Goal: Task Accomplishment & Management: Manage account settings

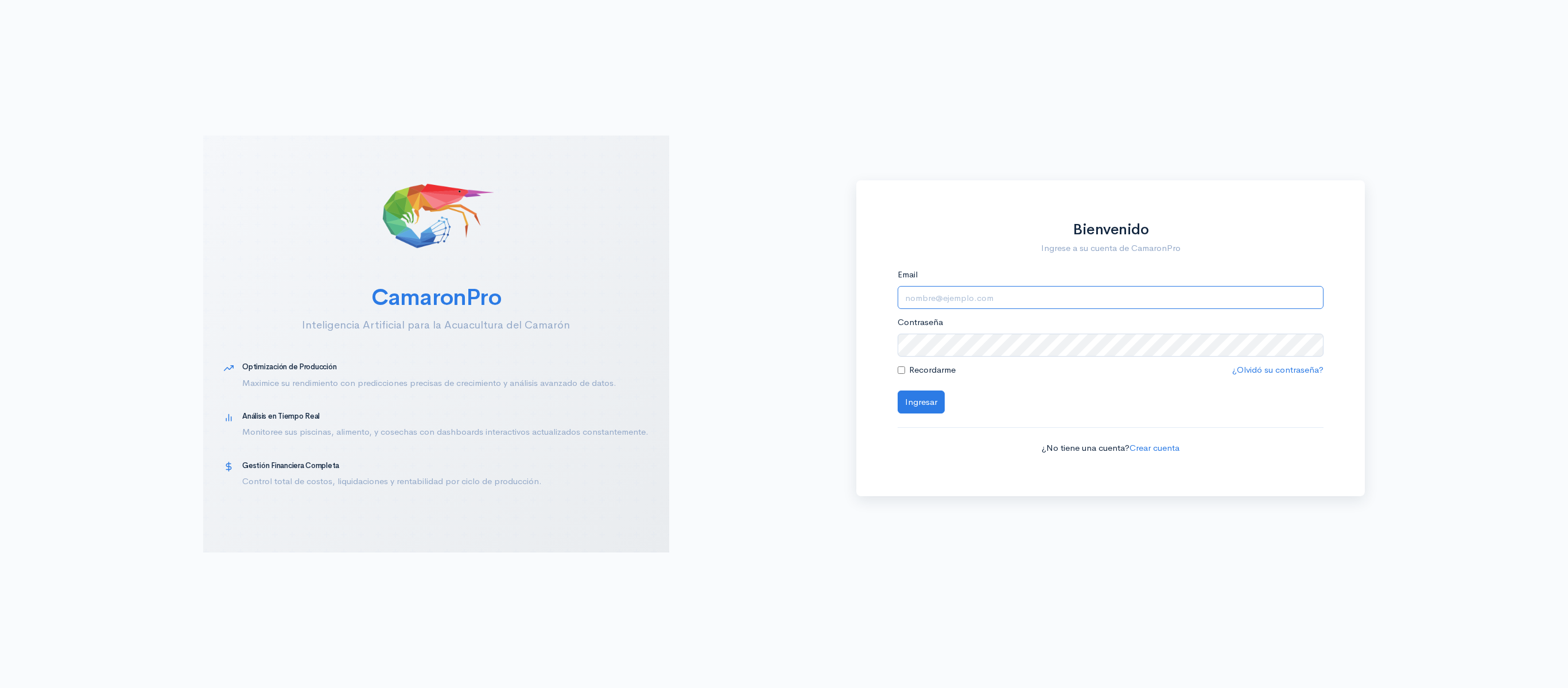
click at [1000, 302] on input "Email" at bounding box center [1111, 297] width 427 height 24
type input "[EMAIL_ADDRESS][DOMAIN_NAME]"
click at [898, 390] on button "Ingresar" at bounding box center [921, 401] width 47 height 24
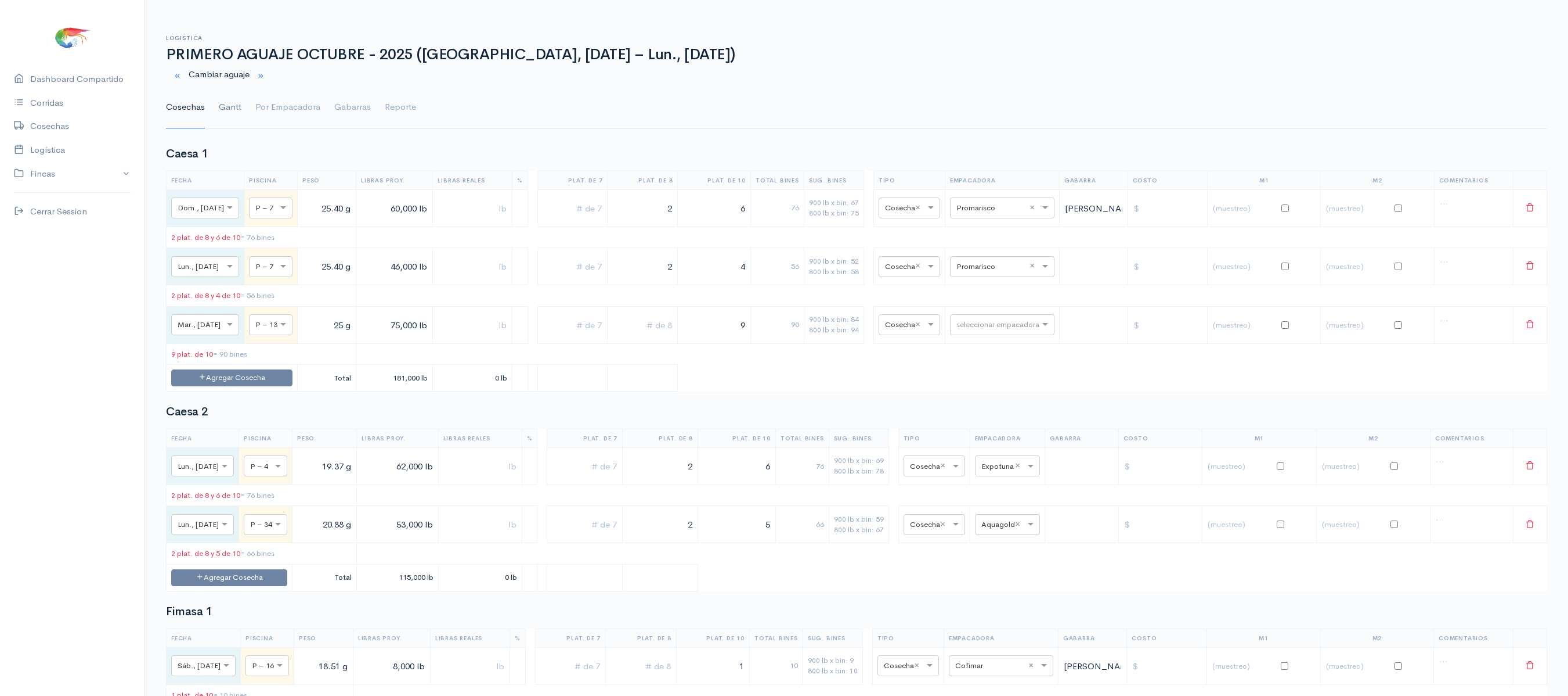
click at [240, 103] on link "Gantt" at bounding box center [231, 107] width 23 height 42
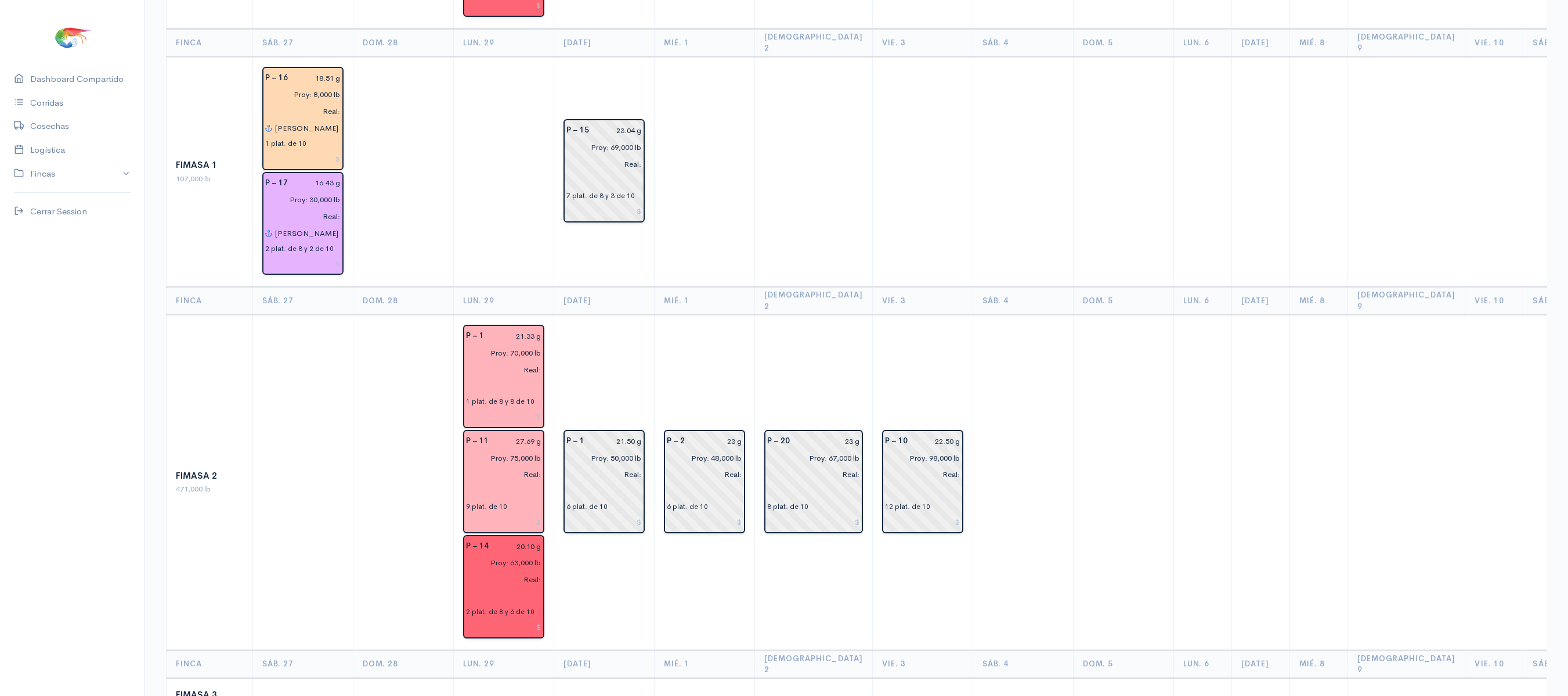
scroll to position [646, 0]
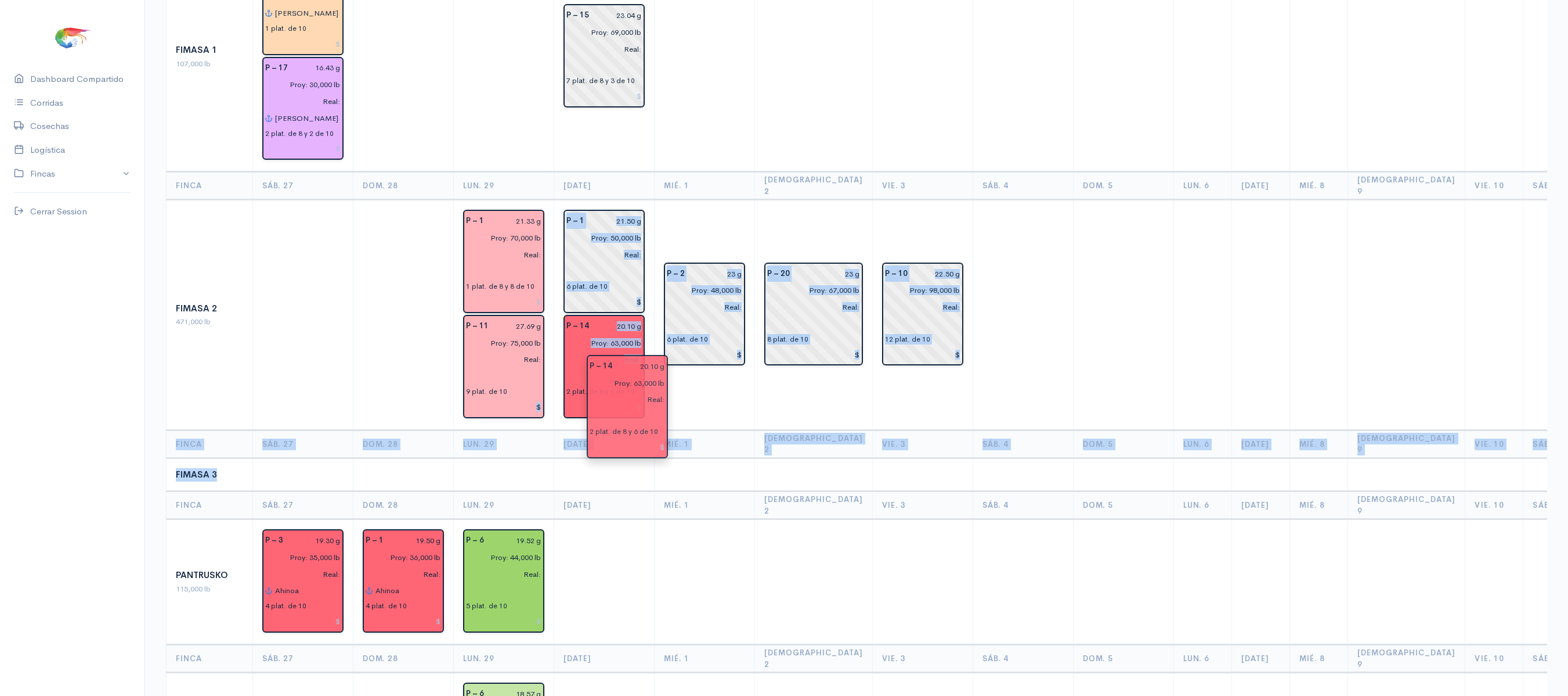
drag, startPoint x: 505, startPoint y: 423, endPoint x: 620, endPoint y: 409, distance: 115.8
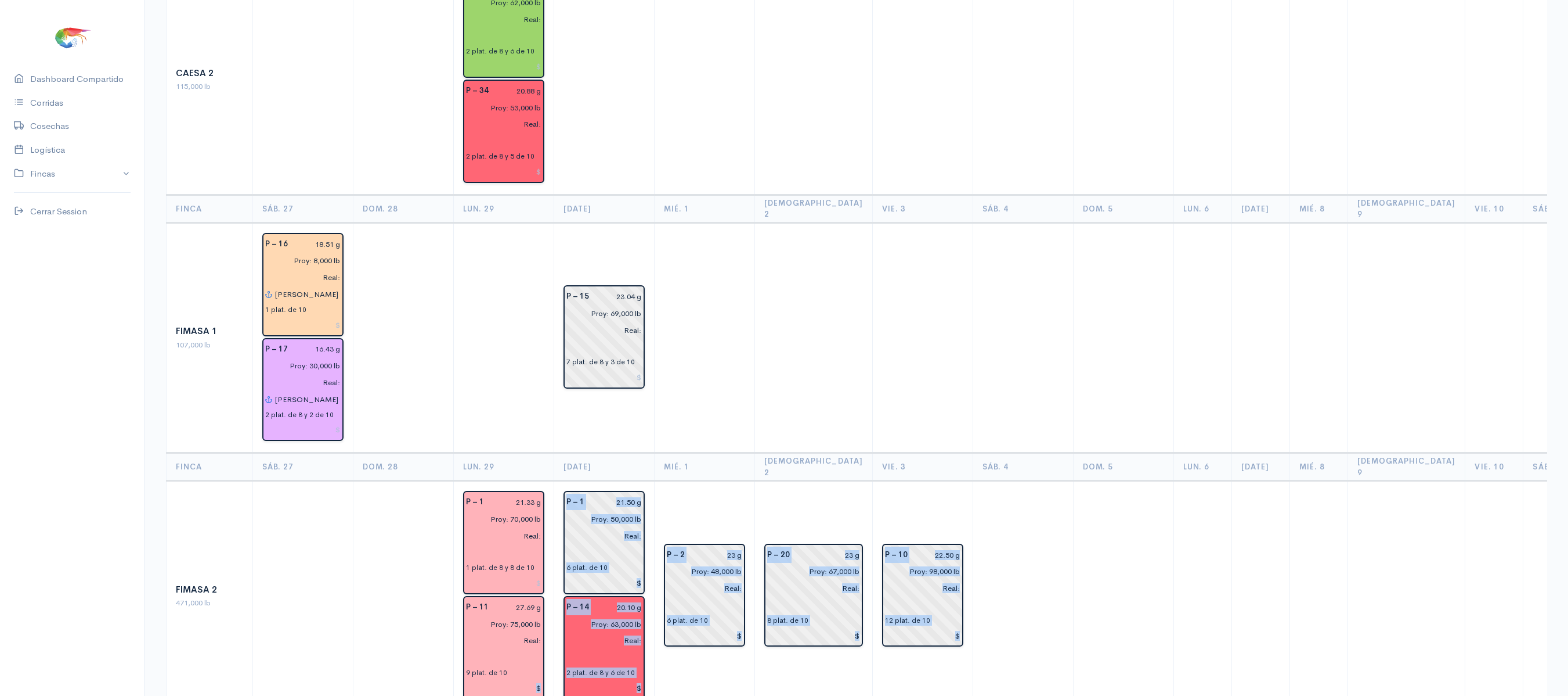
scroll to position [0, 0]
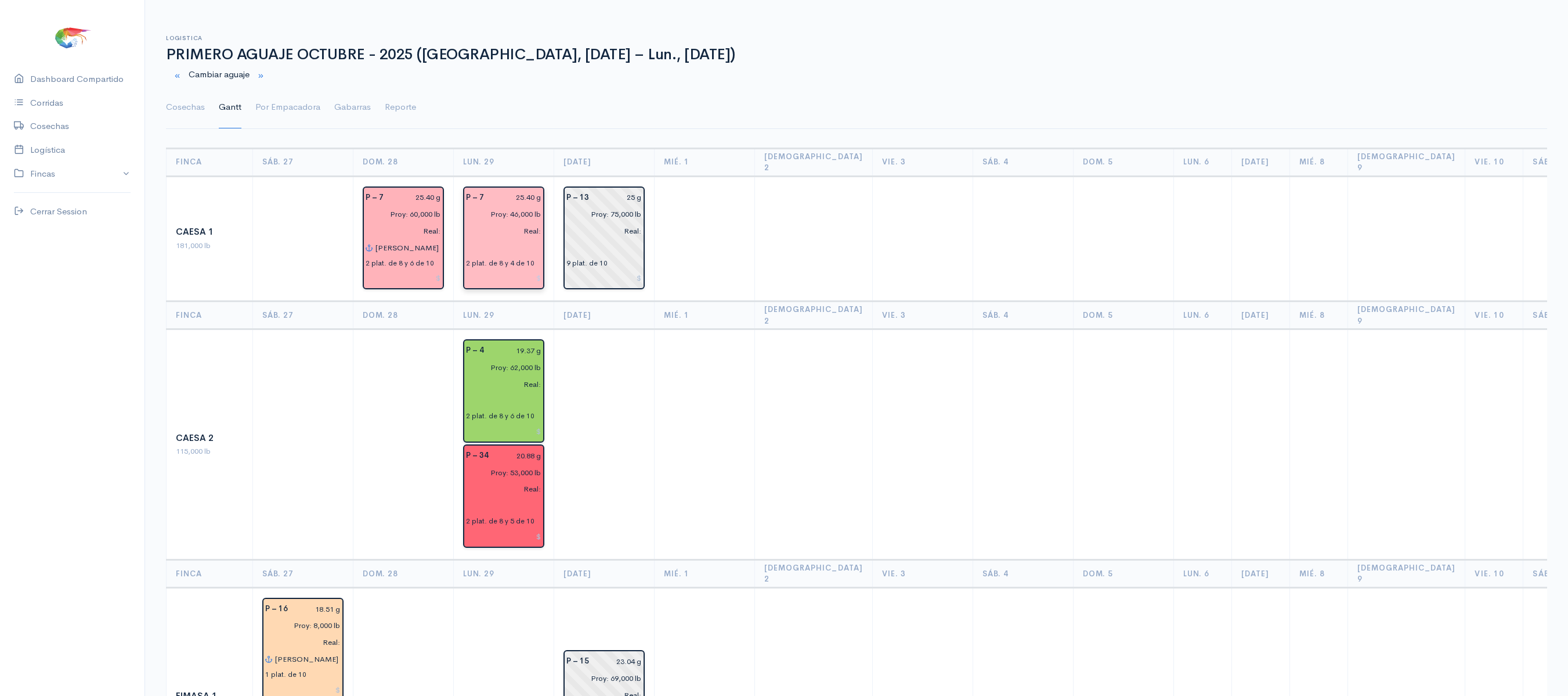
click at [547, 205] on div "Proy: 46,000 lb Real:" at bounding box center [503, 222] width 89 height 34
click at [513, 205] on input "Proy: 46,000 lb" at bounding box center [499, 213] width 82 height 17
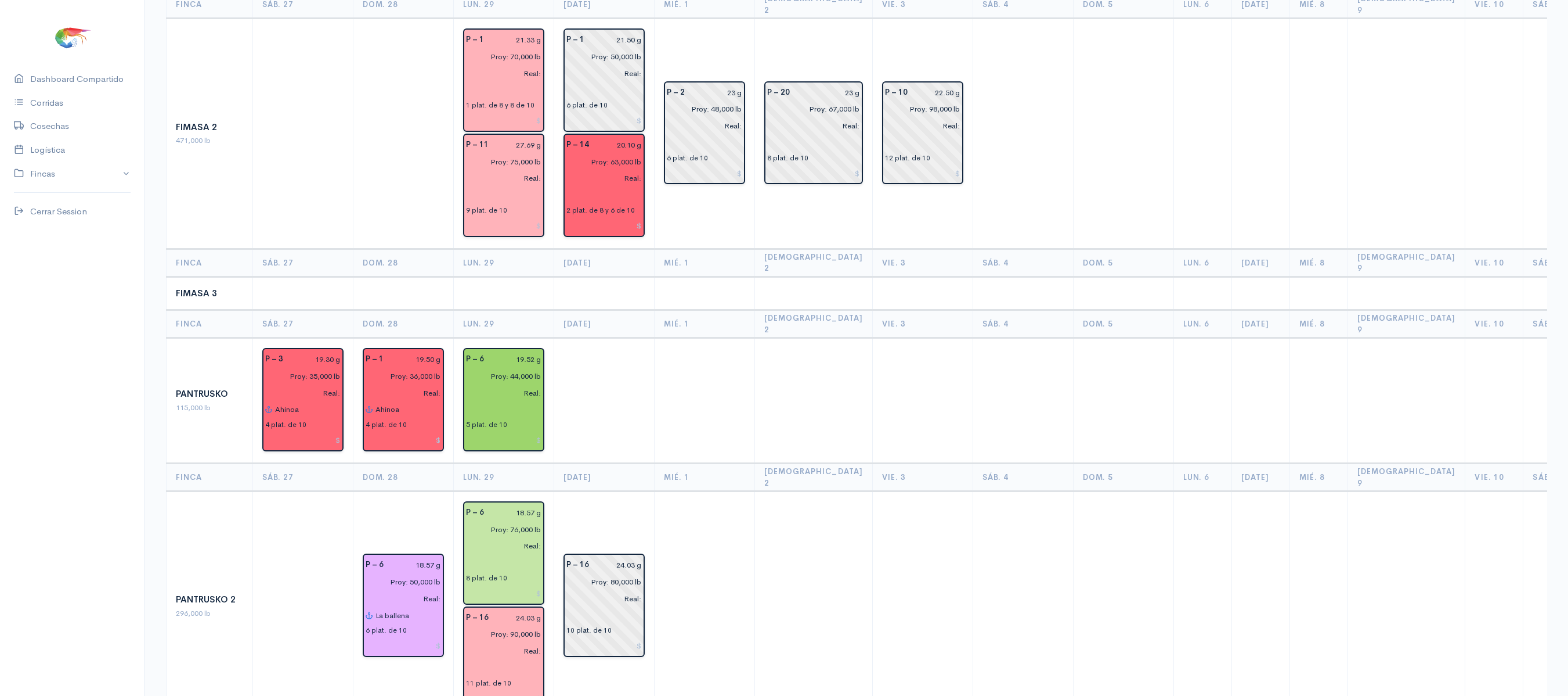
scroll to position [827, 0]
type input "Proy: 45,000 lb"
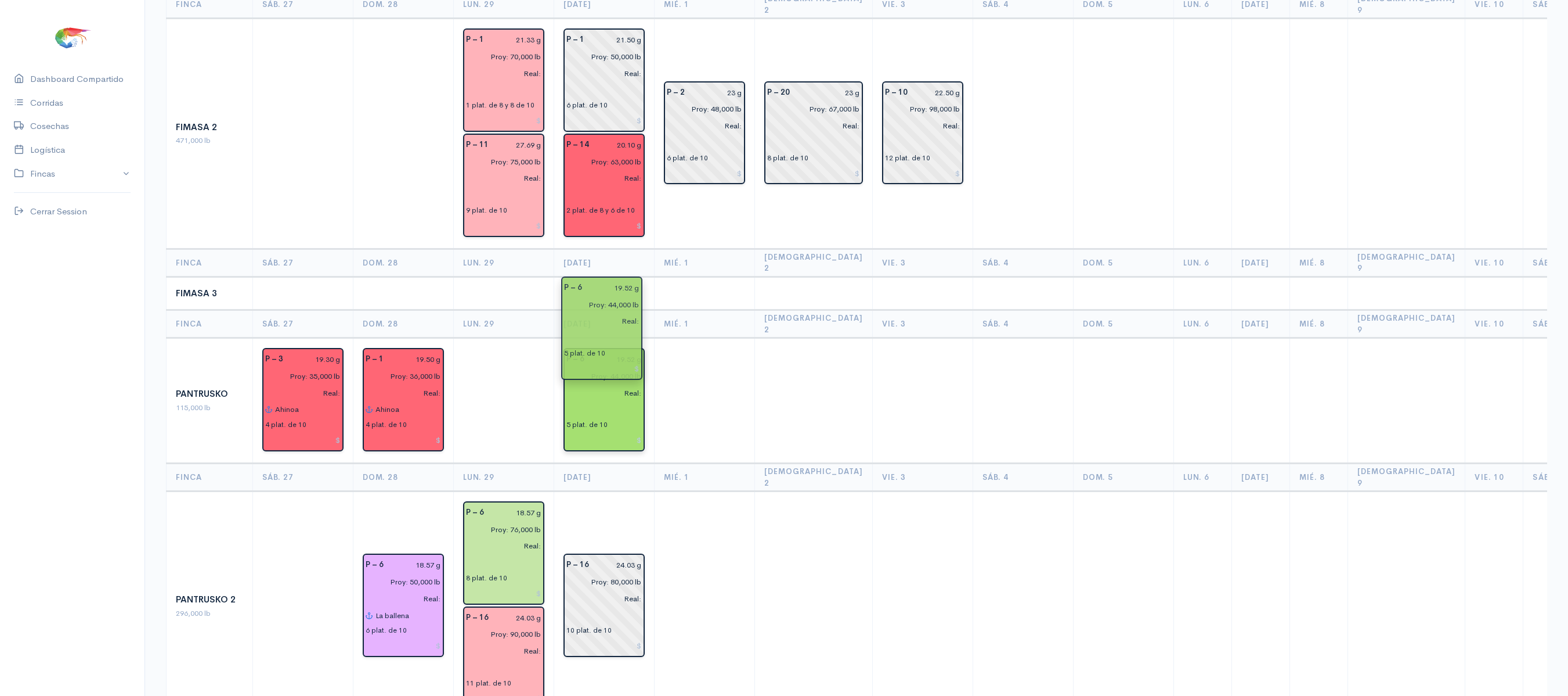
drag, startPoint x: 511, startPoint y: 349, endPoint x: 624, endPoint y: 351, distance: 113.0
click at [651, 277] on td at bounding box center [605, 294] width 101 height 34
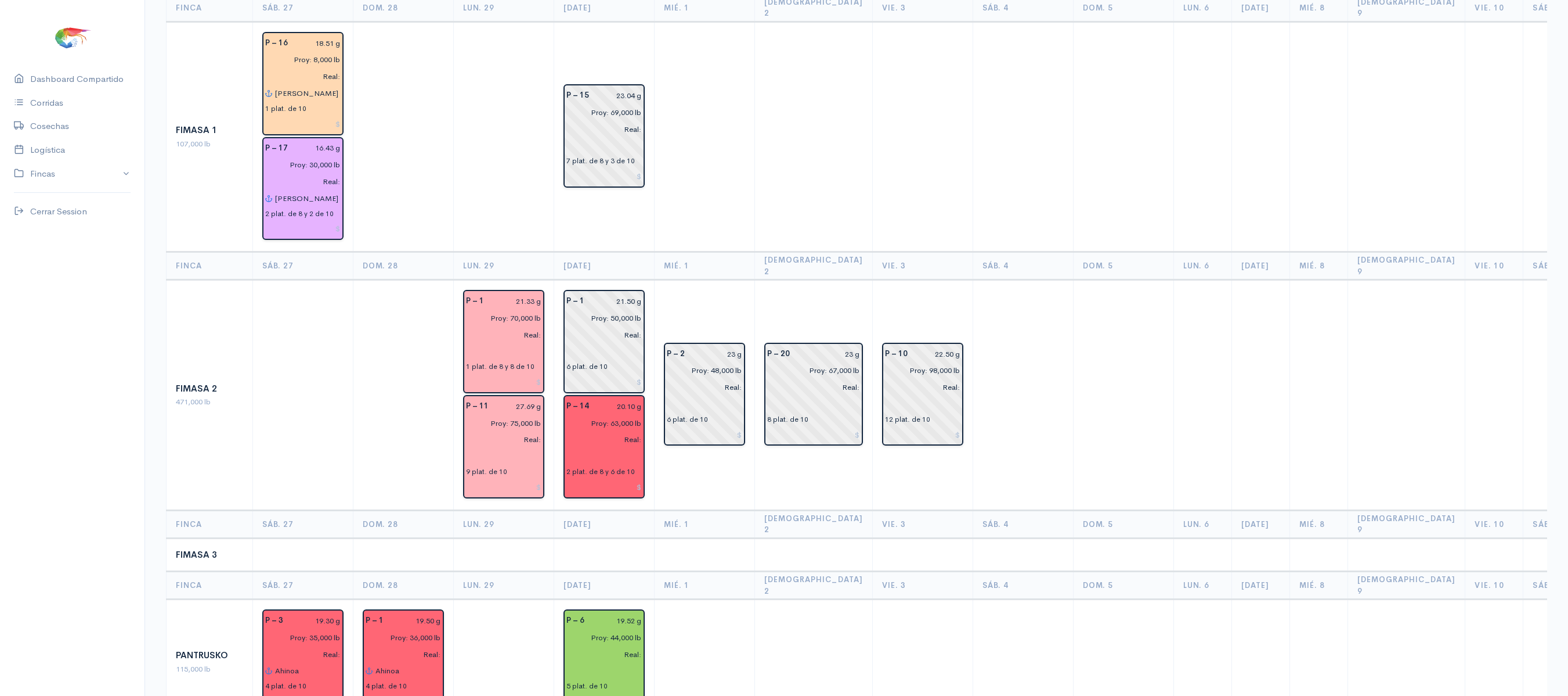
scroll to position [567, 0]
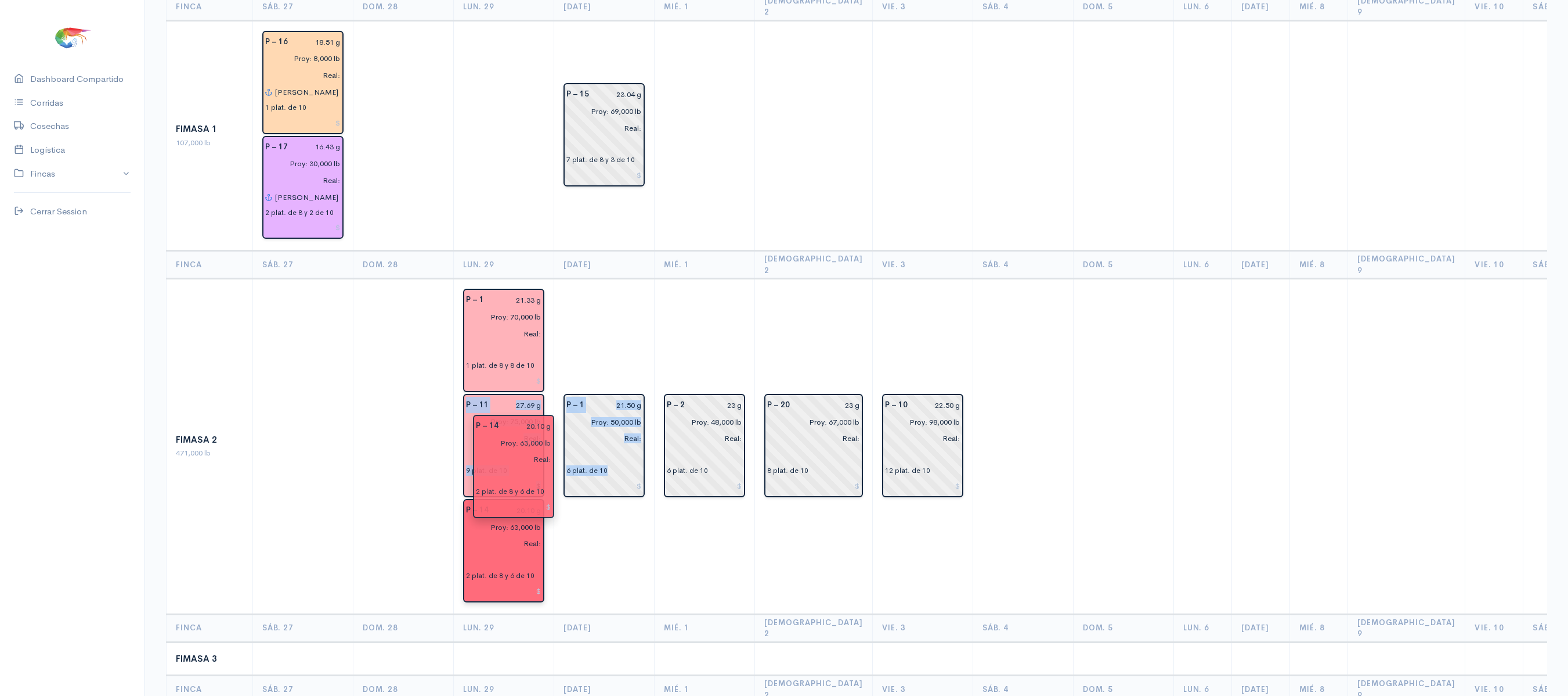
drag, startPoint x: 599, startPoint y: 392, endPoint x: 501, endPoint y: 451, distance: 114.4
click at [603, 279] on td "P – 1 21.50 g Proy: 50,000 lb Real: 6 plat. de 10" at bounding box center [605, 446] width 101 height 335
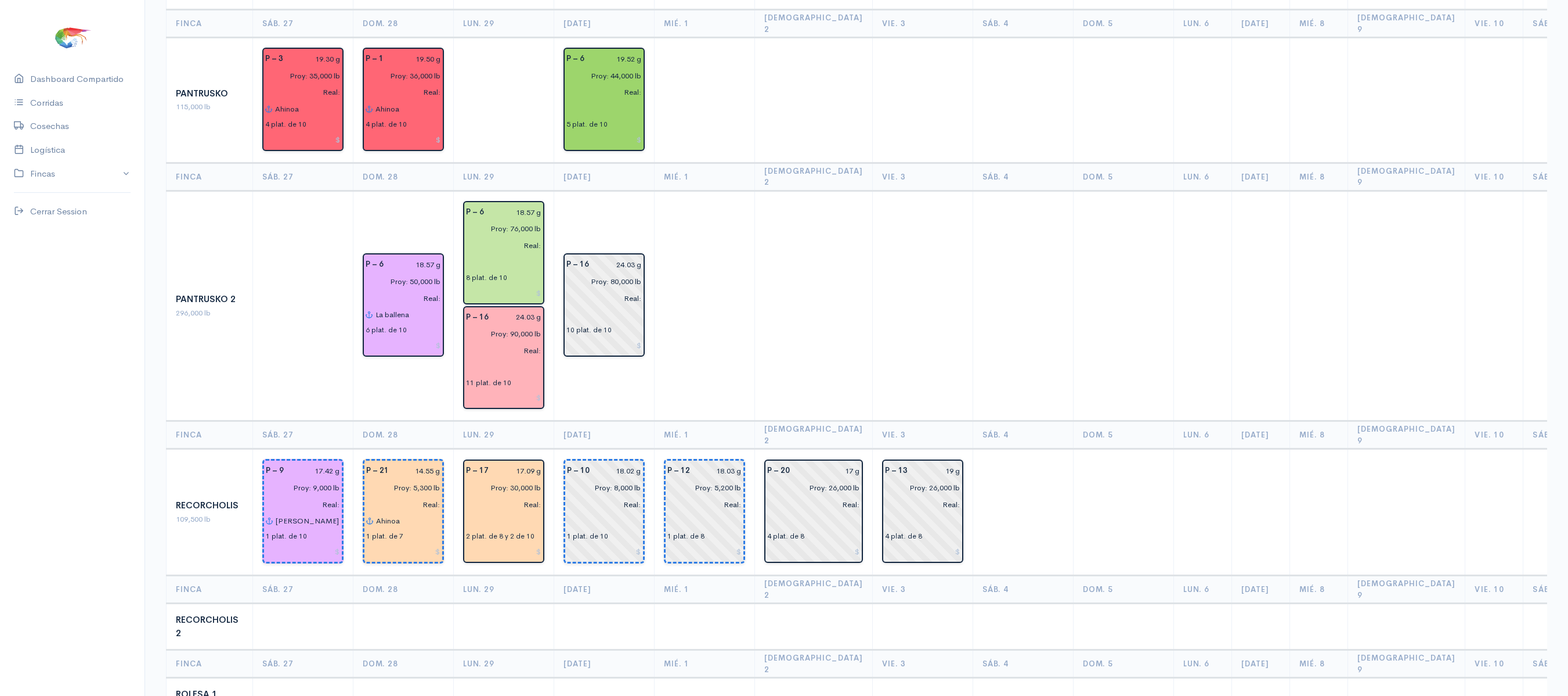
scroll to position [1533, 0]
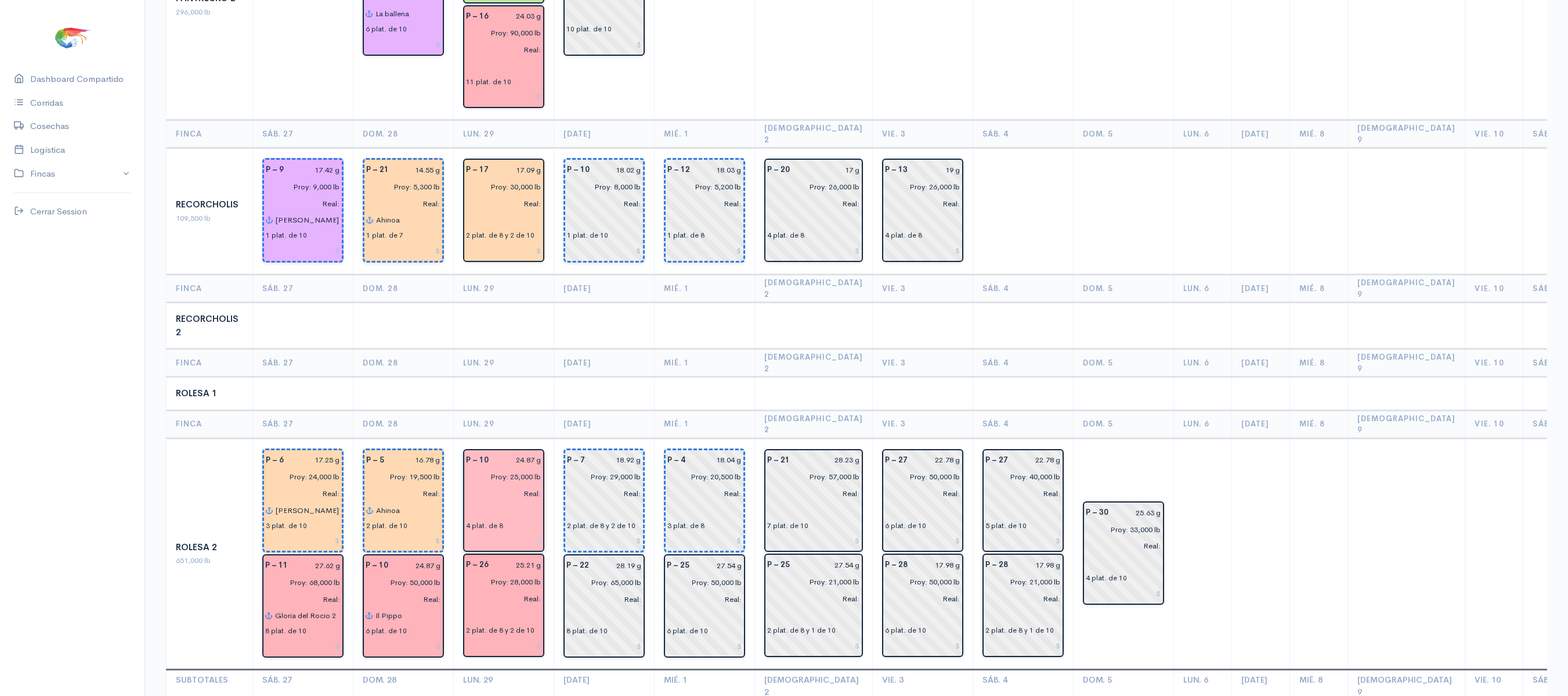
click at [514, 468] on input "Proy: 25,000 lb" at bounding box center [499, 476] width 82 height 17
type input "Proy: 20,000 lb"
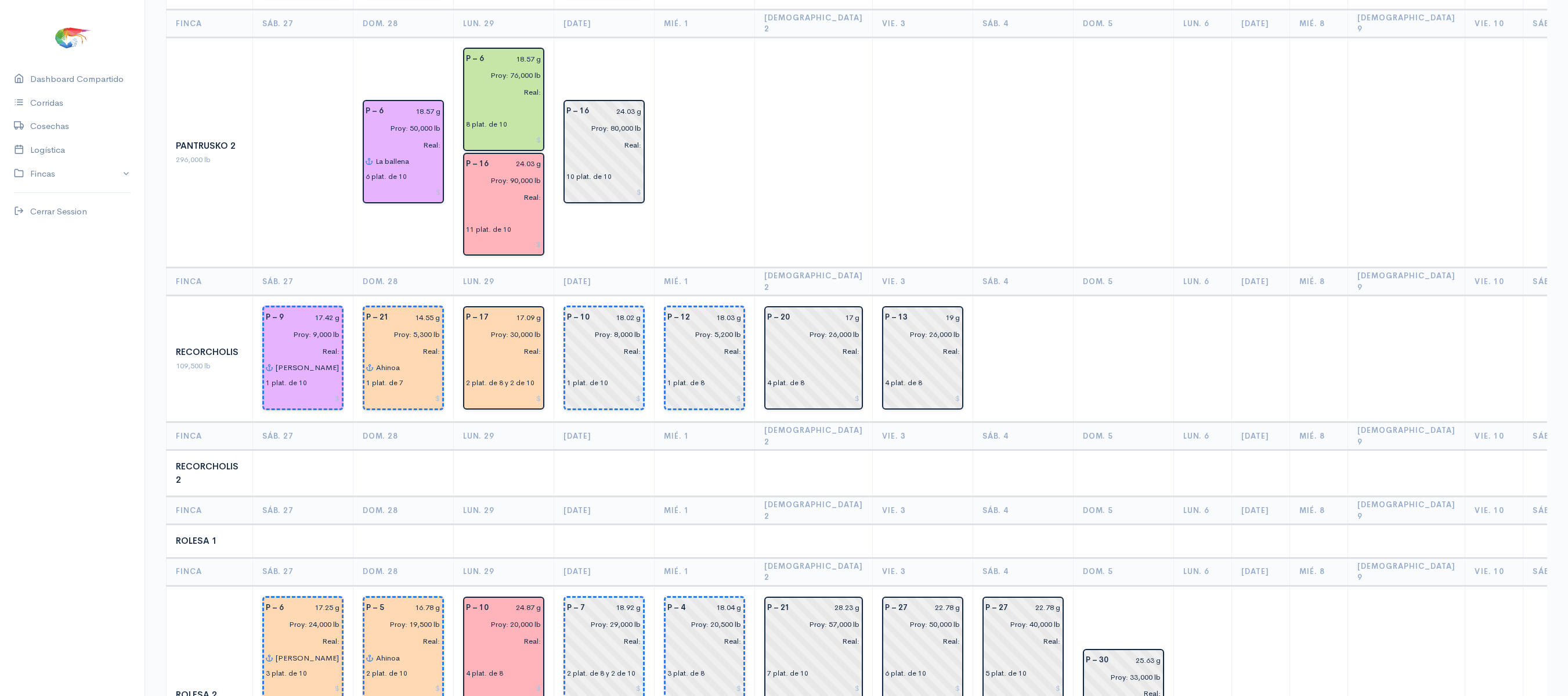
scroll to position [1384, 0]
click at [574, 451] on td at bounding box center [605, 474] width 101 height 47
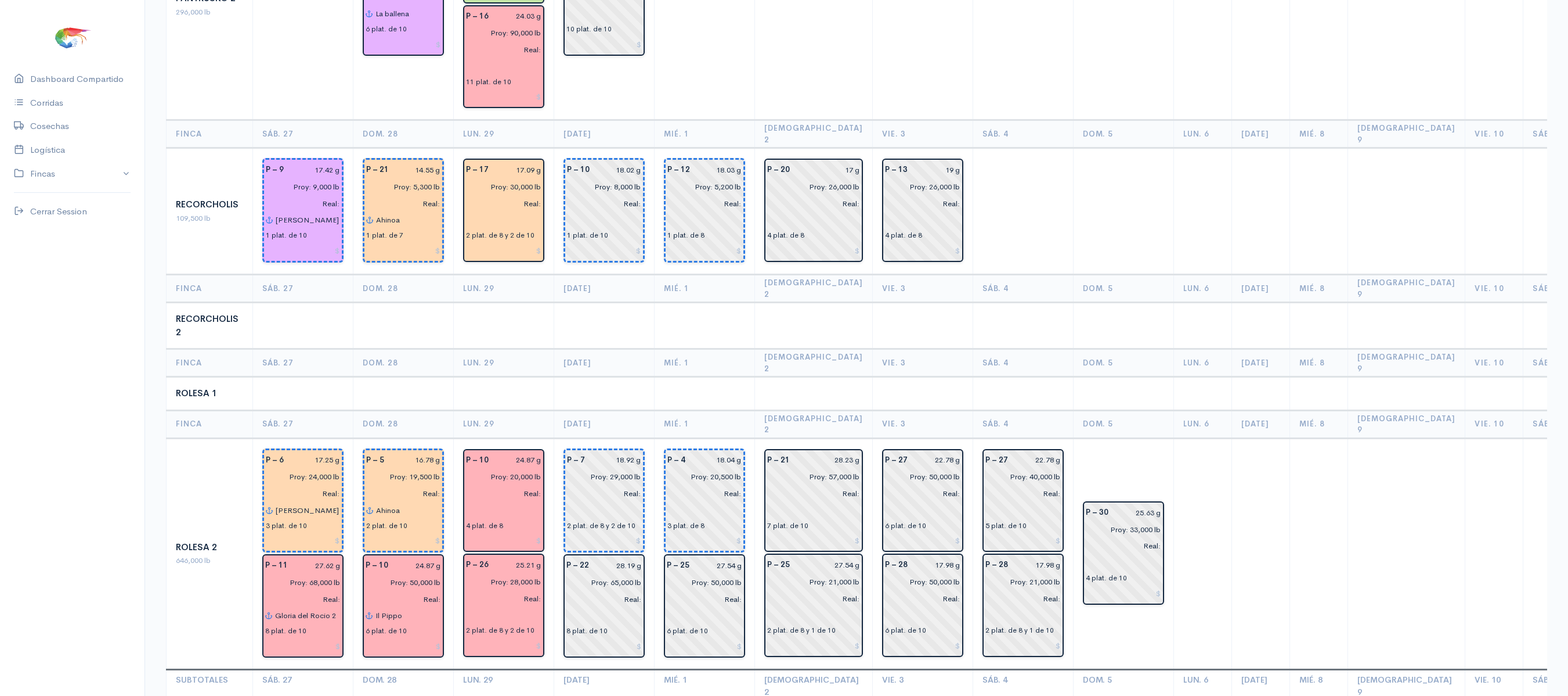
scroll to position [0, 0]
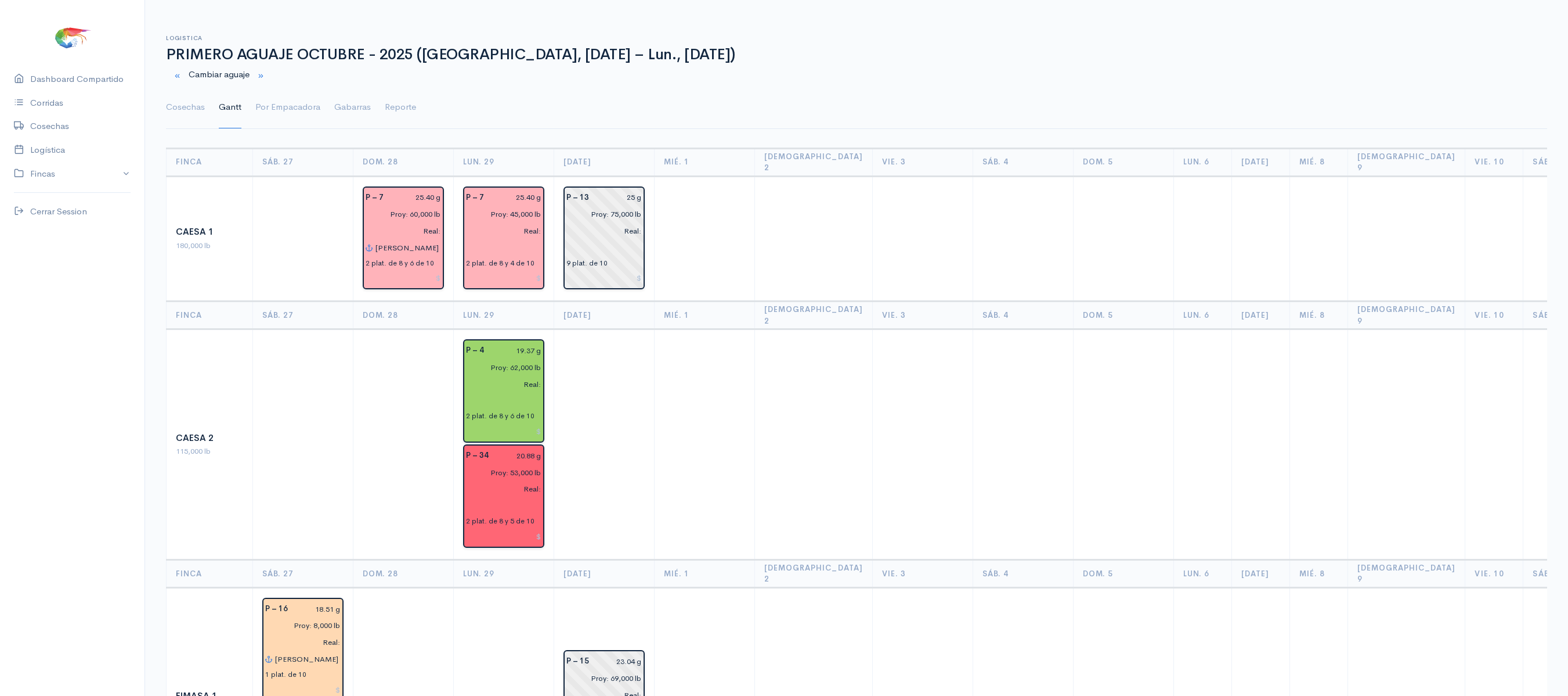
click at [190, 118] on link "Cosechas" at bounding box center [186, 107] width 39 height 42
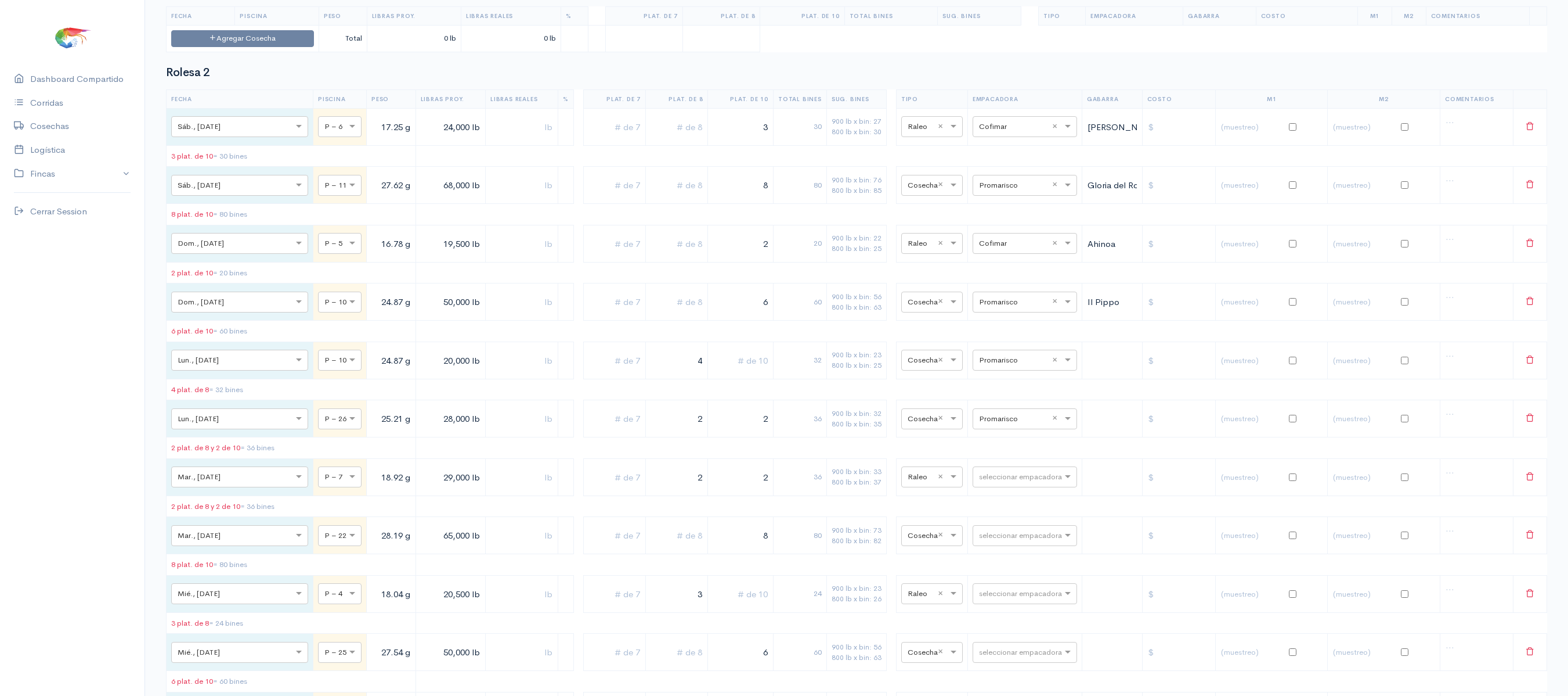
scroll to position [2604, 0]
drag, startPoint x: 658, startPoint y: 472, endPoint x: 733, endPoint y: 475, distance: 75.1
click at [733, 378] on tr "× Lun., [DATE] × P – 10 24.87 g 20,000 lb 4 32 900 lb x bin: 23 800 lb x bin: 2…" at bounding box center [856, 359] width 1381 height 37
drag, startPoint x: 638, startPoint y: 470, endPoint x: 742, endPoint y: 490, distance: 105.9
click at [742, 490] on table "Fecha Piscina Peso Libras Proy. Libras Reales % Plat. de 7 Plat. de 8 Plat. de …" at bounding box center [856, 607] width 1382 height 1037
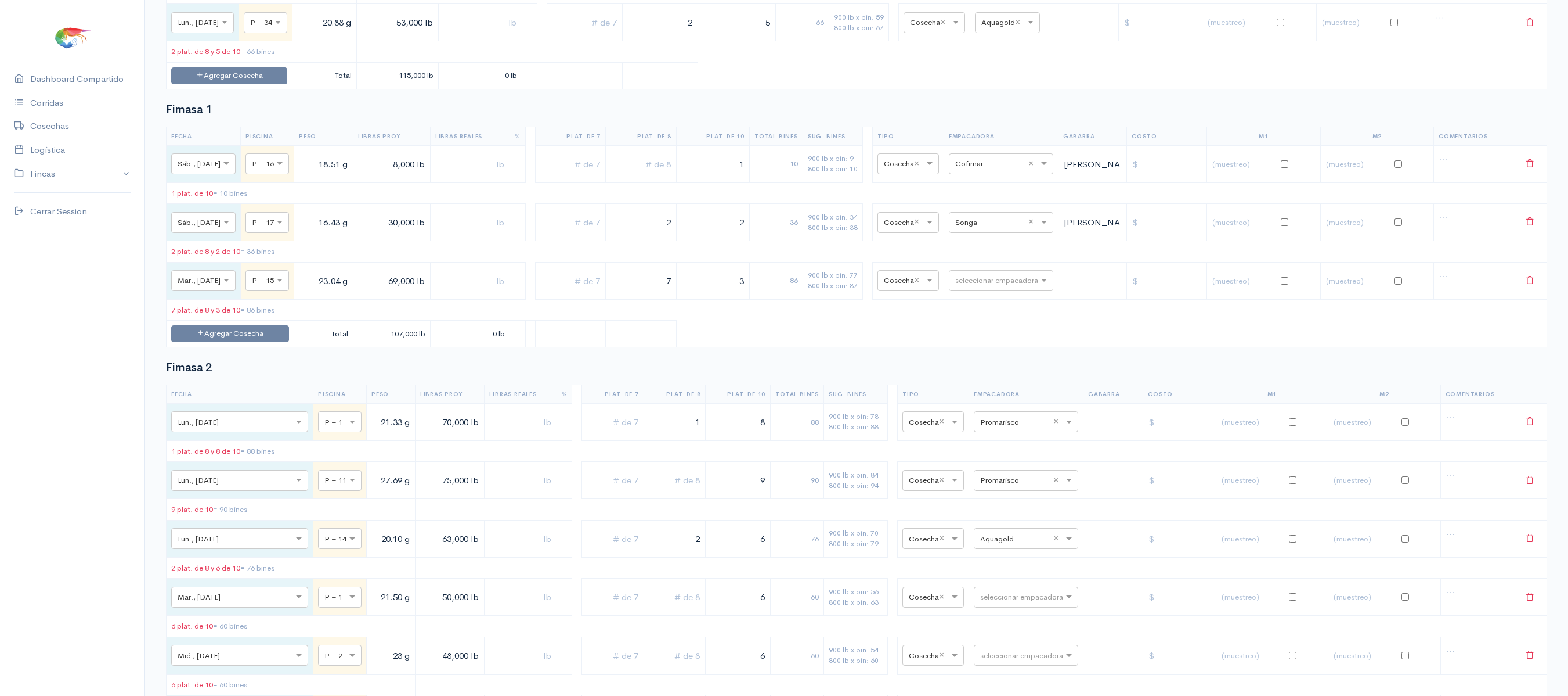
scroll to position [0, 0]
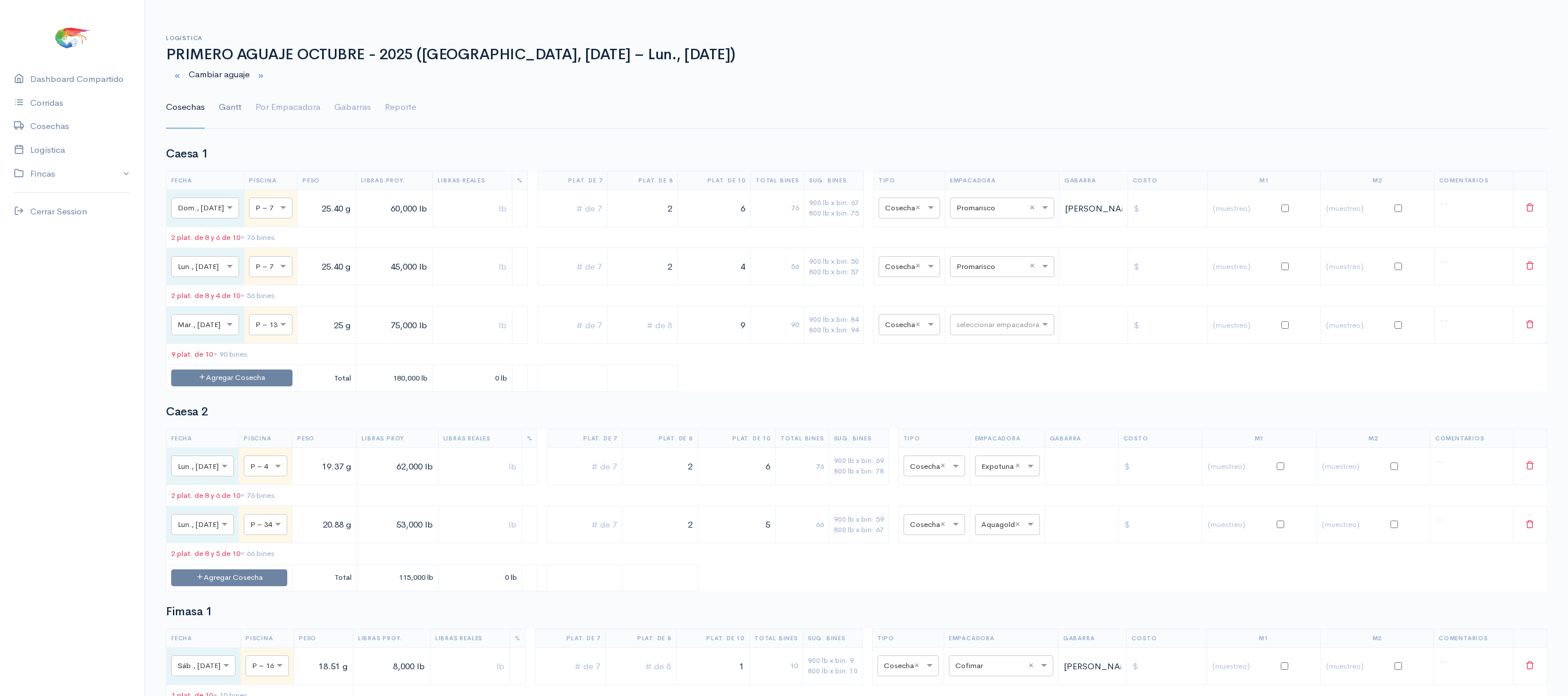
type input "3"
click at [226, 108] on link "Gantt" at bounding box center [231, 107] width 23 height 42
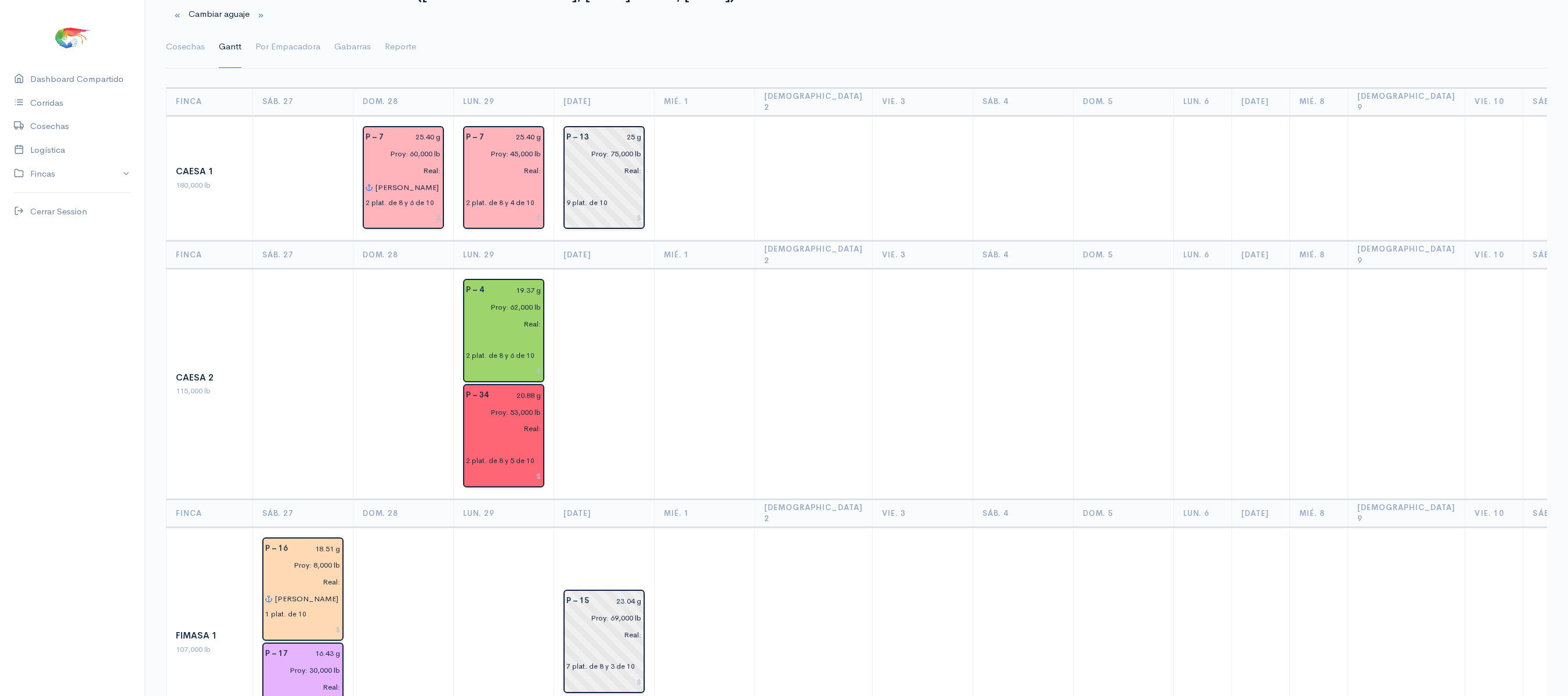
scroll to position [57, 0]
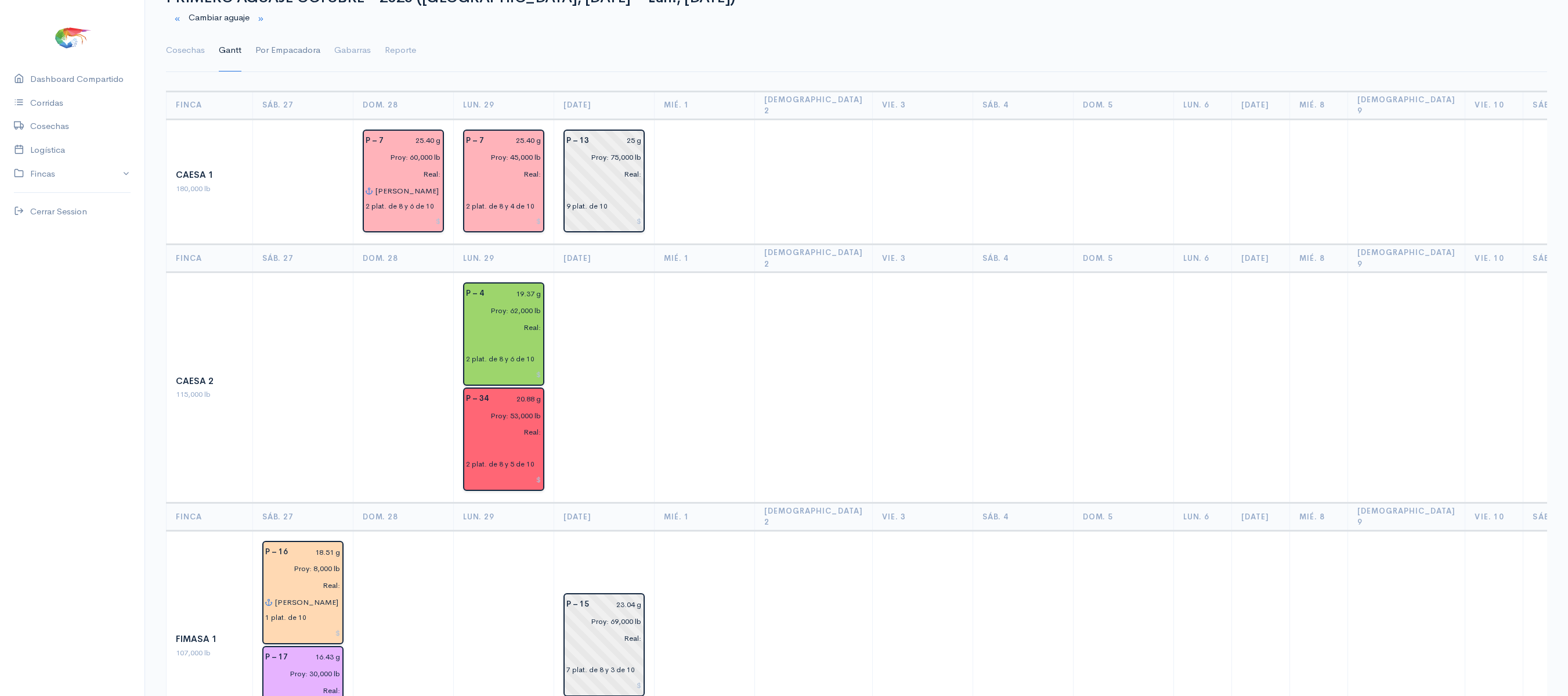
click at [278, 62] on link "Por Empacadora" at bounding box center [288, 50] width 65 height 42
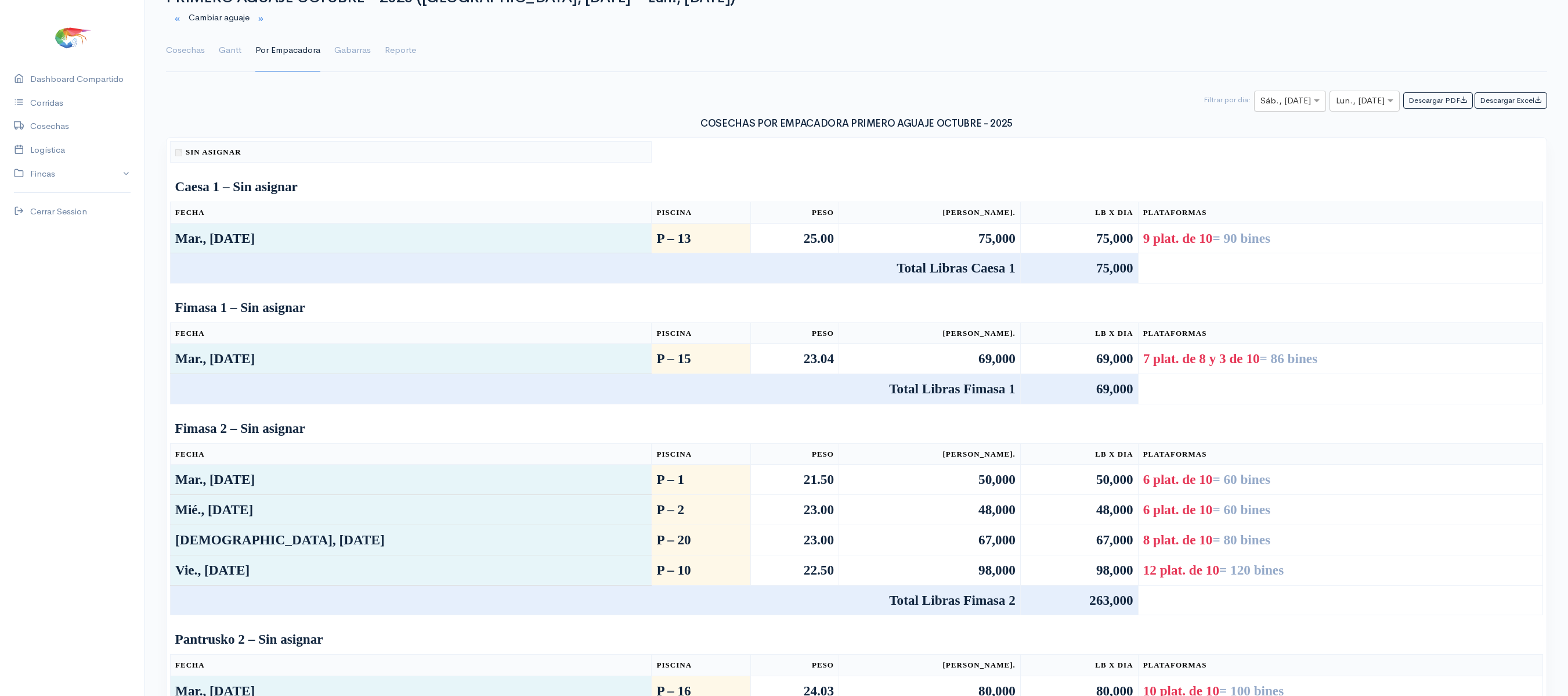
click at [1275, 100] on input "text" at bounding box center [1279, 101] width 38 height 14
click at [217, 47] on ul "Cosechas [PERSON_NAME] Por Empacadora Gabarras Reporte" at bounding box center [856, 50] width 1382 height 42
click at [221, 63] on link "Gantt" at bounding box center [231, 50] width 23 height 42
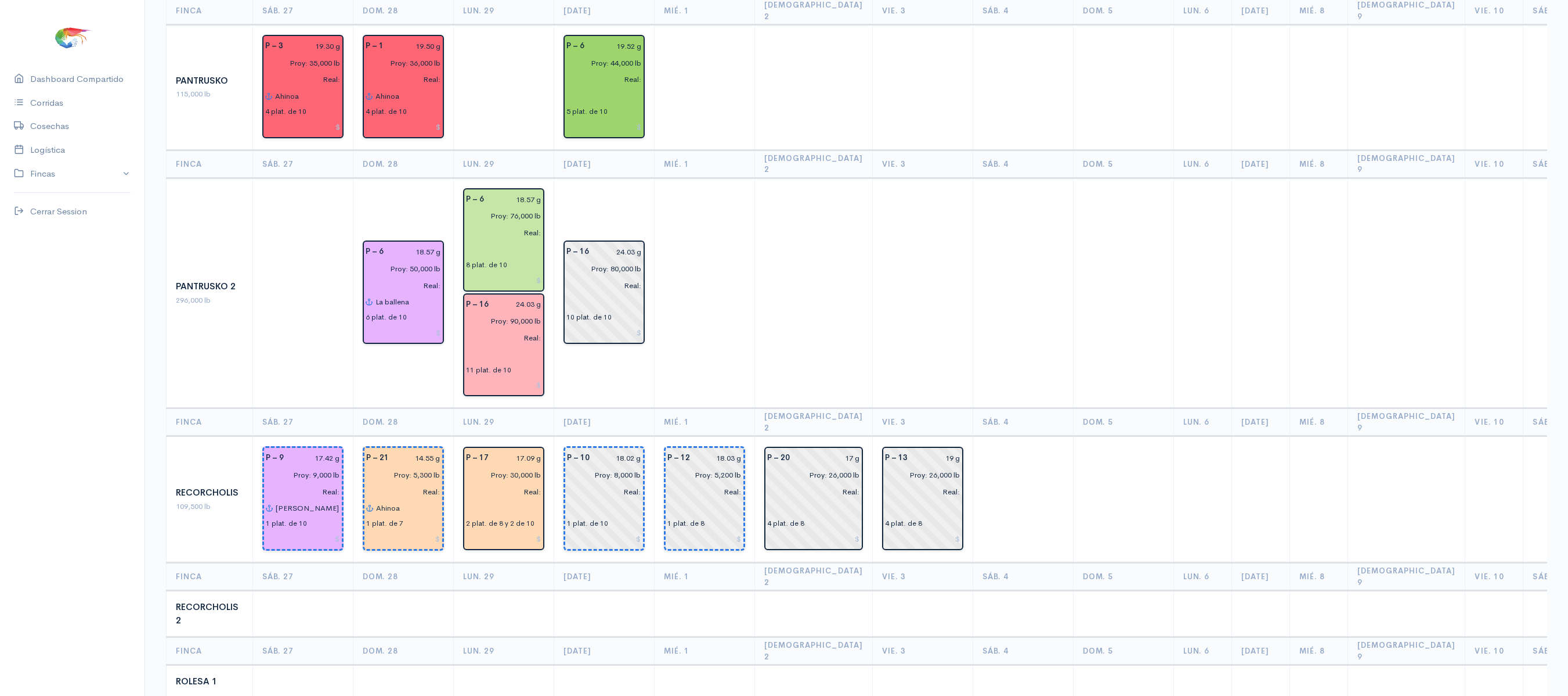
scroll to position [1533, 0]
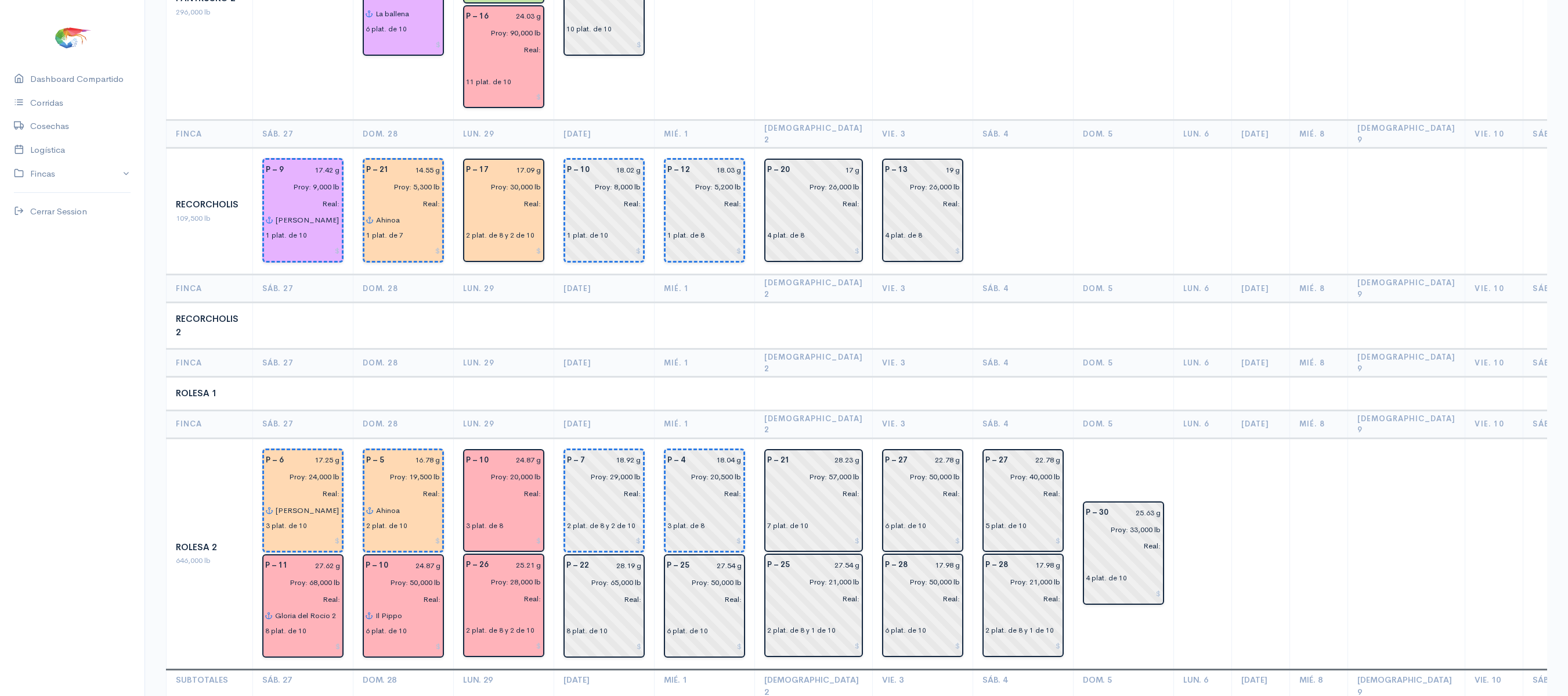
click at [689, 377] on td at bounding box center [705, 394] width 101 height 34
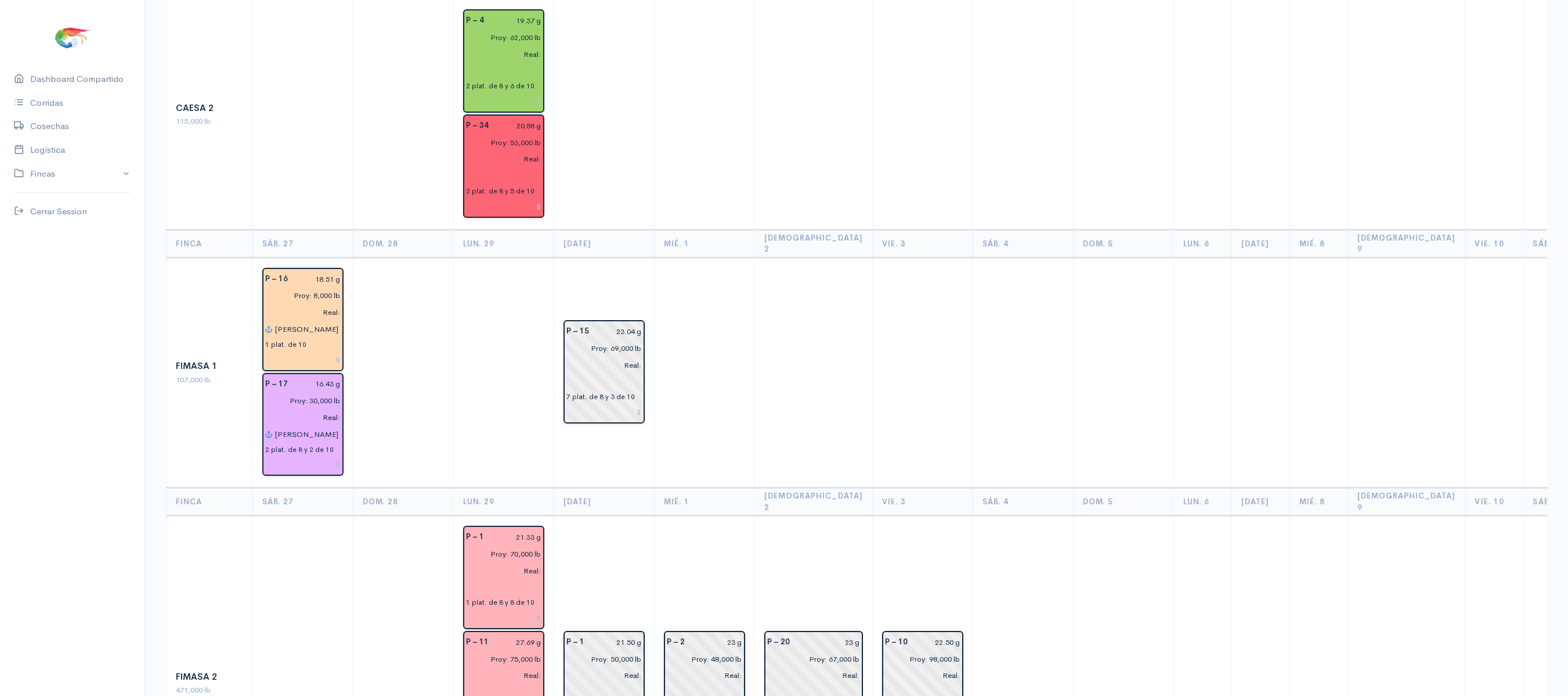
scroll to position [0, 0]
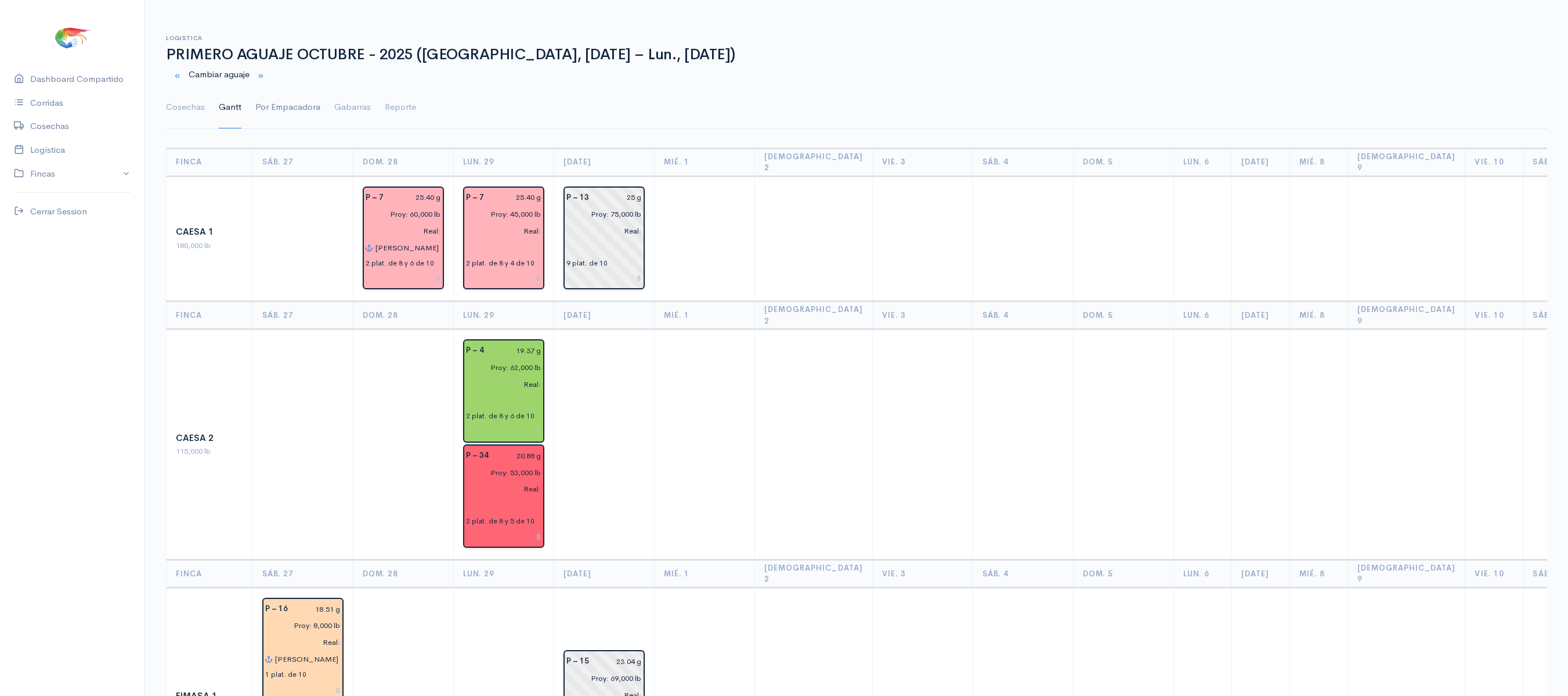
click at [308, 96] on link "Por Empacadora" at bounding box center [288, 107] width 65 height 42
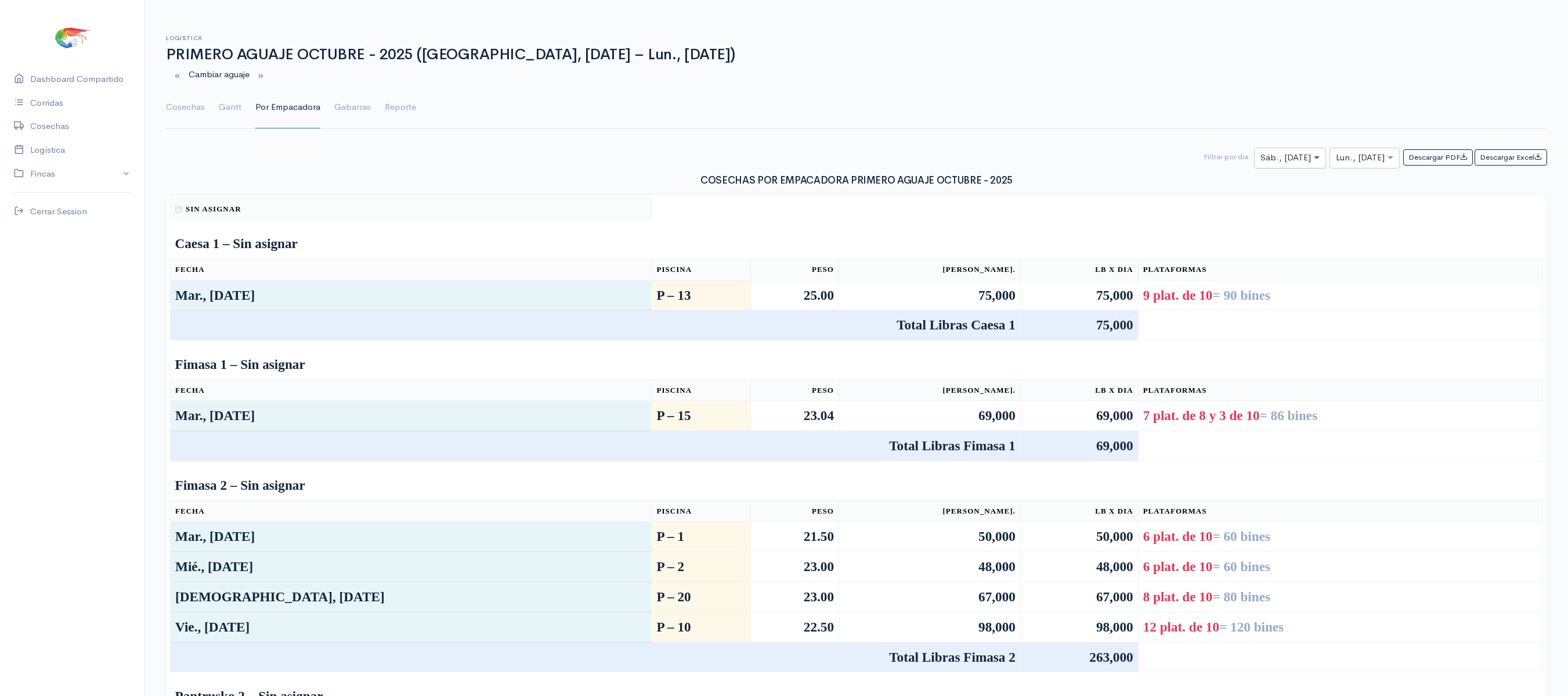
click at [1311, 162] on span at bounding box center [1318, 157] width 14 height 13
type input "29"
click at [1341, 163] on input "text" at bounding box center [1353, 158] width 36 height 14
type input "29"
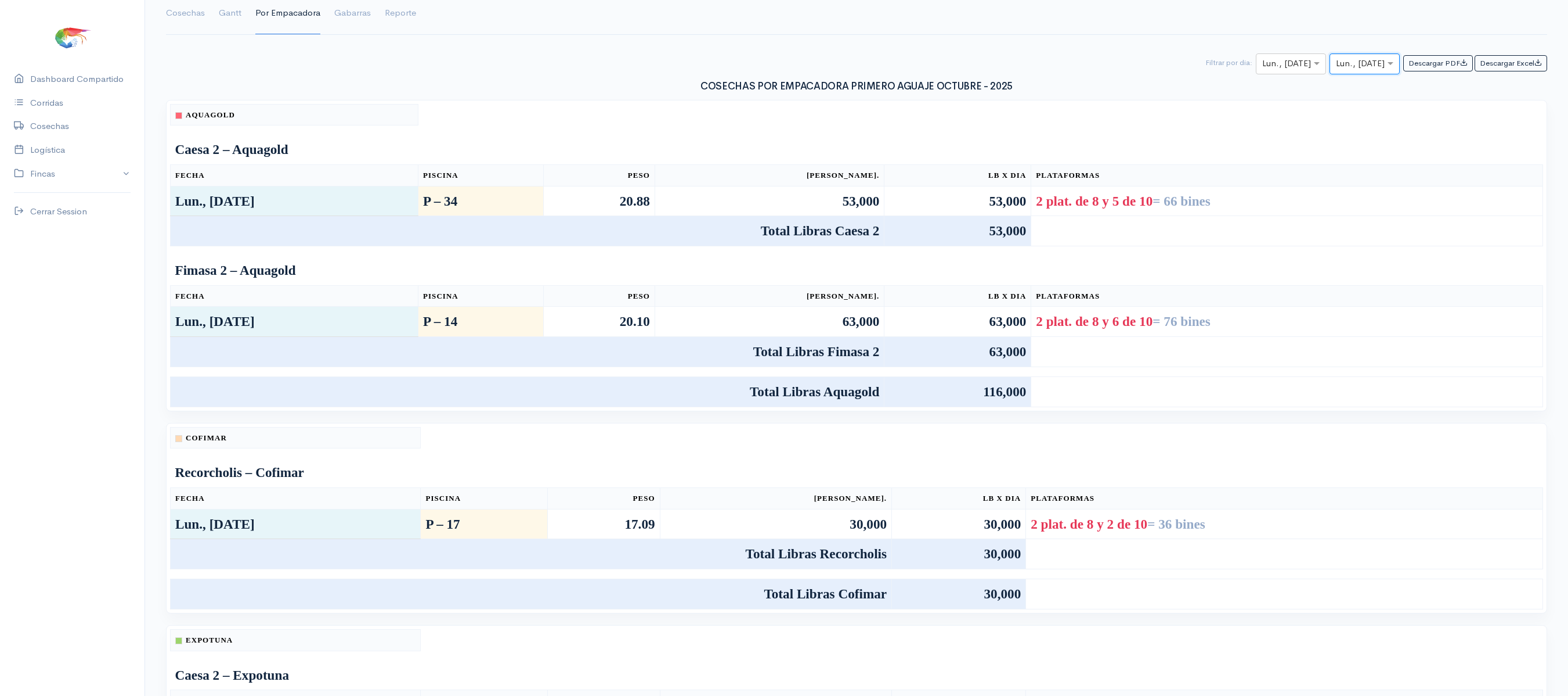
scroll to position [59, 0]
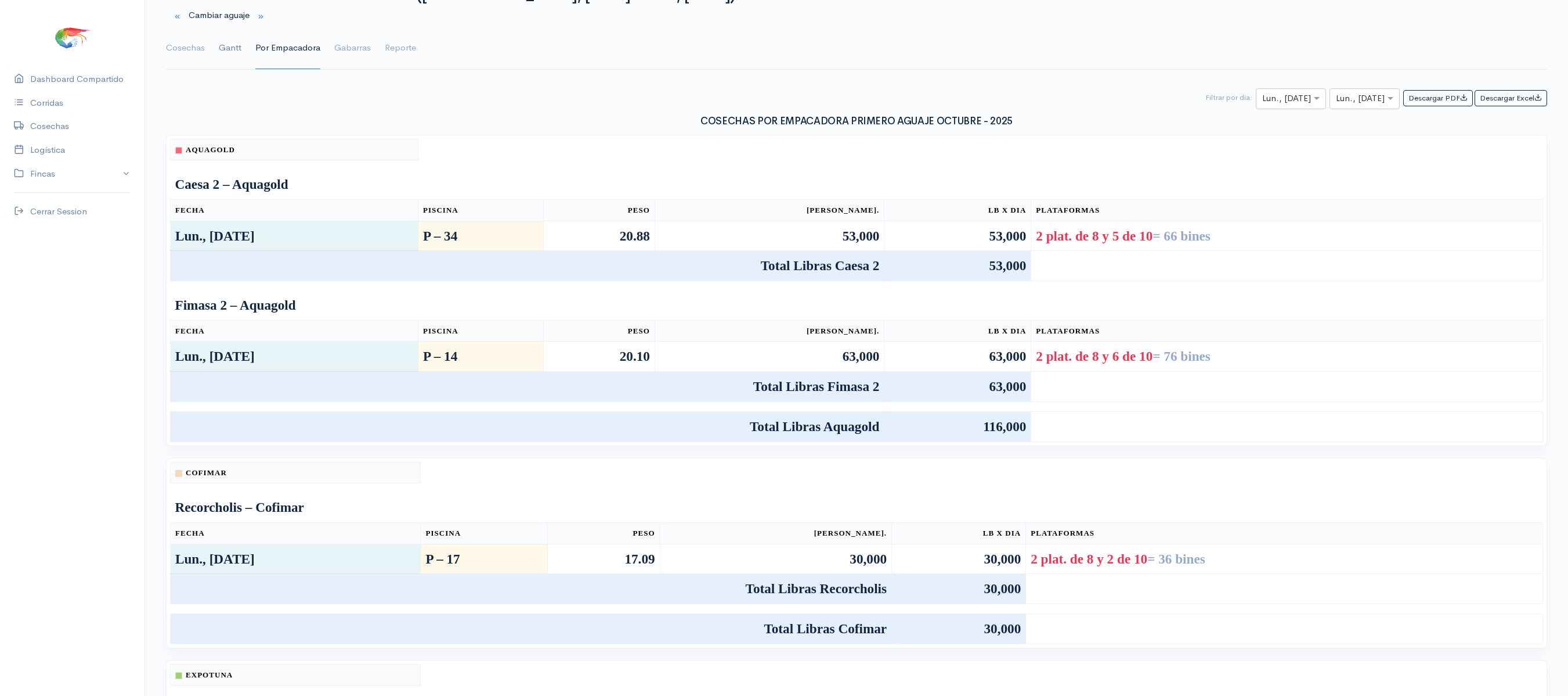
click at [223, 45] on link "Gantt" at bounding box center [231, 48] width 23 height 42
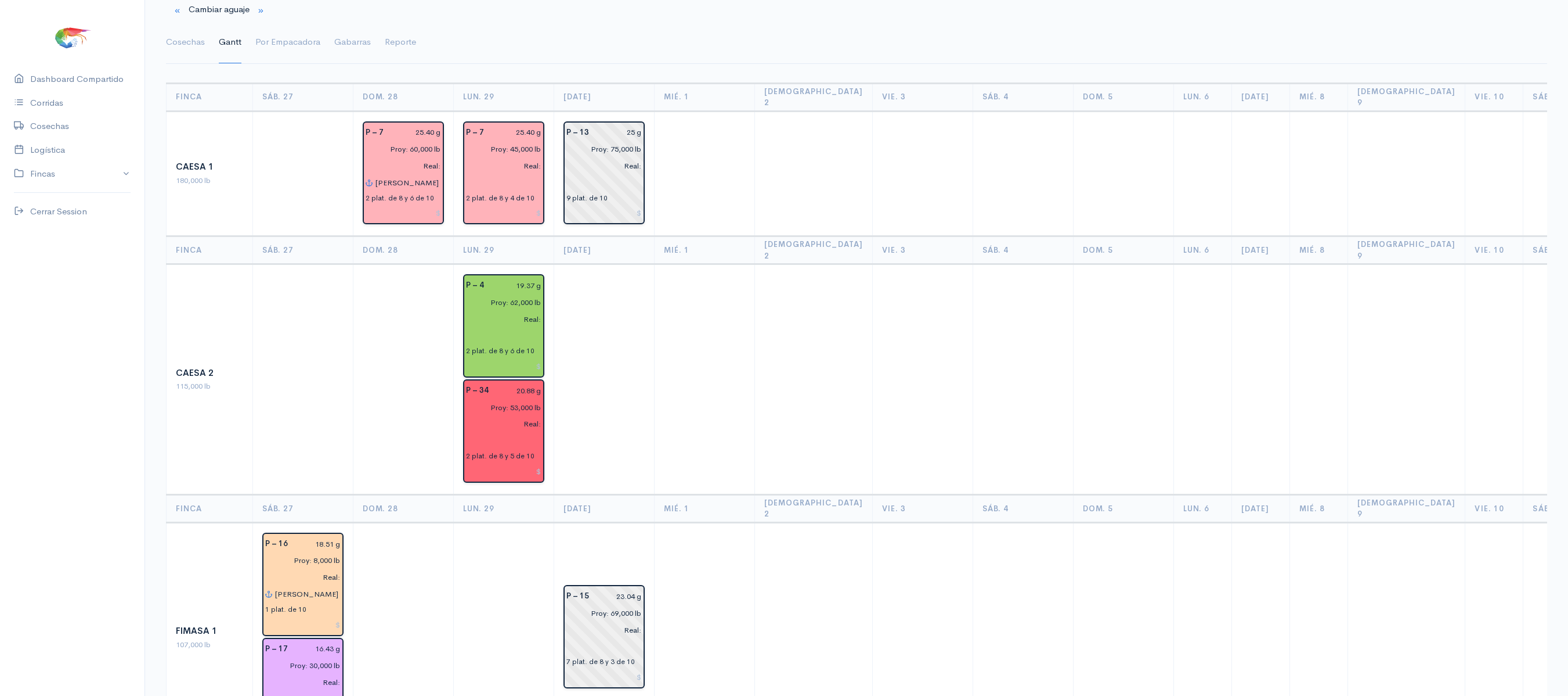
scroll to position [0, 0]
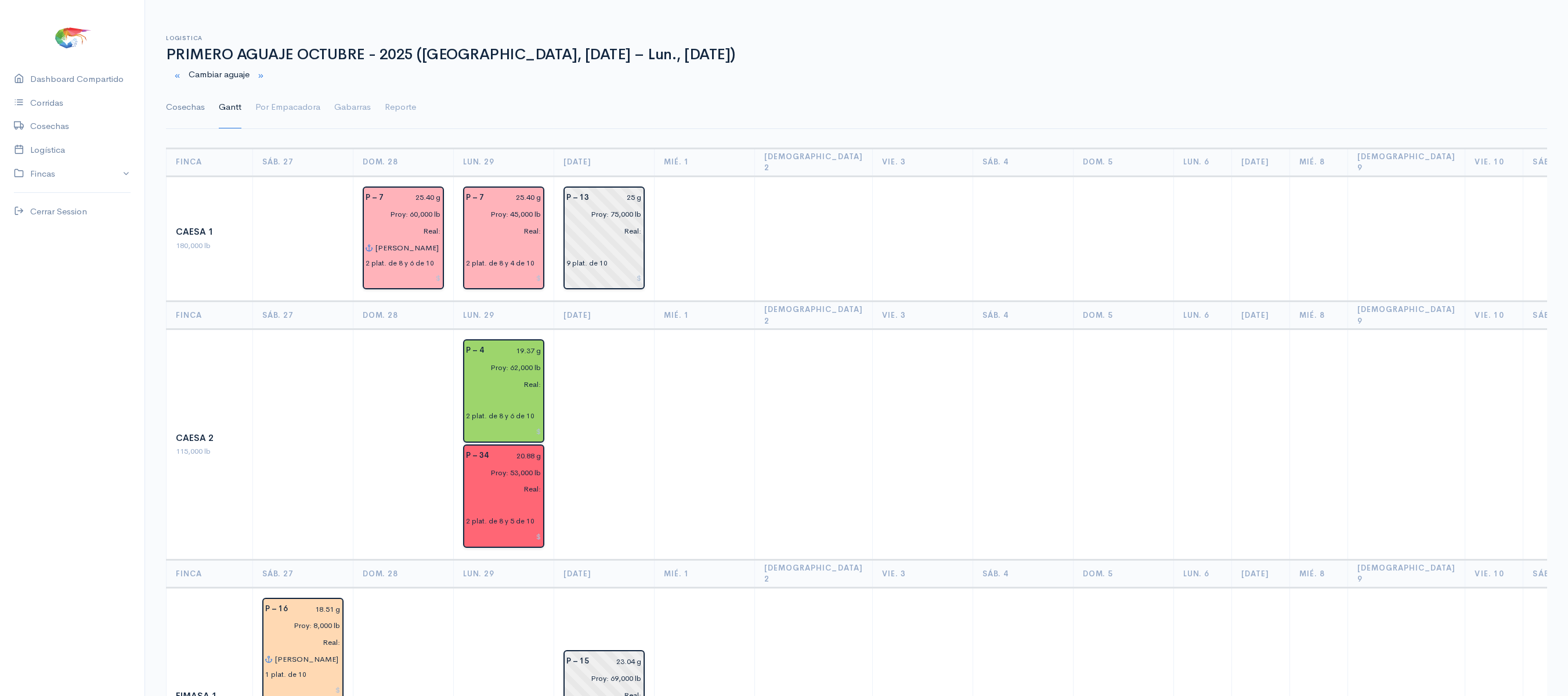
click at [194, 104] on link "Cosechas" at bounding box center [186, 107] width 39 height 42
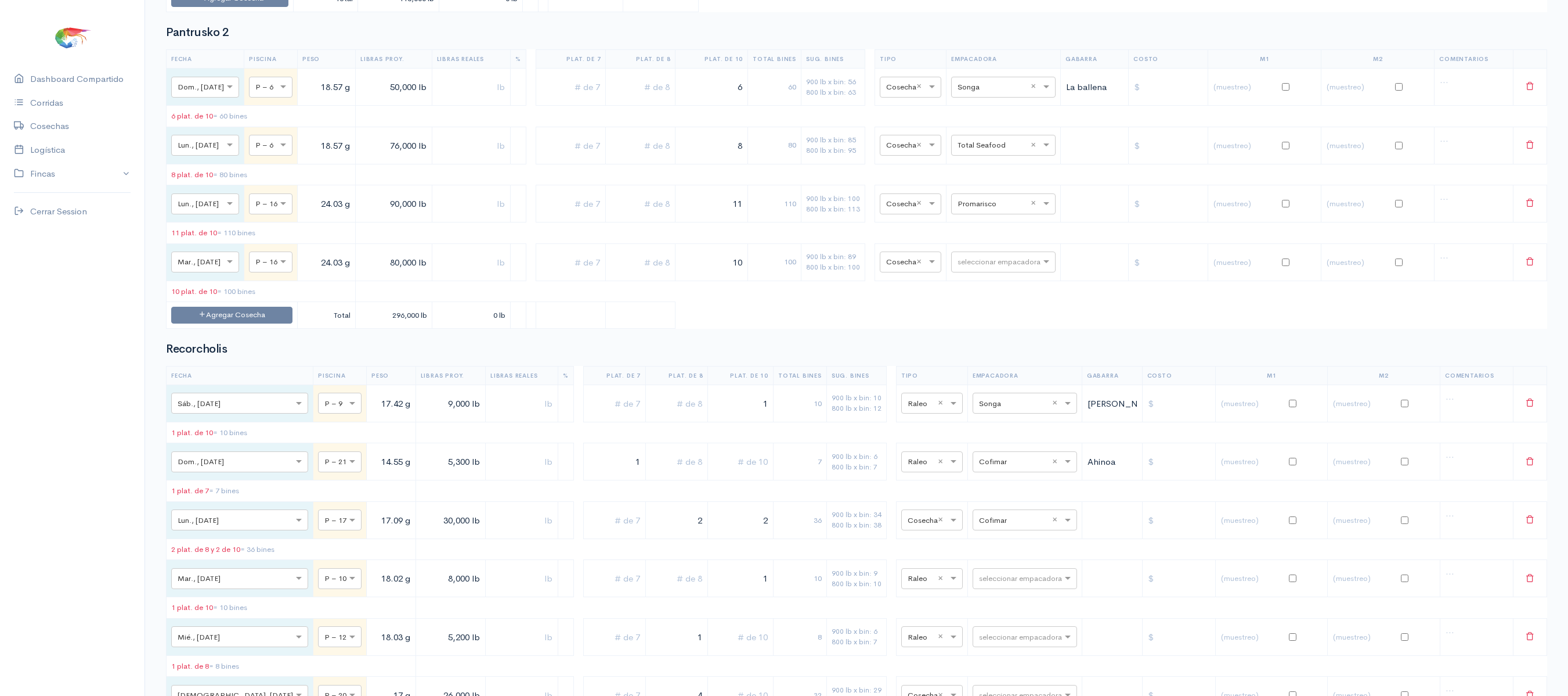
scroll to position [1668, 0]
click at [1009, 210] on input "text" at bounding box center [993, 204] width 71 height 12
type input "proma"
click at [1001, 316] on span "Promarosa" at bounding box center [987, 316] width 42 height 11
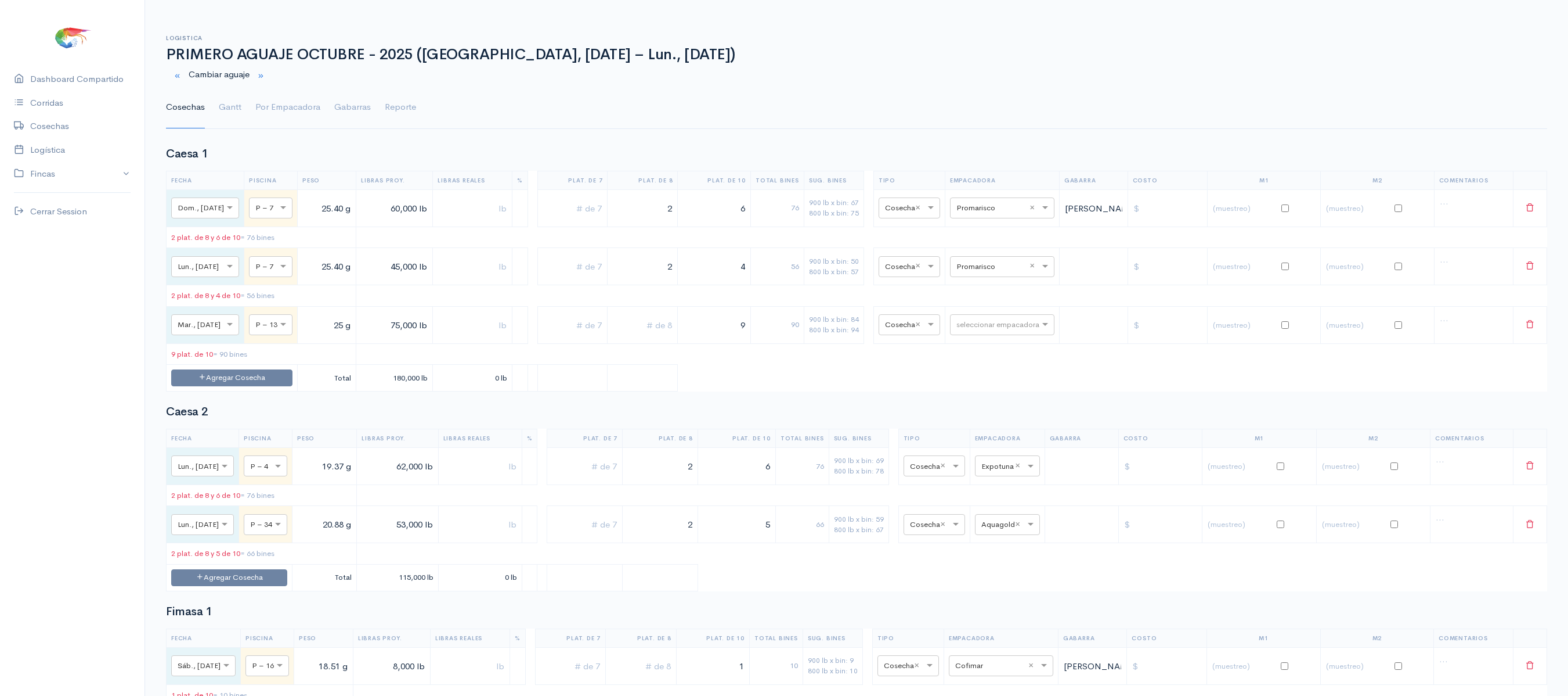
click at [241, 109] on ul "Cosechas [PERSON_NAME] Por Empacadora Gabarras Reporte" at bounding box center [856, 107] width 1382 height 42
click at [240, 109] on link "Gantt" at bounding box center [231, 107] width 23 height 42
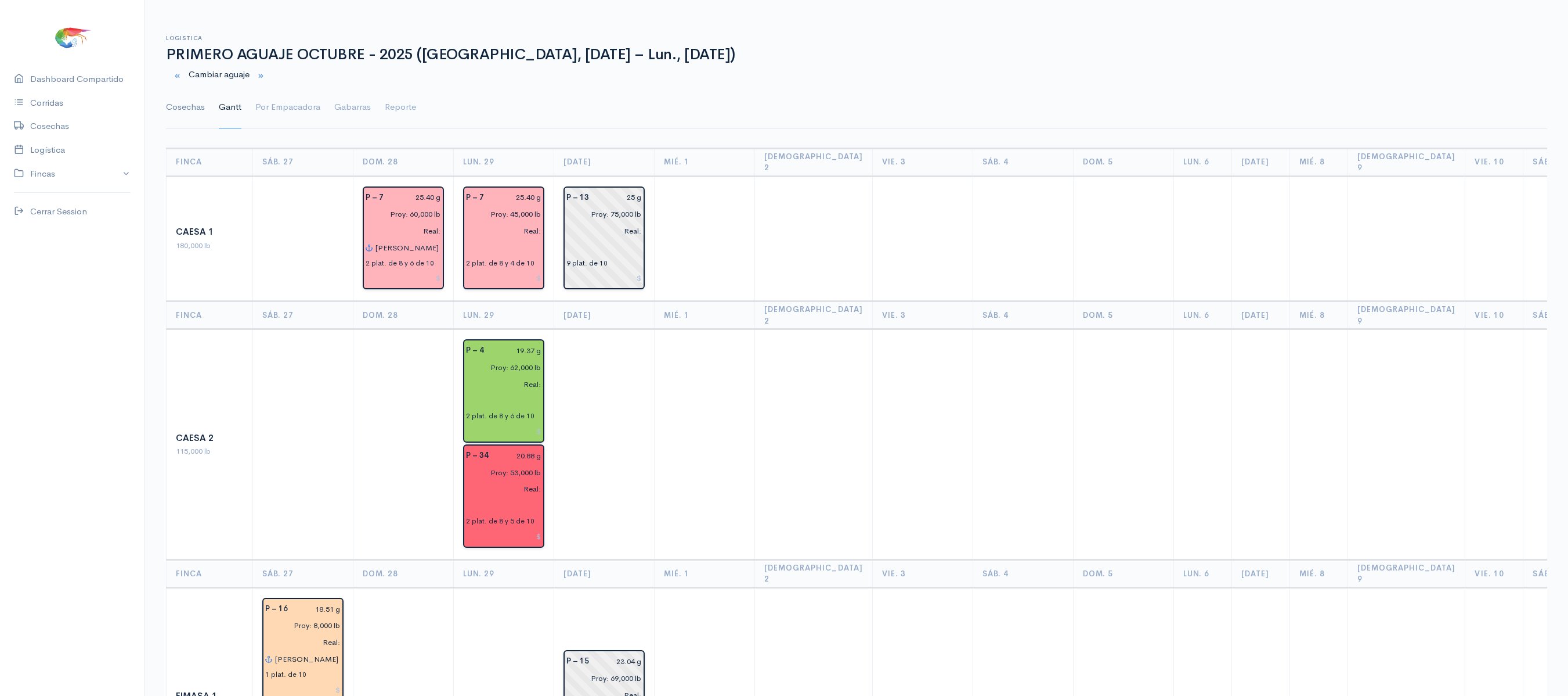
click at [194, 107] on link "Cosechas" at bounding box center [186, 107] width 39 height 42
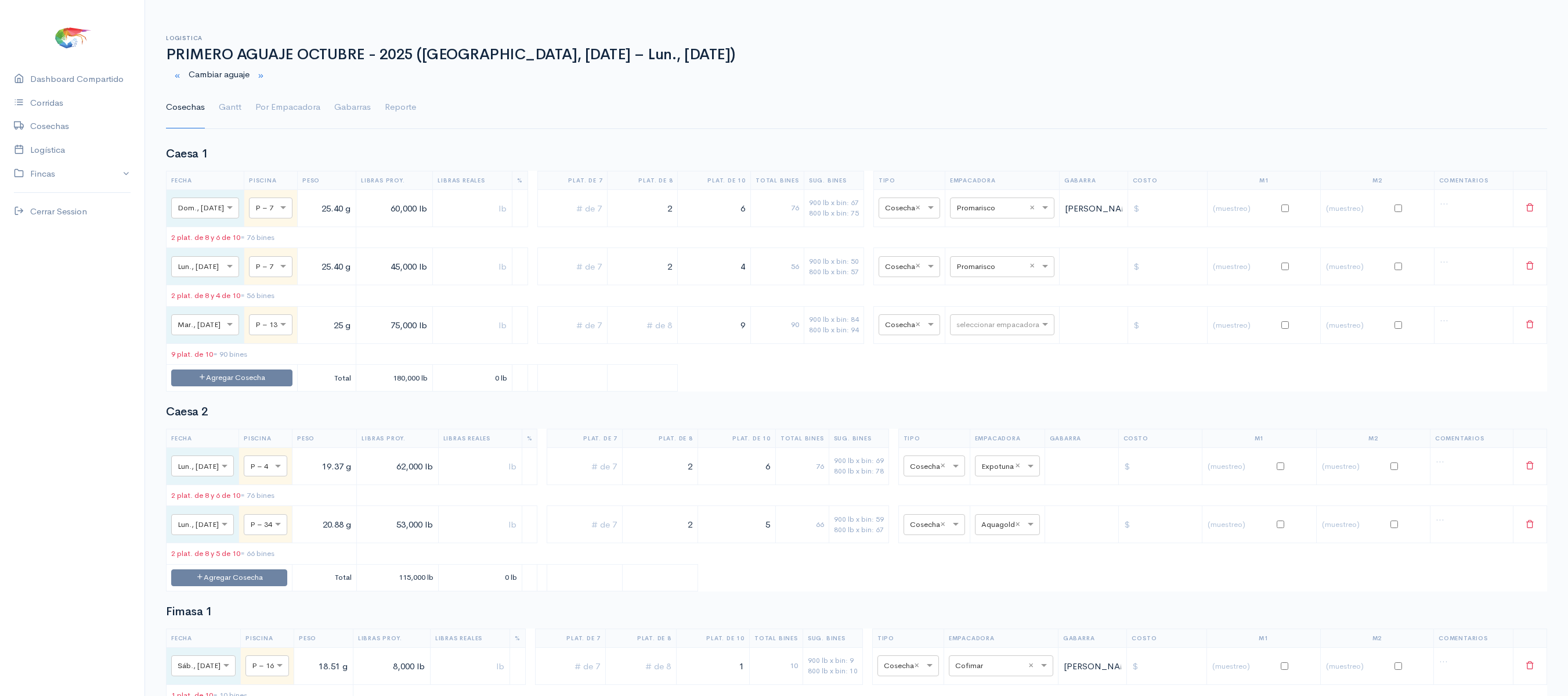
drag, startPoint x: 738, startPoint y: 338, endPoint x: 812, endPoint y: 336, distance: 74.0
click at [812, 336] on tr "× Mar., [DATE] × P – 13 25 g 75,000 lb 9 90 900 lb x bin: 84 800 lb x bin: 94 ×…" at bounding box center [856, 325] width 1381 height 37
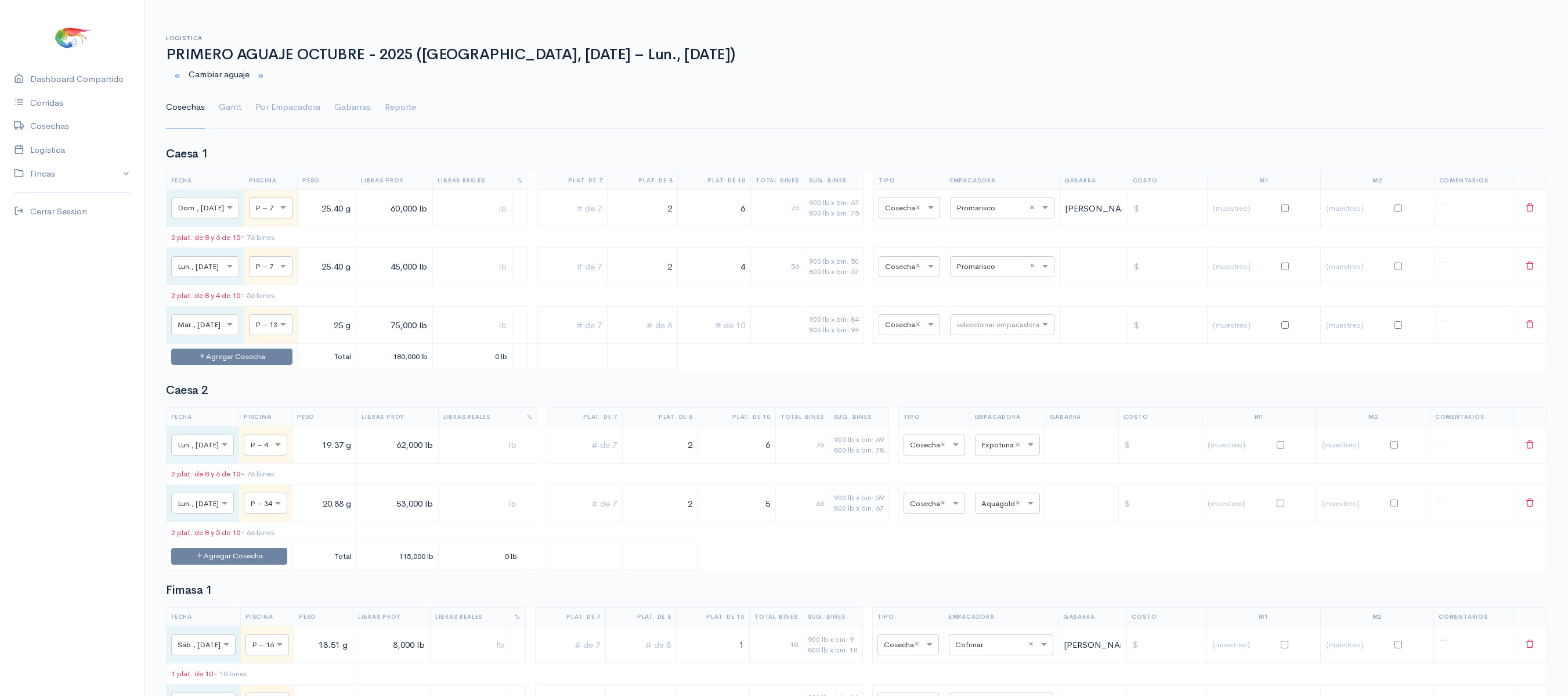
type input "9"
drag, startPoint x: 735, startPoint y: 327, endPoint x: 735, endPoint y: 319, distance: 8.0
click at [735, 319] on td "9" at bounding box center [714, 325] width 73 height 37
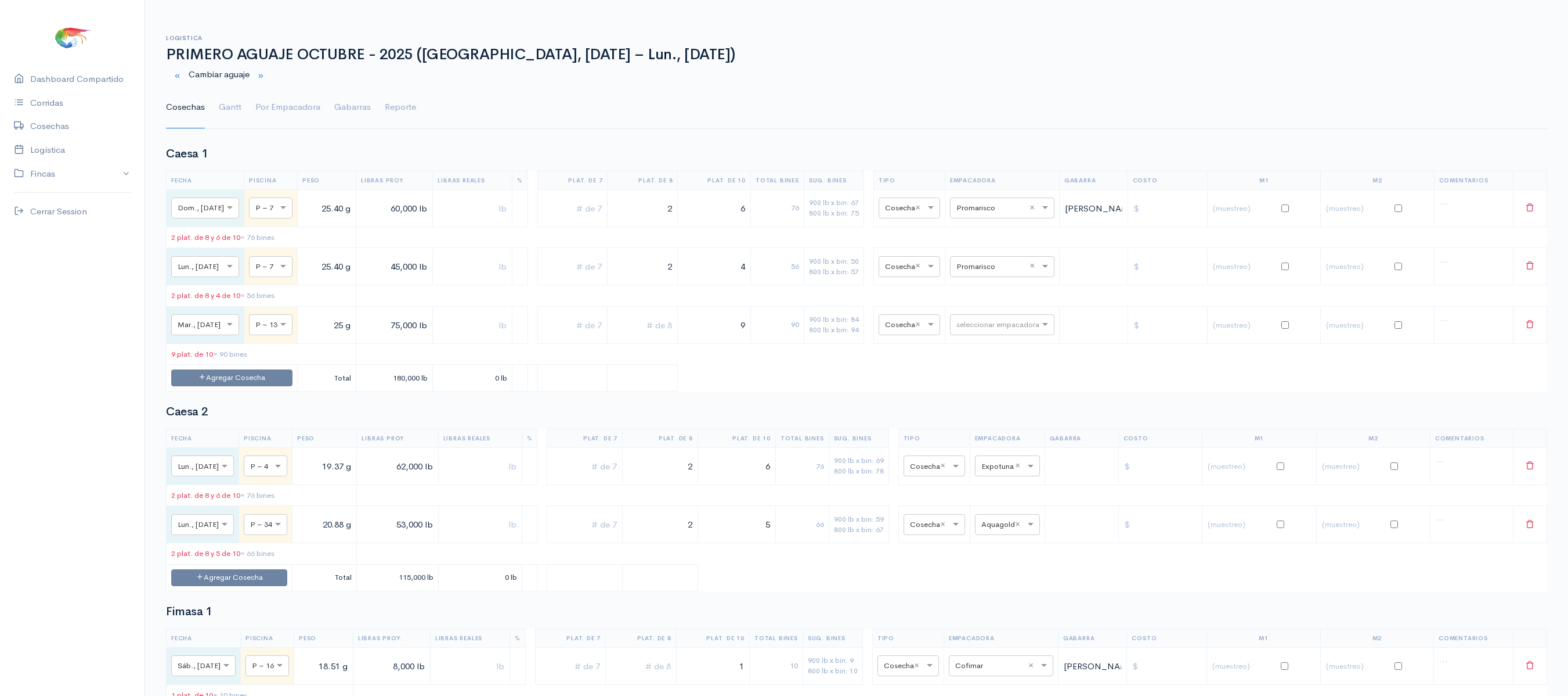
drag, startPoint x: 658, startPoint y: 272, endPoint x: 727, endPoint y: 261, distance: 69.9
click at [727, 261] on tr "× Lun., [DATE] × P – 7 25.40 g 45,000 lb 2 4 56 900 lb x bin: 50 800 lb x bin: …" at bounding box center [856, 266] width 1381 height 37
type input "7"
drag, startPoint x: 738, startPoint y: 271, endPoint x: 834, endPoint y: 246, distance: 99.2
click at [834, 246] on table "Fecha Piscina Peso Libras Proy. Libras Reales % Plat. de 7 Plat. de 8 Plat. de …" at bounding box center [856, 281] width 1382 height 221
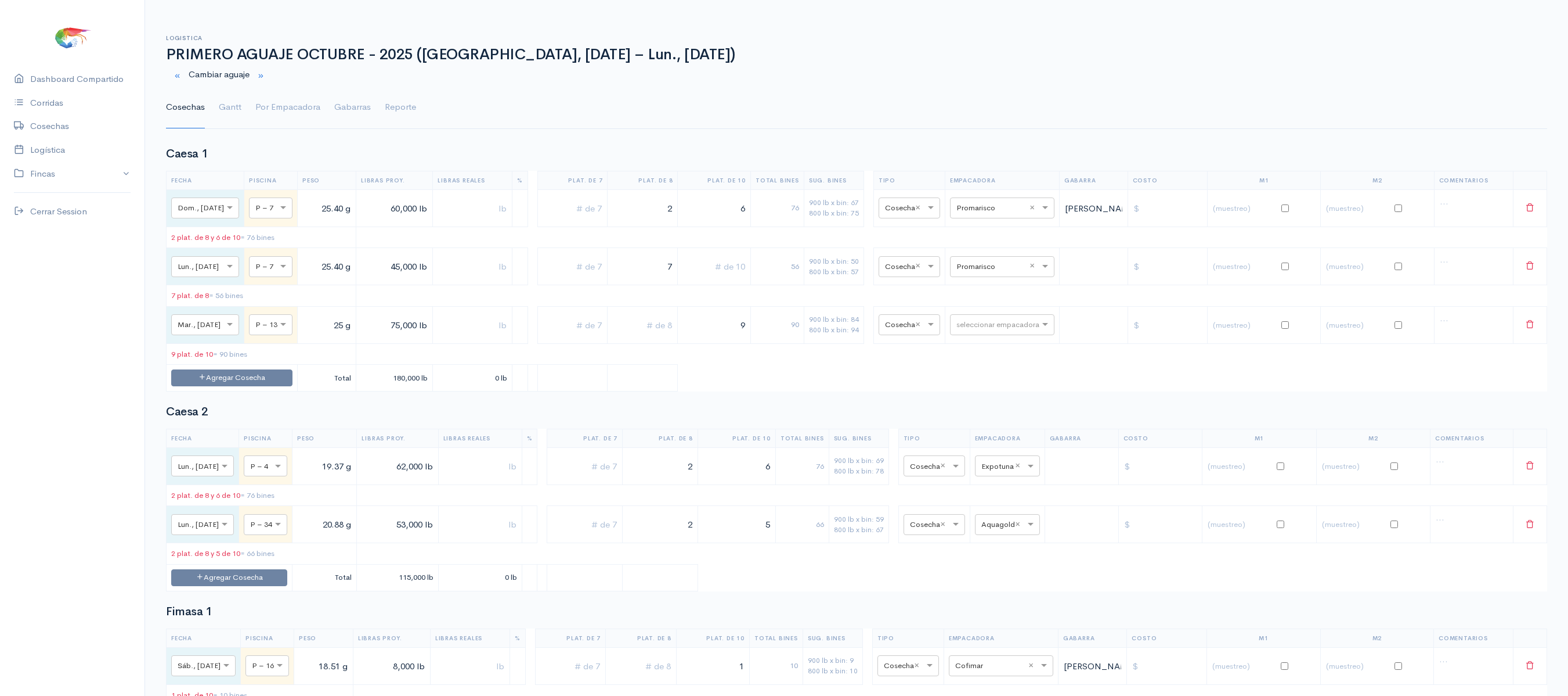
click at [902, 392] on table "Fecha Piscina Peso Libras Proy. Libras Reales % Plat. de 7 Plat. de 8 Plat. de …" at bounding box center [856, 281] width 1382 height 221
click at [229, 109] on link "Gantt" at bounding box center [231, 107] width 23 height 42
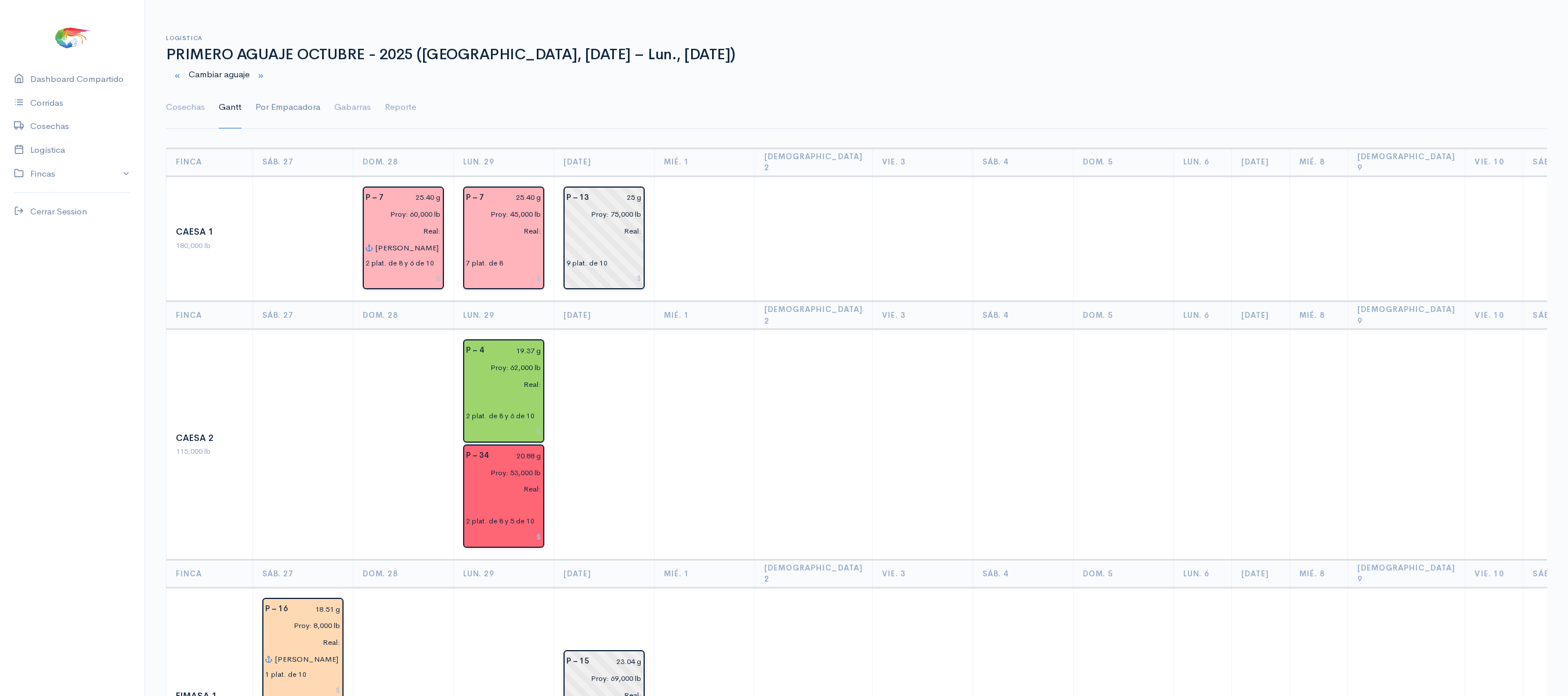
click at [275, 103] on link "Por Empacadora" at bounding box center [288, 107] width 65 height 42
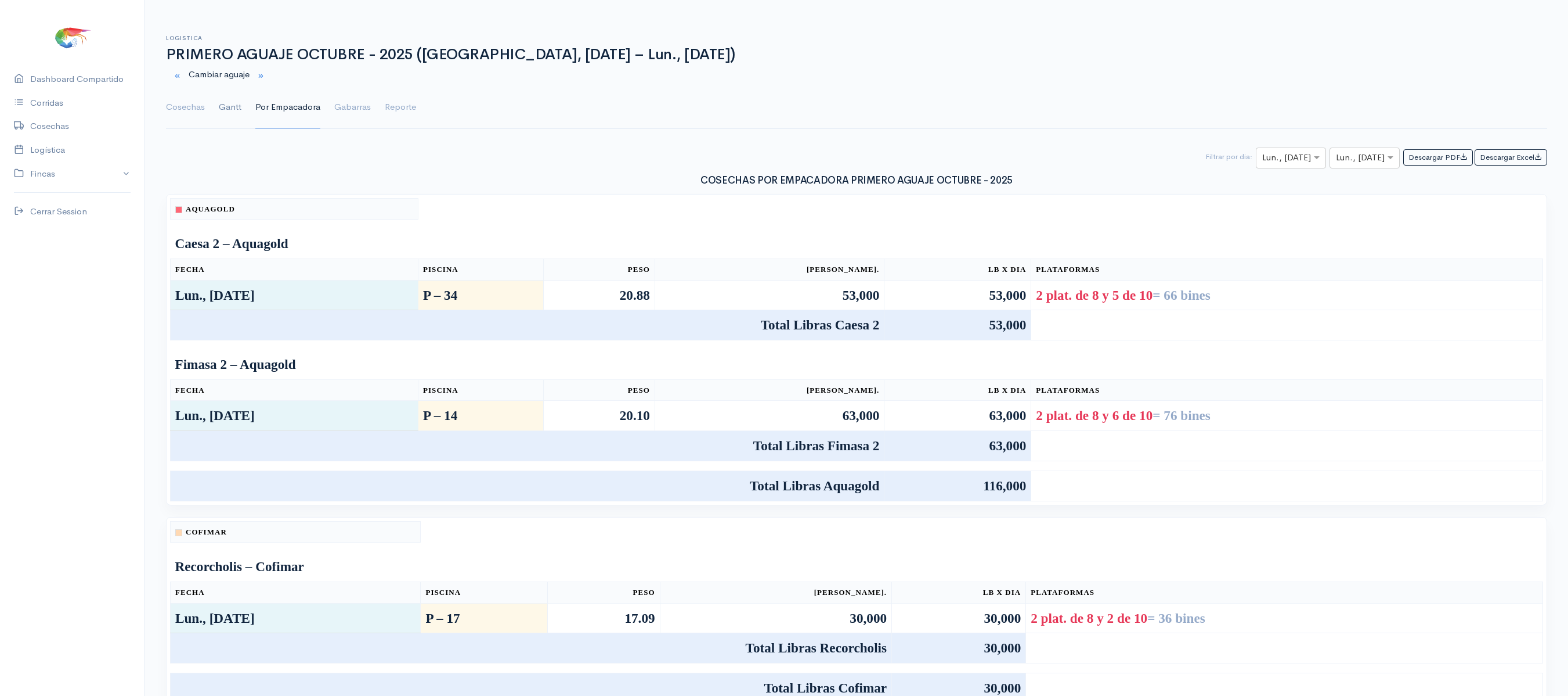
click at [231, 109] on link "Gantt" at bounding box center [231, 107] width 23 height 42
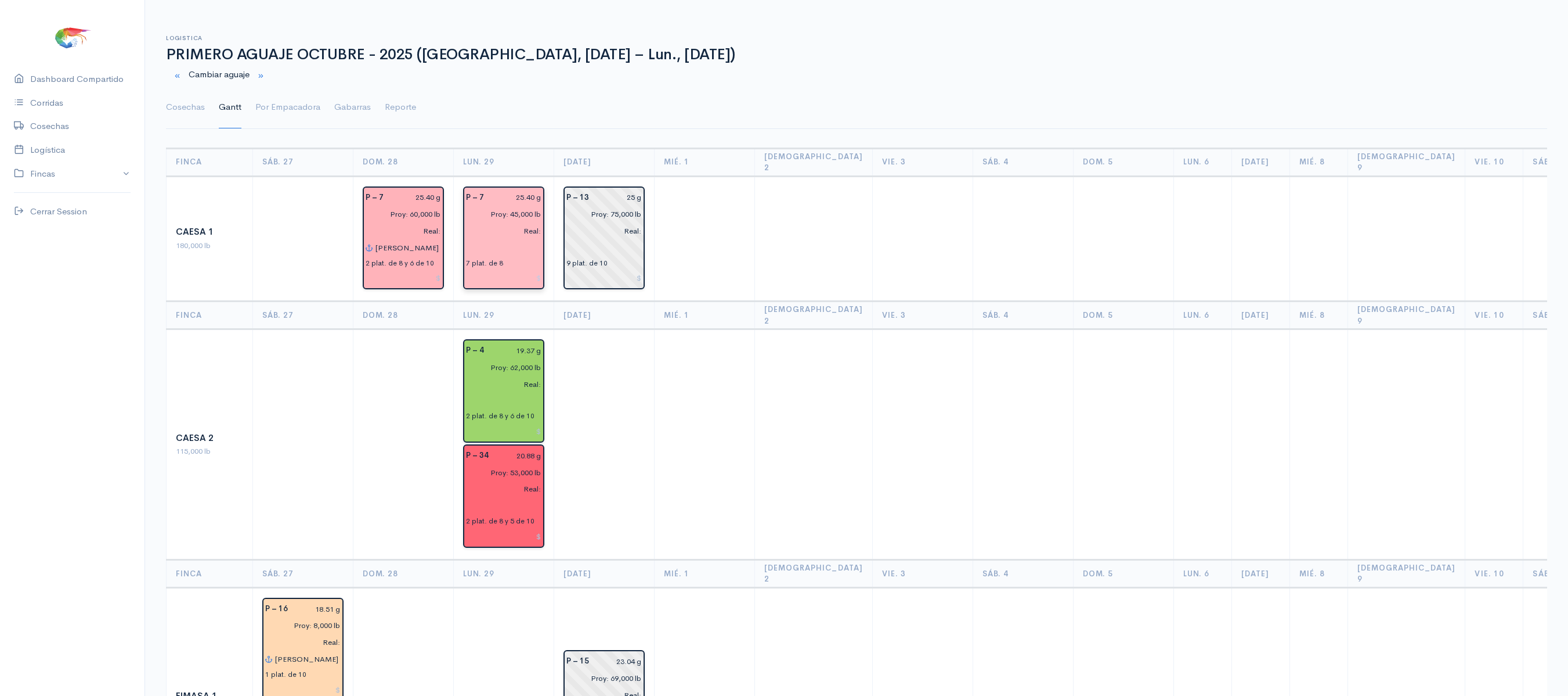
click at [497, 258] on div "7 plat. de 8" at bounding box center [484, 264] width 37 height 11
click at [493, 240] on input "text" at bounding box center [503, 248] width 75 height 17
click at [505, 270] on button "Rena ta" at bounding box center [521, 271] width 92 height 20
type input "[PERSON_NAME]"
click at [687, 363] on td at bounding box center [705, 444] width 101 height 231
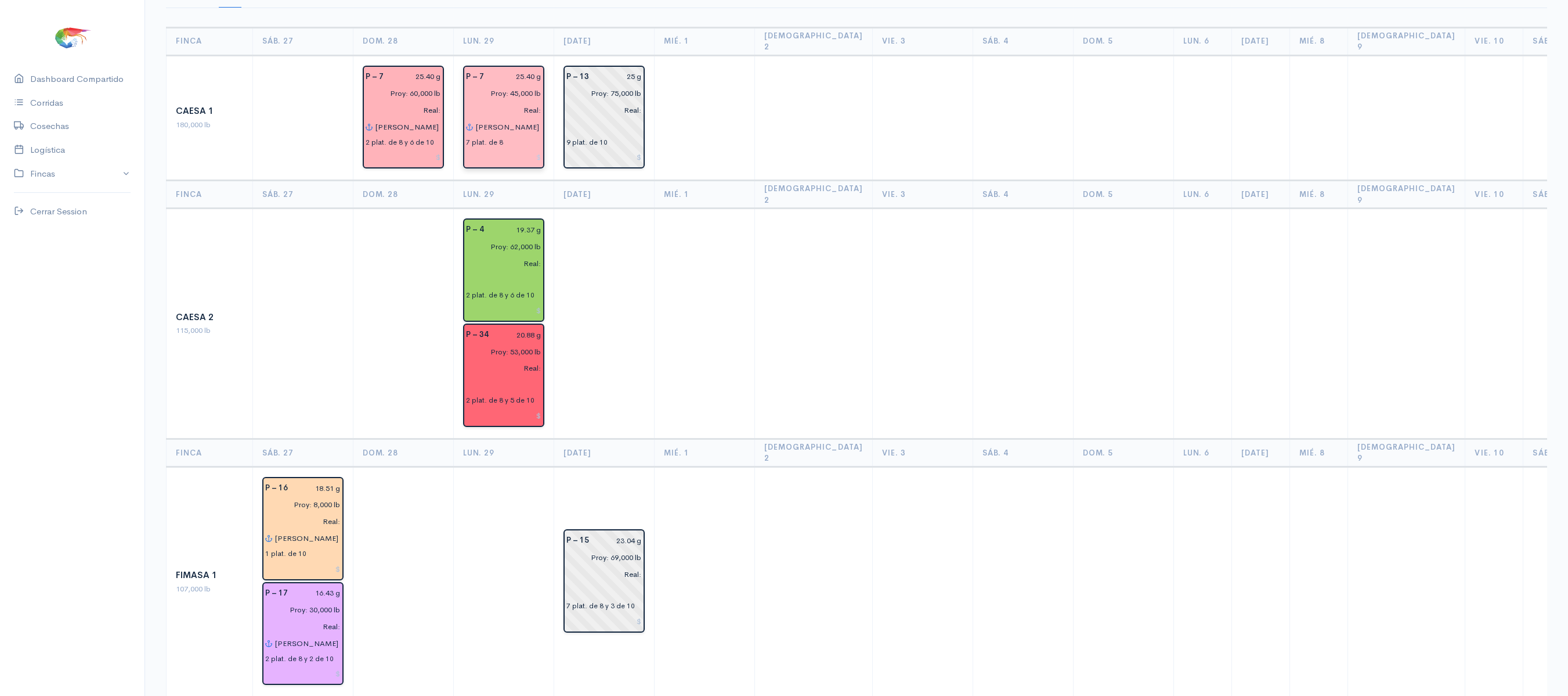
scroll to position [122, 0]
click at [492, 271] on input "text" at bounding box center [503, 279] width 75 height 17
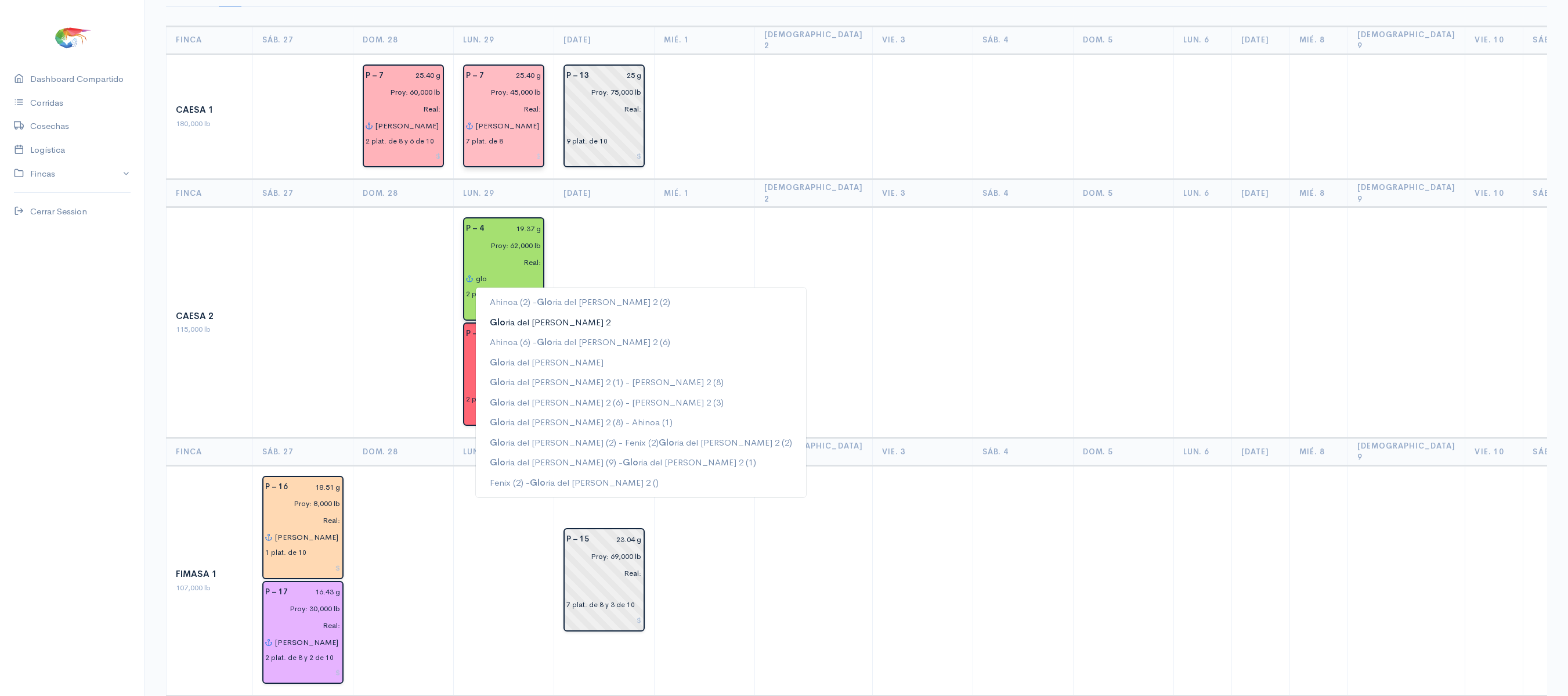
click at [529, 317] on ngb-highlight "Glo ria del Rocio 2" at bounding box center [550, 322] width 121 height 11
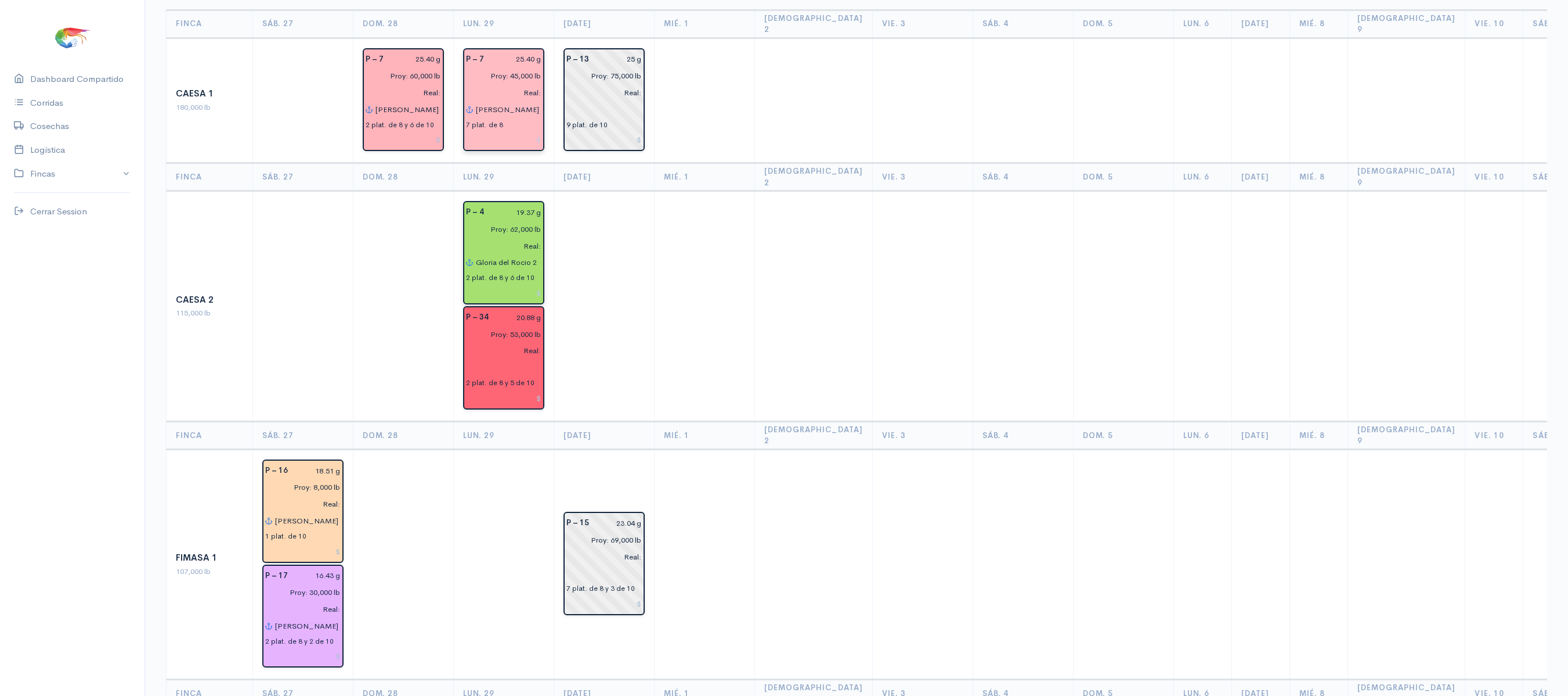
scroll to position [78, 0]
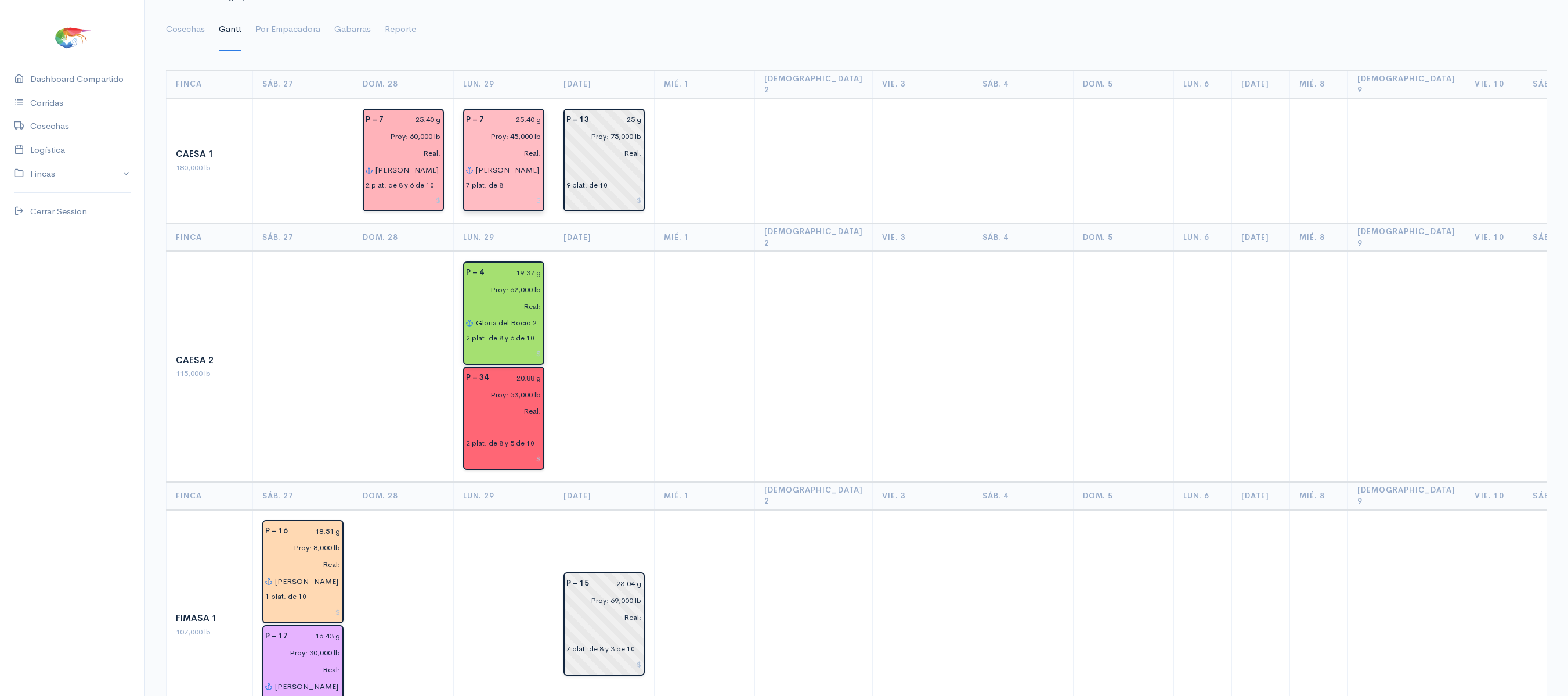
type input "Gloria del Rocio 2"
click at [765, 404] on td at bounding box center [813, 366] width 118 height 231
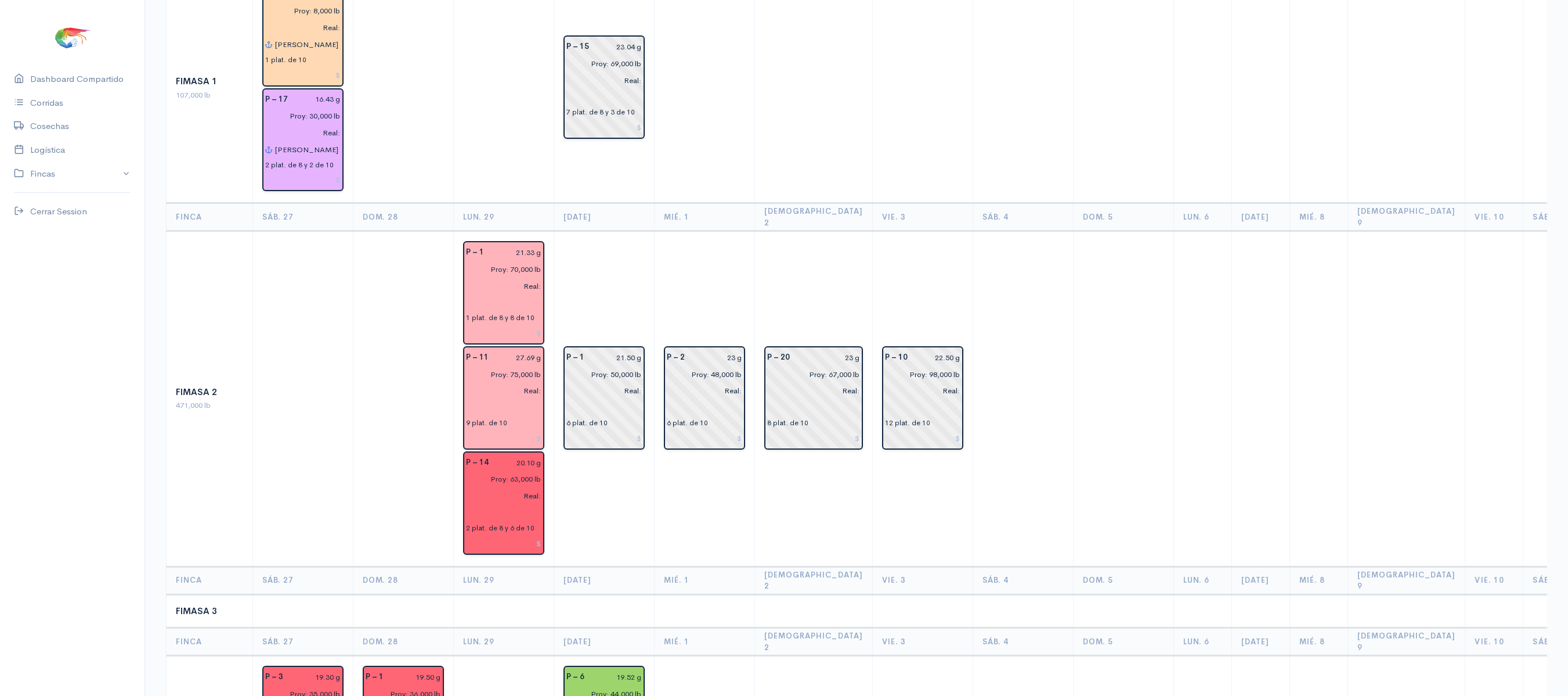
scroll to position [616, 0]
click at [491, 503] on input "text" at bounding box center [503, 511] width 75 height 17
click at [522, 525] on button "Sha kira 2" at bounding box center [561, 535] width 171 height 20
type input "[PERSON_NAME] 2"
click at [644, 482] on td "P – 1 21.50 g Proy: 50,000 lb Real: 6 plat. de 10" at bounding box center [605, 397] width 101 height 335
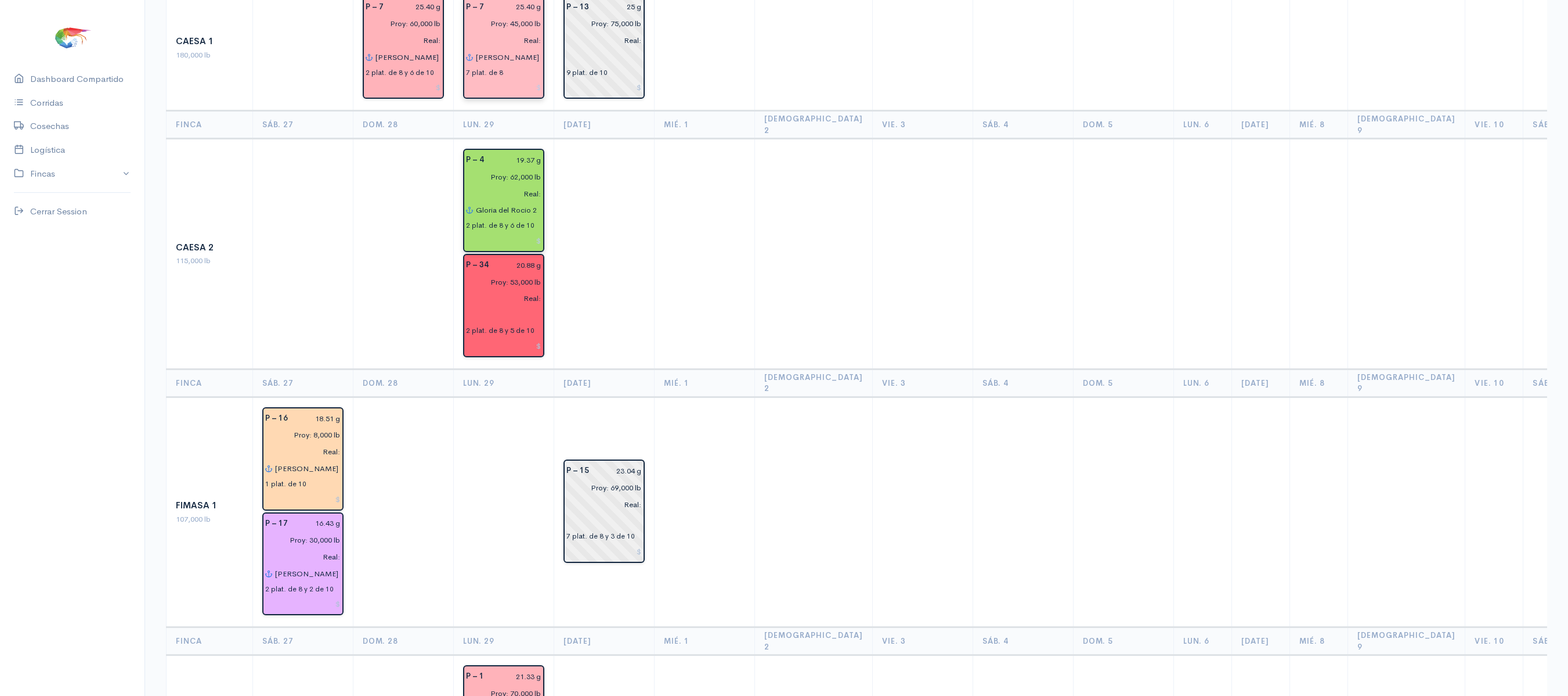
scroll to position [0, 0]
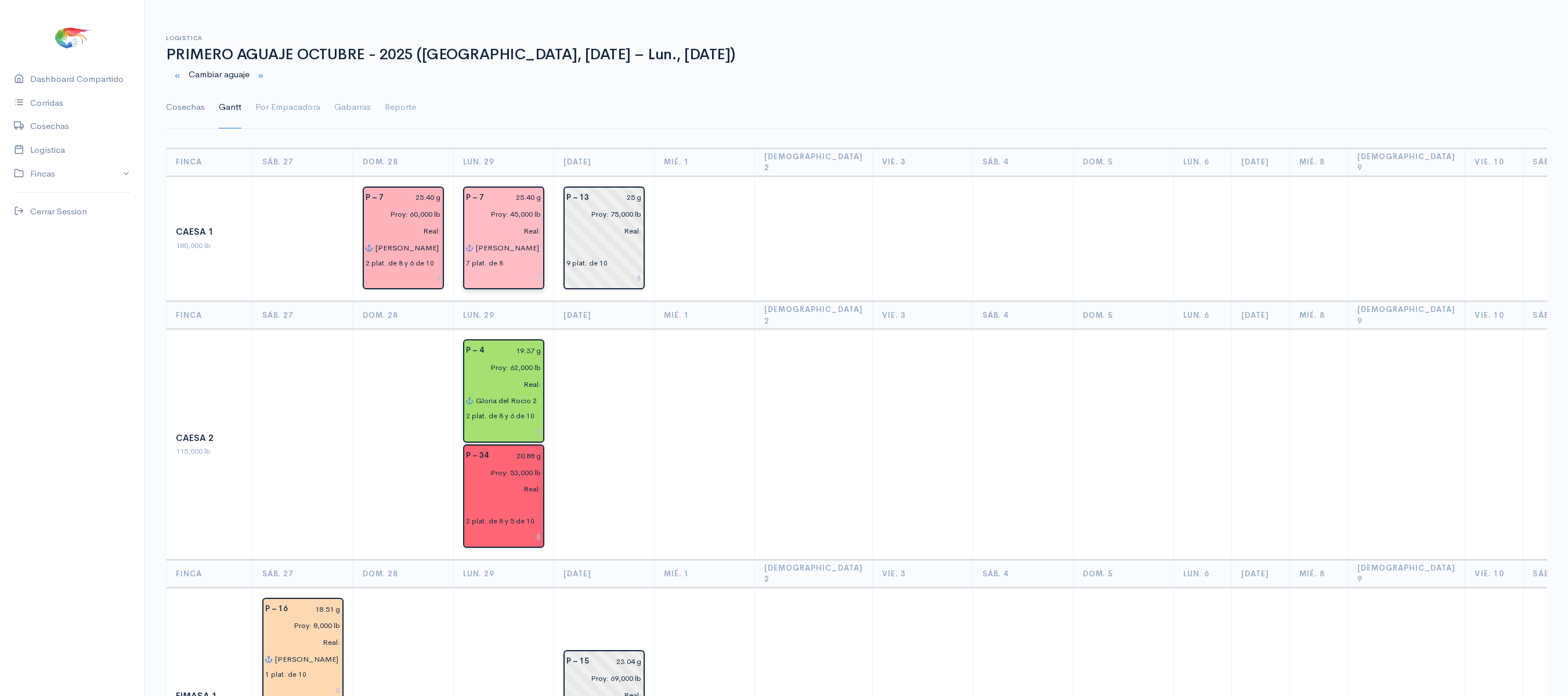
click at [189, 111] on link "Cosechas" at bounding box center [186, 107] width 39 height 42
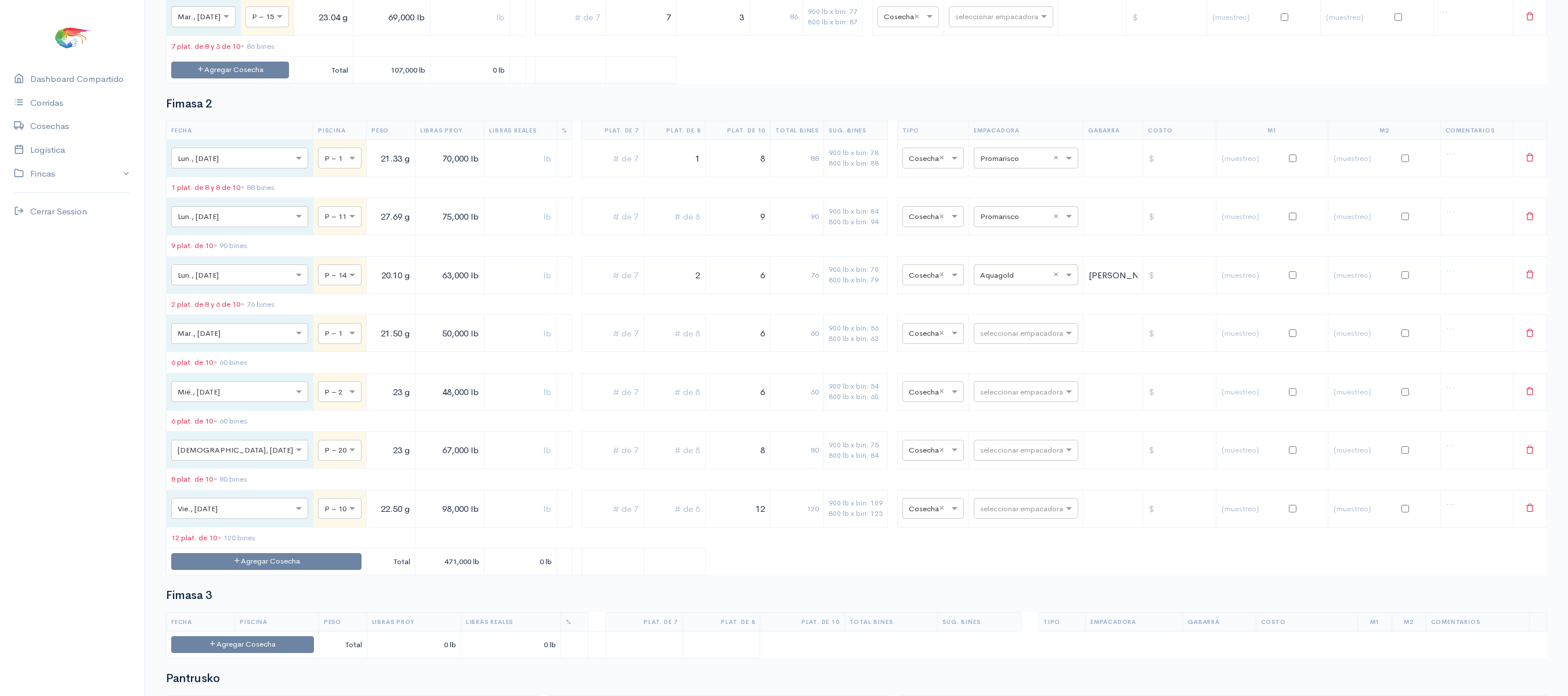
scroll to position [764, 0]
drag, startPoint x: 663, startPoint y: 186, endPoint x: 711, endPoint y: 185, distance: 48.0
click at [711, 178] on tr "× Lun., [DATE] × P – 1 21.33 g 70,000 lb 1 8 88 900 lb x bin: 78 800 lb x bin: …" at bounding box center [856, 159] width 1381 height 37
drag, startPoint x: 729, startPoint y: 252, endPoint x: 815, endPoint y: 256, distance: 86.1
click at [815, 236] on tr "× Lun., [DATE] × P – 11 27.69 g 75,000 lb 9 90 900 lb x bin: 84 800 lb x bin: 9…" at bounding box center [856, 218] width 1381 height 37
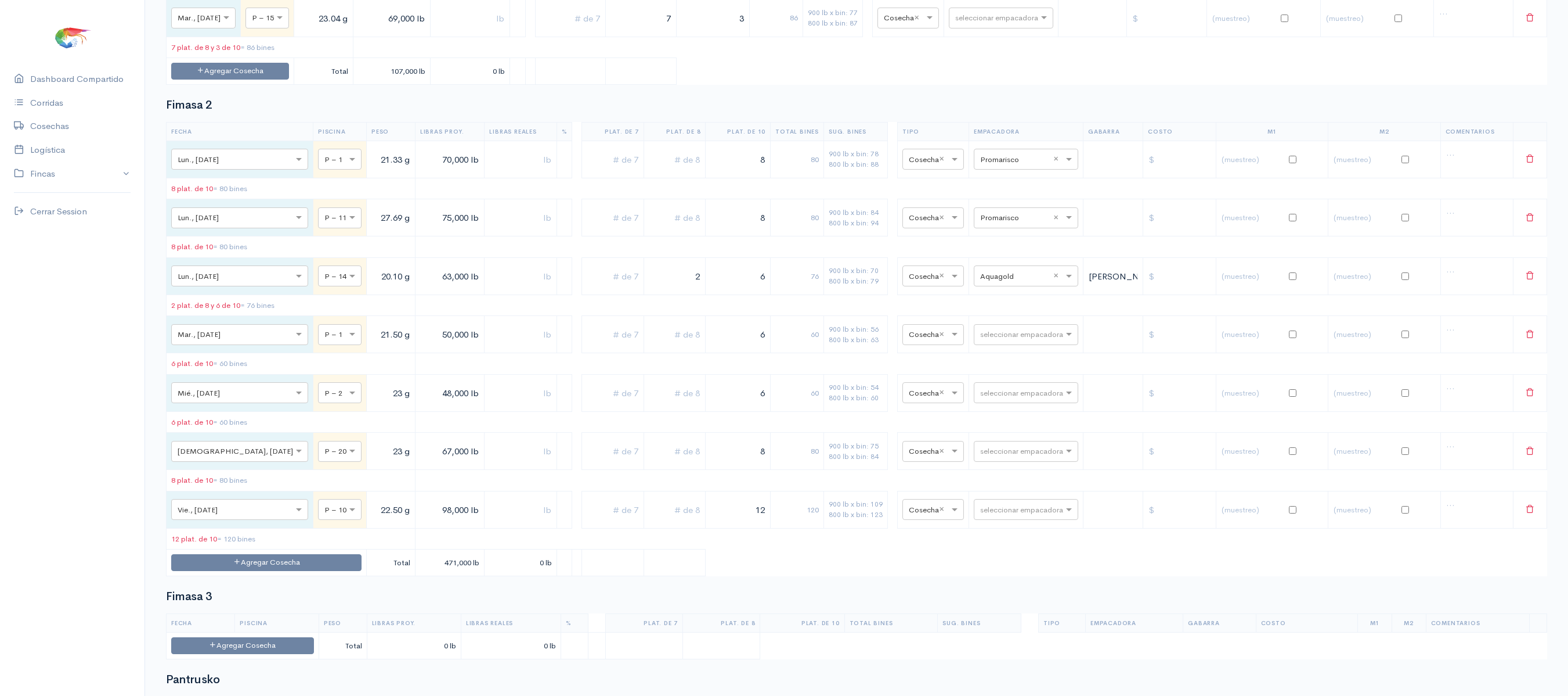
type input "8"
click at [782, 294] on td "76" at bounding box center [797, 276] width 53 height 37
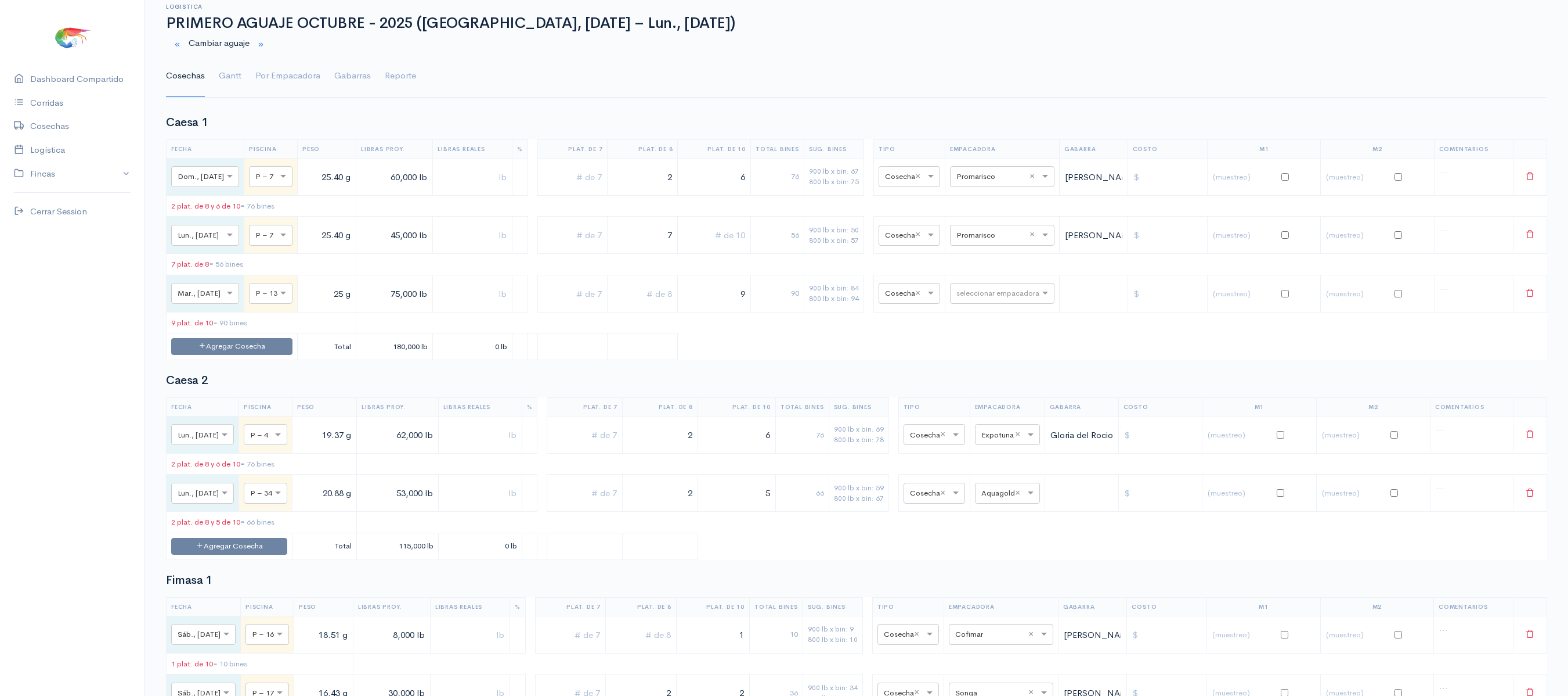
scroll to position [0, 0]
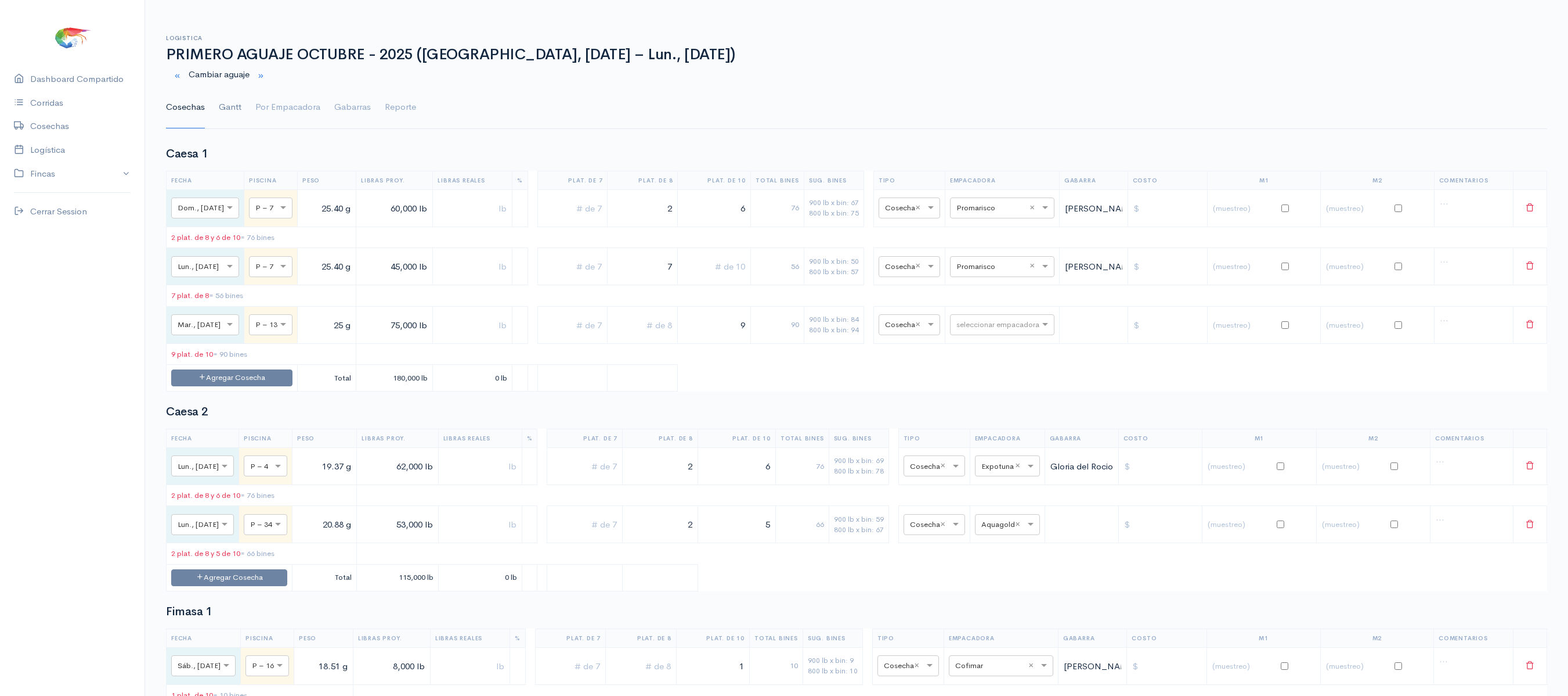
click at [230, 112] on link "Gantt" at bounding box center [231, 107] width 23 height 42
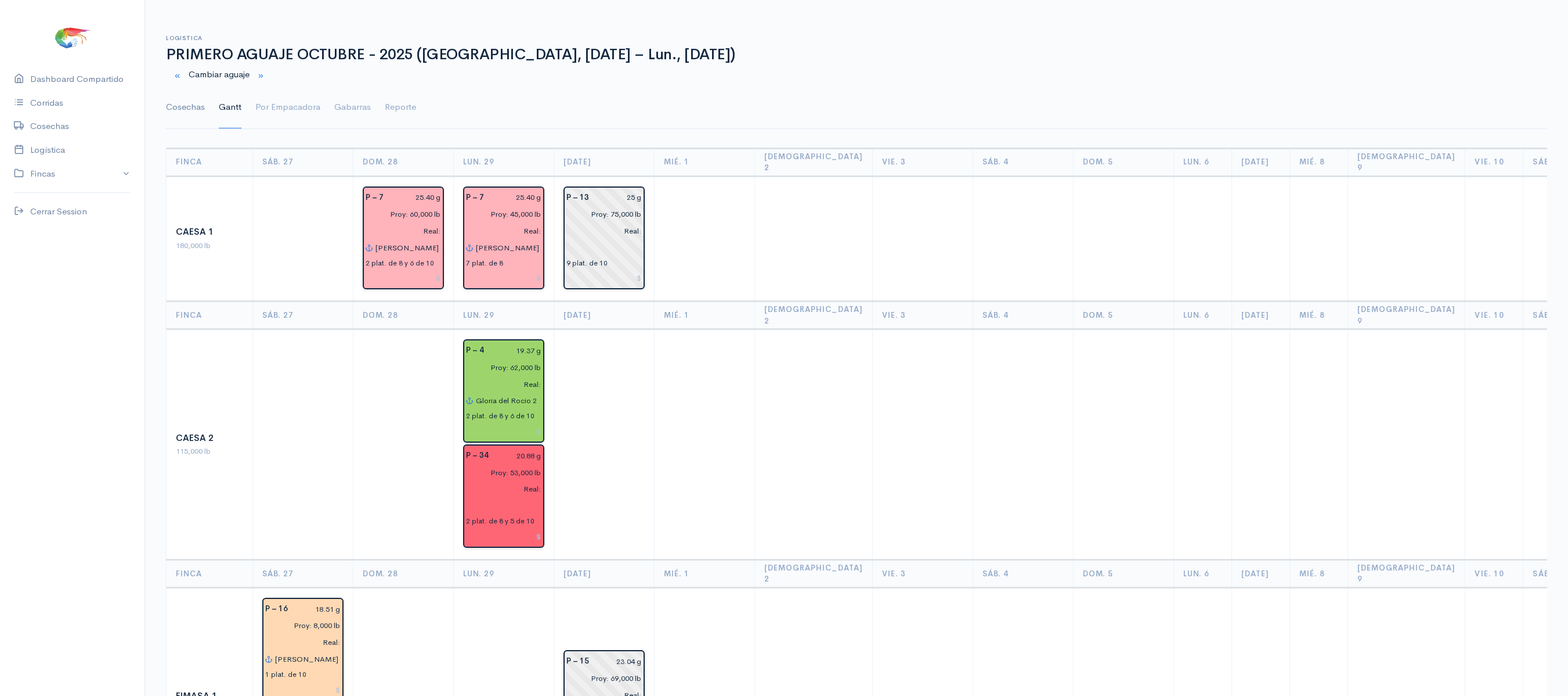
click at [168, 104] on link "Cosechas" at bounding box center [186, 107] width 39 height 42
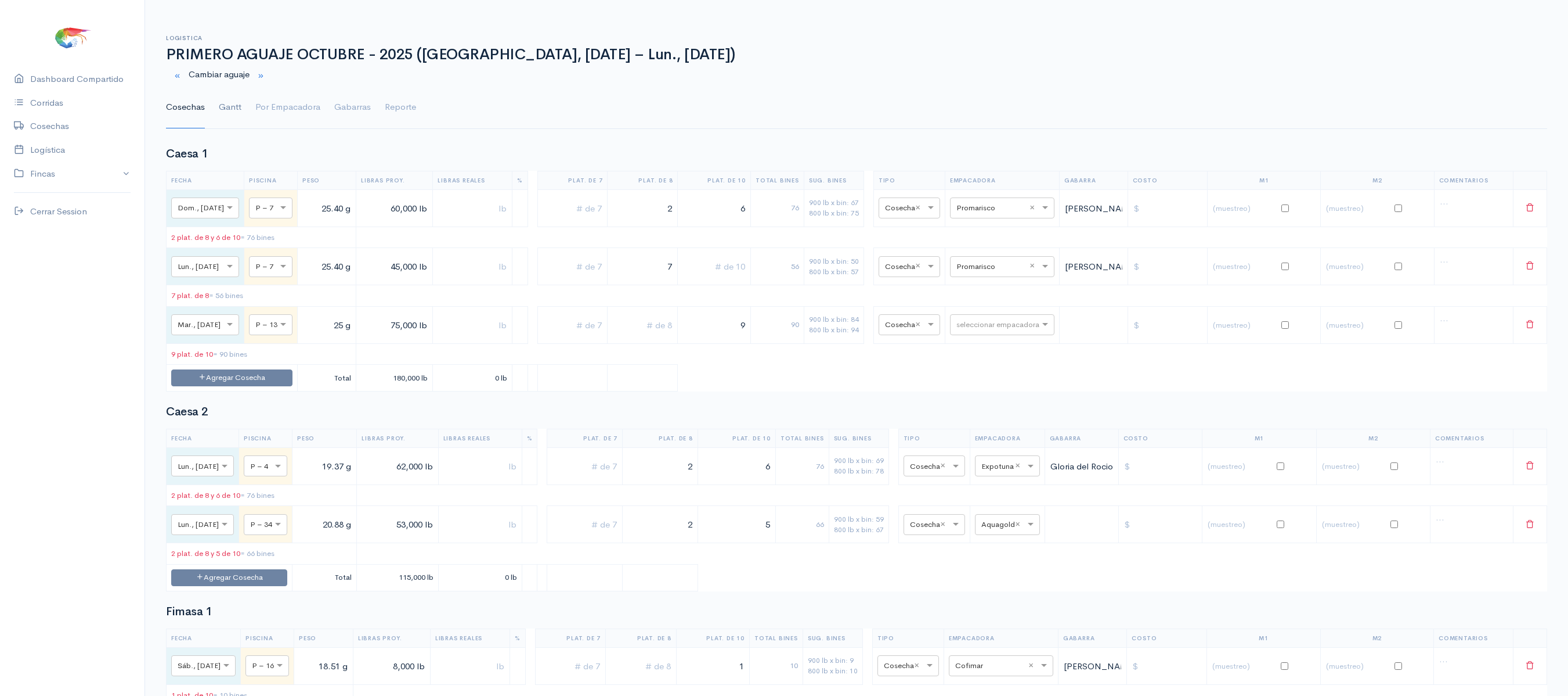
click at [221, 105] on link "Gantt" at bounding box center [231, 107] width 23 height 42
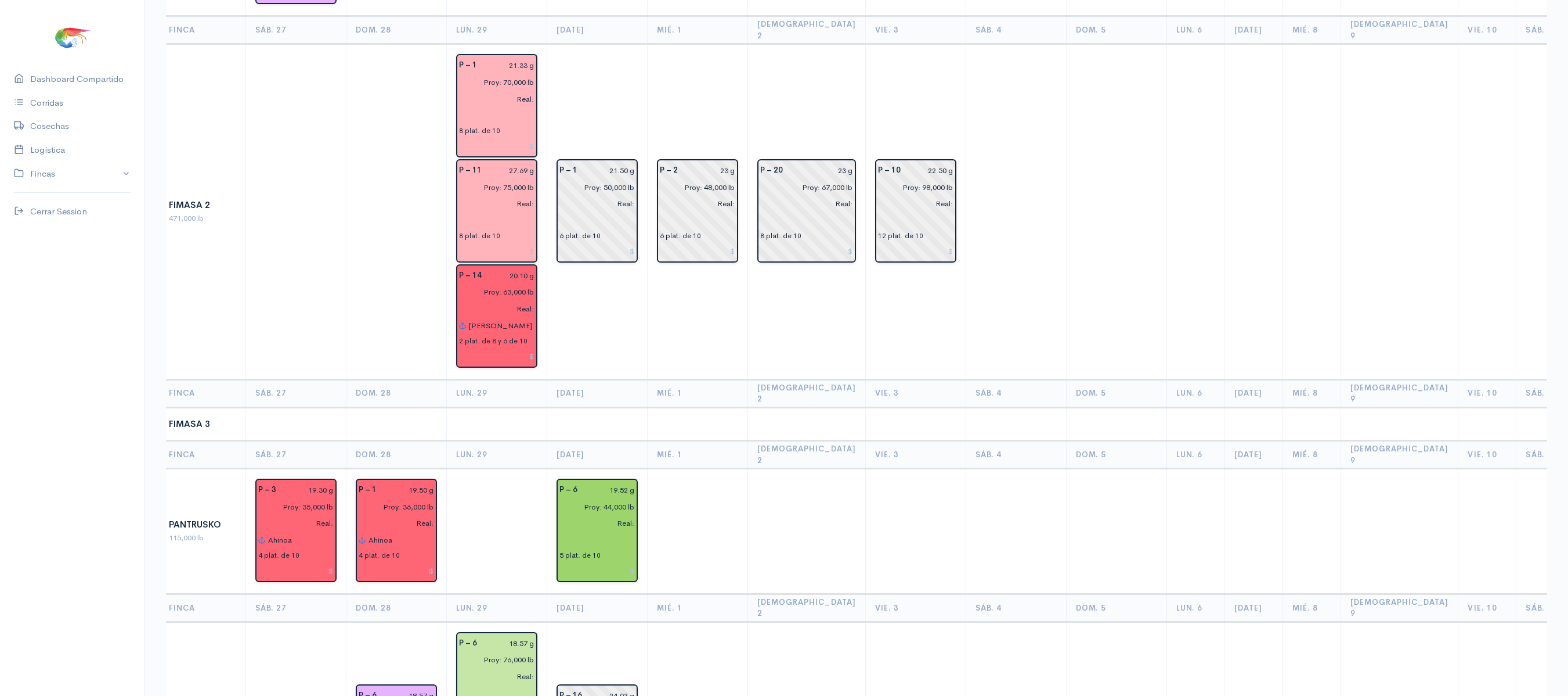
scroll to position [0, 8]
click at [506, 179] on input "Proy: 75,000 lb" at bounding box center [491, 187] width 82 height 17
type input "Proy: 72,000 lb"
click at [704, 379] on th "Mié. 1" at bounding box center [696, 394] width 101 height 28
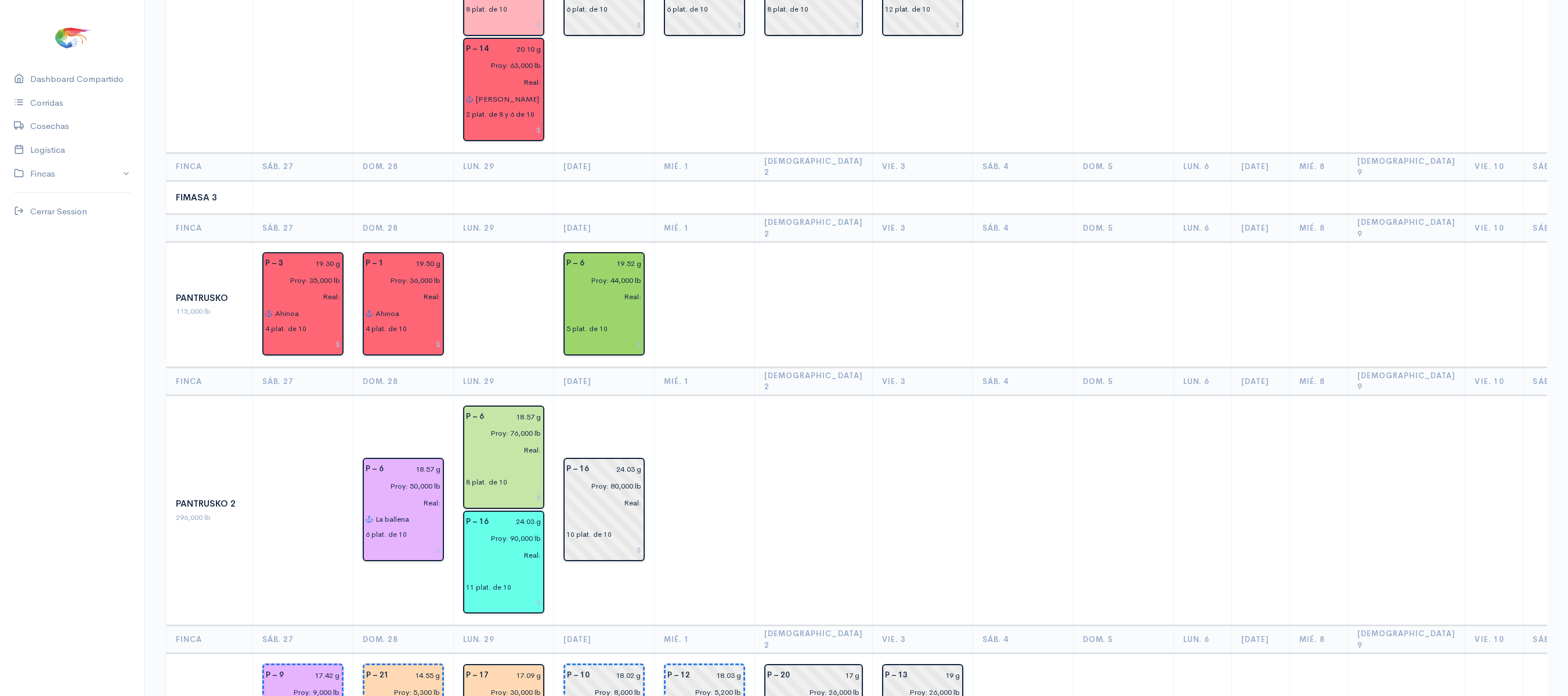
scroll to position [1029, 0]
click at [477, 457] on input "text" at bounding box center [503, 465] width 75 height 17
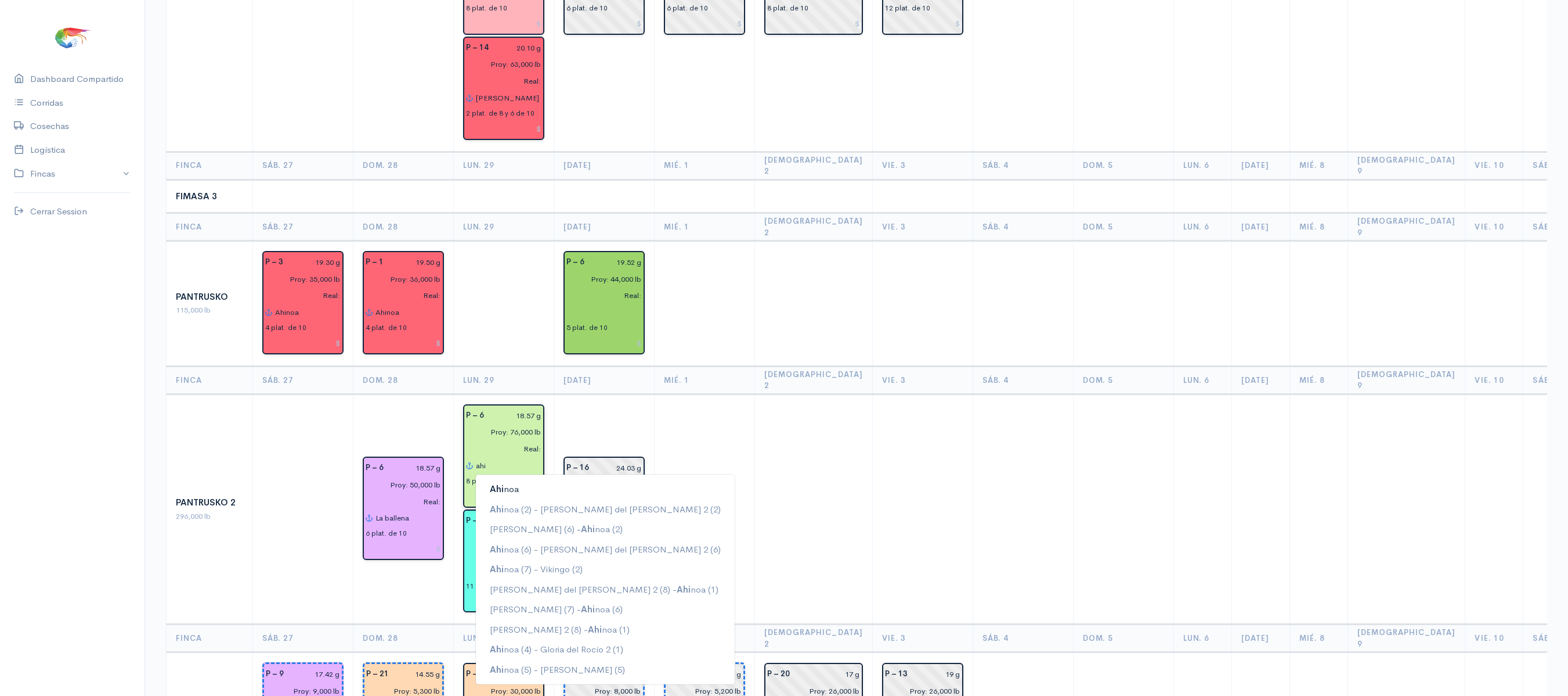
click at [501, 479] on button "Ahi noa" at bounding box center [605, 489] width 259 height 20
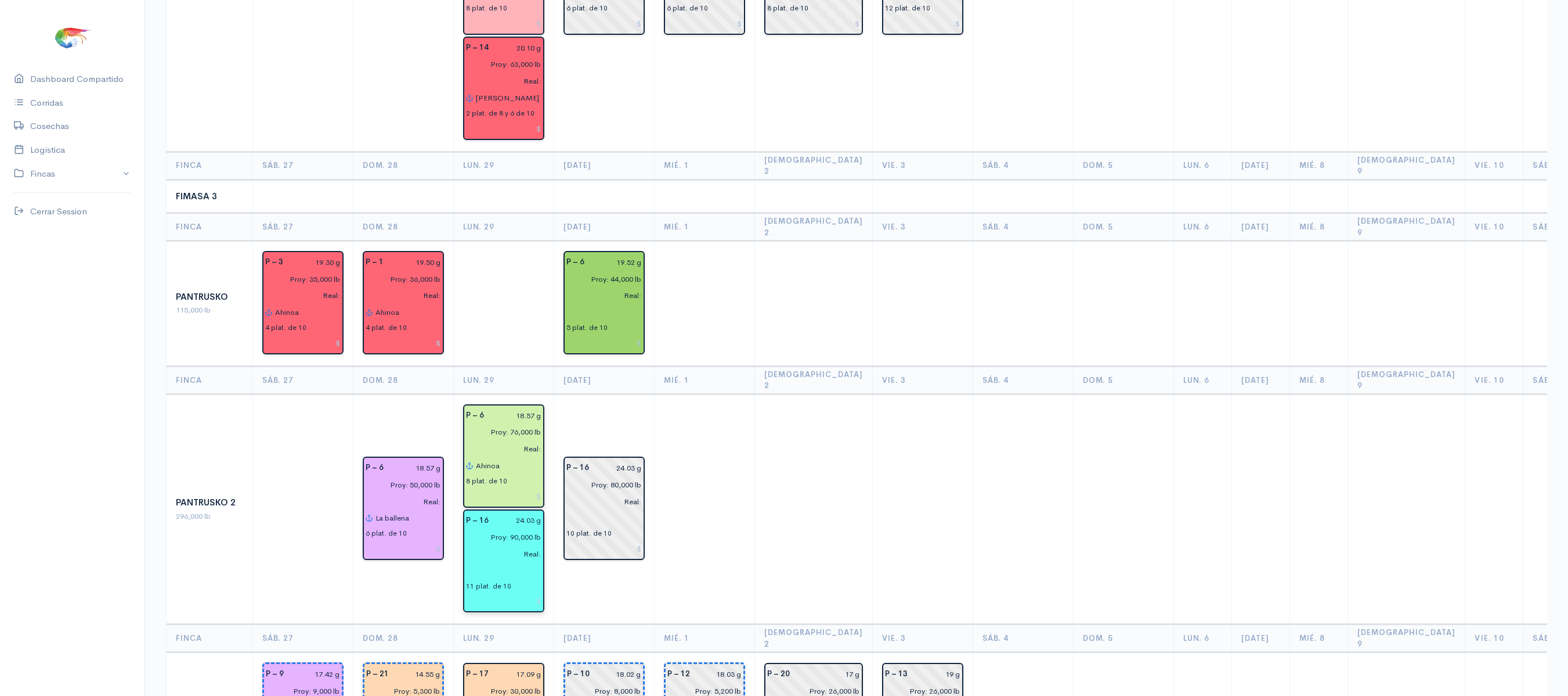
type input "Ahinoa"
click at [481, 562] on input "text" at bounding box center [503, 570] width 75 height 17
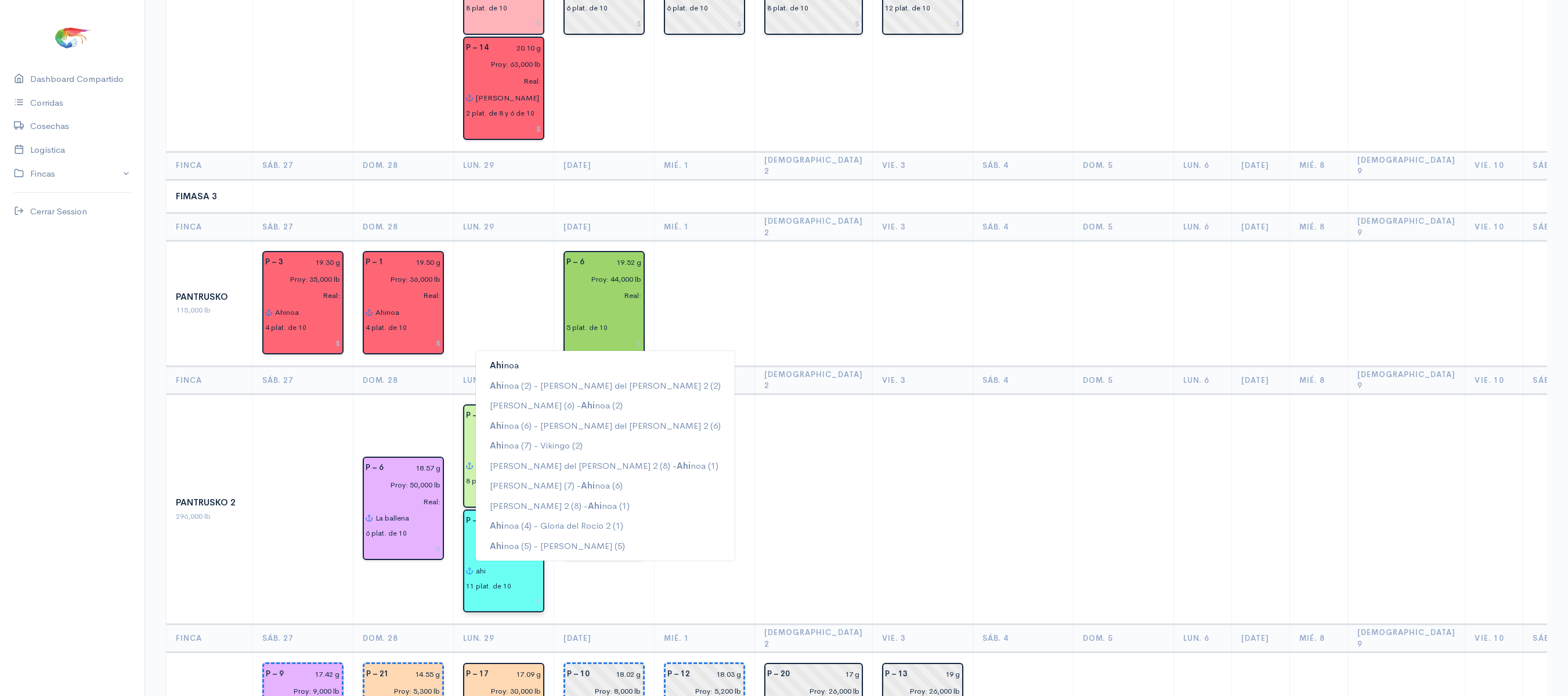
click at [521, 356] on button "Ahi noa" at bounding box center [605, 365] width 259 height 20
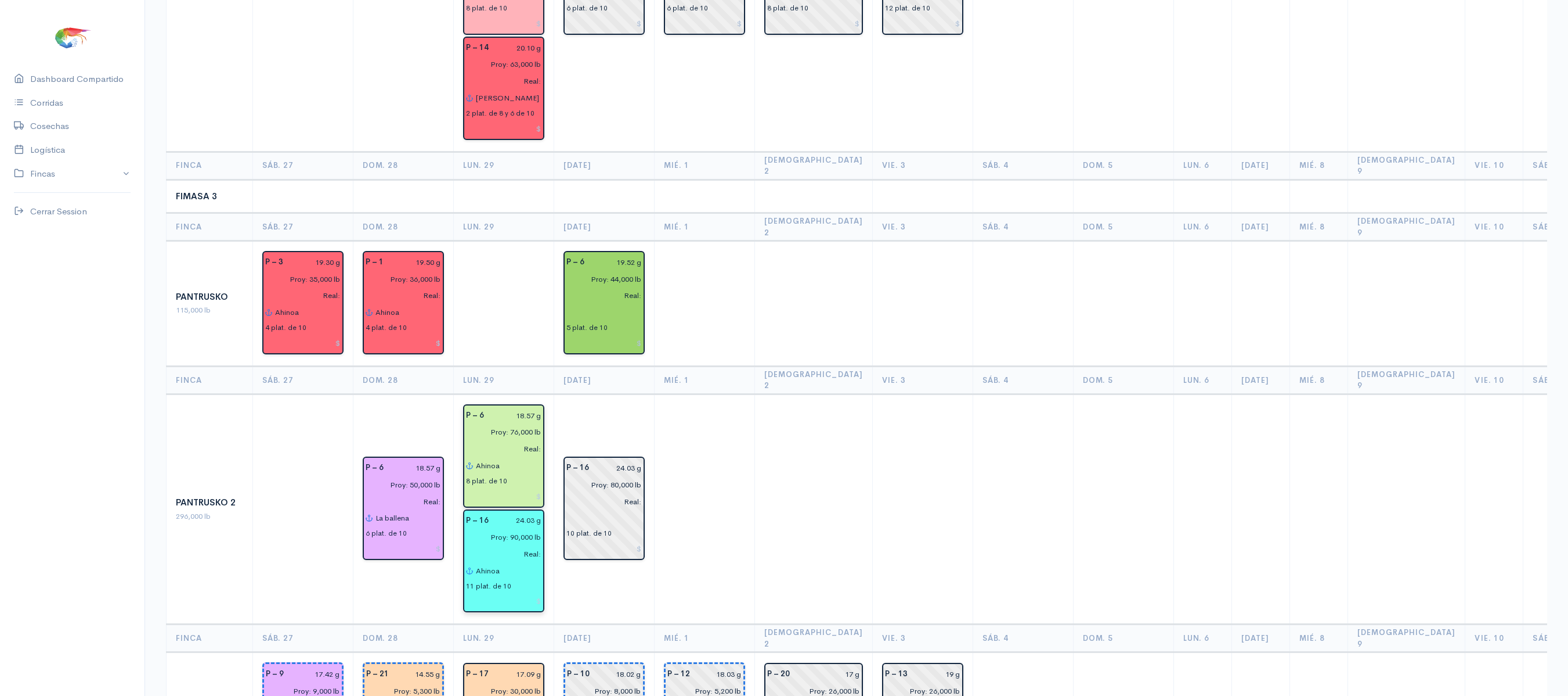
type input "Ahinoa"
click at [689, 394] on td at bounding box center [705, 509] width 101 height 231
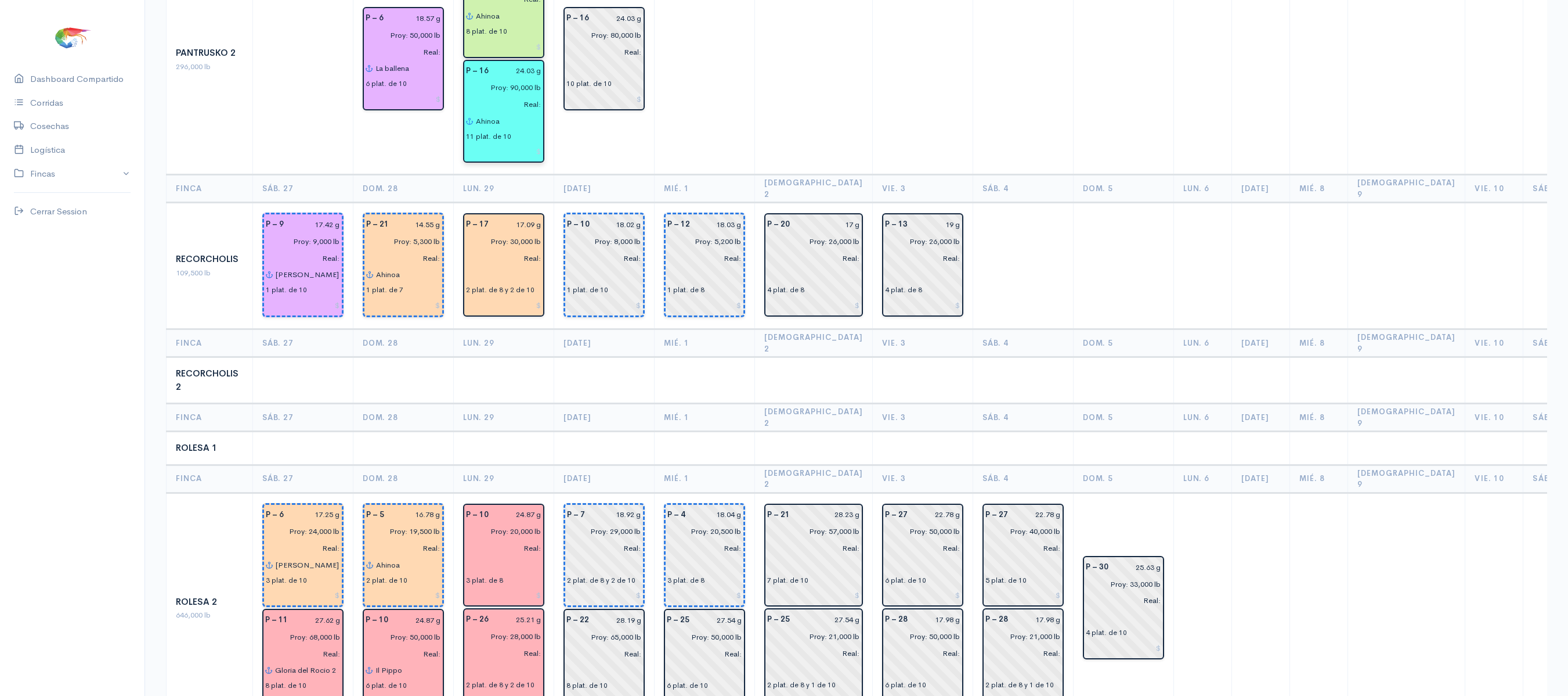
scroll to position [1477, 0]
drag, startPoint x: 605, startPoint y: 310, endPoint x: 485, endPoint y: 171, distance: 183.6
click at [485, 268] on input "text" at bounding box center [503, 276] width 75 height 17
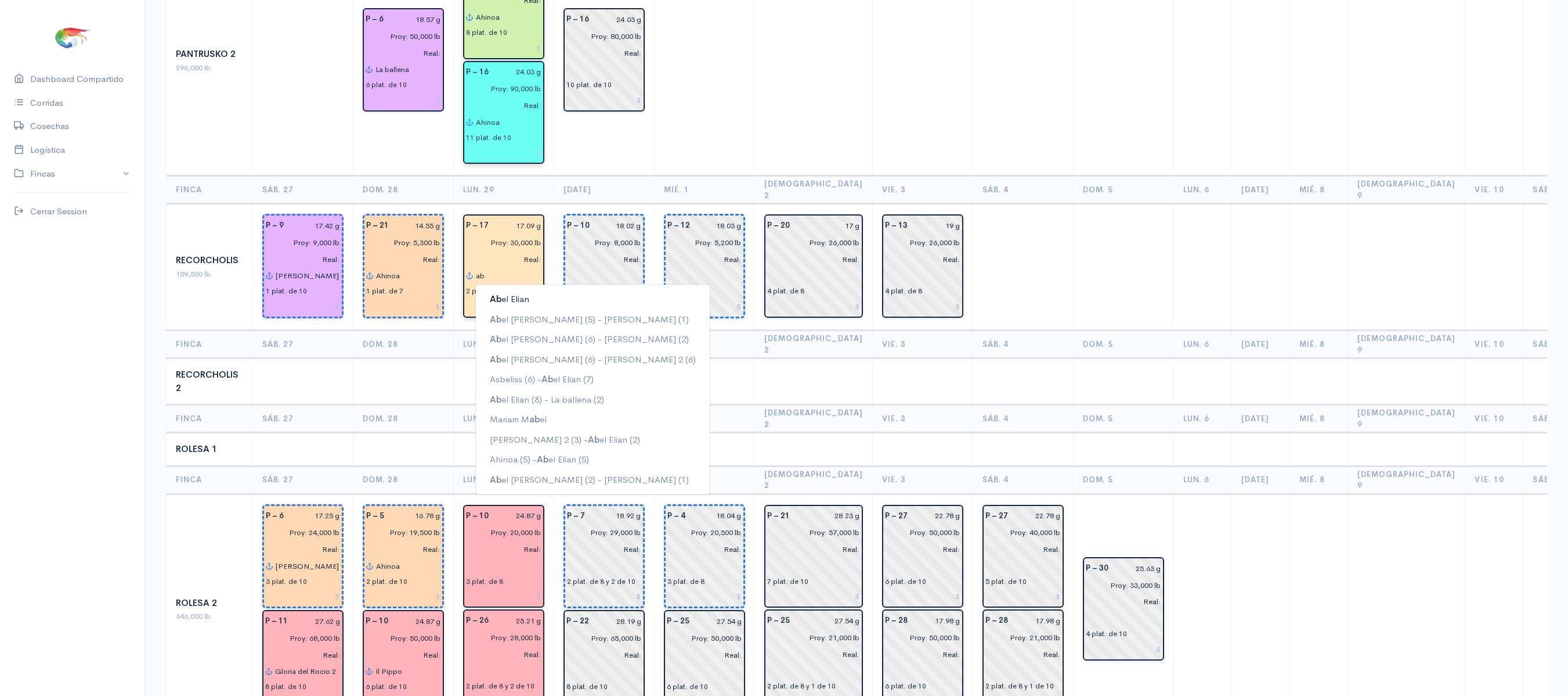
type input "a"
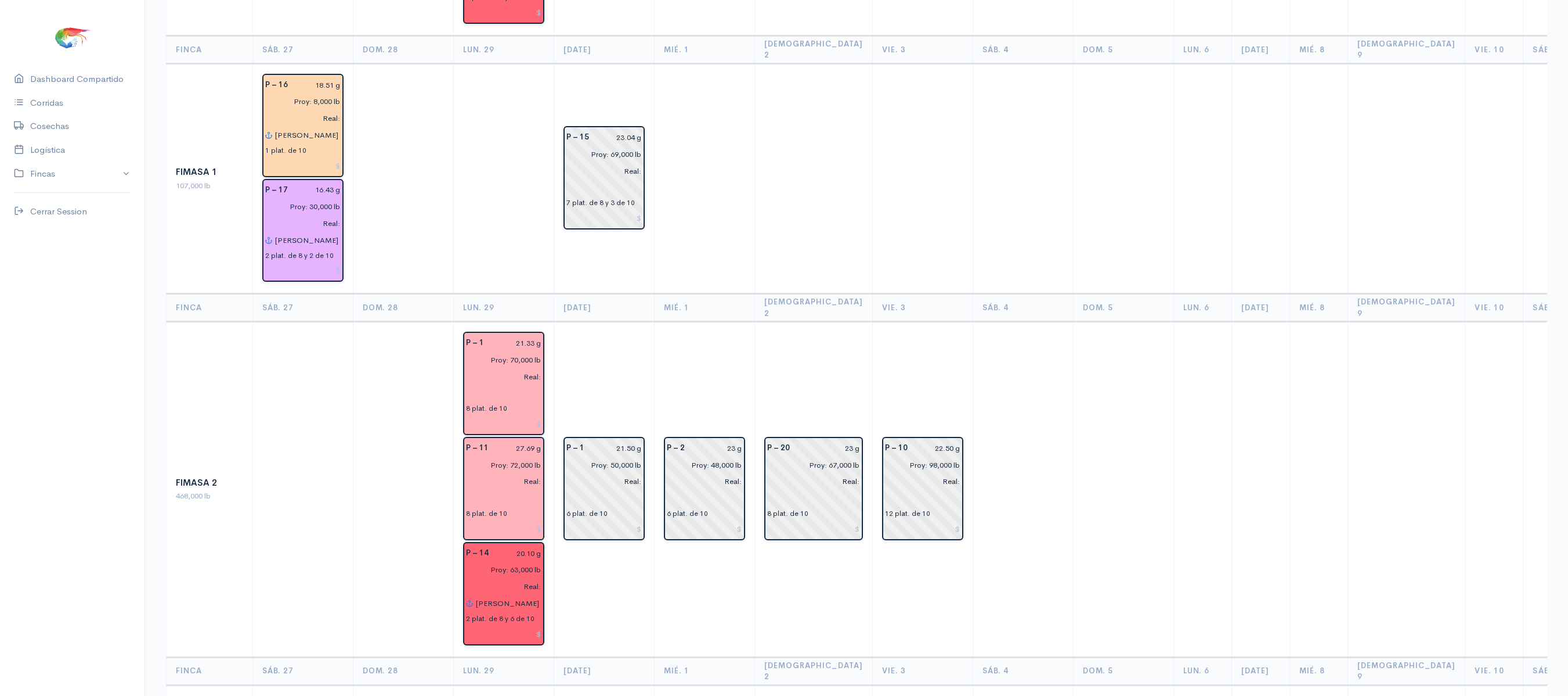
scroll to position [525, 0]
click at [491, 488] on input "text" at bounding box center [503, 496] width 75 height 17
click at [498, 384] on input "text" at bounding box center [503, 392] width 75 height 17
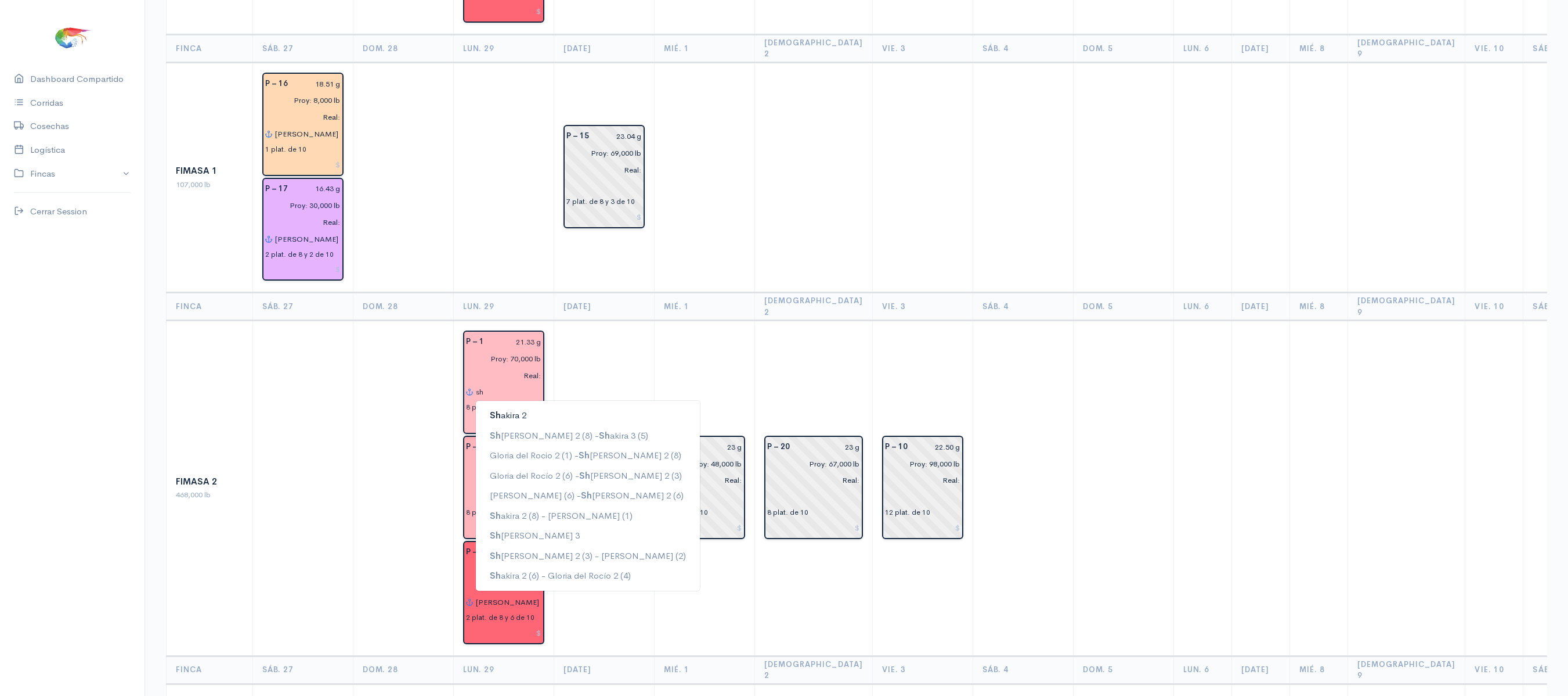
click at [498, 409] on span "Sh" at bounding box center [495, 415] width 11 height 11
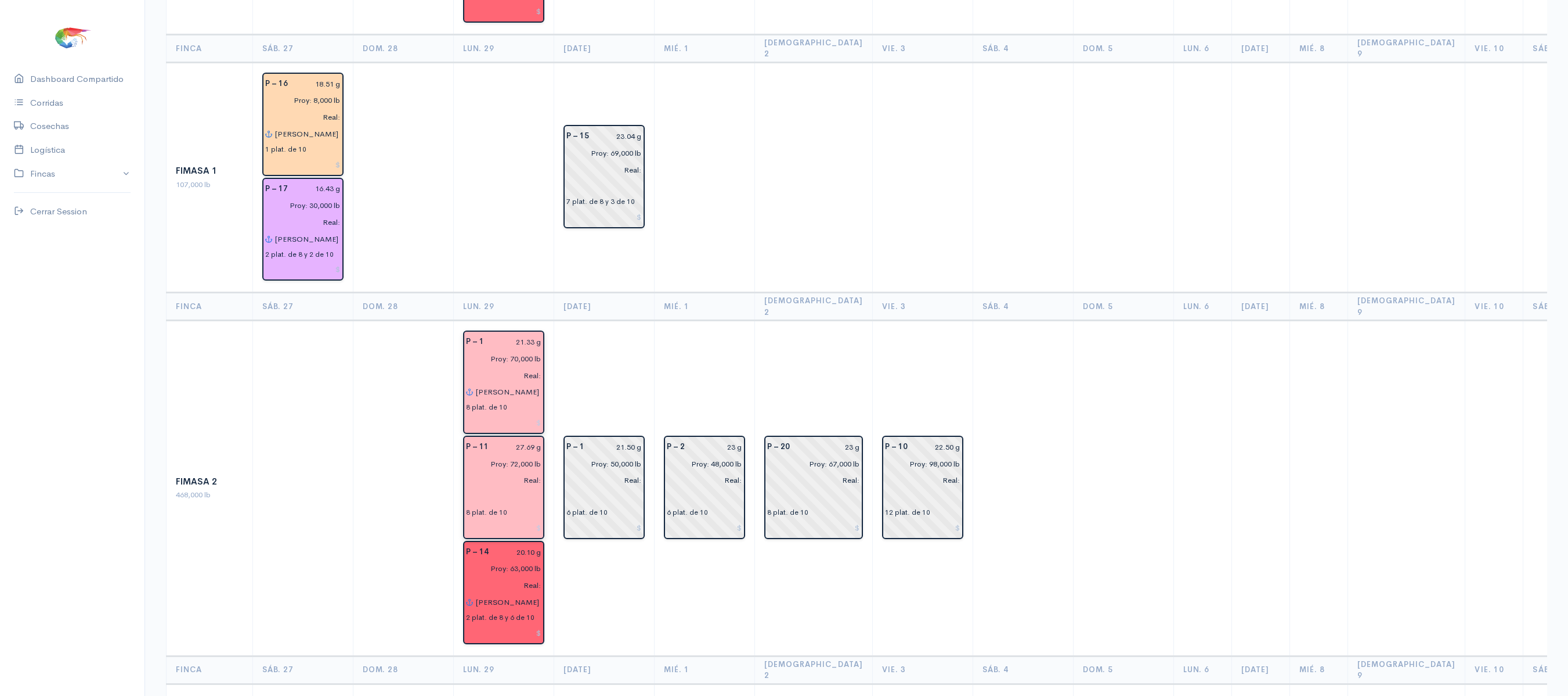
type input "[PERSON_NAME] 2"
click at [481, 488] on input "text" at bounding box center [503, 496] width 75 height 17
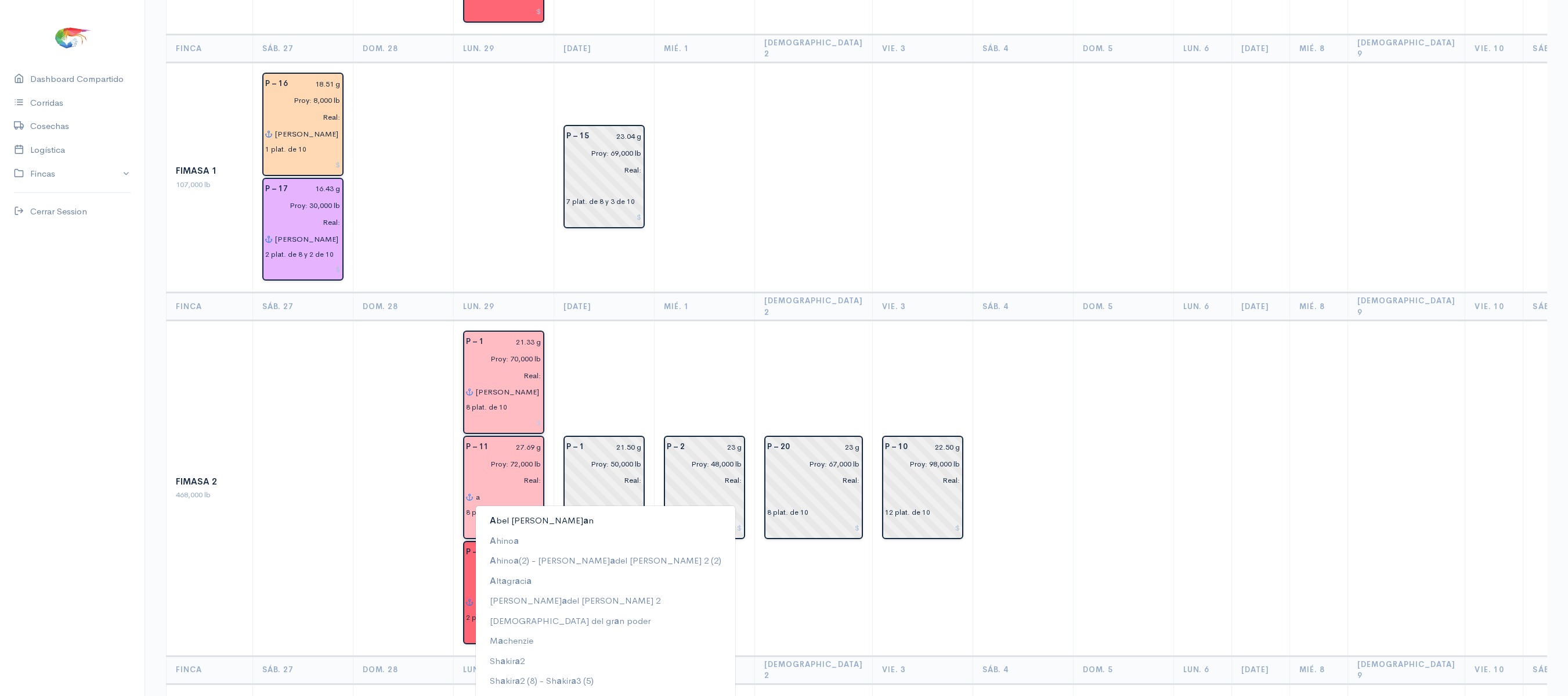
click at [500, 505] on ngb-typeahead-window "A bel [PERSON_NAME] a n A hino a A hino a (2) - [PERSON_NAME] a del [PERSON_NAM…" at bounding box center [605, 610] width 261 height 210
click at [530, 510] on button "A bel [PERSON_NAME] a n" at bounding box center [605, 520] width 259 height 20
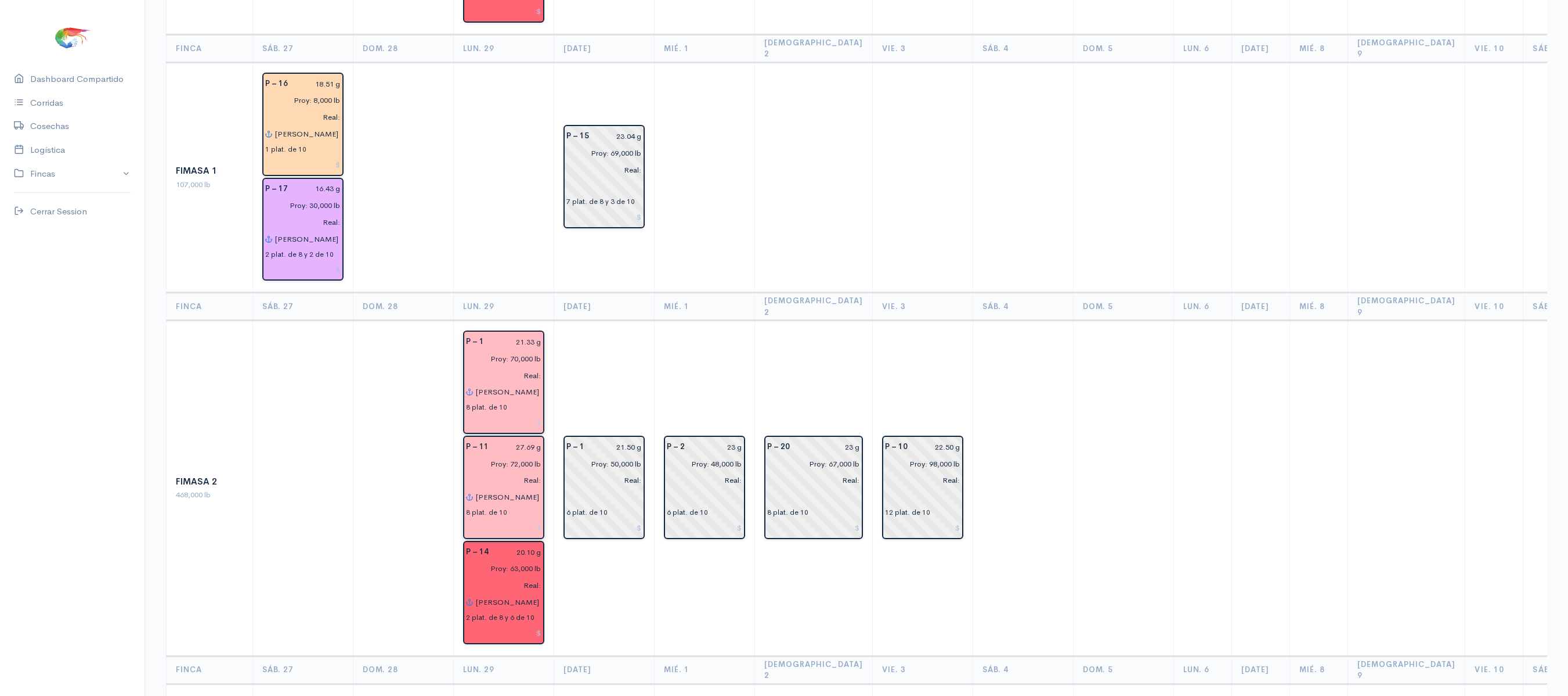
type input "[PERSON_NAME]"
click at [549, 349] on td "P – 1 21.33 g Proy: 70,000 lb Real: [PERSON_NAME] 2 8 plat. de 10 P – 11 27.69 …" at bounding box center [504, 487] width 101 height 335
click at [533, 593] on input "[PERSON_NAME] 2" at bounding box center [508, 601] width 66 height 17
click at [726, 320] on td "P – 2 23 g Proy: 48,000 lb Real: 6 plat. de 10" at bounding box center [705, 487] width 101 height 335
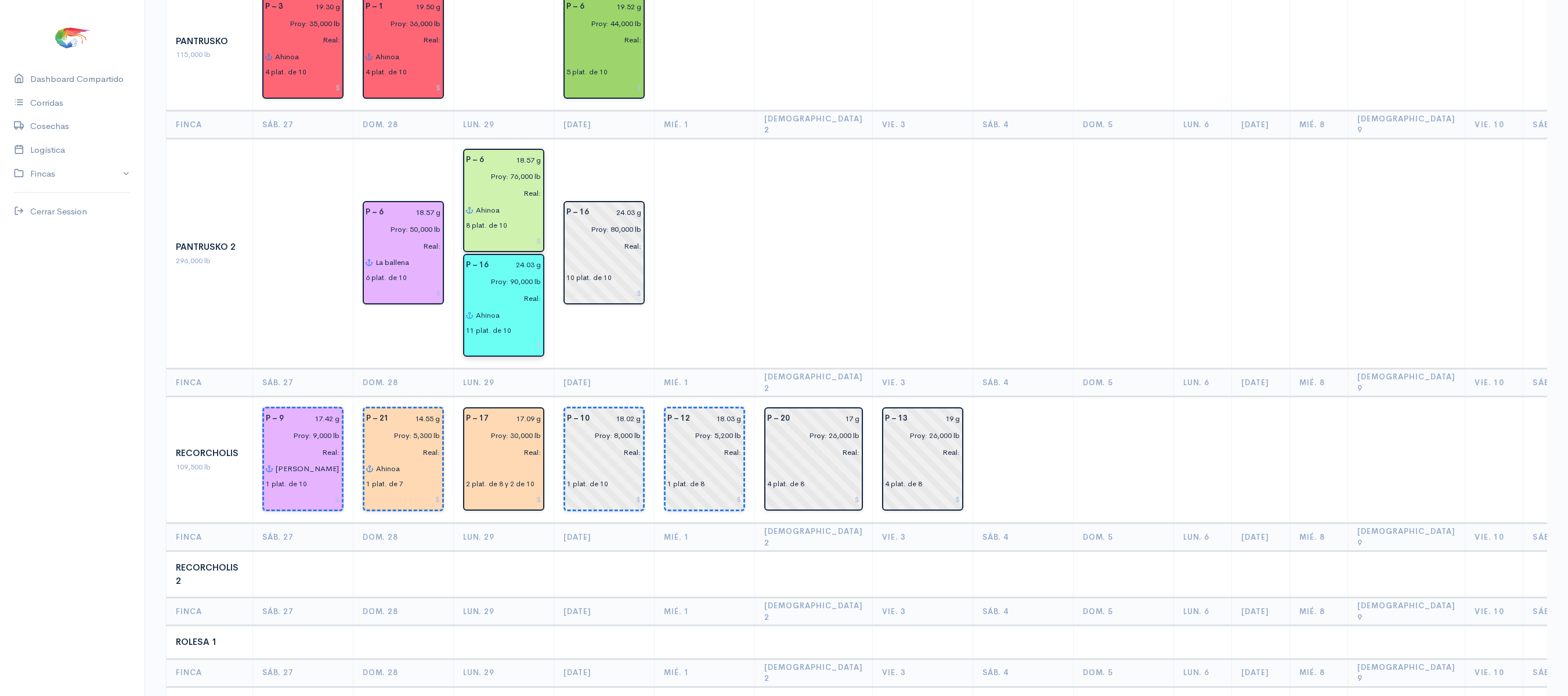
scroll to position [1439, 0]
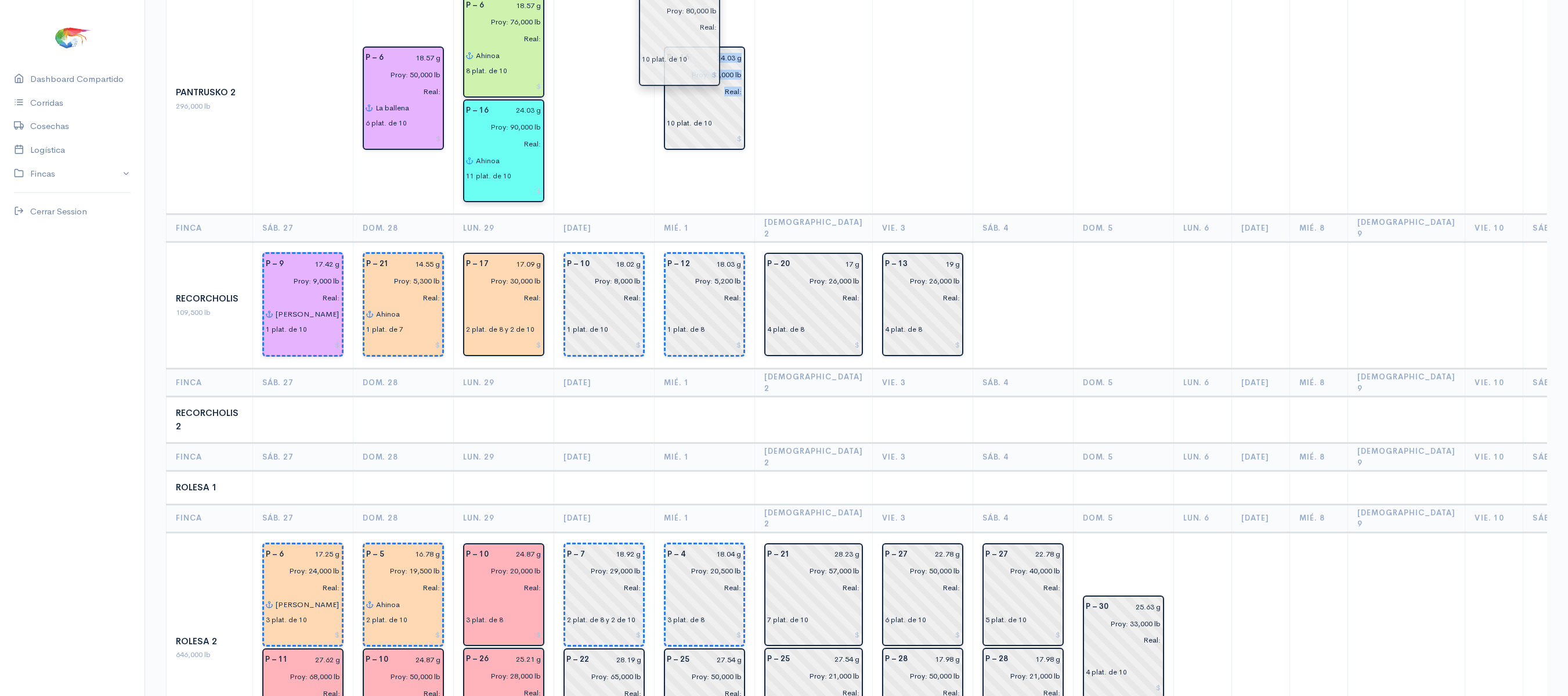
drag, startPoint x: 615, startPoint y: 59, endPoint x: 709, endPoint y: 78, distance: 95.9
click at [587, 81] on td at bounding box center [605, 99] width 101 height 231
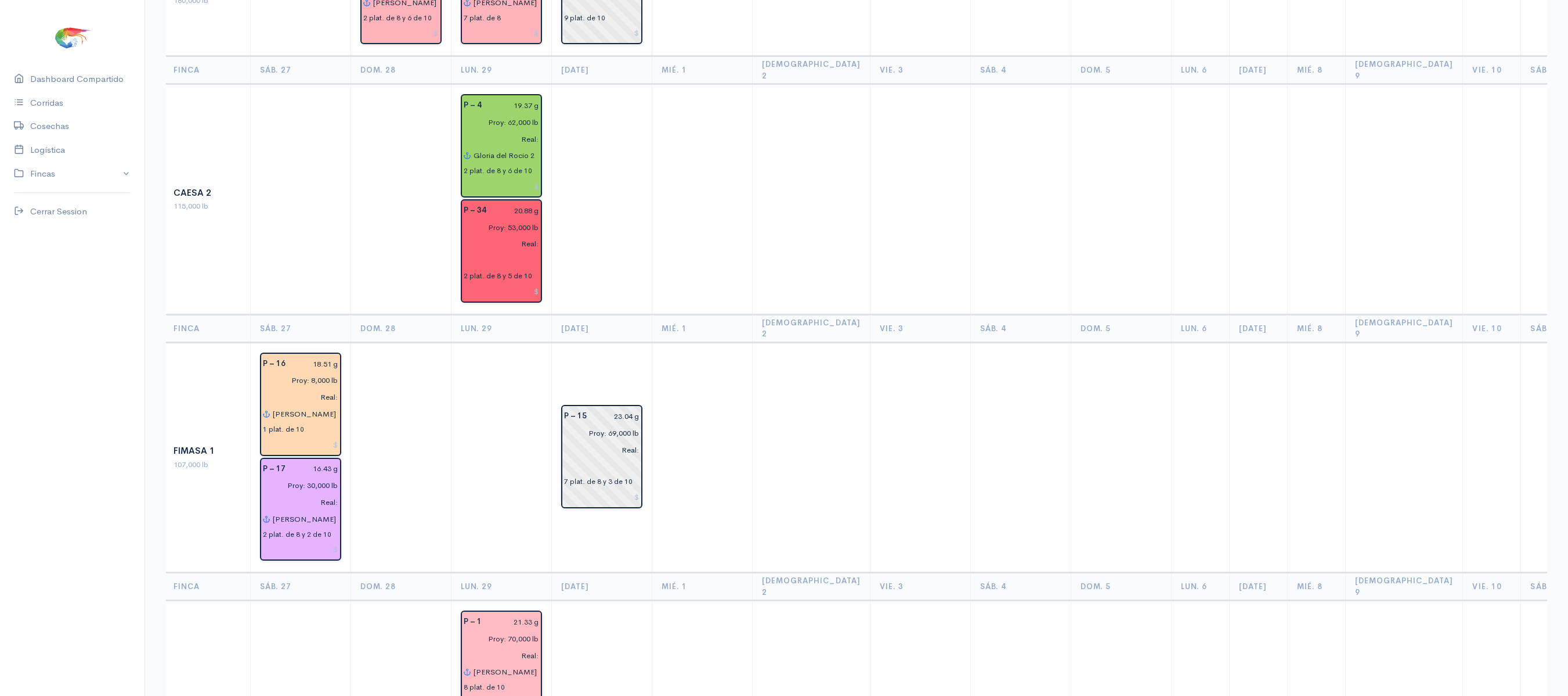
scroll to position [0, 0]
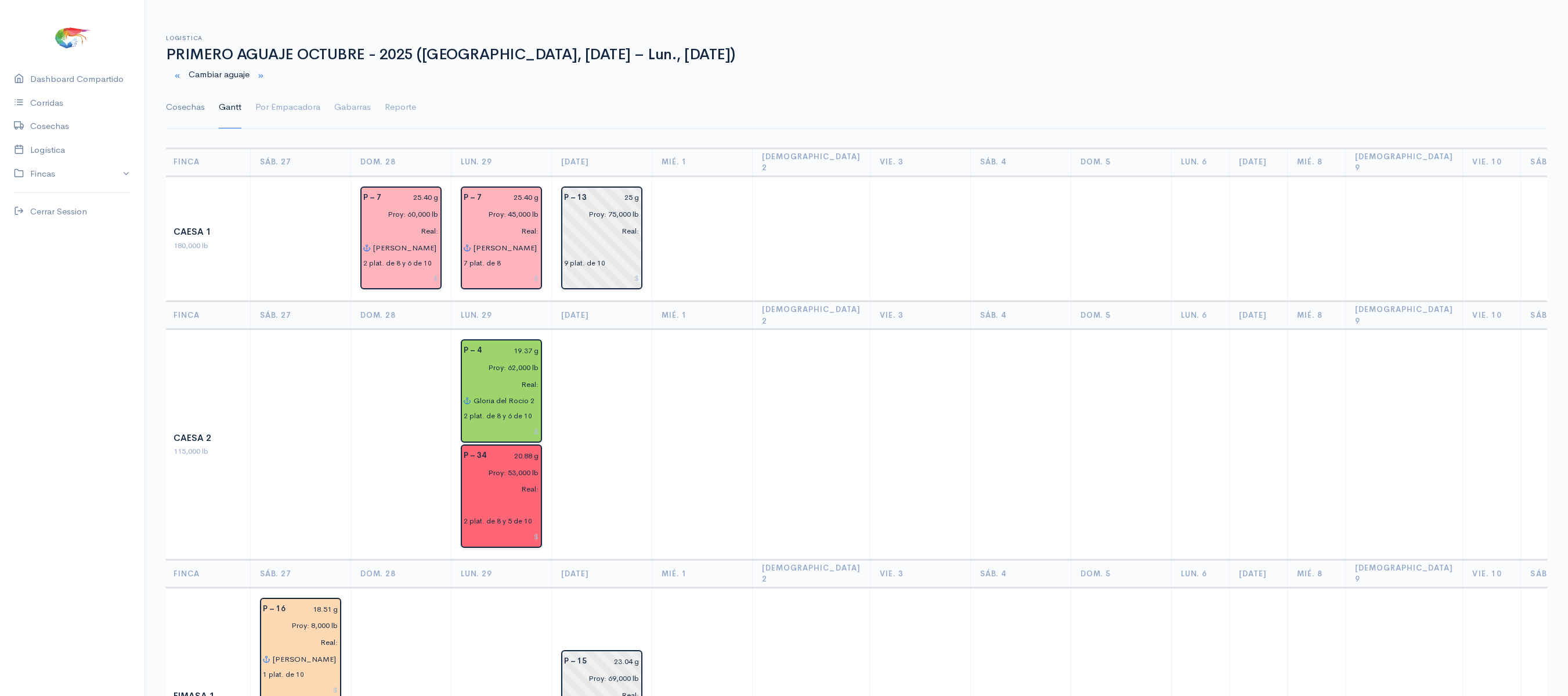
click at [174, 122] on link "Cosechas" at bounding box center [186, 107] width 39 height 42
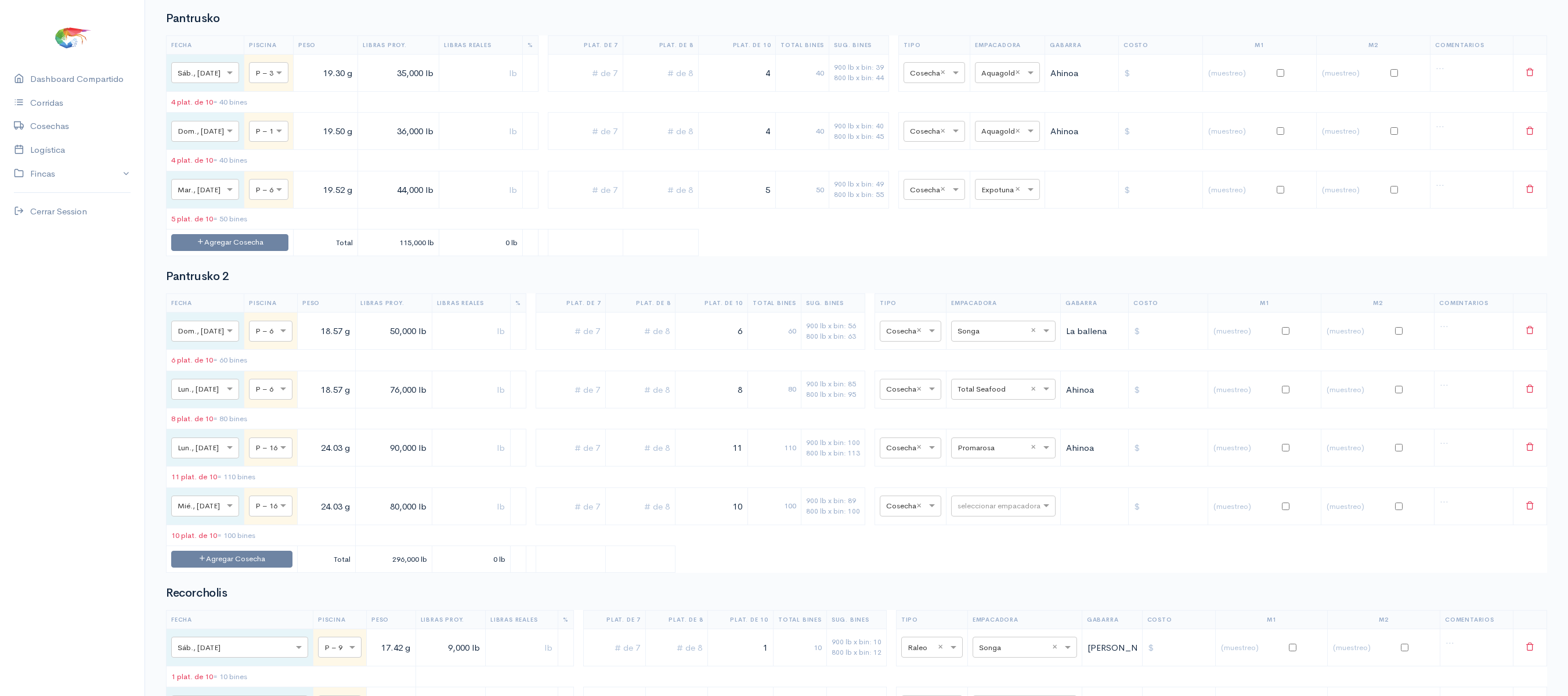
scroll to position [1588, 0]
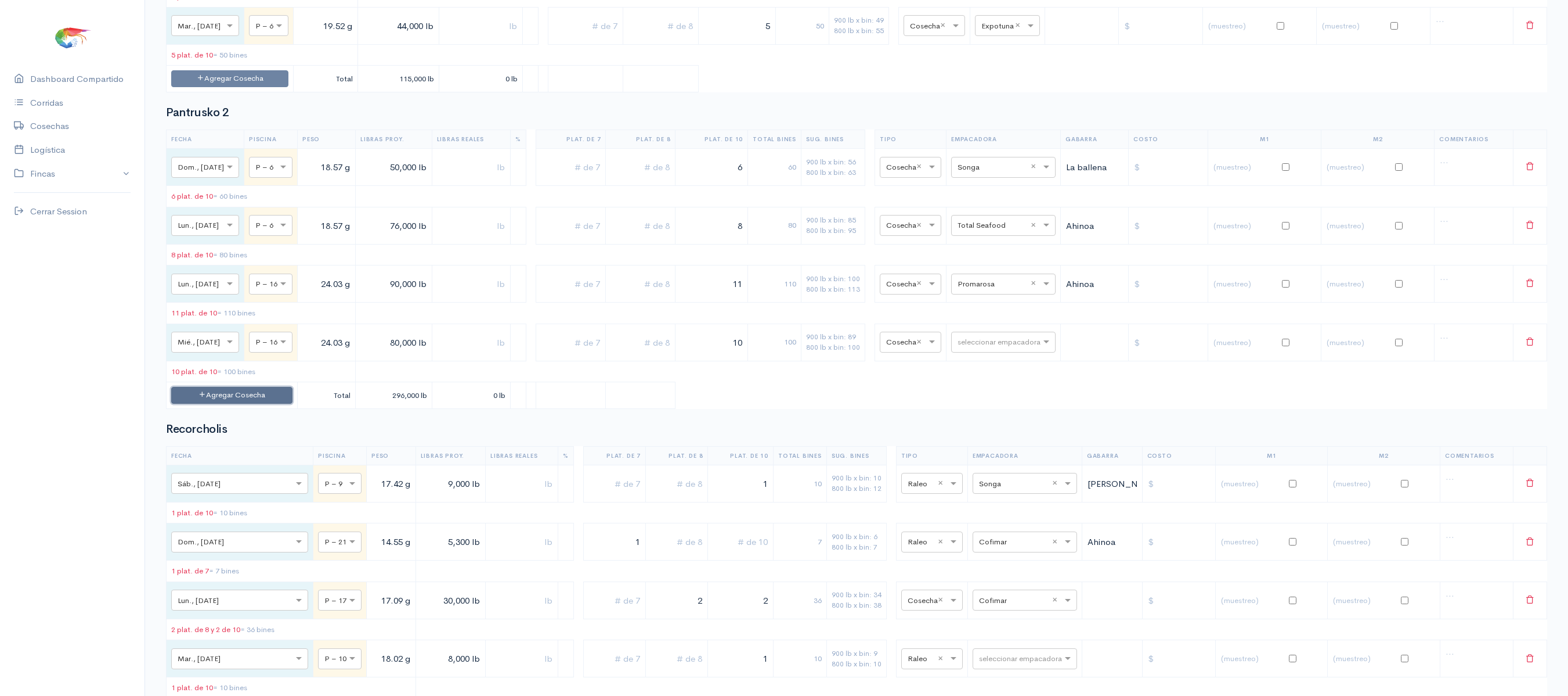
click at [293, 403] on button "Agregar Cosecha" at bounding box center [232, 394] width 121 height 17
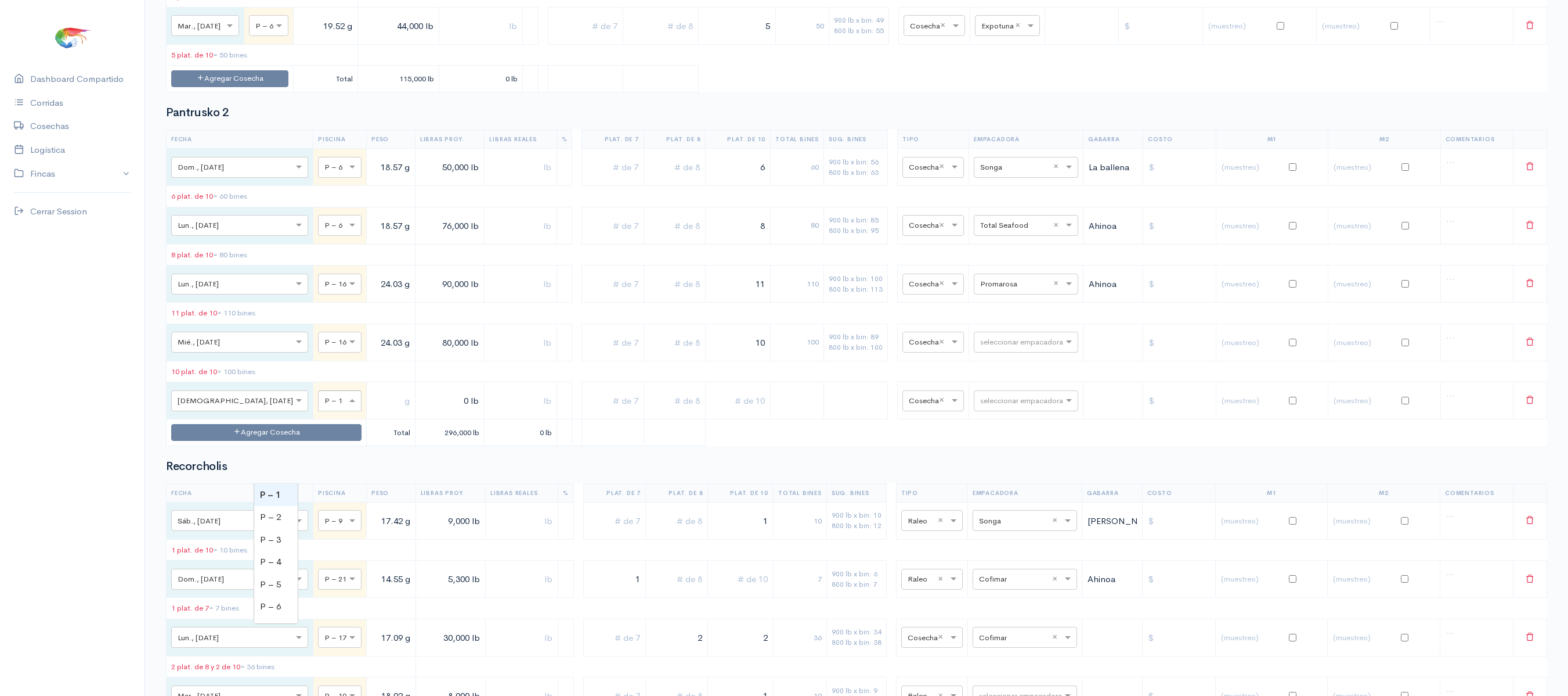
click at [318, 407] on div at bounding box center [339, 400] width 42 height 12
type input "16"
click at [371, 412] on input "text" at bounding box center [391, 400] width 39 height 24
type input "24.03 g"
click at [396, 446] on table "Fecha Piscina Peso Libras Proy. Libras Reales % Plat. de 7 Plat. de 8 Plat. de …" at bounding box center [856, 287] width 1382 height 317
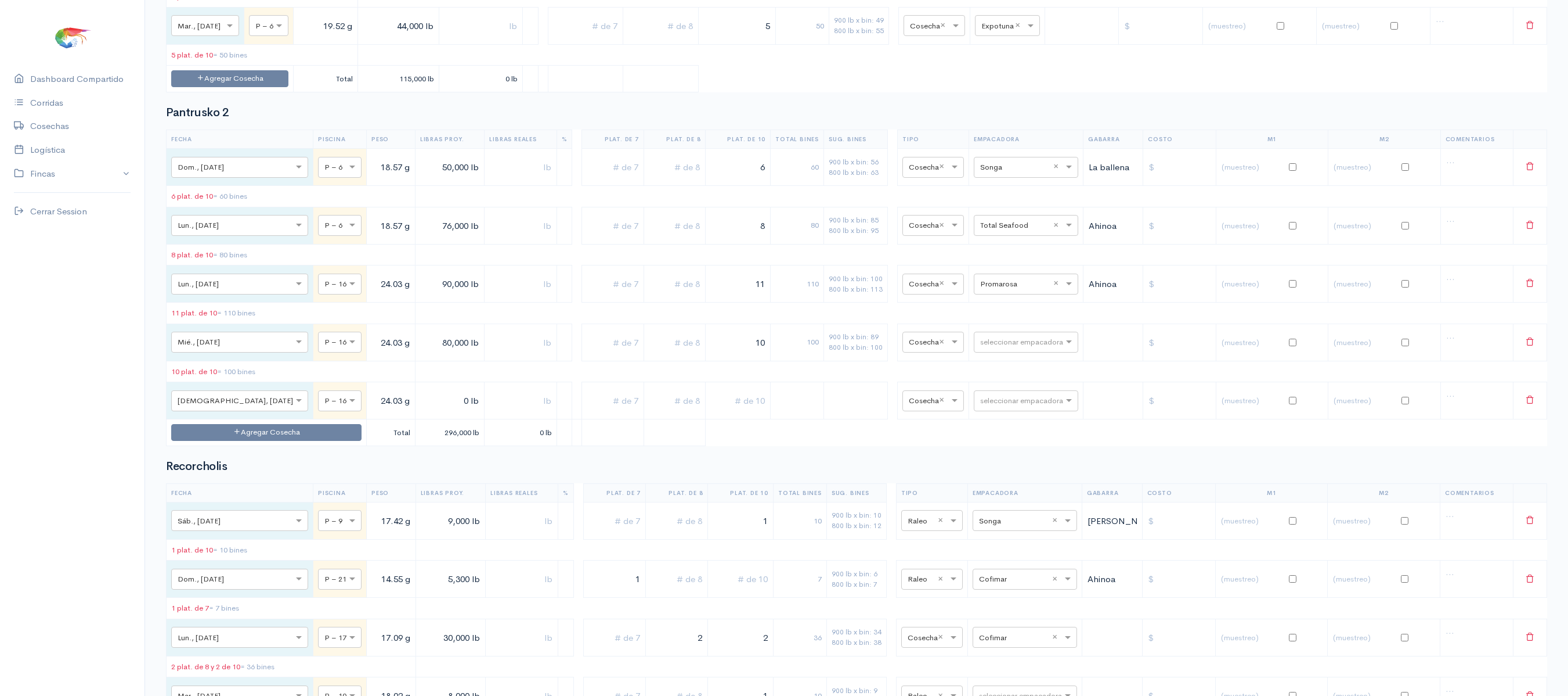
click at [420, 412] on input "0 lb" at bounding box center [450, 400] width 60 height 24
click at [420, 295] on input "90,000 lb" at bounding box center [450, 283] width 60 height 24
drag, startPoint x: 390, startPoint y: 478, endPoint x: 401, endPoint y: 475, distance: 11.4
click at [420, 412] on input "60,000 lb" at bounding box center [450, 400] width 60 height 24
type input "50,000 lb"
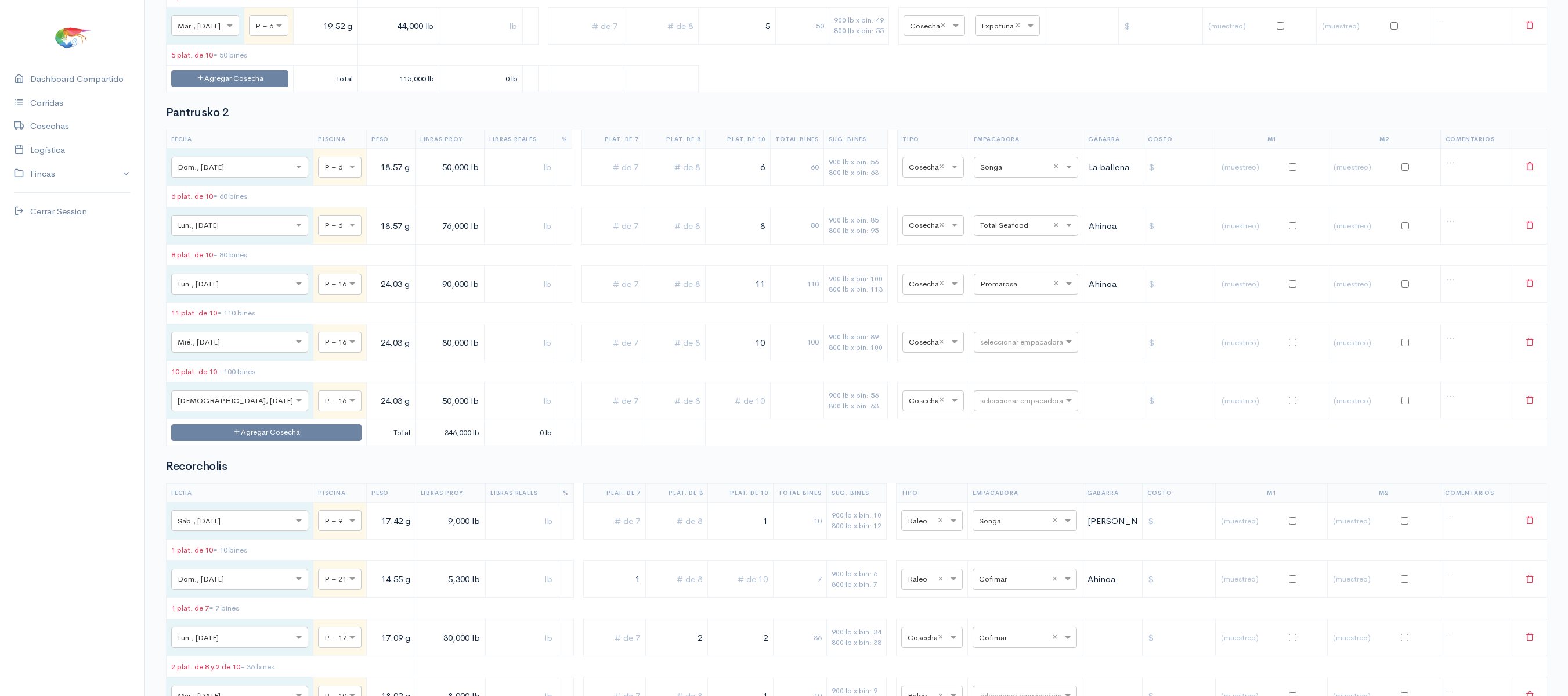
drag, startPoint x: 390, startPoint y: 348, endPoint x: 400, endPoint y: 348, distance: 10.0
click at [420, 295] on input "90,000 lb" at bounding box center [450, 283] width 60 height 24
type input "60,000 lb"
drag, startPoint x: 393, startPoint y: 407, endPoint x: 400, endPoint y: 411, distance: 8.1
click at [420, 355] on input "80,000 lb" at bounding box center [450, 342] width 60 height 24
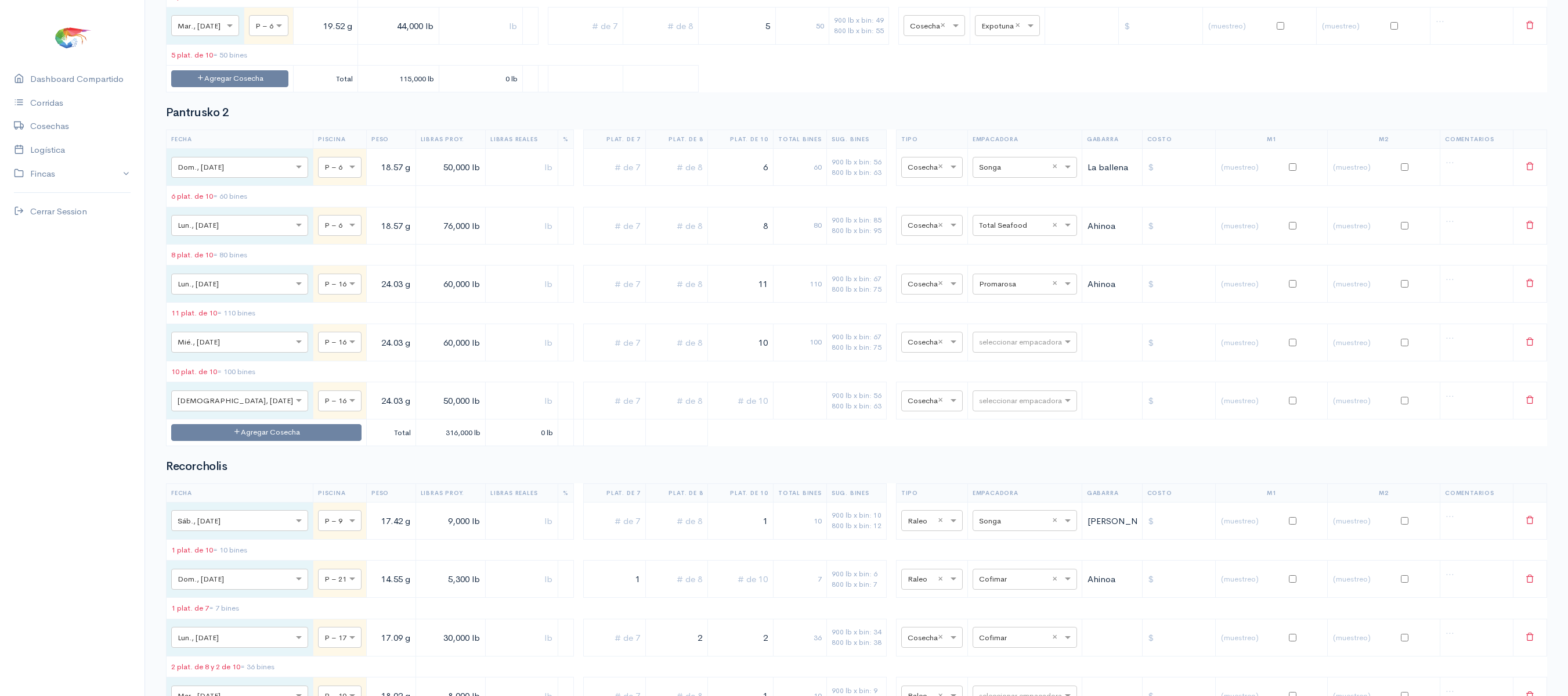
type input "60,000 lb"
drag, startPoint x: 707, startPoint y: 355, endPoint x: 808, endPoint y: 352, distance: 101.0
click at [808, 302] on tr "× Lun., [DATE] × P – 16 24.03 g 60,000 lb 11 110 900 lb x bin: 67 800 lb x bin:…" at bounding box center [856, 284] width 1381 height 37
type input "7"
drag, startPoint x: 739, startPoint y: 407, endPoint x: 822, endPoint y: 393, distance: 84.2
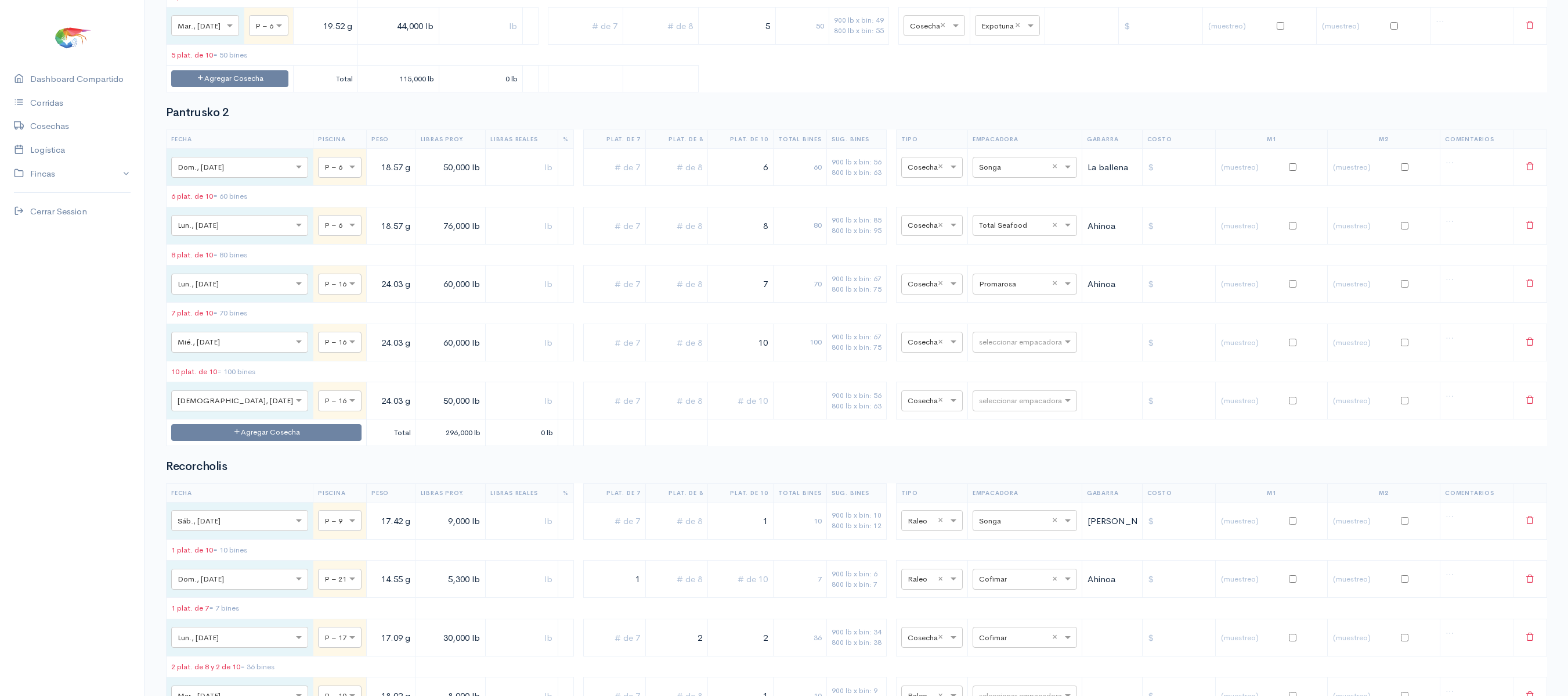
click at [822, 361] on tr "× Mié., [DATE] × P – 16 24.03 g 60,000 lb 10 100 900 lb x bin: 67 800 lb x bin:…" at bounding box center [856, 342] width 1381 height 37
type input "7"
click at [739, 412] on input "text" at bounding box center [740, 400] width 56 height 24
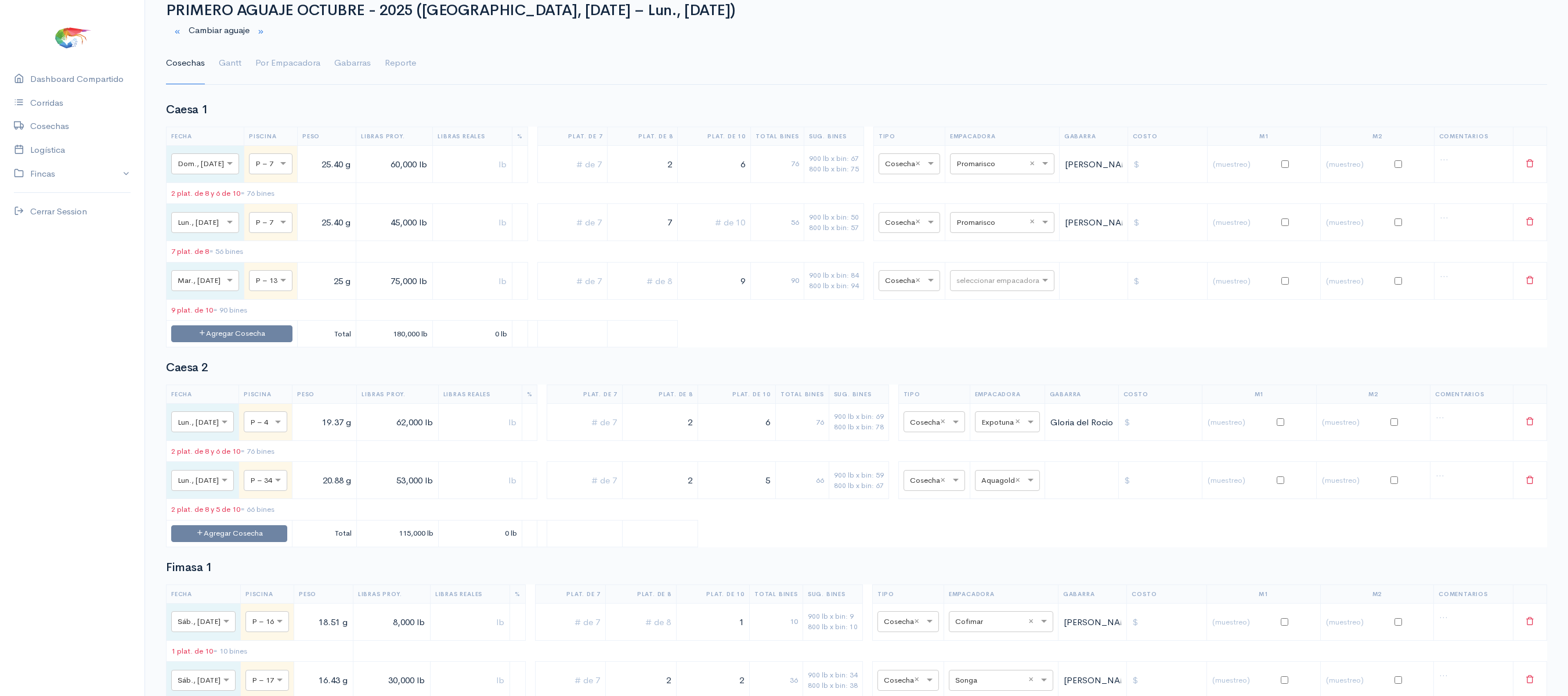
scroll to position [0, 0]
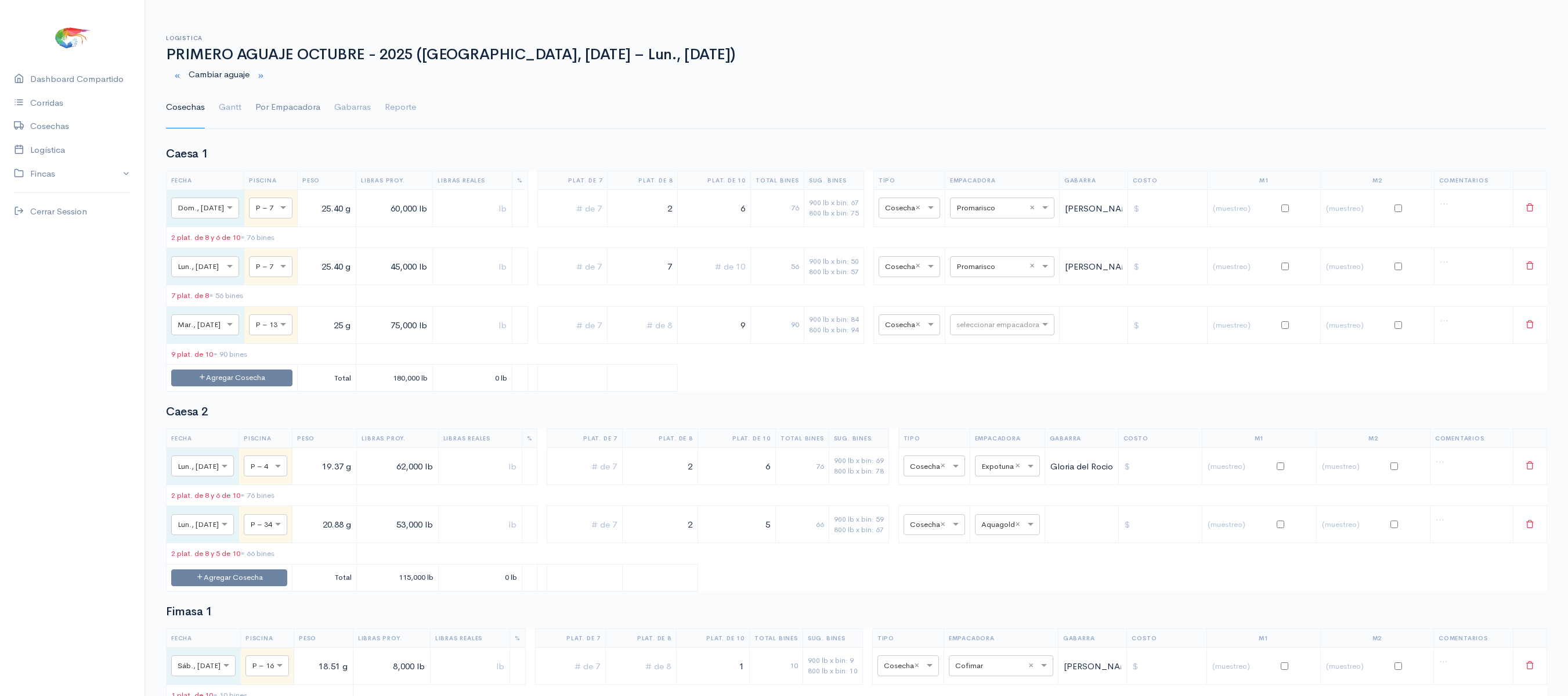
type input "6"
click at [258, 104] on link "Por Empacadora" at bounding box center [288, 107] width 65 height 42
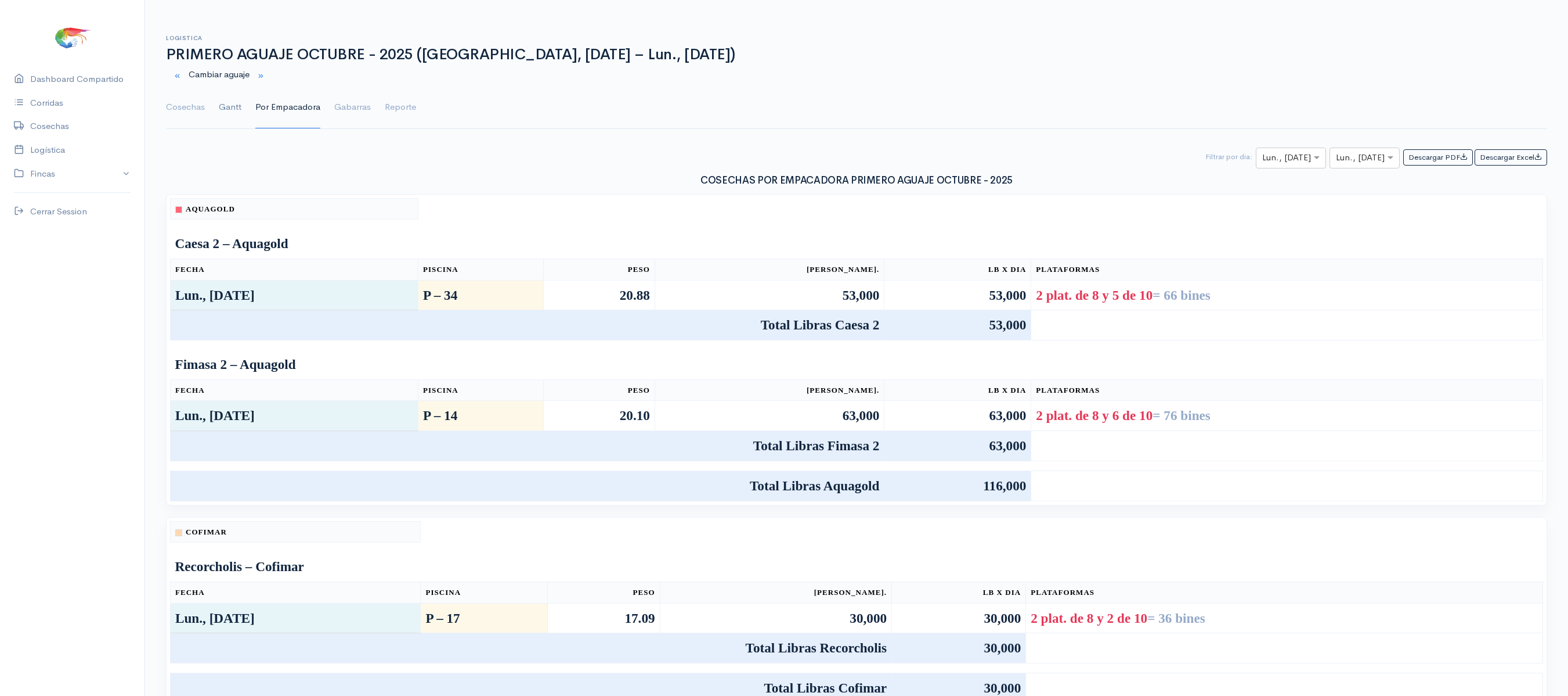
click at [236, 101] on link "Gantt" at bounding box center [231, 107] width 23 height 42
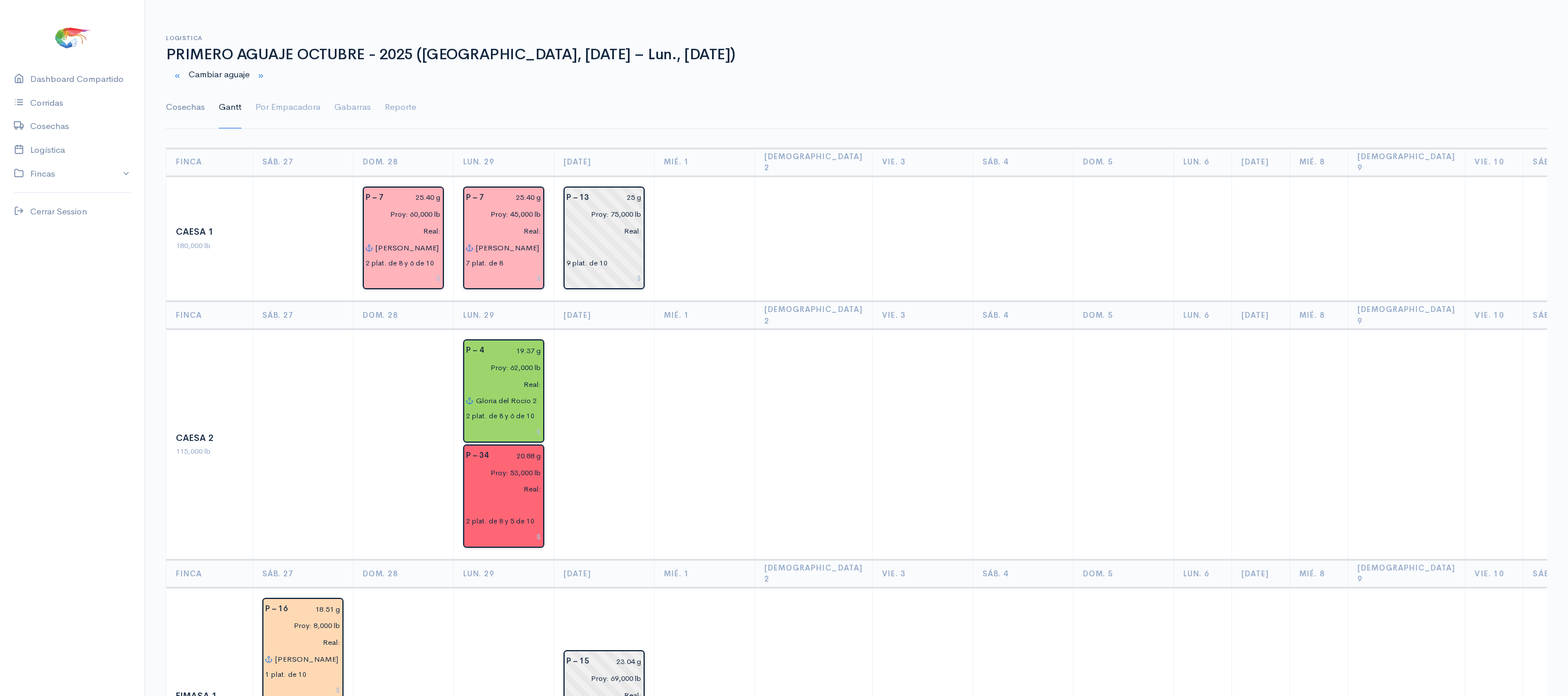
click at [197, 112] on link "Cosechas" at bounding box center [186, 107] width 39 height 42
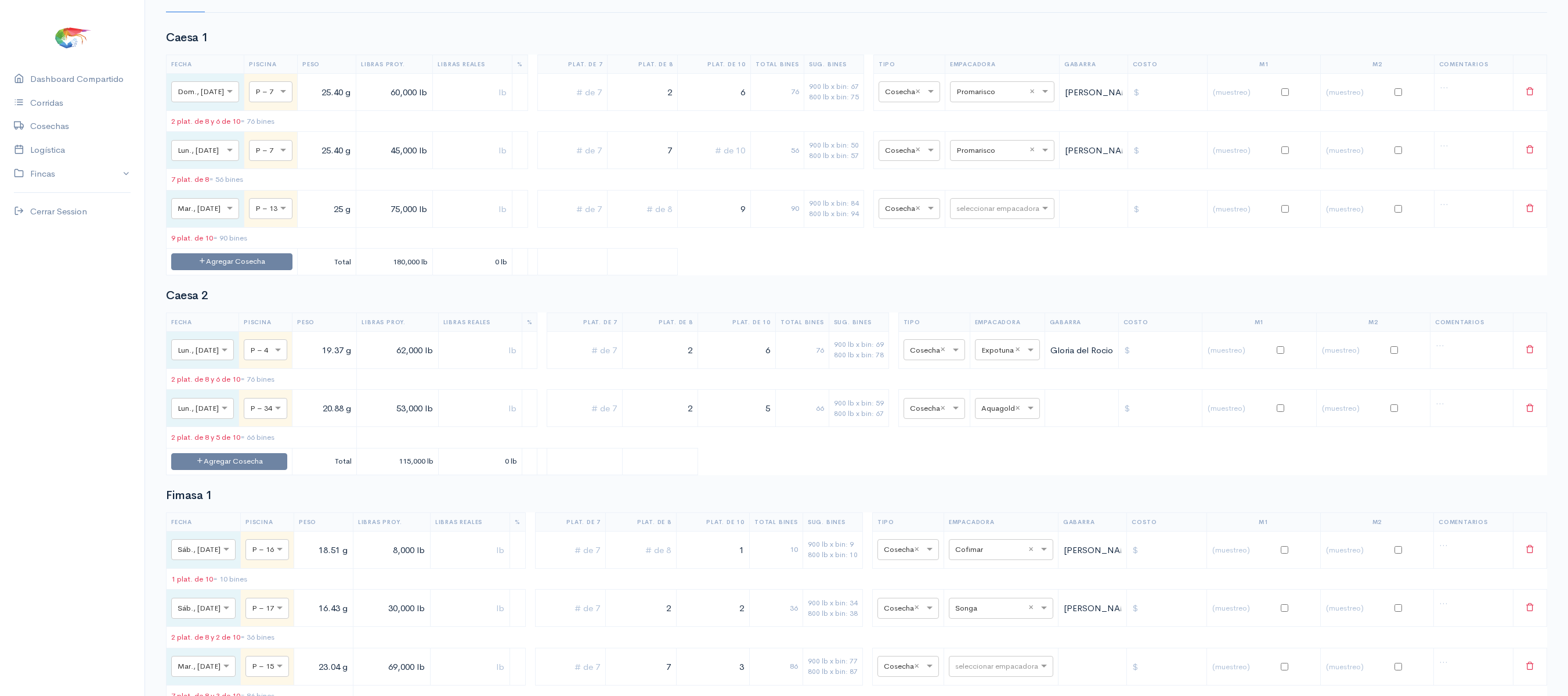
scroll to position [121, 0]
click at [693, 409] on input "2" at bounding box center [660, 403] width 65 height 24
drag, startPoint x: 694, startPoint y: 409, endPoint x: 778, endPoint y: 422, distance: 85.0
click at [778, 422] on tr "× Lun., [DATE] × P – 34 20.88 g 53,000 lb 2 5 66 900 lb x bin: 59 800 lb x bin:…" at bounding box center [856, 403] width 1381 height 37
click at [771, 416] on input "5" at bounding box center [736, 403] width 68 height 24
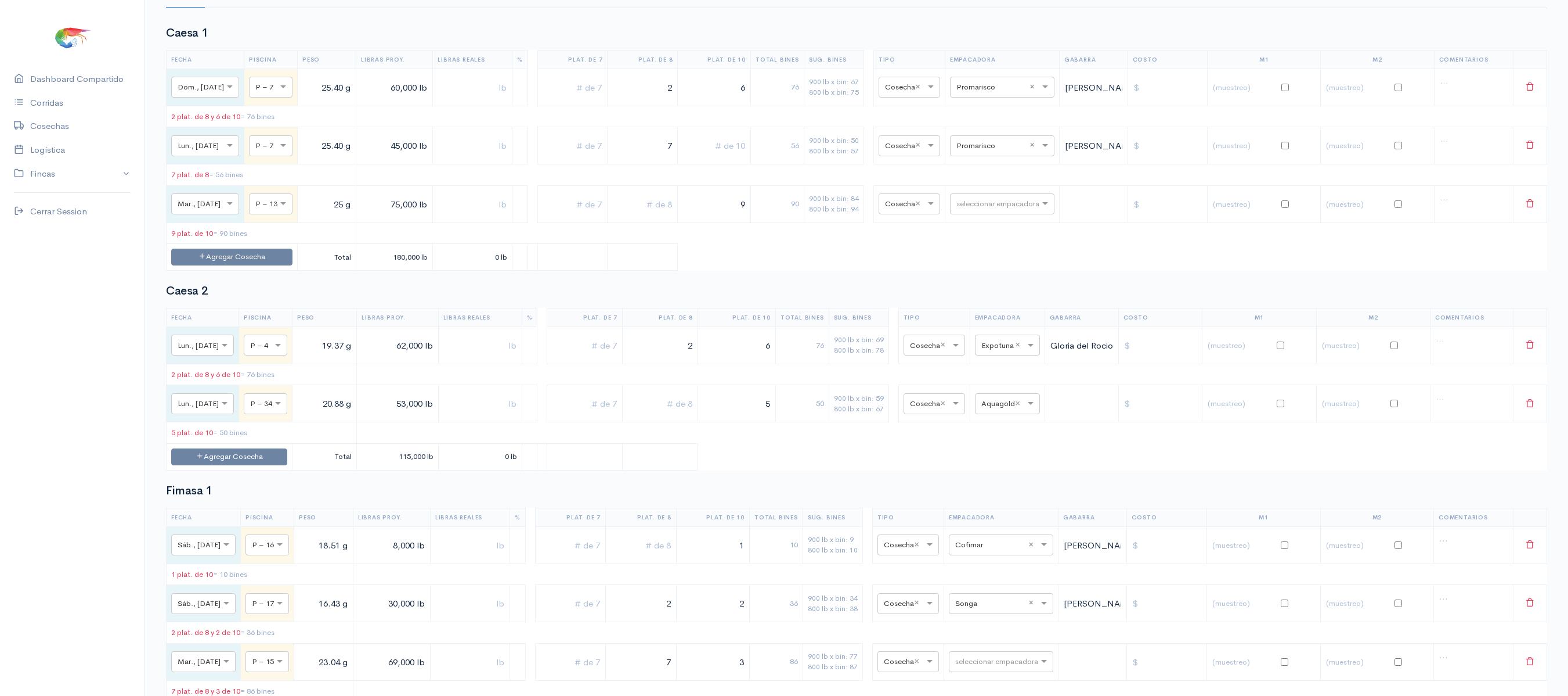
drag, startPoint x: 778, startPoint y: 422, endPoint x: 892, endPoint y: 408, distance: 114.9
click at [892, 408] on tr "× Lun., [DATE] × P – 34 20.88 g 53,000 lb 5 50 900 lb x bin: 59 800 lb x bin: 6…" at bounding box center [856, 403] width 1381 height 37
drag, startPoint x: 778, startPoint y: 417, endPoint x: 817, endPoint y: 412, distance: 39.3
click at [817, 412] on tr "× Lun., [DATE] × P – 34 20.88 g 53,000 lb 5 50 900 lb x bin: 59 800 lb x bin: 6…" at bounding box center [856, 403] width 1381 height 37
type input "6"
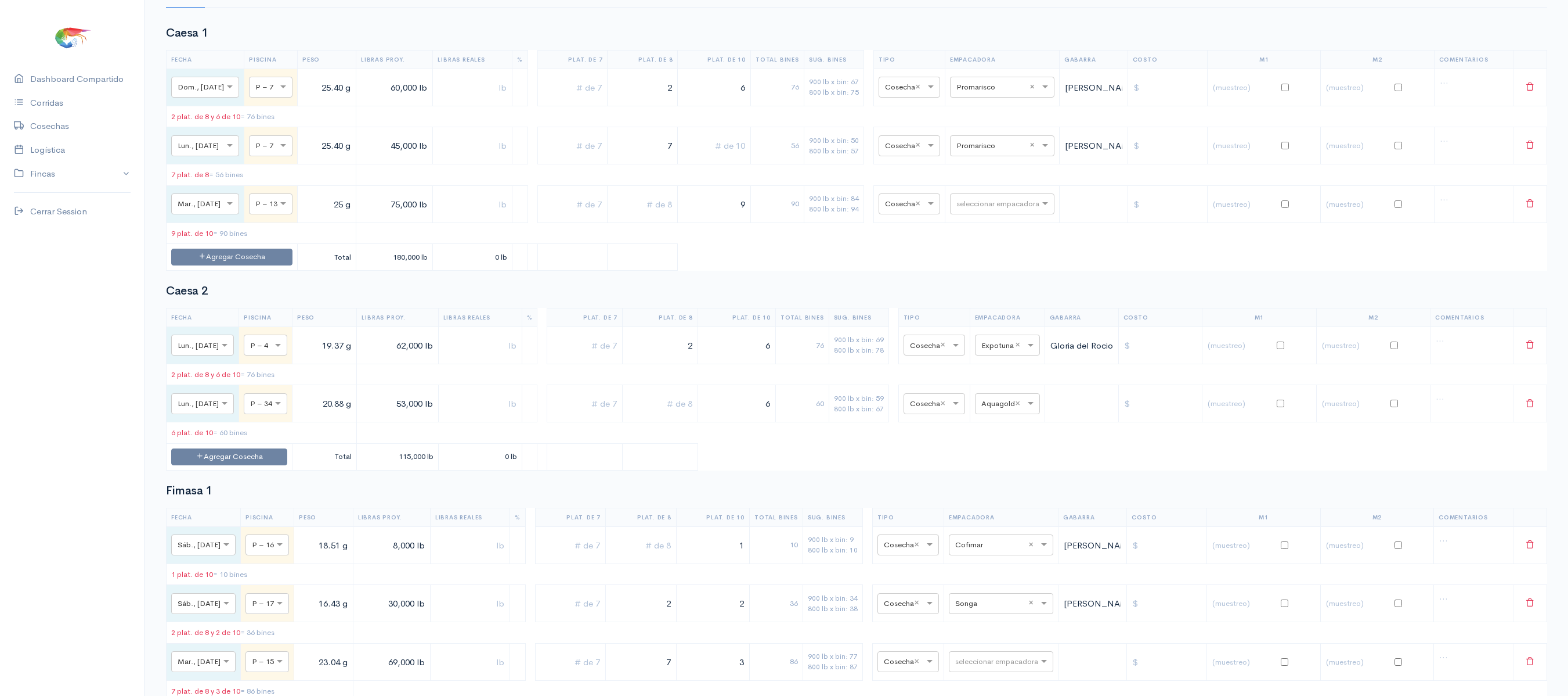
click at [808, 470] on table "Fecha Piscina Peso Libras Proy. Libras Reales % Plat. de 7 Plat. de 8 Plat. de …" at bounding box center [856, 389] width 1382 height 163
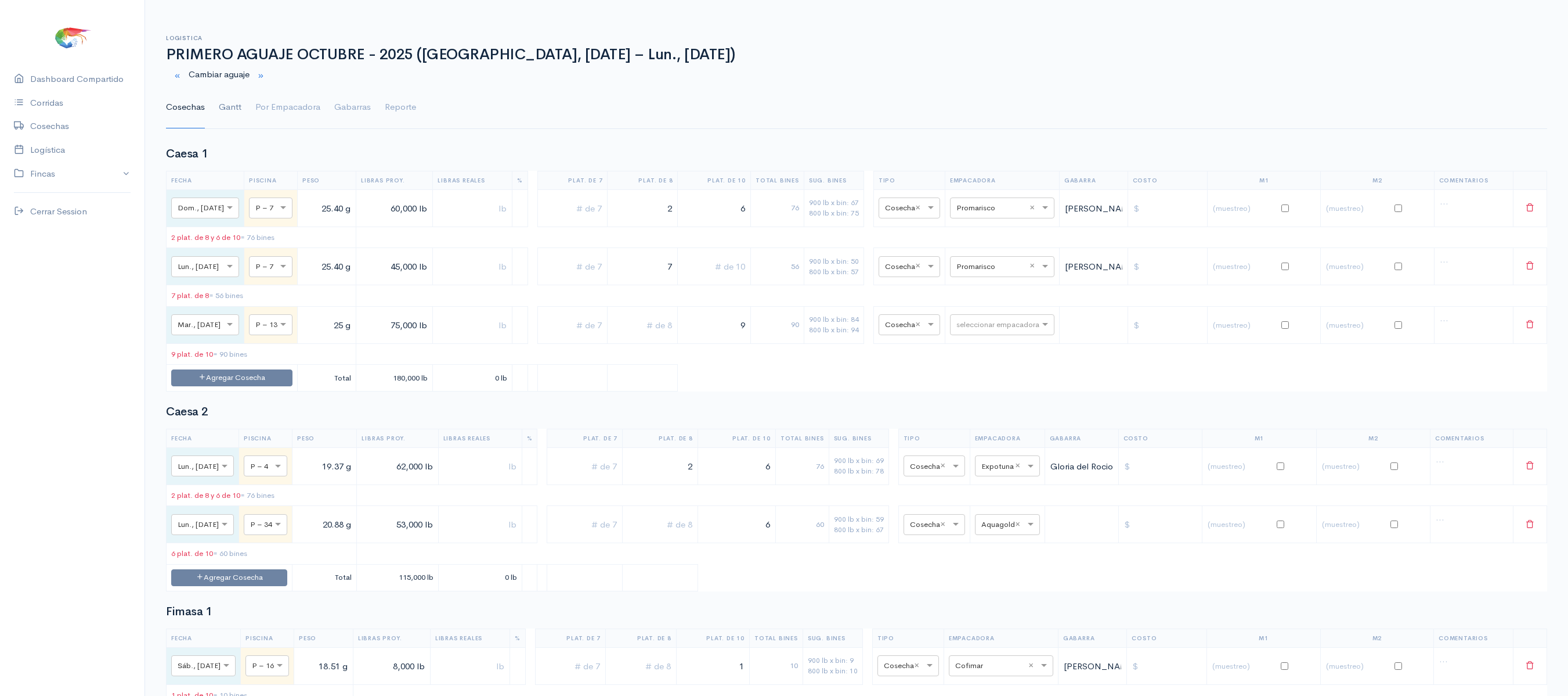
click at [222, 100] on link "Gantt" at bounding box center [231, 107] width 23 height 42
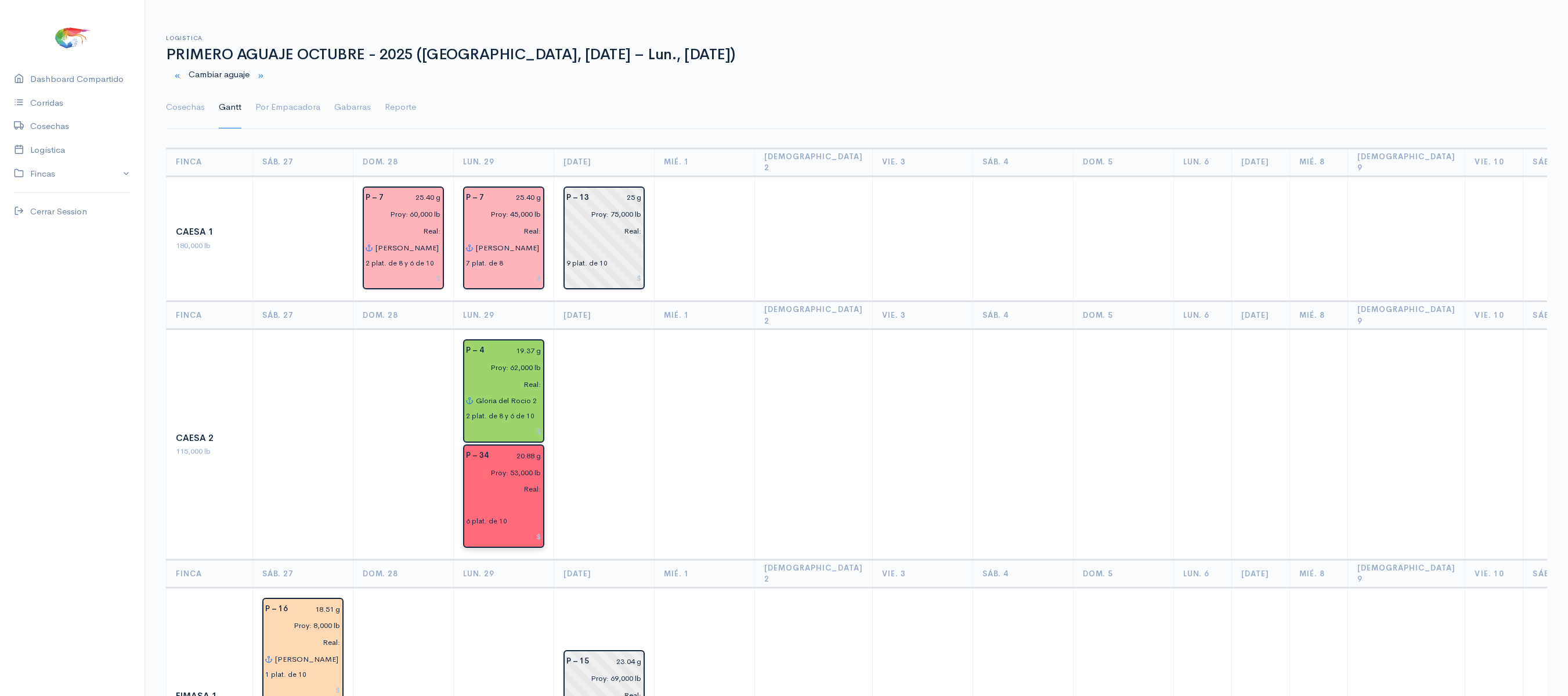
click at [488, 497] on input "text" at bounding box center [503, 505] width 75 height 17
click at [497, 519] on button "Il Pippo" at bounding box center [549, 529] width 148 height 20
type input "Il Pippo"
click at [662, 416] on td at bounding box center [705, 444] width 101 height 231
click at [193, 107] on link "Cosechas" at bounding box center [186, 107] width 39 height 42
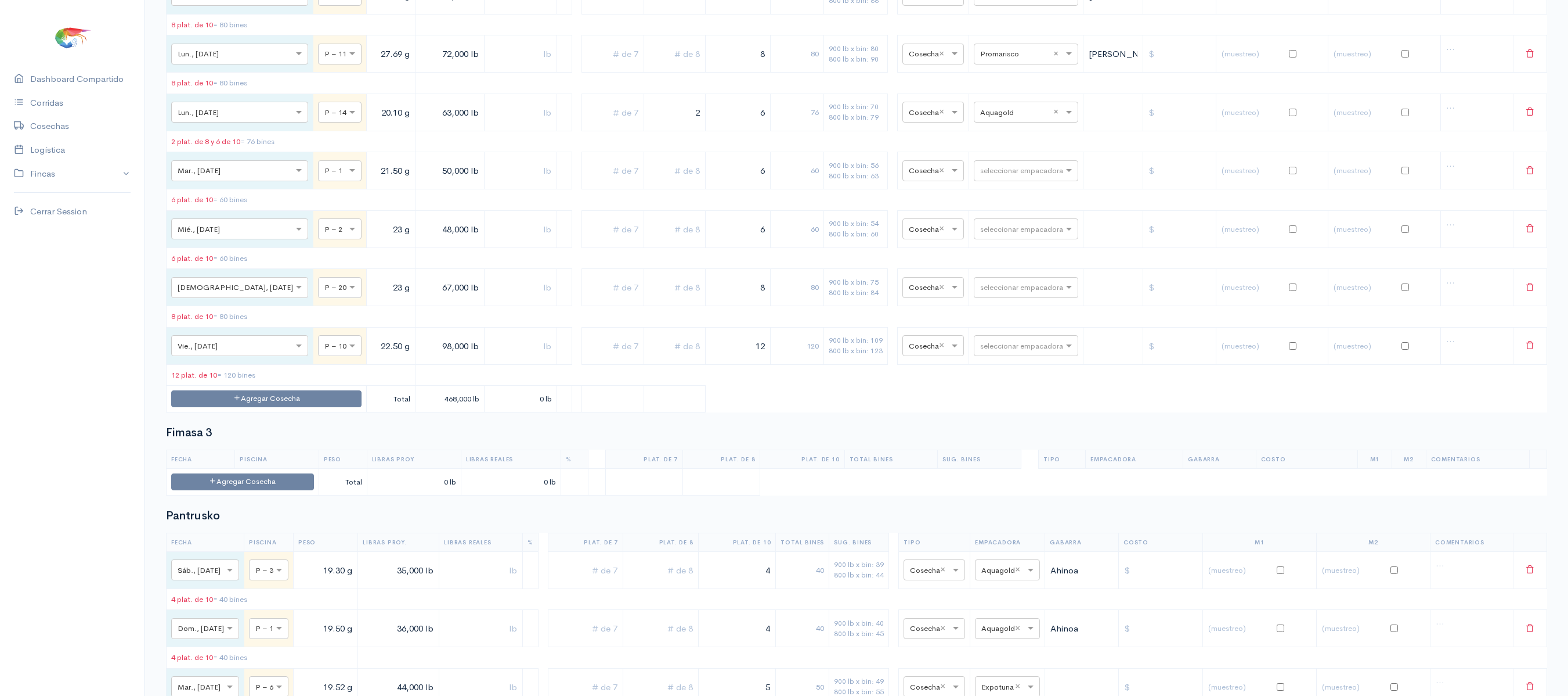
scroll to position [834, 0]
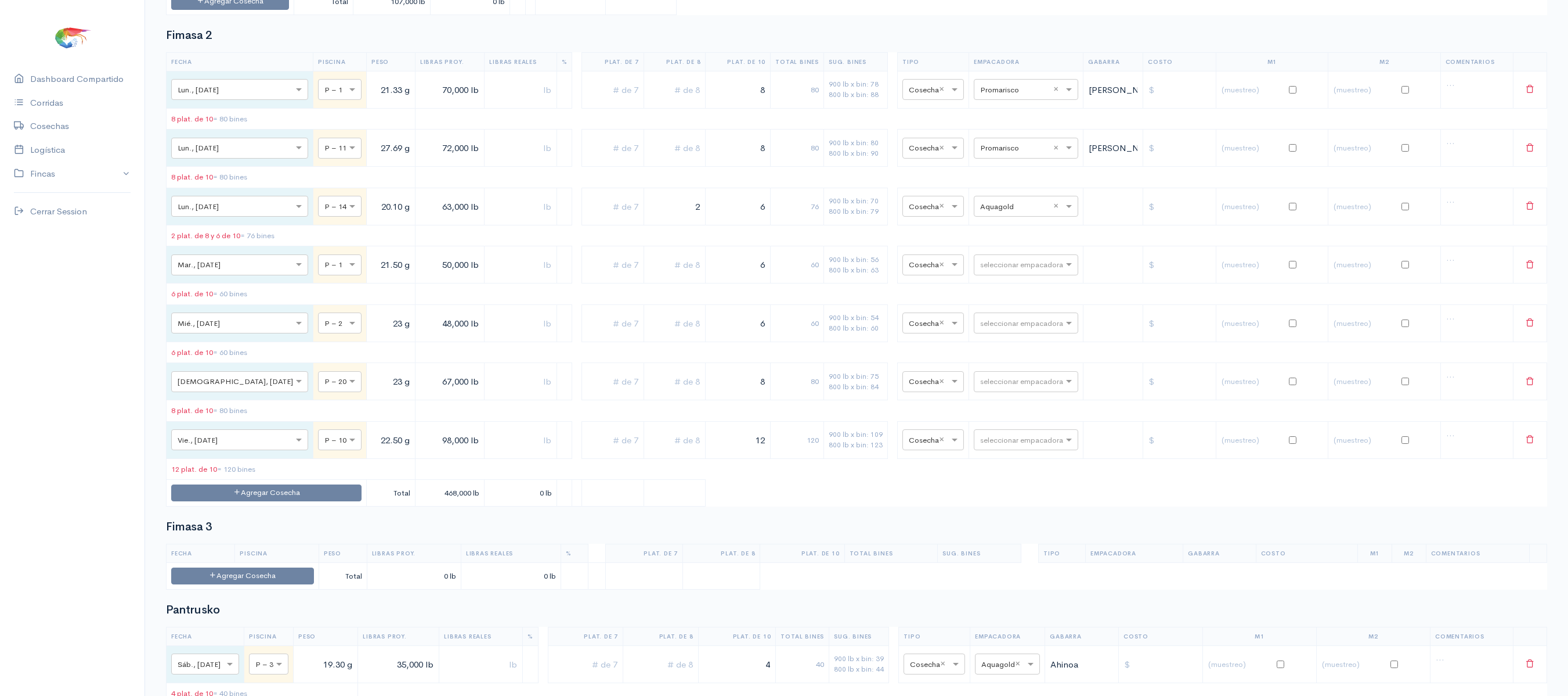
drag, startPoint x: 649, startPoint y: 221, endPoint x: 789, endPoint y: 261, distance: 145.6
click at [789, 261] on table "Fecha Piscina Peso Libras Proy. Libras Reales % Plat. de 7 Plat. de 8 Plat. de …" at bounding box center [856, 279] width 1382 height 454
click at [670, 218] on input "2" at bounding box center [674, 206] width 52 height 24
drag, startPoint x: 670, startPoint y: 246, endPoint x: 852, endPoint y: 245, distance: 182.0
click at [852, 225] on tr "× Lun., [DATE] × P – 14 20.10 g 63,000 lb 2 6 76 900 lb x bin: 70 800 lb x bin:…" at bounding box center [856, 206] width 1381 height 37
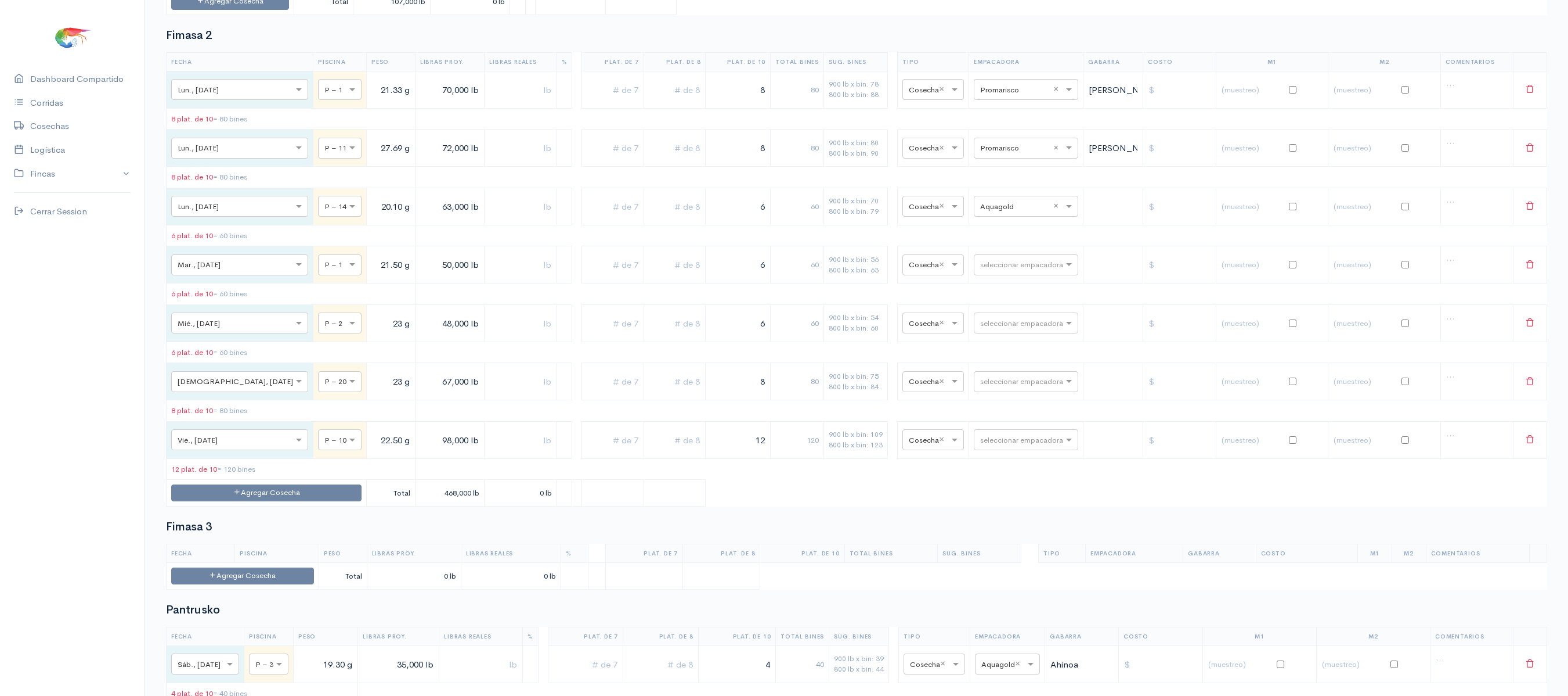
click at [696, 204] on table "Fecha Piscina Peso Libras Proy. Libras Reales % Plat. de 7 Plat. de 8 Plat. de …" at bounding box center [856, 279] width 1382 height 454
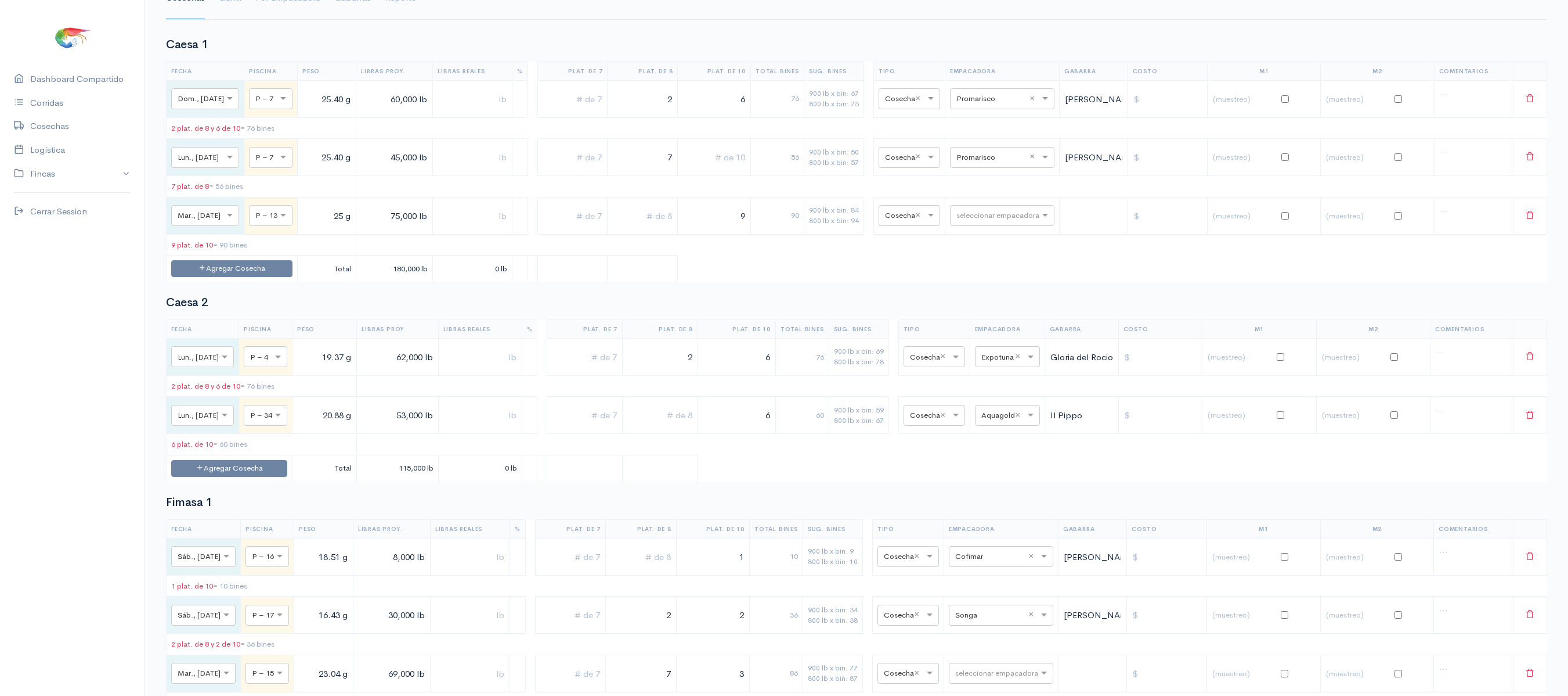
scroll to position [0, 0]
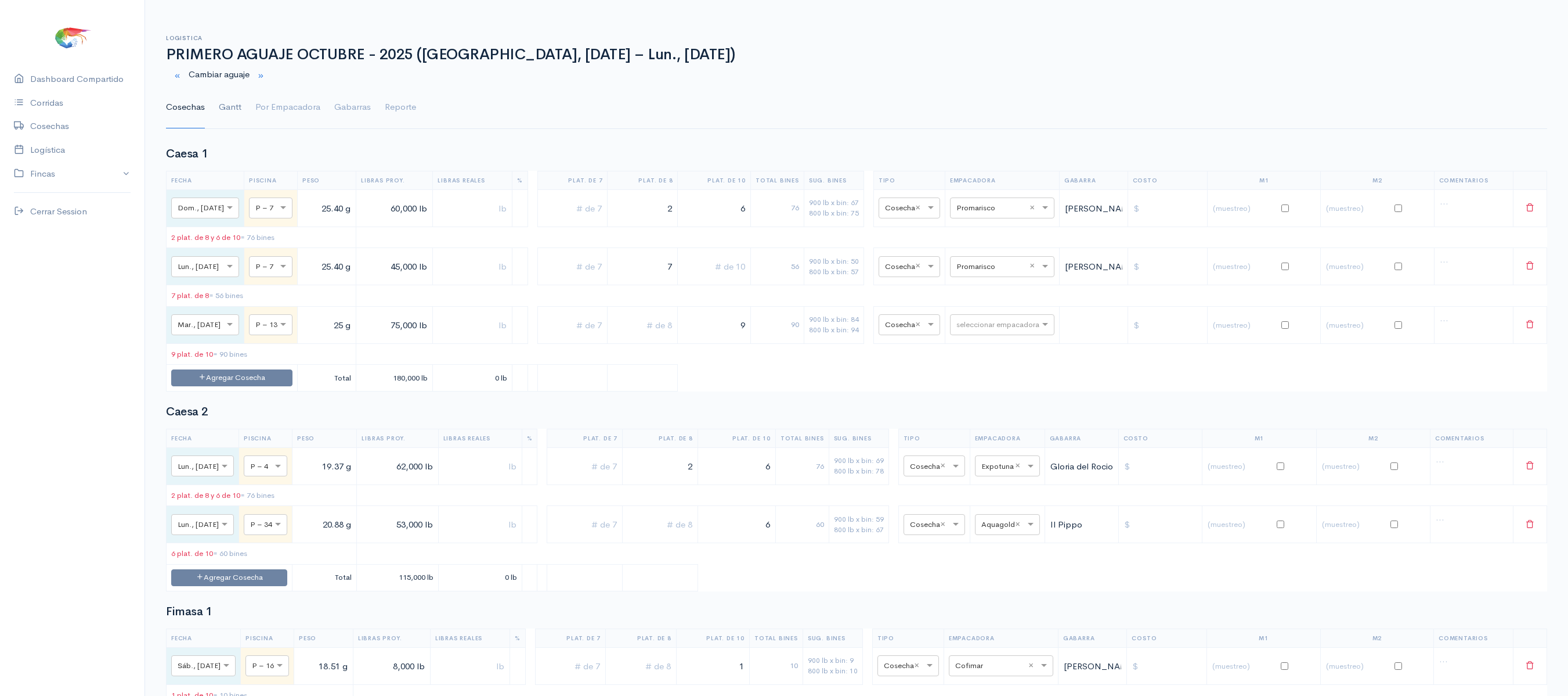
click at [233, 116] on link "Gantt" at bounding box center [231, 107] width 23 height 42
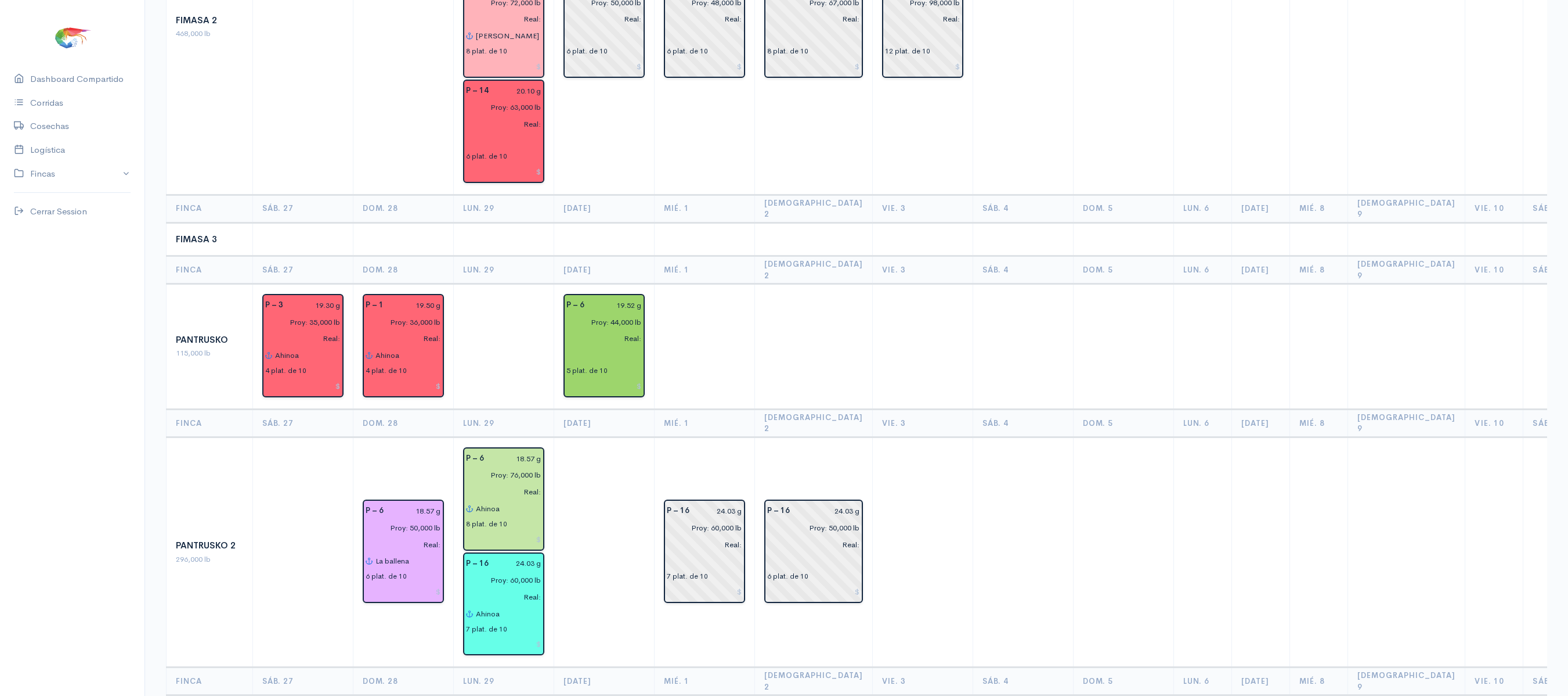
scroll to position [1562, 0]
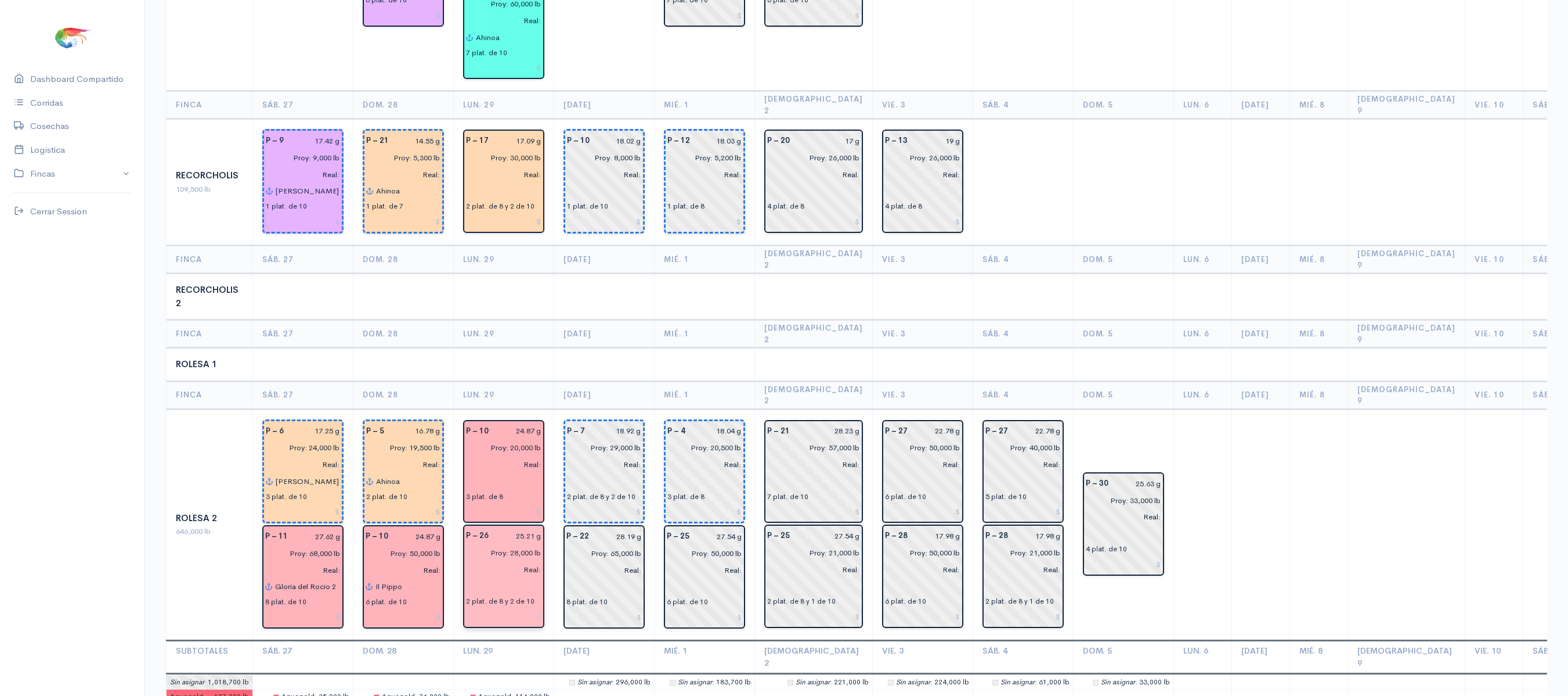
click at [498, 577] on input "text" at bounding box center [503, 585] width 75 height 17
click at [568, 273] on td at bounding box center [605, 296] width 101 height 47
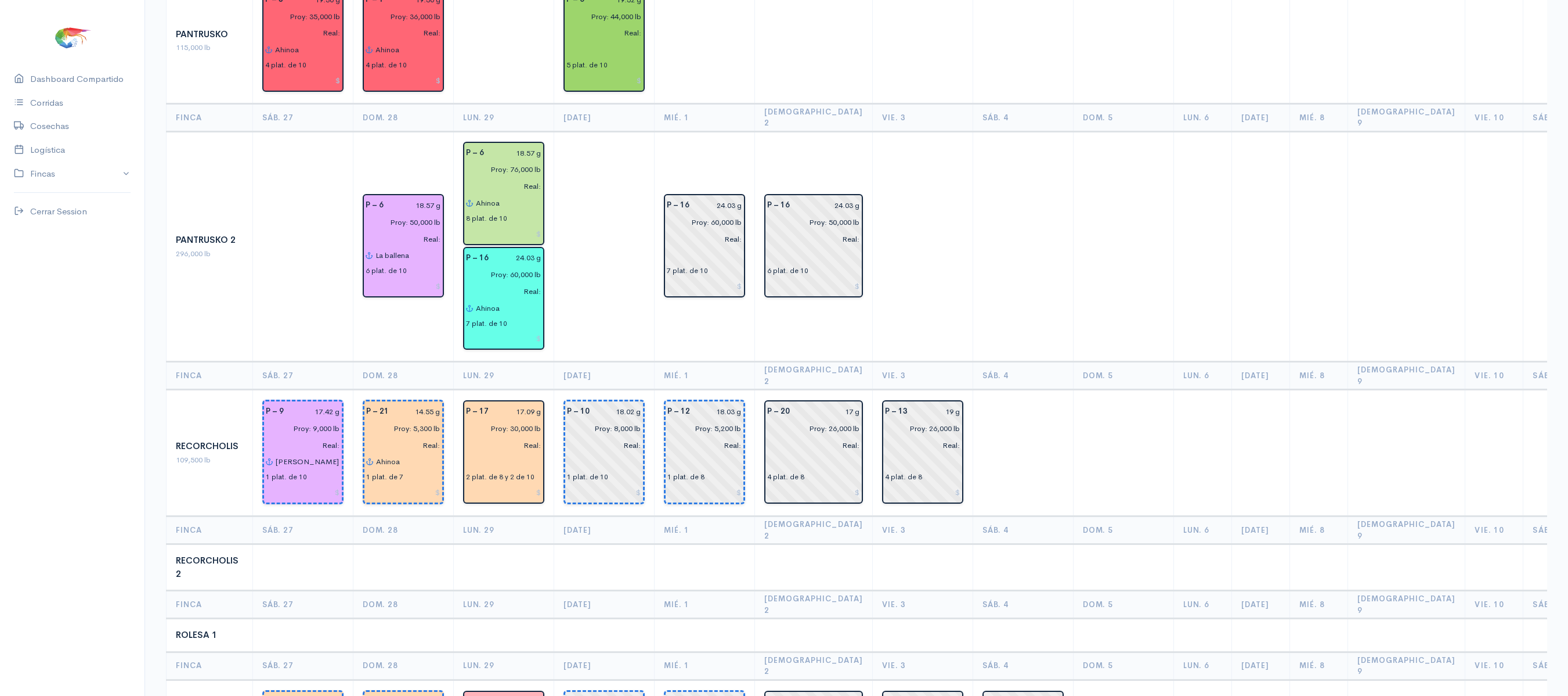
scroll to position [1369, 0]
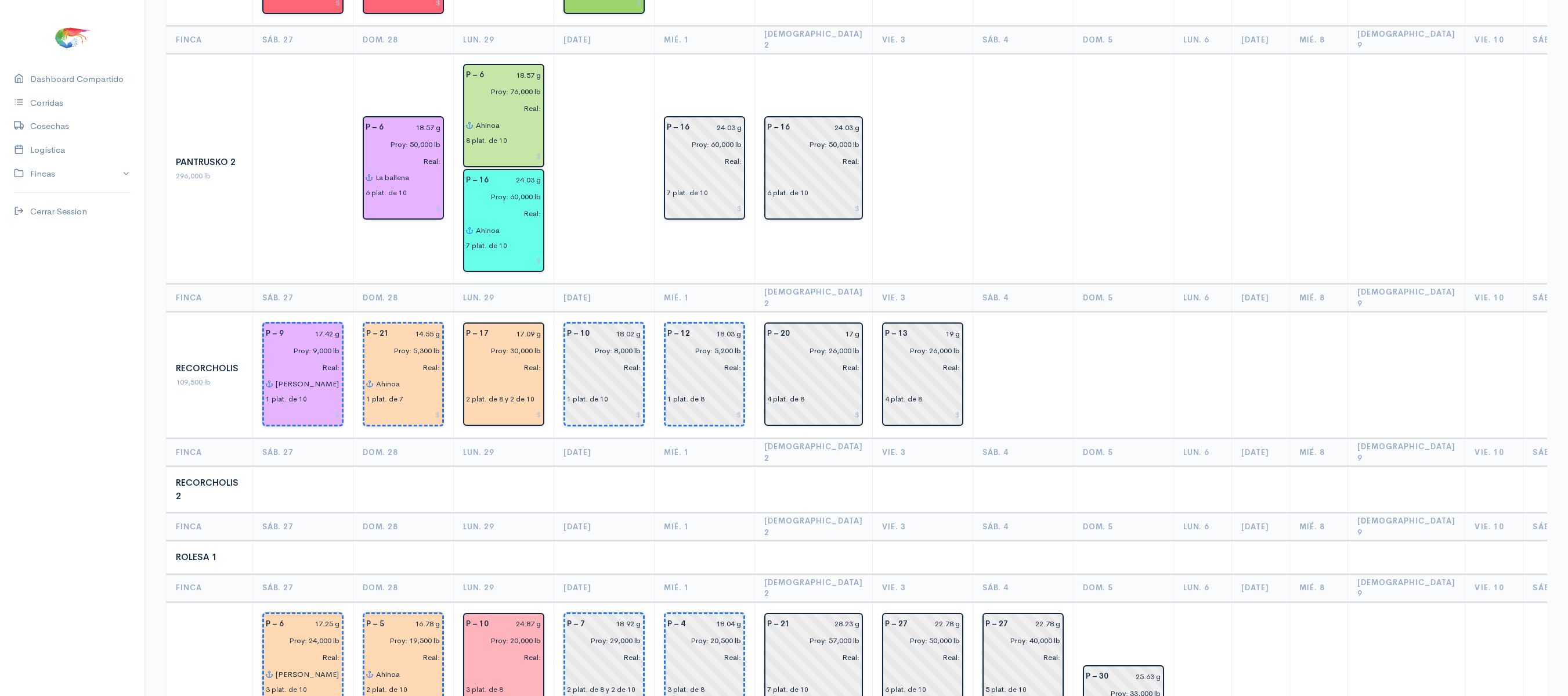
drag, startPoint x: 575, startPoint y: 216, endPoint x: 577, endPoint y: 167, distance: 49.0
click at [577, 167] on td at bounding box center [605, 168] width 101 height 231
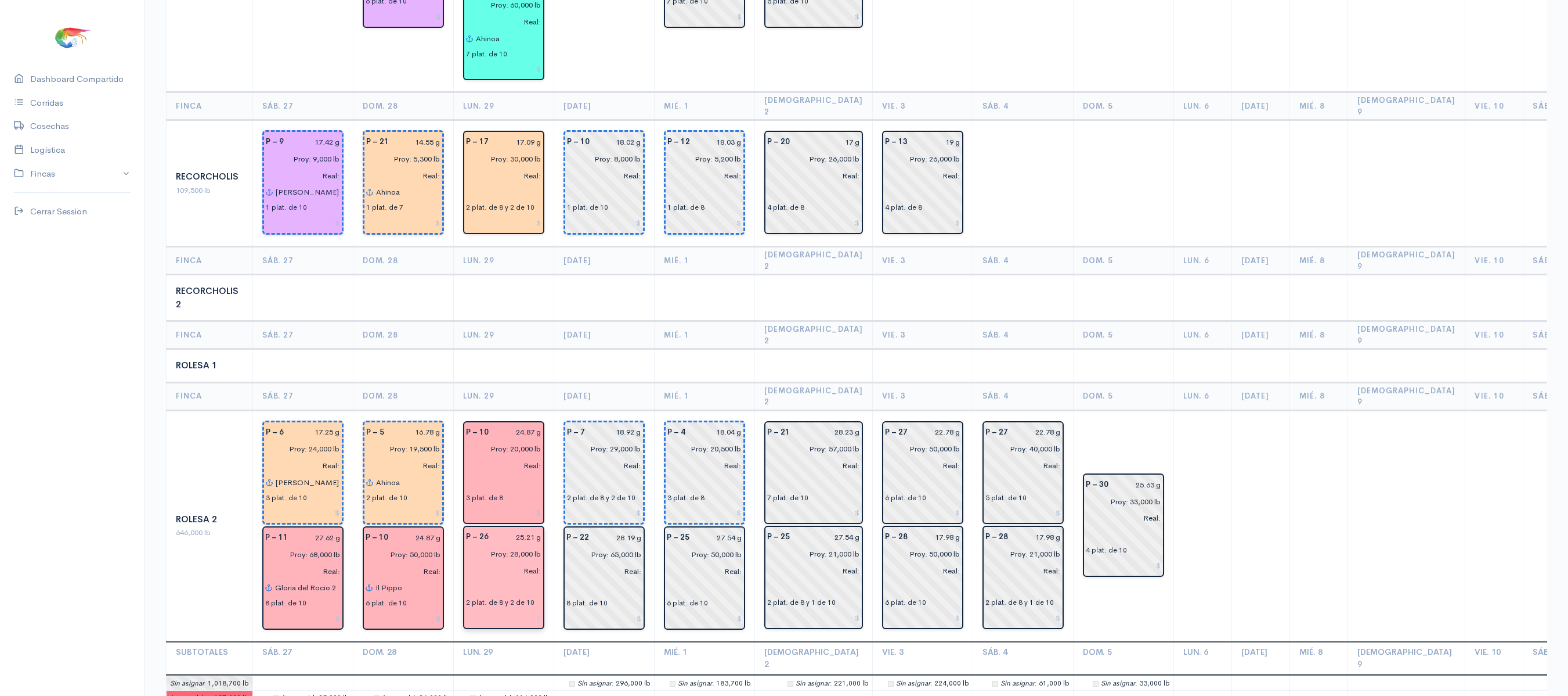
scroll to position [1562, 0]
click at [545, 381] on th "Lun. 29" at bounding box center [504, 395] width 101 height 28
click at [499, 577] on input "text" at bounding box center [503, 585] width 75 height 17
type input "a"
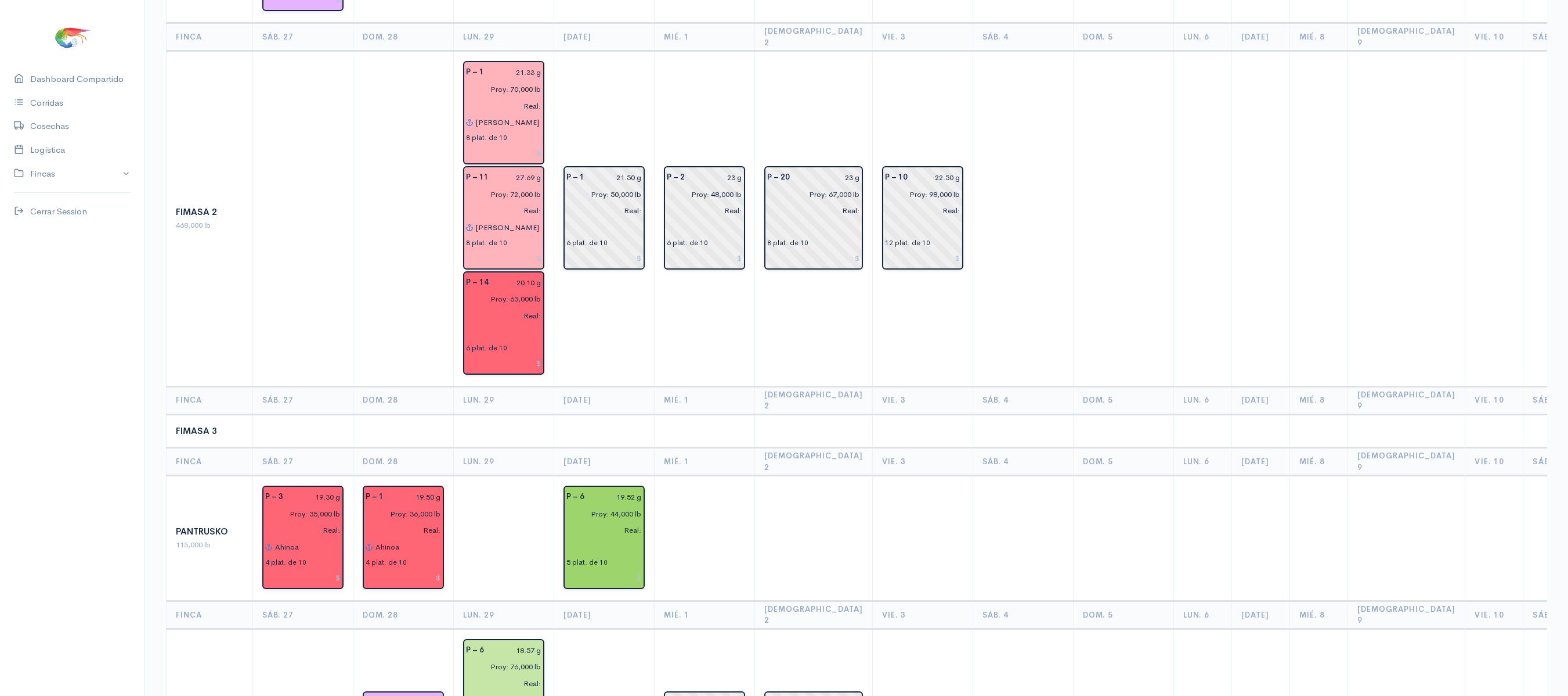
scroll to position [791, 0]
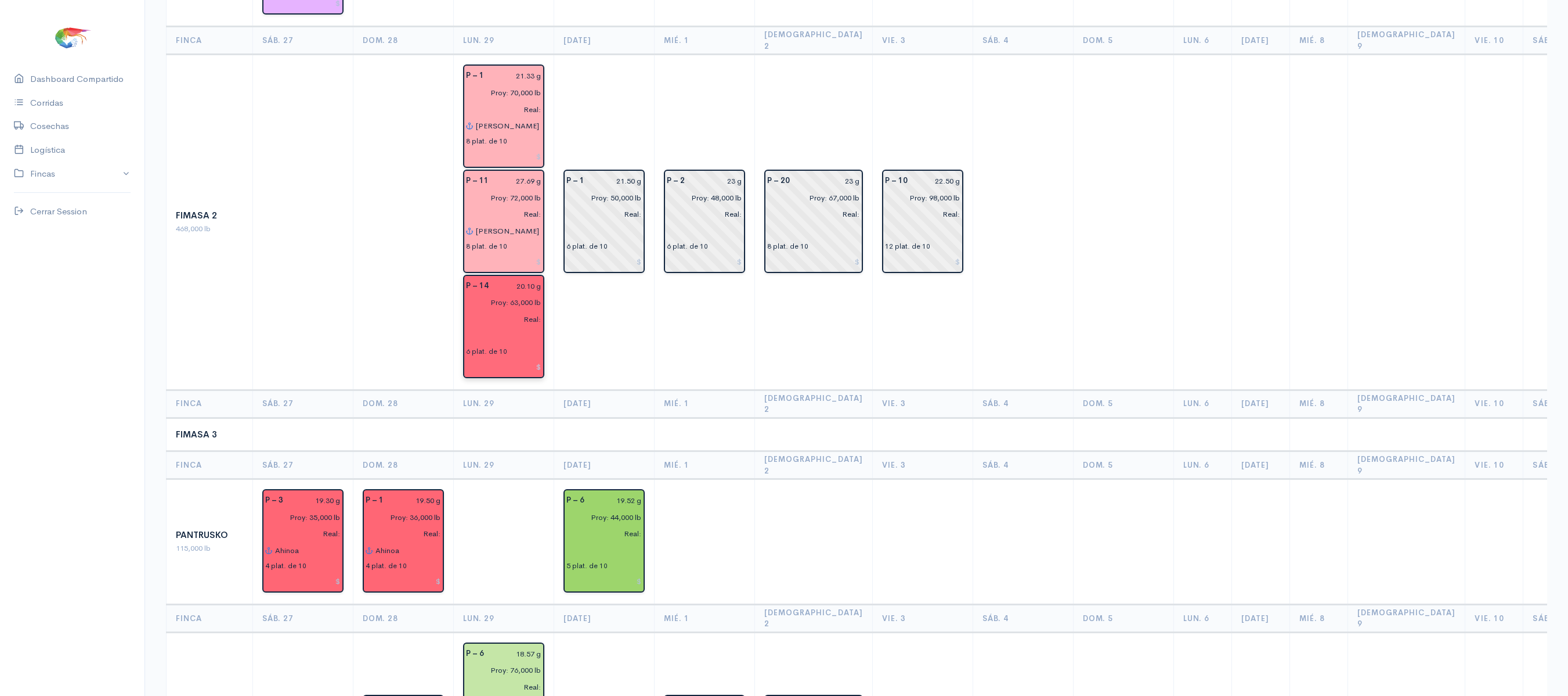
click at [477, 327] on input "text" at bounding box center [503, 335] width 75 height 17
type input "a"
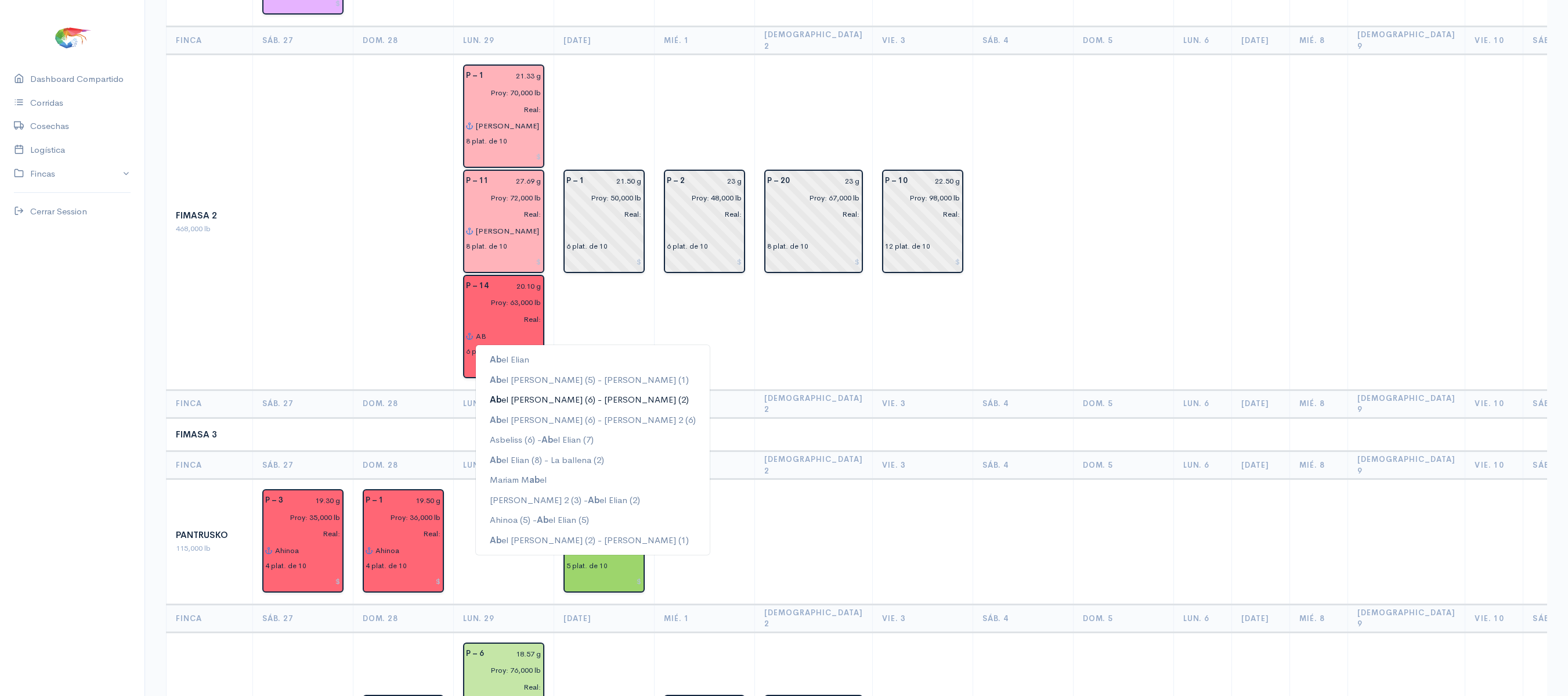
type input "A"
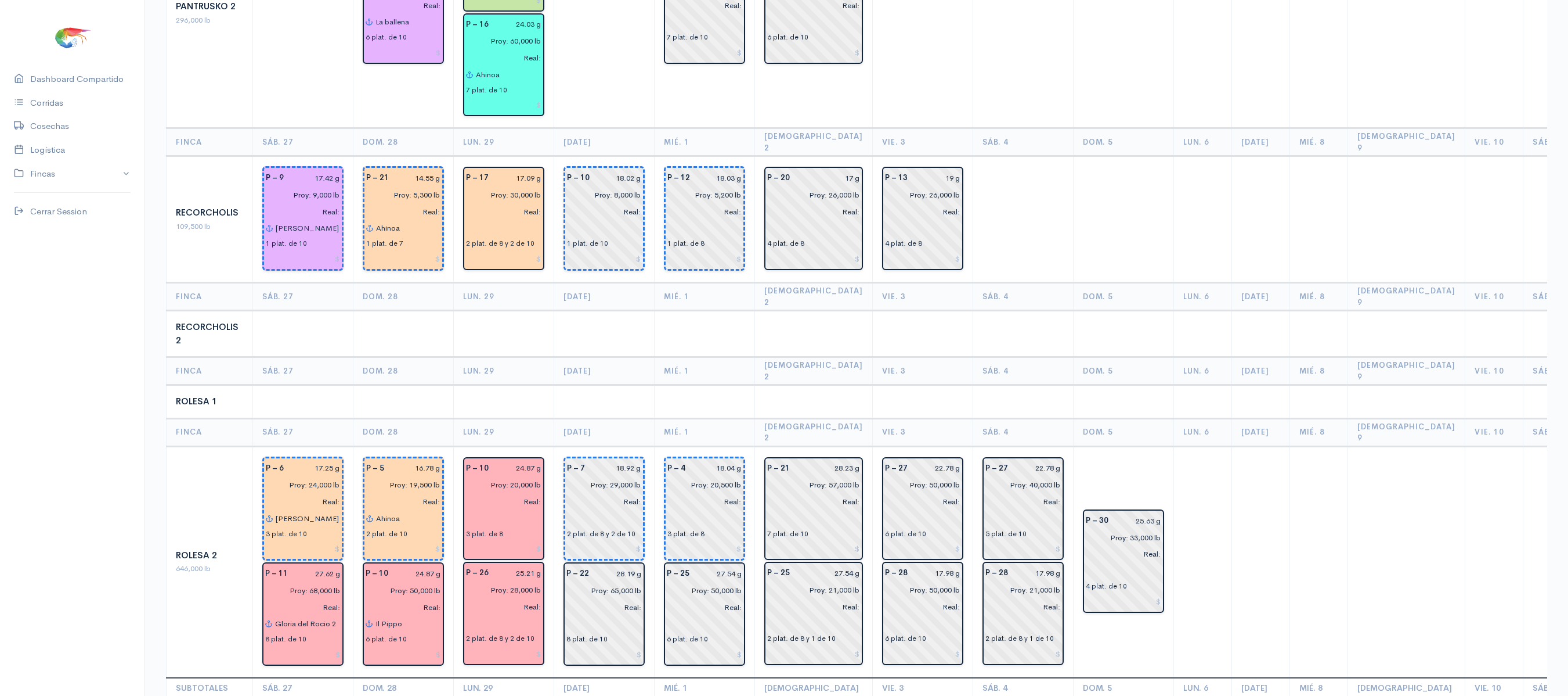
scroll to position [1558, 0]
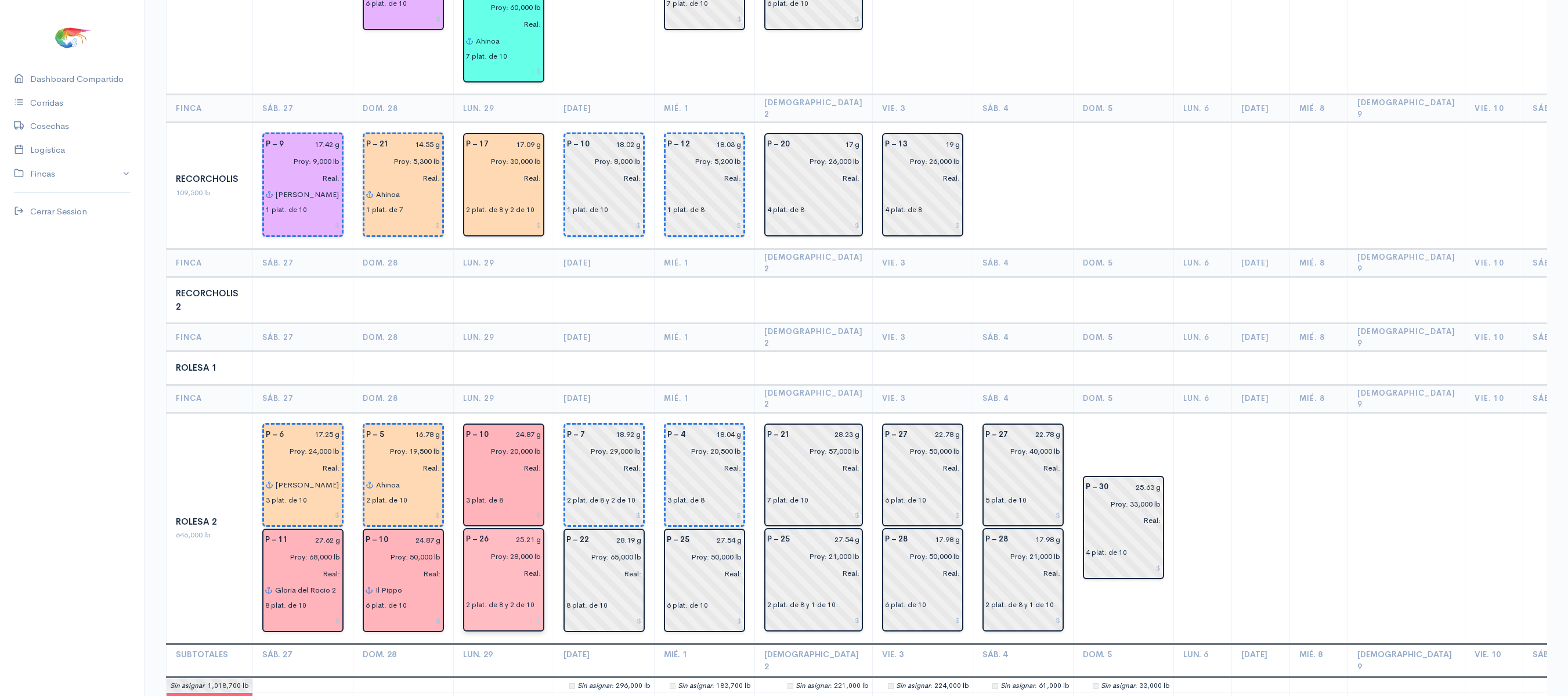
click at [490, 581] on input "text" at bounding box center [503, 589] width 75 height 17
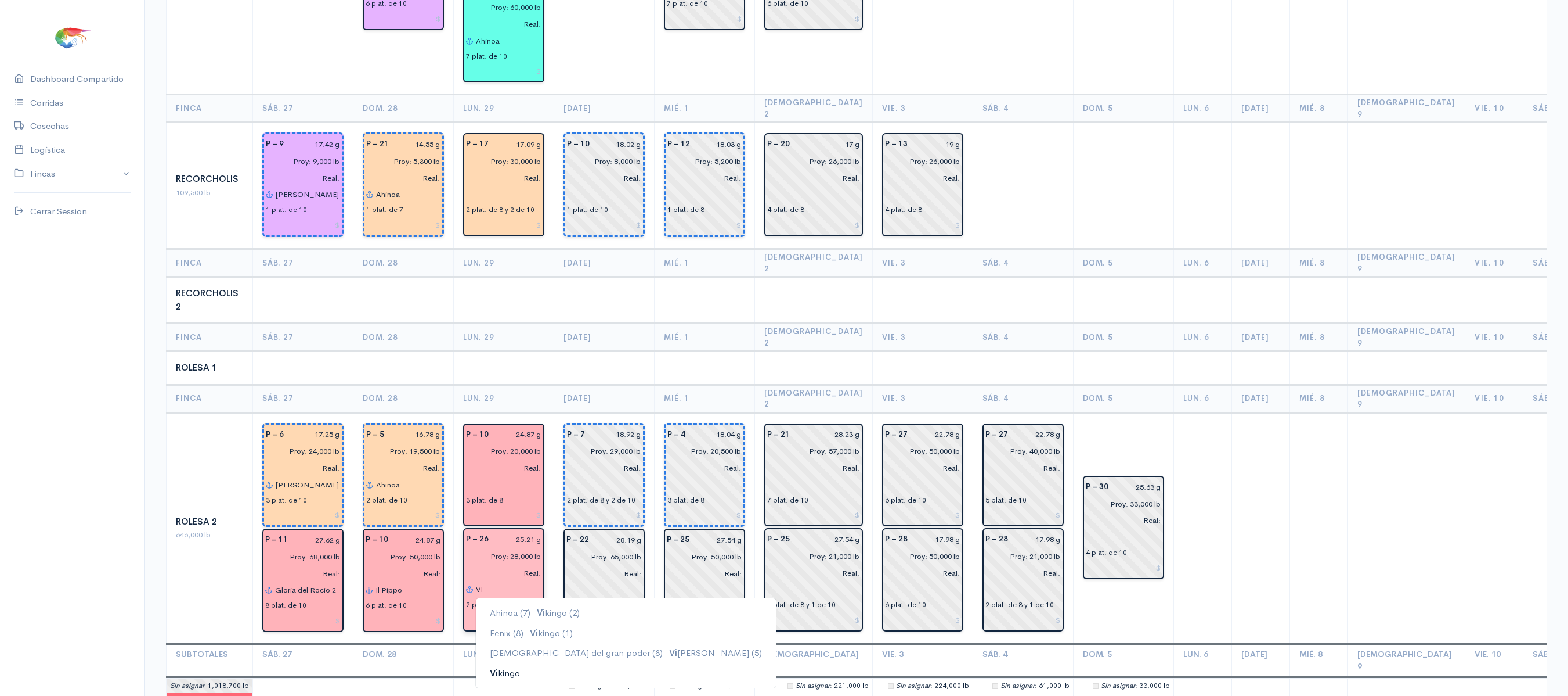
click at [511, 667] on ngb-highlight "[PERSON_NAME]" at bounding box center [505, 672] width 30 height 11
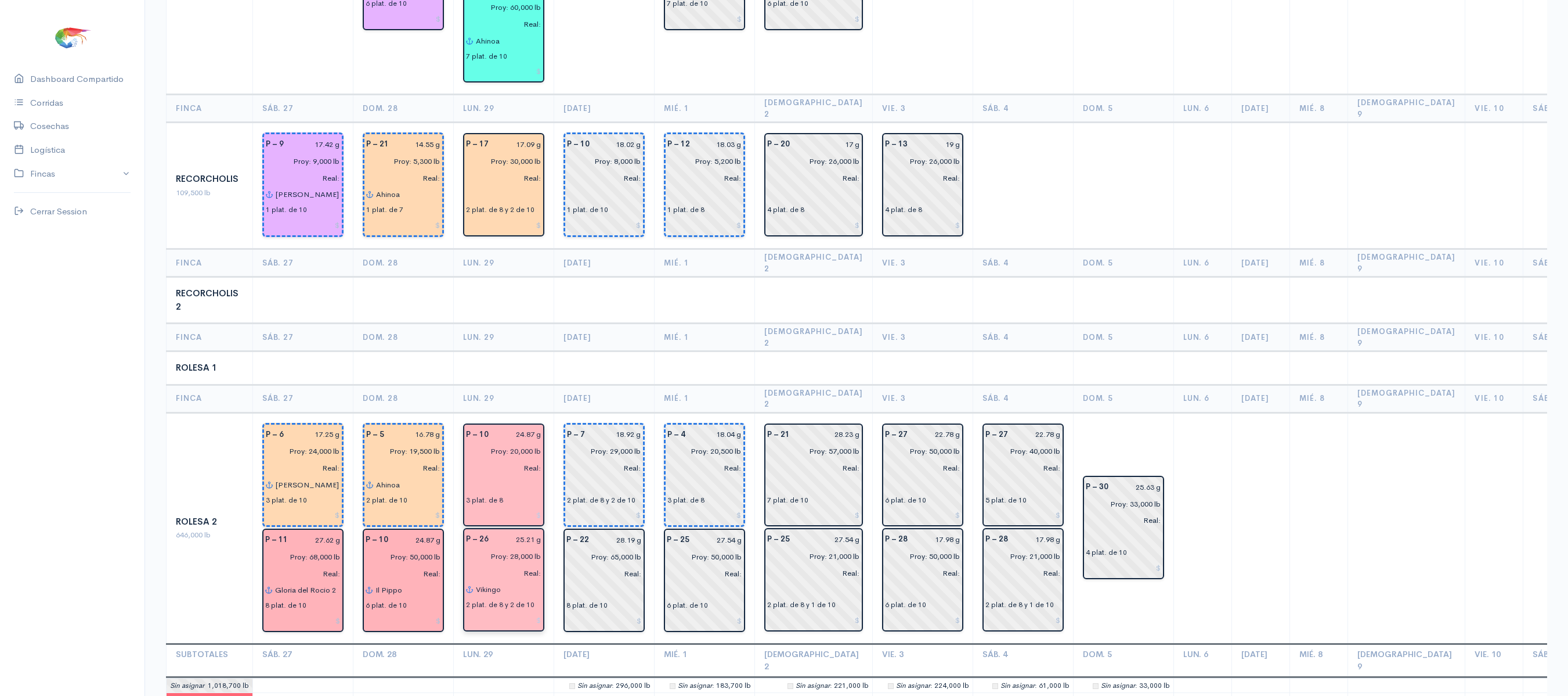
type input "Vikingo"
click at [483, 476] on input "text" at bounding box center [503, 484] width 75 height 17
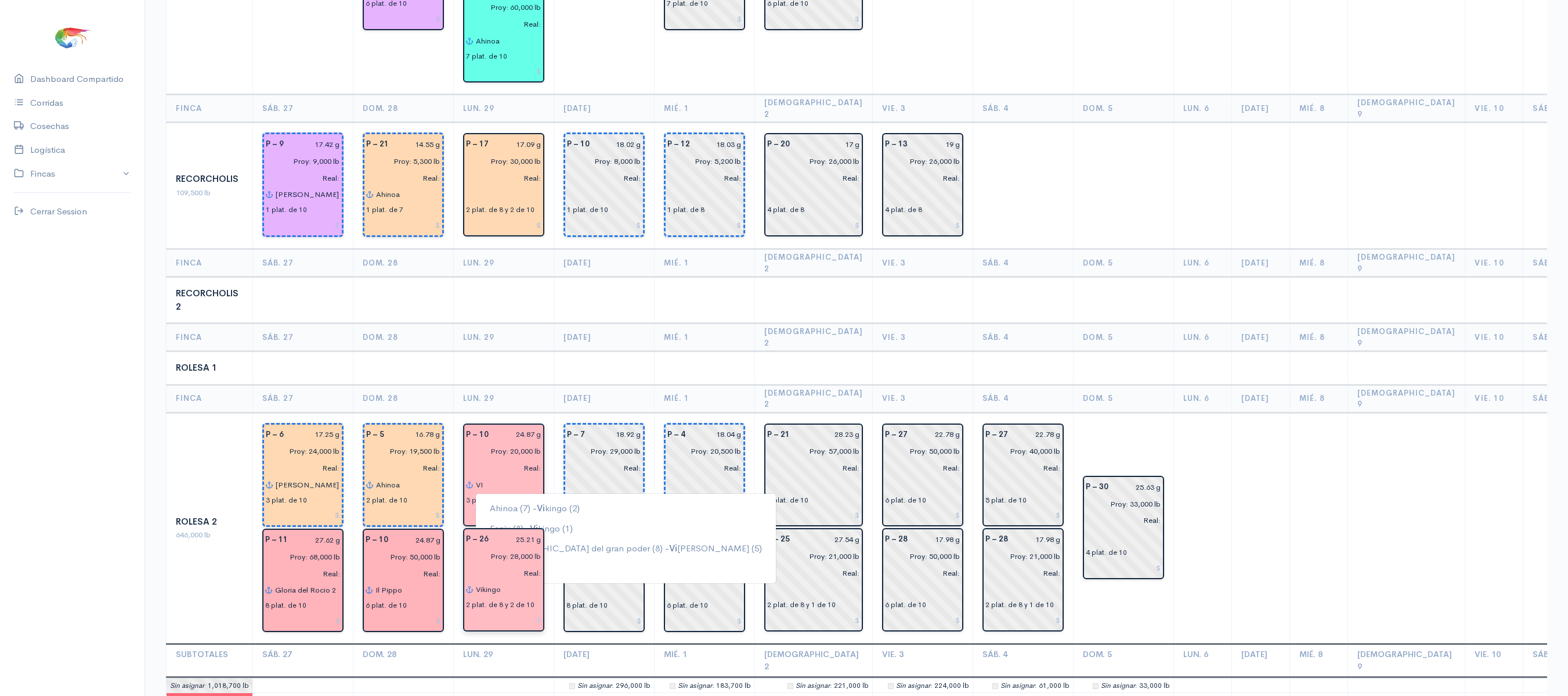
click at [527, 558] on button "[PERSON_NAME]" at bounding box center [625, 568] width 300 height 20
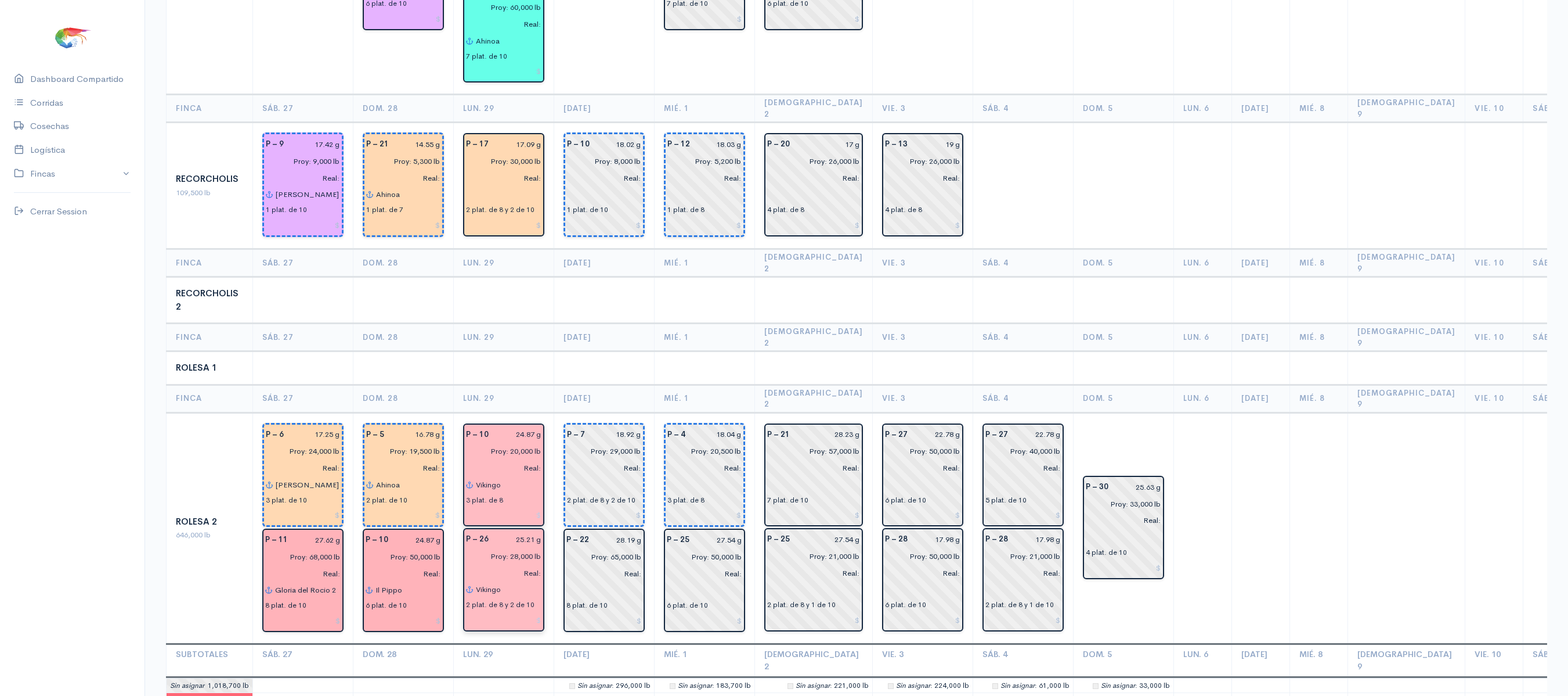
type input "Vikingo"
click at [479, 351] on td at bounding box center [504, 368] width 101 height 34
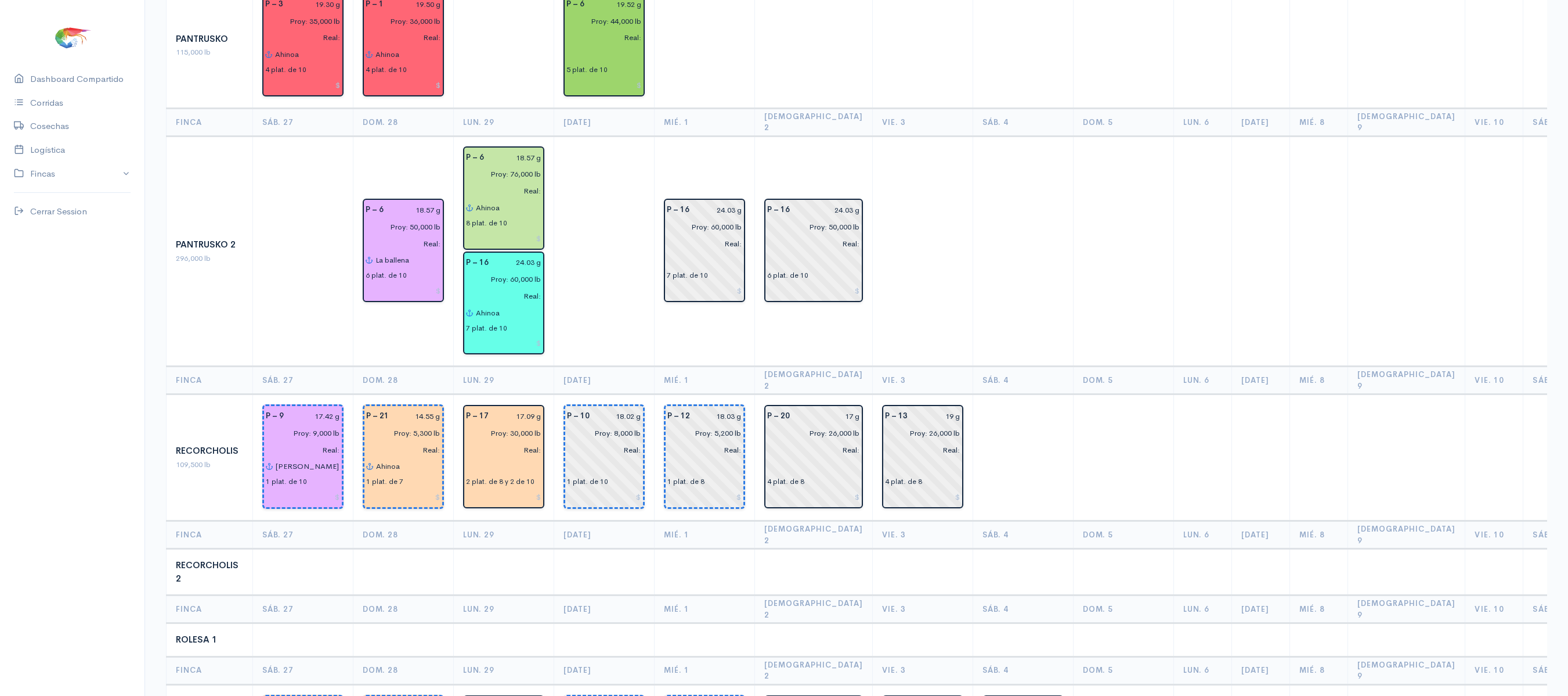
scroll to position [1274, 0]
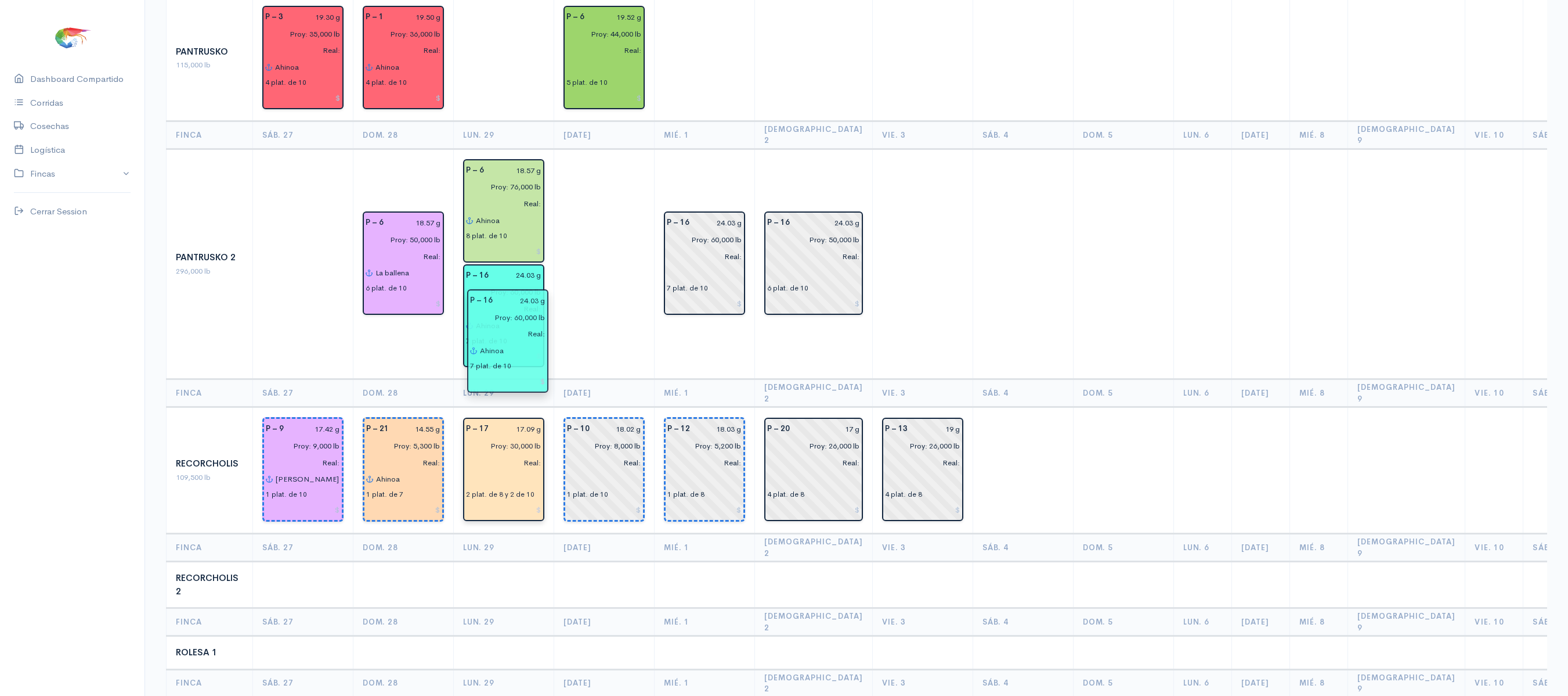
drag, startPoint x: 479, startPoint y: 231, endPoint x: 484, endPoint y: 339, distance: 108.1
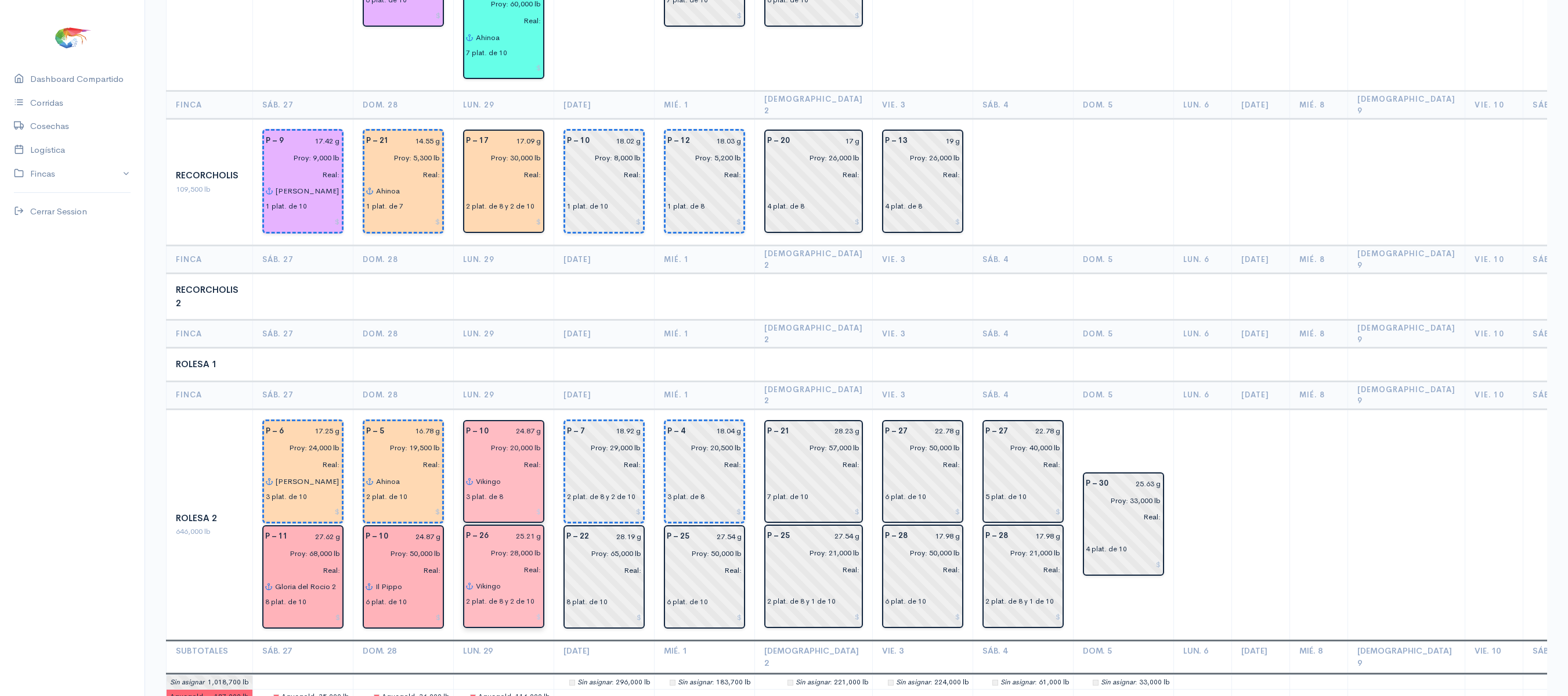
click at [503, 640] on td "Lun. 29" at bounding box center [504, 656] width 101 height 33
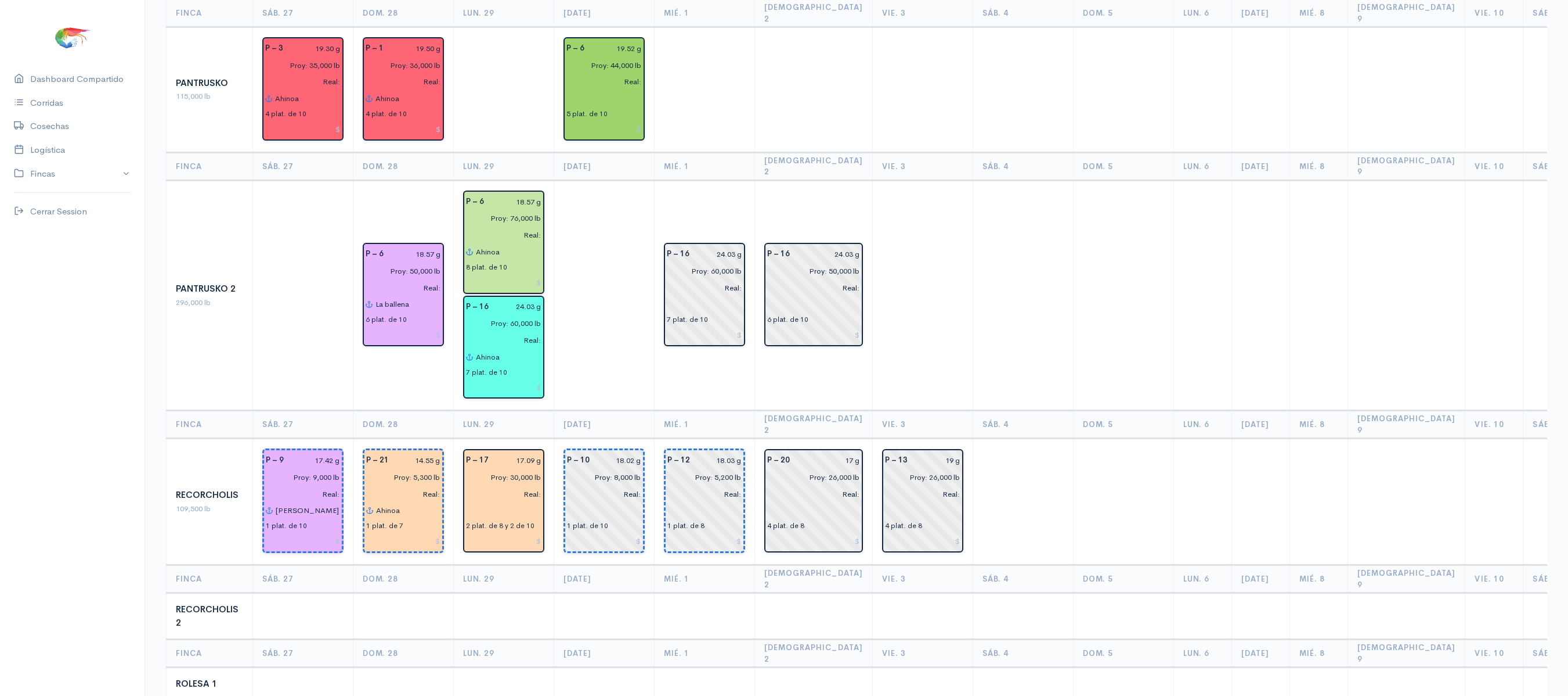
scroll to position [1243, 0]
click at [520, 592] on td at bounding box center [504, 615] width 101 height 47
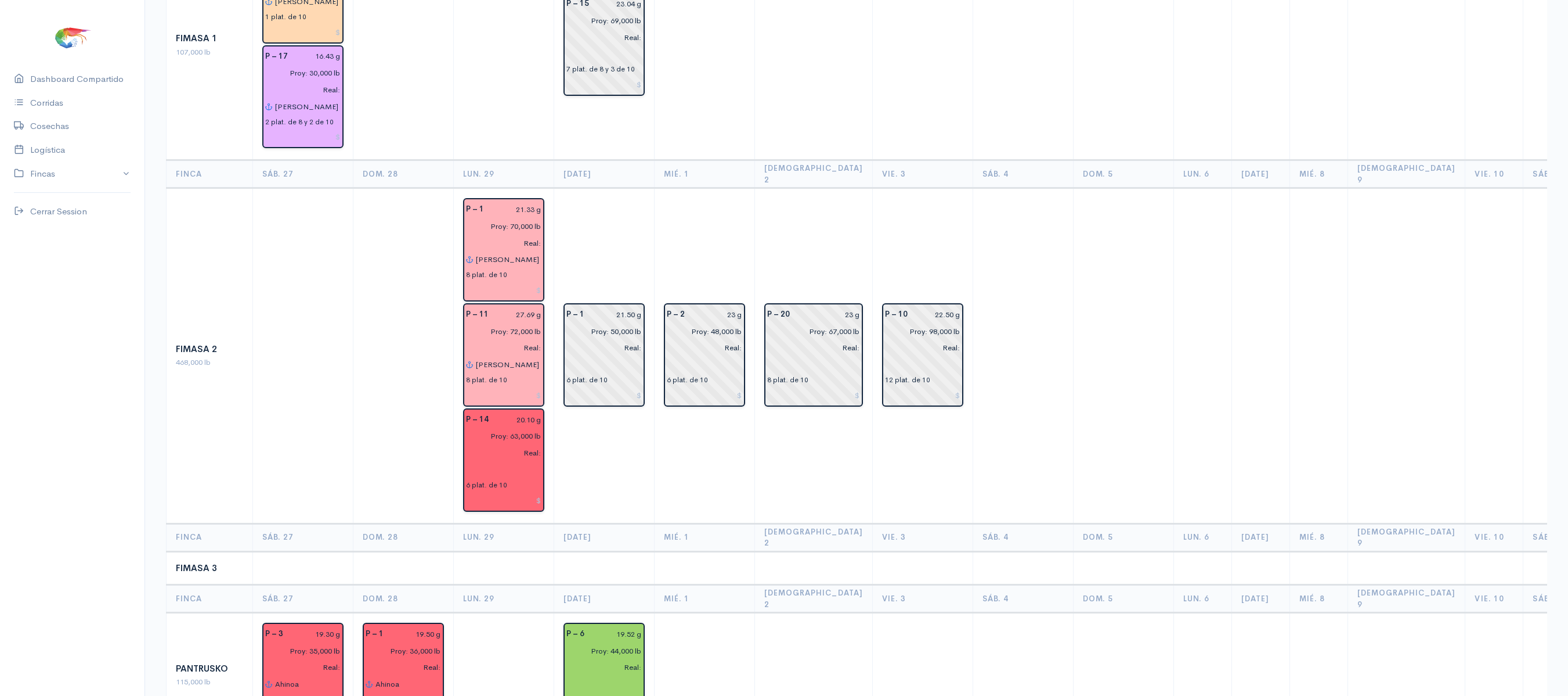
scroll to position [659, 0]
click at [608, 425] on td "P – 1 21.50 g Proy: 50,000 lb Real: 6 plat. de 10" at bounding box center [605, 354] width 101 height 335
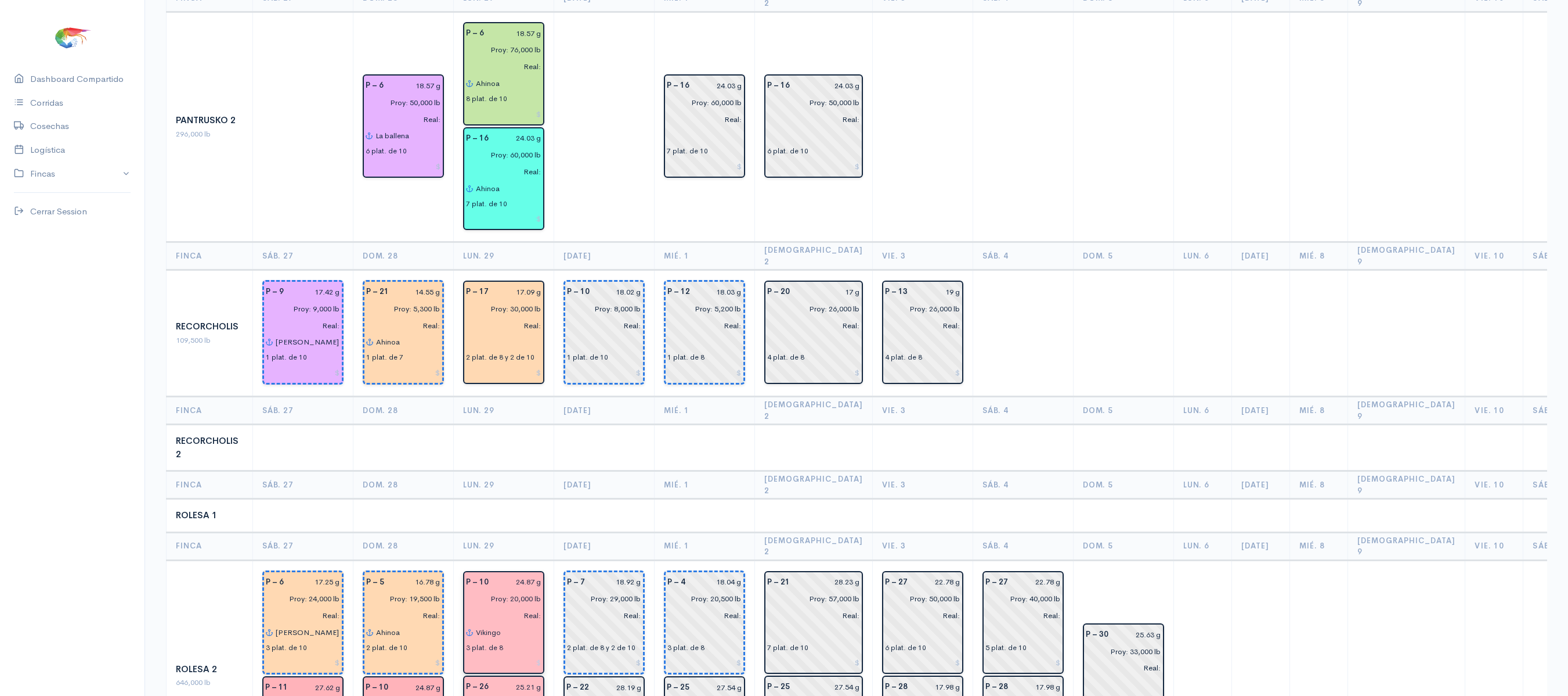
scroll to position [1413, 0]
click at [567, 496] on td at bounding box center [605, 513] width 101 height 34
click at [504, 422] on td at bounding box center [504, 445] width 101 height 47
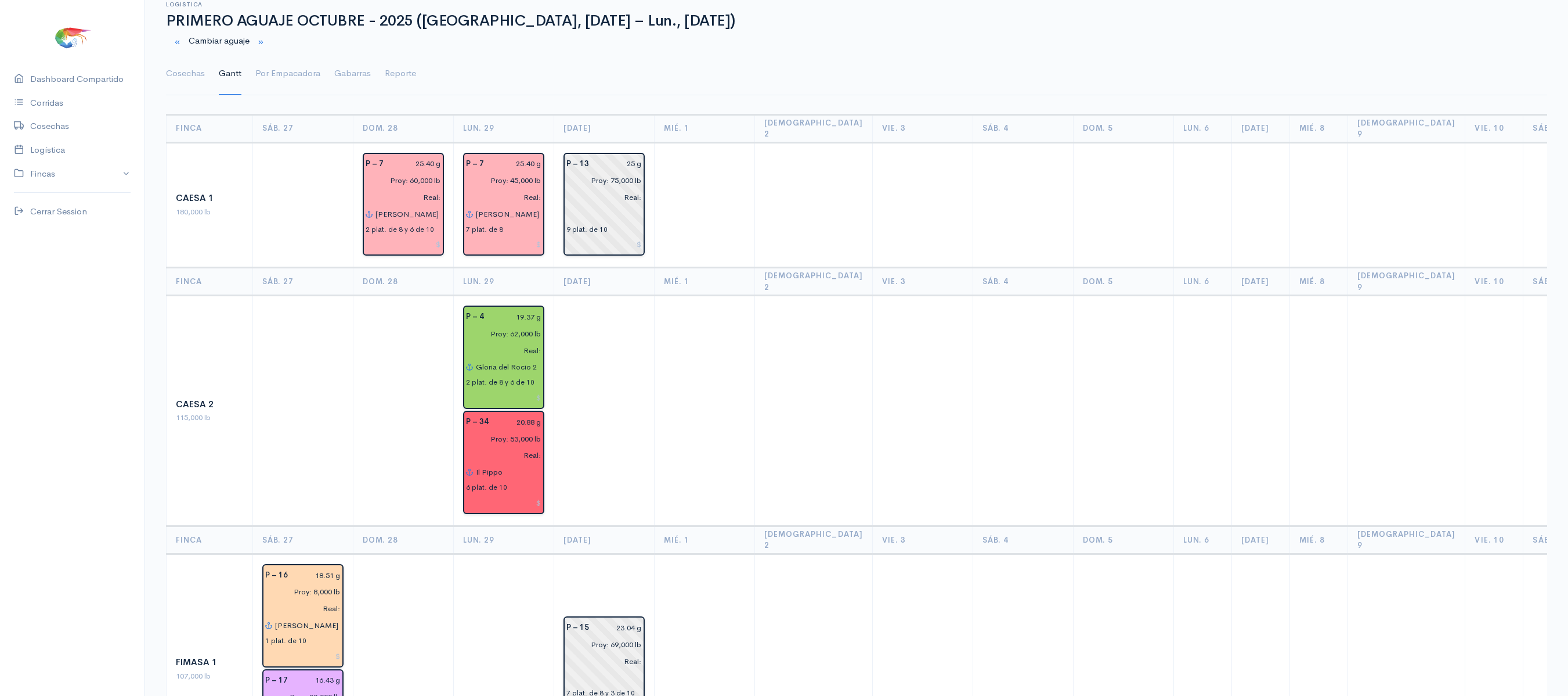
scroll to position [0, 0]
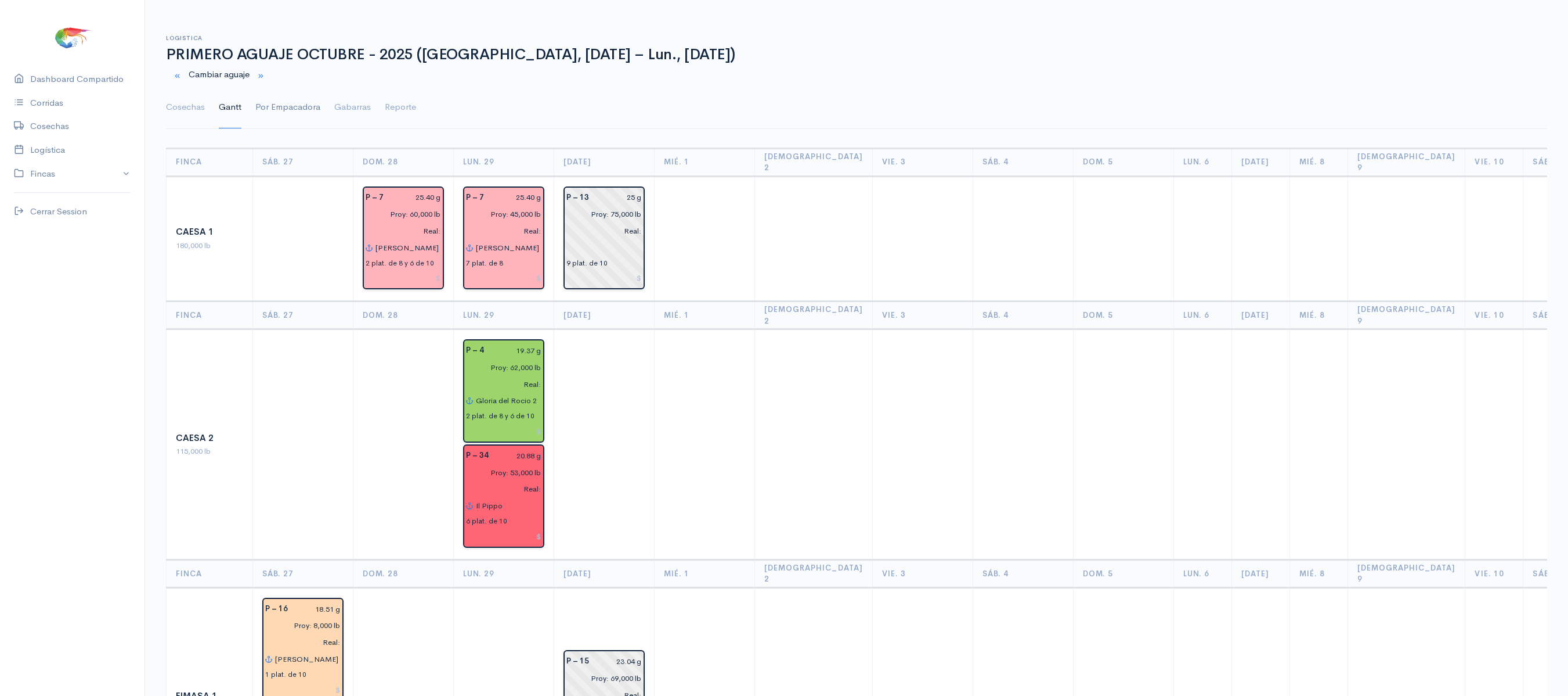
click at [283, 123] on link "Por Empacadora" at bounding box center [288, 107] width 65 height 42
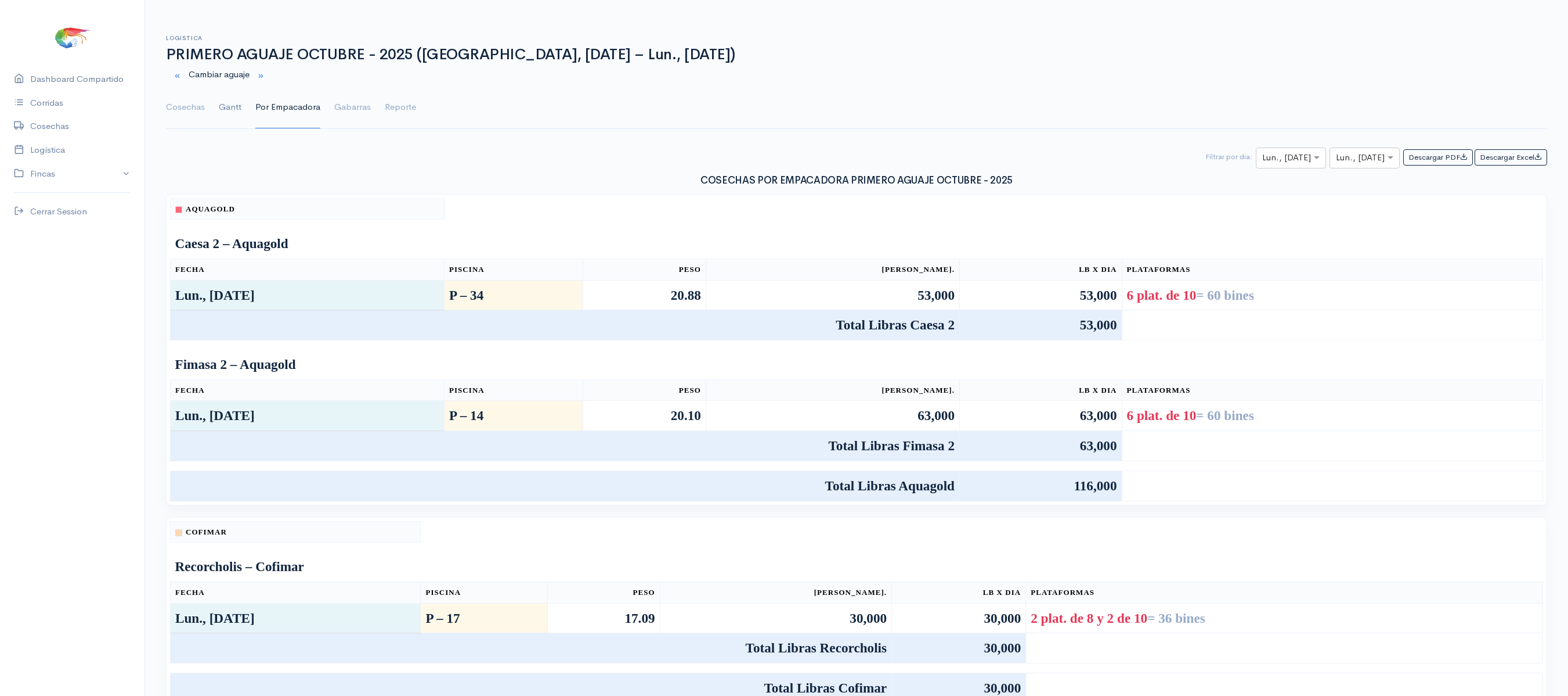
click at [237, 100] on link "Gantt" at bounding box center [231, 107] width 23 height 42
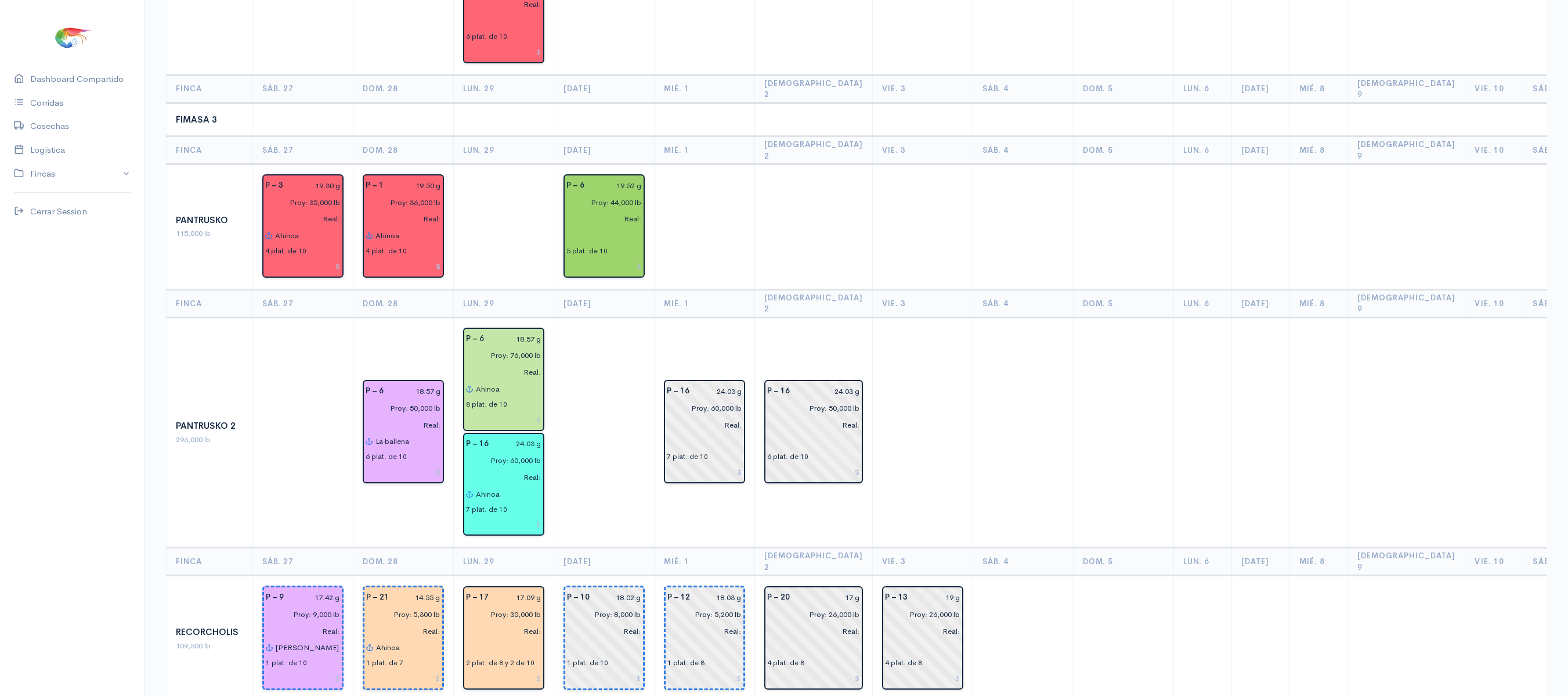
scroll to position [860, 0]
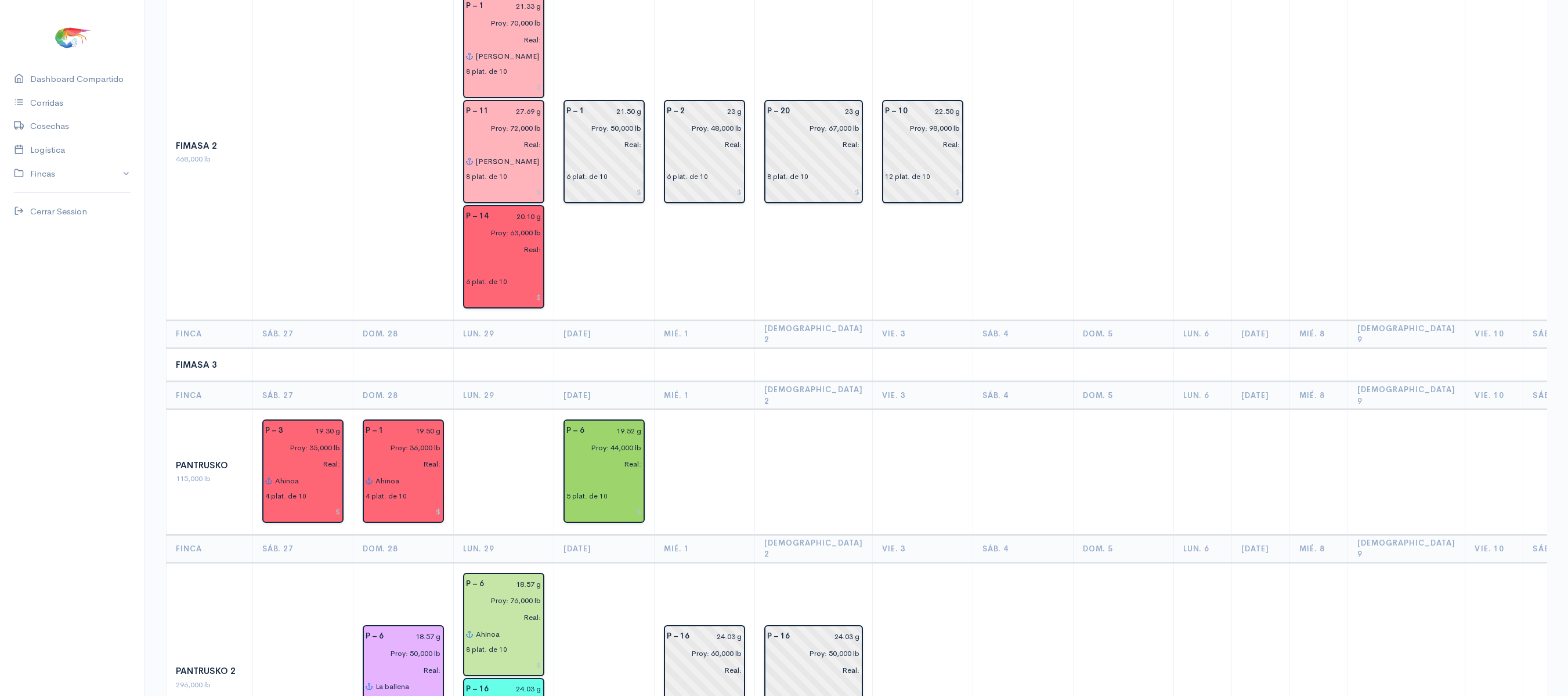
drag, startPoint x: 733, startPoint y: 479, endPoint x: 697, endPoint y: 317, distance: 166.0
click at [697, 348] on td at bounding box center [705, 364] width 101 height 34
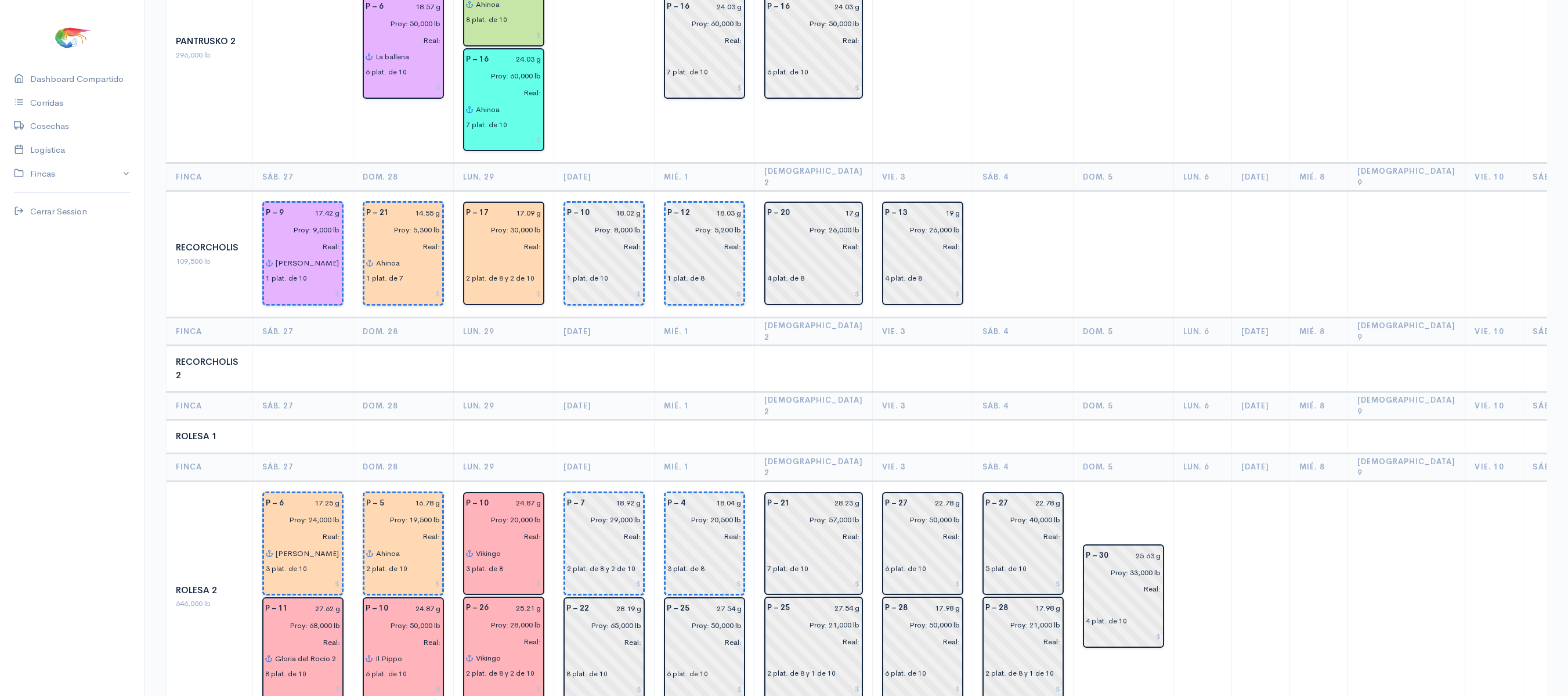
scroll to position [1562, 0]
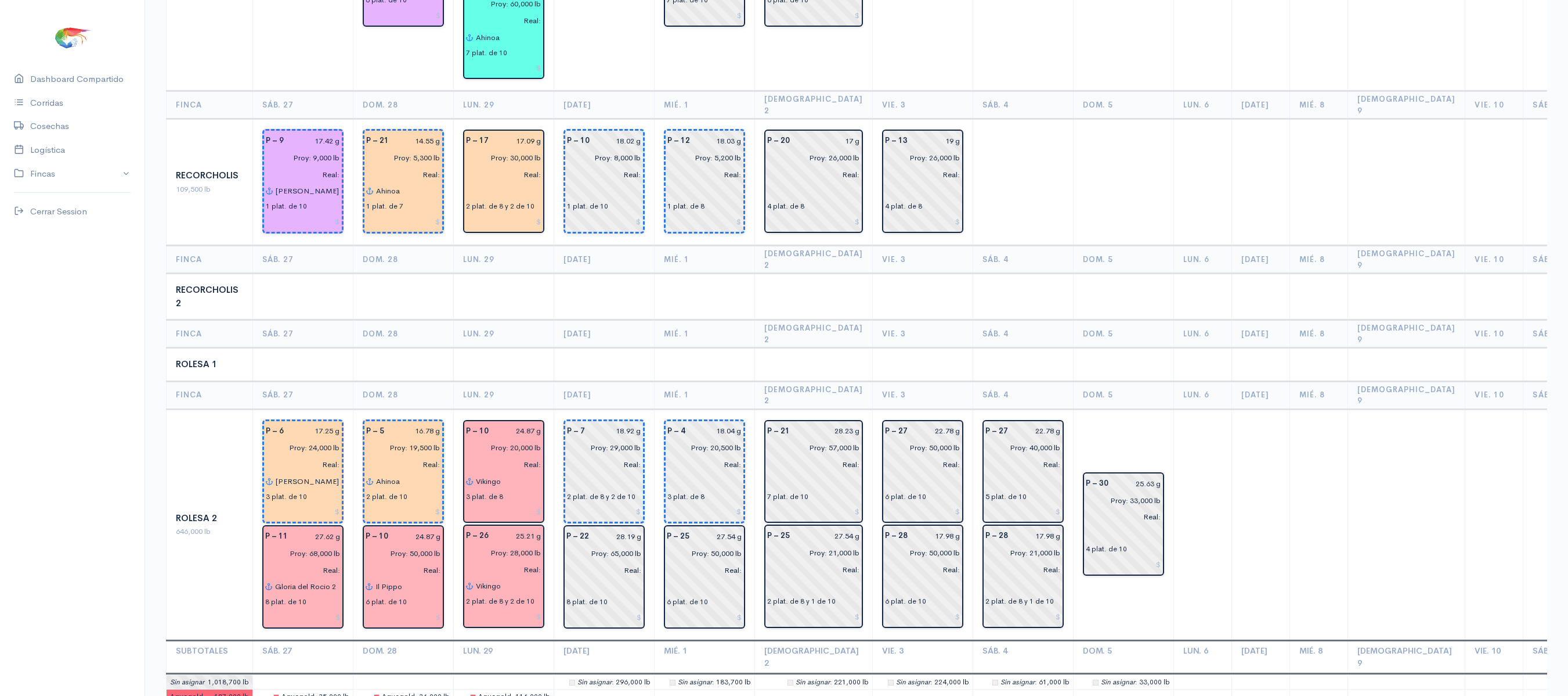
click at [594, 320] on th "[DATE]" at bounding box center [605, 334] width 101 height 28
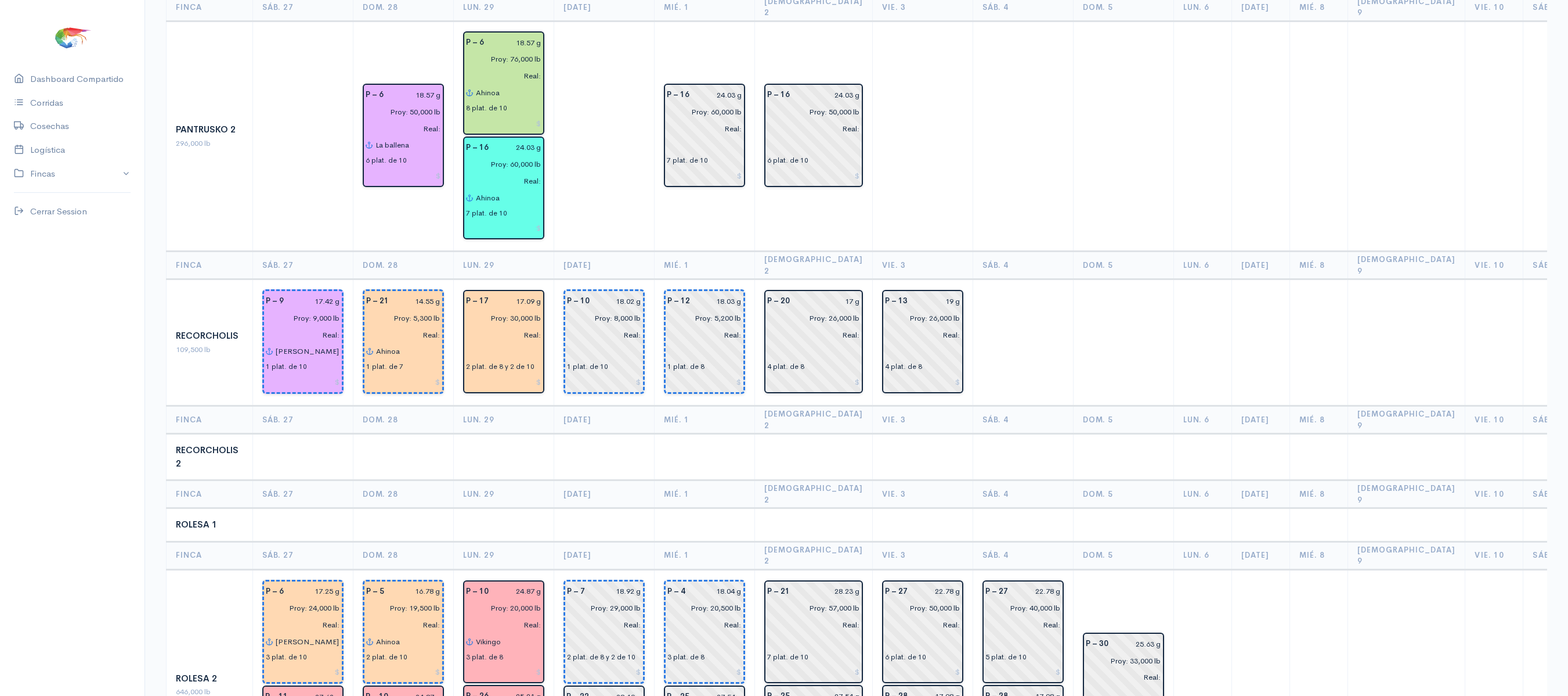
scroll to position [1401, 0]
drag, startPoint x: 594, startPoint y: 219, endPoint x: 552, endPoint y: 164, distance: 69.2
click at [554, 164] on td at bounding box center [605, 137] width 101 height 231
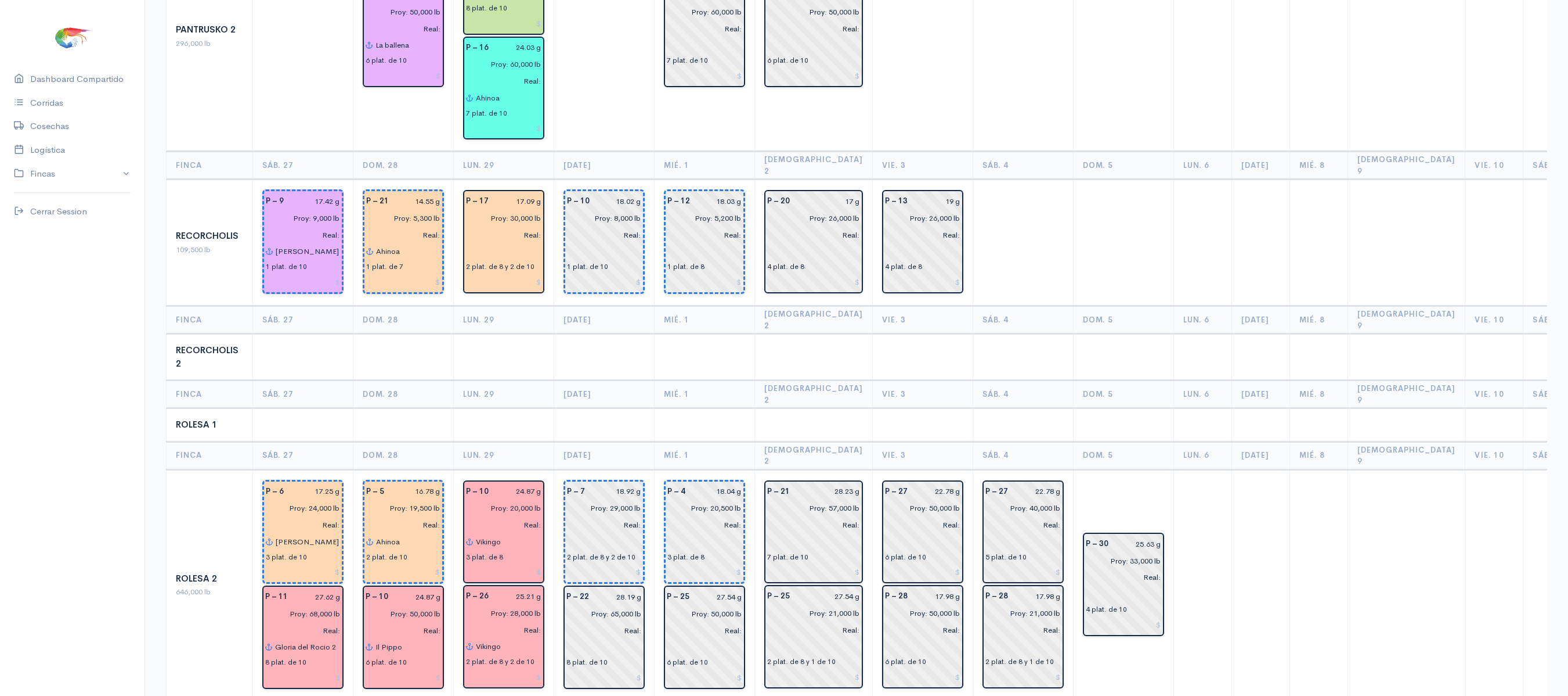
scroll to position [1469, 0]
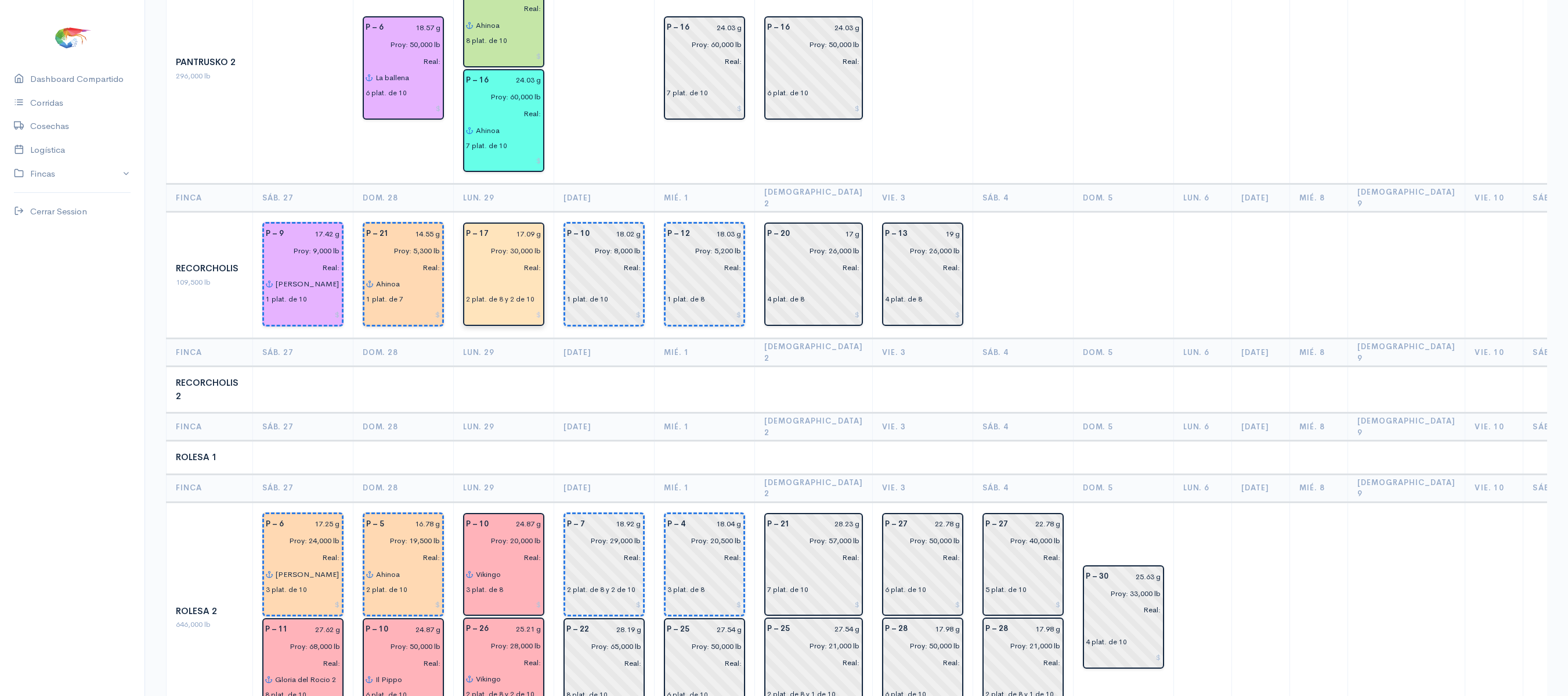
click at [494, 276] on input "text" at bounding box center [503, 284] width 75 height 17
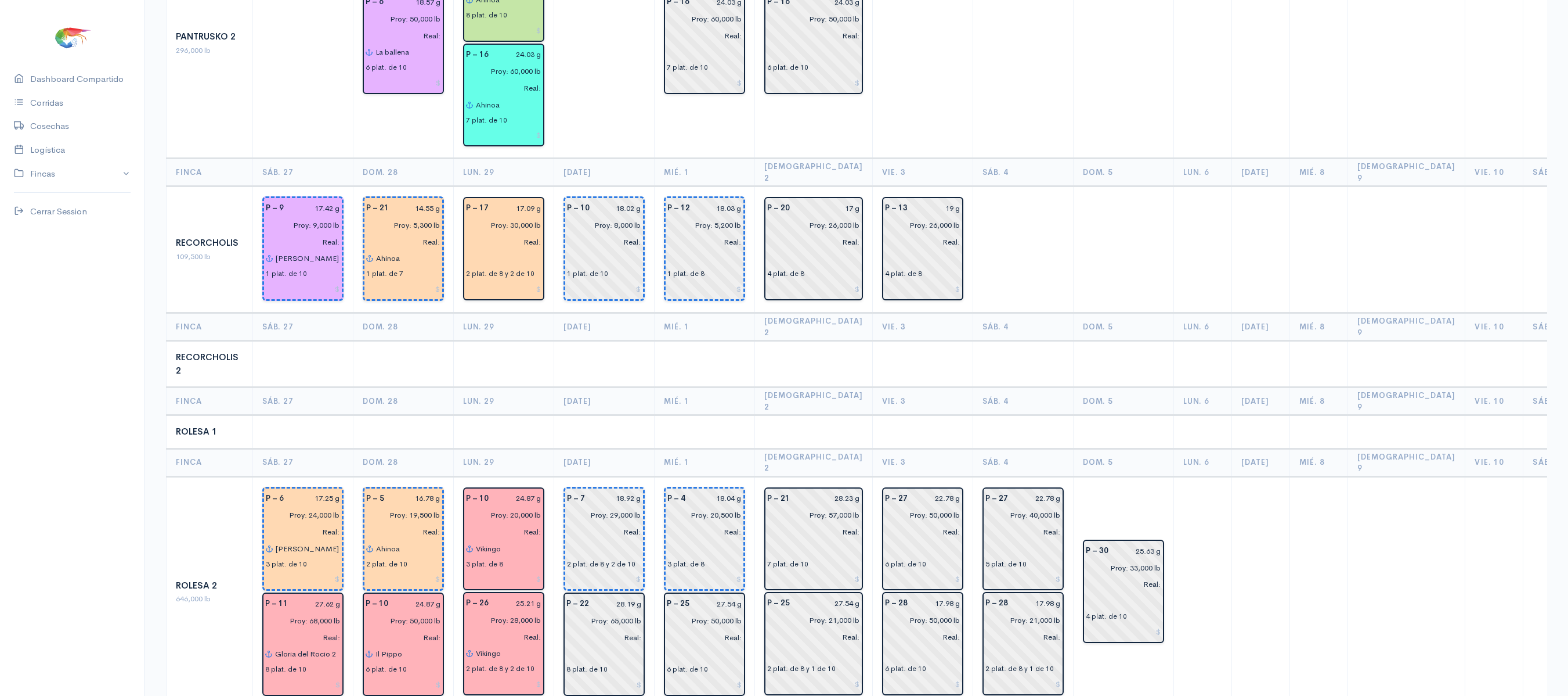
scroll to position [1562, 0]
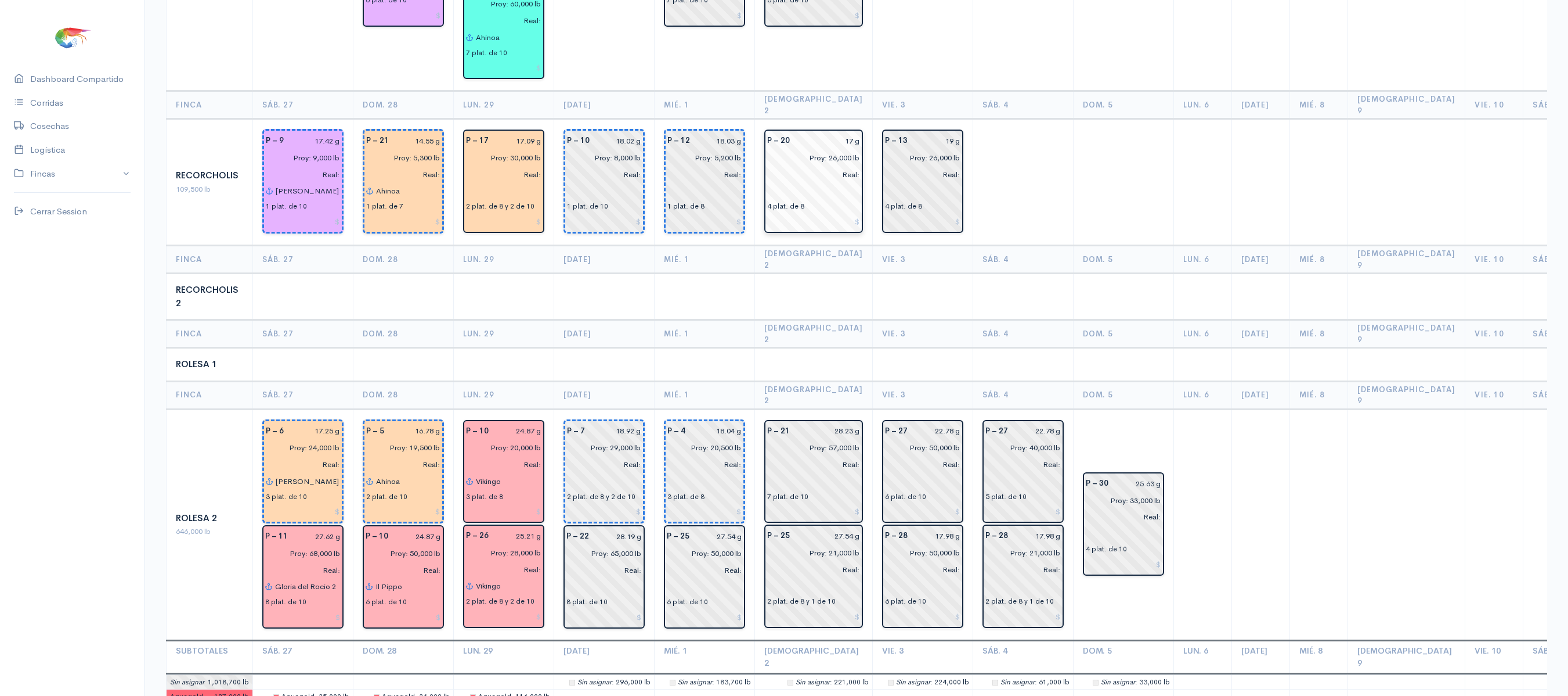
click at [833, 133] on input "17 g" at bounding box center [828, 141] width 64 height 17
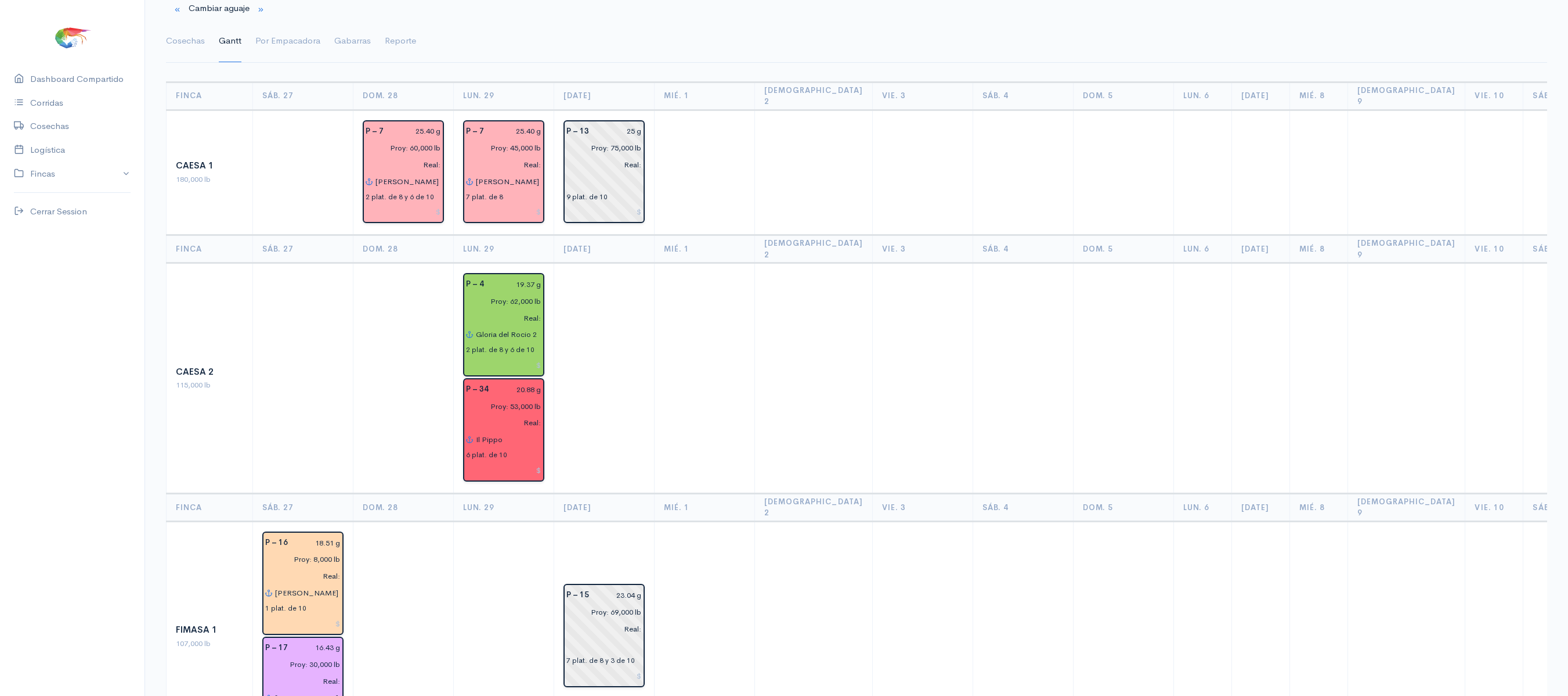
scroll to position [0, 0]
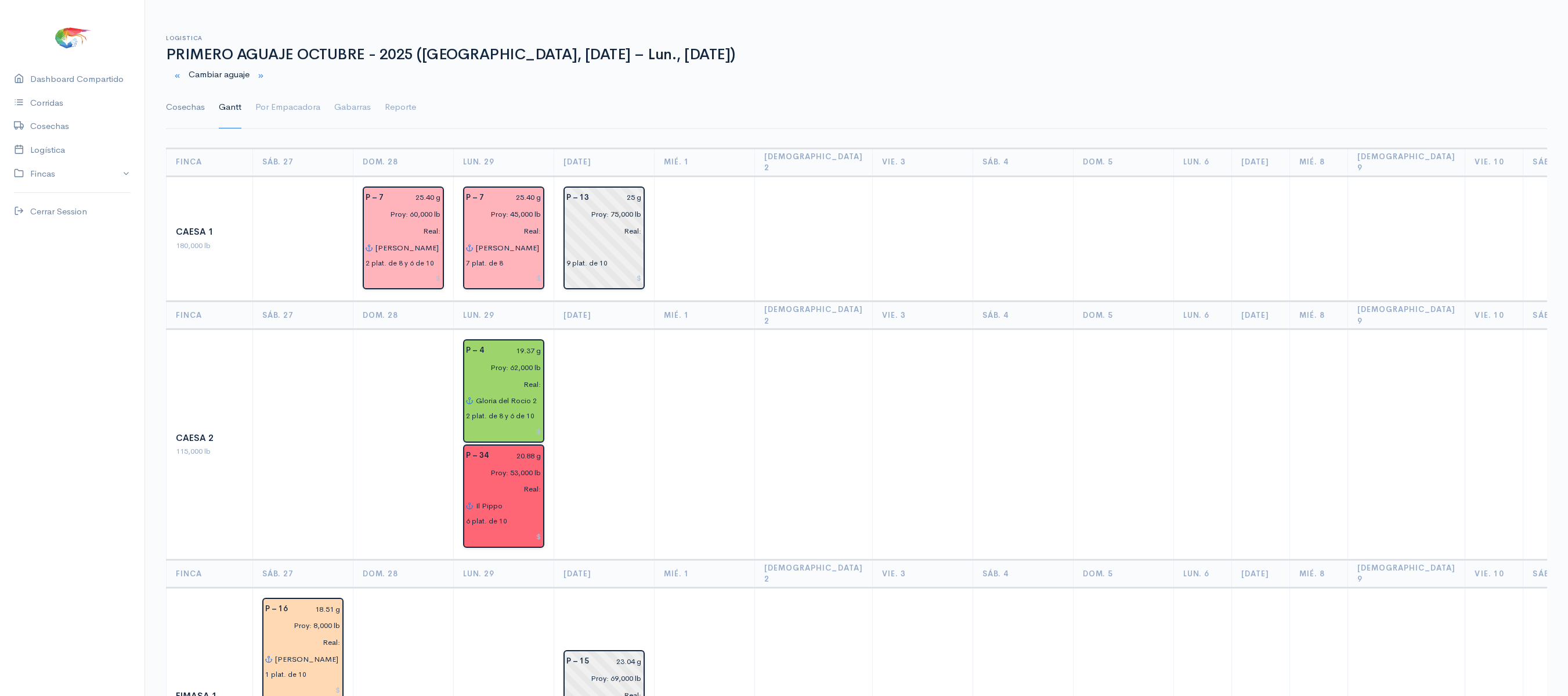
type input "16.29 g"
click at [186, 112] on link "Cosechas" at bounding box center [186, 107] width 39 height 42
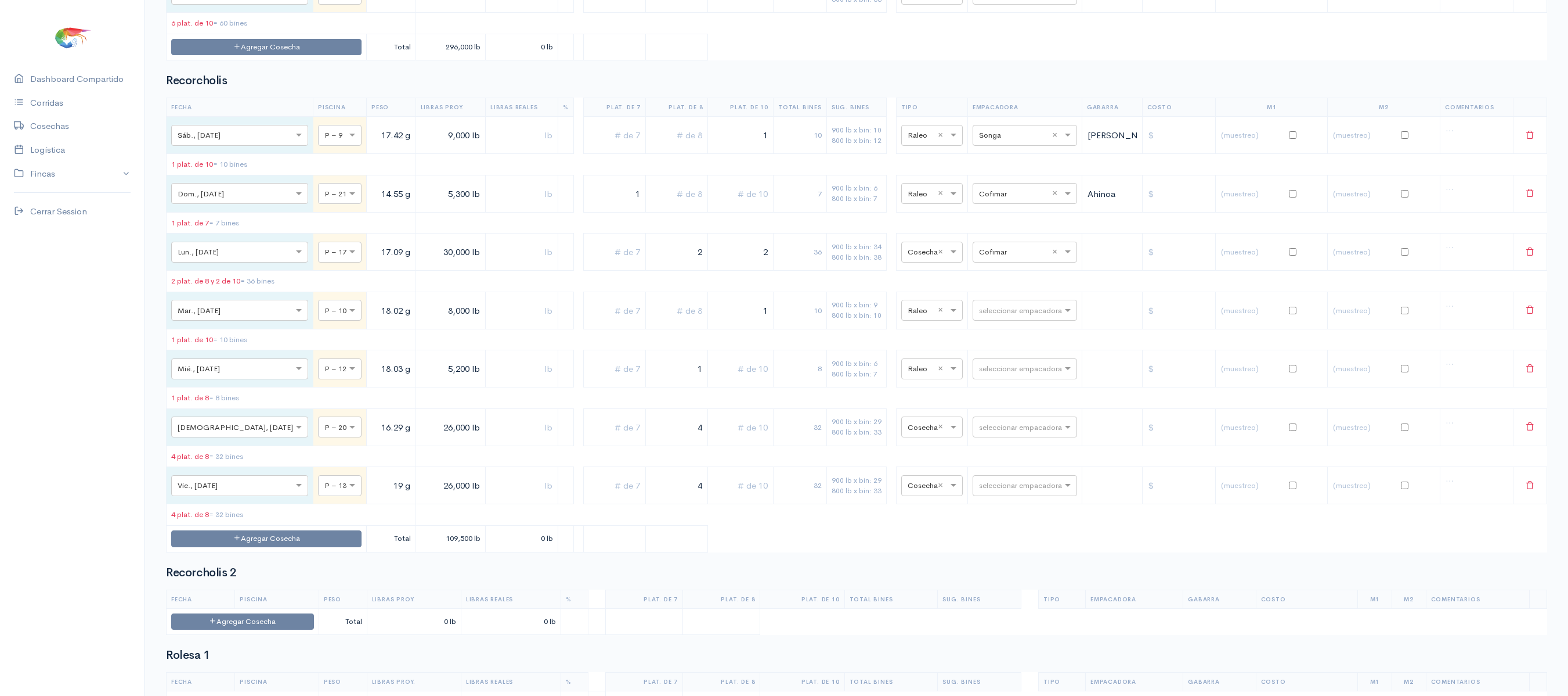
scroll to position [1996, 0]
drag, startPoint x: 665, startPoint y: 322, endPoint x: 737, endPoint y: 322, distance: 72.0
click at [737, 270] on tr "× Lun., [DATE] × P – 17 17.09 g 30,000 lb 2 2 36 900 lb x bin: 34 800 lb x bin:…" at bounding box center [856, 251] width 1381 height 37
drag, startPoint x: 735, startPoint y: 323, endPoint x: 773, endPoint y: 333, distance: 39.3
click at [773, 270] on tr "× Lun., [DATE] × P – 17 17.09 g 30,000 lb 2 20 900 lb x bin: 34 800 lb x bin: 3…" at bounding box center [856, 251] width 1381 height 37
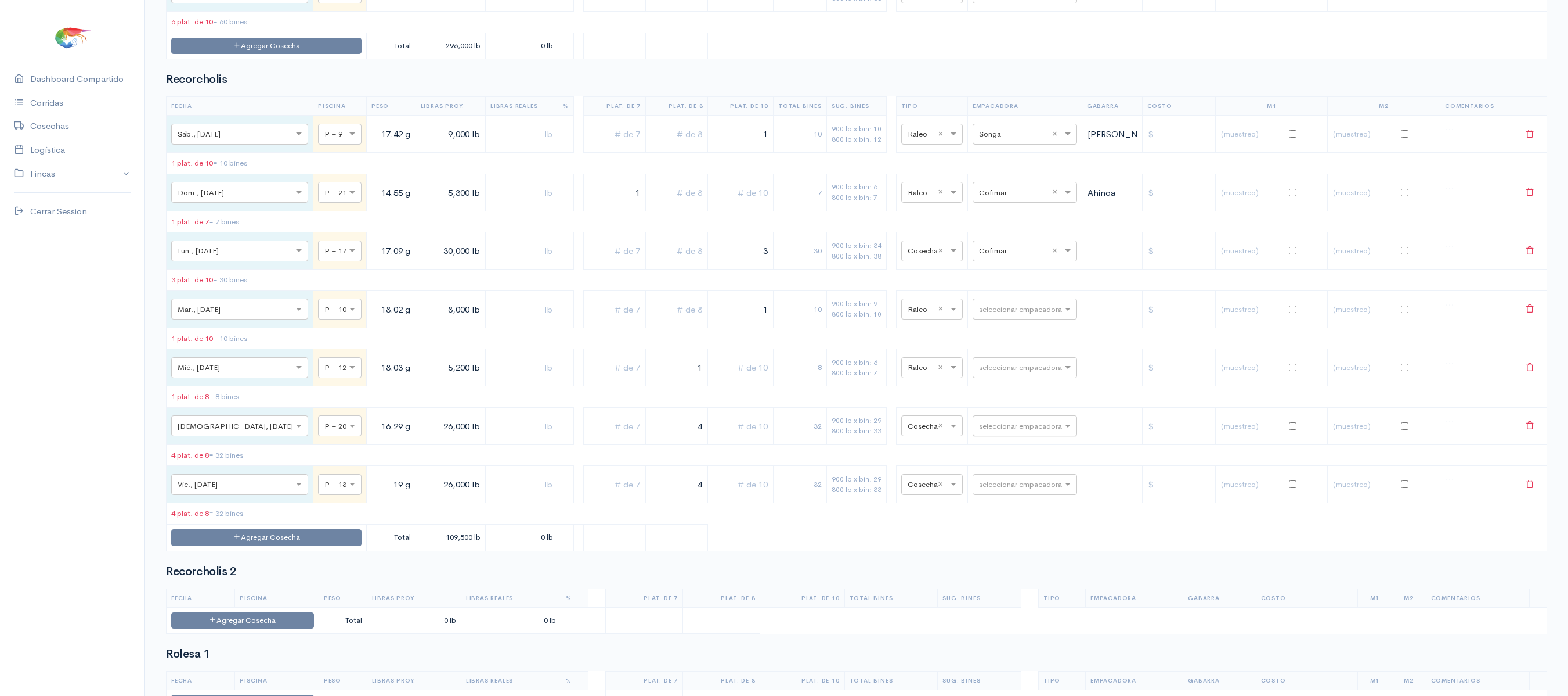
type input "3"
click at [979, 432] on input "text" at bounding box center [1015, 424] width 71 height 12
type input "COFI"
click at [981, 539] on span "Cofimar" at bounding box center [980, 536] width 31 height 11
drag, startPoint x: 689, startPoint y: 513, endPoint x: 761, endPoint y: 516, distance: 72.1
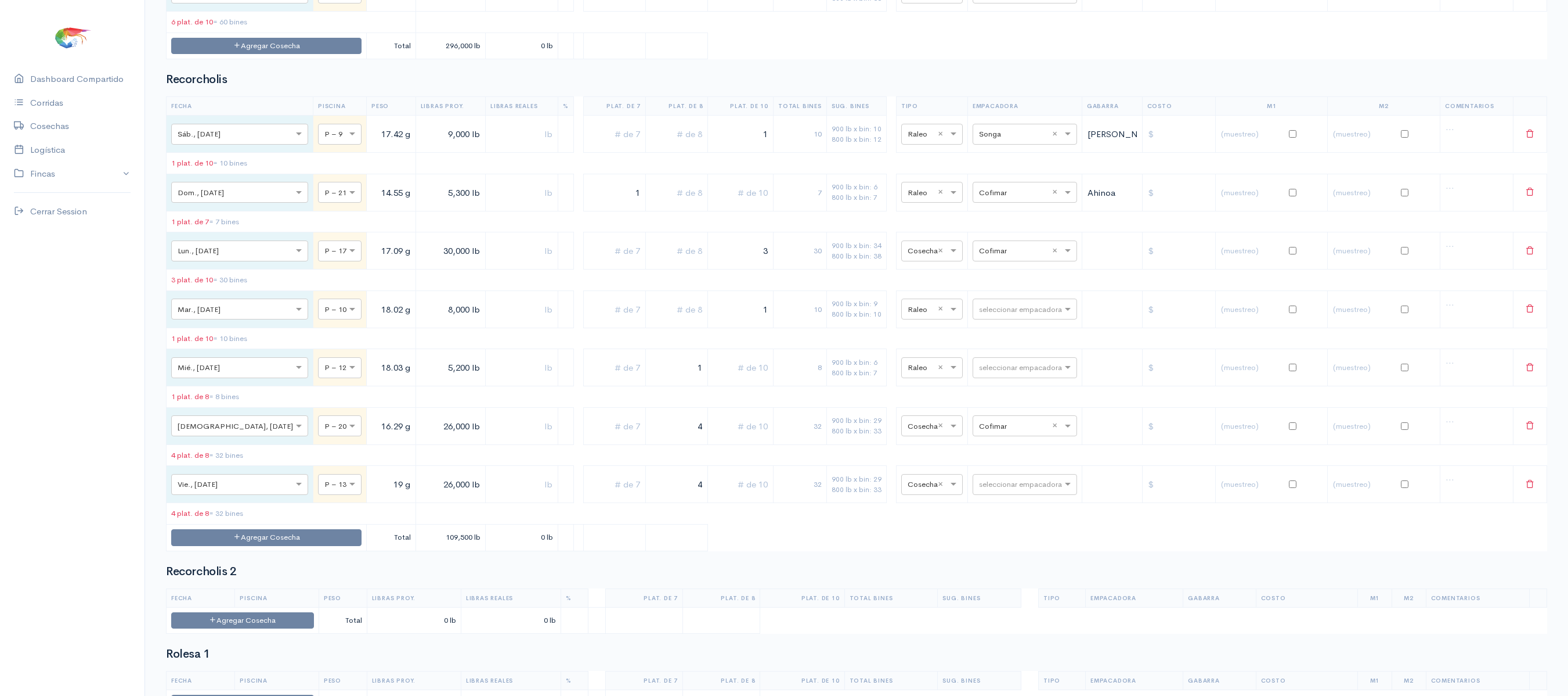
click at [761, 444] on tr "× Jue., [DATE] × P – 20 16.29 g 26,000 lb 4 32 900 lb x bin: 29 800 lb x bin: 3…" at bounding box center [856, 425] width 1381 height 37
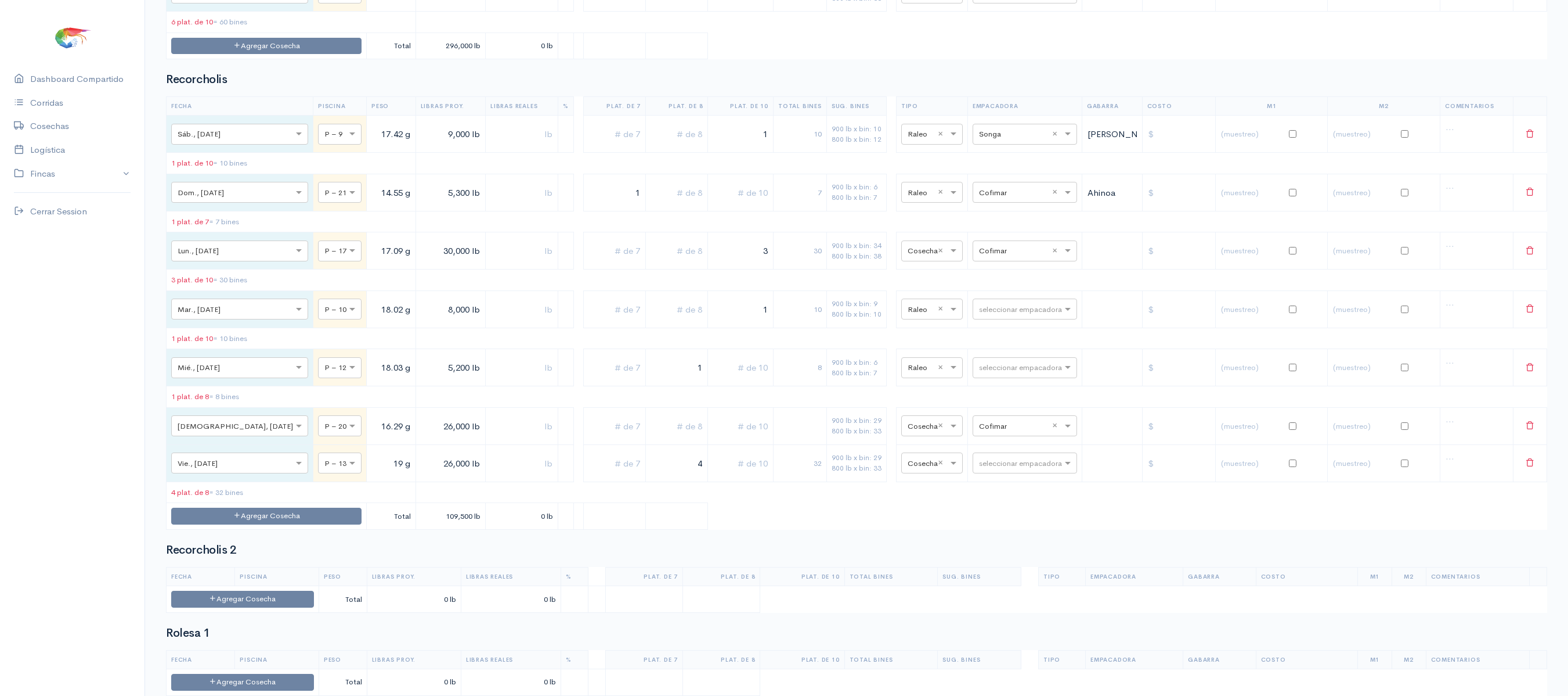
click at [729, 438] on input "text" at bounding box center [740, 425] width 56 height 24
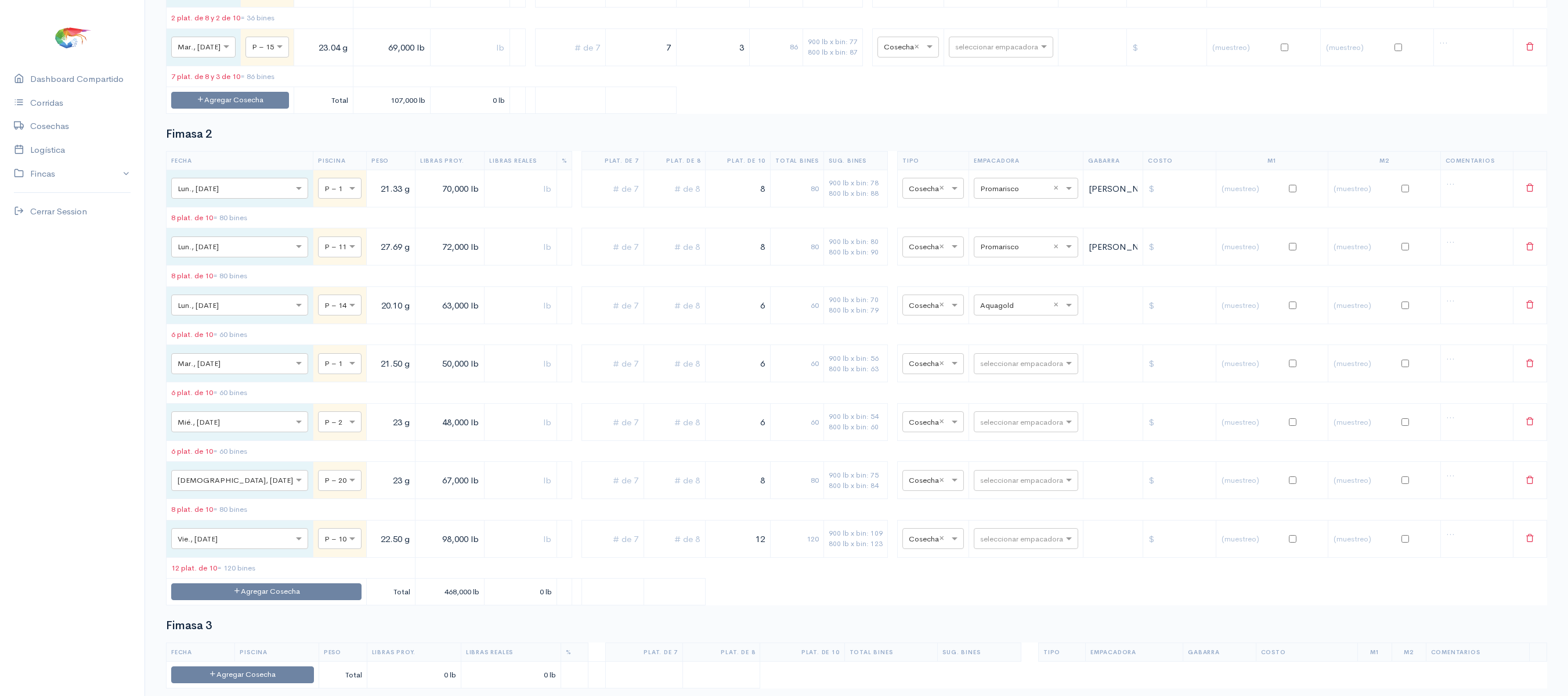
scroll to position [0, 0]
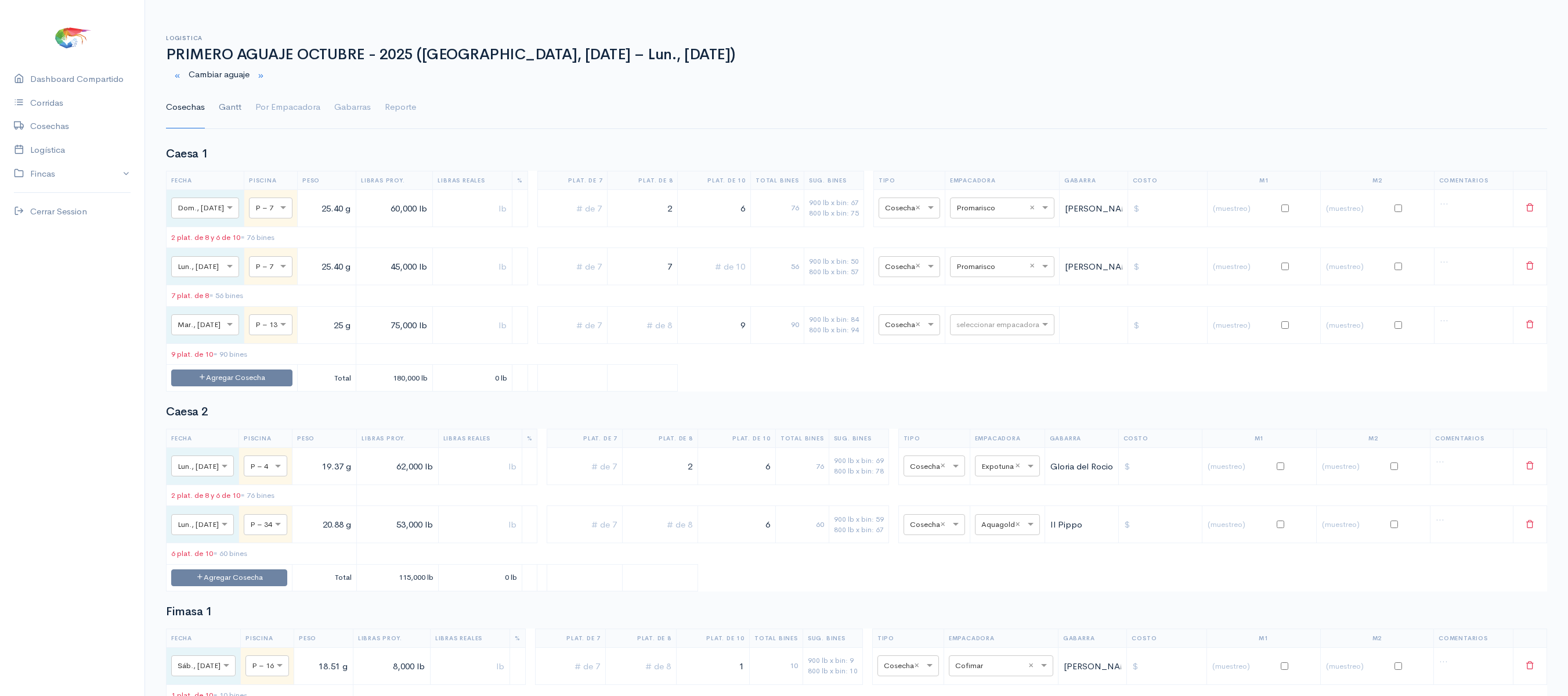
type input "3"
click at [230, 114] on link "Gantt" at bounding box center [231, 107] width 23 height 42
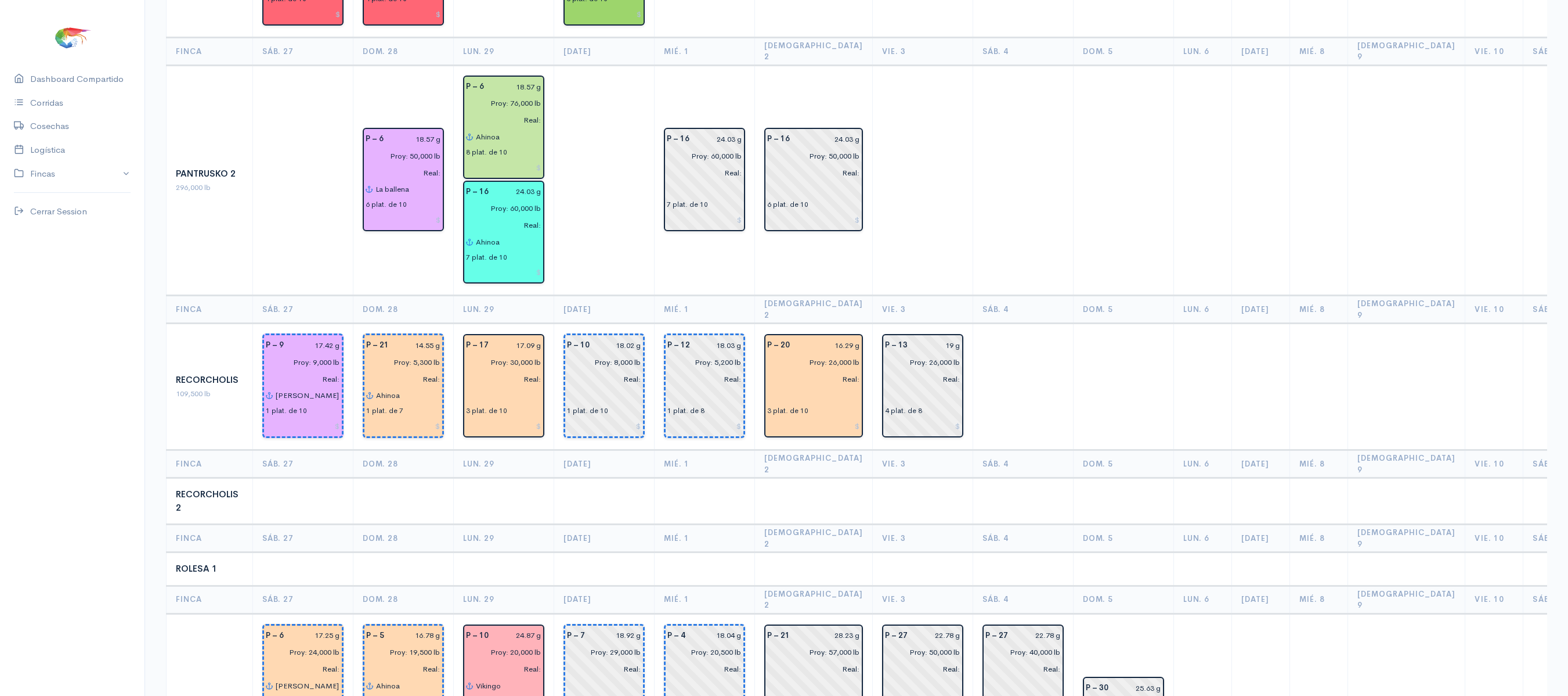
scroll to position [1357, 0]
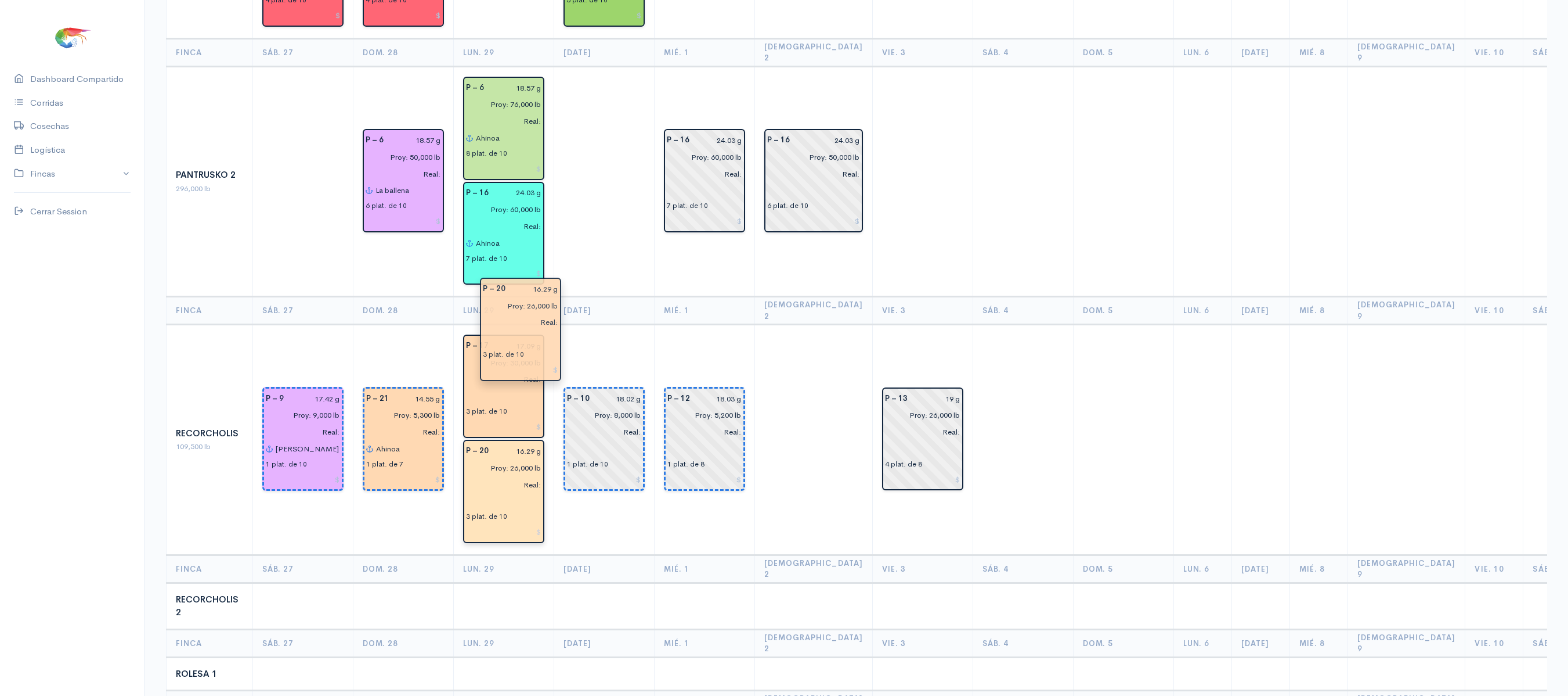
drag, startPoint x: 816, startPoint y: 310, endPoint x: 530, endPoint y: 351, distance: 288.9
click at [650, 325] on td "P – 10 18.02 g Proy: 8,000 lb Real: 1 plat. de 10" at bounding box center [605, 440] width 101 height 231
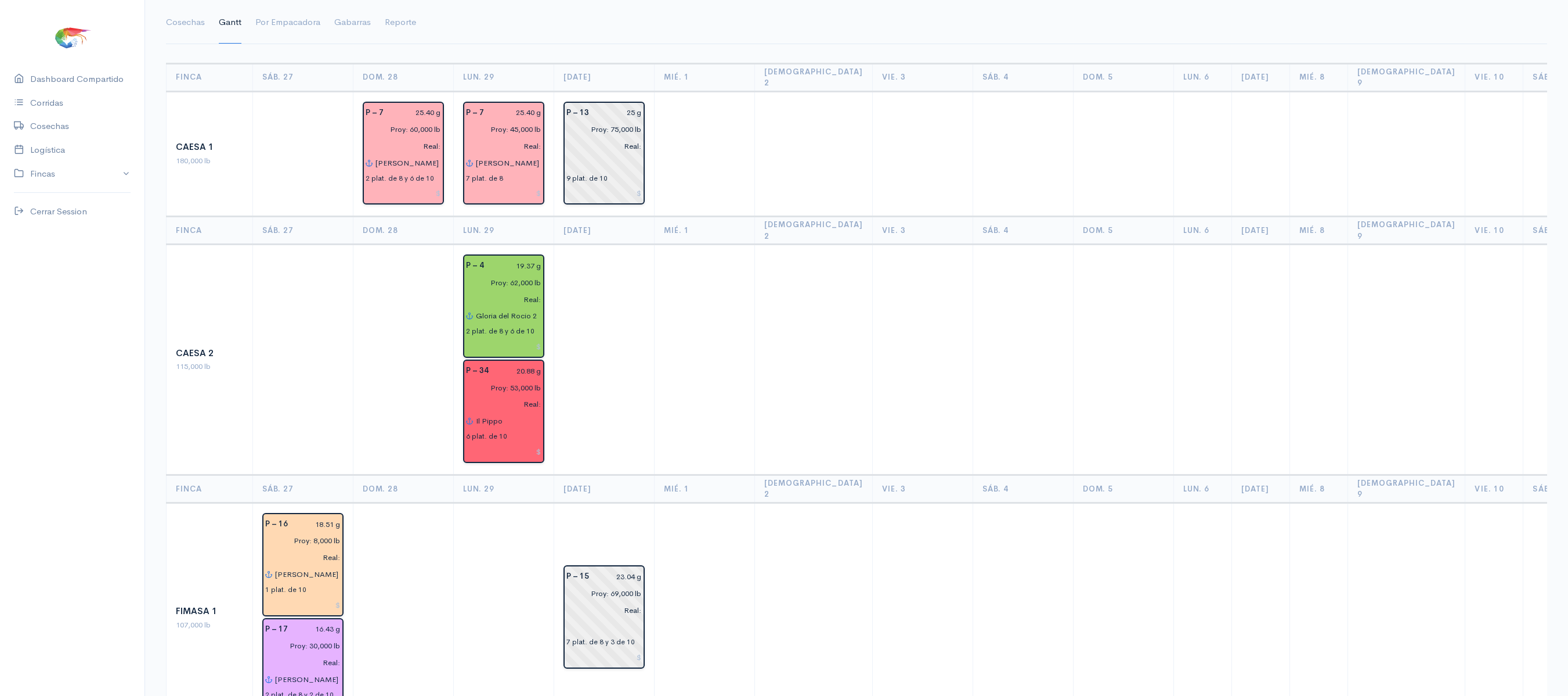
scroll to position [0, 0]
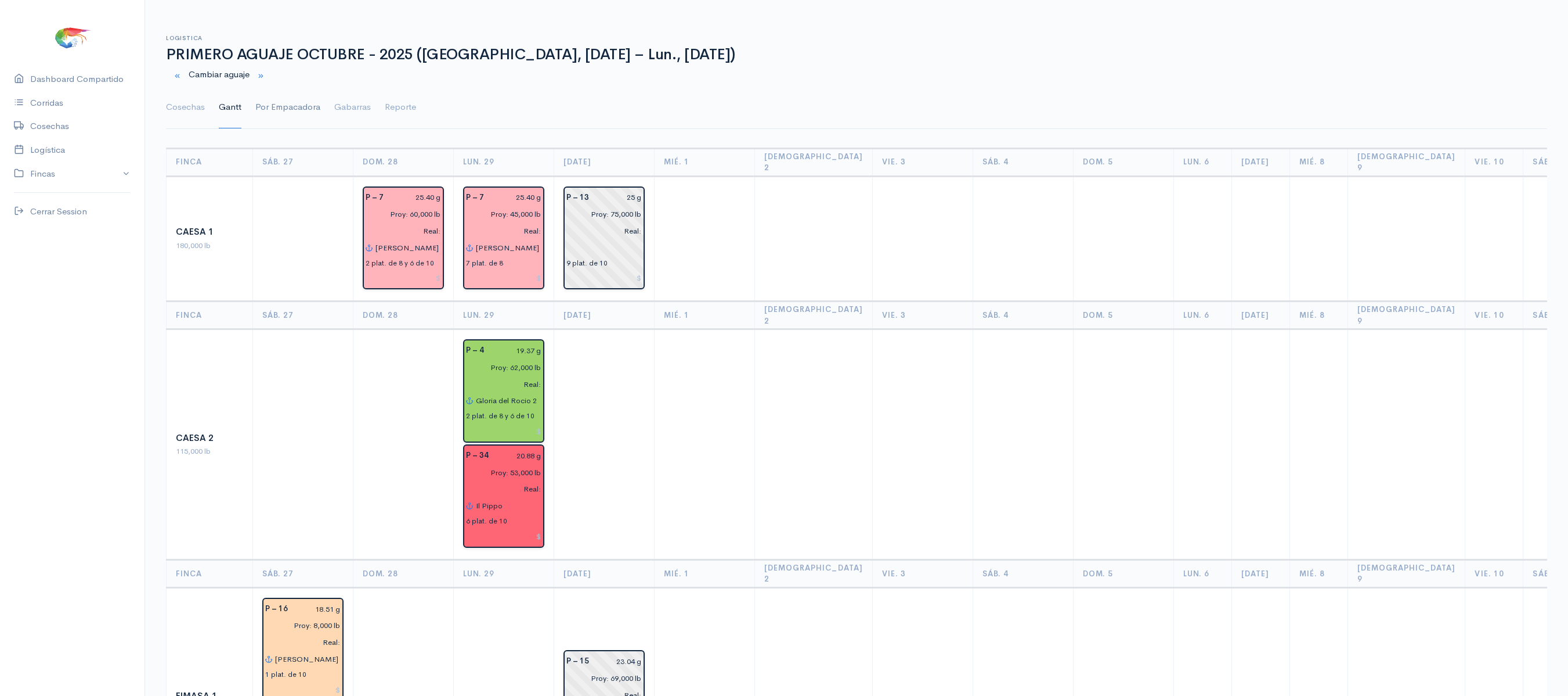
click at [290, 103] on link "Por Empacadora" at bounding box center [288, 107] width 65 height 42
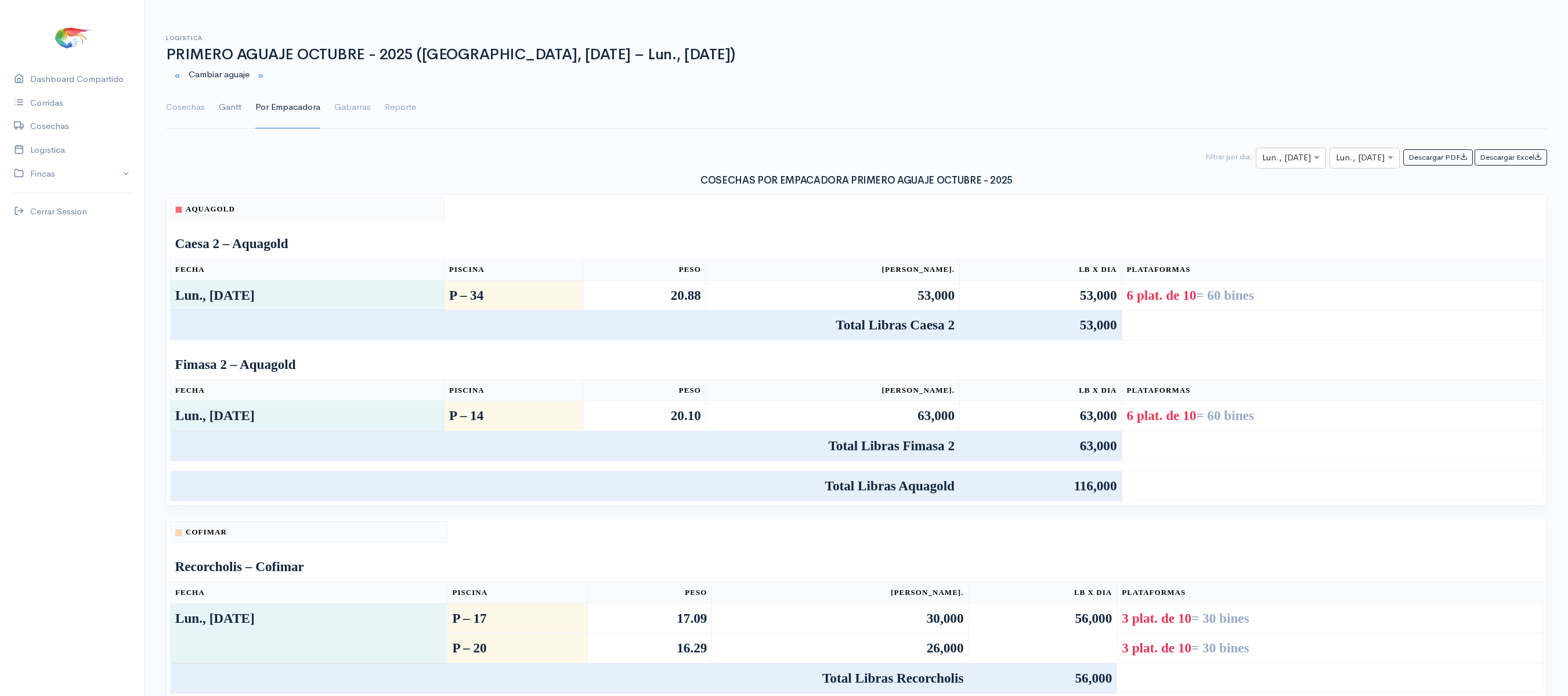
click at [234, 101] on link "Gantt" at bounding box center [231, 107] width 23 height 42
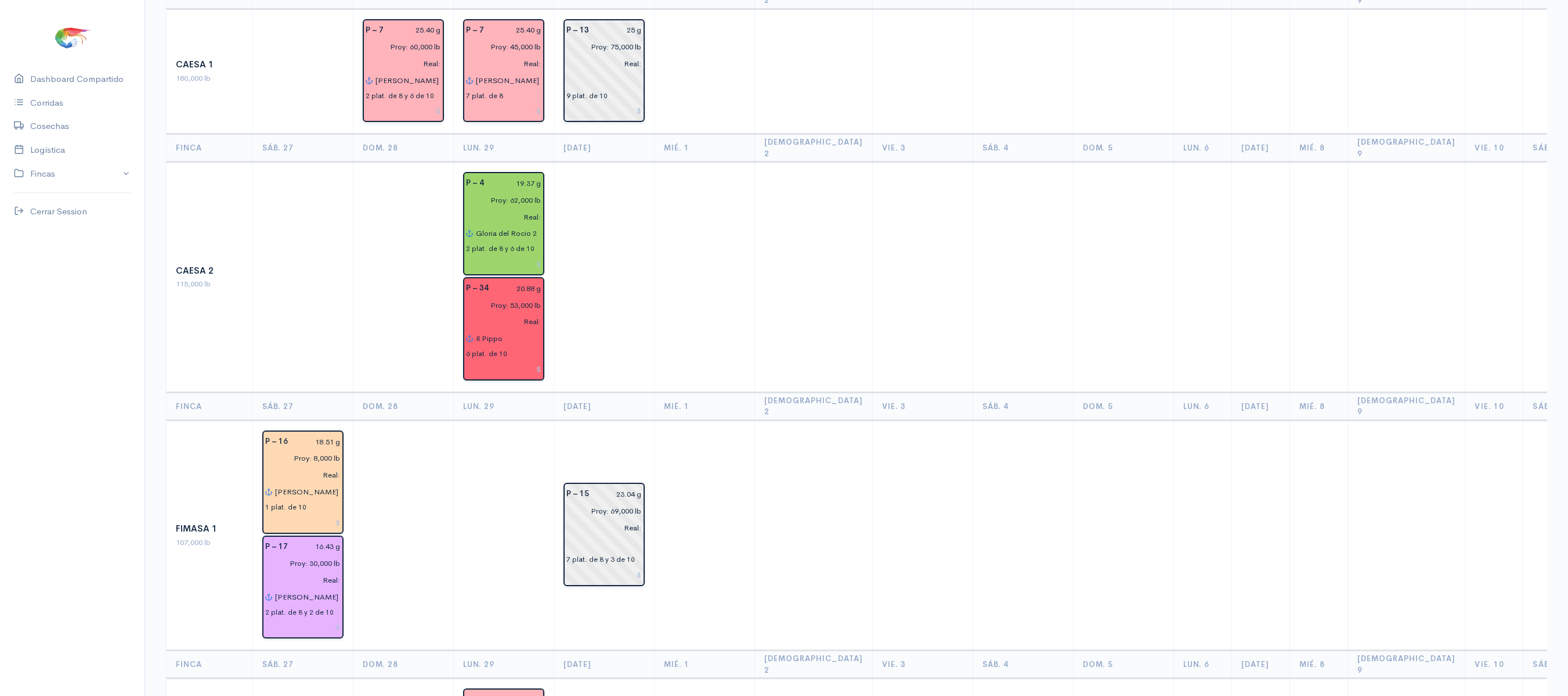
scroll to position [166, 0]
click at [521, 331] on input "Il Pippo" at bounding box center [508, 339] width 66 height 17
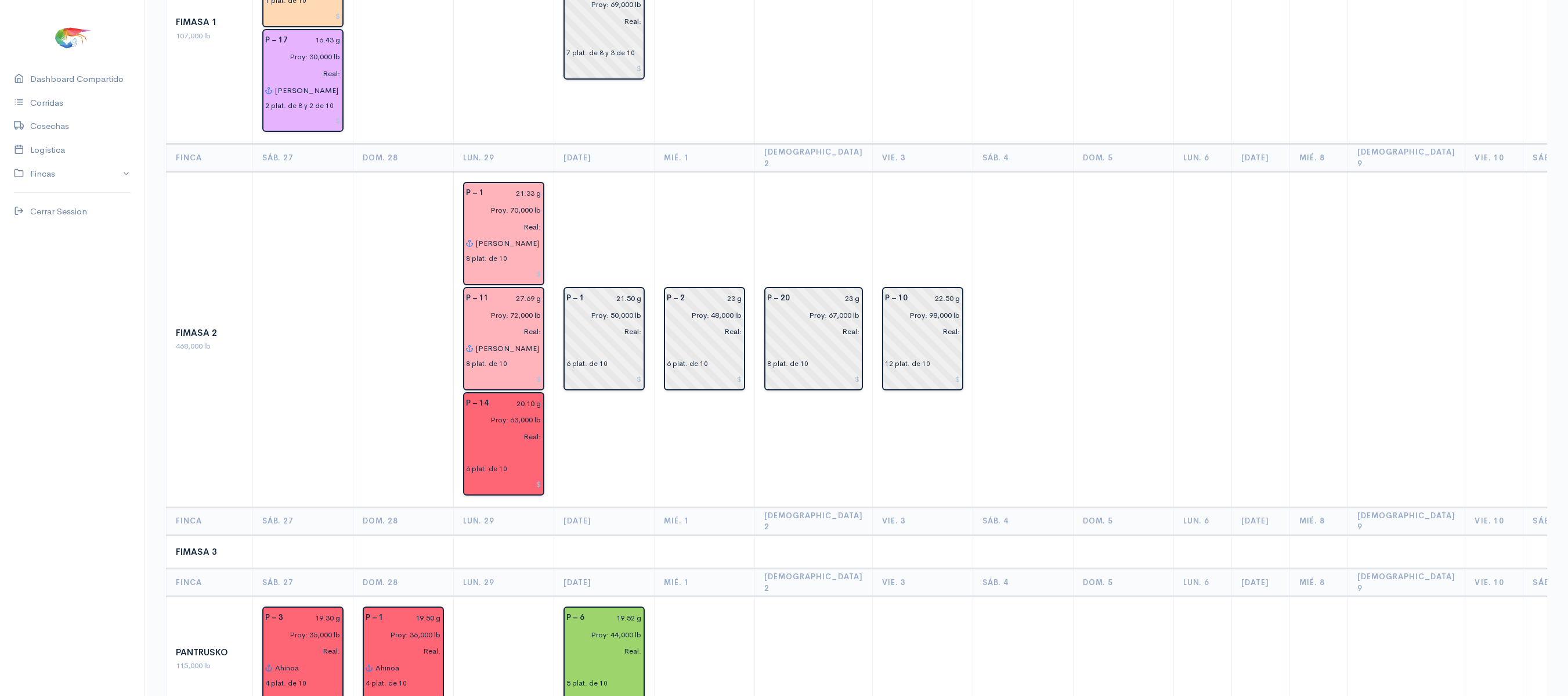
scroll to position [675, 0]
click at [478, 444] on input "text" at bounding box center [503, 452] width 75 height 17
type input "i"
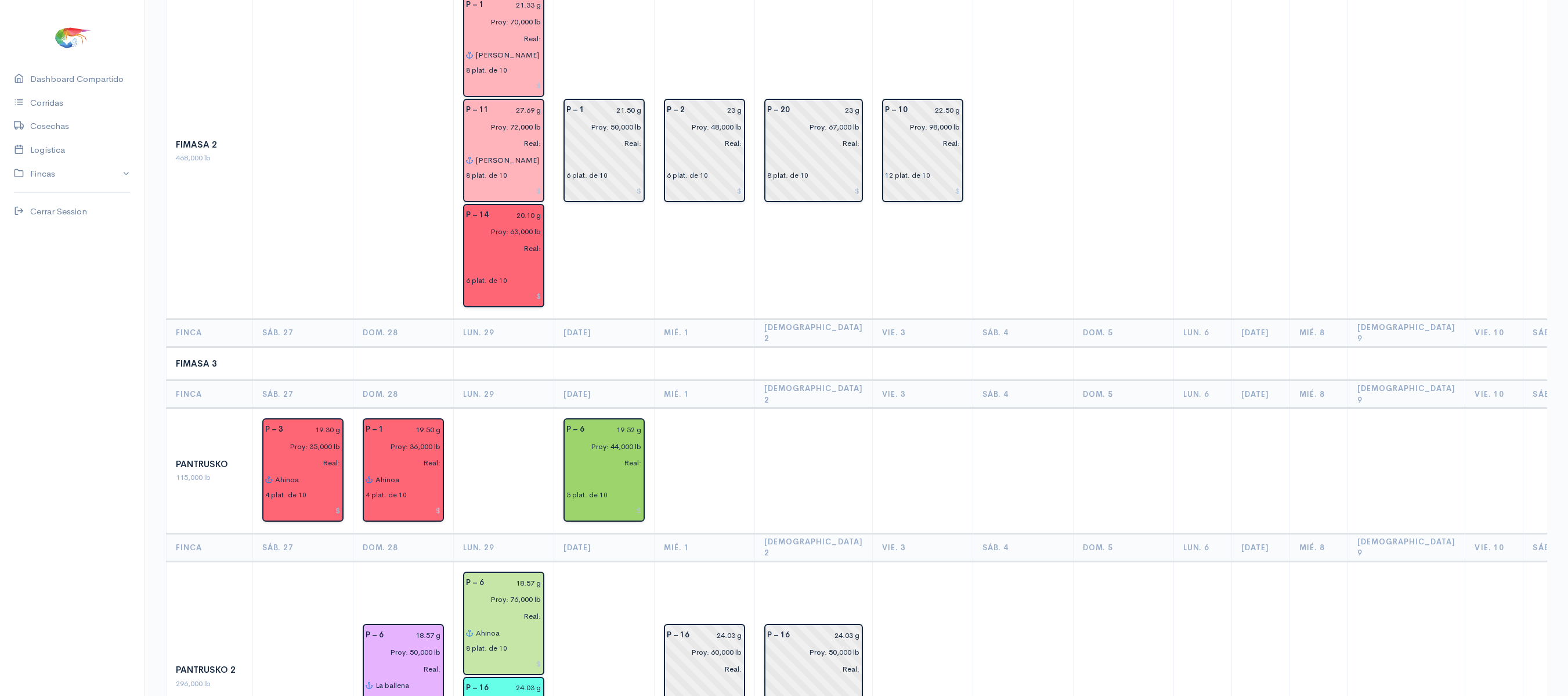
scroll to position [860, 0]
type input "o"
click at [560, 279] on button "Il Pippo" at bounding box center [549, 289] width 148 height 20
type input "Il Pippo"
click at [656, 320] on th "Mié. 1" at bounding box center [705, 334] width 101 height 28
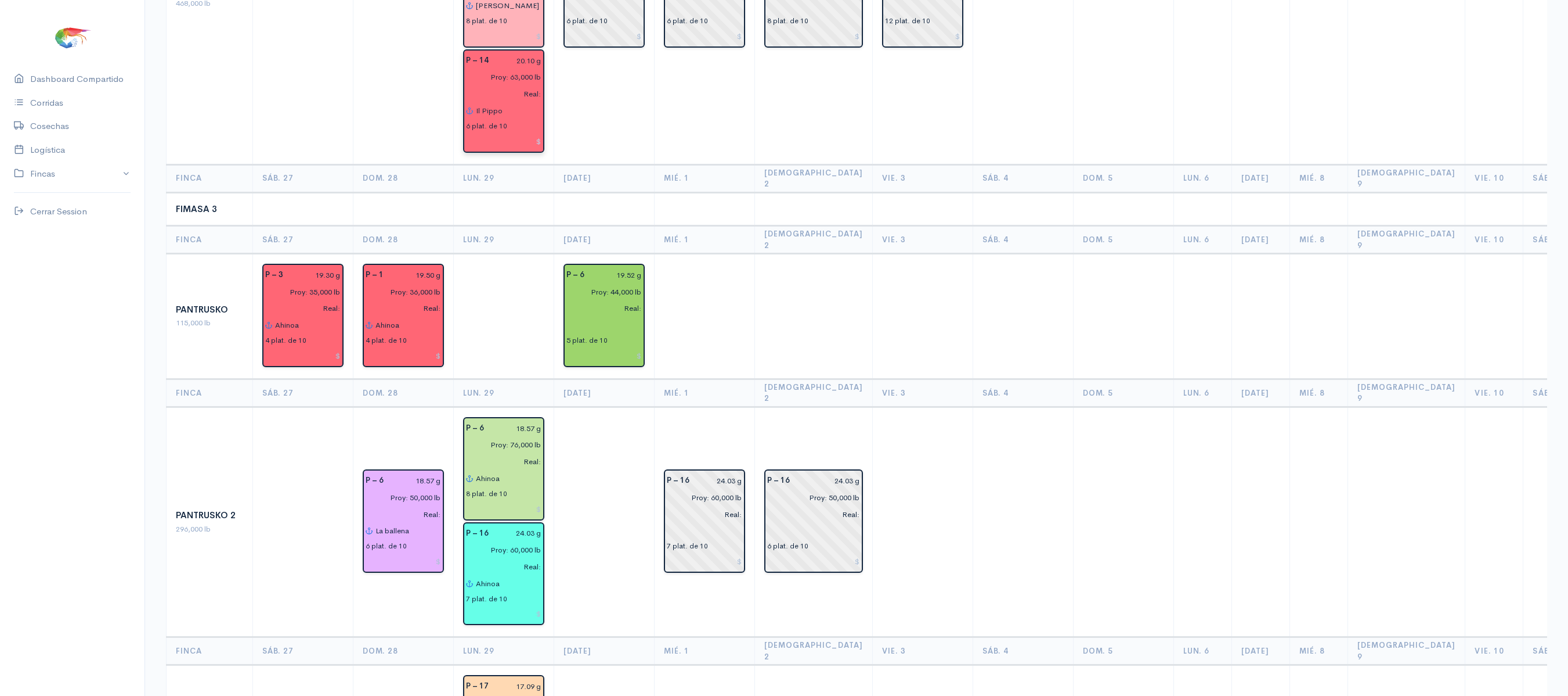
scroll to position [1001, 0]
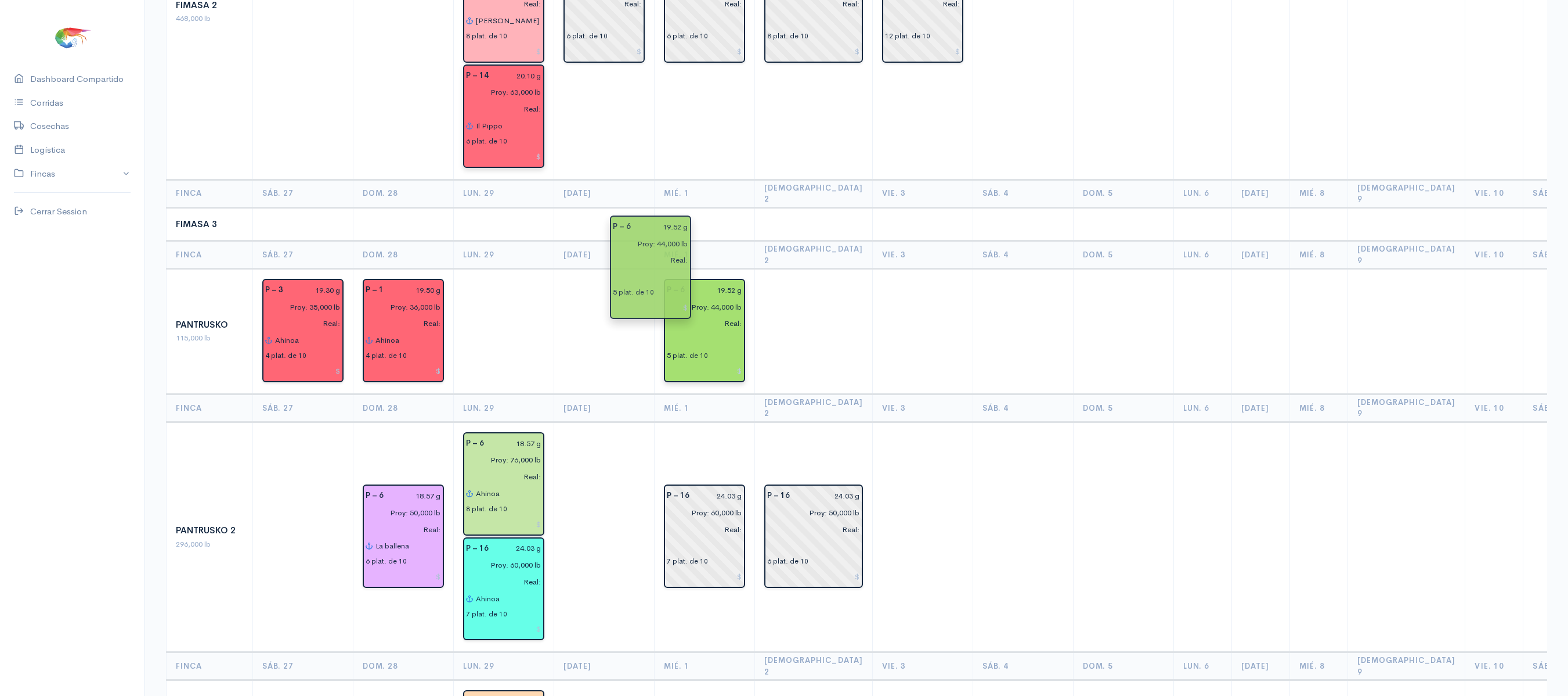
drag, startPoint x: 614, startPoint y: 263, endPoint x: 667, endPoint y: 264, distance: 53.0
click at [577, 269] on td at bounding box center [605, 332] width 101 height 126
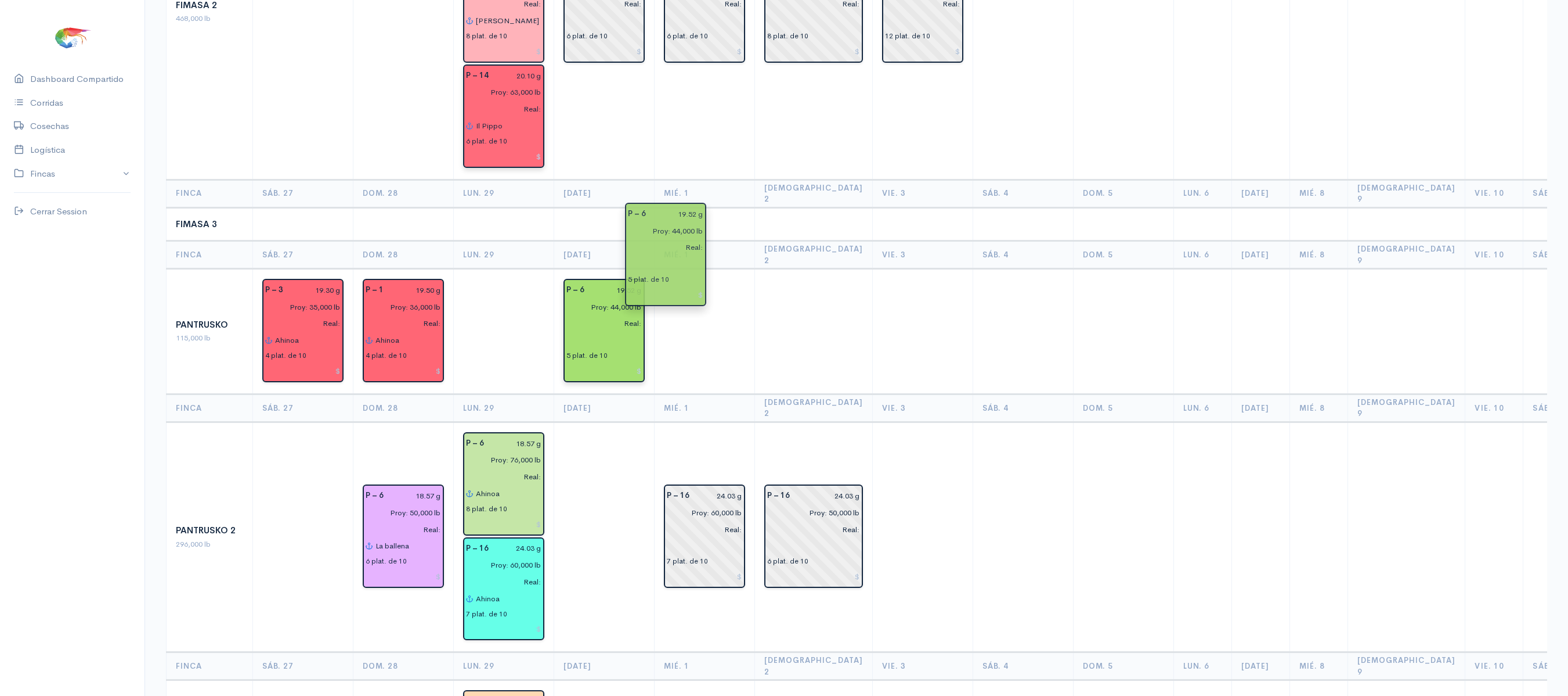
drag, startPoint x: 681, startPoint y: 251, endPoint x: 619, endPoint y: 241, distance: 62.8
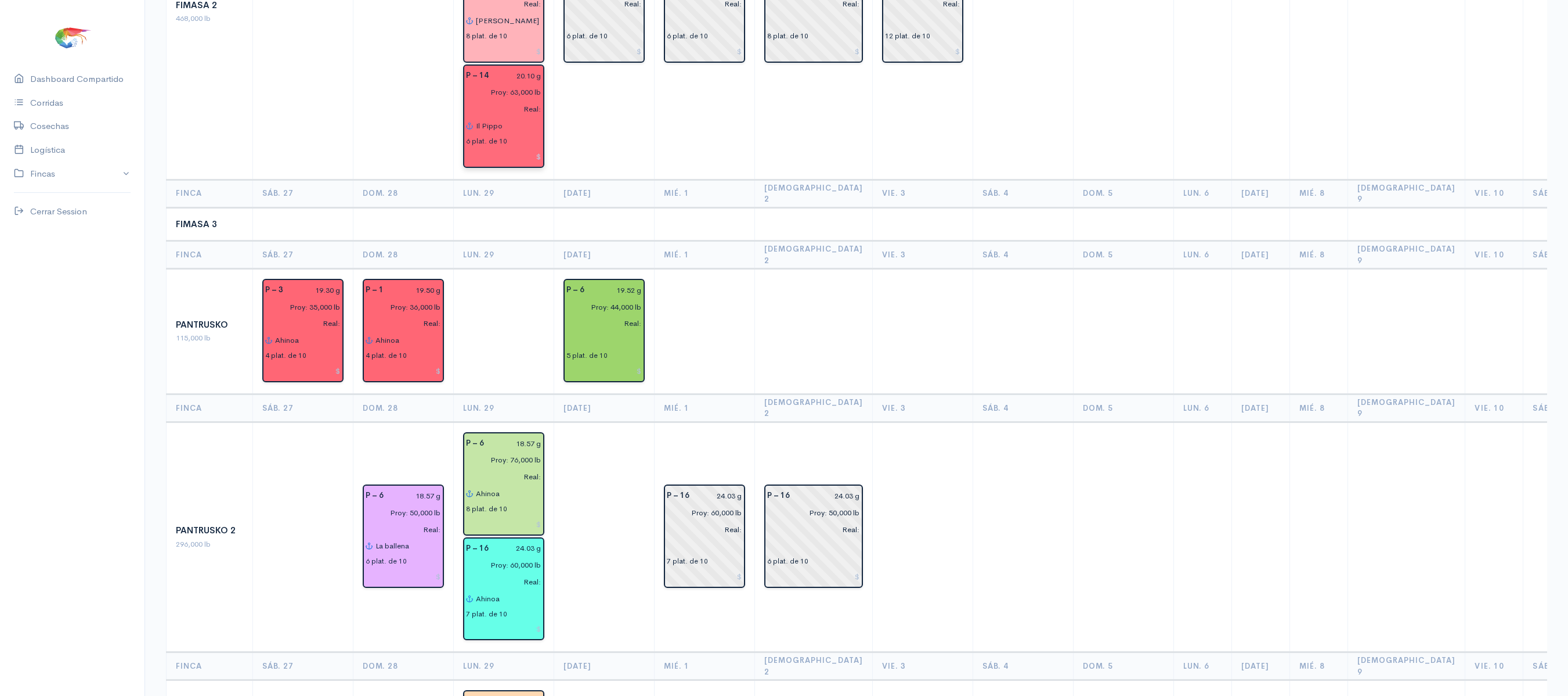
click at [666, 129] on td "P – 2 23 g Proy: 48,000 lb Real: 6 plat. de 10" at bounding box center [705, 11] width 101 height 335
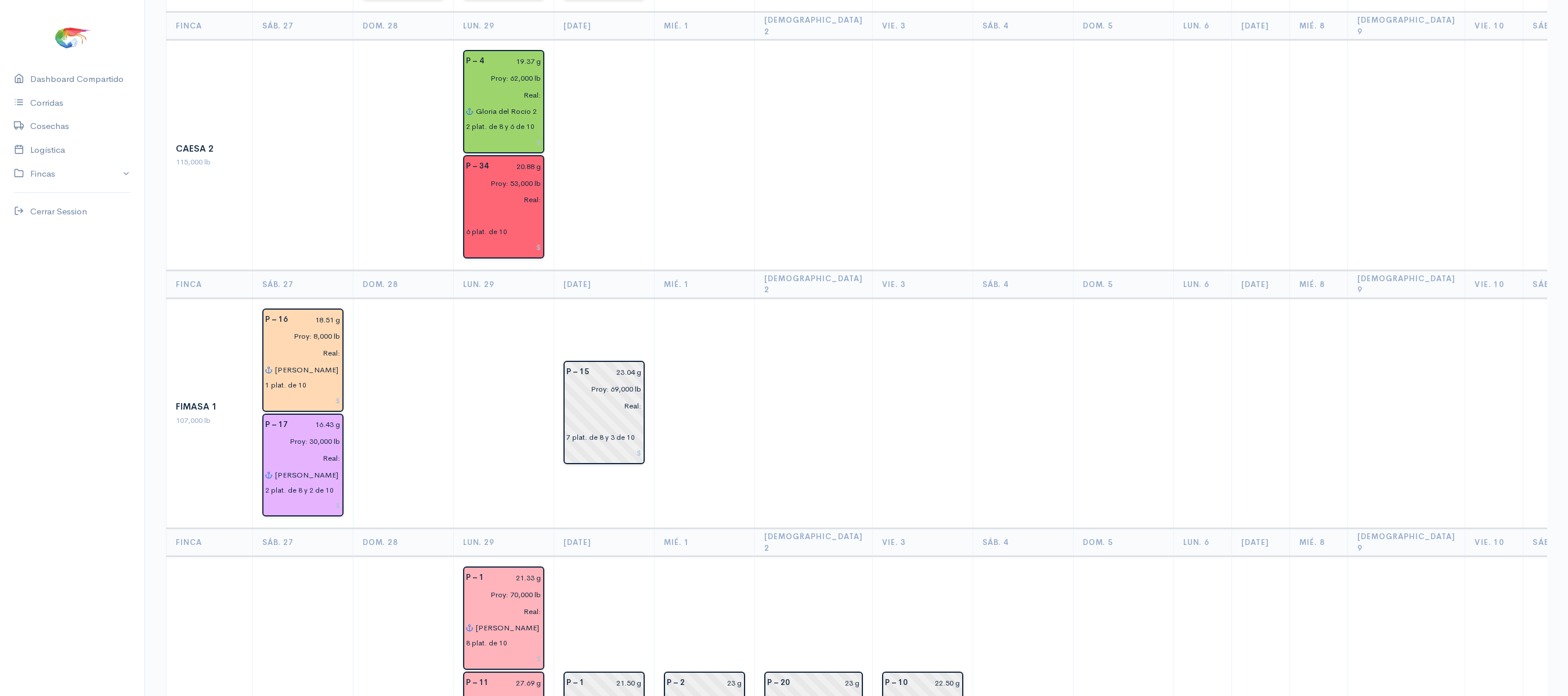
scroll to position [0, 0]
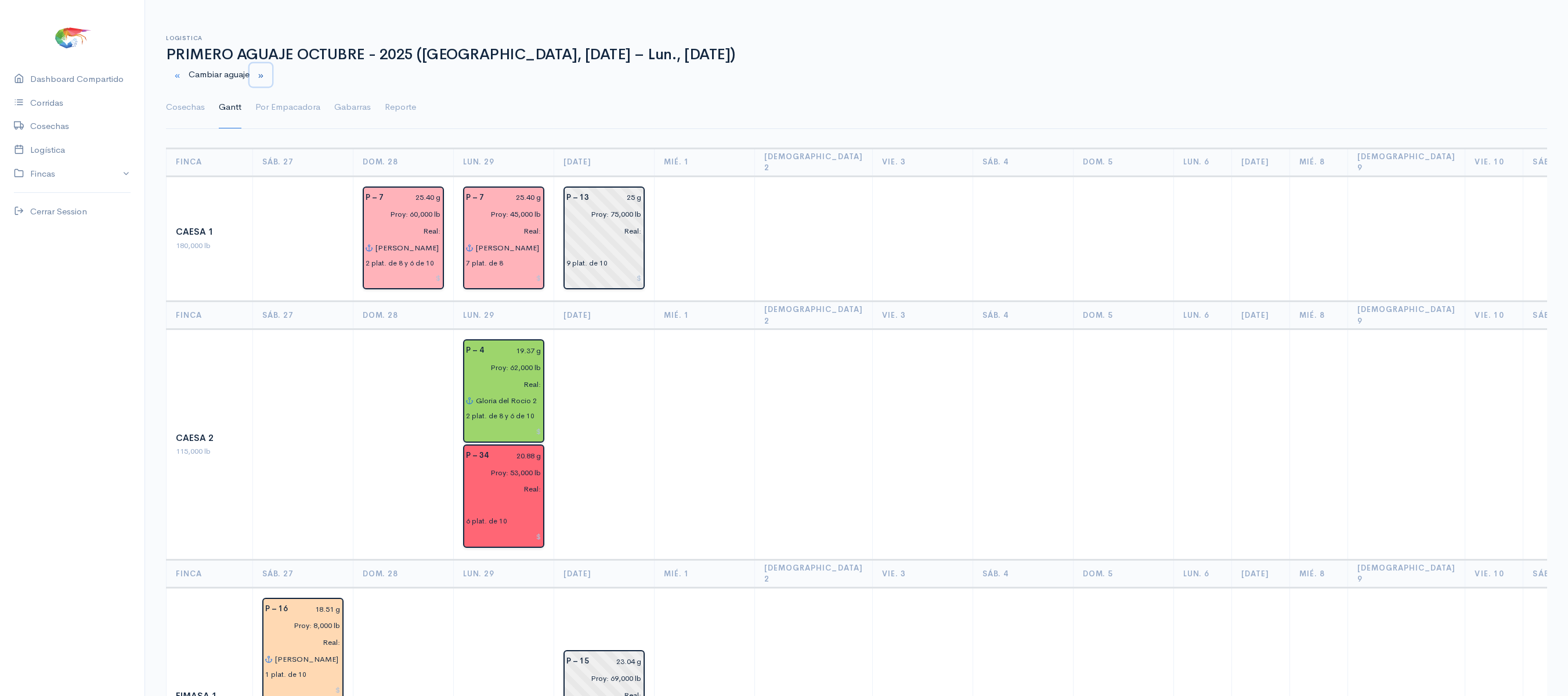
click at [256, 75] on button "button" at bounding box center [261, 75] width 23 height 24
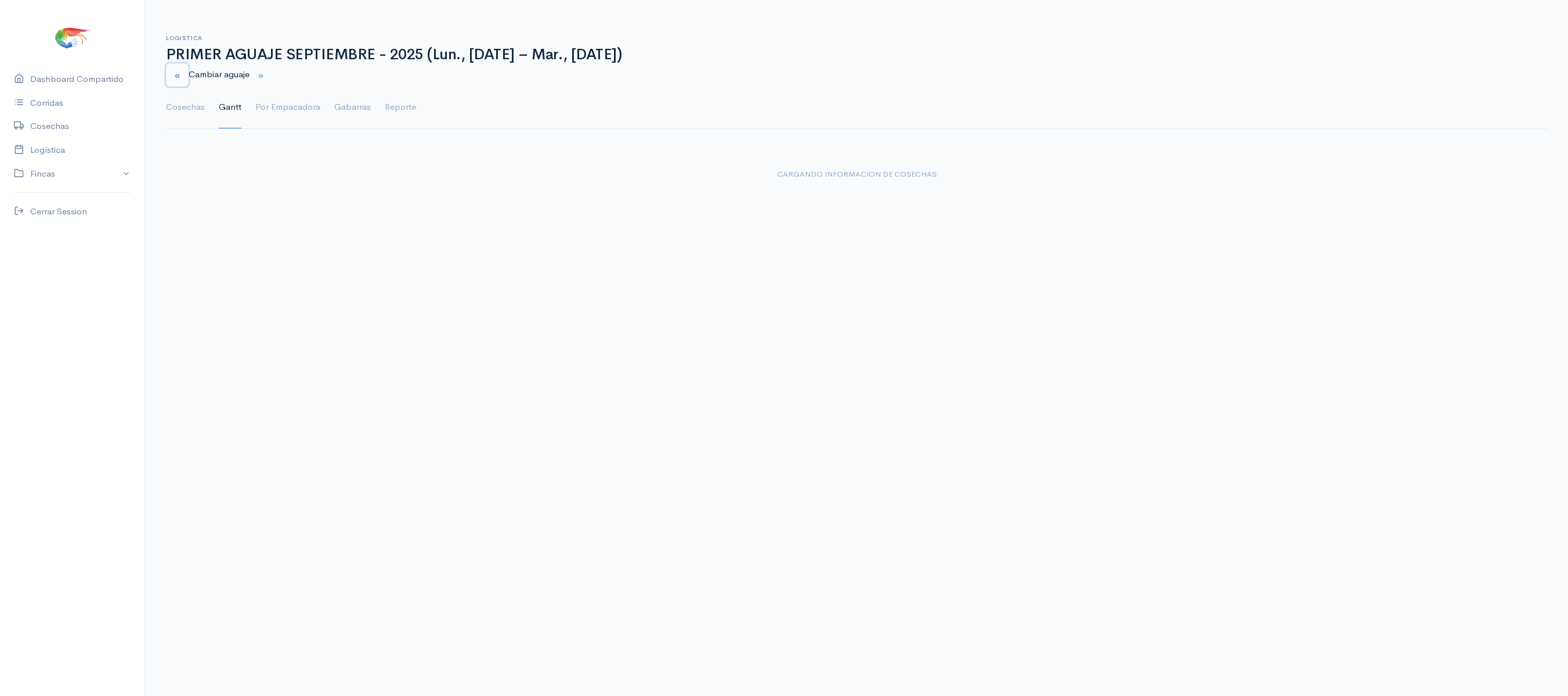
click at [167, 68] on button "button" at bounding box center [178, 75] width 23 height 24
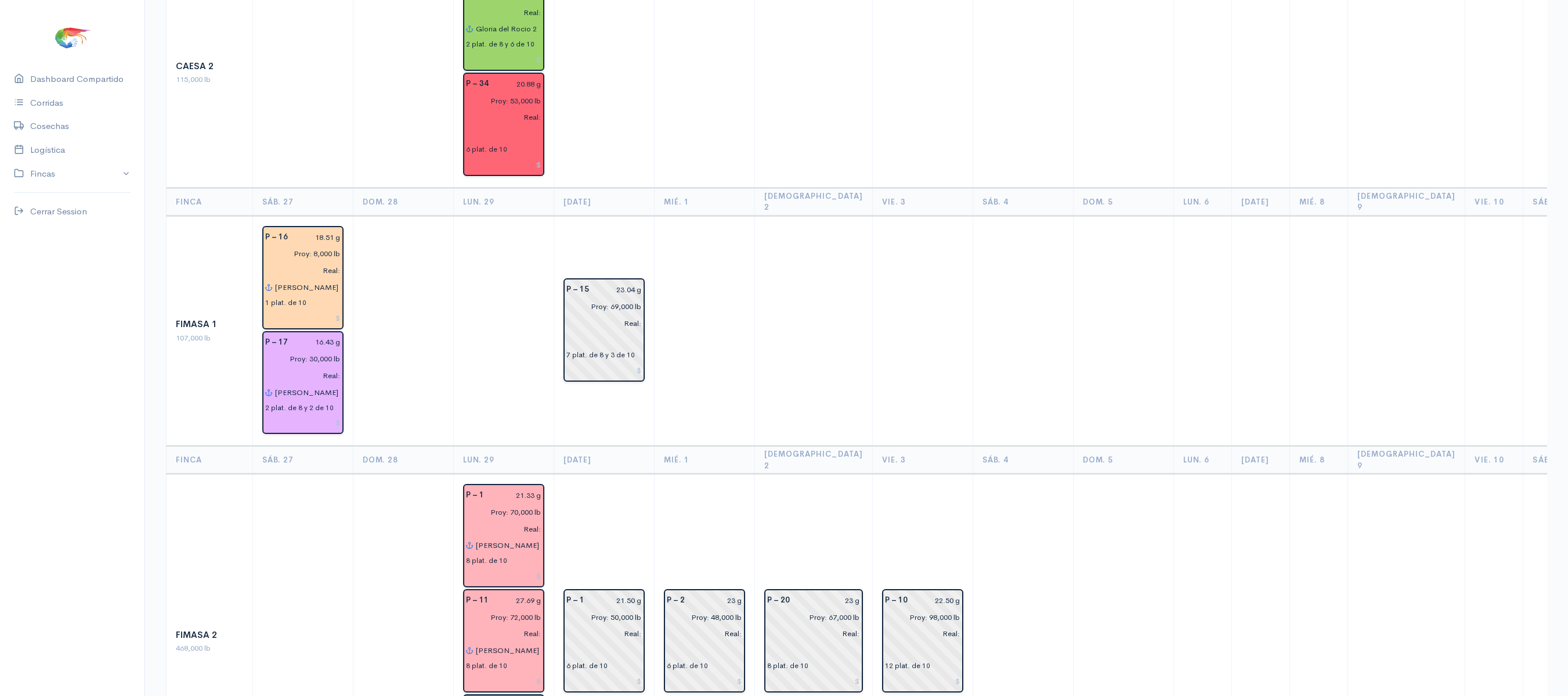
scroll to position [581, 0]
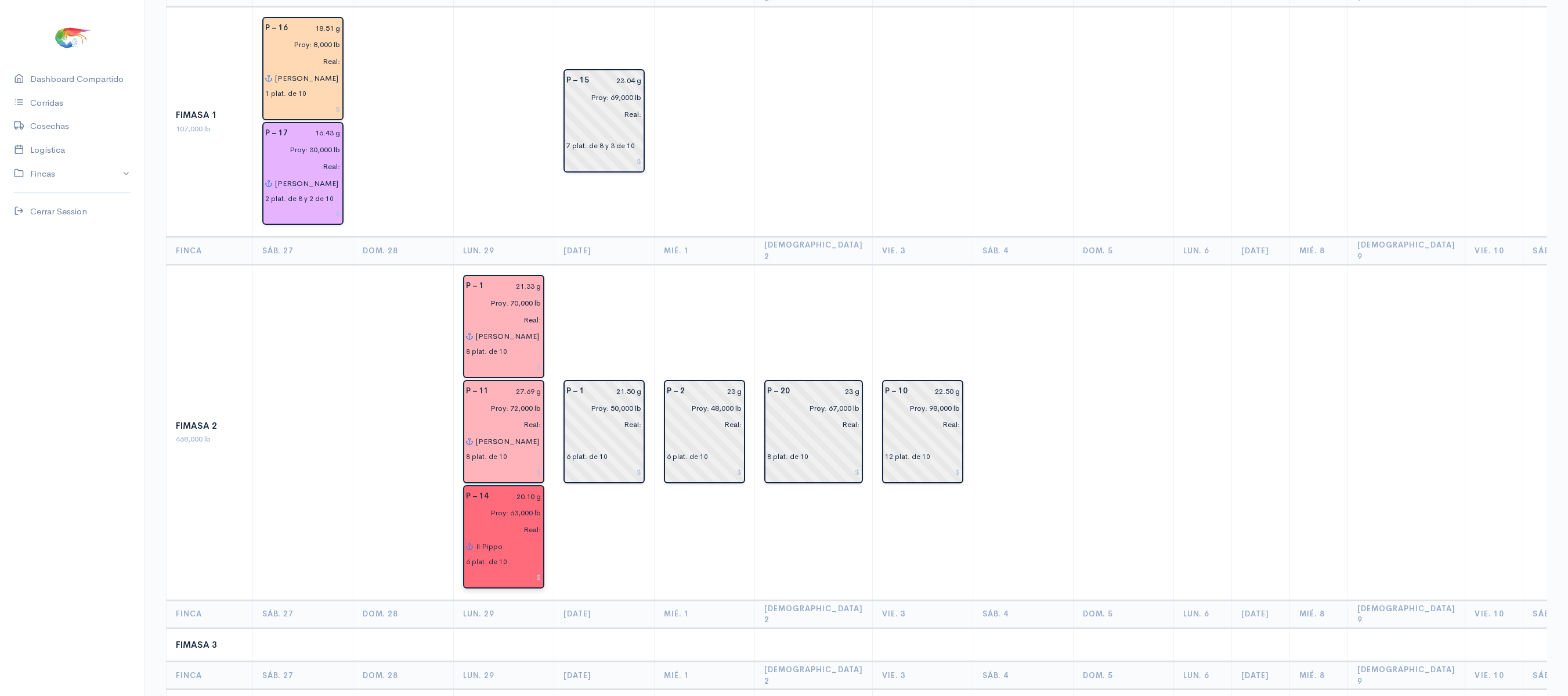
click at [529, 521] on input "Real:" at bounding box center [499, 529] width 82 height 17
click at [518, 538] on input "Il Pippo" at bounding box center [508, 546] width 66 height 17
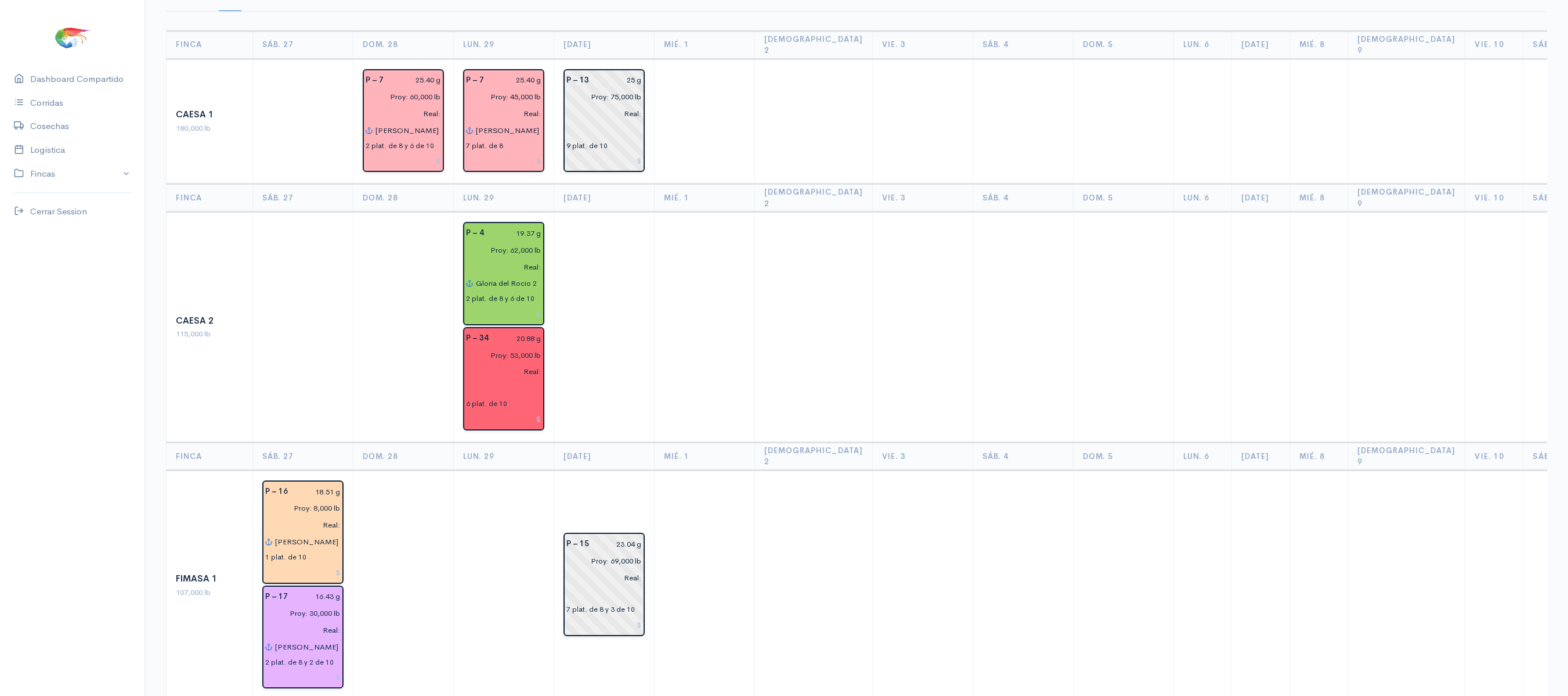
scroll to position [111, 0]
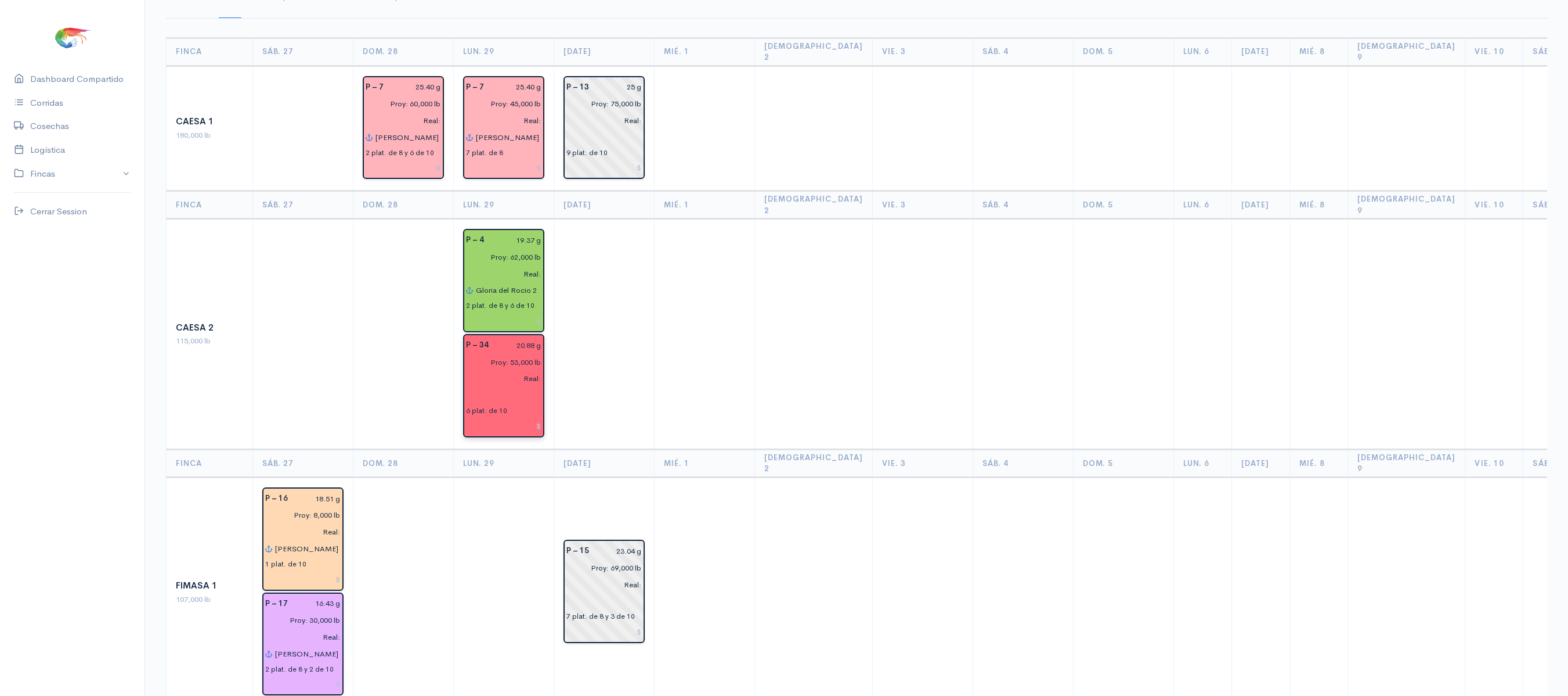
click at [478, 386] on input "text" at bounding box center [503, 394] width 75 height 17
click at [500, 409] on button "Il Pippo" at bounding box center [549, 418] width 148 height 20
type input "Il Pippo"
click at [655, 371] on td at bounding box center [705, 334] width 101 height 231
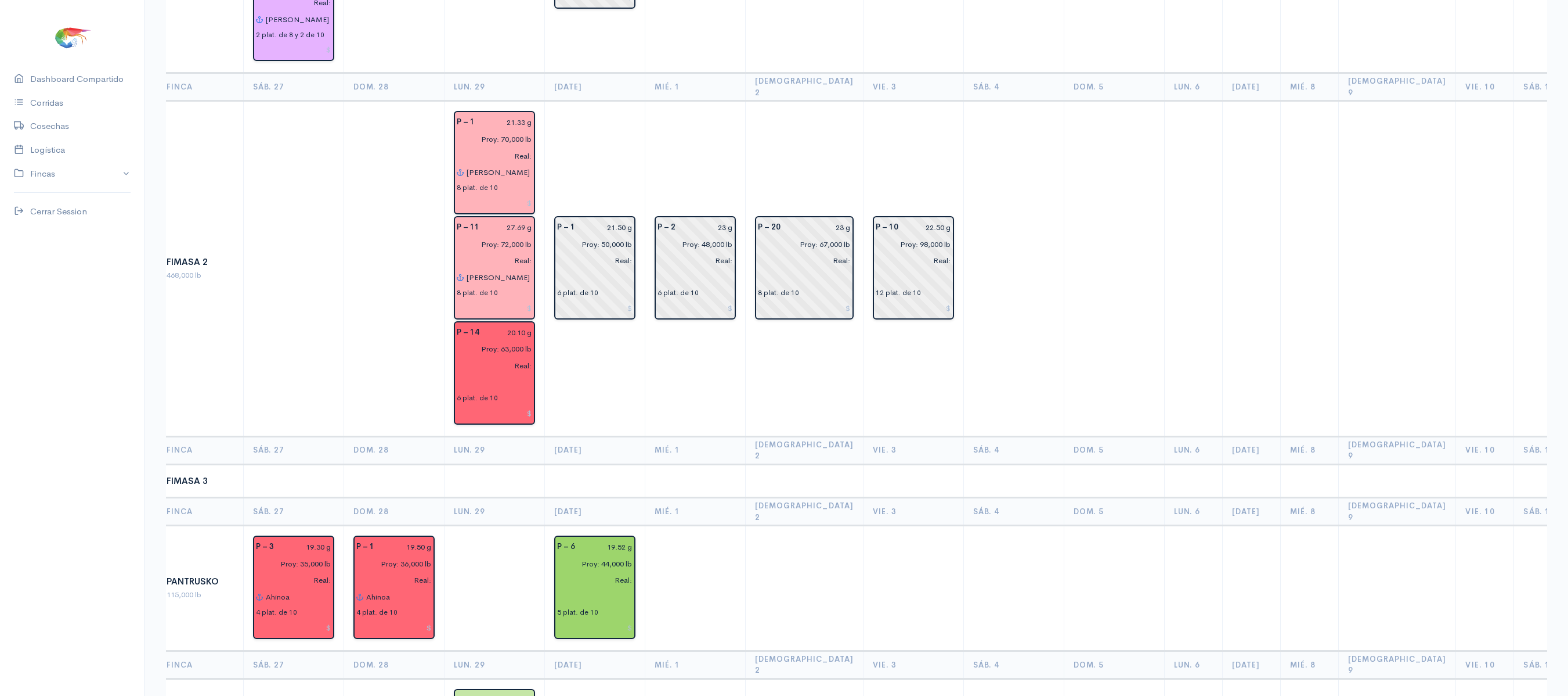
scroll to position [746, 0]
click at [605, 234] on input "Proy: 50,000 lb" at bounding box center [590, 242] width 82 height 17
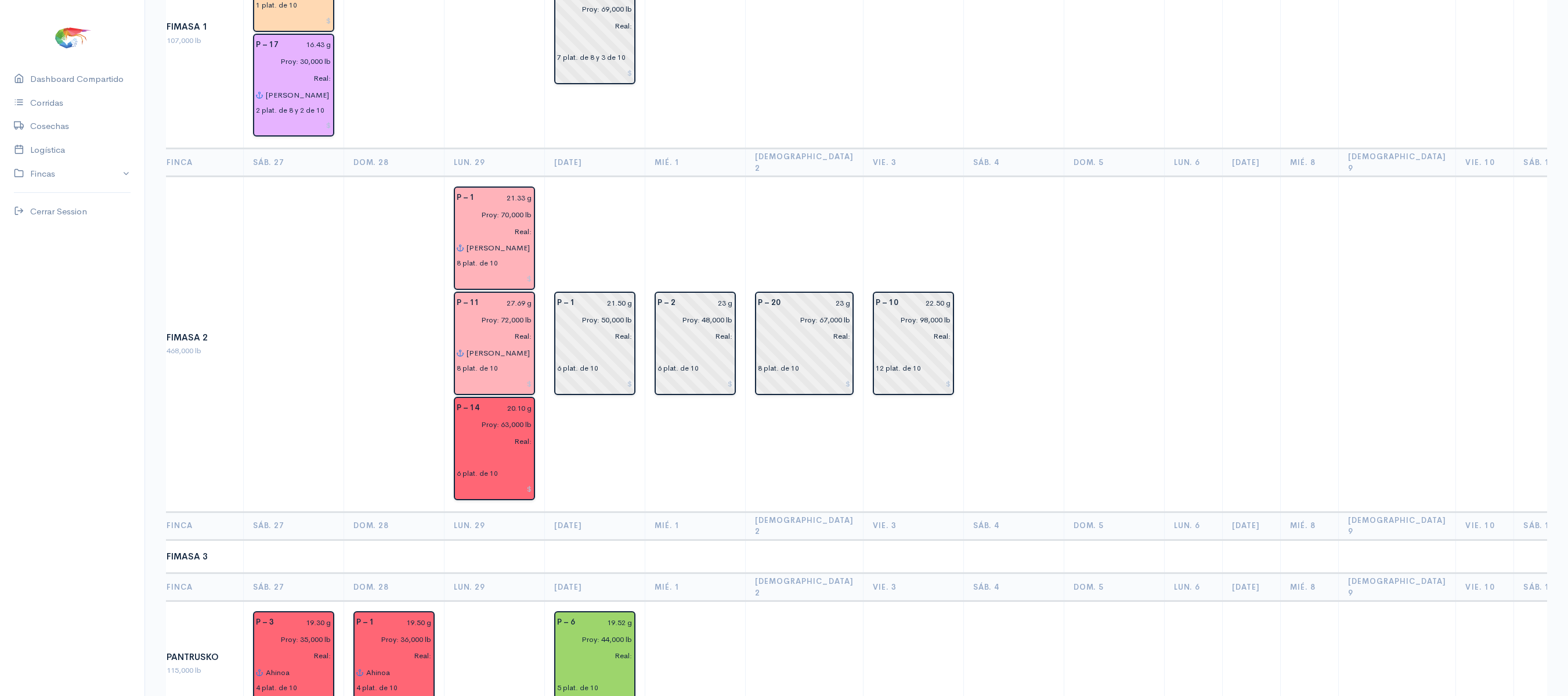
scroll to position [778, 0]
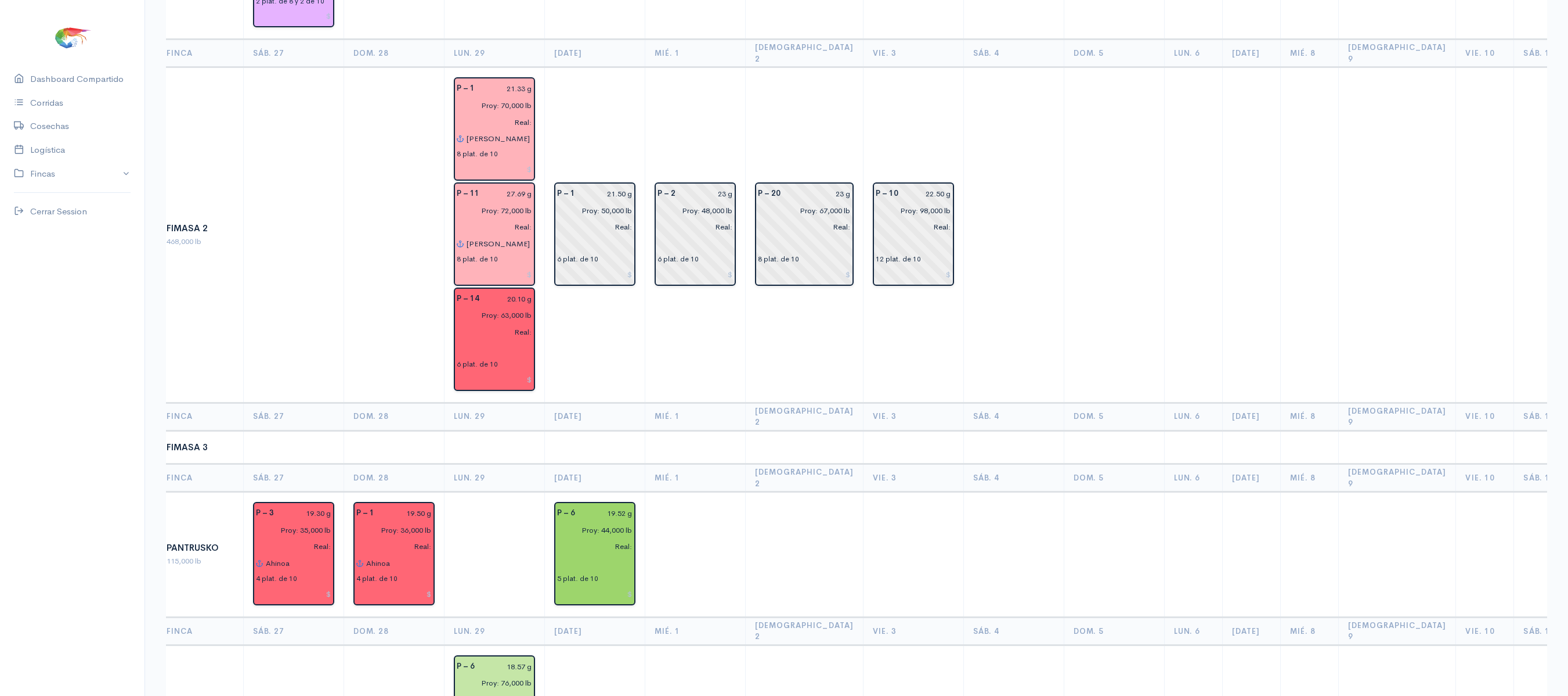
click at [559, 318] on td "P – 1 21.50 g Proy: 50,000 lb Real: 6 plat. de 10" at bounding box center [596, 234] width 101 height 335
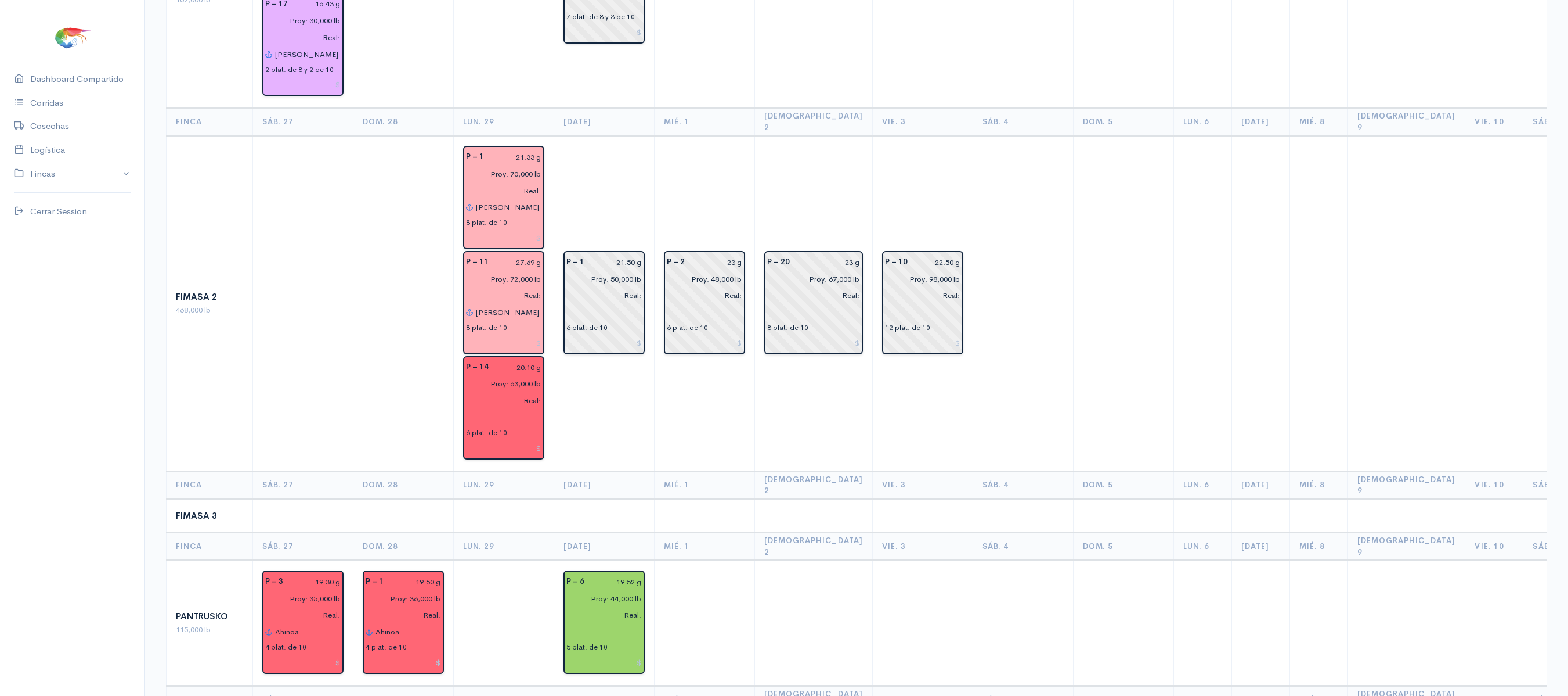
scroll to position [733, 0]
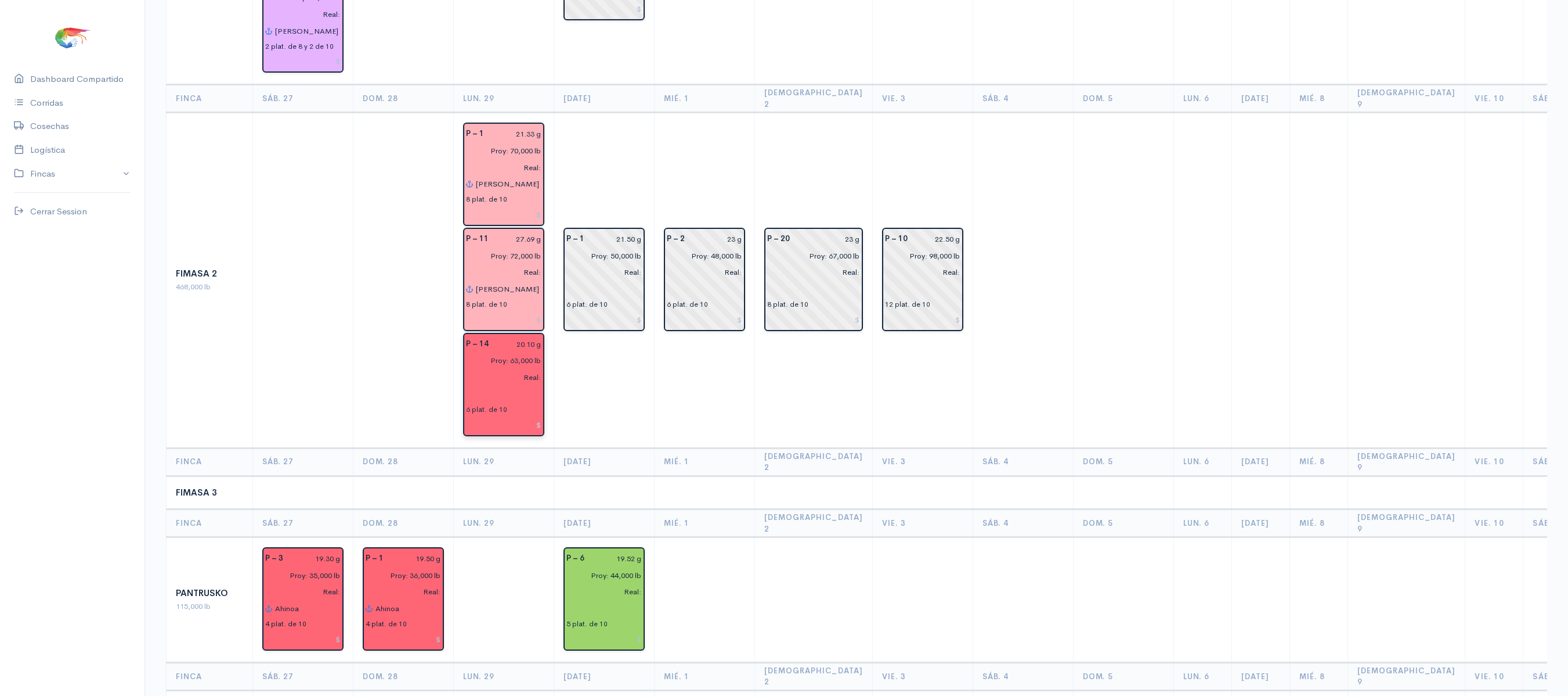
click at [494, 417] on input at bounding box center [503, 424] width 75 height 17
type input "$"
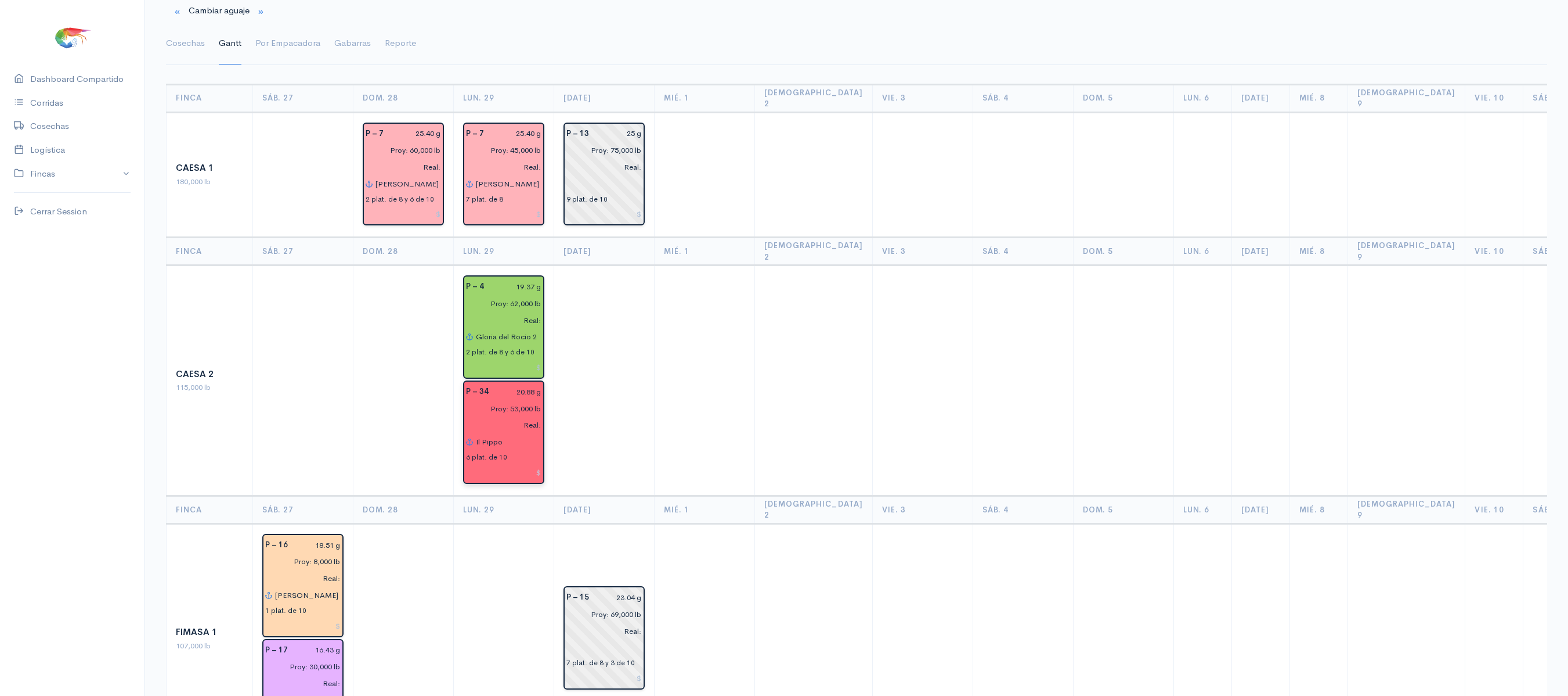
scroll to position [0, 0]
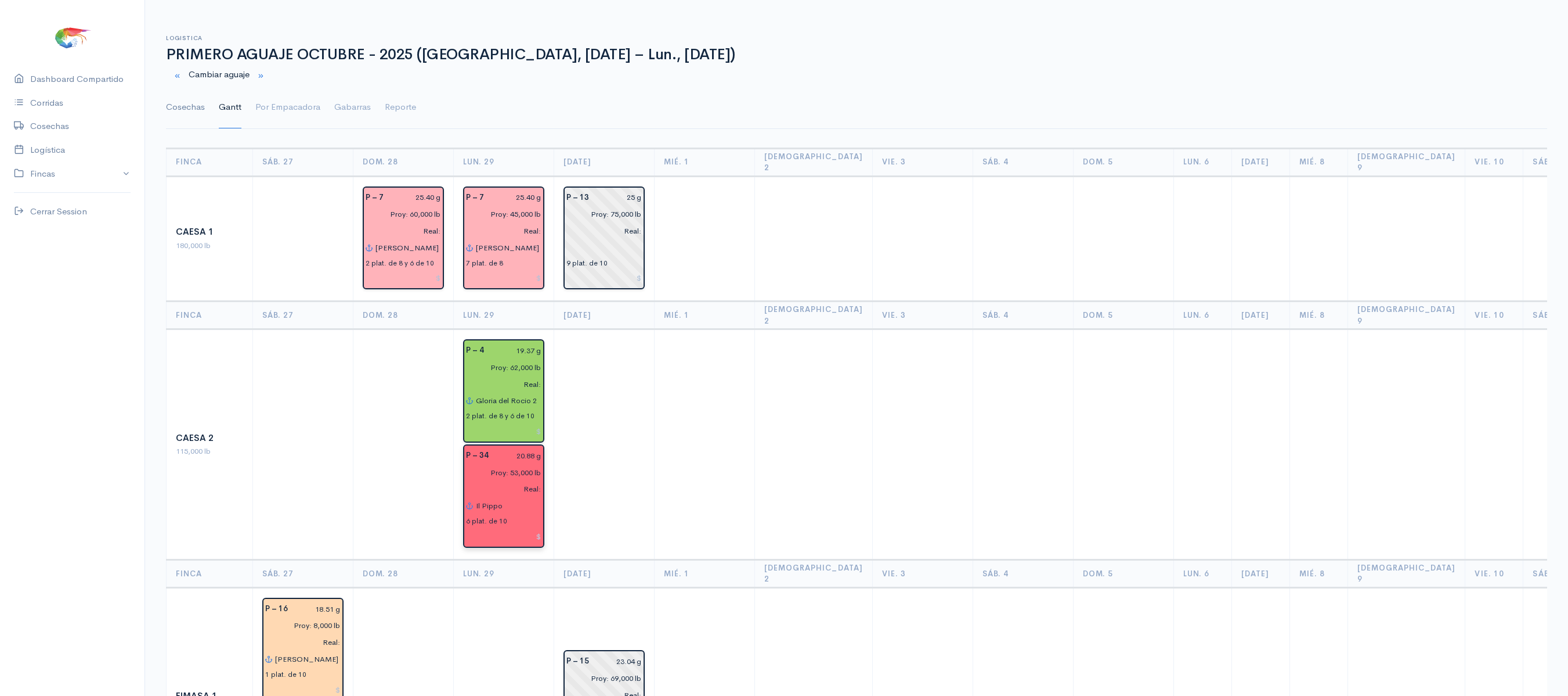
click at [175, 115] on link "Cosechas" at bounding box center [186, 107] width 39 height 42
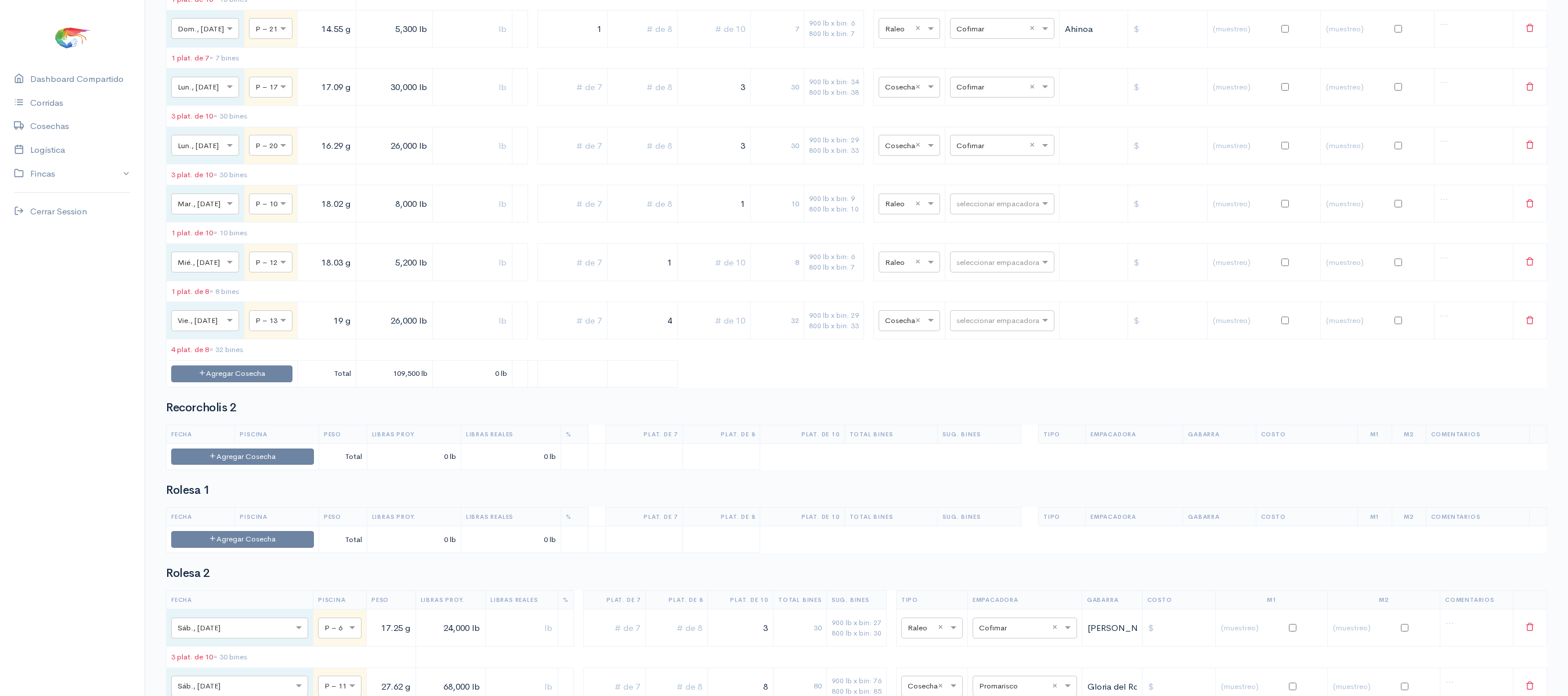
scroll to position [2159, 0]
click at [761, 164] on tr "× Lun., [DATE] × P – 20 16.29 g 26,000 lb 3 30 900 lb x bin: 29 800 lb x bin: 3…" at bounding box center [856, 146] width 1381 height 37
type input "1"
click at [662, 164] on td at bounding box center [642, 146] width 70 height 37
click at [673, 158] on input "text" at bounding box center [643, 146] width 60 height 24
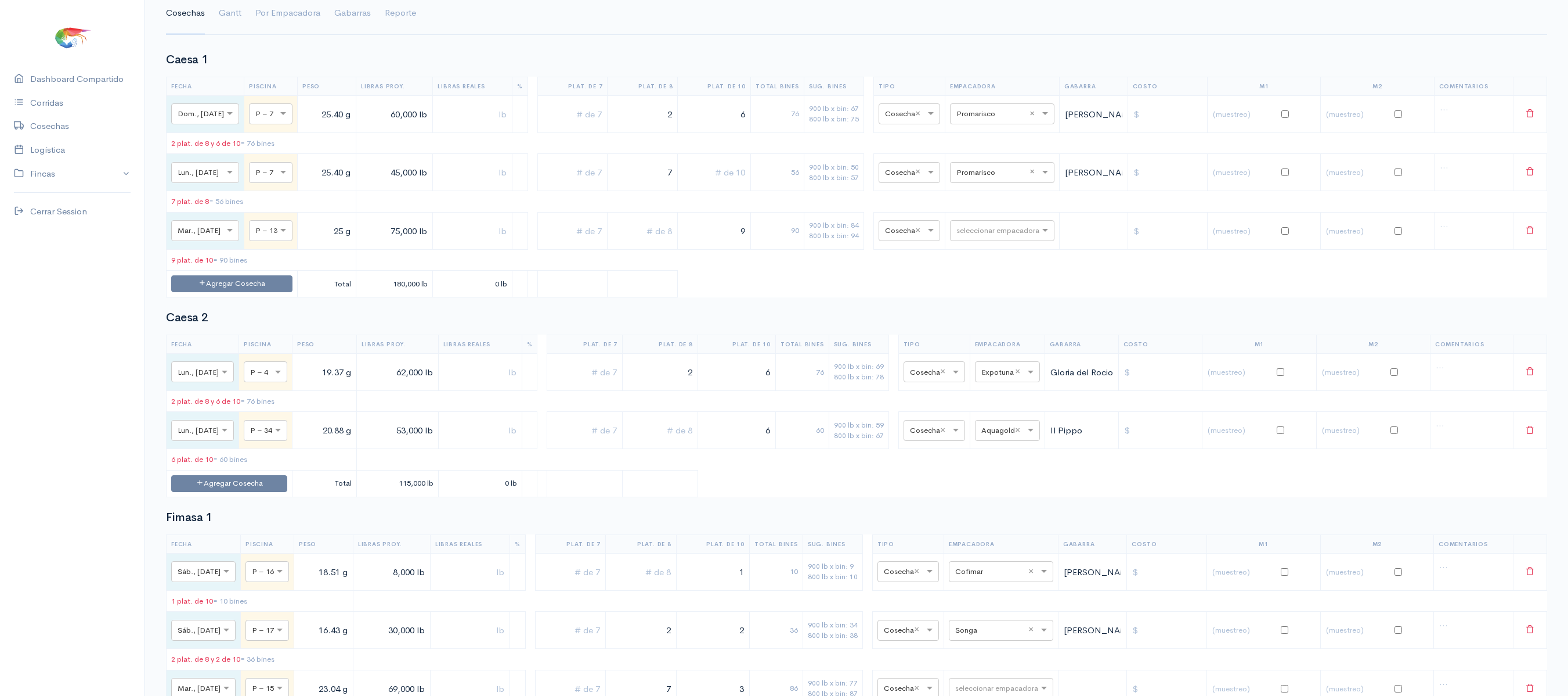
scroll to position [0, 0]
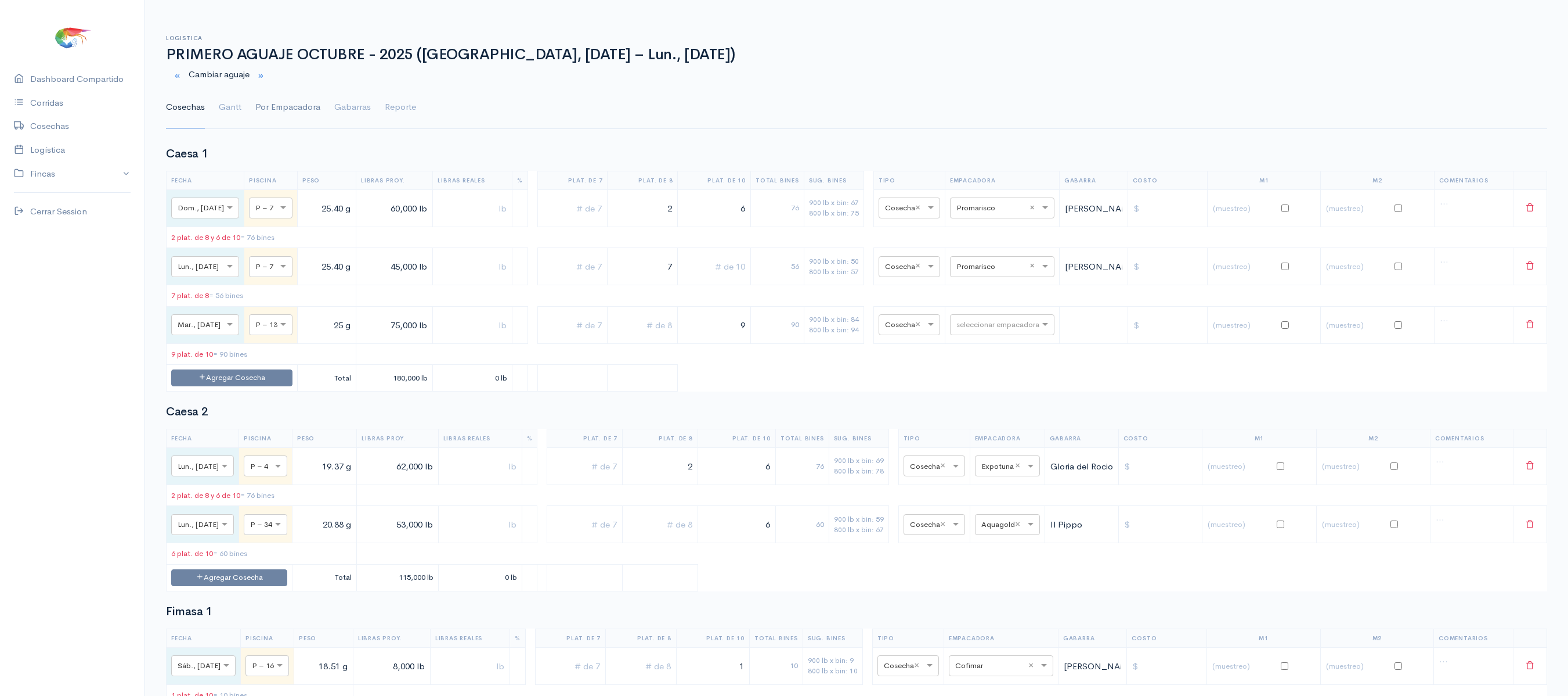
type input "2"
click at [278, 108] on link "Por Empacadora" at bounding box center [288, 107] width 65 height 42
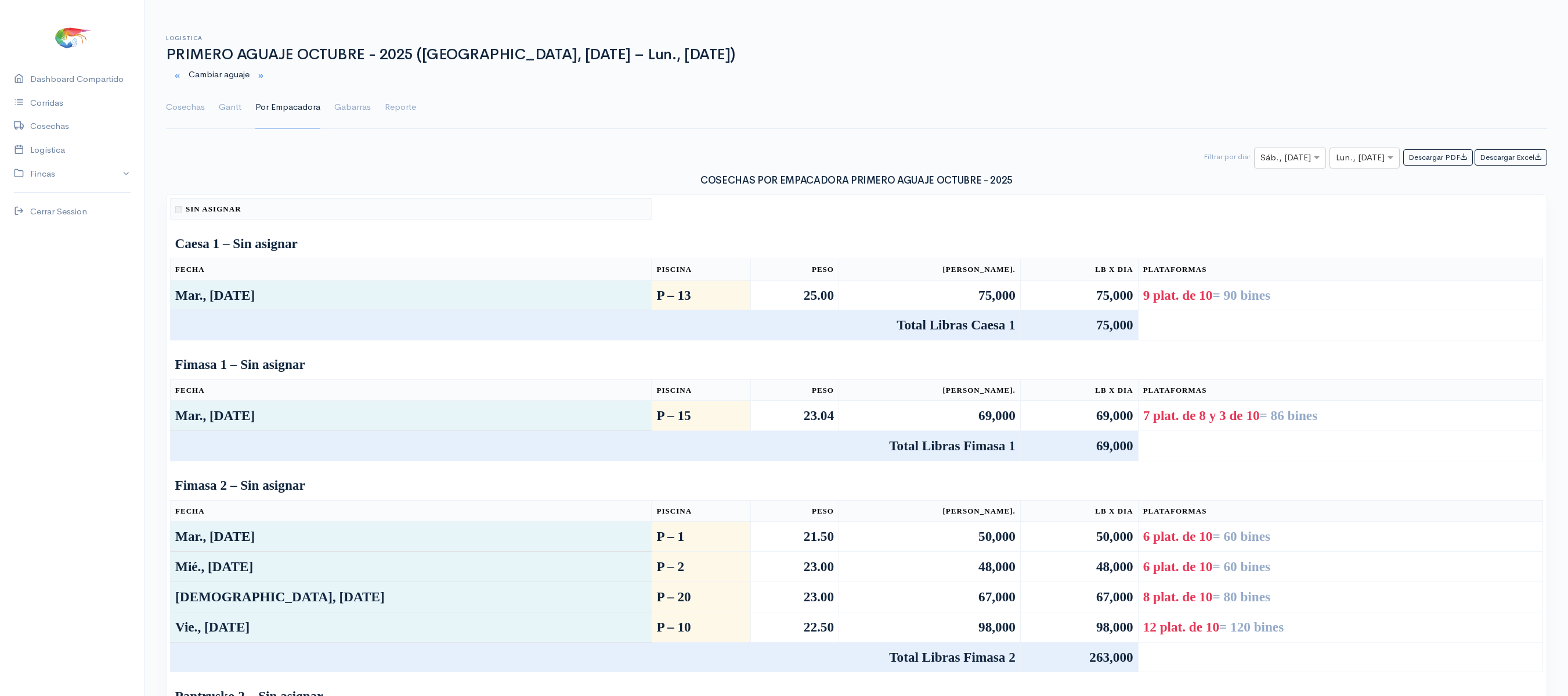
click at [215, 105] on ul "Cosechas [PERSON_NAME] Por Empacadora Gabarras Reporte" at bounding box center [856, 107] width 1382 height 42
click at [224, 103] on link "Gantt" at bounding box center [231, 107] width 23 height 42
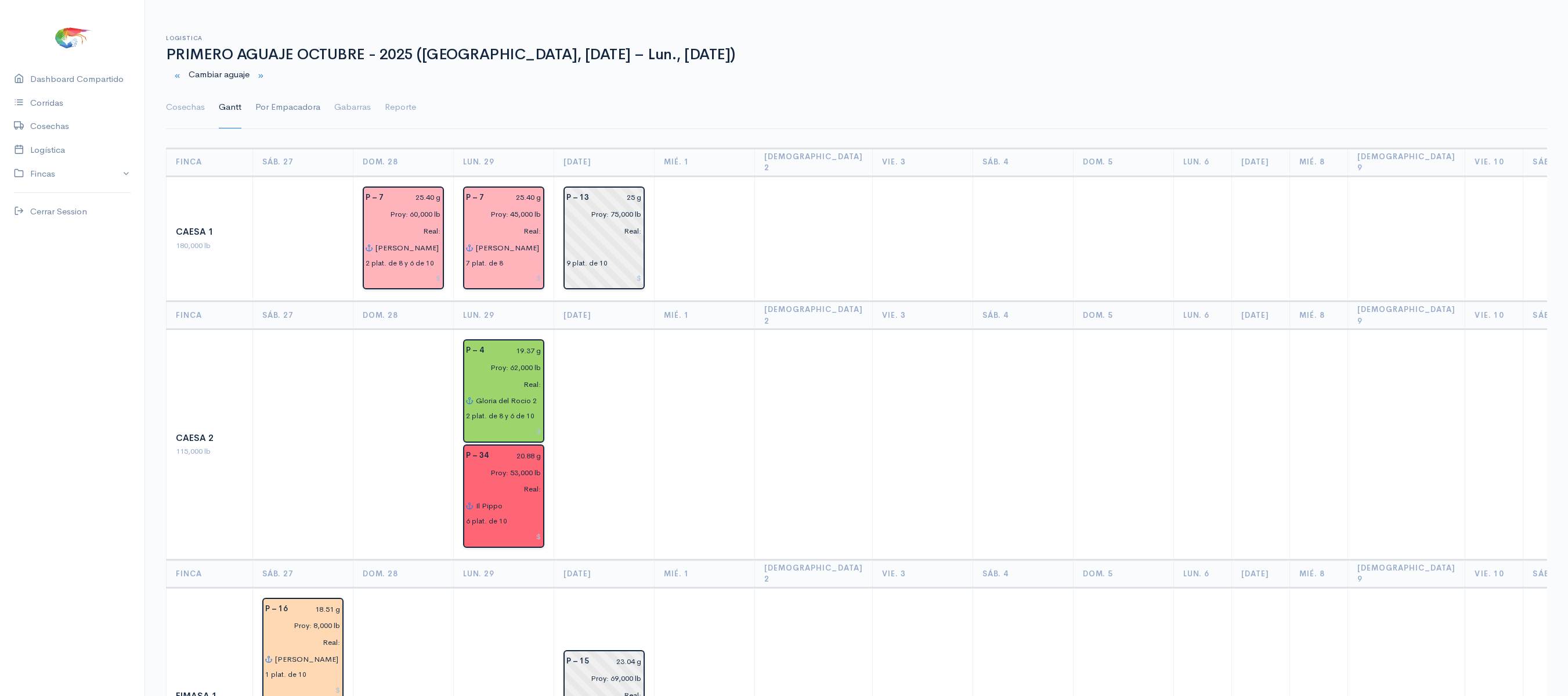
click at [277, 118] on link "Por Empacadora" at bounding box center [288, 107] width 65 height 42
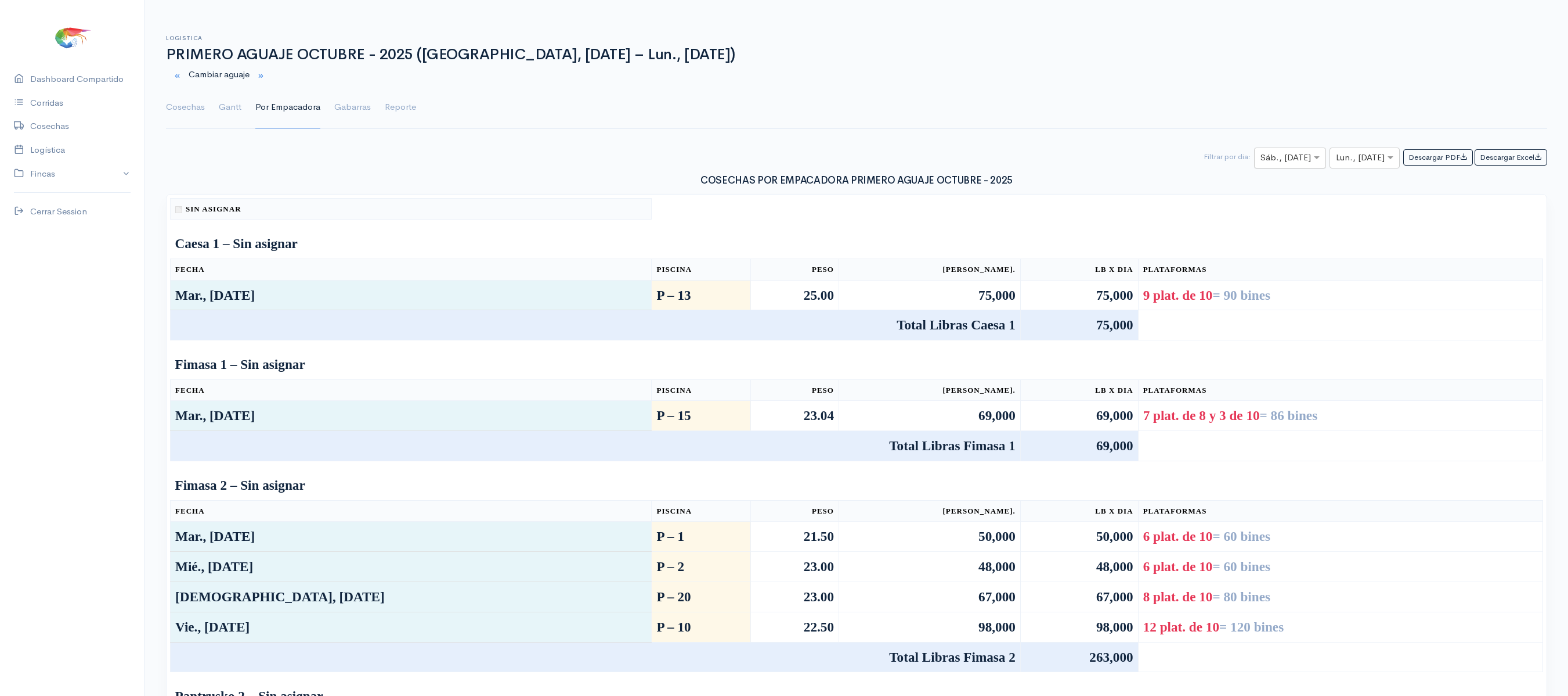
click at [1286, 158] on input "text" at bounding box center [1279, 158] width 38 height 14
type input "2"
type input "29"
click at [1357, 151] on div "× Lun., [DATE]" at bounding box center [1364, 158] width 70 height 21
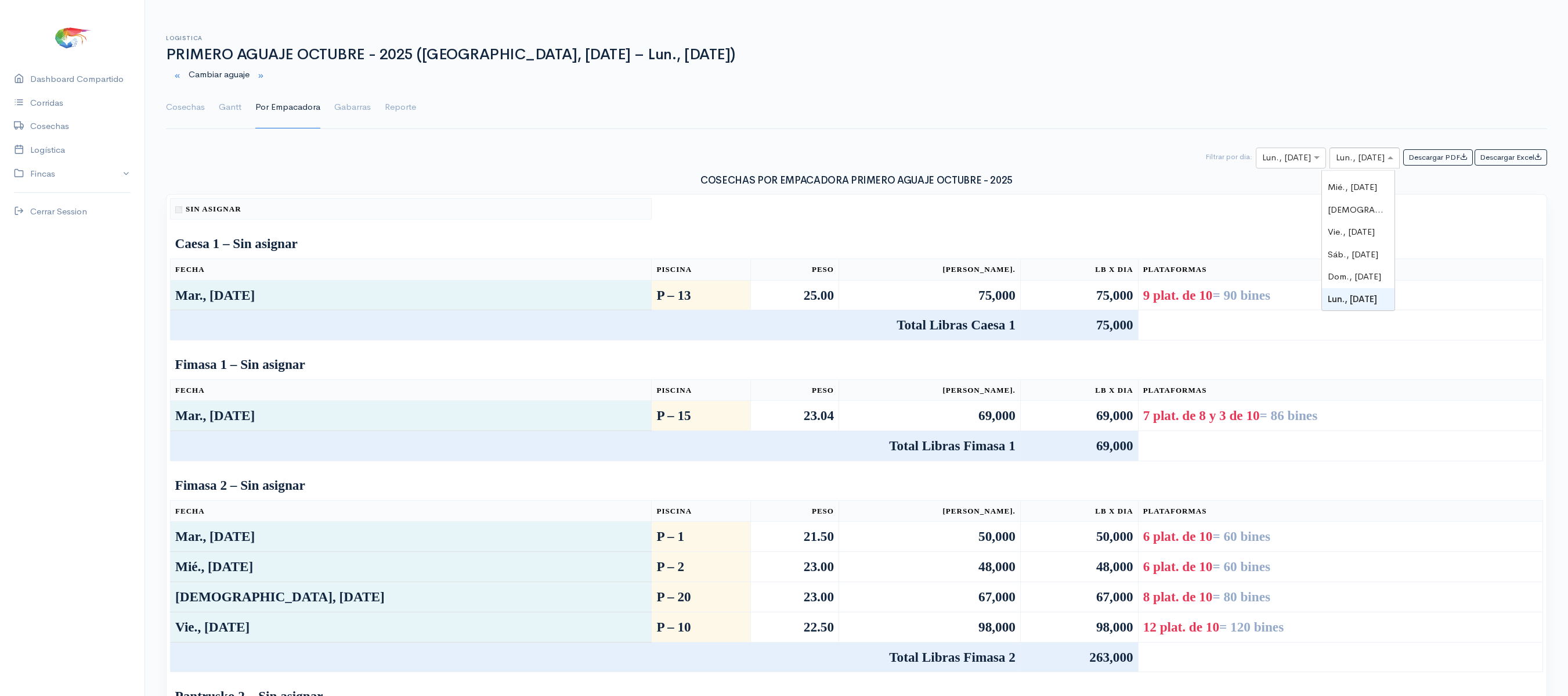
type input "9"
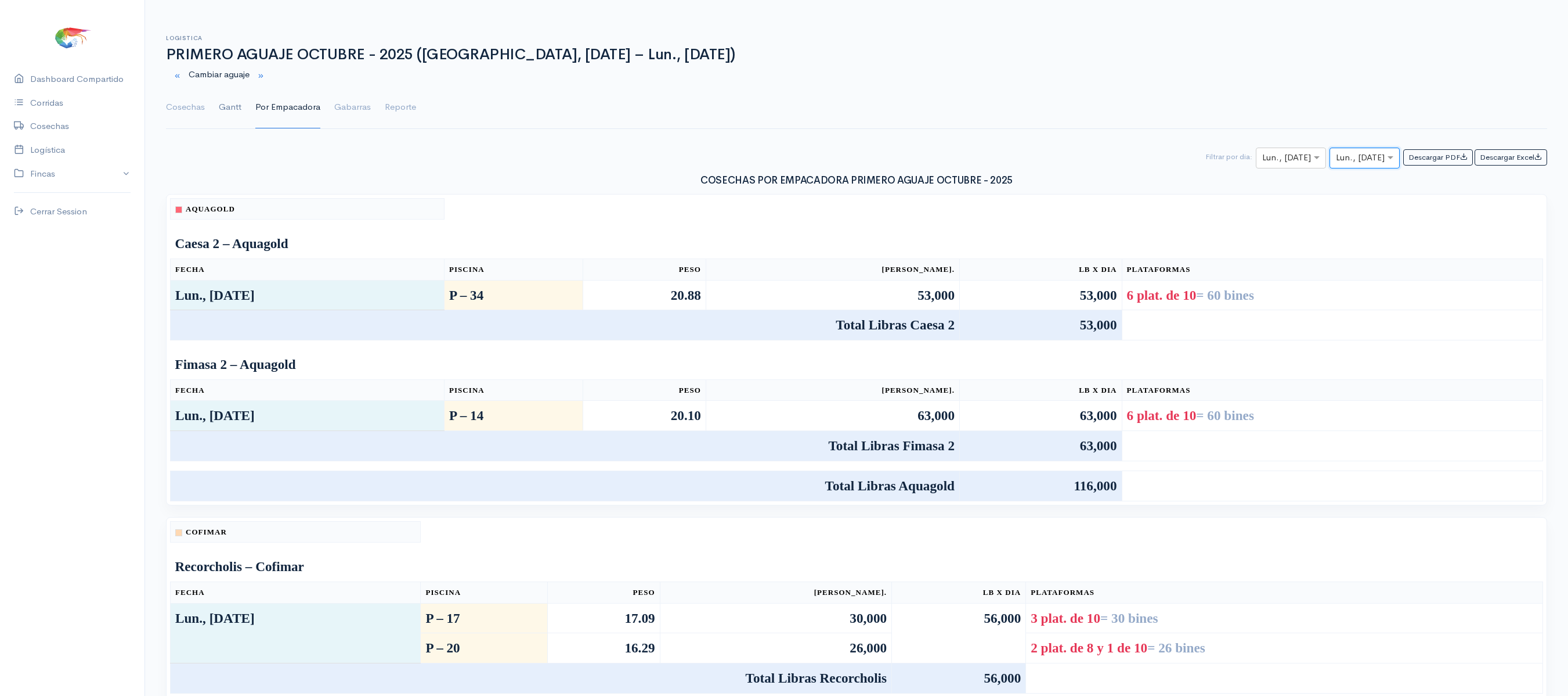
click at [236, 111] on link "Gantt" at bounding box center [231, 107] width 23 height 42
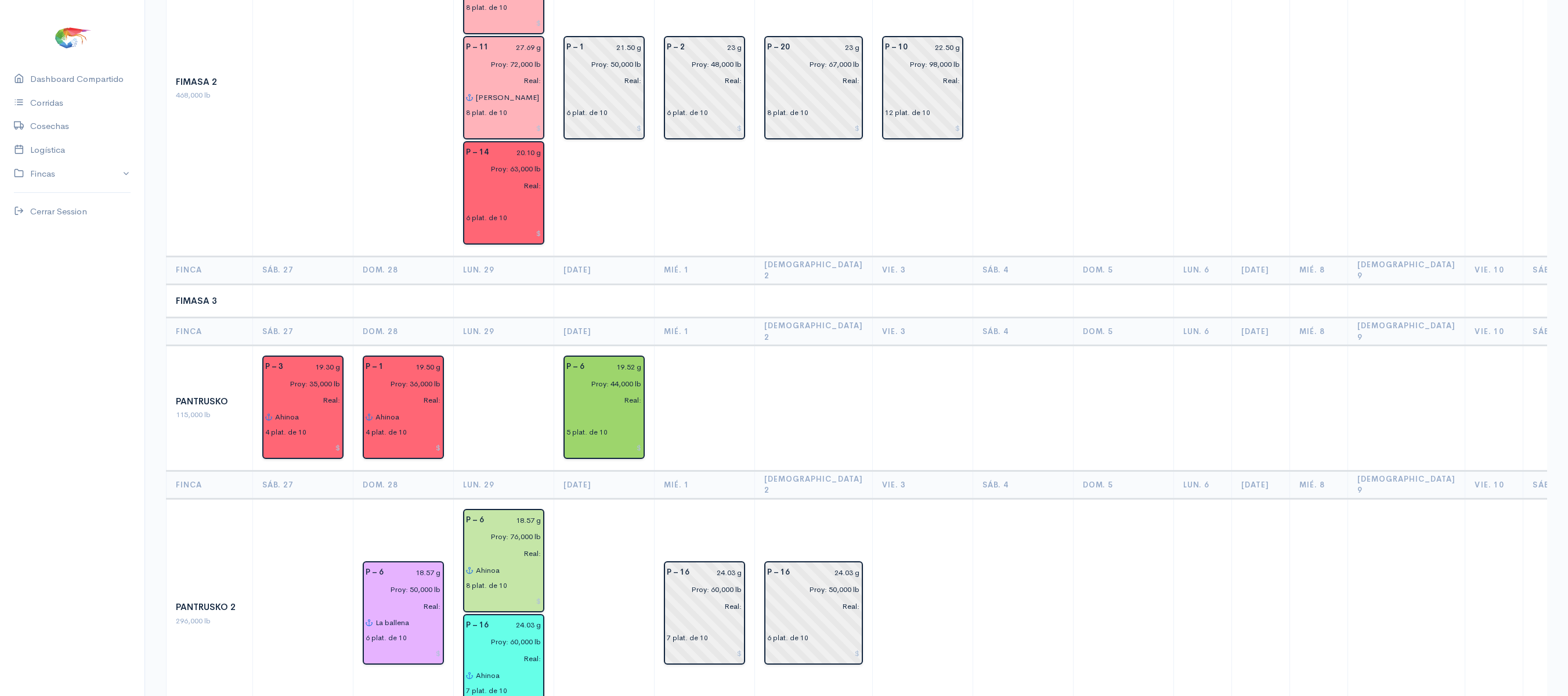
scroll to position [920, 0]
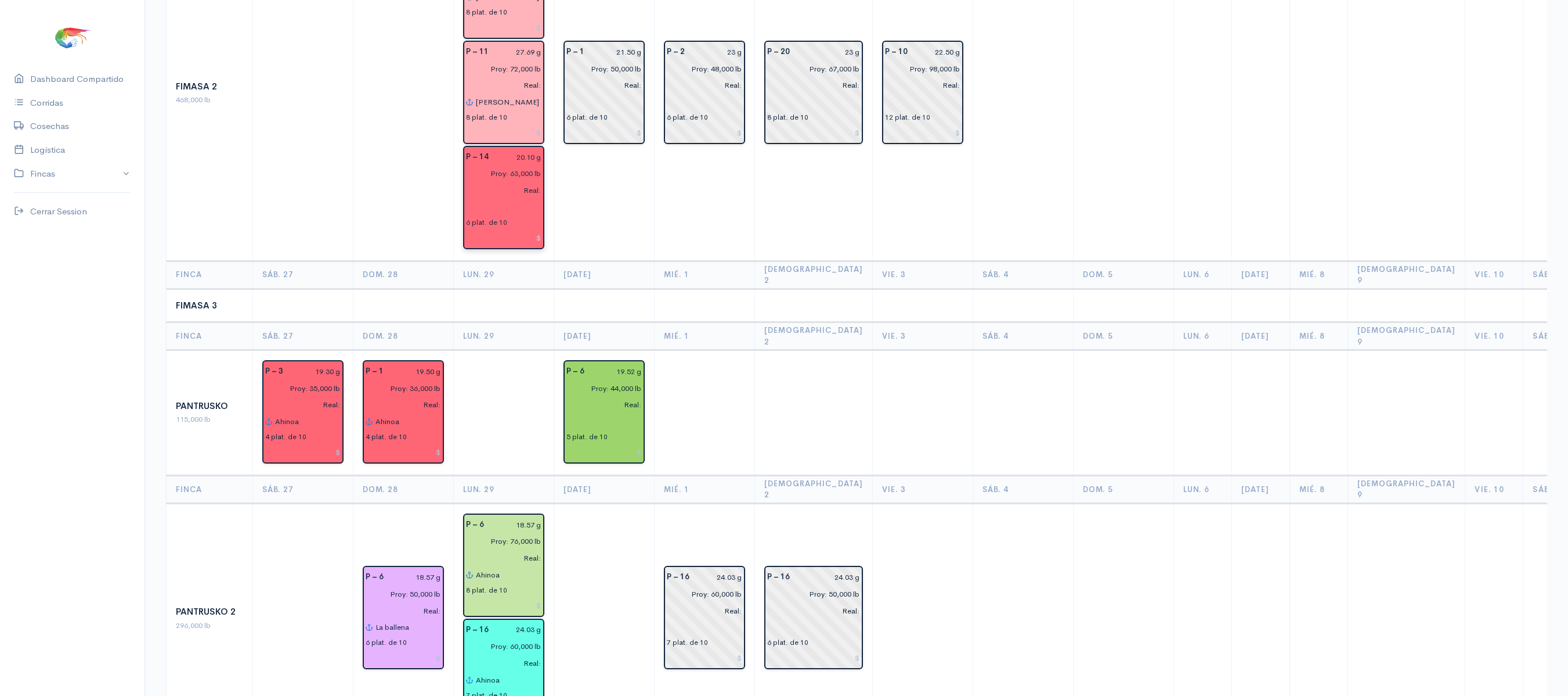
click at [485, 199] on input "text" at bounding box center [503, 207] width 75 height 17
click at [519, 244] on ngb-highlight "Asb eliss" at bounding box center [506, 249] width 33 height 11
type input "Asbeliss"
click at [581, 210] on td "P – 1 21.50 g Proy: 50,000 lb Real: 6 plat. de 10" at bounding box center [605, 93] width 101 height 335
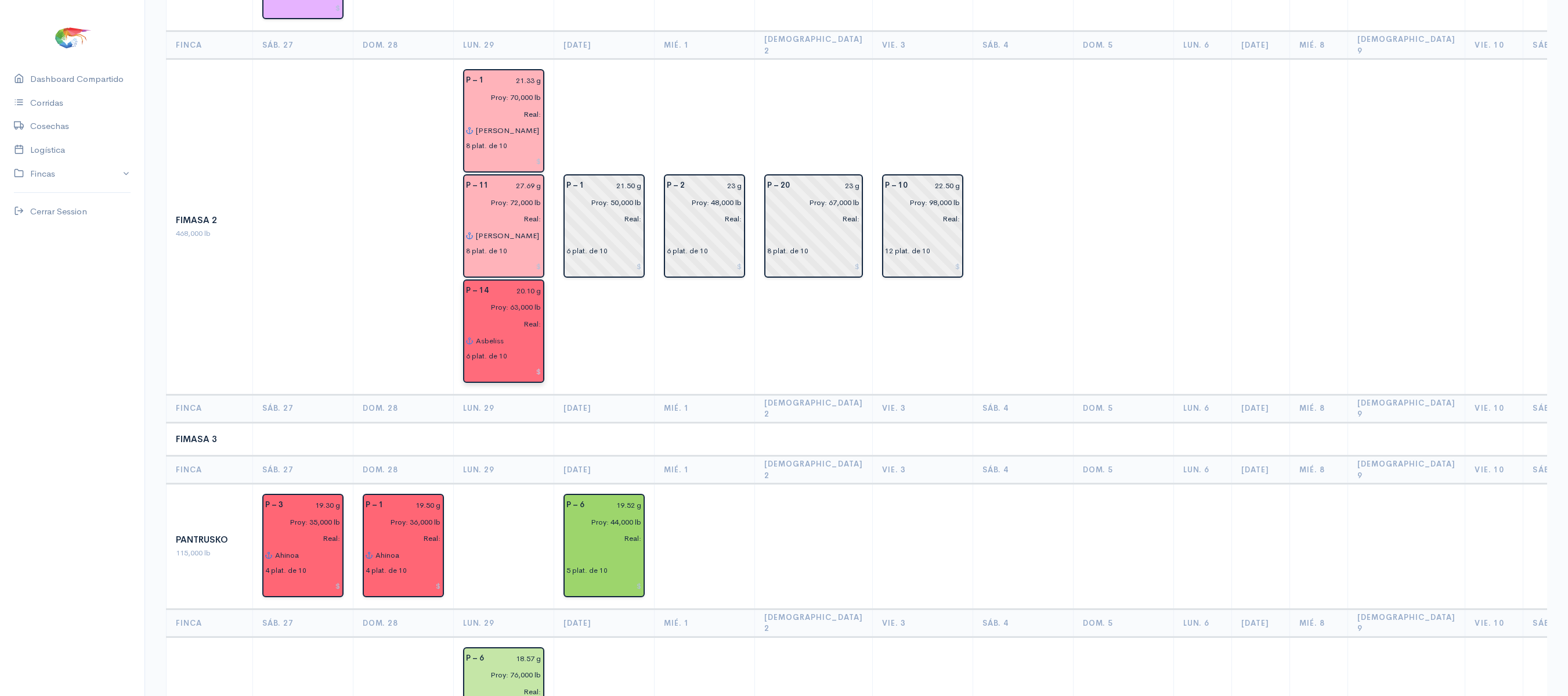
scroll to position [785, 0]
click at [514, 317] on input "Real:" at bounding box center [499, 325] width 82 height 17
click at [534, 333] on input "Asbeliss" at bounding box center [508, 341] width 66 height 17
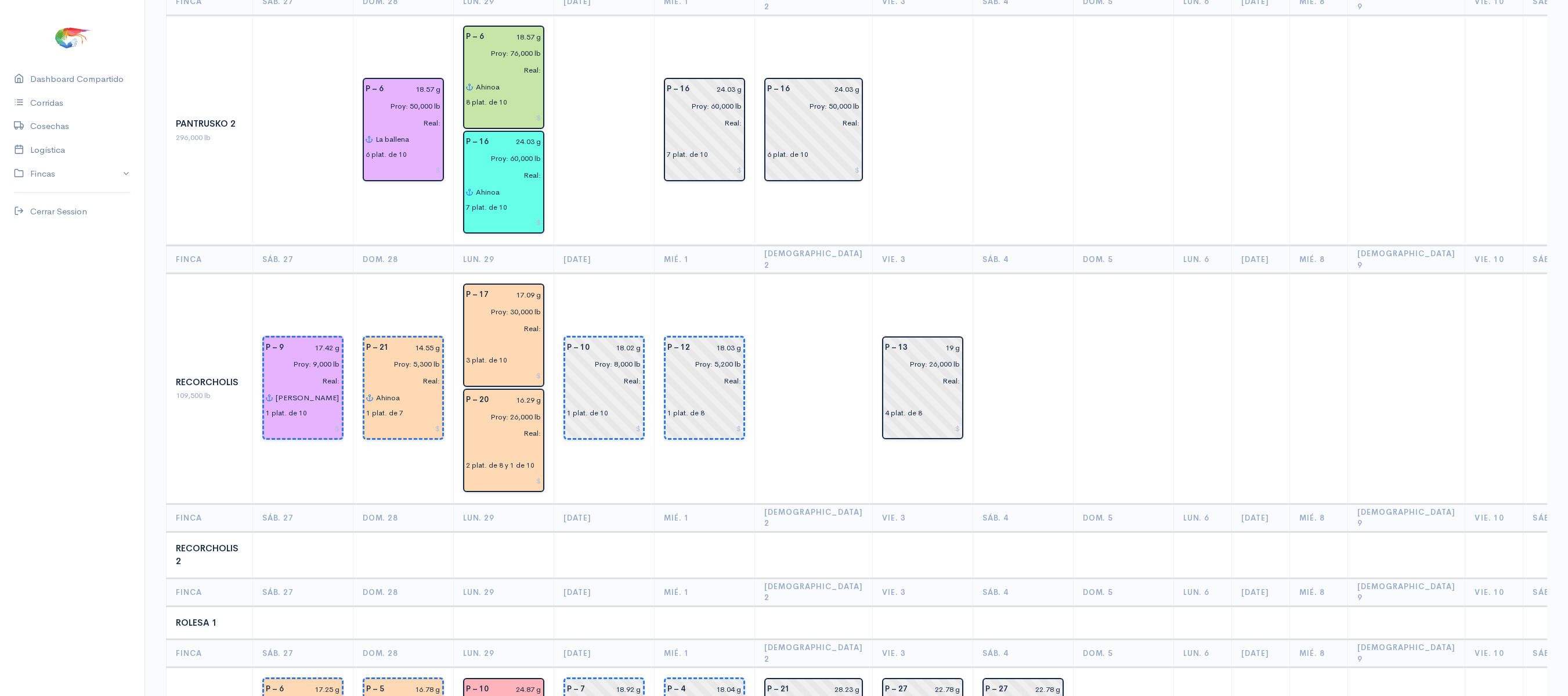
scroll to position [1409, 0]
click at [555, 373] on td "P – 10 18.02 g Proy: 8,000 lb Real: 1 plat. de 10" at bounding box center [605, 387] width 101 height 231
click at [496, 336] on input "text" at bounding box center [503, 344] width 75 height 17
type input "j"
type input "Jeniree"
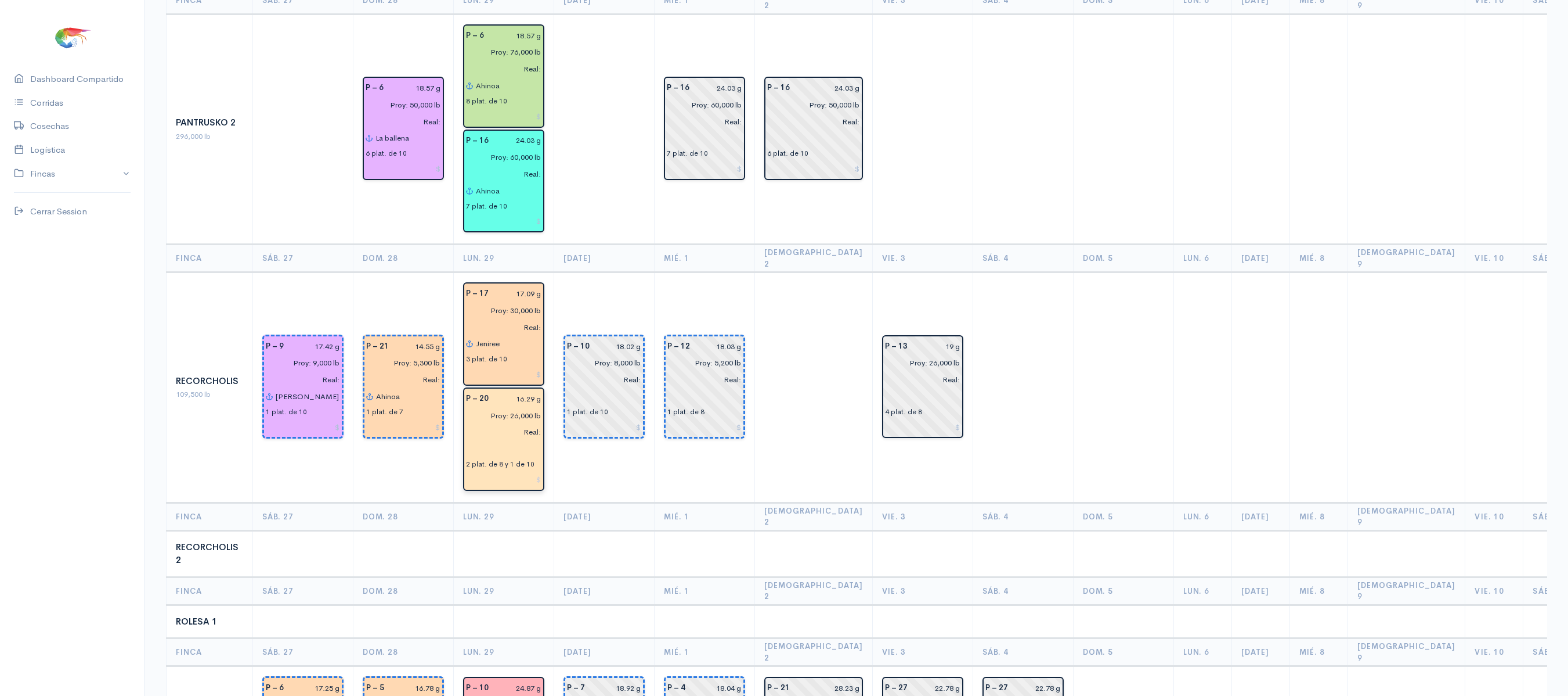
click at [475, 459] on div "2 plat. de 8 y 1 de 10" at bounding box center [499, 464] width 68 height 11
click at [486, 440] on input "text" at bounding box center [503, 448] width 75 height 17
type input "Jeniree"
click at [660, 272] on td "P – 12 18.03 g Proy: 5,200 lb Real: 1 plat. de 8" at bounding box center [705, 387] width 101 height 231
click at [552, 502] on th "Lun. 29" at bounding box center [504, 516] width 101 height 28
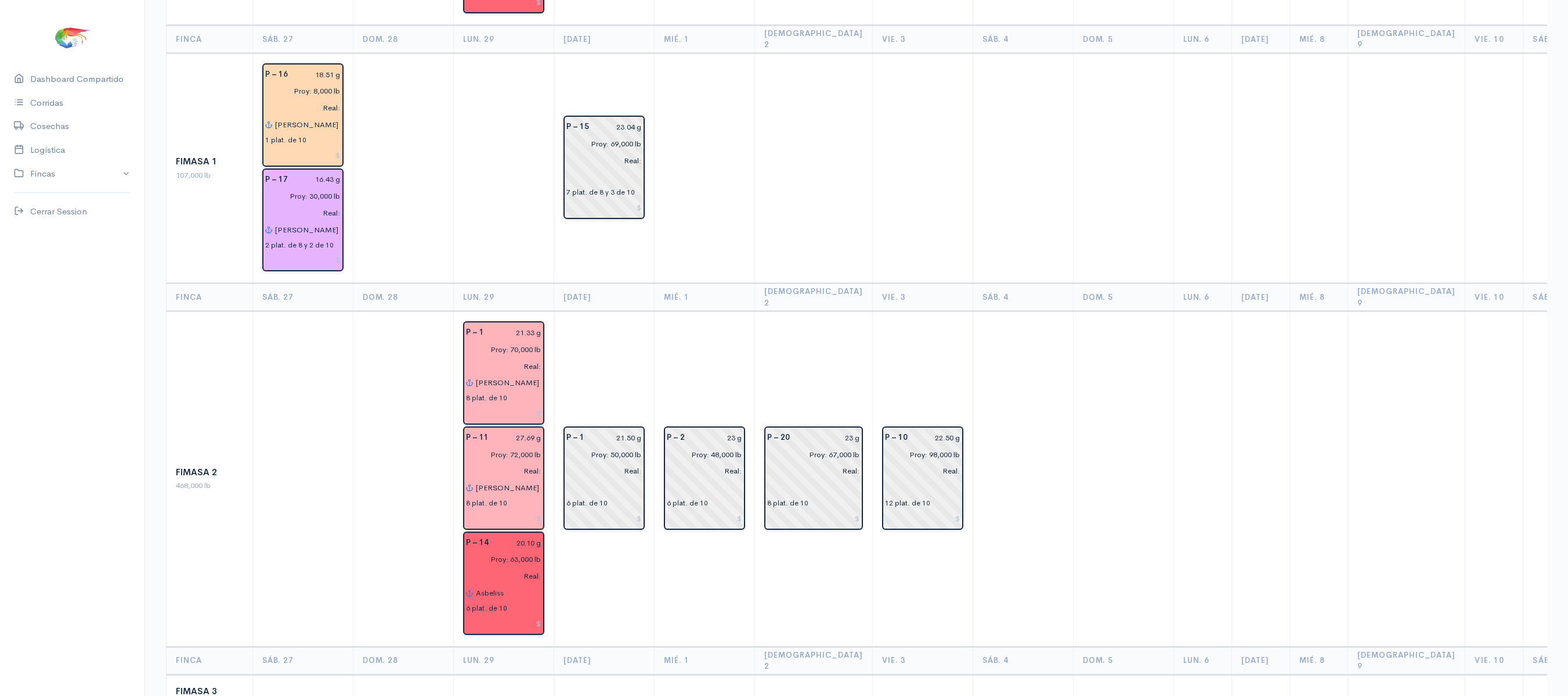
scroll to position [533, 0]
click at [615, 447] on input "Proy: 50,000 lb" at bounding box center [600, 455] width 82 height 17
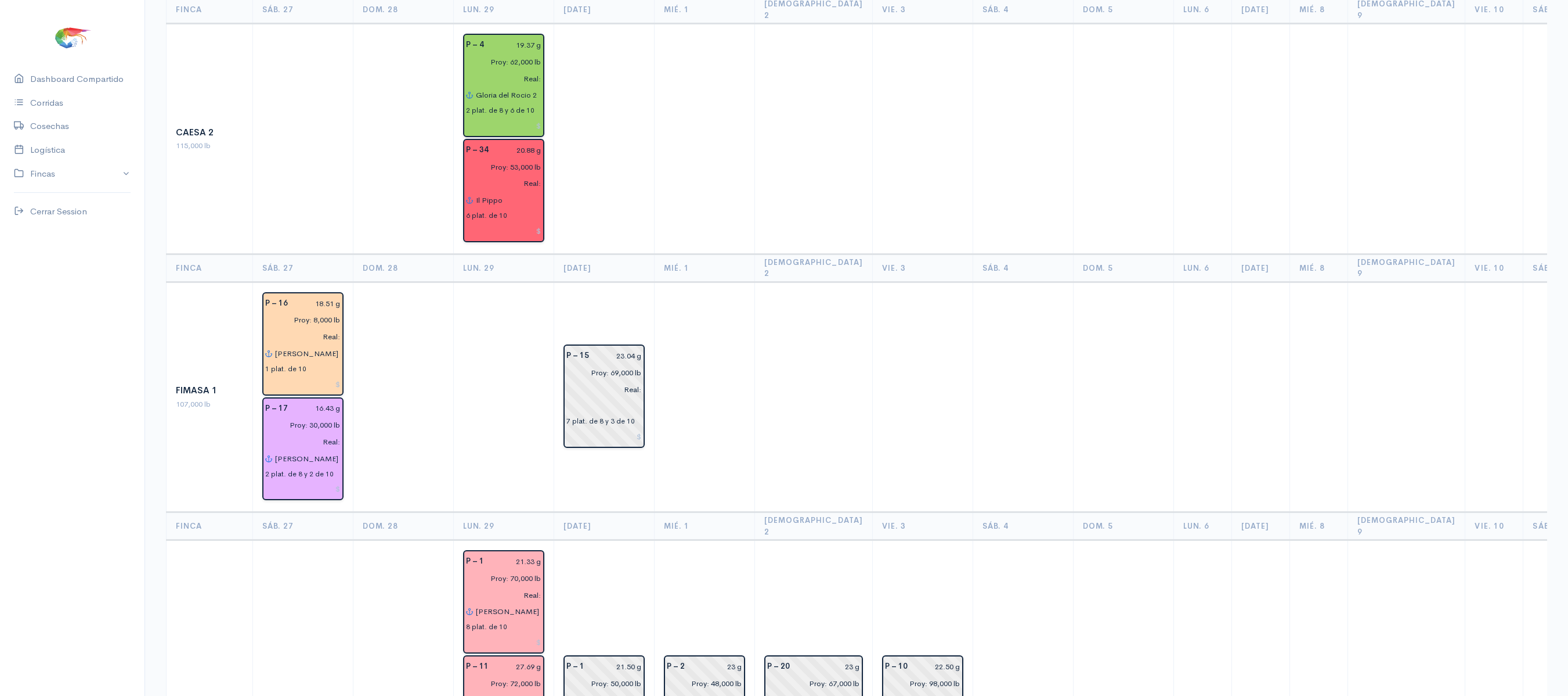
scroll to position [304, 0]
click at [516, 605] on input "[PERSON_NAME] 2" at bounding box center [508, 613] width 66 height 17
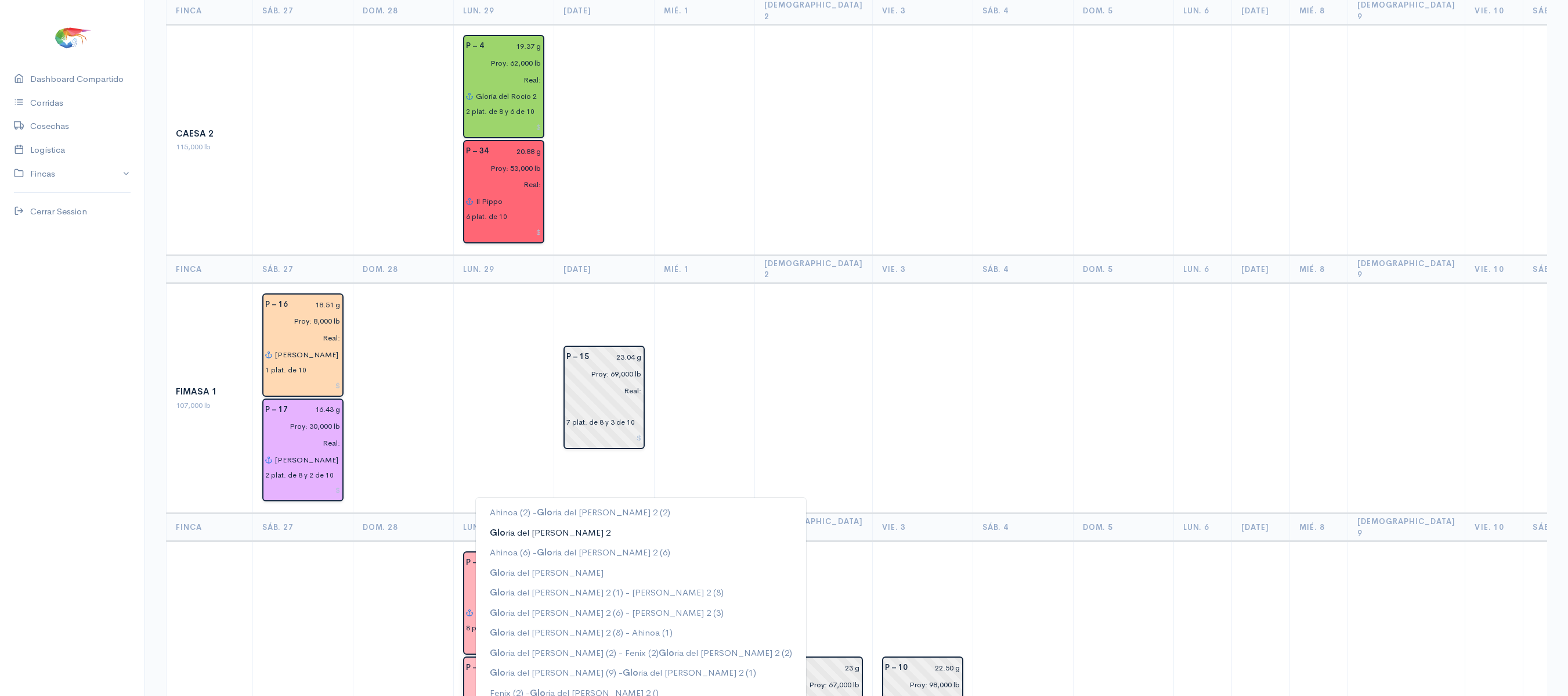
click at [544, 527] on ngb-highlight "Glo ria del Rocio 2" at bounding box center [550, 532] width 121 height 11
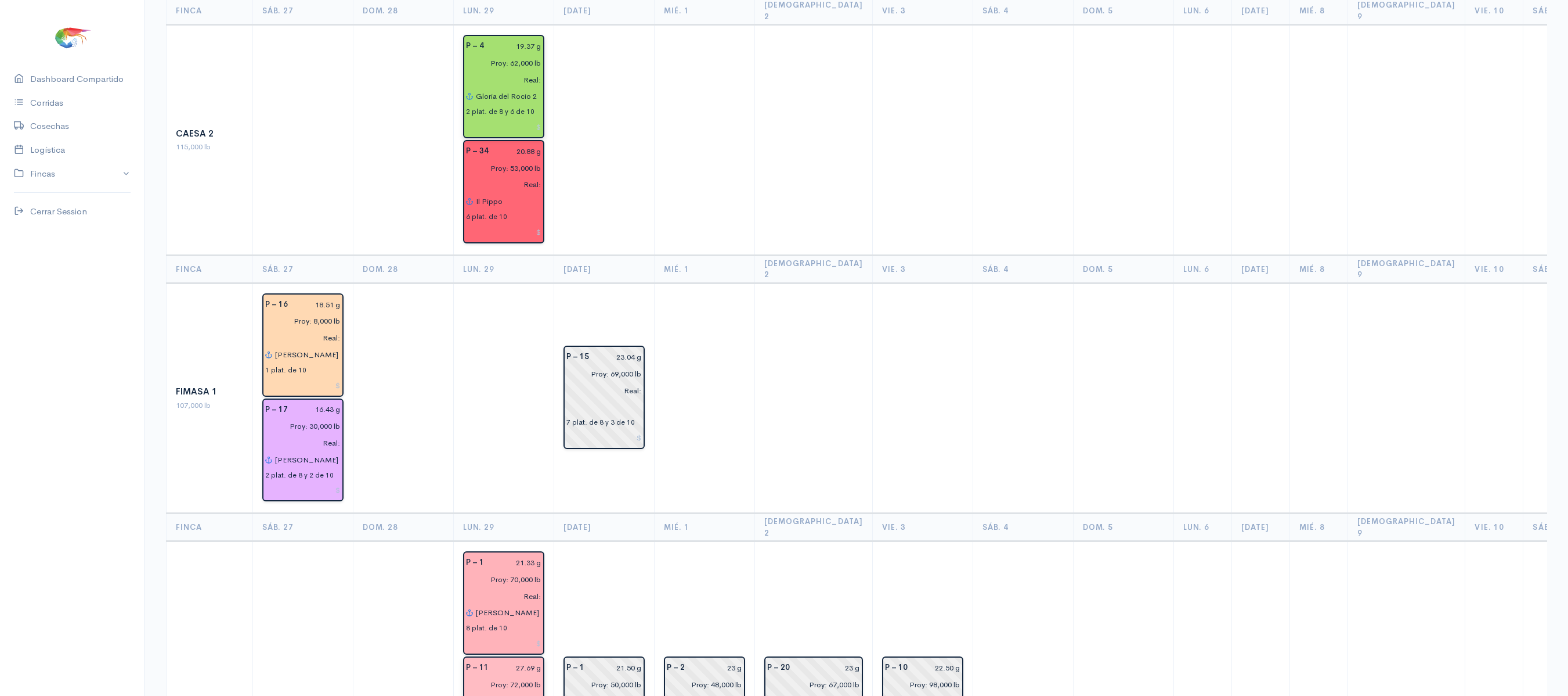
type input "Gloria del Rocio 2"
click at [537, 88] on input "Gloria del Rocio 2" at bounding box center [508, 96] width 66 height 17
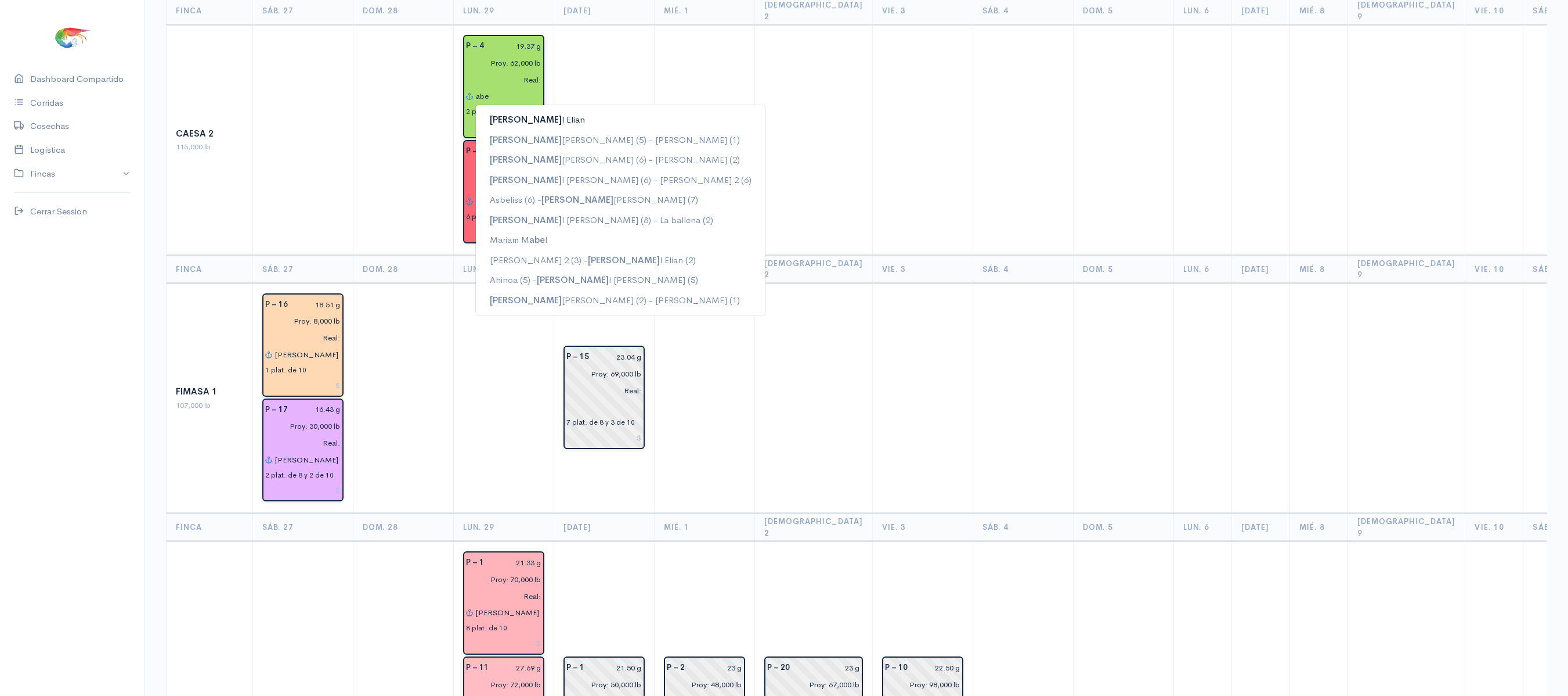
click at [528, 110] on button "[PERSON_NAME]" at bounding box center [620, 119] width 290 height 20
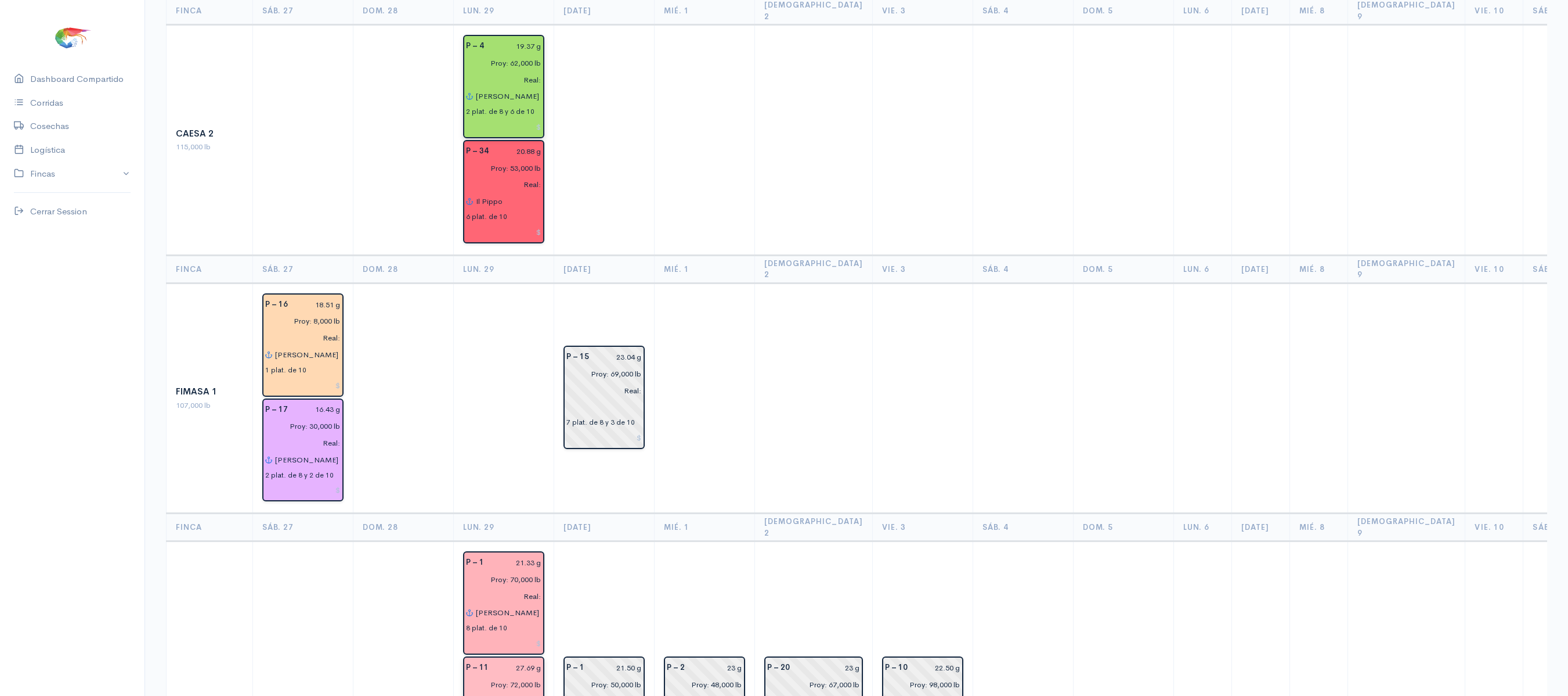
type input "[PERSON_NAME]"
click at [635, 96] on td at bounding box center [605, 140] width 101 height 231
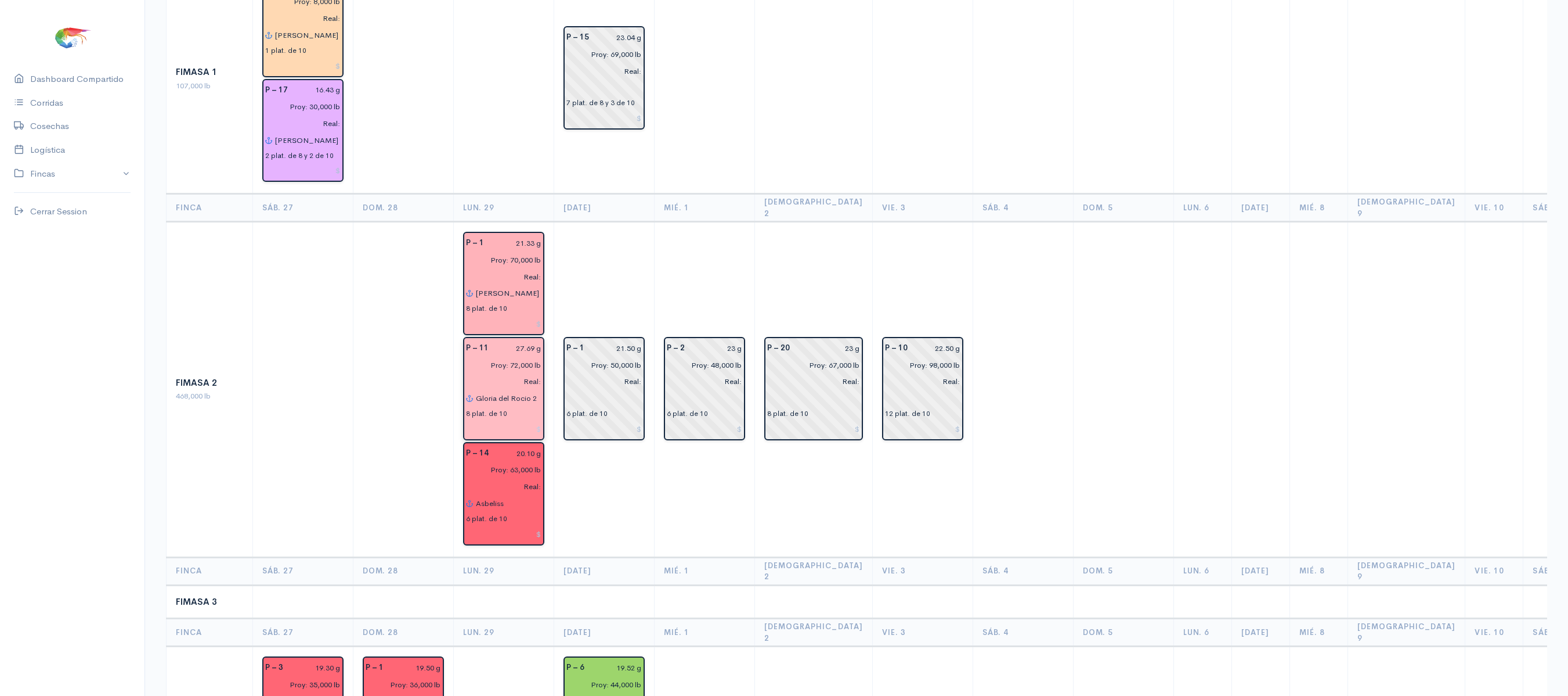
scroll to position [0, 0]
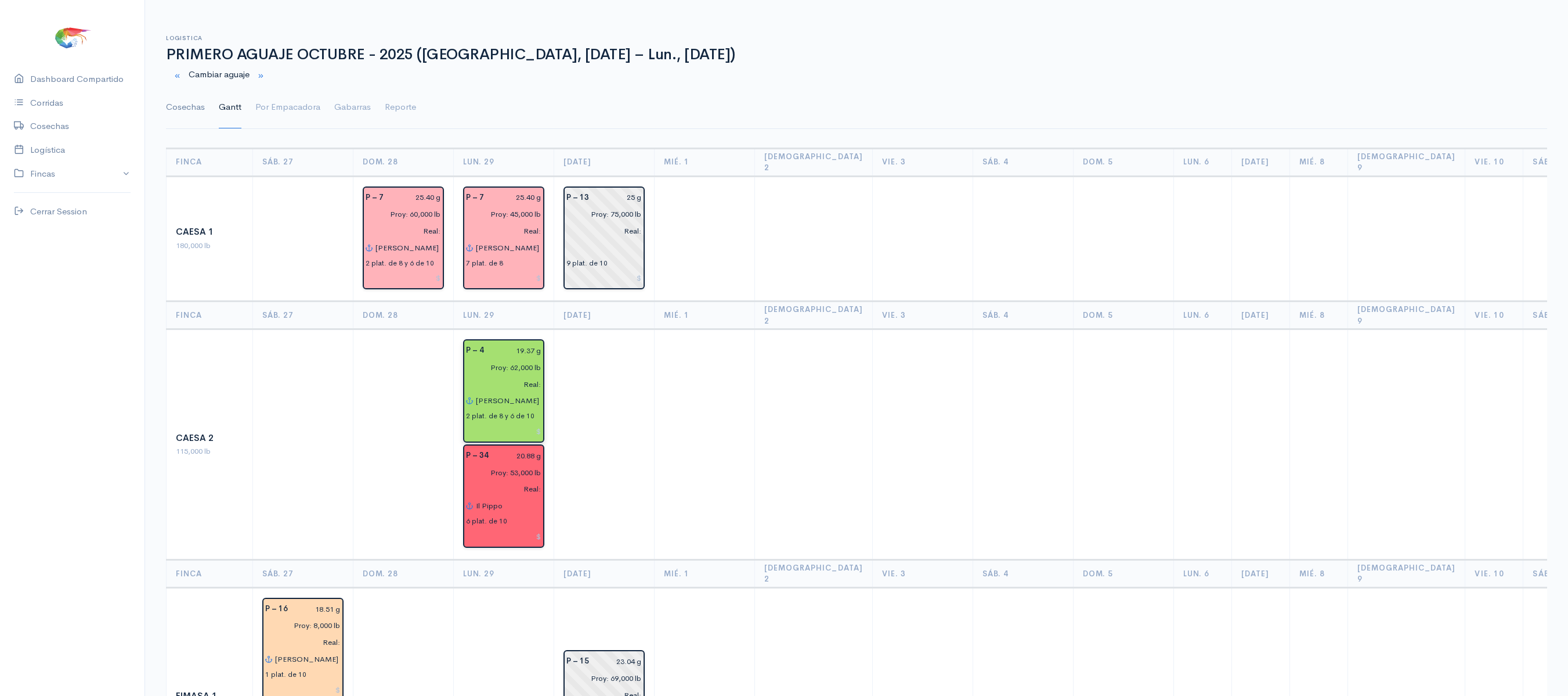
click at [180, 104] on link "Cosechas" at bounding box center [186, 107] width 39 height 42
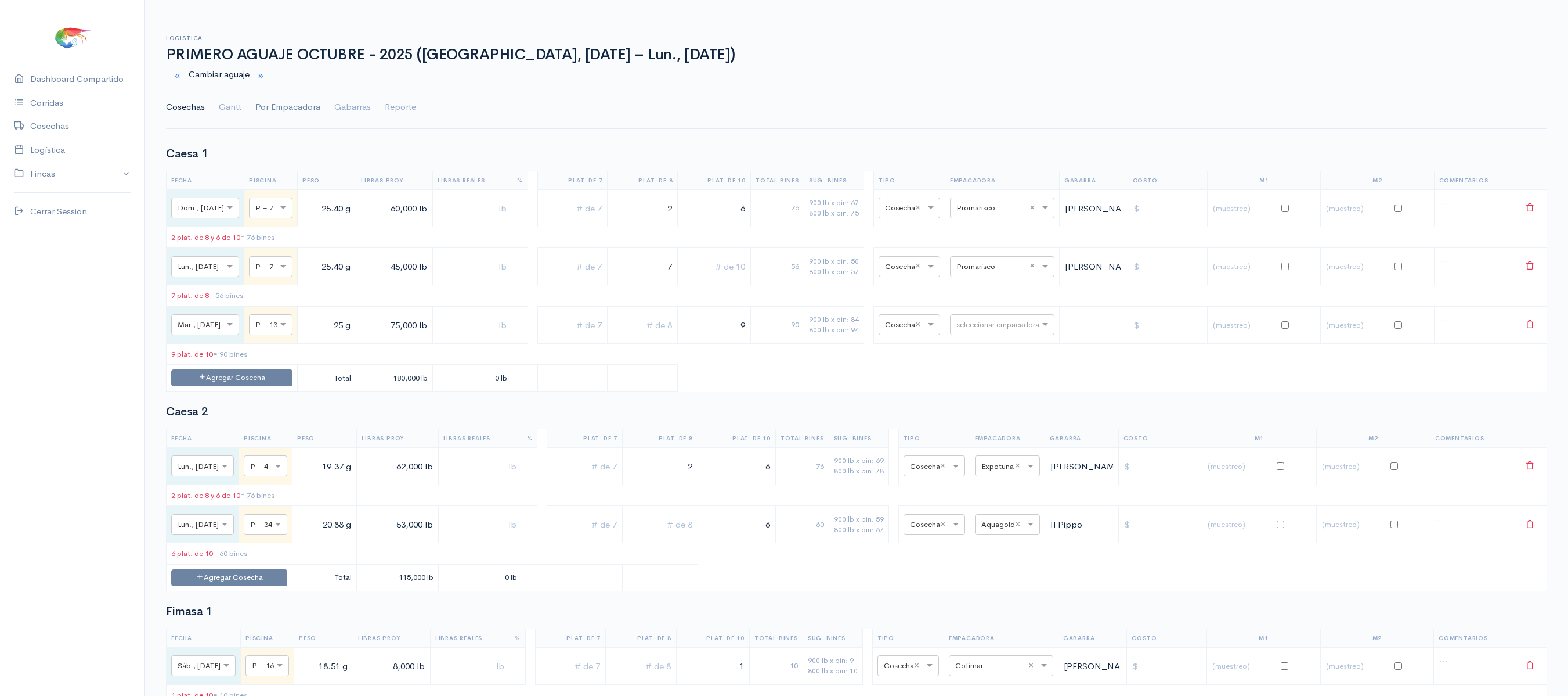
click at [290, 105] on link "Por Empacadora" at bounding box center [288, 107] width 65 height 42
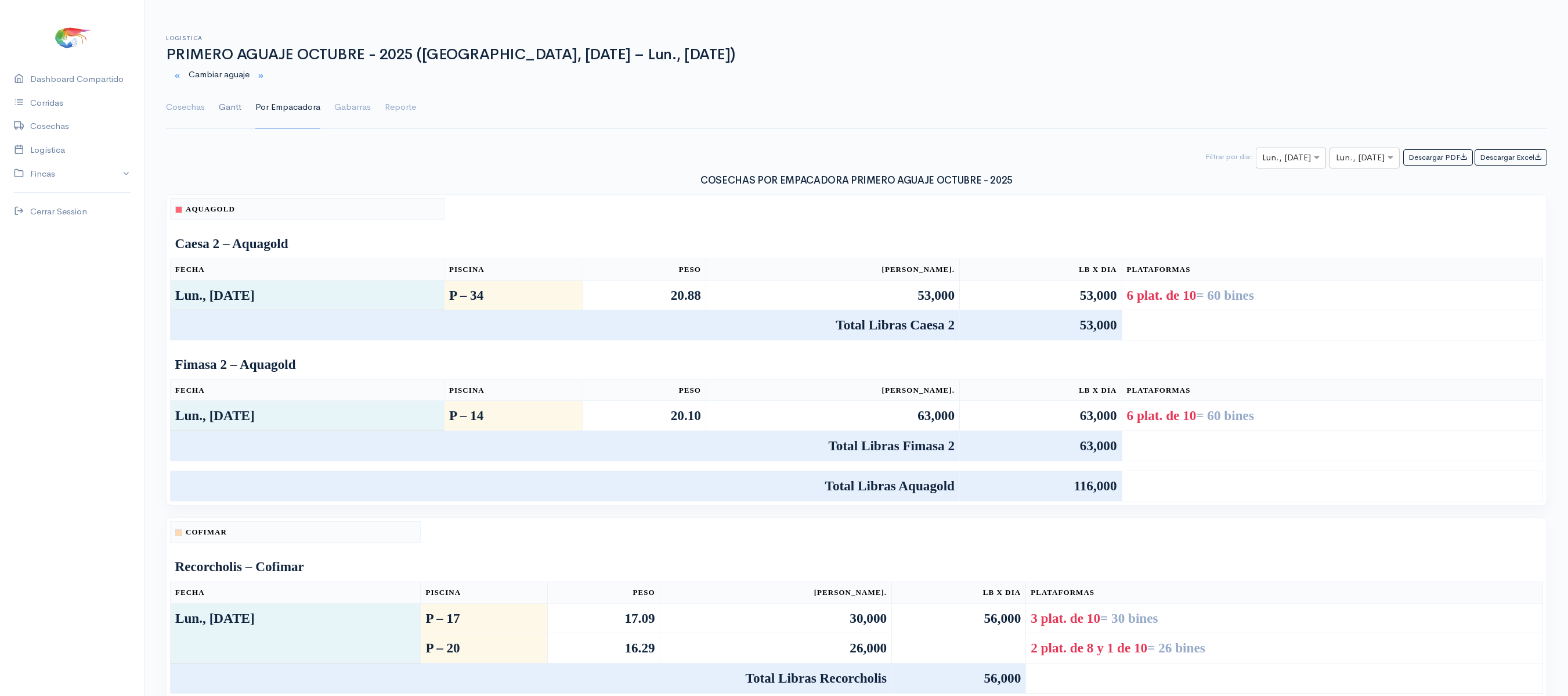
click at [227, 112] on link "Gantt" at bounding box center [231, 107] width 23 height 42
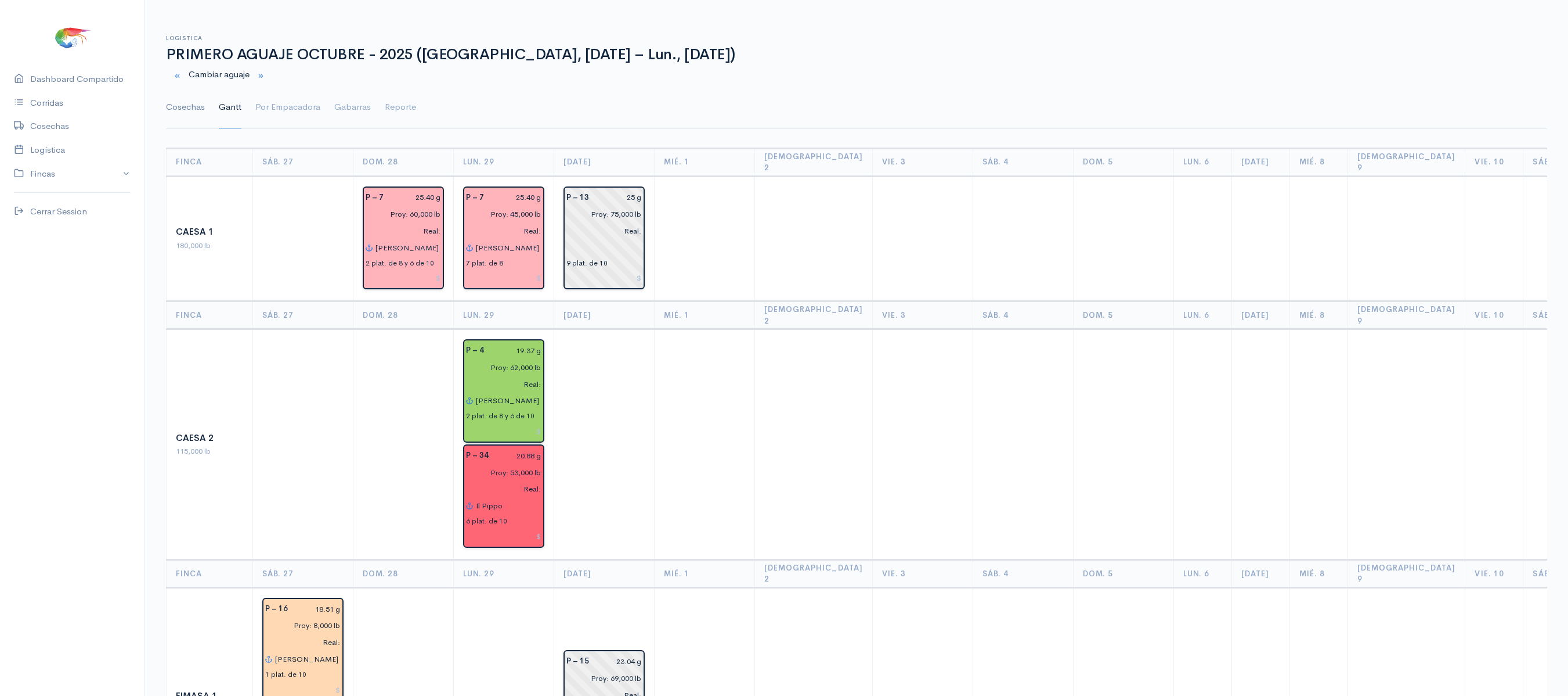
click at [188, 116] on link "Cosechas" at bounding box center [186, 107] width 39 height 42
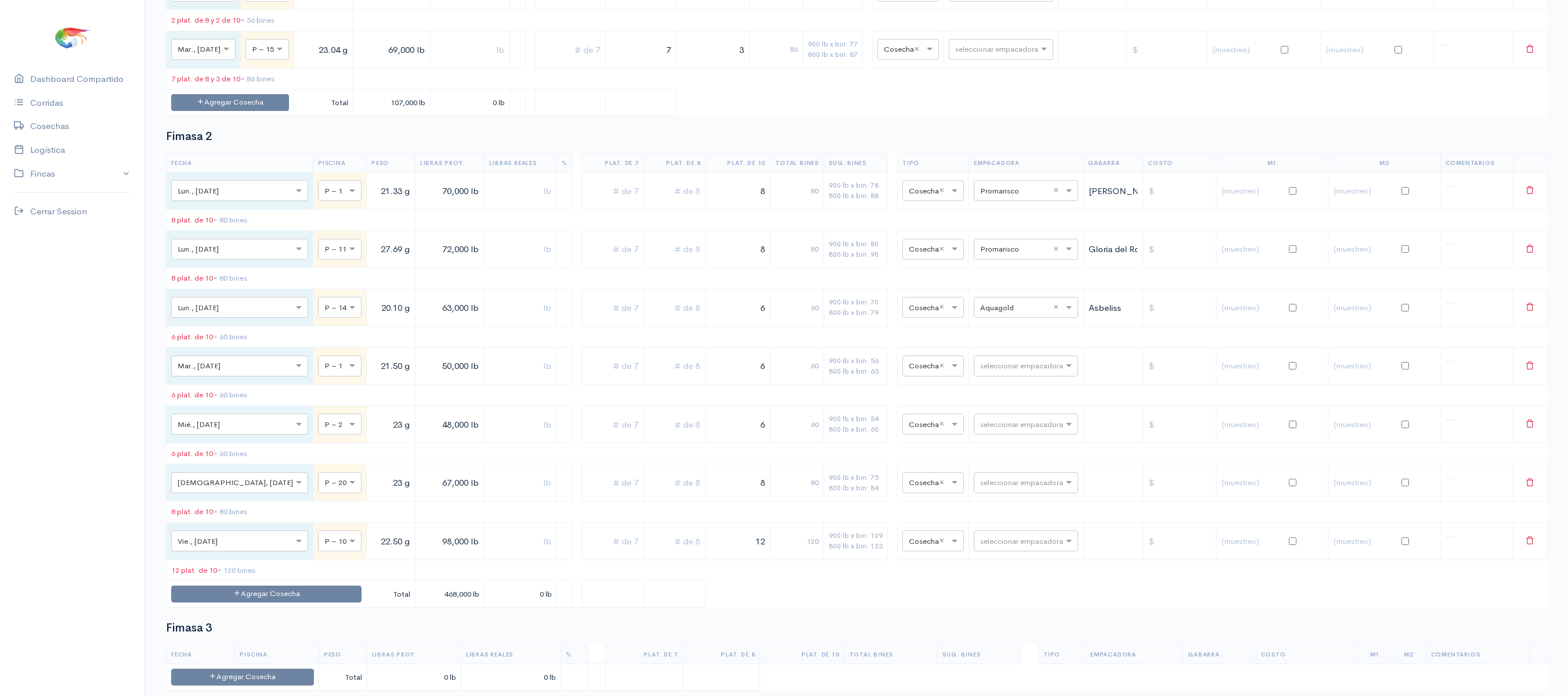
scroll to position [737, 0]
drag, startPoint x: 389, startPoint y: 218, endPoint x: 405, endPoint y: 216, distance: 16.1
click at [420, 199] on input "70,000 lb" at bounding box center [450, 187] width 60 height 24
drag, startPoint x: 393, startPoint y: 218, endPoint x: 405, endPoint y: 216, distance: 12.2
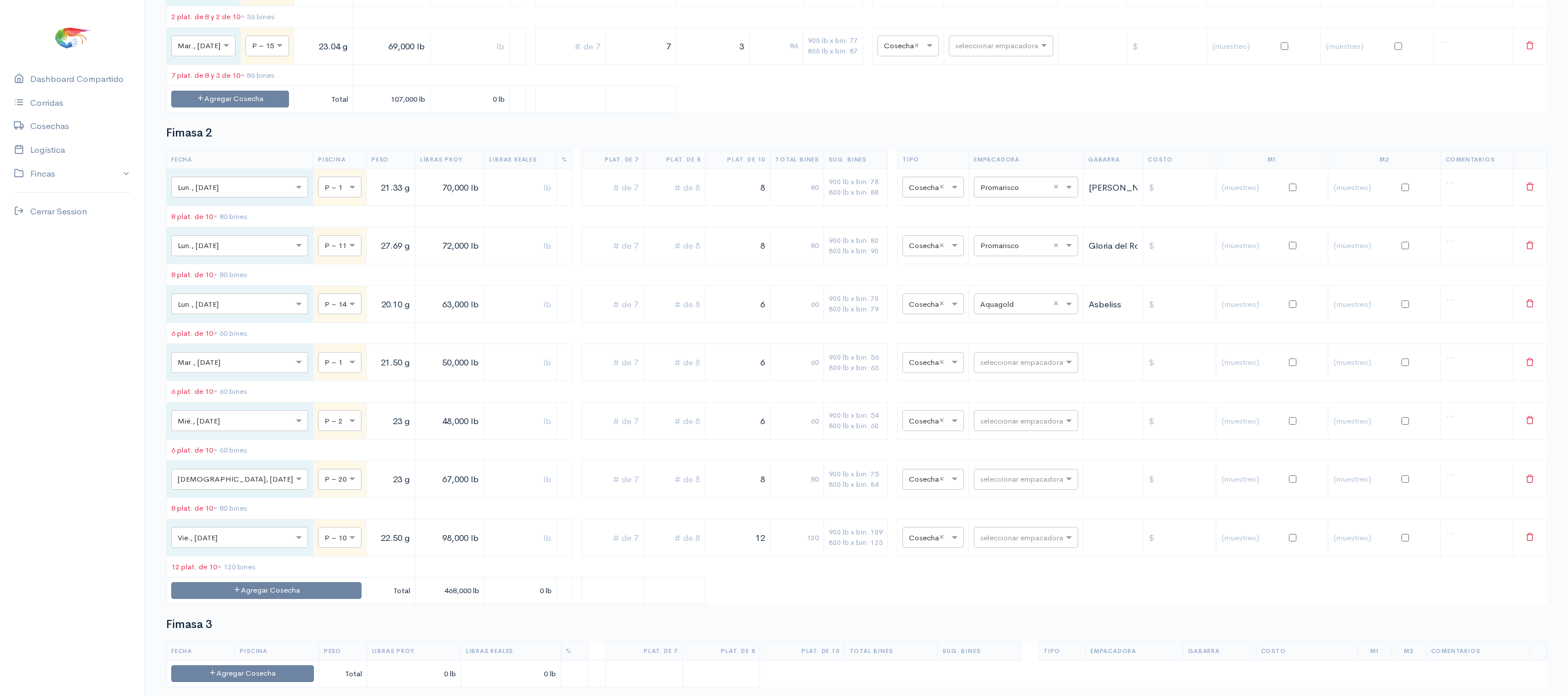
click at [420, 199] on input "70,000 lb" at bounding box center [450, 187] width 60 height 24
type input "55,000 lb"
drag, startPoint x: 386, startPoint y: 282, endPoint x: 401, endPoint y: 279, distance: 15.3
click at [420, 258] on input "72,000 lb" at bounding box center [450, 246] width 60 height 24
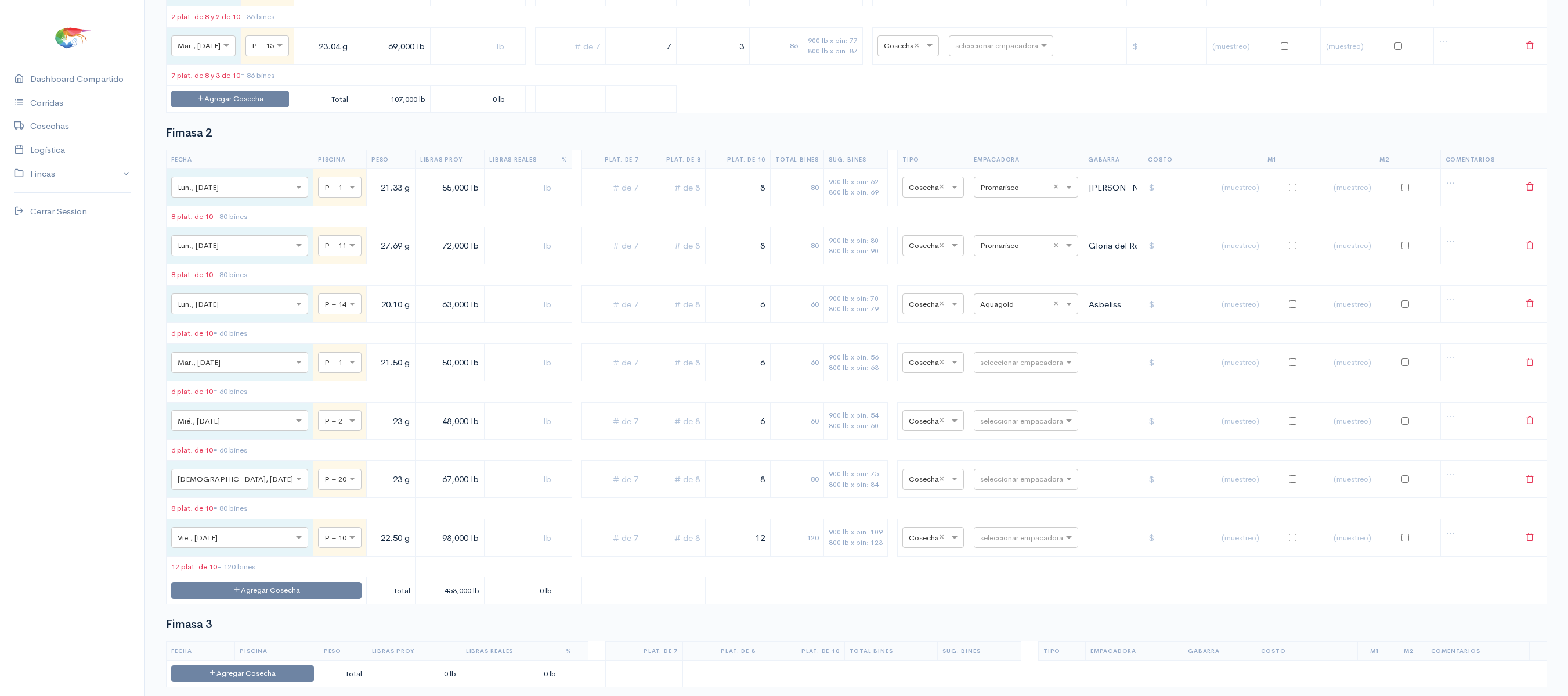
click at [420, 258] on input "72,000 lb" at bounding box center [450, 246] width 60 height 24
type input "75,000 lb"
drag, startPoint x: 736, startPoint y: 277, endPoint x: 788, endPoint y: 278, distance: 52.0
click at [788, 264] on tr "× Lun., [DATE] × P – 11 27.69 g 75,000 lb 8 80 900 lb x bin: 84 800 lb x bin: 9…" at bounding box center [856, 246] width 1381 height 37
type input "9"
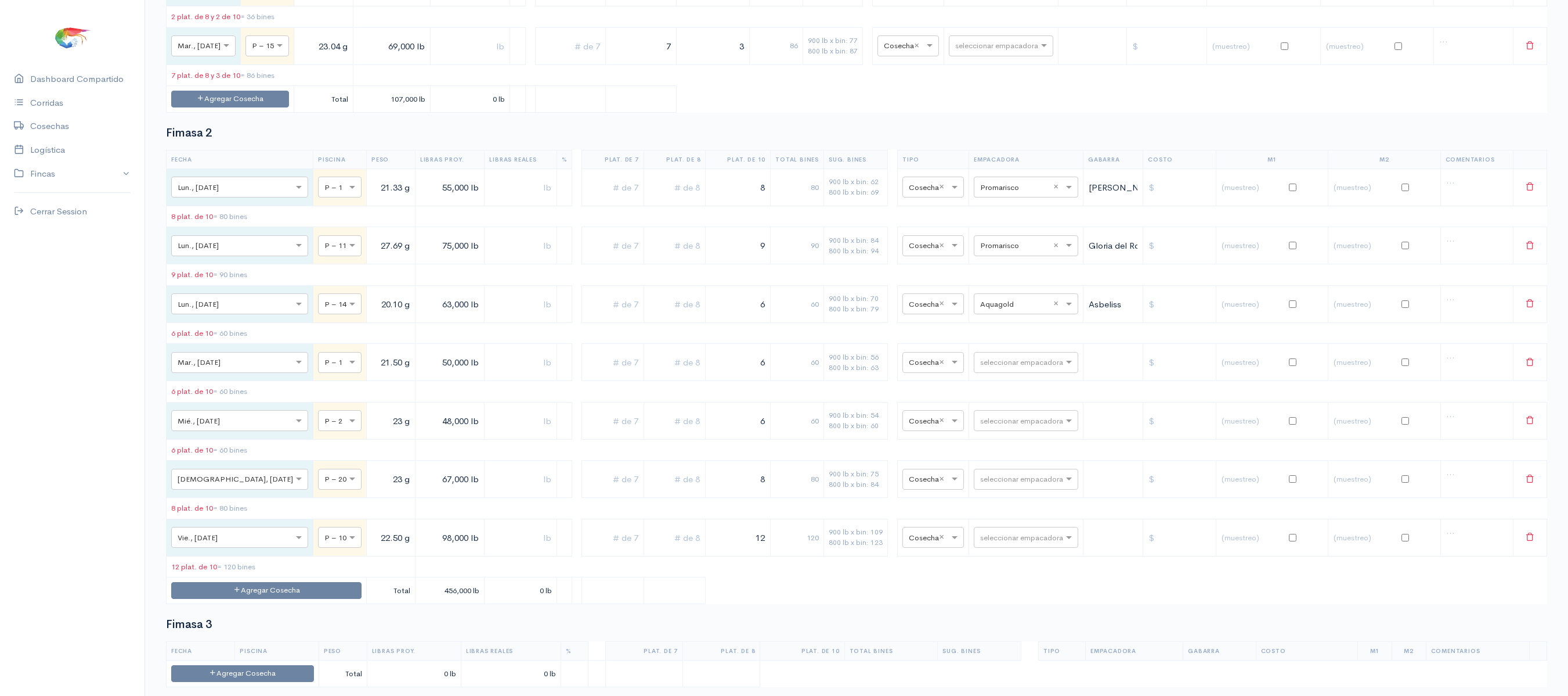
click at [748, 199] on input "8" at bounding box center [738, 187] width 55 height 24
drag, startPoint x: 748, startPoint y: 215, endPoint x: 807, endPoint y: 204, distance: 60.0
click at [807, 204] on tr "× Lun., [DATE] × P – 1 21.33 g 55,000 lb 8 80 900 lb x bin: 62 800 lb x bin: 69…" at bounding box center [856, 187] width 1381 height 37
type input "9"
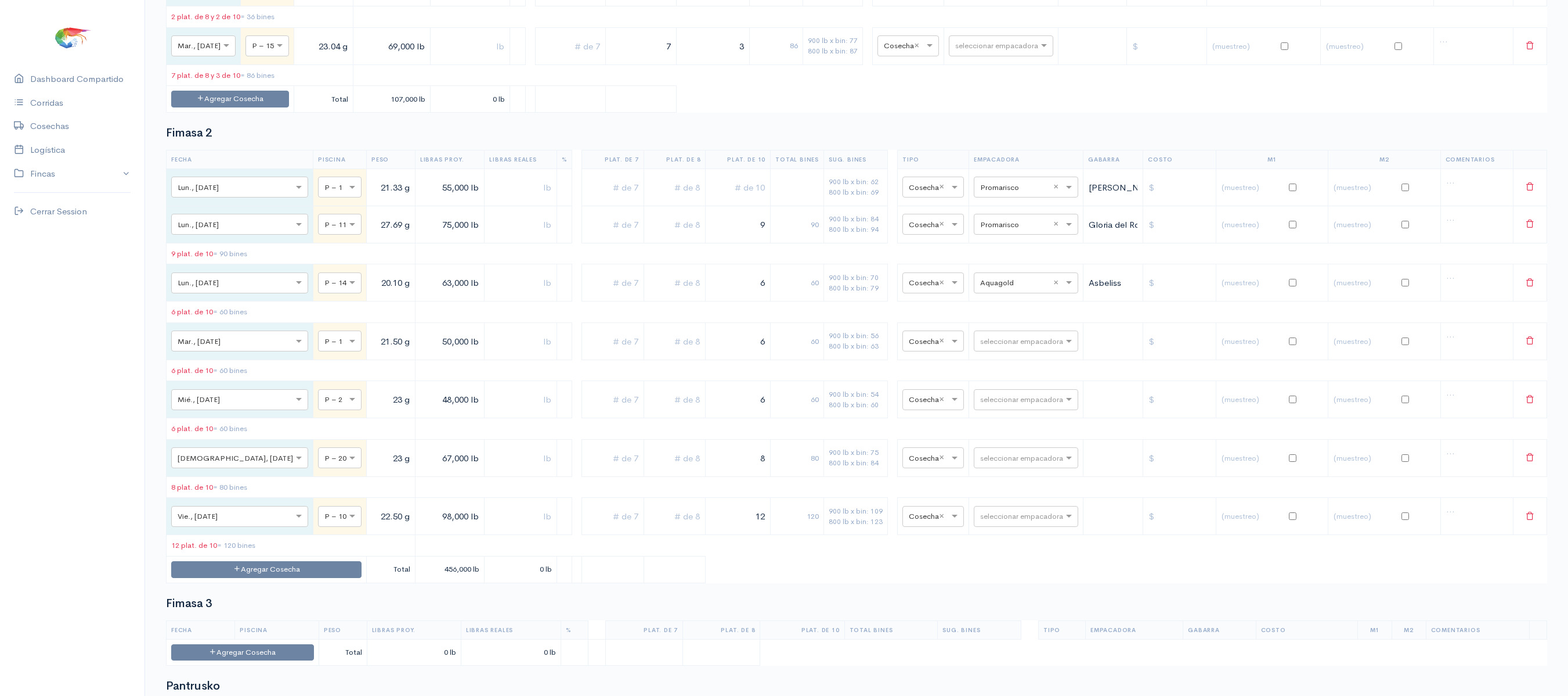
type input "8"
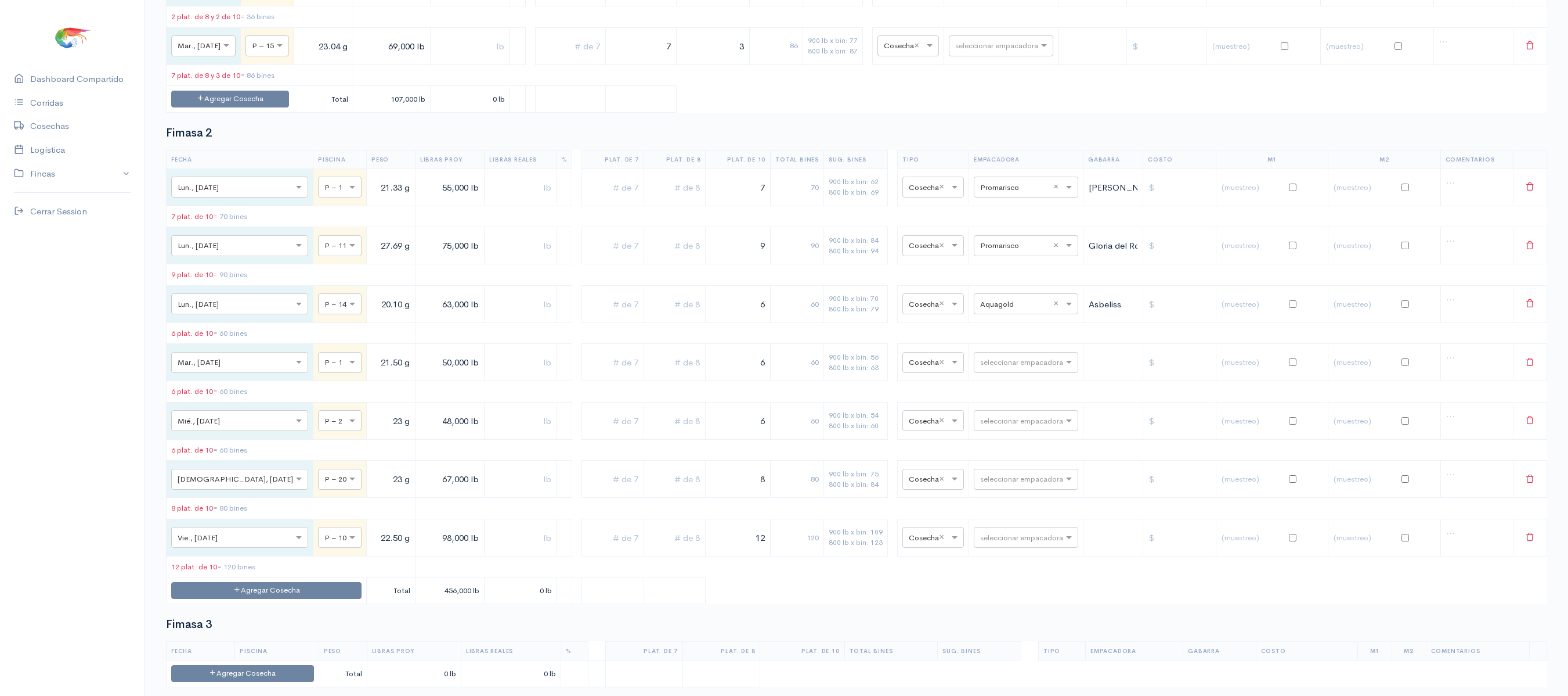
type input "7"
drag, startPoint x: 389, startPoint y: 396, endPoint x: 404, endPoint y: 394, distance: 15.1
click at [420, 374] on input "50,000 lb" at bounding box center [450, 363] width 60 height 24
type input "60,000 lb"
drag, startPoint x: 719, startPoint y: 403, endPoint x: 918, endPoint y: 397, distance: 199.1
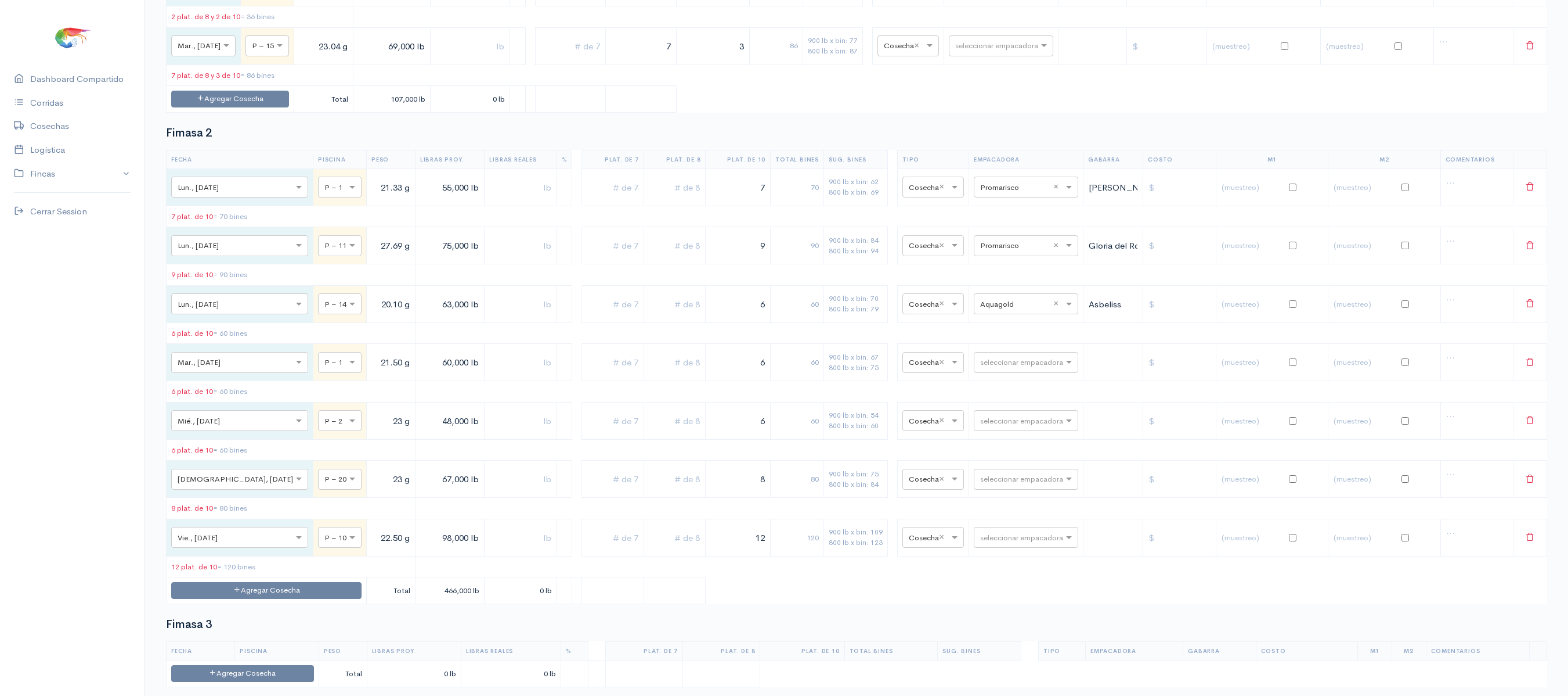
drag, startPoint x: 918, startPoint y: 397, endPoint x: 722, endPoint y: 403, distance: 196.1
click at [722, 374] on input "6" at bounding box center [738, 363] width 55 height 24
drag, startPoint x: 722, startPoint y: 403, endPoint x: 793, endPoint y: 394, distance: 71.6
drag, startPoint x: 793, startPoint y: 394, endPoint x: 692, endPoint y: 397, distance: 101.0
click at [711, 374] on input "6" at bounding box center [738, 363] width 55 height 24
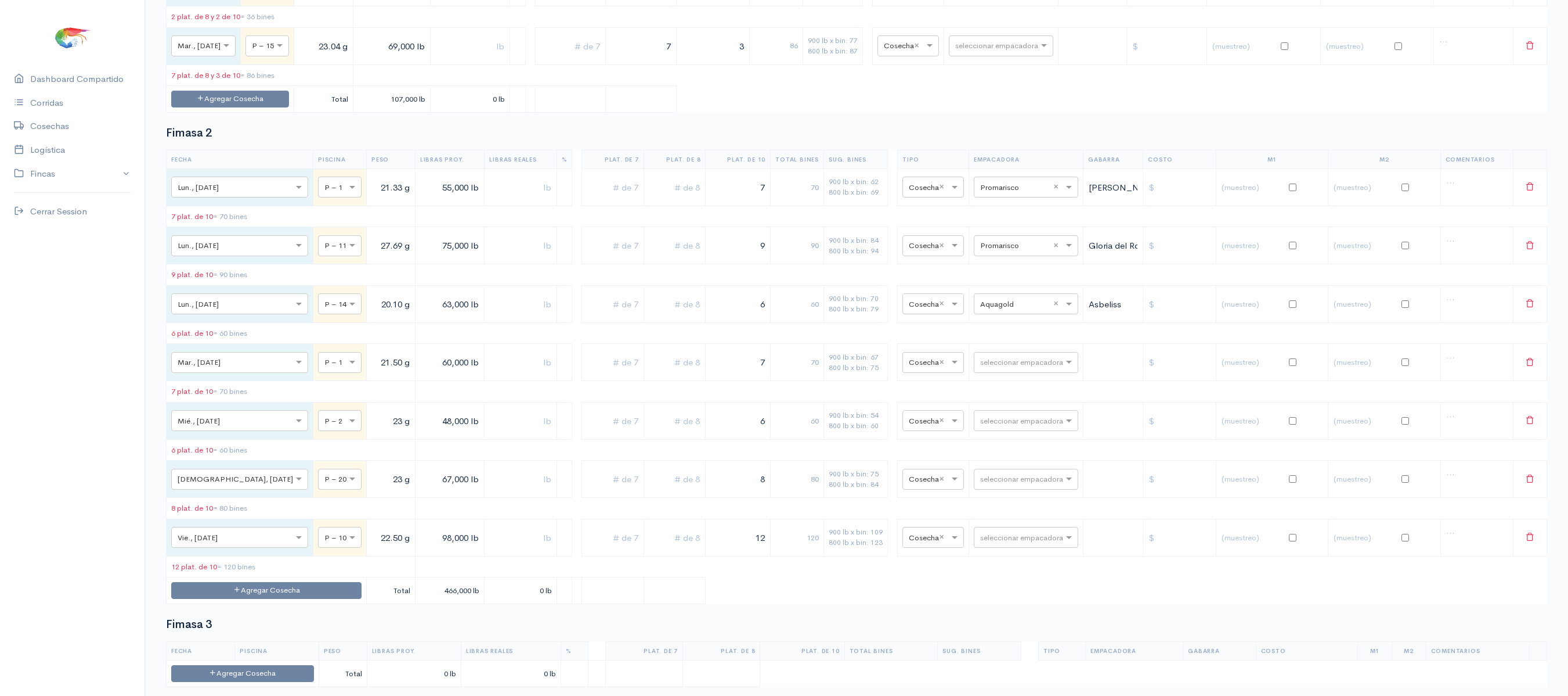
type input "7"
drag, startPoint x: 384, startPoint y: 215, endPoint x: 405, endPoint y: 214, distance: 21.0
click at [420, 199] on input "55,000 lb" at bounding box center [450, 187] width 60 height 24
type input "60,000 lb"
click at [538, 177] on div "Fimasa 2 Fecha Piscina Peso Libras Proy. Libras Reales % Plat. de 7 Plat. de 8 …" at bounding box center [856, 365] width 1382 height 478
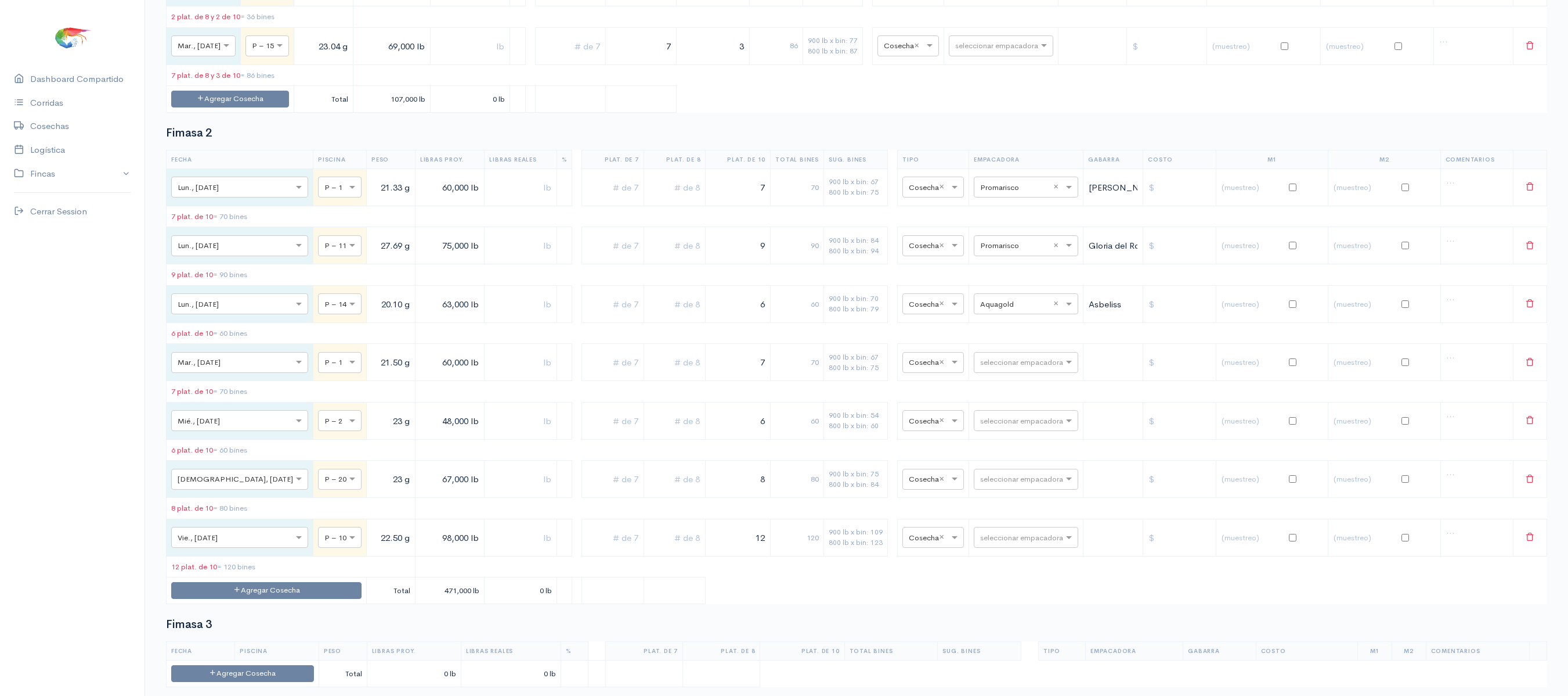
click at [564, 258] on table "Fecha Piscina Peso Libras Proy. Libras Reales % Plat. de 7 Plat. de 8 Plat. de …" at bounding box center [856, 376] width 1382 height 454
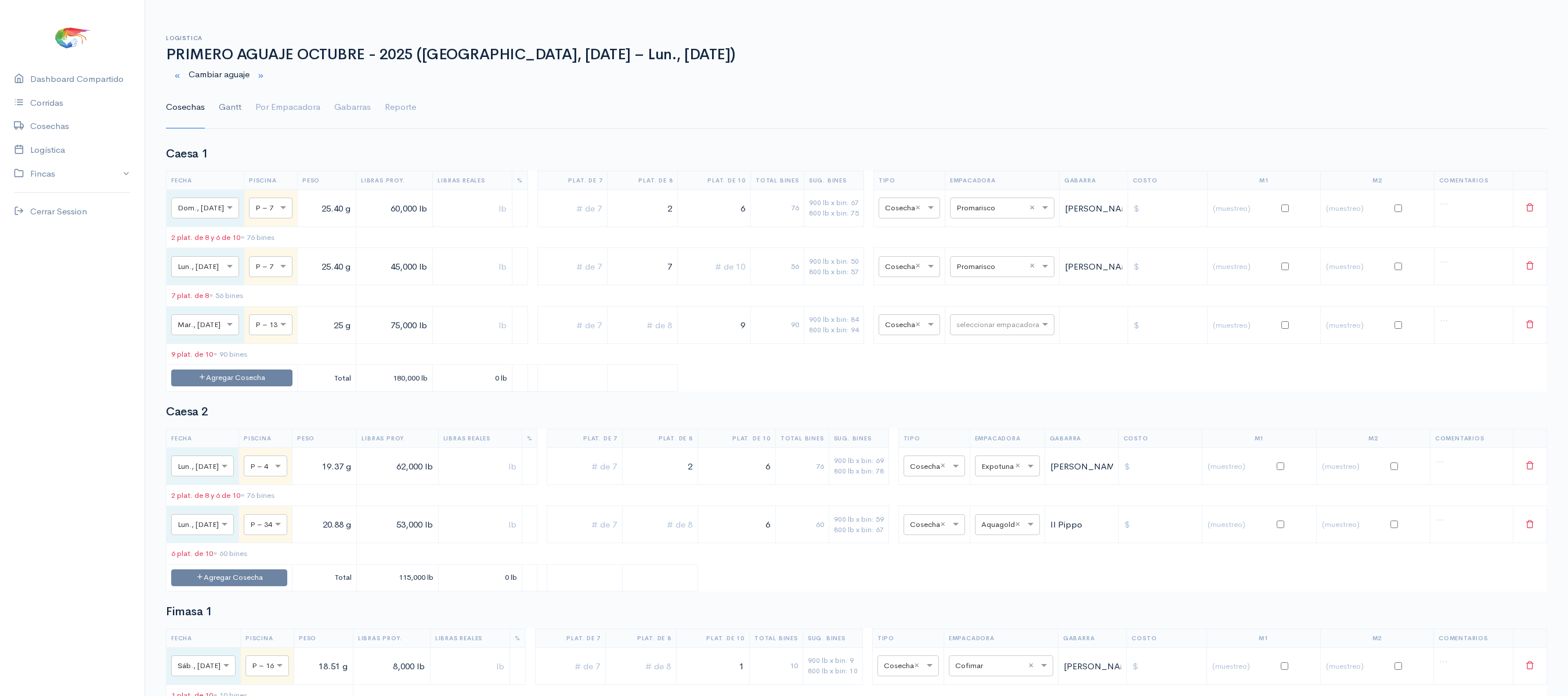
click at [224, 109] on link "Gantt" at bounding box center [231, 107] width 23 height 42
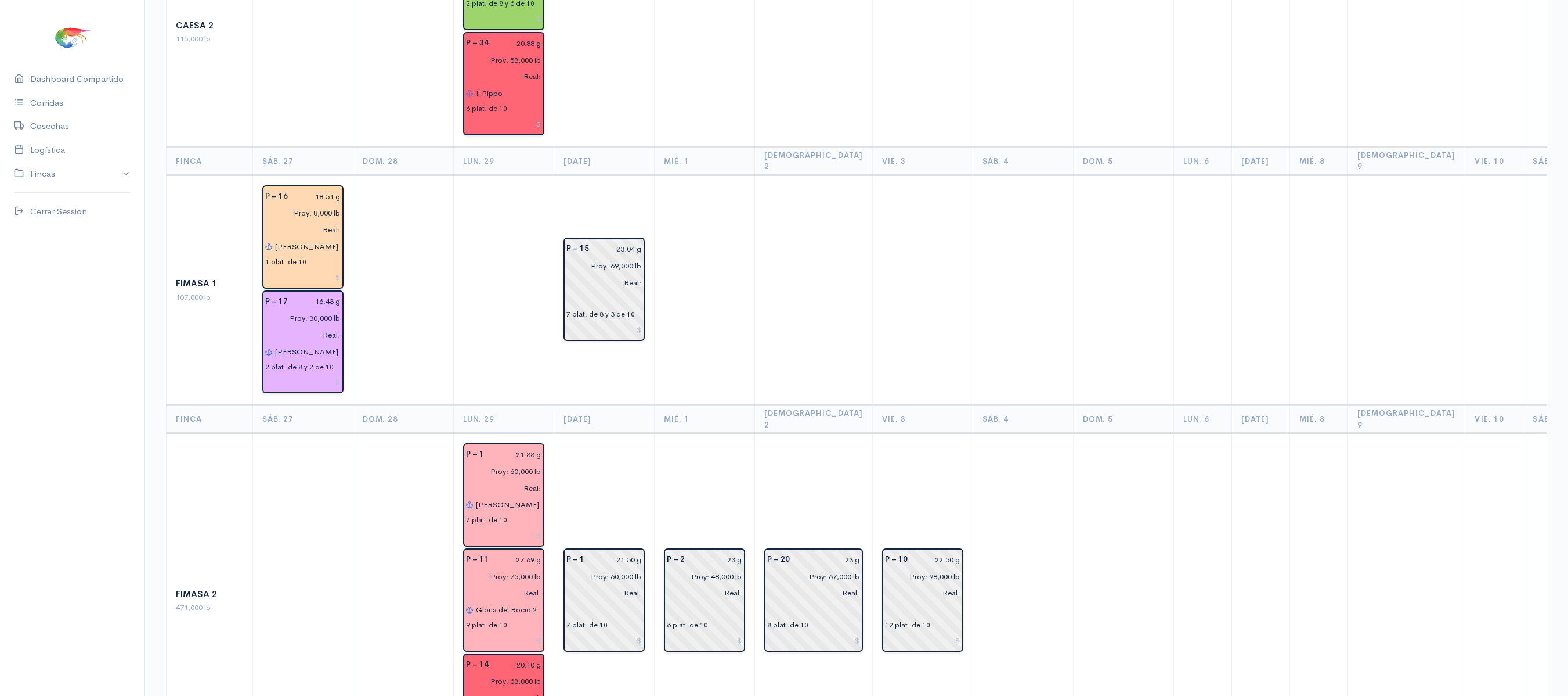
scroll to position [413, 0]
click at [530, 600] on input "Gloria del Rocio 2" at bounding box center [508, 608] width 66 height 17
click at [527, 600] on input "[PERSON_NAME] del [PERSON_NAME] 2 (8) - [PERSON_NAME] 2 (1)" at bounding box center [508, 608] width 66 height 17
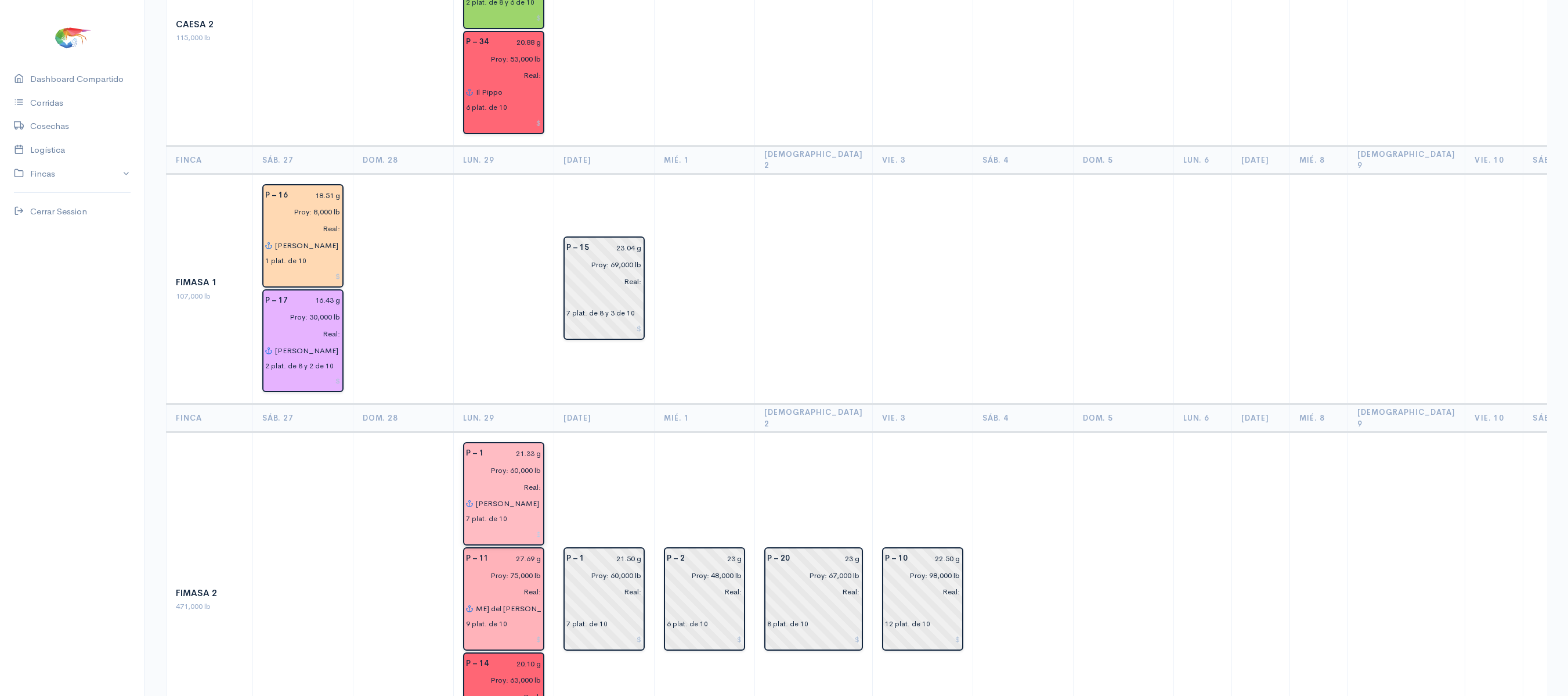
type input "[PERSON_NAME] del [PERSON_NAME] 2 (8) - [PERSON_NAME] (1)"
click at [506, 495] on input "[PERSON_NAME] 2" at bounding box center [508, 503] width 66 height 17
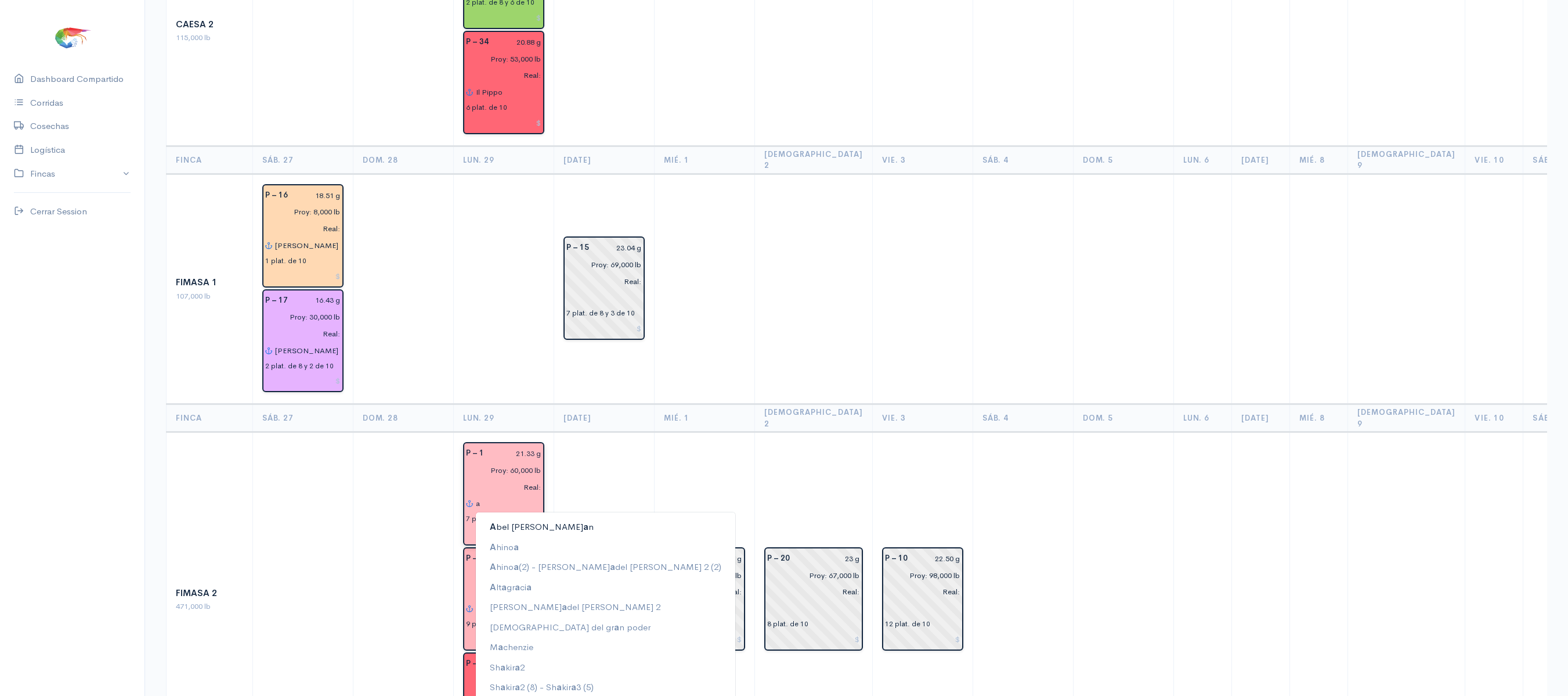
click at [533, 516] on button "A bel [PERSON_NAME] a n" at bounding box center [605, 526] width 259 height 20
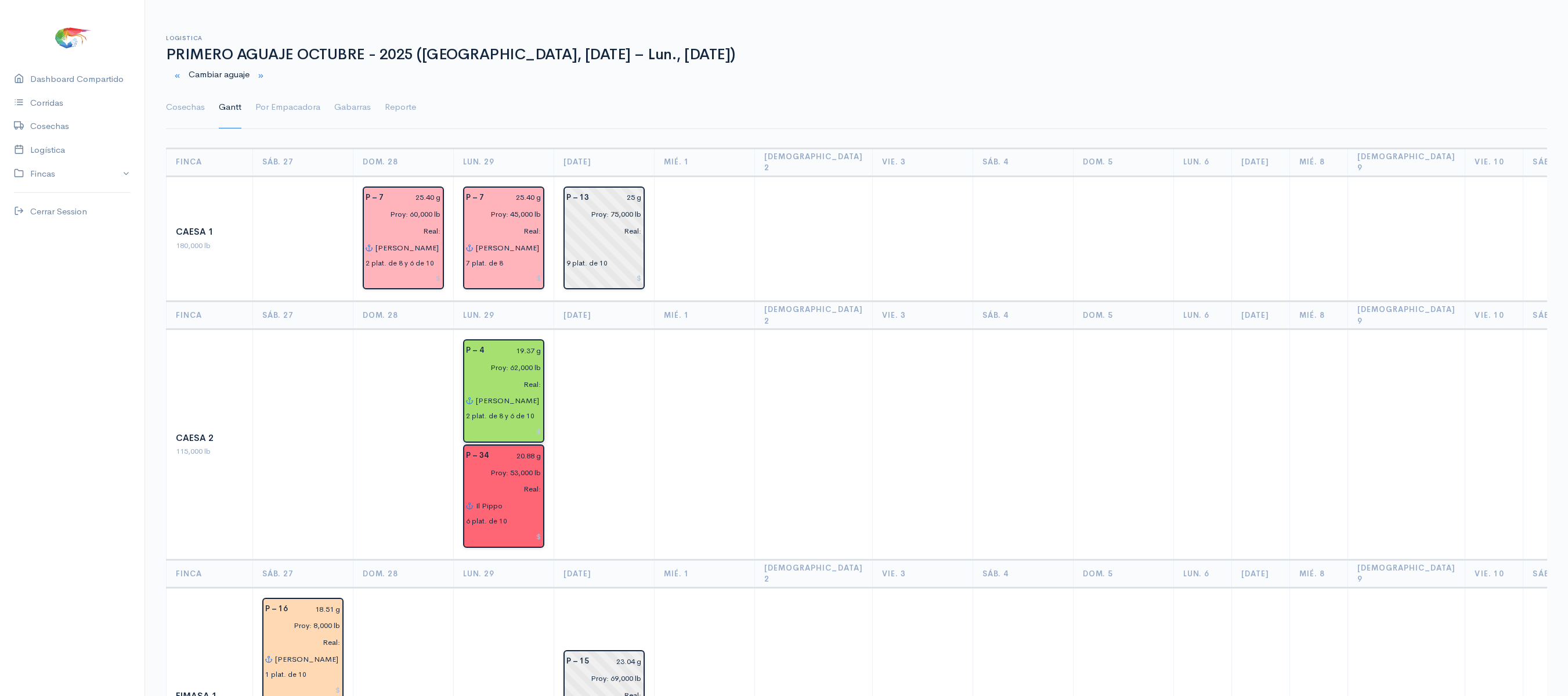
type input "[PERSON_NAME]"
click at [514, 376] on input "Real:" at bounding box center [499, 384] width 82 height 17
click at [509, 393] on input "[PERSON_NAME]" at bounding box center [508, 401] width 66 height 17
type input "c"
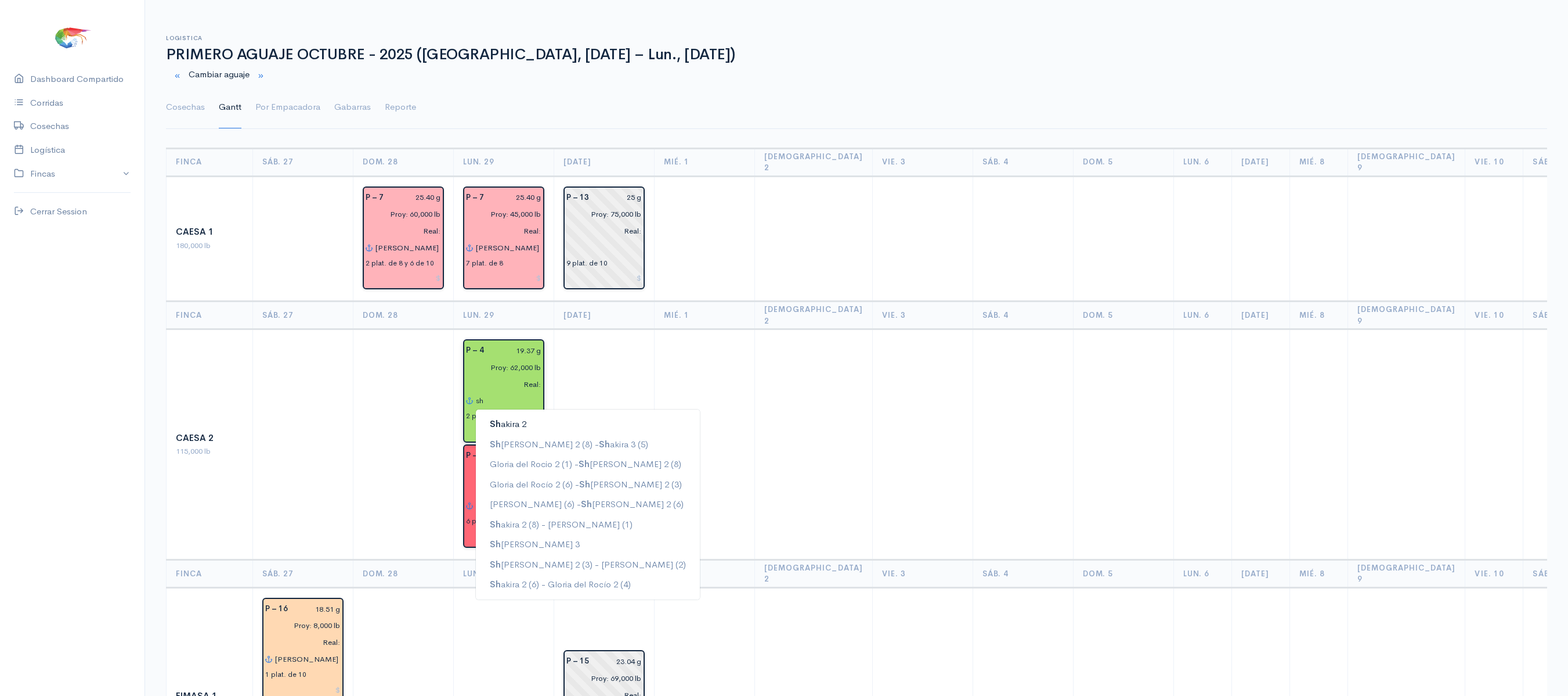
click at [542, 414] on button "[PERSON_NAME] 2" at bounding box center [587, 424] width 224 height 20
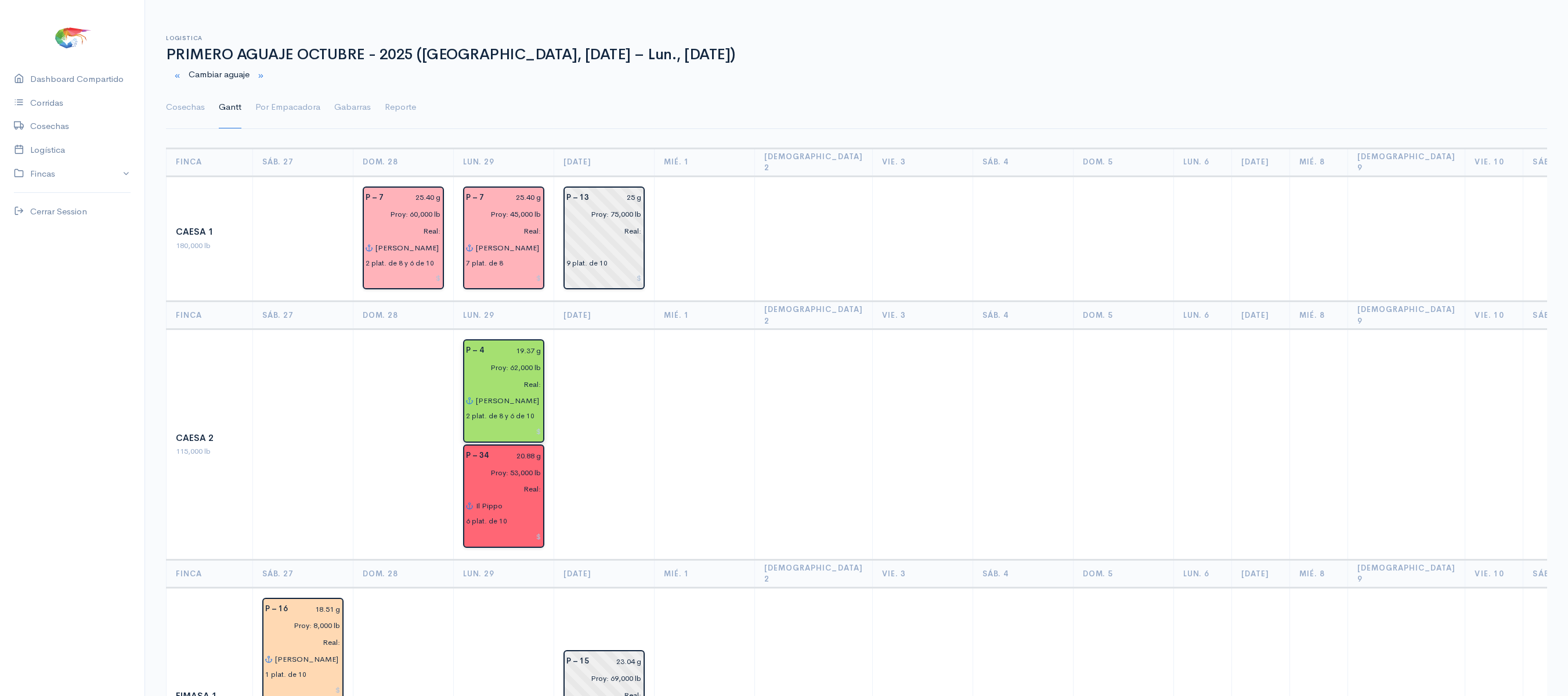
type input "[PERSON_NAME] 2"
click at [586, 412] on td at bounding box center [605, 444] width 101 height 231
click at [247, 101] on ul "Cosechas [PERSON_NAME] Por Empacadora Gabarras Reporte" at bounding box center [856, 107] width 1382 height 42
click at [248, 96] on ul "Cosechas [PERSON_NAME] Por Empacadora Gabarras Reporte" at bounding box center [856, 107] width 1382 height 42
click at [255, 103] on link "Por Empacadora" at bounding box center [288, 107] width 65 height 42
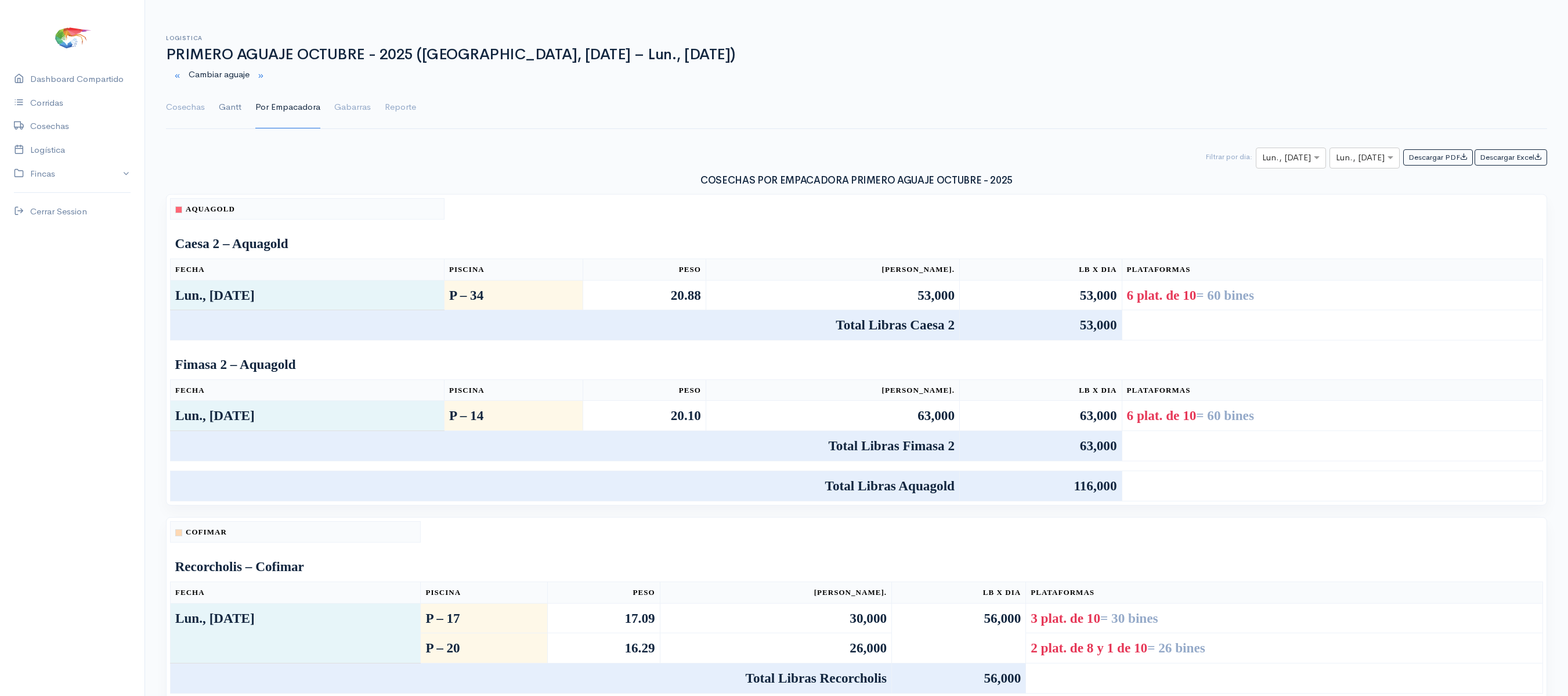
click at [230, 104] on link "Gantt" at bounding box center [231, 107] width 23 height 42
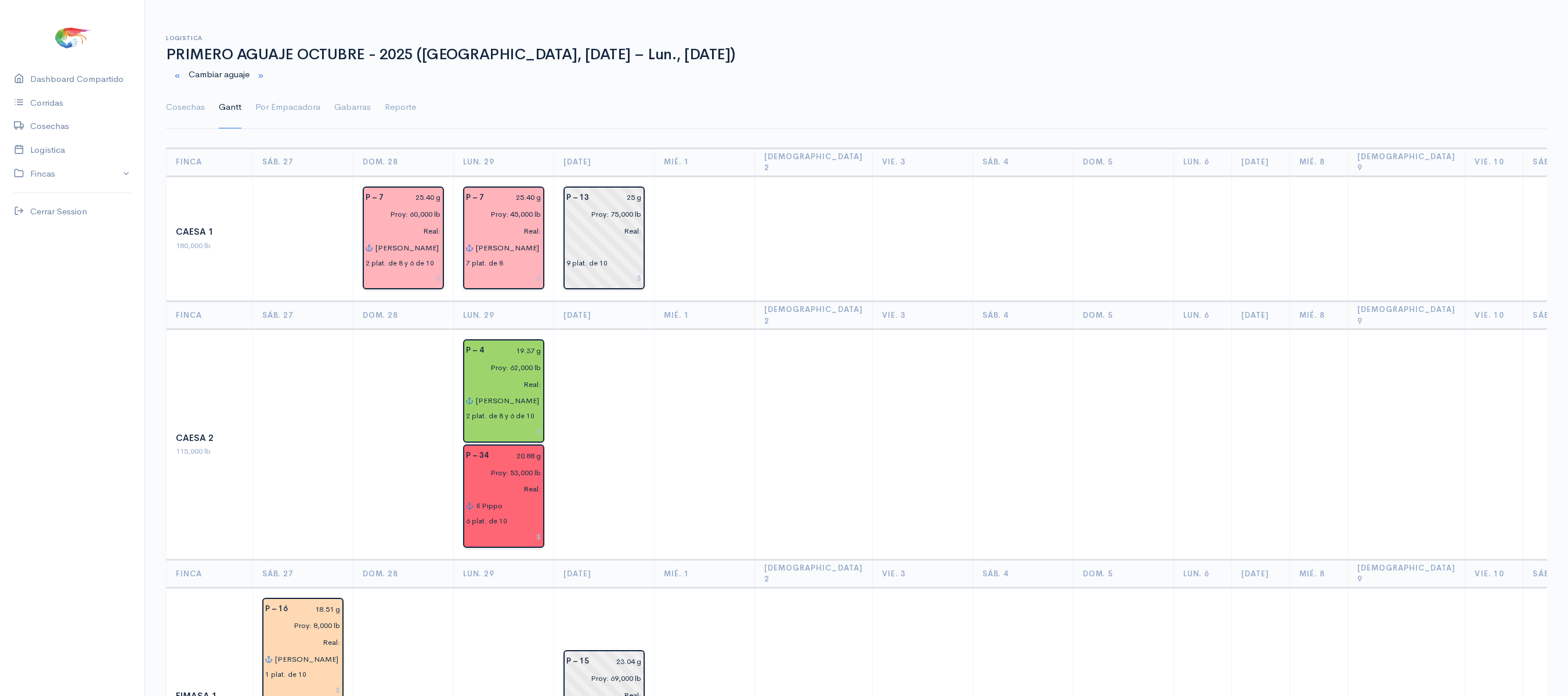
click at [722, 253] on td at bounding box center [705, 239] width 101 height 126
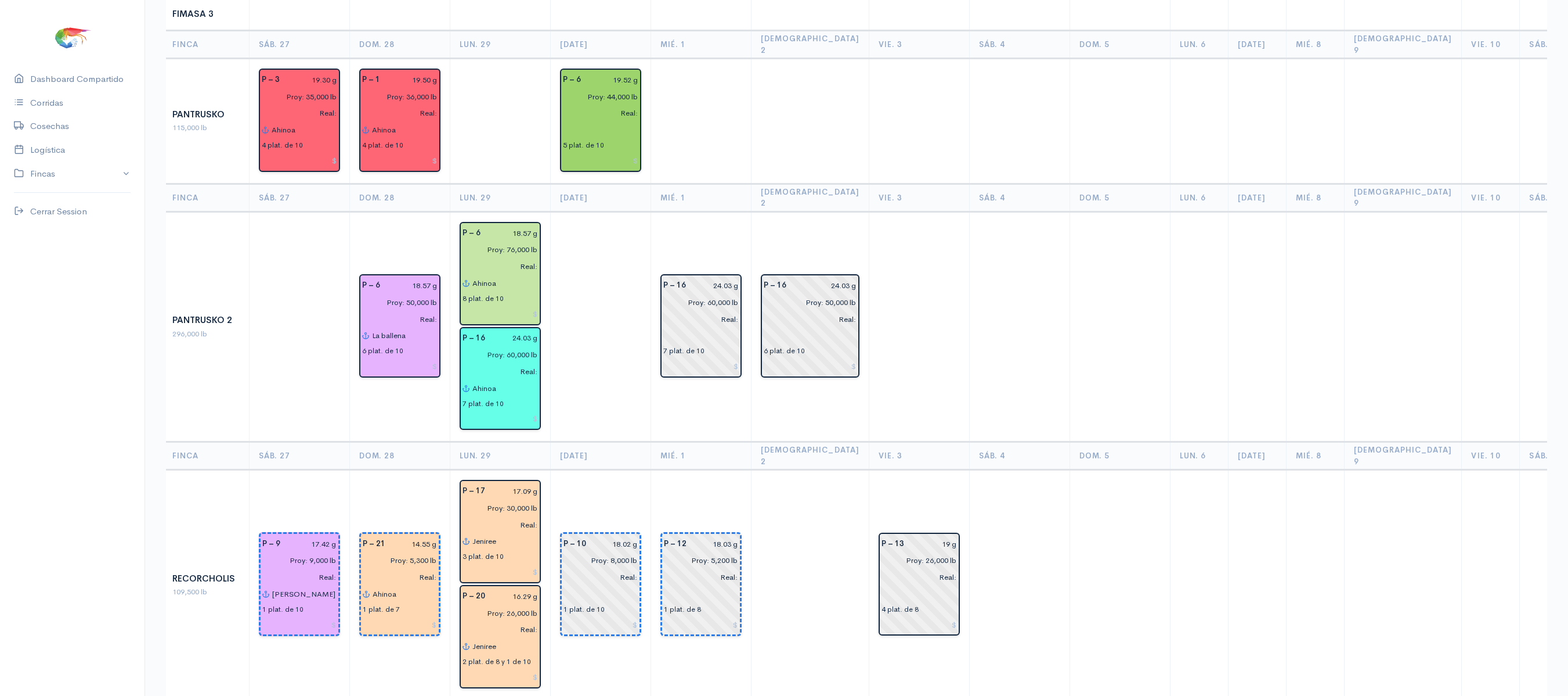
scroll to position [1212, 0]
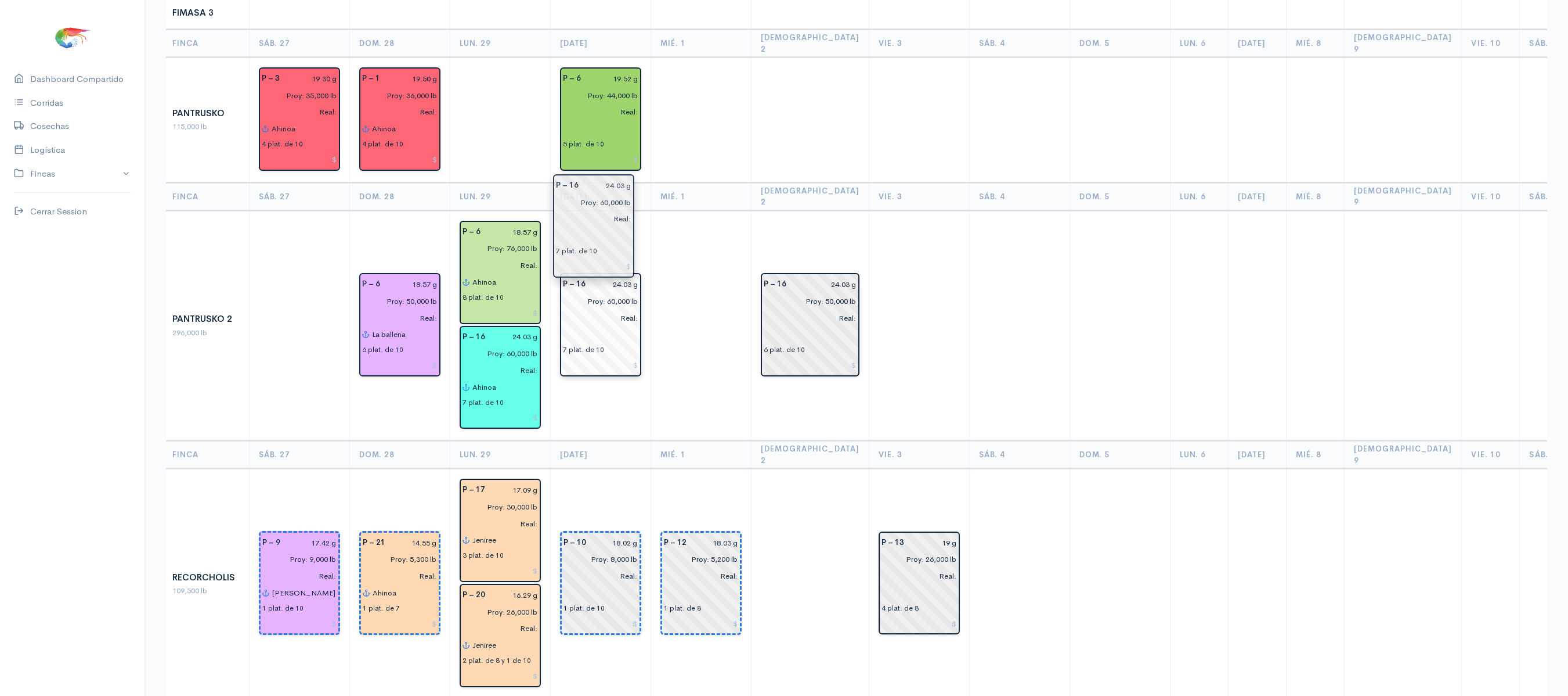
drag, startPoint x: 709, startPoint y: 241, endPoint x: 601, endPoint y: 226, distance: 109.0
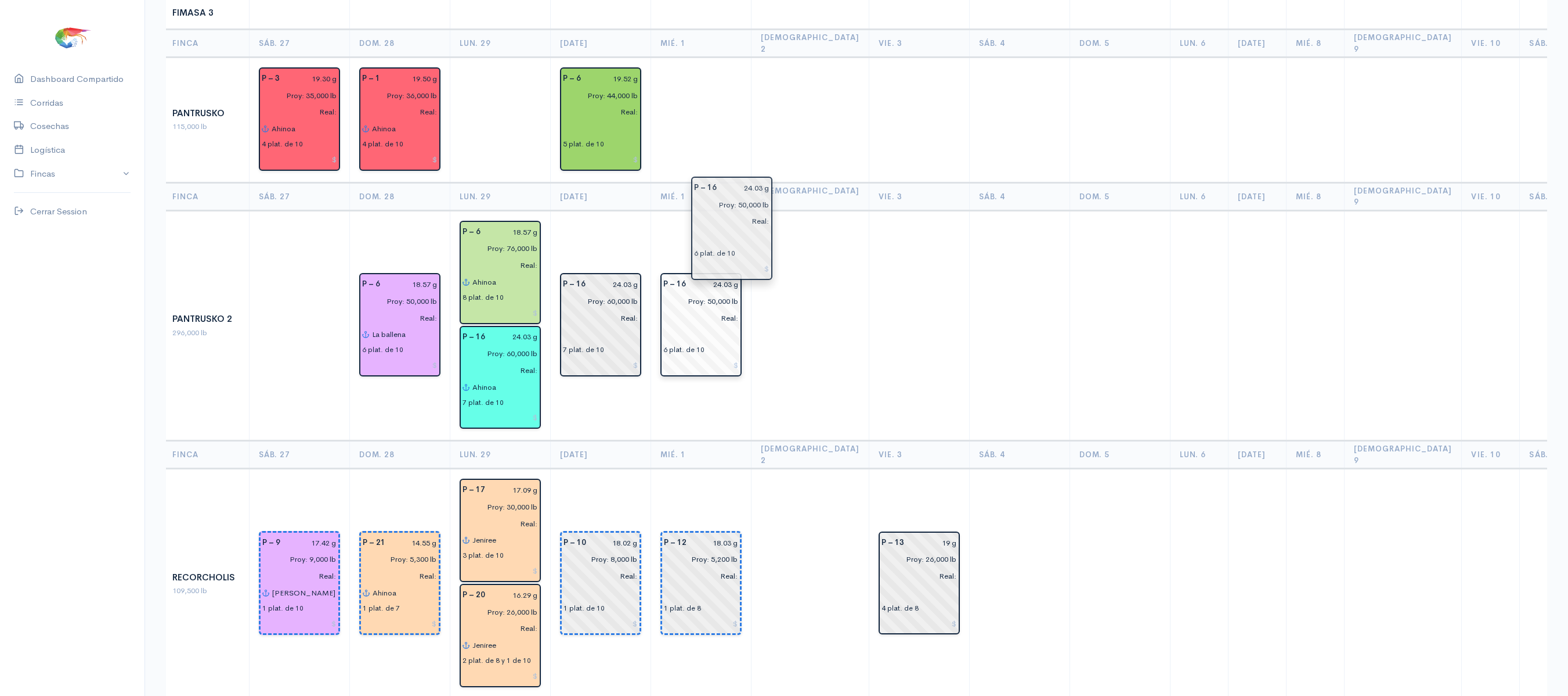
drag, startPoint x: 771, startPoint y: 264, endPoint x: 700, endPoint y: 252, distance: 72.0
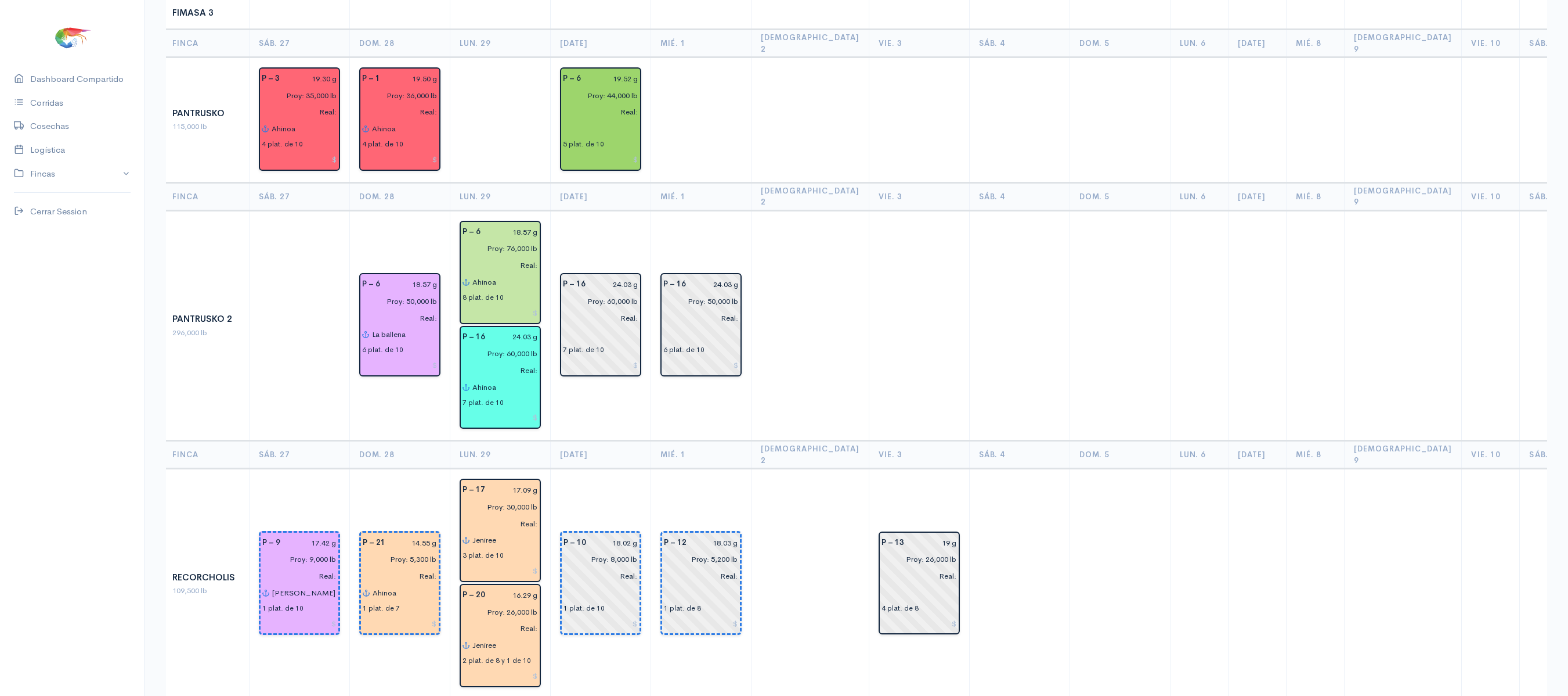
click at [774, 210] on td at bounding box center [810, 325] width 118 height 231
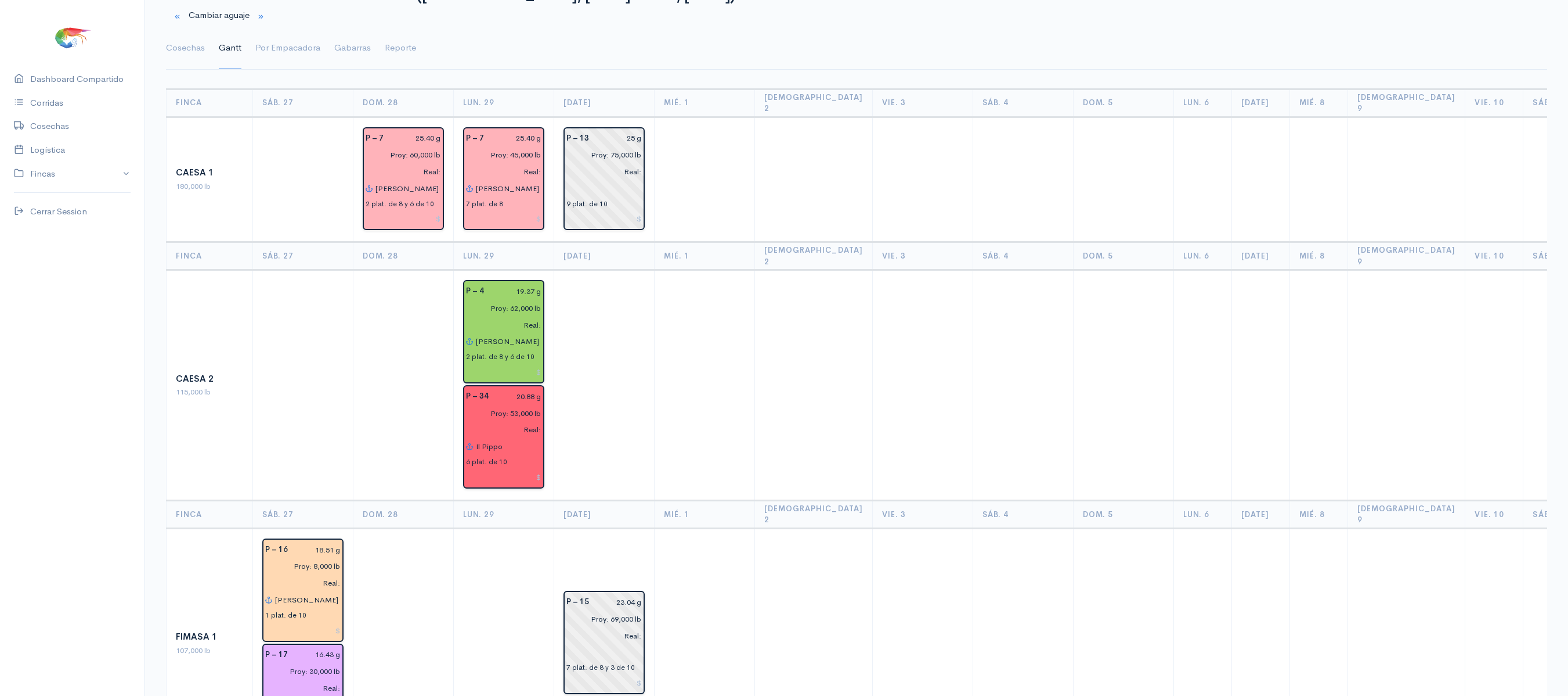
scroll to position [4, 0]
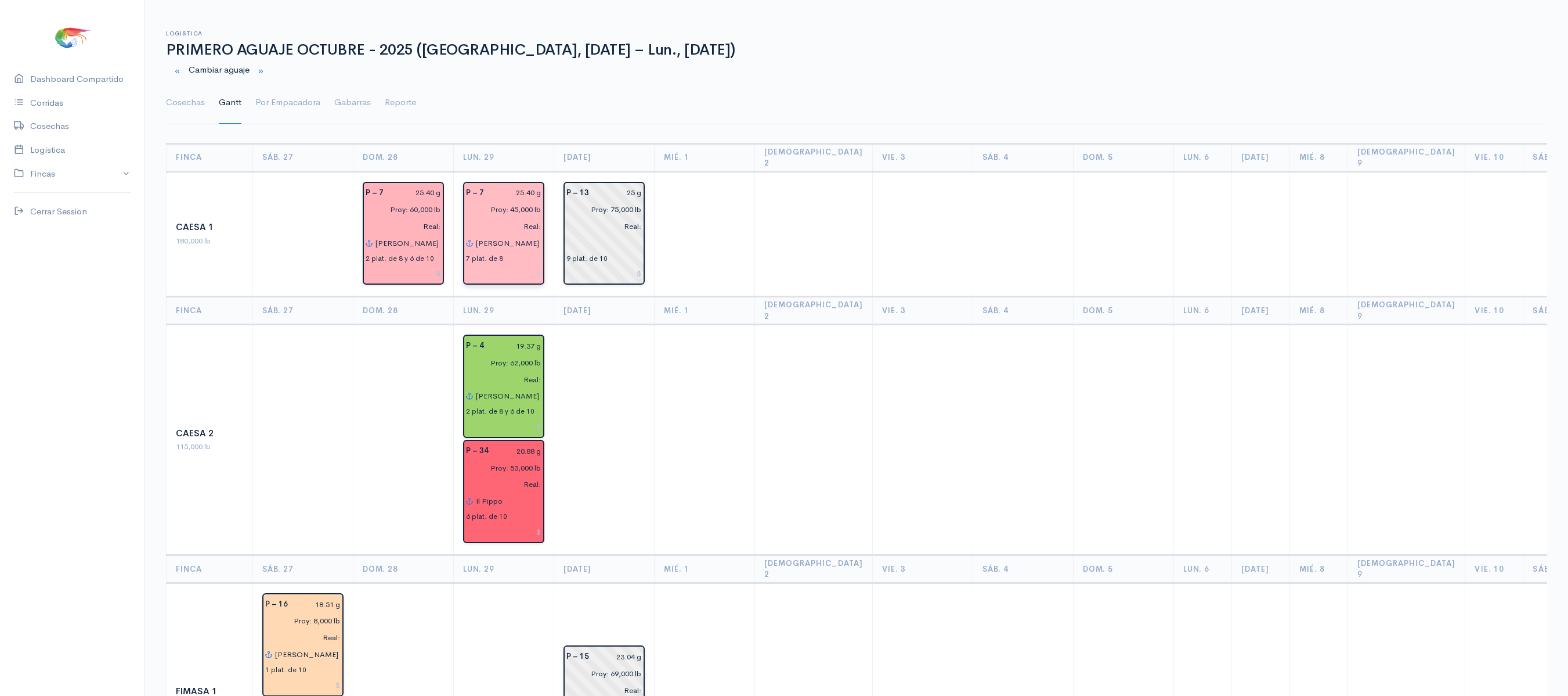
click at [523, 266] on input at bounding box center [503, 273] width 75 height 17
type input "$"
click at [523, 266] on input at bounding box center [503, 273] width 75 height 17
type input "$ 1 400"
click at [529, 418] on input at bounding box center [503, 426] width 75 height 17
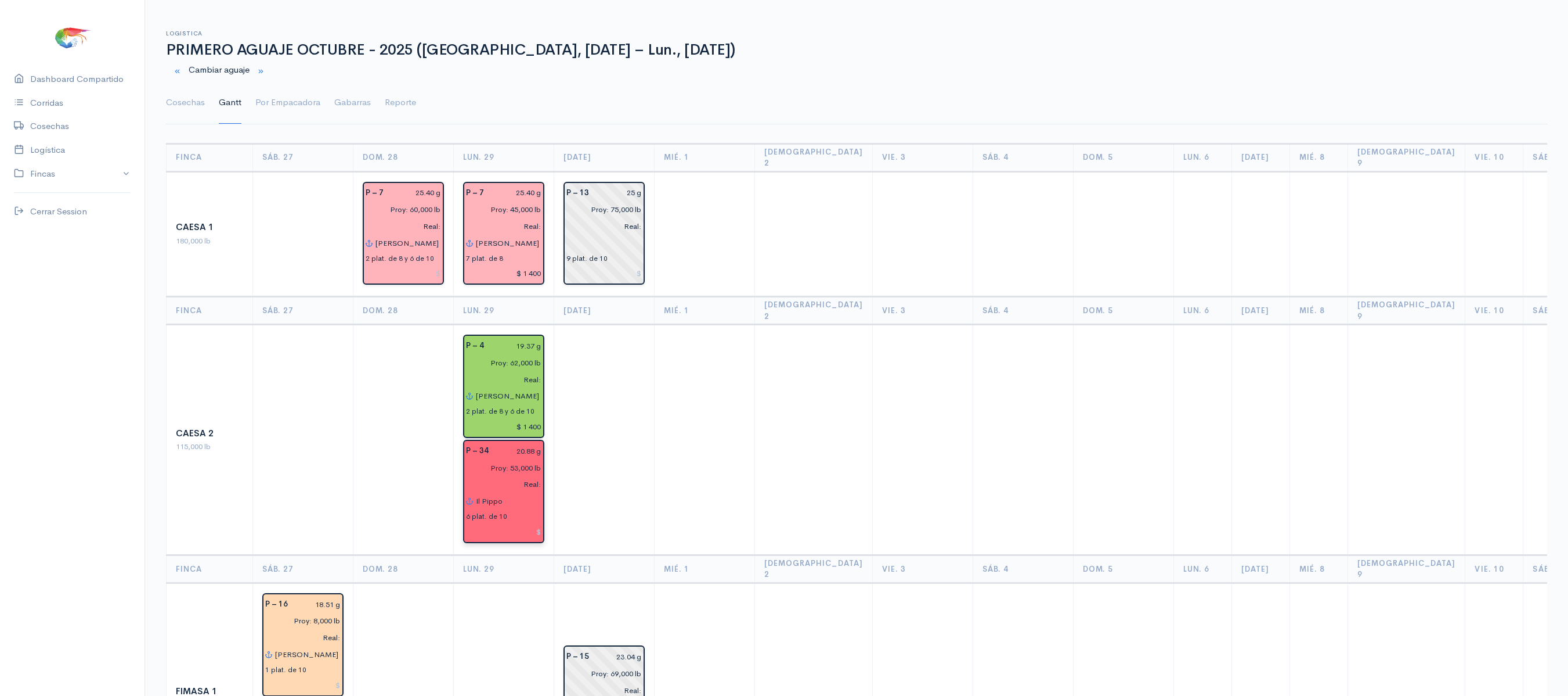
type input "$ 1 400"
click at [534, 524] on input at bounding box center [503, 532] width 75 height 17
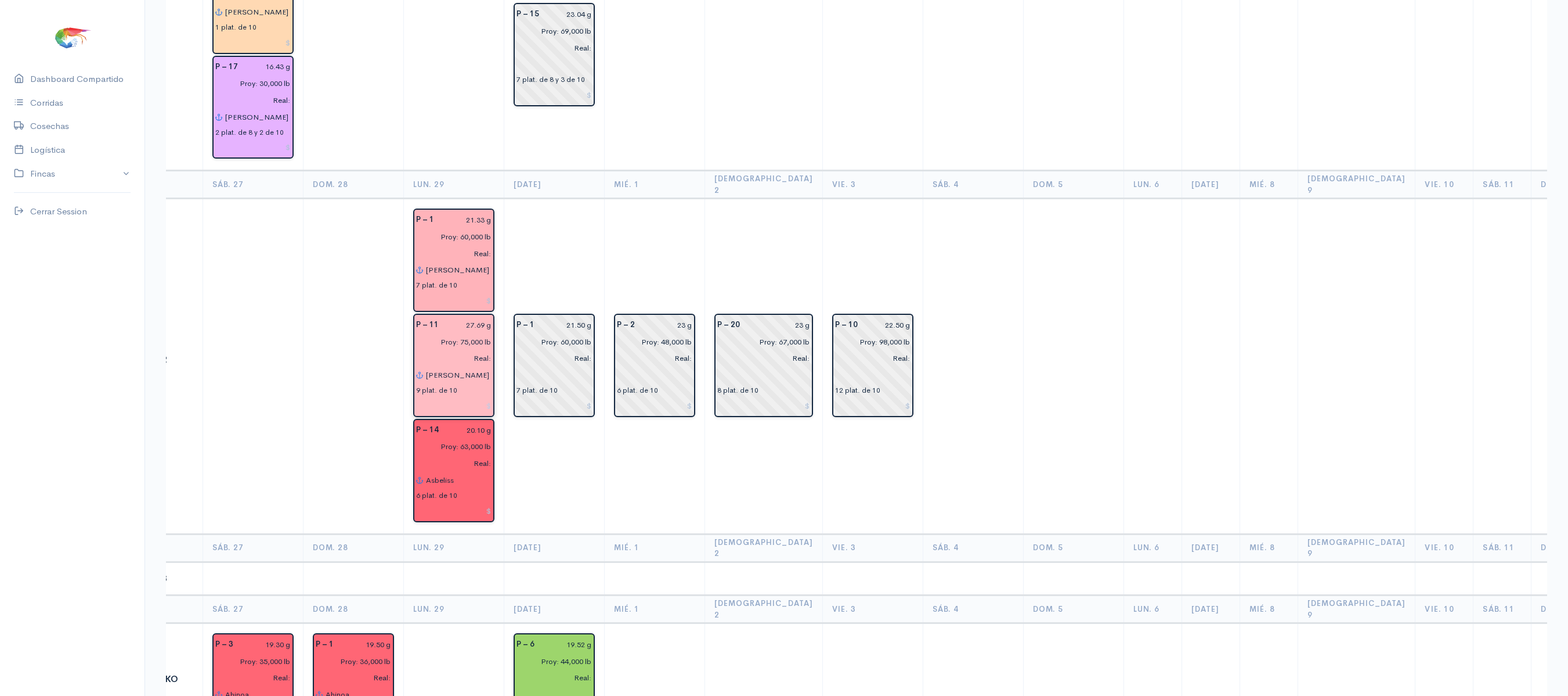
scroll to position [0, 0]
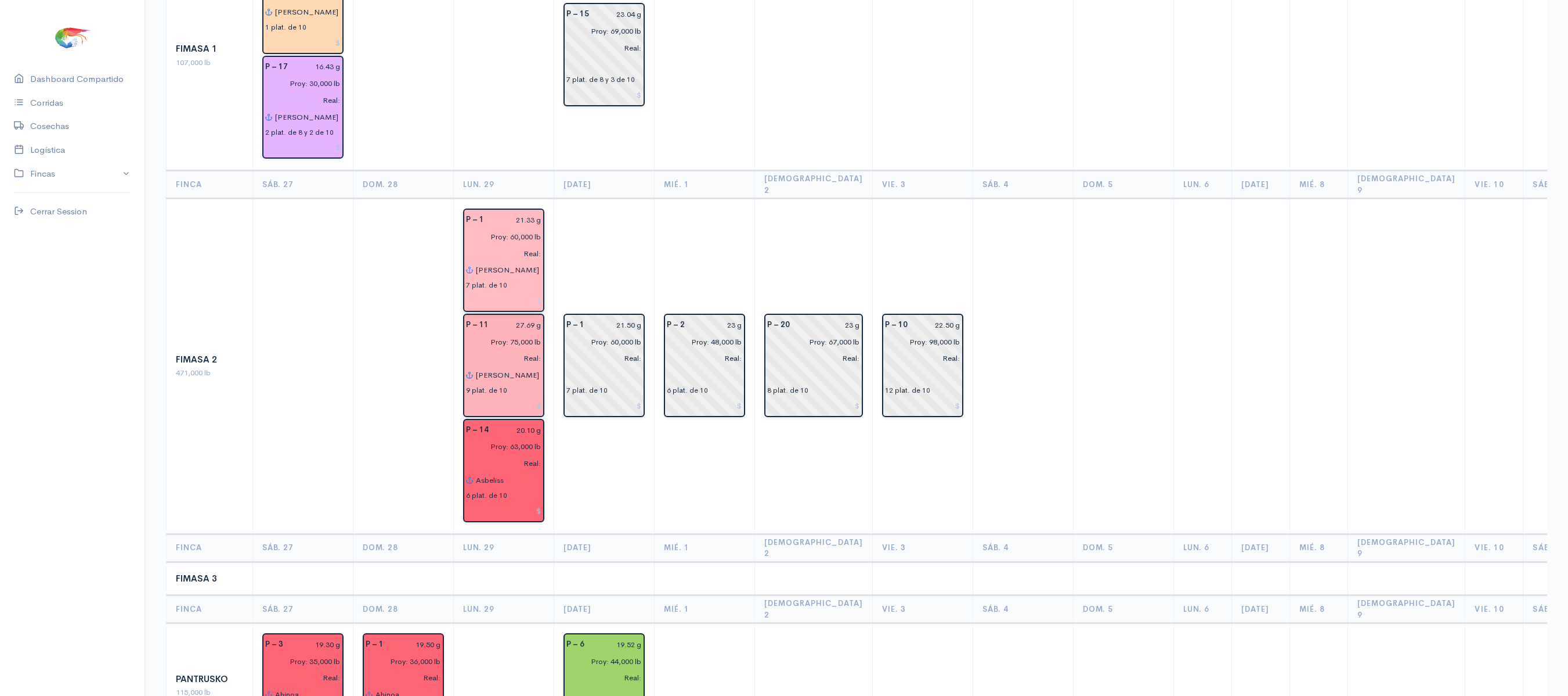
type input "$ 1 200"
click at [515, 279] on div "7 plat. de 10" at bounding box center [503, 285] width 75 height 12
click at [519, 292] on input at bounding box center [503, 300] width 75 height 17
type input "$ 1 400"
click at [523, 397] on input at bounding box center [503, 405] width 75 height 17
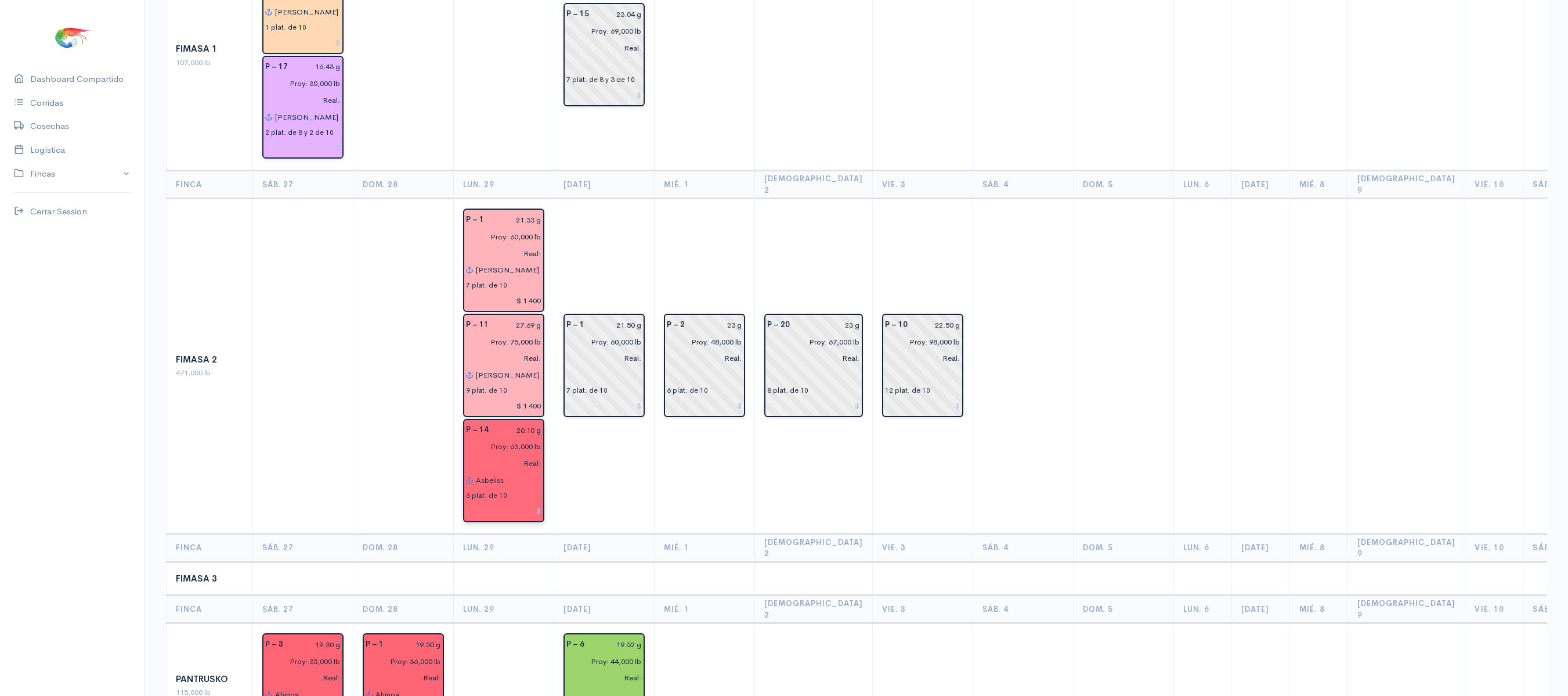
type input "$ 1 400"
click at [529, 502] on input at bounding box center [503, 510] width 75 height 17
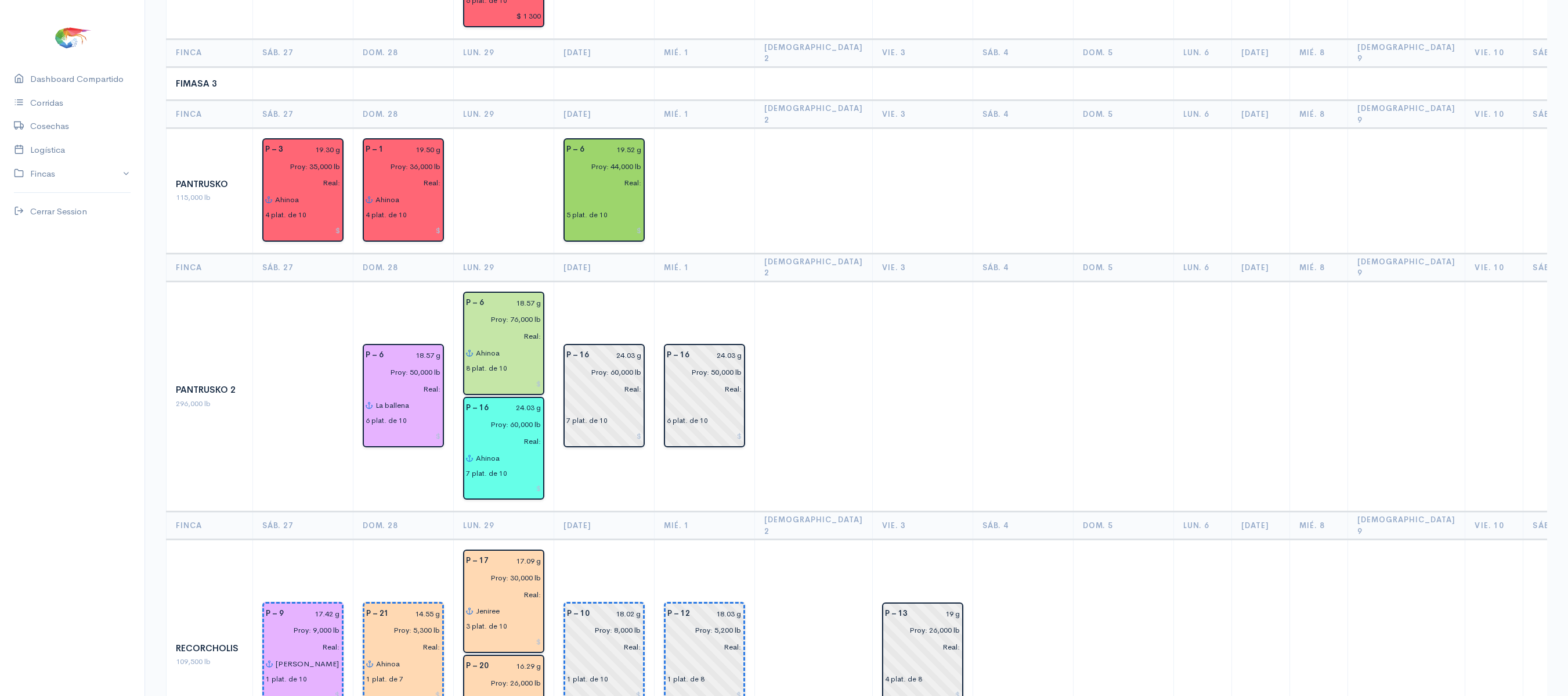
scroll to position [1143, 0]
type input "$ 1 300"
click at [528, 374] on input at bounding box center [503, 382] width 75 height 17
type input "$ 1 200"
click at [511, 479] on input at bounding box center [503, 487] width 75 height 17
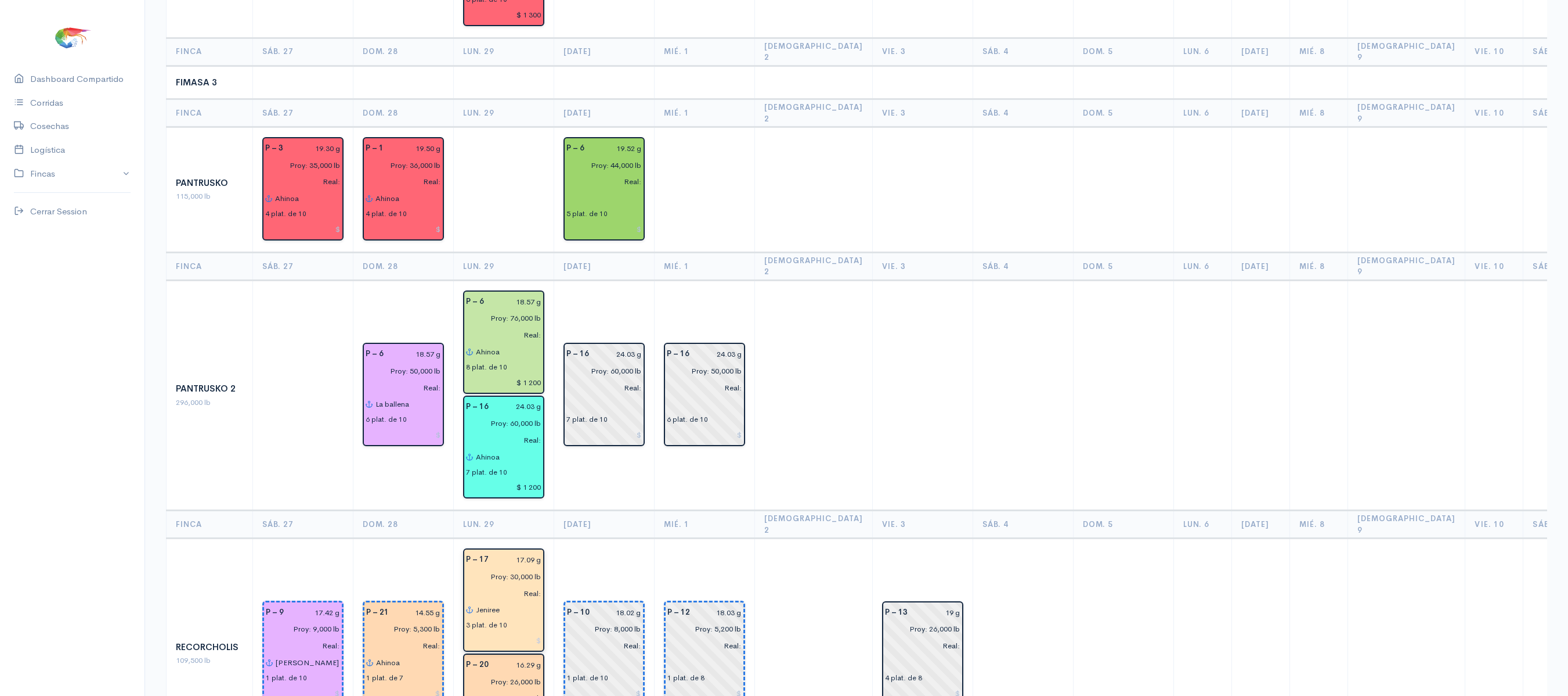
type input "$ 1 200"
click at [534, 631] on input at bounding box center [503, 639] width 75 height 17
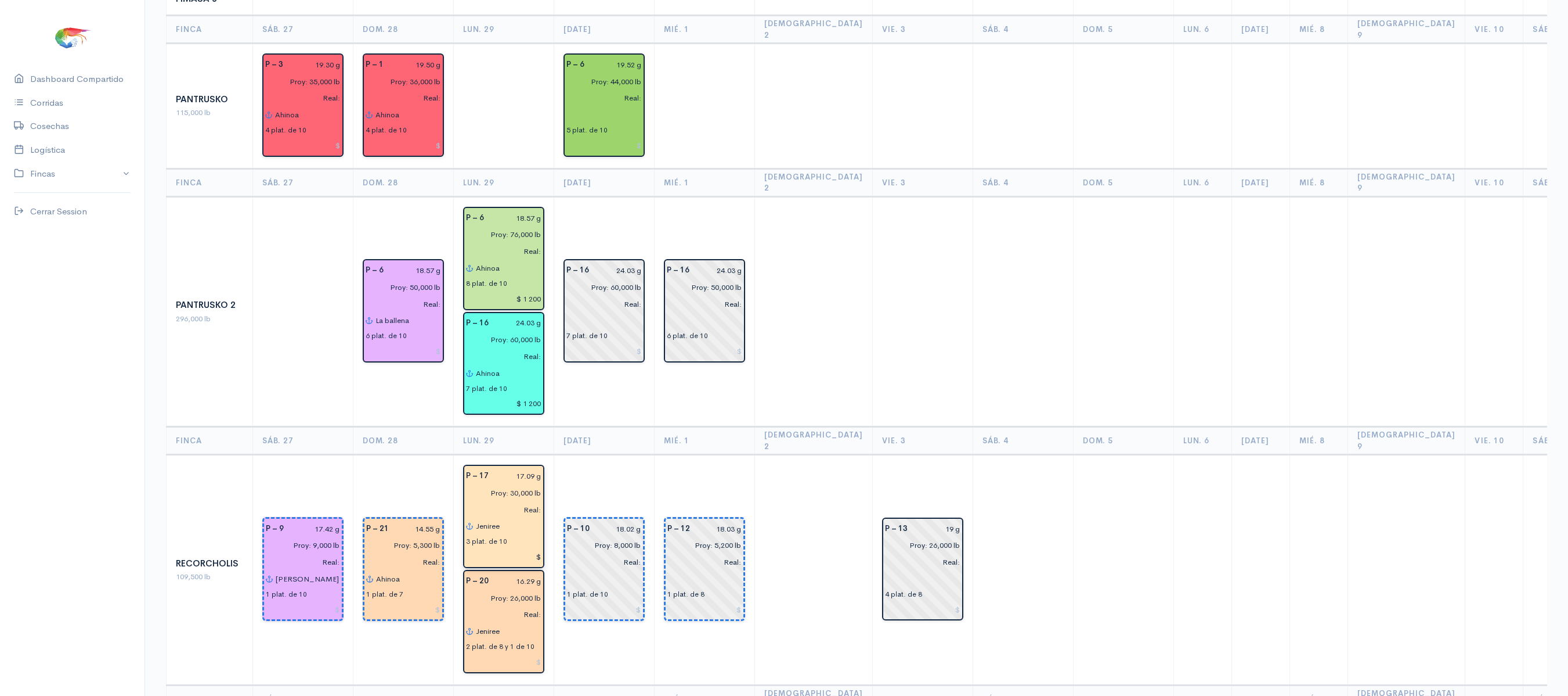
scroll to position [1228, 0]
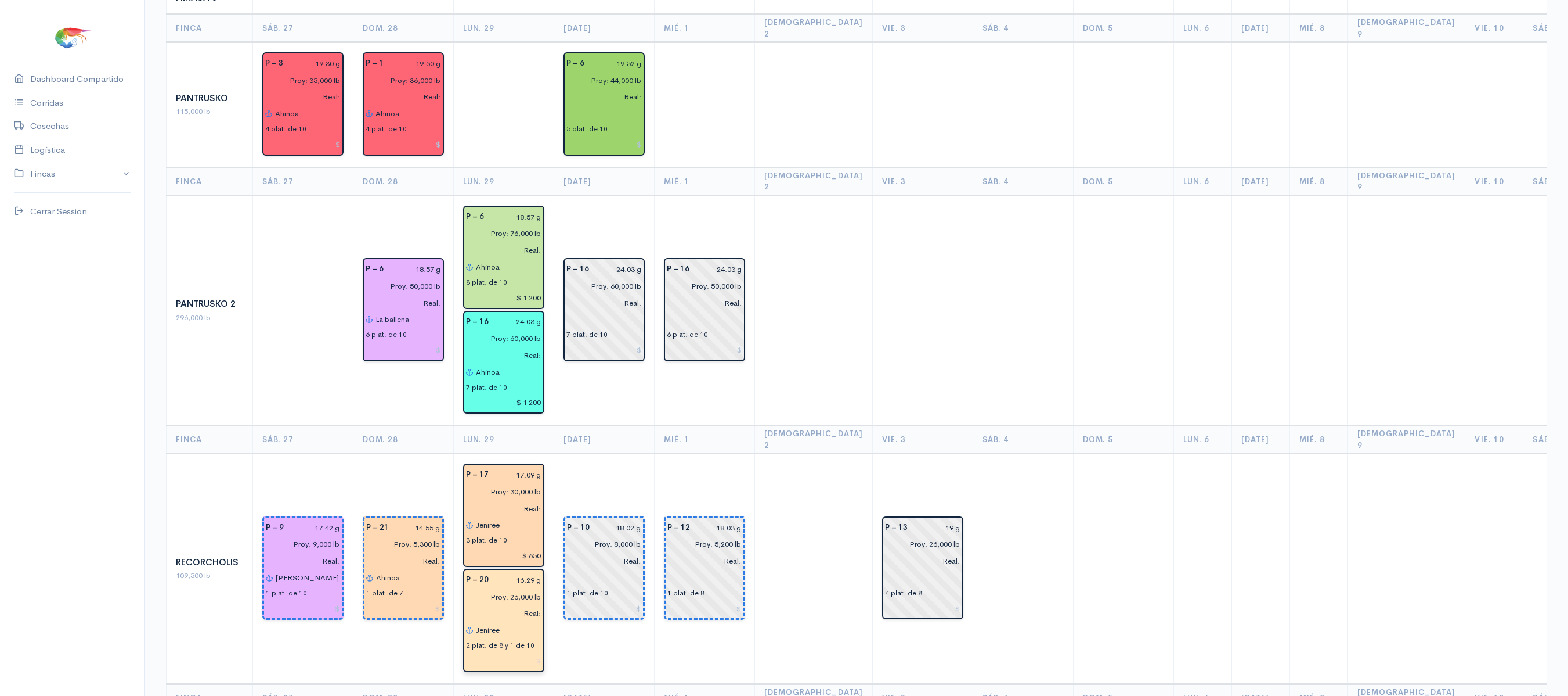
type input "$ 650"
click at [533, 652] on input at bounding box center [503, 660] width 75 height 17
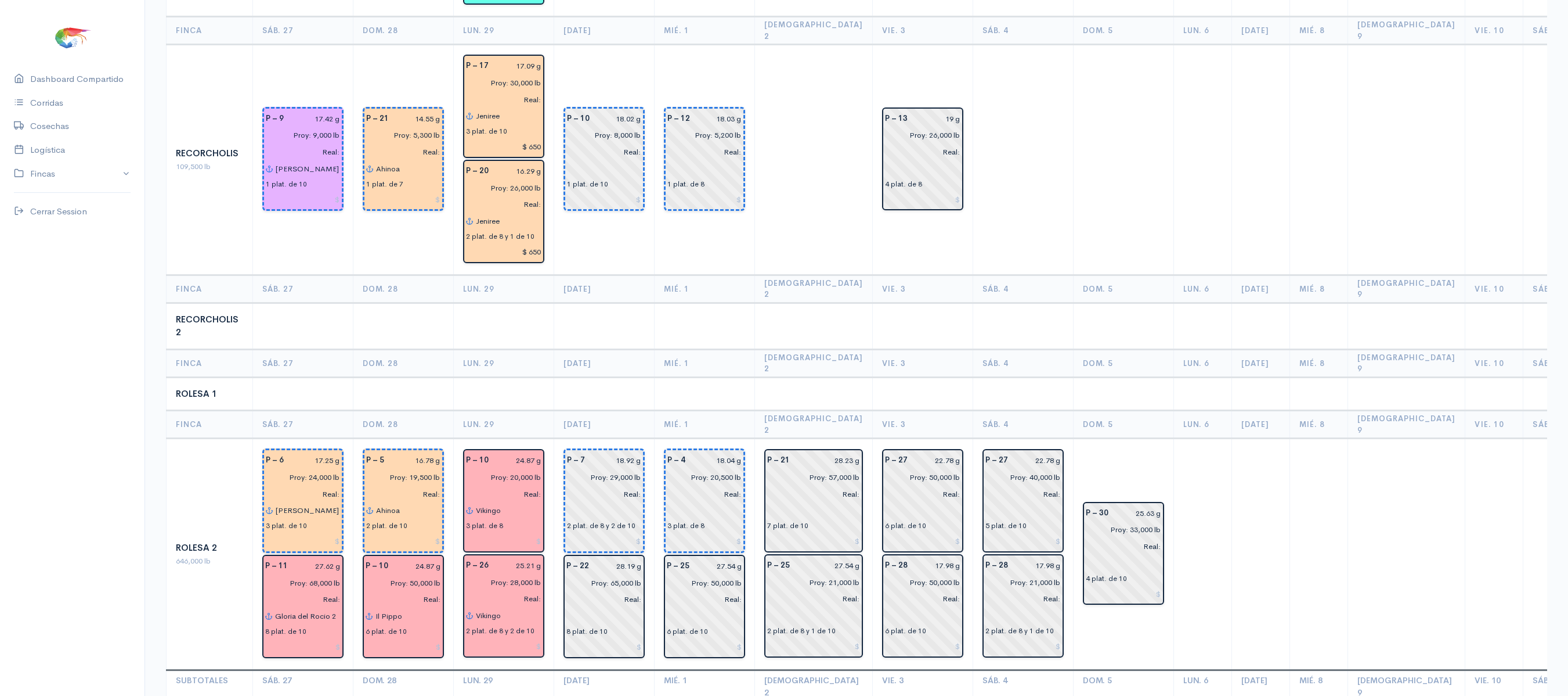
scroll to position [1638, 0]
type input "$ 650"
click at [528, 532] on input at bounding box center [503, 539] width 75 height 17
type input "$"
click at [514, 637] on input at bounding box center [503, 645] width 75 height 17
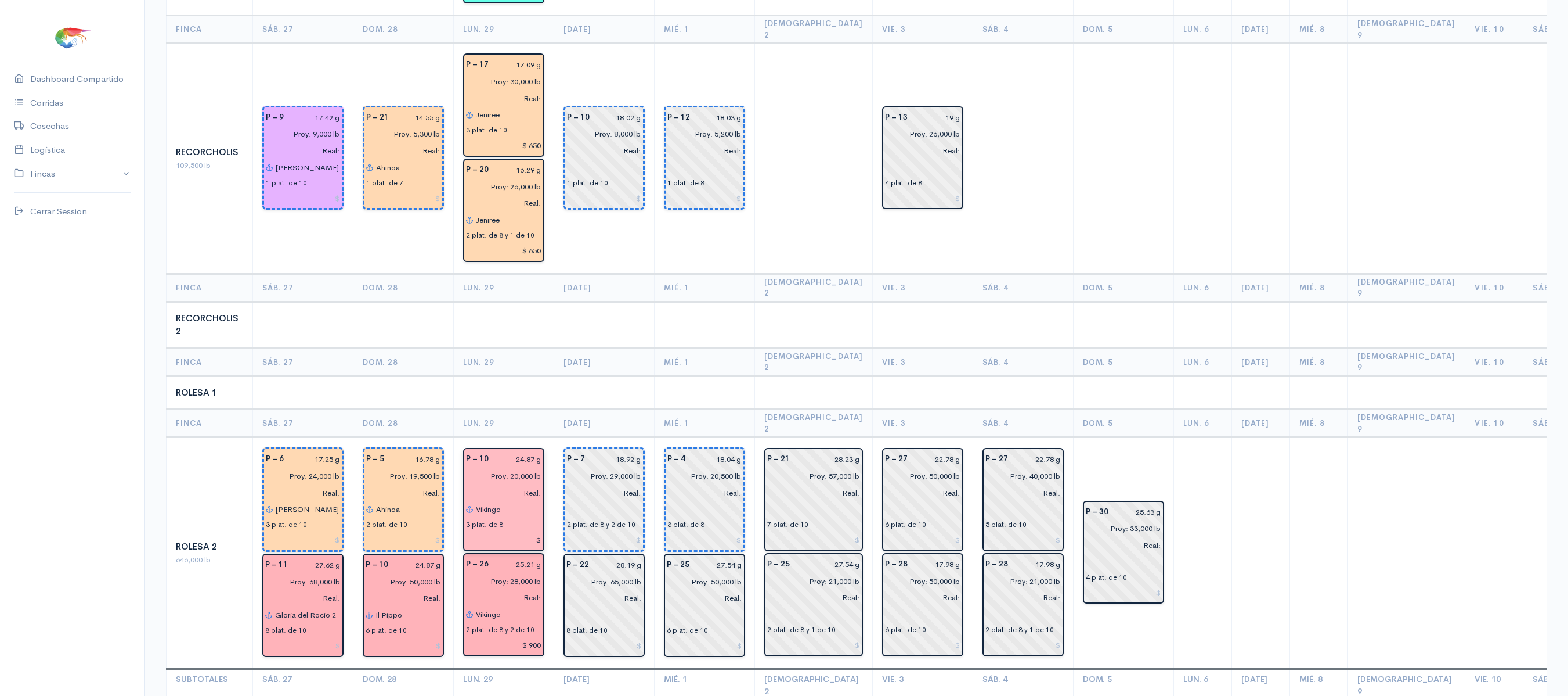
type input "$ 900"
click at [537, 532] on input "$" at bounding box center [503, 539] width 75 height 17
type input "$ 400"
click at [570, 302] on td at bounding box center [605, 325] width 101 height 47
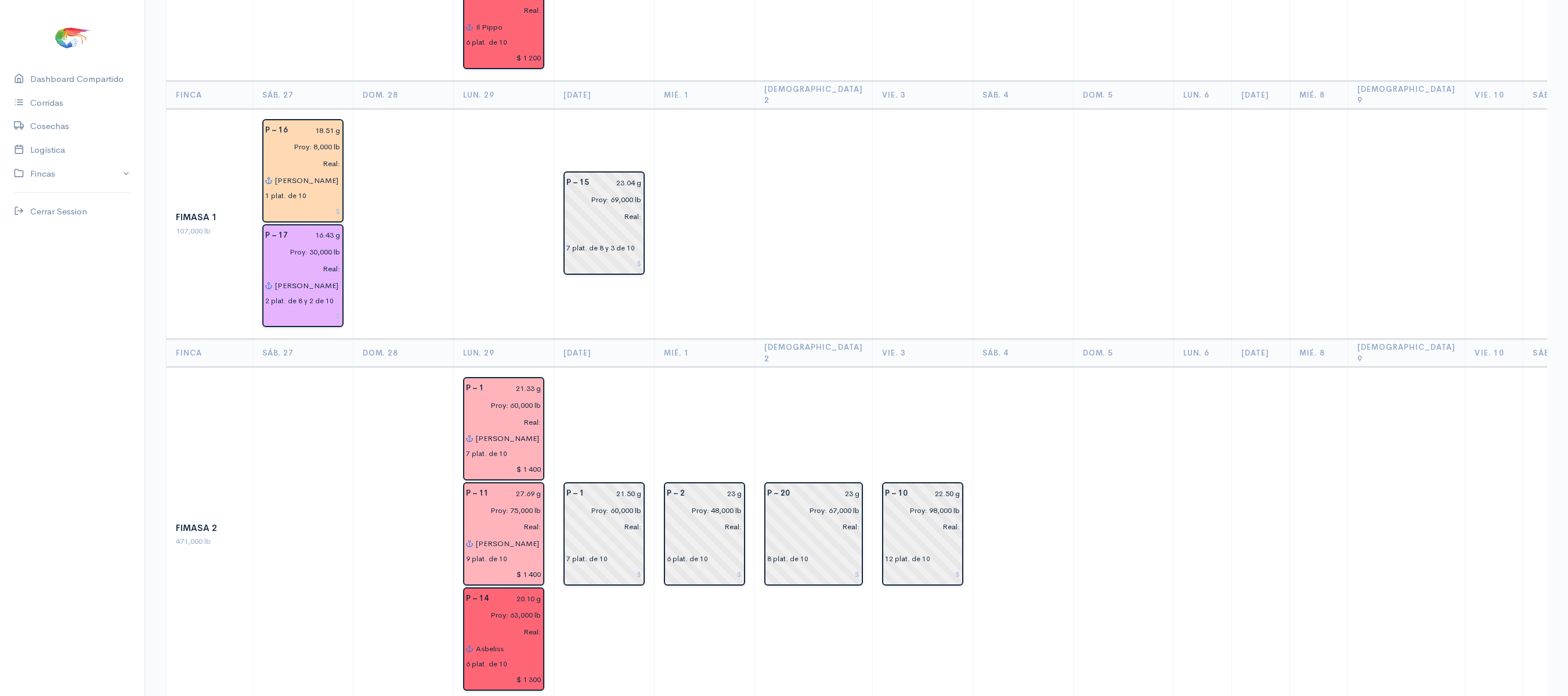
scroll to position [479, 0]
click at [677, 181] on td at bounding box center [705, 222] width 101 height 231
click at [719, 230] on td at bounding box center [705, 222] width 101 height 231
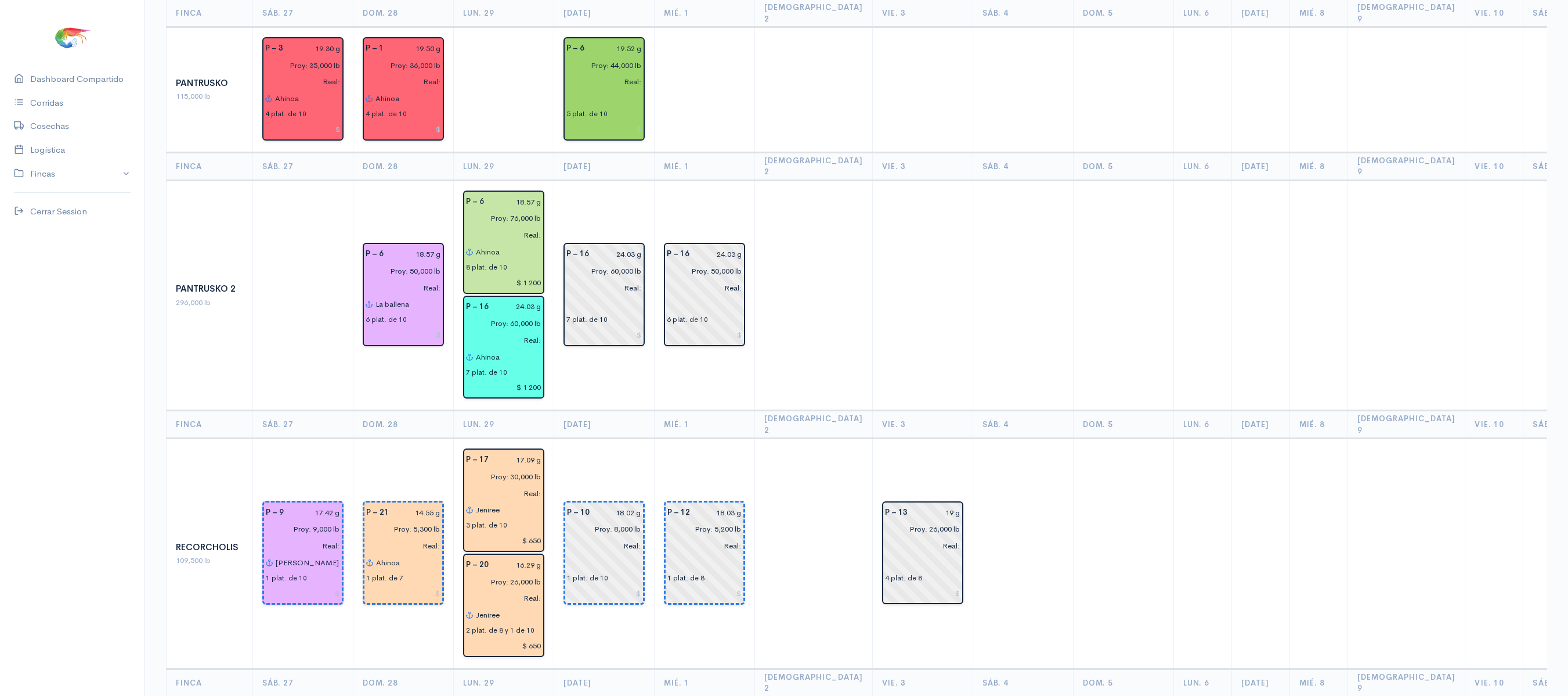
scroll to position [1324, 0]
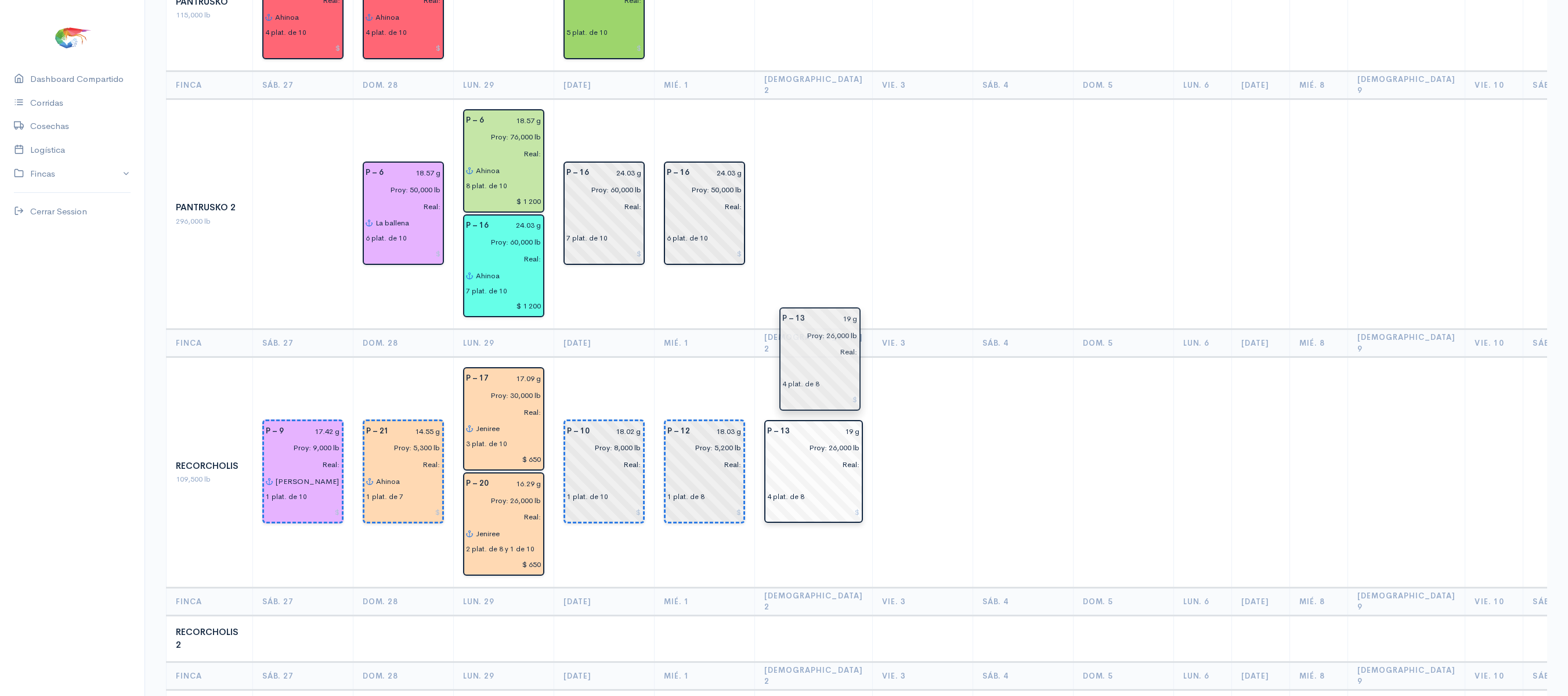
drag, startPoint x: 888, startPoint y: 386, endPoint x: 798, endPoint y: 367, distance: 92.0
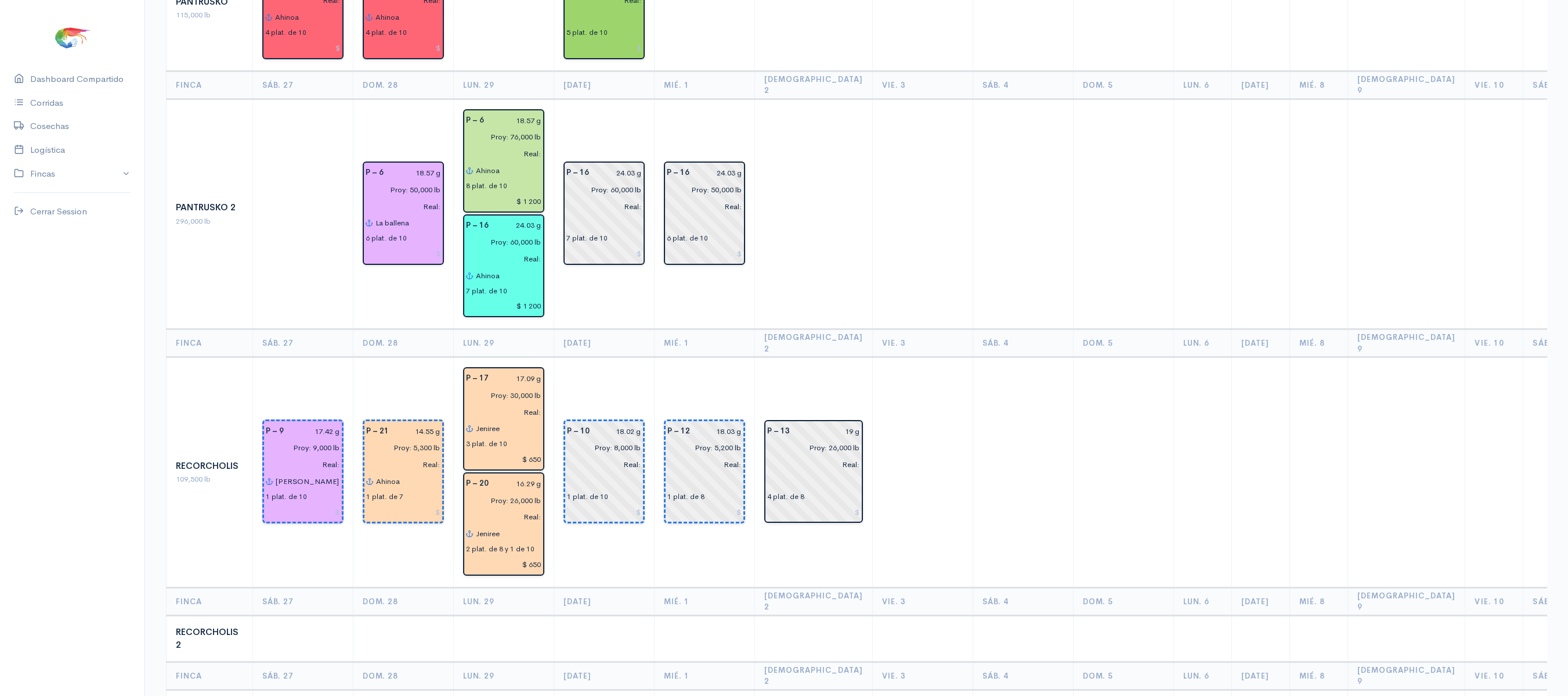
click at [837, 329] on th "[DEMOGRAPHIC_DATA] 2" at bounding box center [813, 343] width 118 height 28
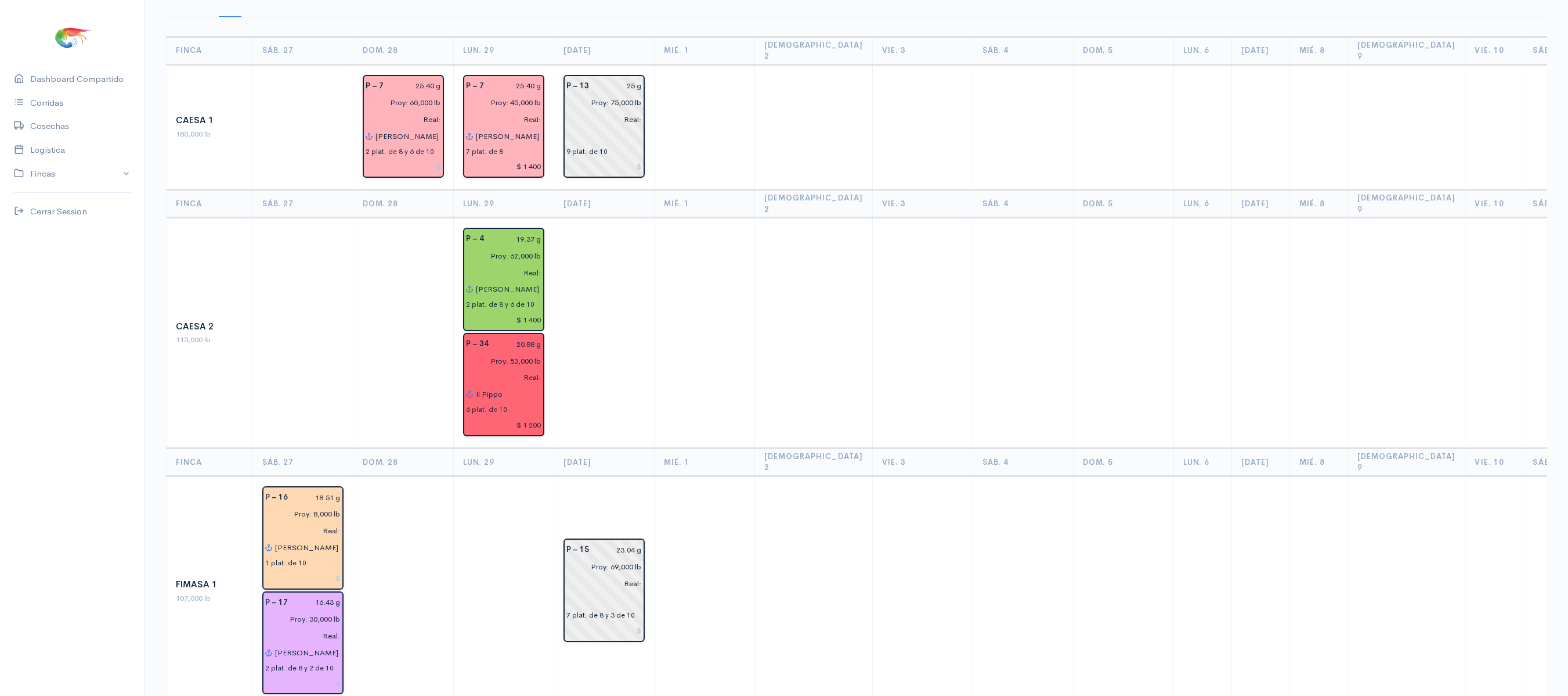
scroll to position [0, 0]
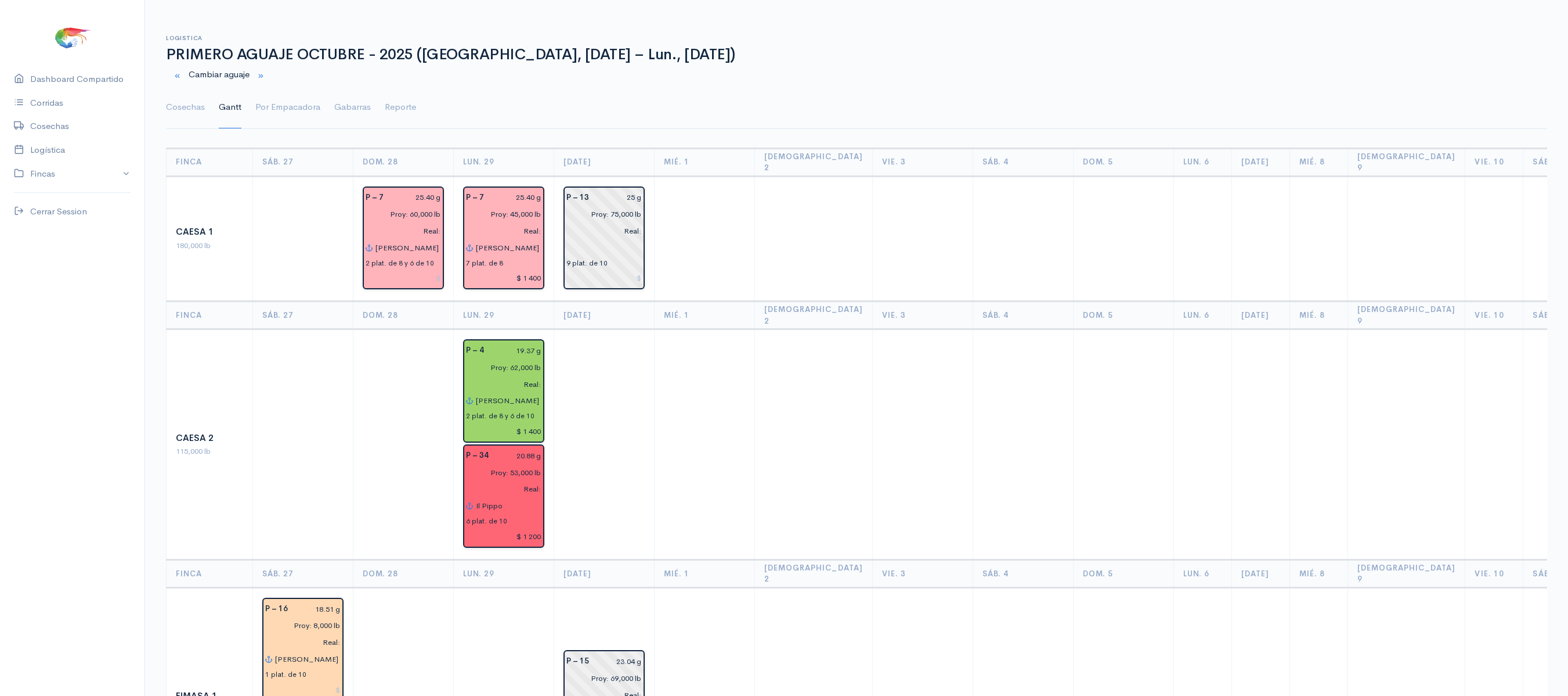
click at [208, 101] on ul "Cosechas [PERSON_NAME] Por Empacadora Gabarras Reporte" at bounding box center [856, 107] width 1382 height 42
click at [199, 107] on link "Cosechas" at bounding box center [186, 107] width 39 height 42
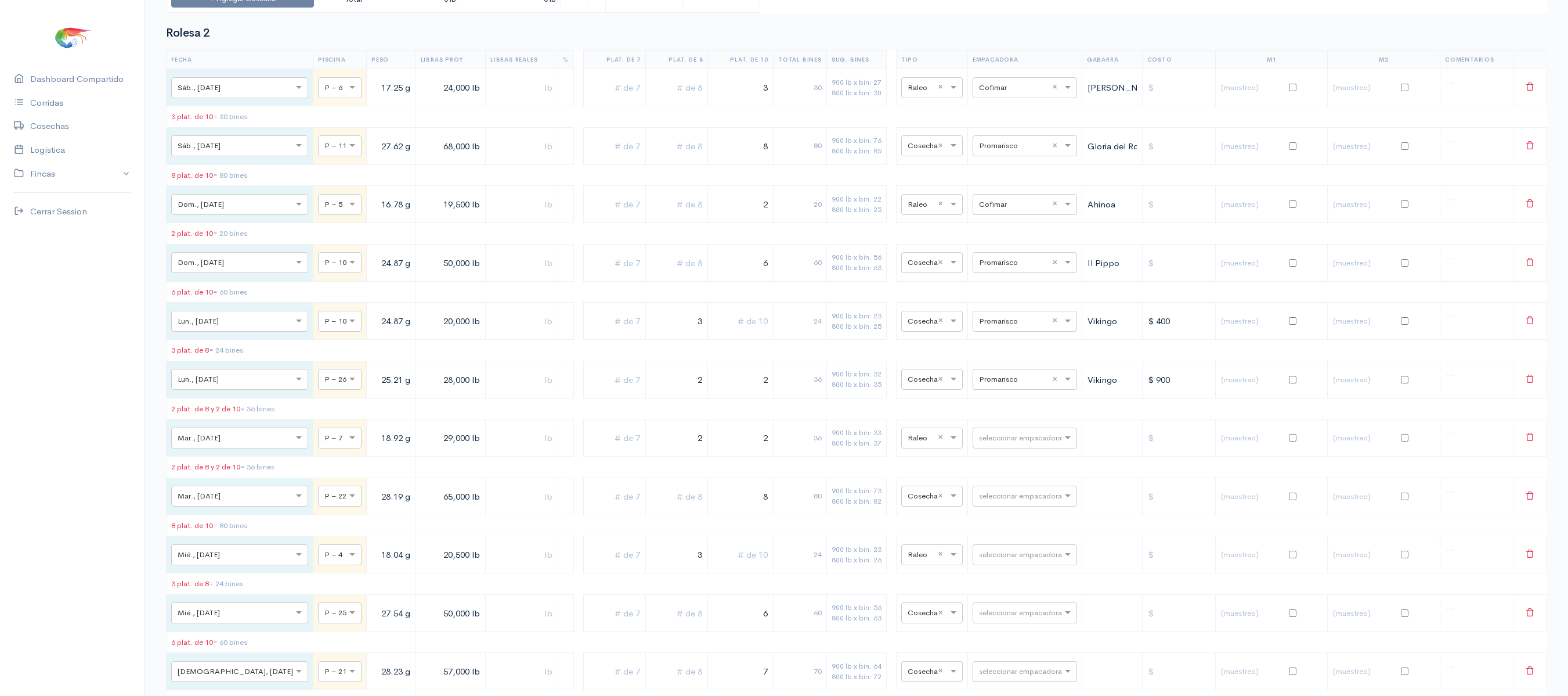
scroll to position [2701, 0]
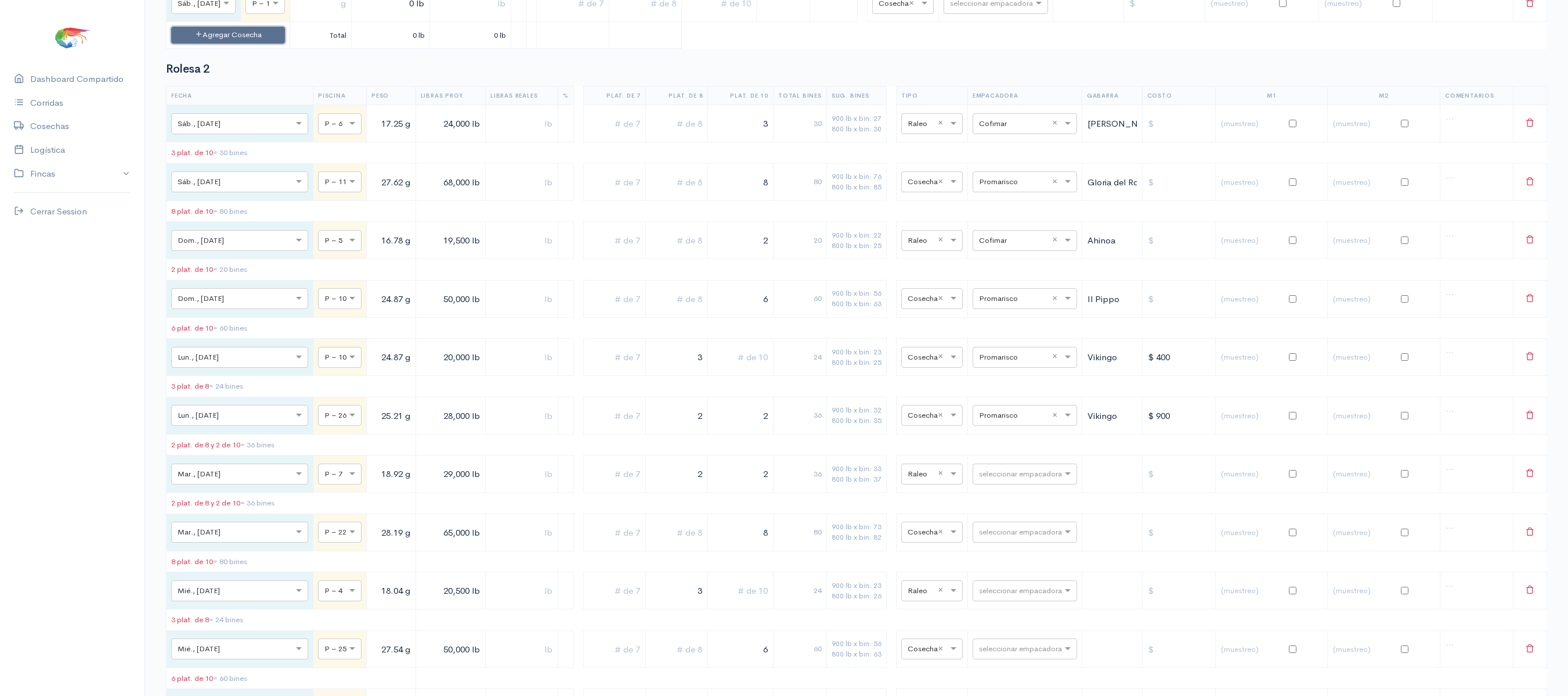
click at [222, 43] on button "Agregar Cosecha" at bounding box center [228, 34] width 114 height 17
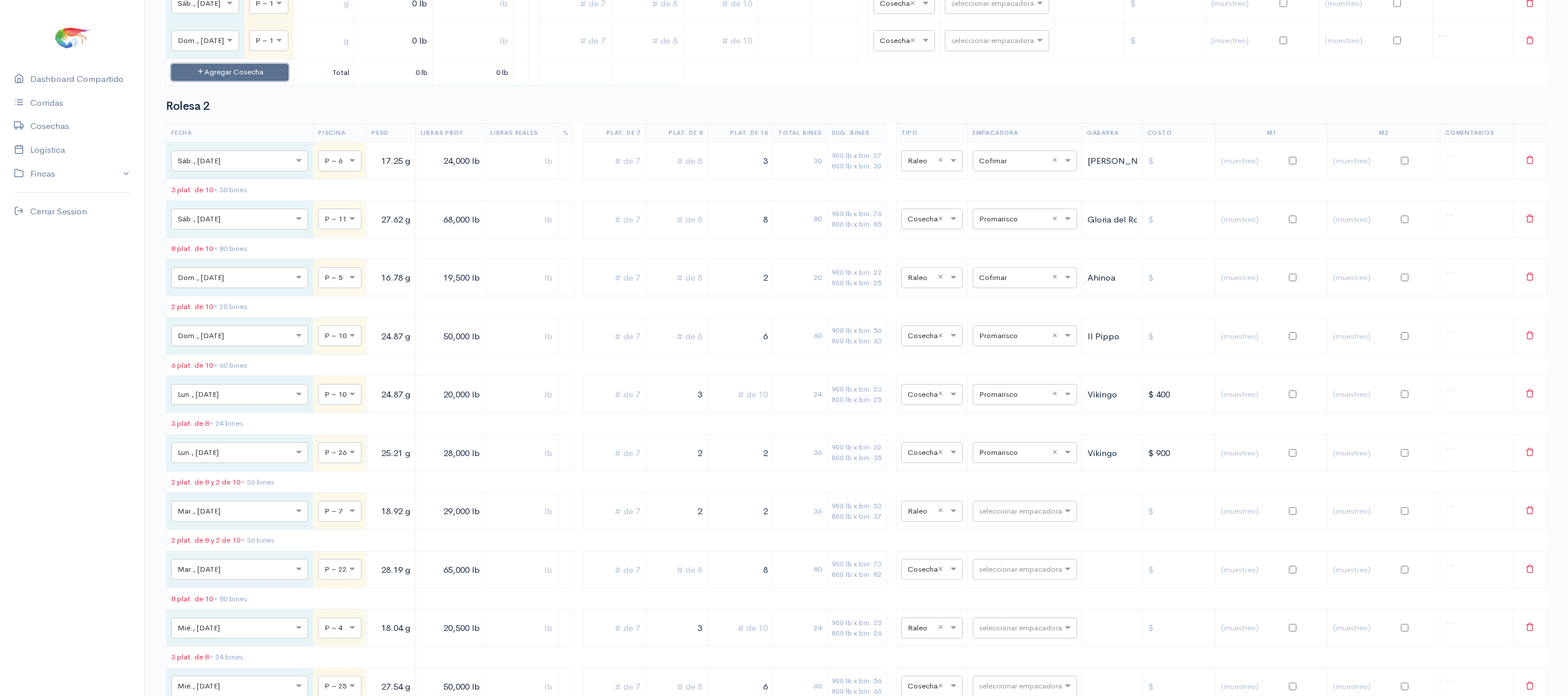
click at [231, 80] on button "Agregar Cosecha" at bounding box center [230, 72] width 118 height 17
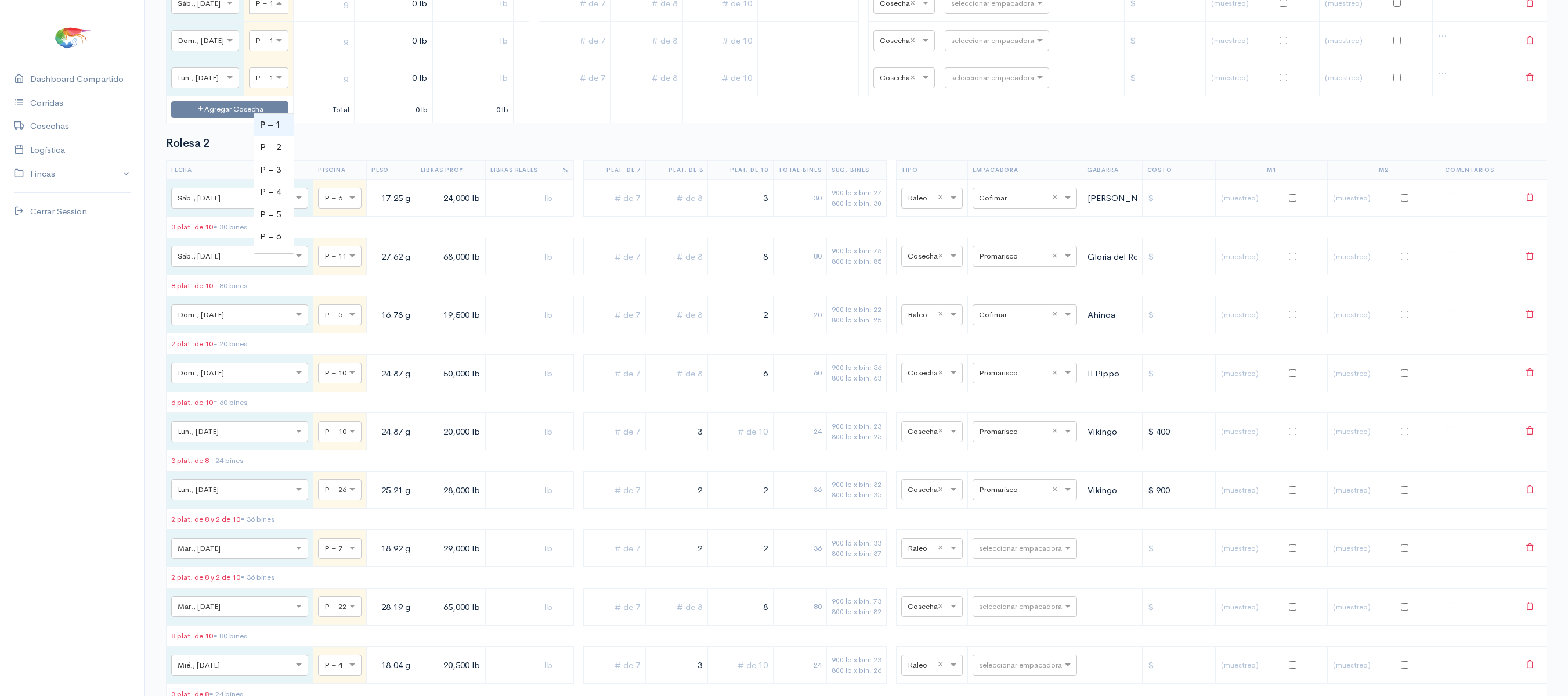
click at [277, 10] on div at bounding box center [268, 3] width 38 height 12
type input "16"
click at [288, 47] on span at bounding box center [285, 40] width 14 height 11
type input "17"
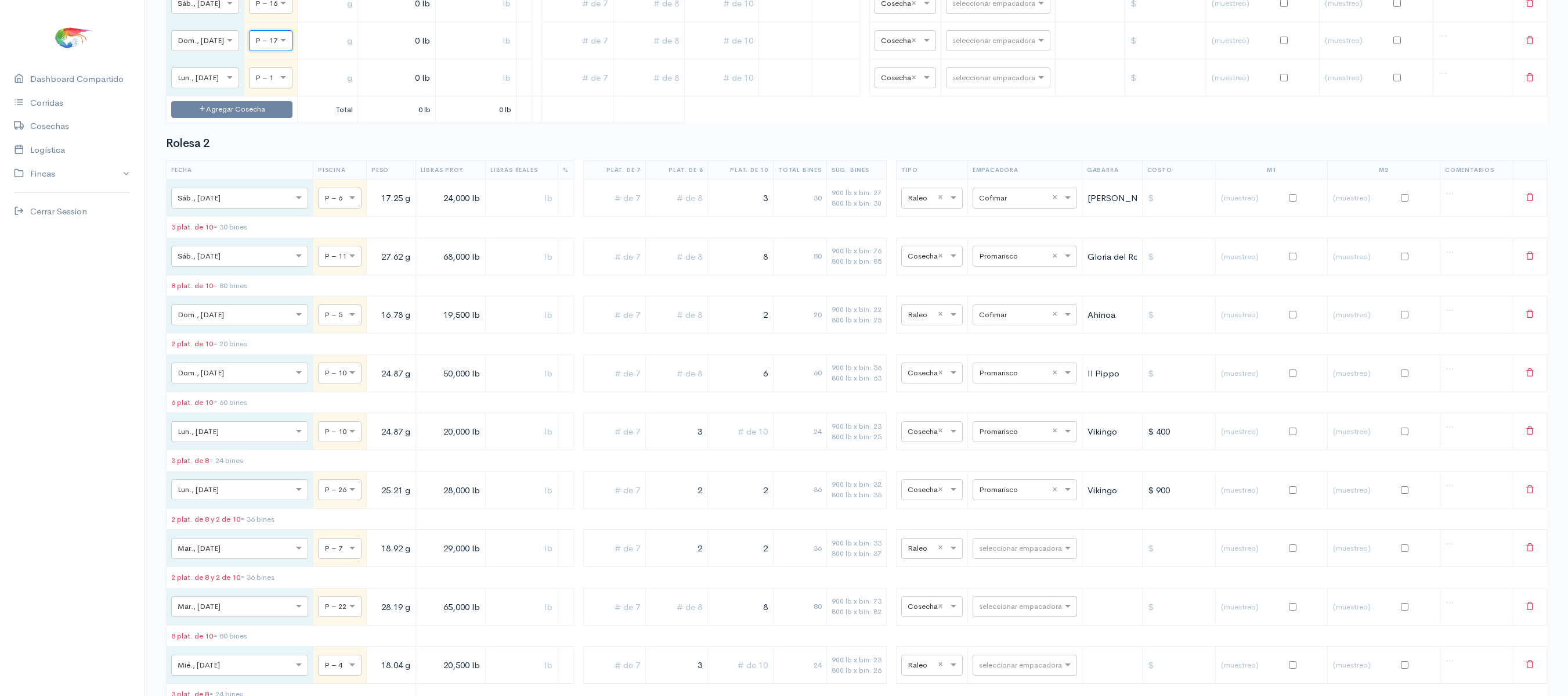
click at [275, 84] on div at bounding box center [270, 77] width 42 height 12
type input "18"
click at [346, 59] on td at bounding box center [328, 41] width 60 height 37
click at [334, 16] on input "text" at bounding box center [327, 4] width 50 height 24
type input "24.5 g"
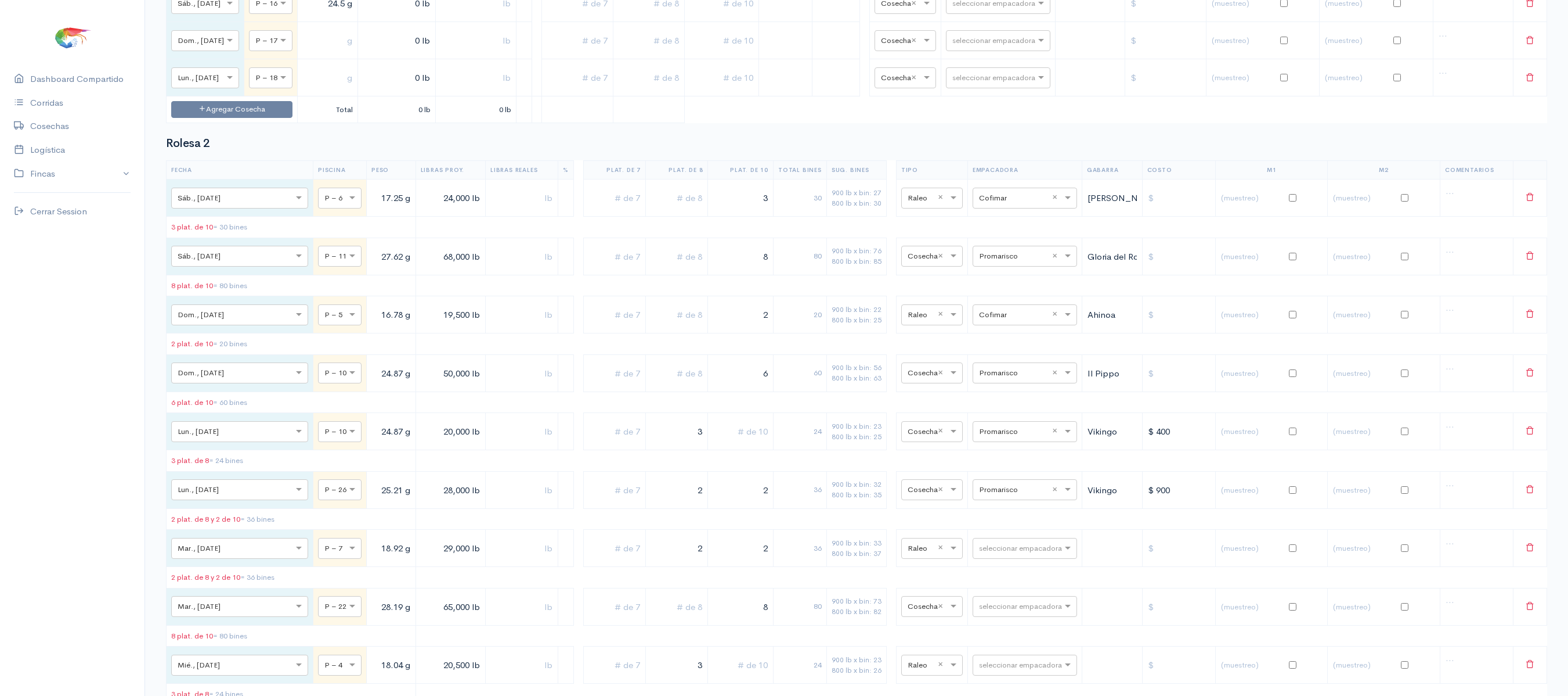
click at [333, 53] on input "text" at bounding box center [327, 41] width 50 height 24
type input "24 g"
click at [348, 90] on input "text" at bounding box center [327, 78] width 50 height 24
type input "23 g"
click at [384, 16] on input "0 lb" at bounding box center [396, 4] width 68 height 24
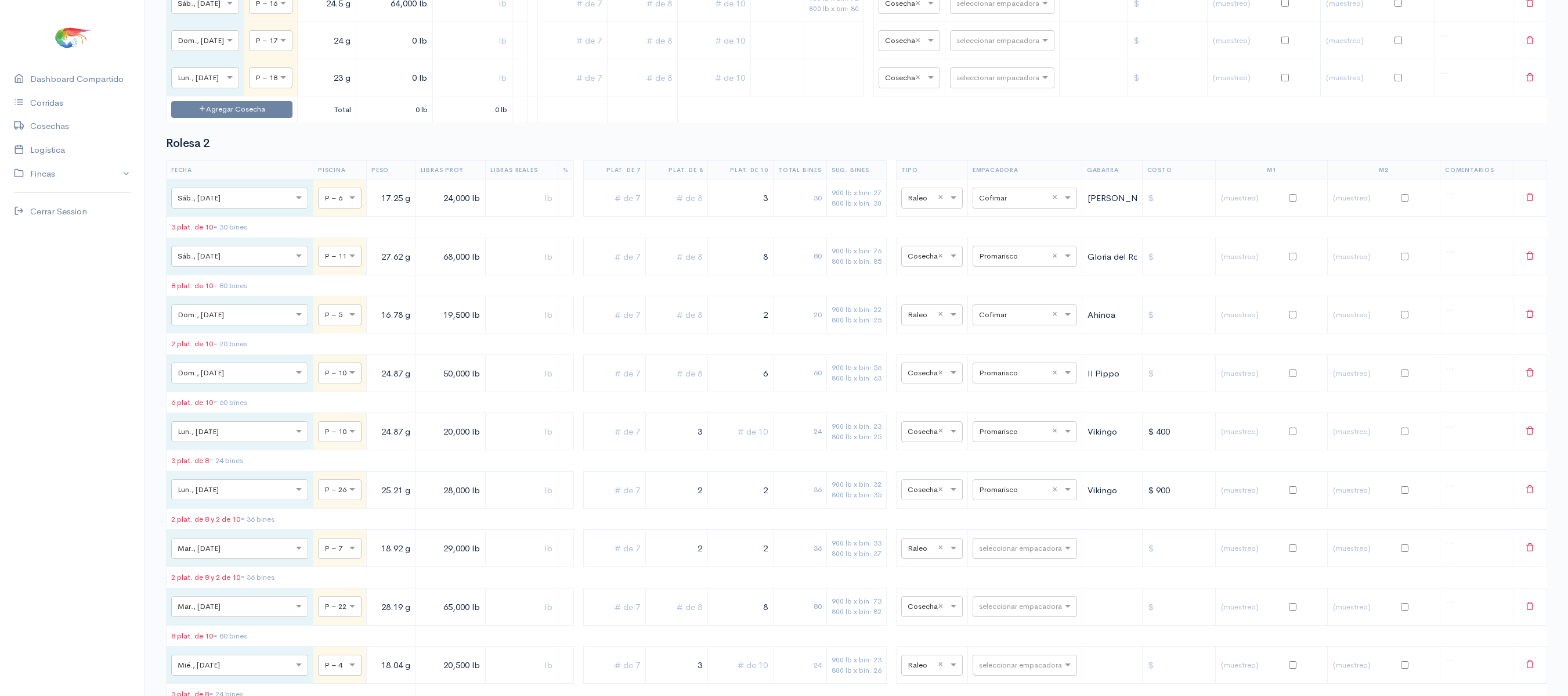
type input "64,000 lb"
click at [392, 59] on td "0 lb" at bounding box center [393, 41] width 77 height 37
click at [398, 53] on input "0 lb" at bounding box center [394, 41] width 67 height 24
type input "51,000 lb"
click at [408, 90] on input "0 lb" at bounding box center [394, 78] width 67 height 24
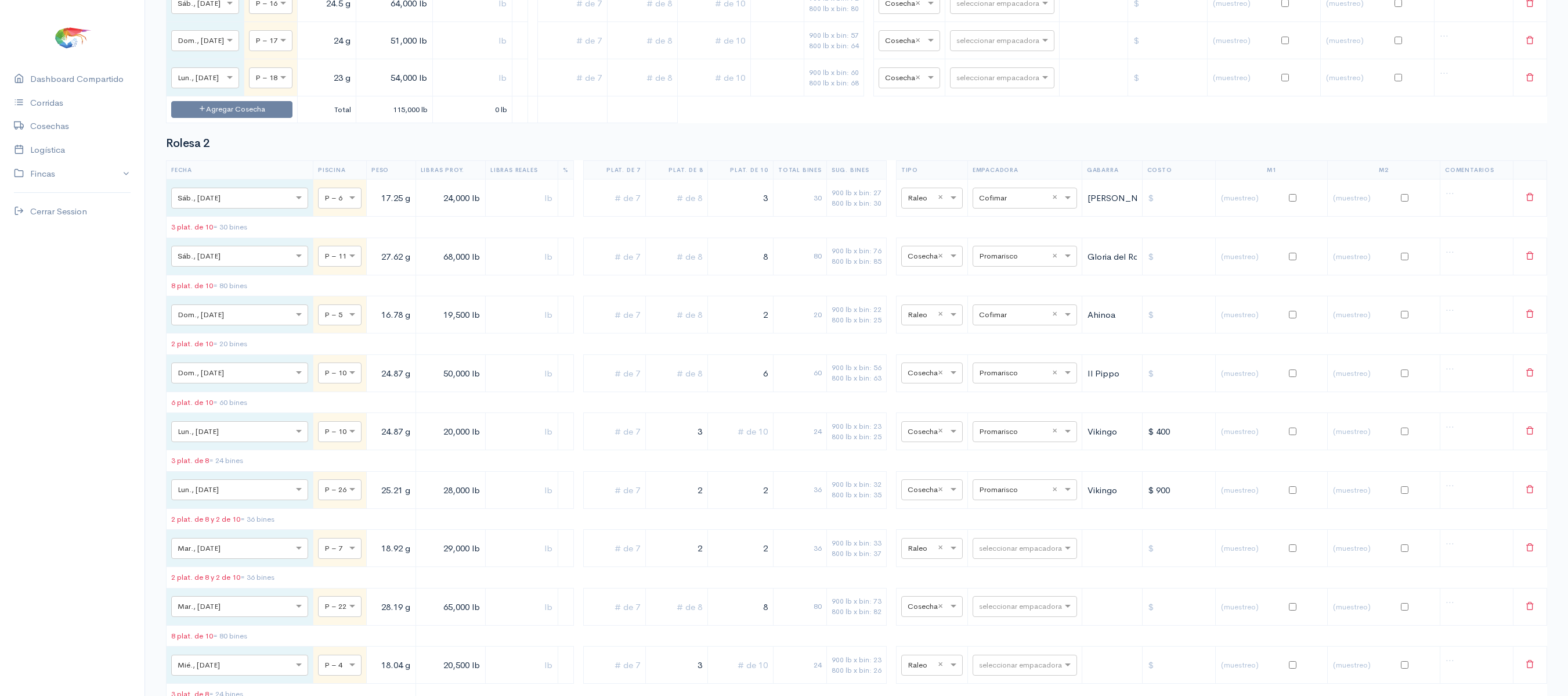
type input "54,000 lb"
click at [734, 16] on input "text" at bounding box center [714, 4] width 64 height 24
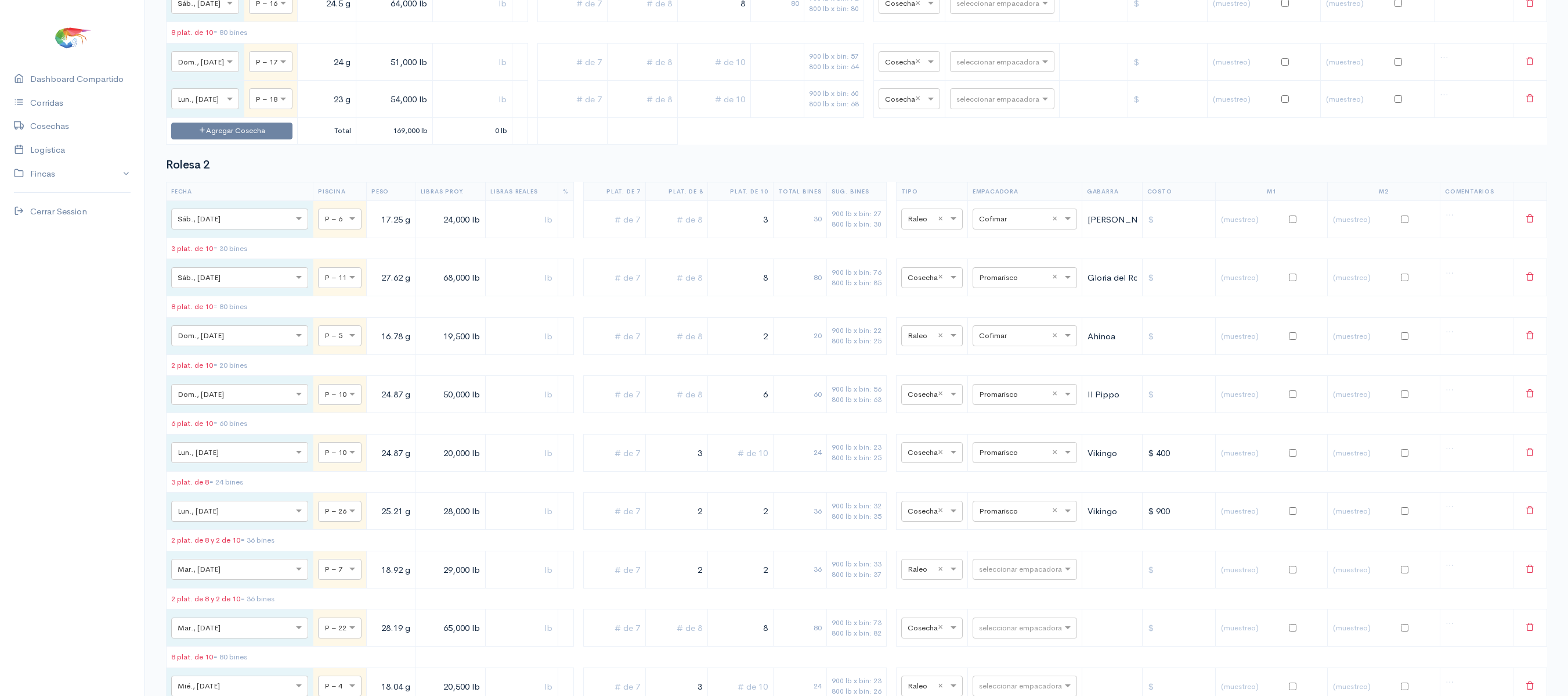
type input "8"
click at [712, 73] on input "text" at bounding box center [714, 61] width 64 height 24
click at [723, 73] on input "6" at bounding box center [714, 61] width 64 height 24
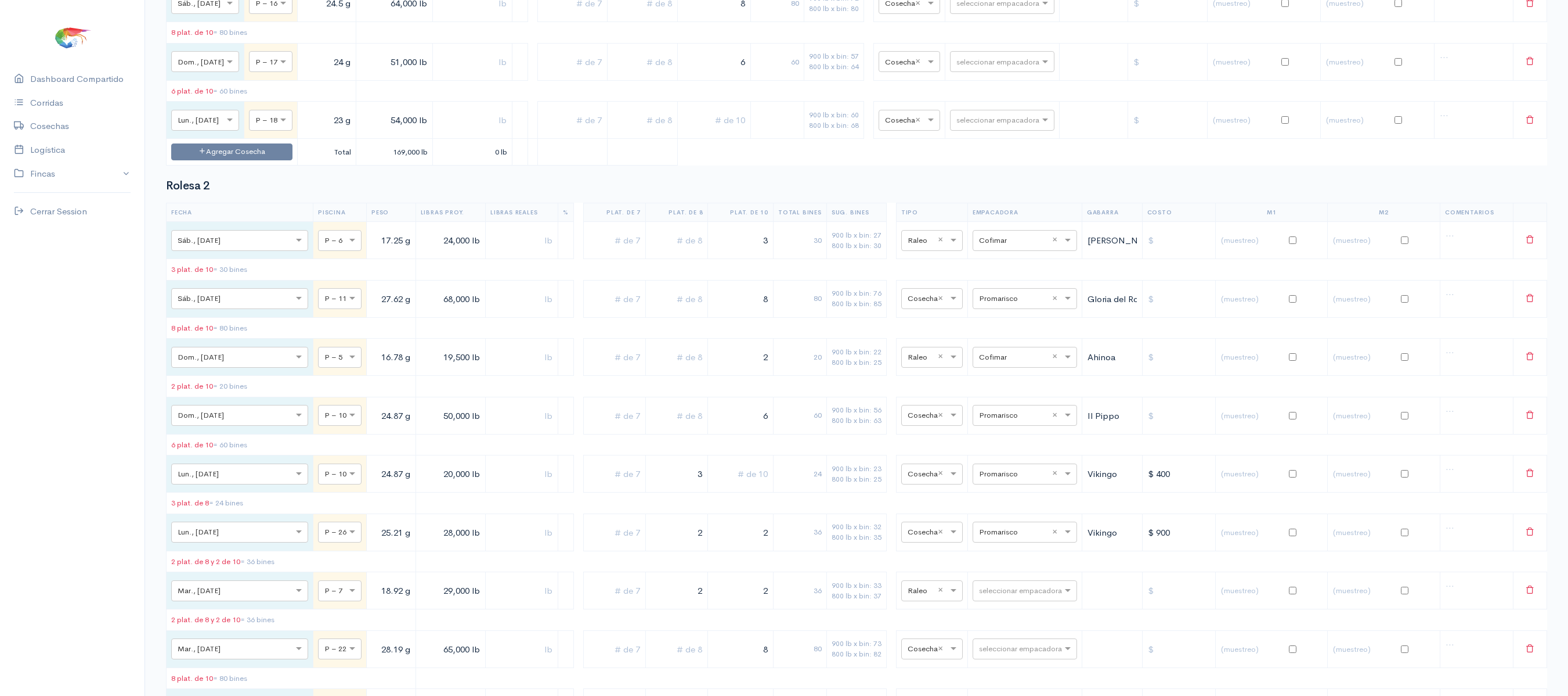
type input "6"
click at [730, 133] on input "text" at bounding box center [714, 120] width 64 height 24
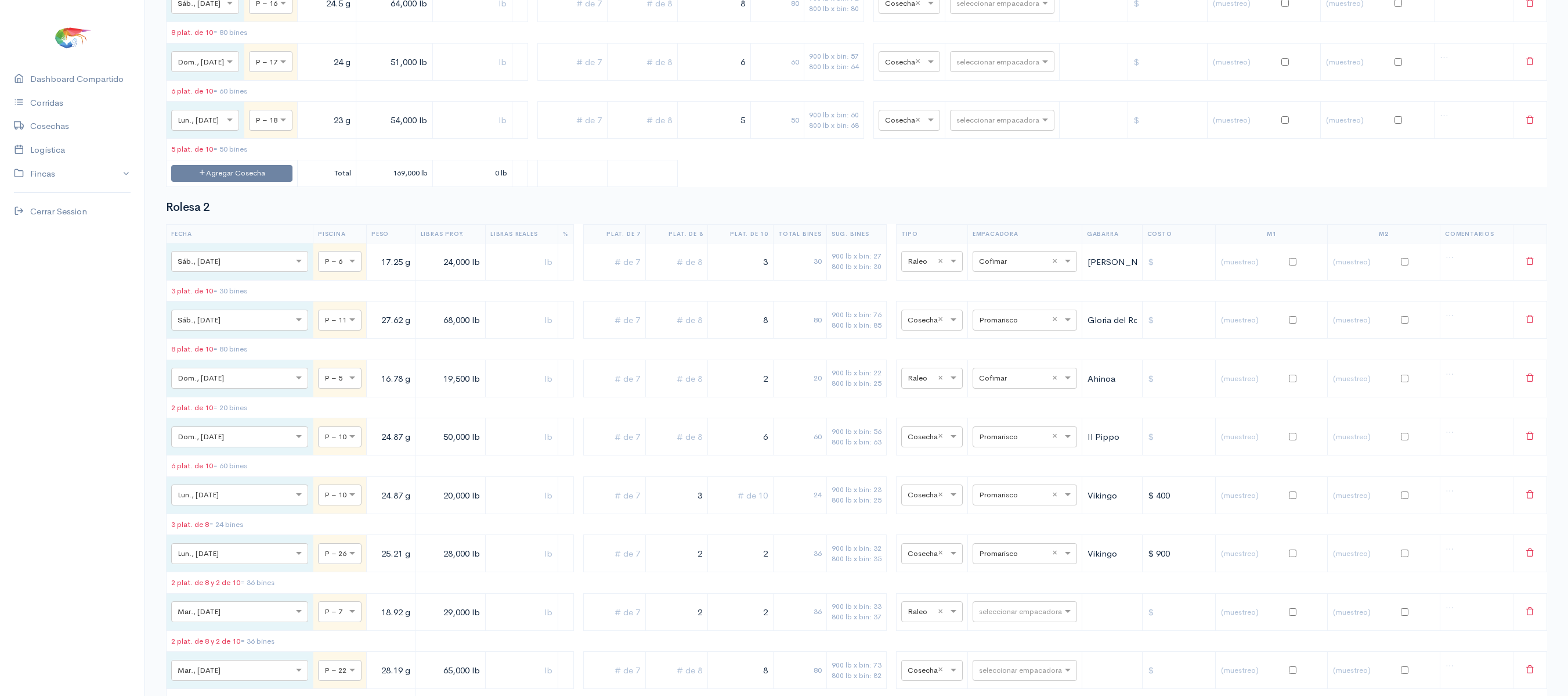
type input "5"
click at [665, 133] on input "text" at bounding box center [643, 120] width 60 height 24
type input "2"
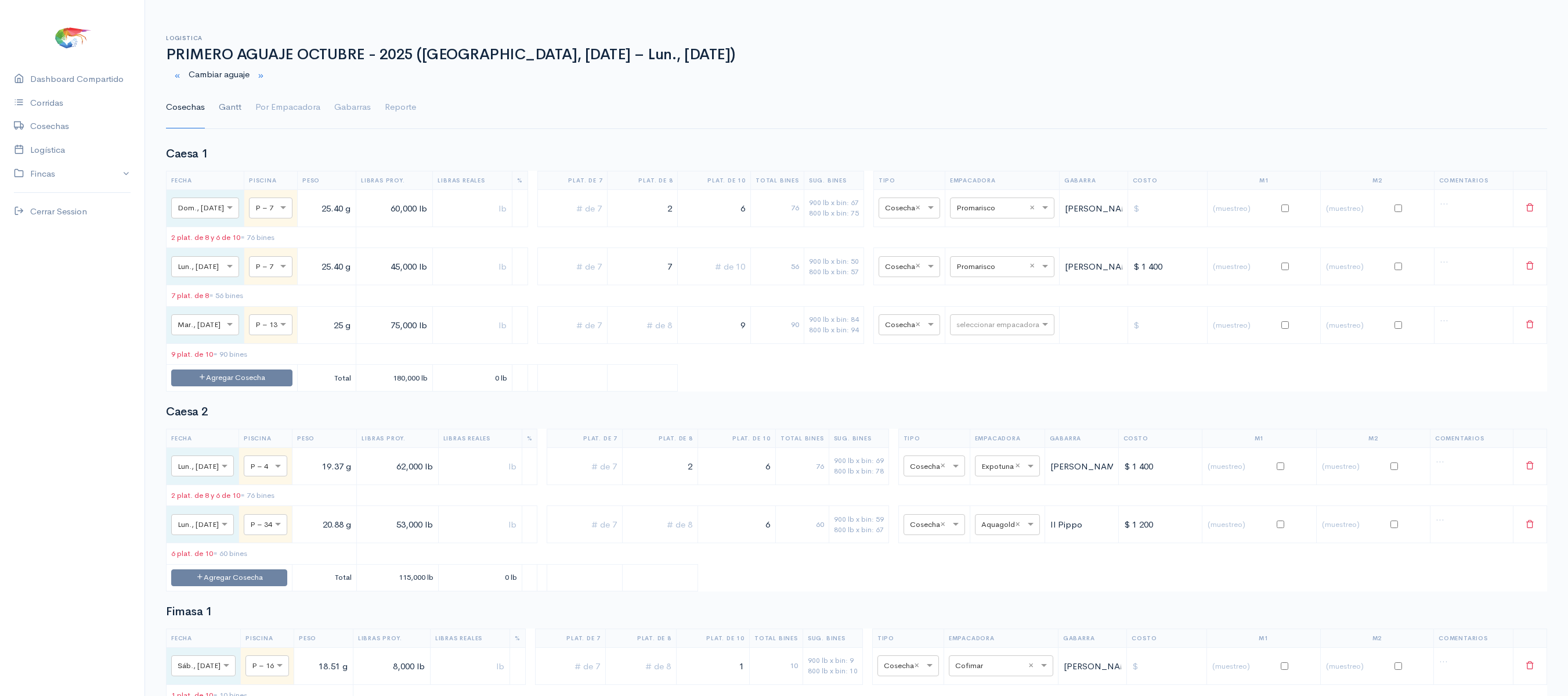
click at [225, 111] on link "Gantt" at bounding box center [231, 107] width 23 height 42
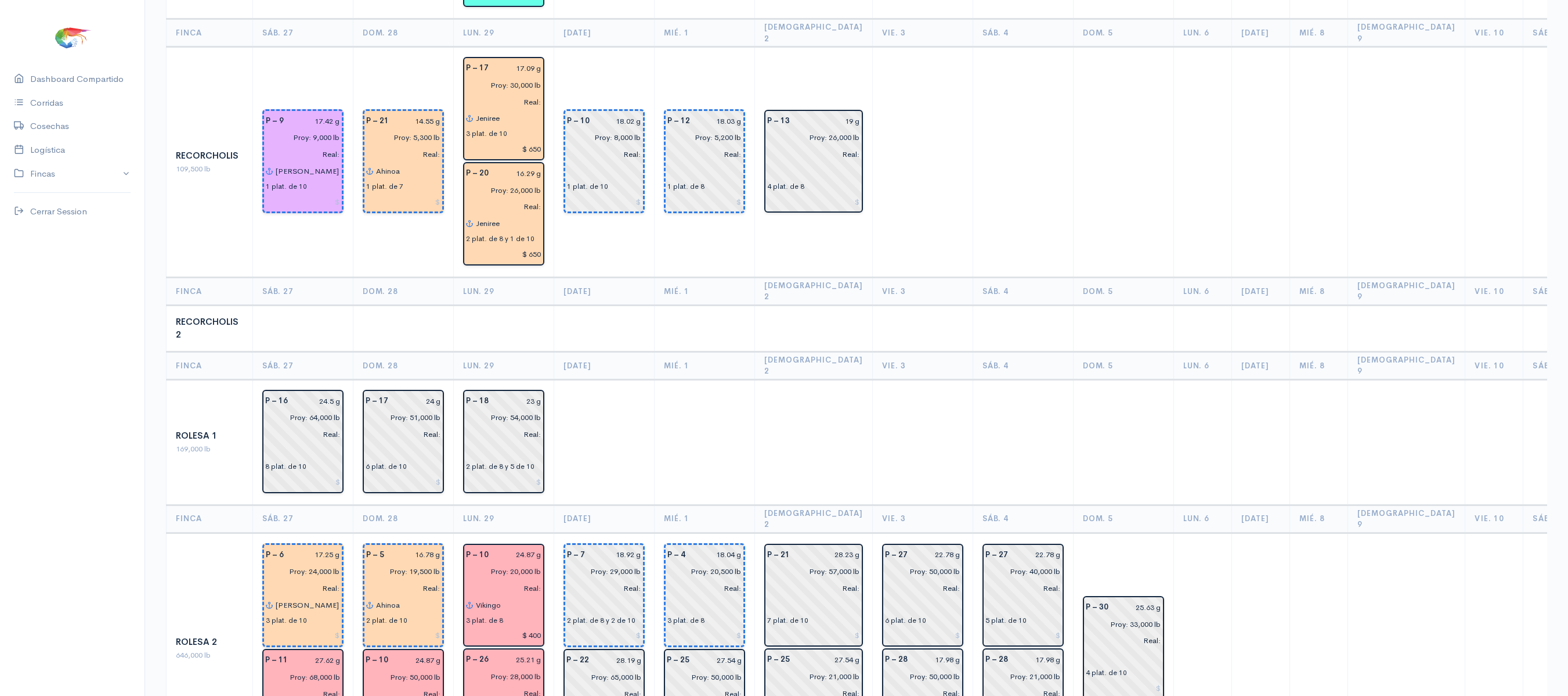
scroll to position [1638, 0]
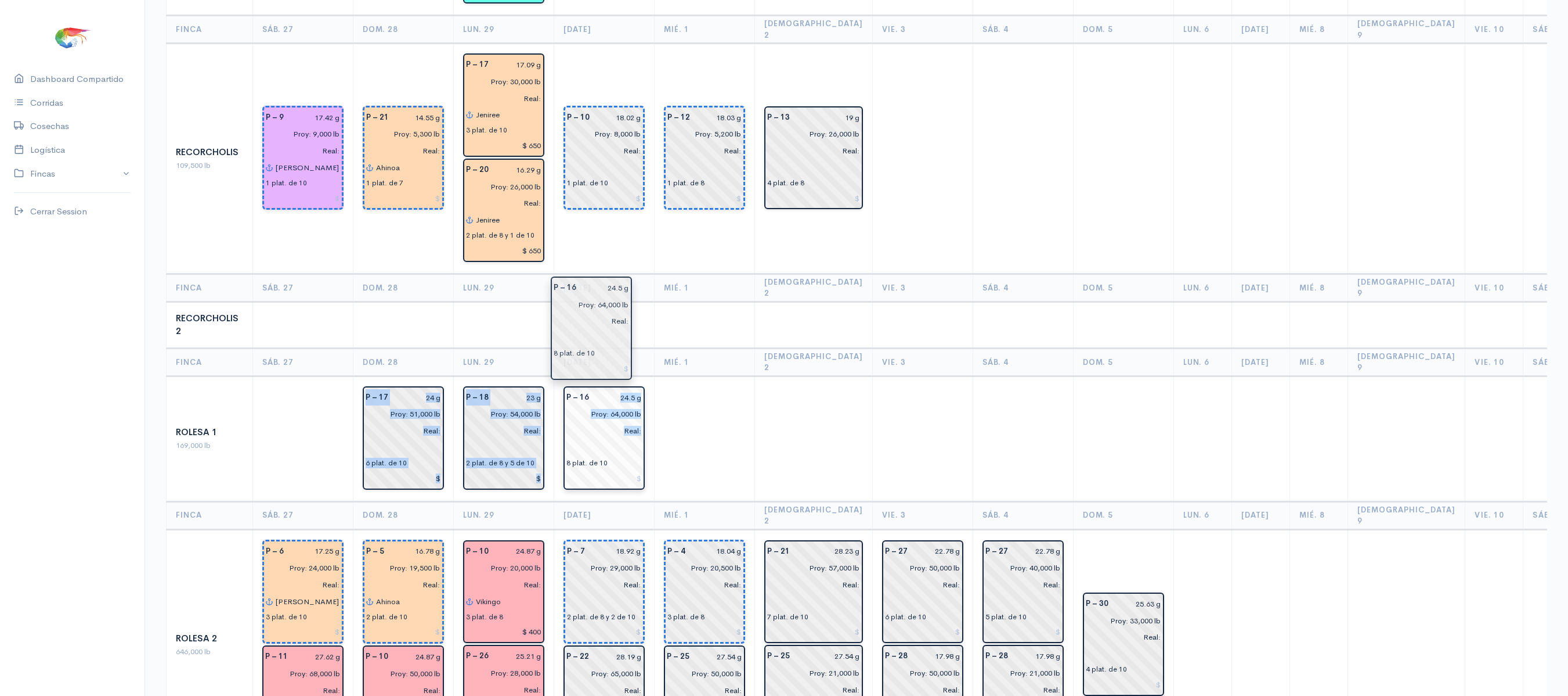
drag, startPoint x: 293, startPoint y: 295, endPoint x: 582, endPoint y: 304, distance: 289.1
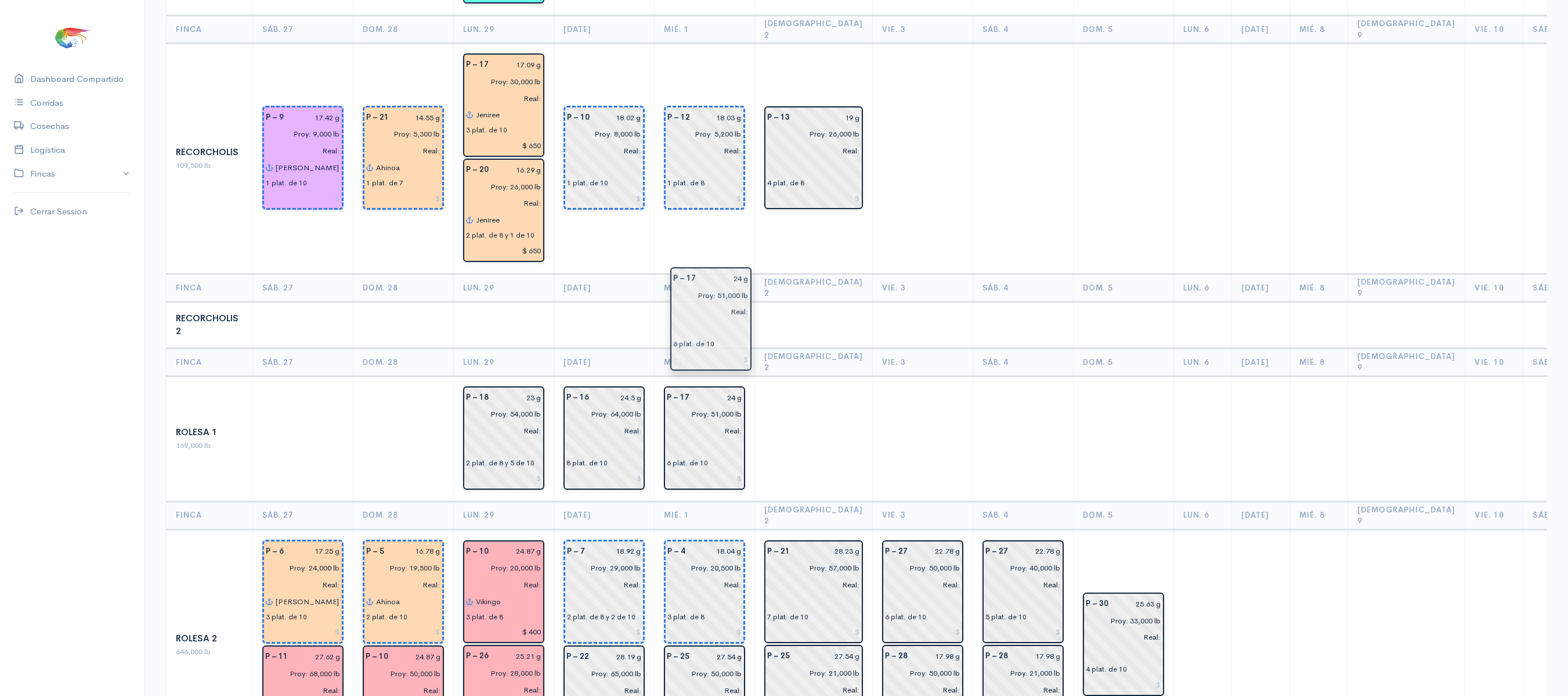
click at [689, 422] on input "Real:" at bounding box center [701, 430] width 82 height 17
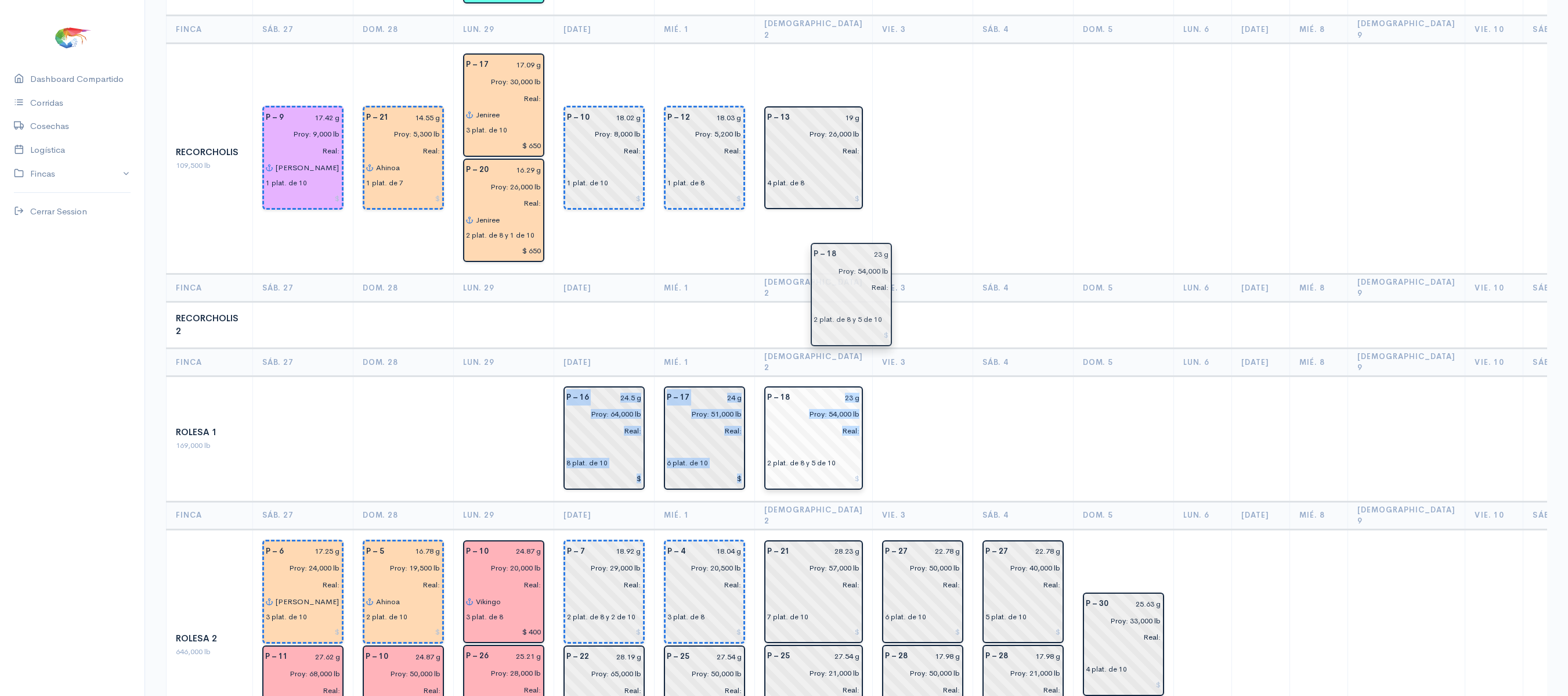
drag, startPoint x: 503, startPoint y: 316, endPoint x: 831, endPoint y: 301, distance: 328.3
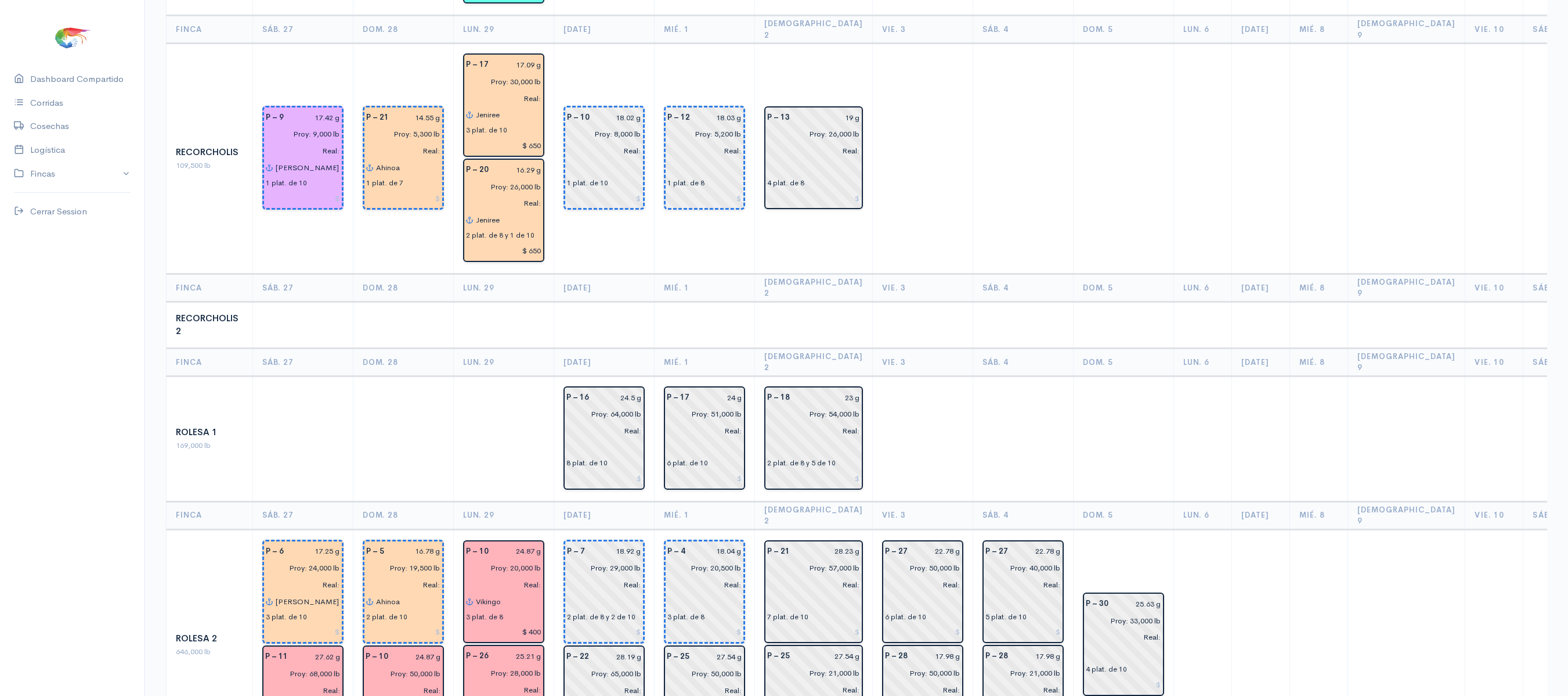
click at [800, 302] on td at bounding box center [813, 325] width 118 height 47
click at [637, 389] on input "24.5 g" at bounding box center [619, 397] width 46 height 17
type input "24.49 g"
click at [662, 302] on td at bounding box center [705, 325] width 101 height 47
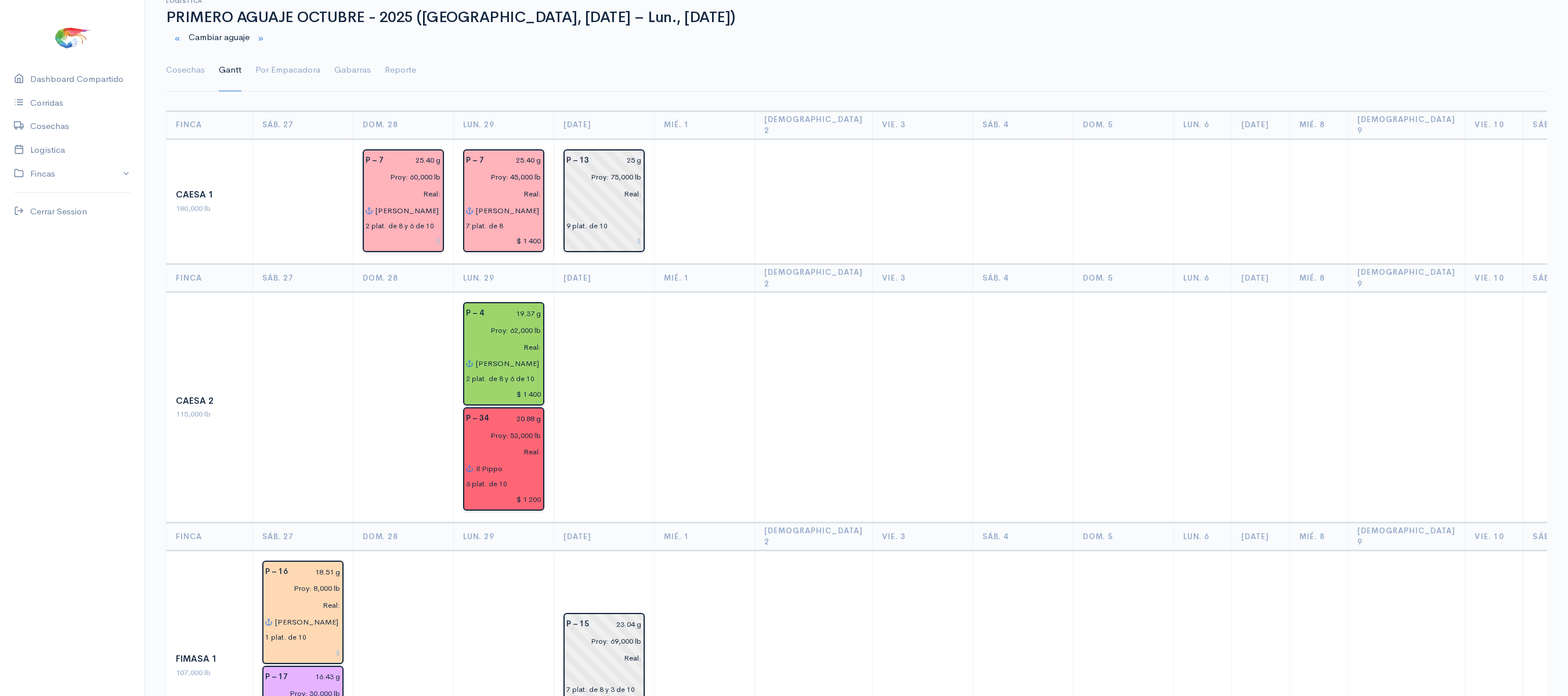
scroll to position [36, 0]
click at [630, 153] on input "25 g" at bounding box center [619, 161] width 46 height 17
type input "22.60 g"
click at [697, 310] on td at bounding box center [705, 409] width 101 height 231
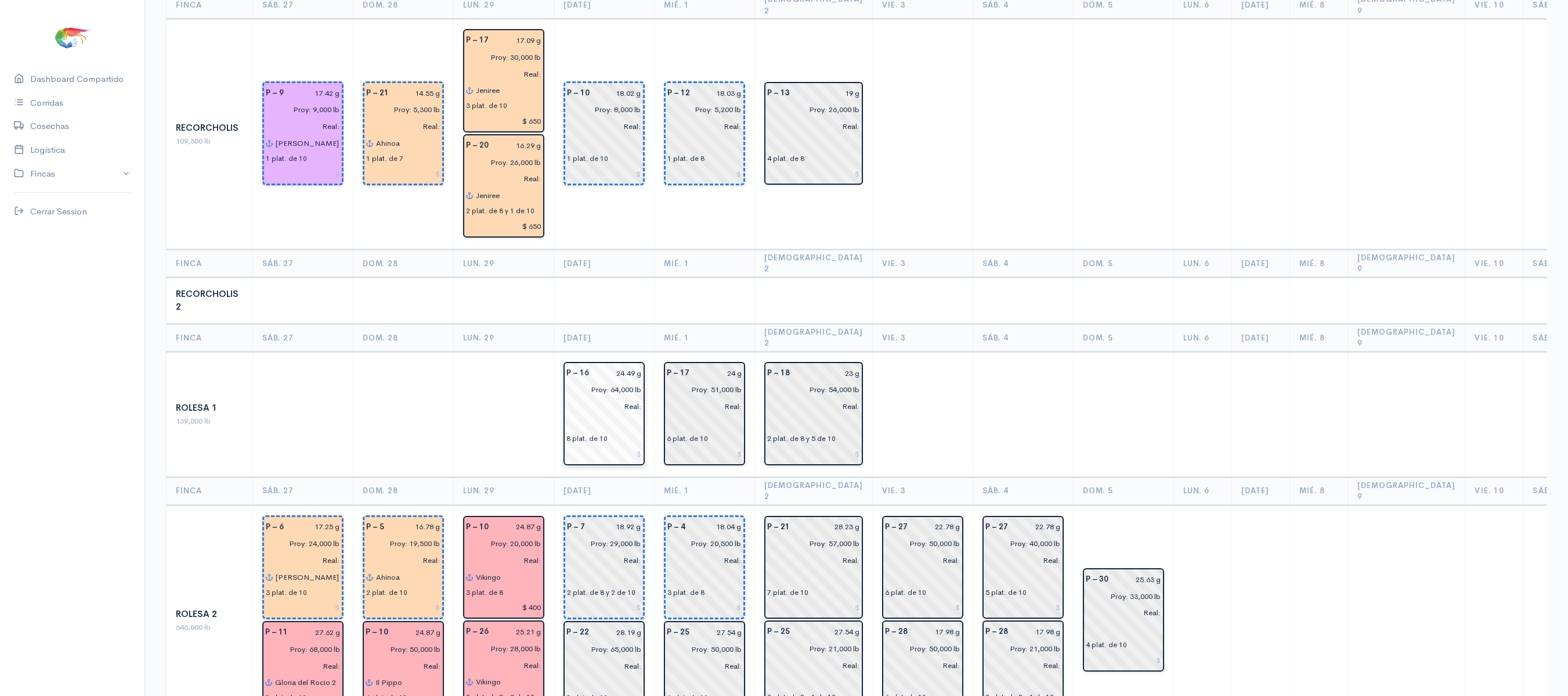
scroll to position [1759, 0]
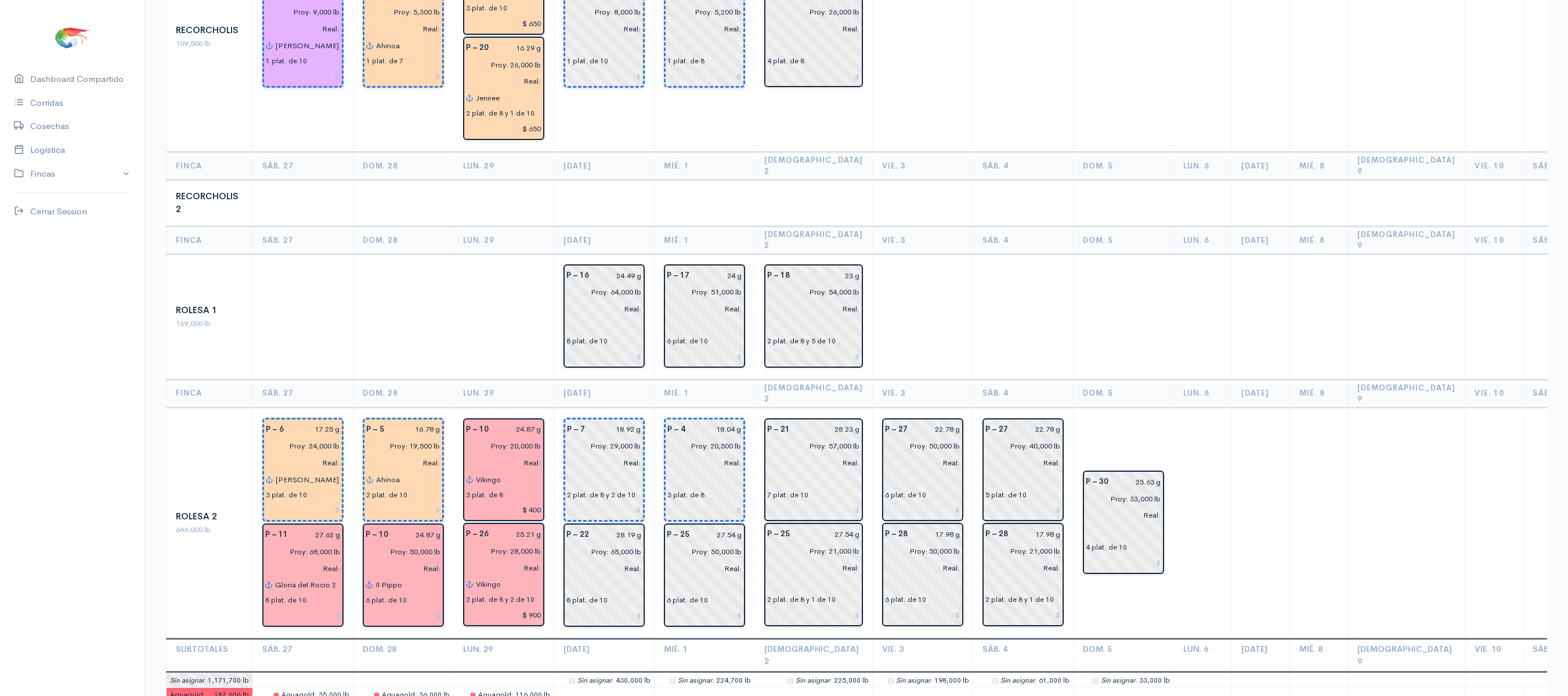
click at [1009, 180] on td at bounding box center [1023, 203] width 101 height 47
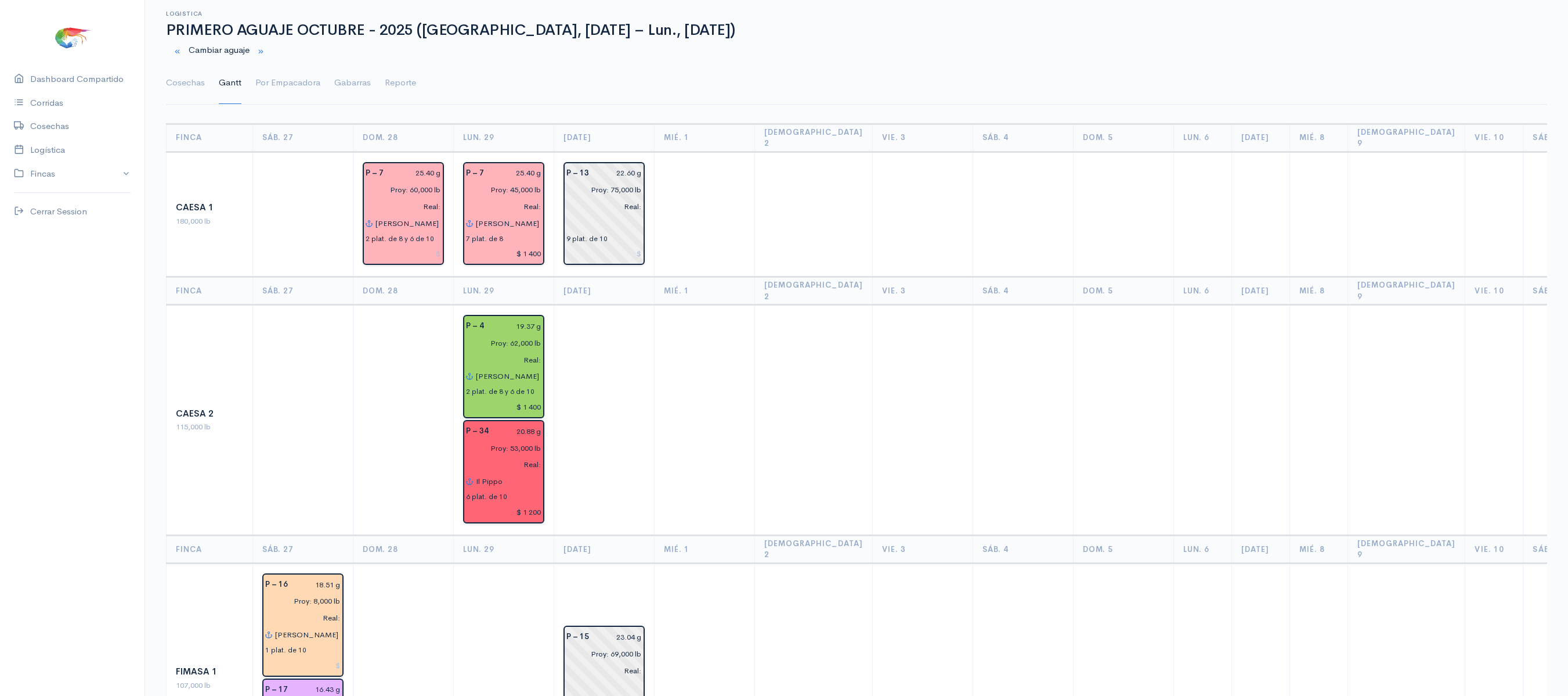
scroll to position [0, 0]
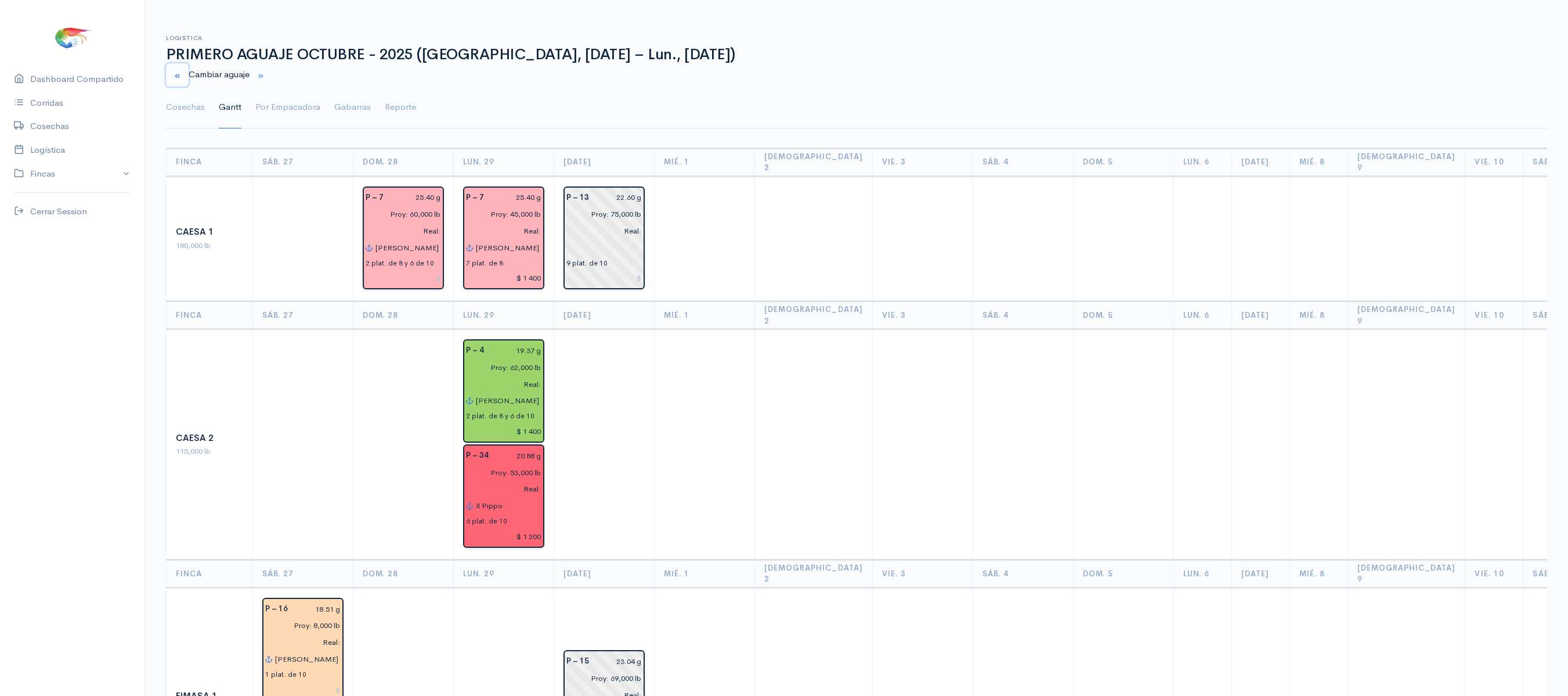
click at [181, 67] on button "button" at bounding box center [178, 75] width 23 height 24
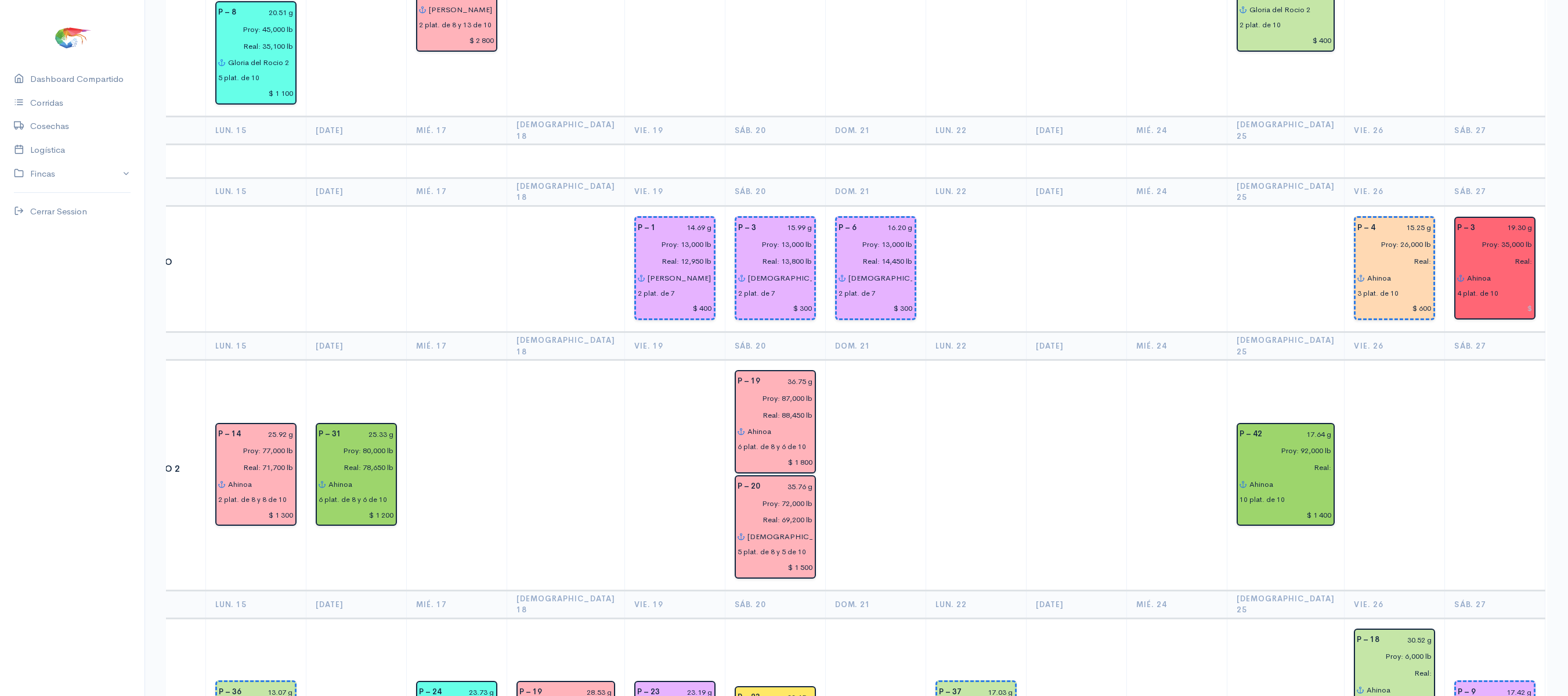
scroll to position [1268, 0]
click at [1290, 457] on input "Real:" at bounding box center [1283, 465] width 100 height 17
type input "Real: 92,000 lb"
click at [1285, 424] on input "17.64 g" at bounding box center [1301, 432] width 64 height 17
type input "17.50 g"
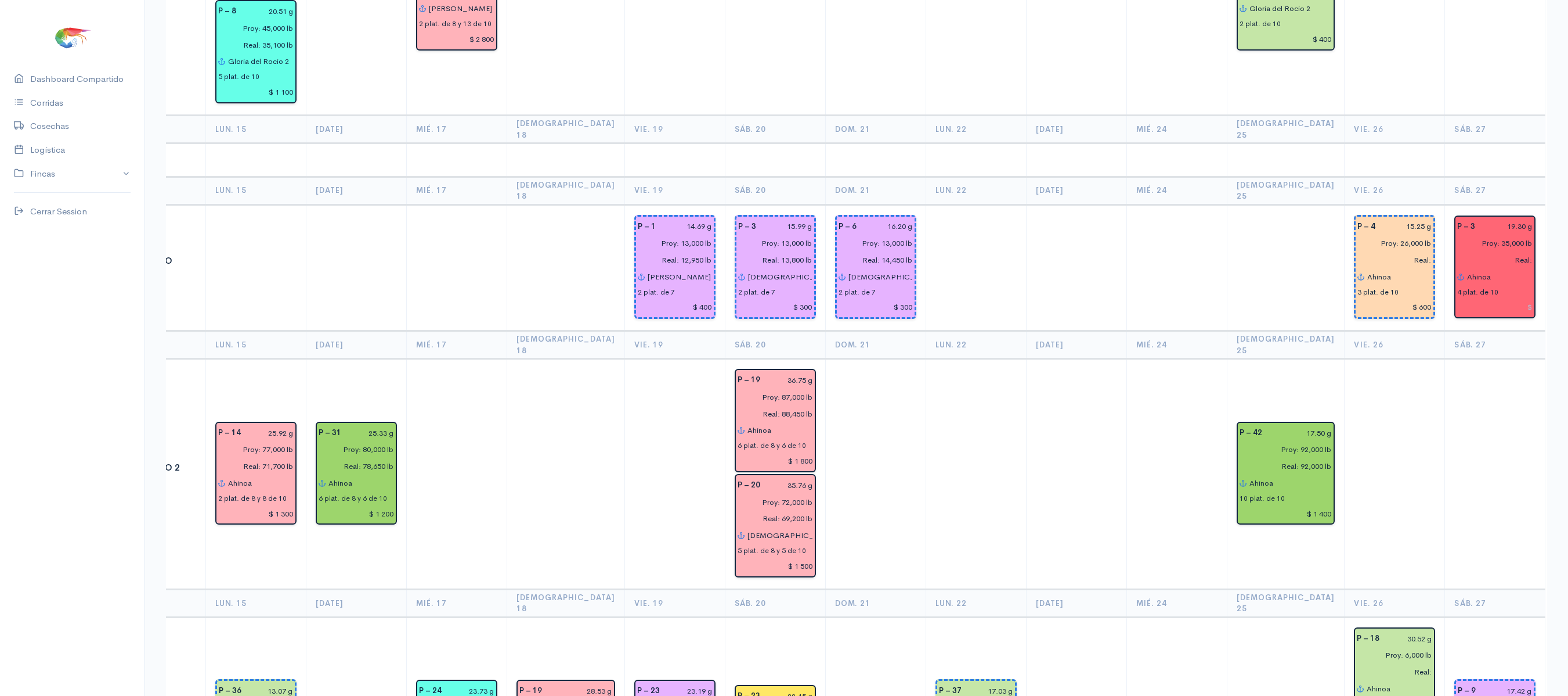
click at [1353, 359] on td at bounding box center [1395, 474] width 101 height 231
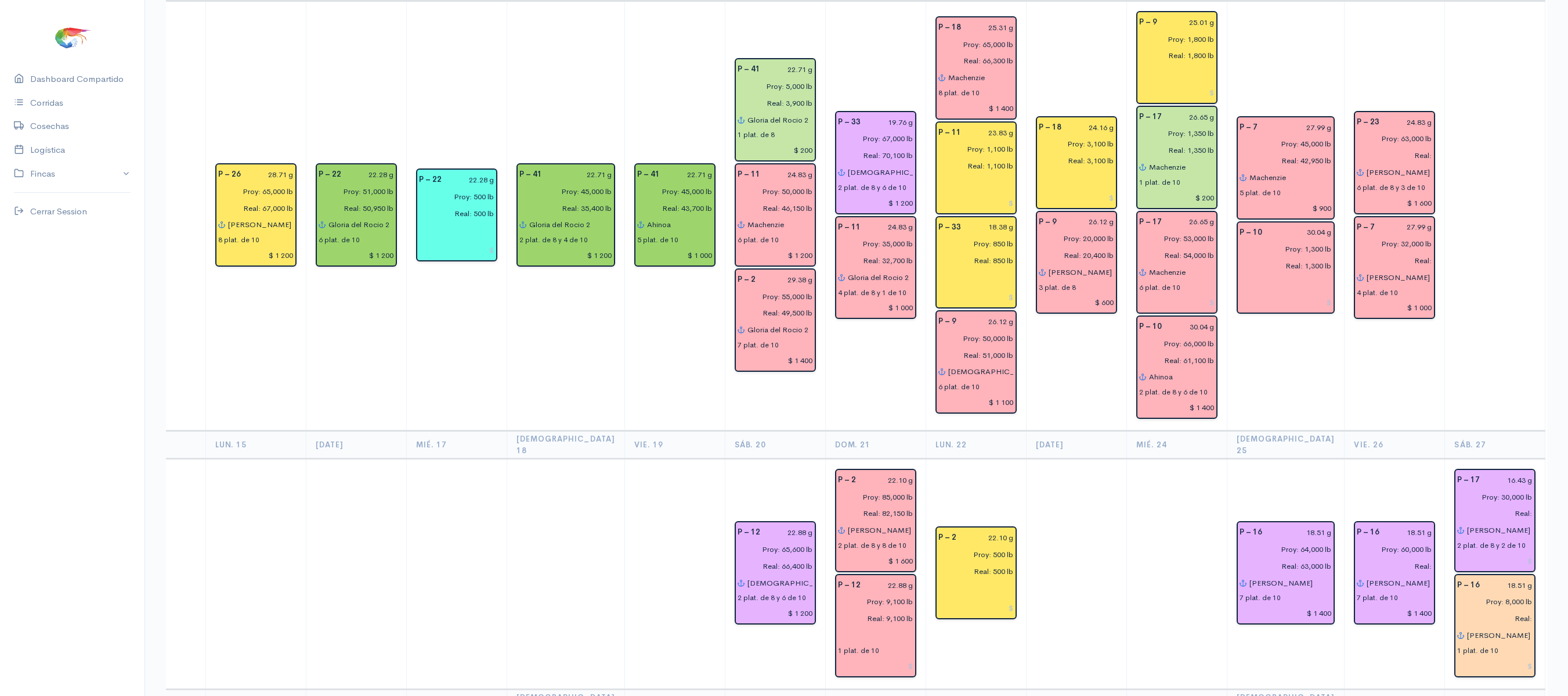
scroll to position [437, 0]
click at [1383, 251] on input "Real:" at bounding box center [1390, 259] width 82 height 17
type input "Real: 30,050 lb"
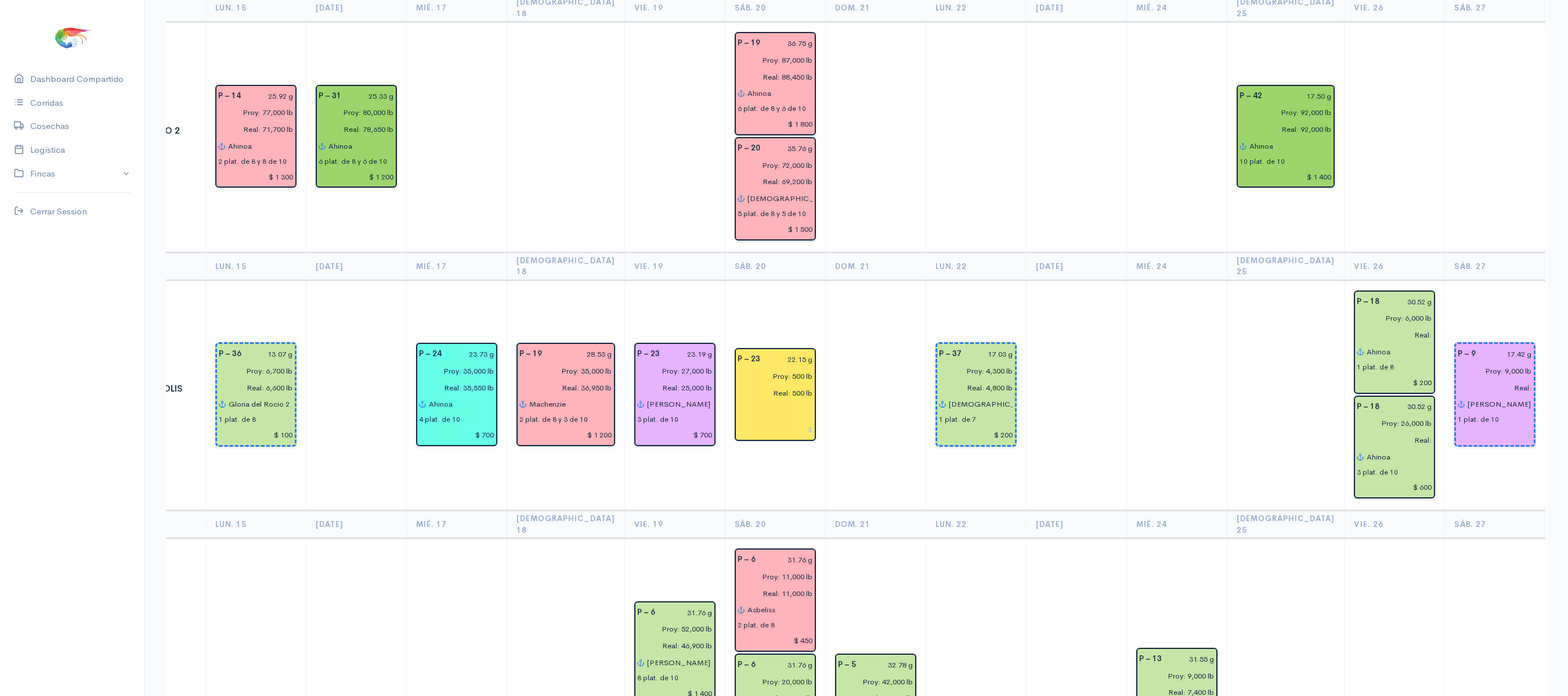
scroll to position [1606, 0]
click at [1389, 431] on input "Real:" at bounding box center [1390, 439] width 82 height 17
type input "Real: 23,250 lb"
click at [1367, 413] on input "Proy: 26,000 lb" at bounding box center [1390, 421] width 82 height 17
type input "Proy: 25,000 lb"
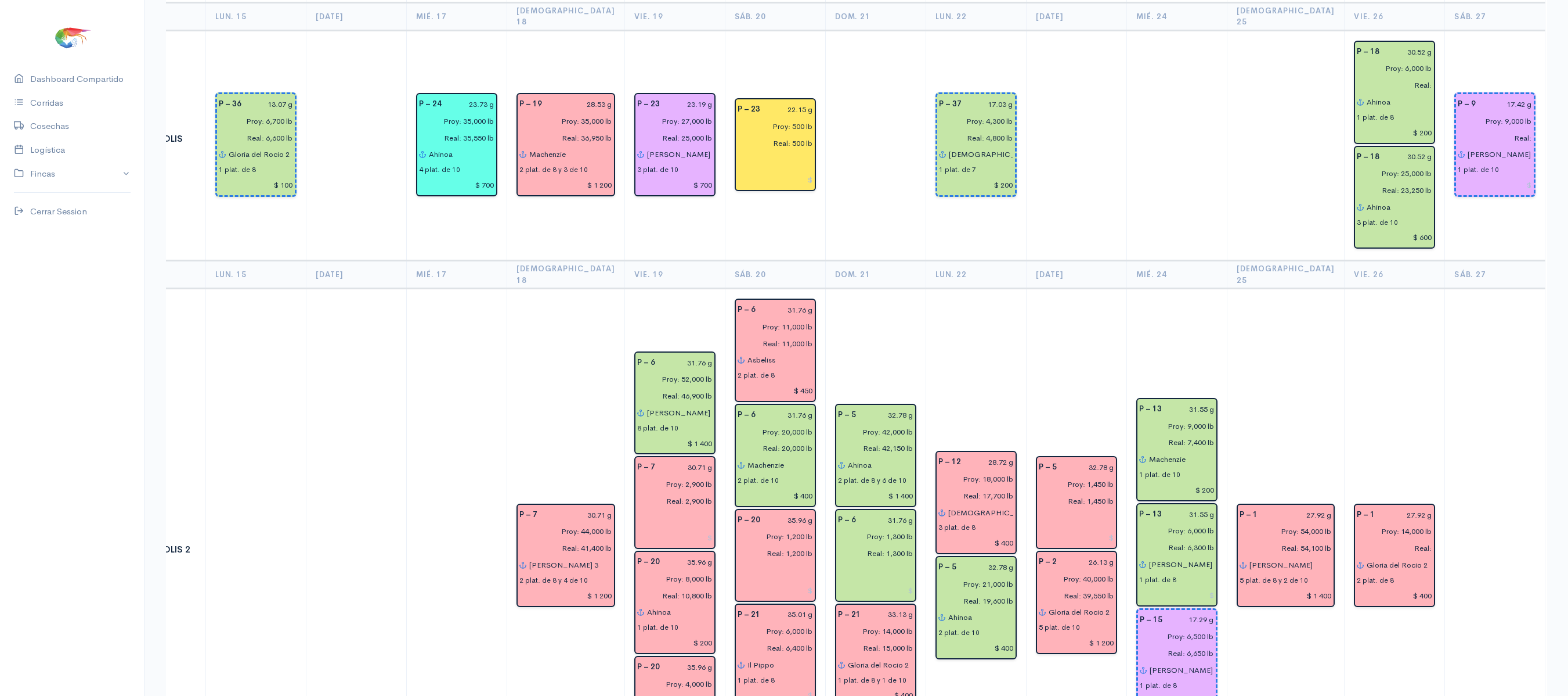
scroll to position [1855, 0]
click at [1386, 539] on input "Real:" at bounding box center [1390, 547] width 82 height 17
type input "Real: 9,600 lb"
click at [1367, 522] on input "Proy: 14,000 lb" at bounding box center [1390, 530] width 82 height 17
type input "Proy: 14,000 lb"
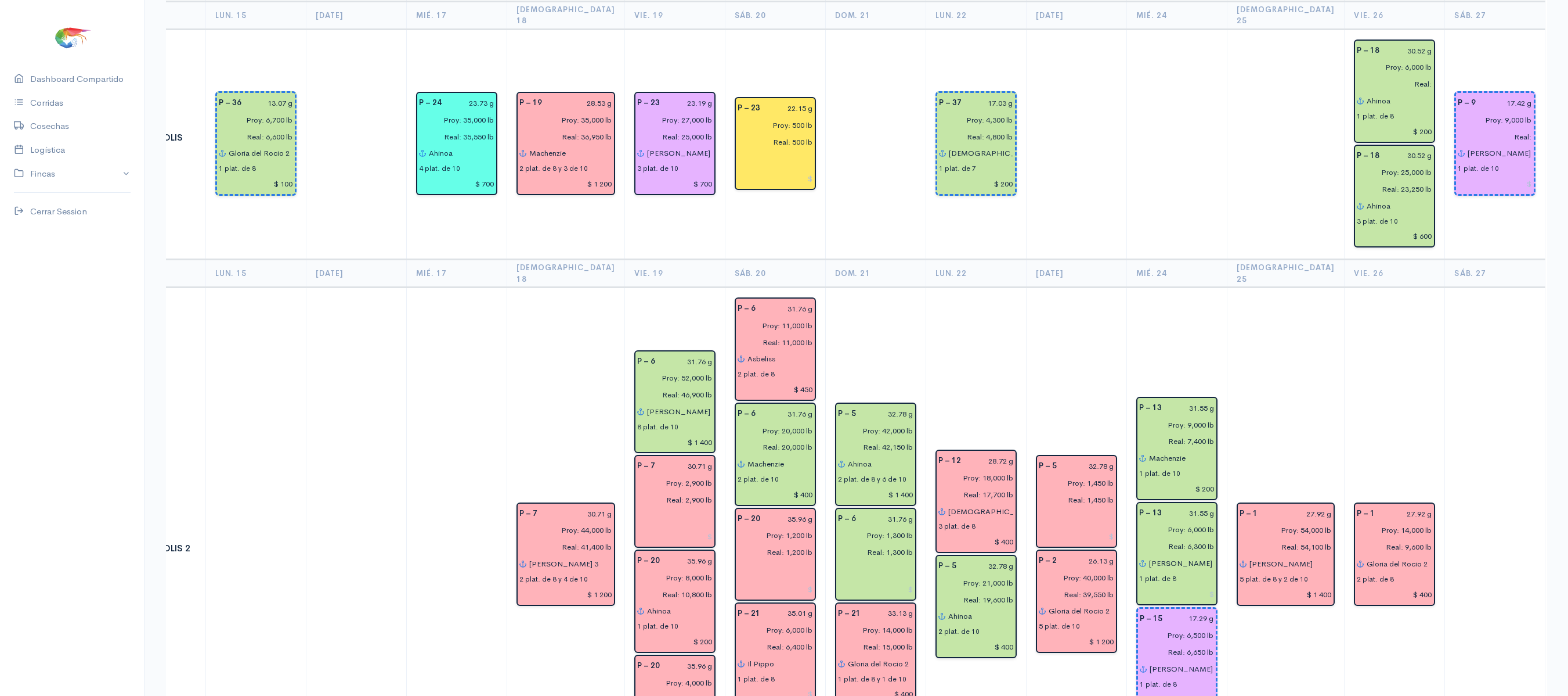
click at [1380, 323] on td "P – 1 27.92 g Proy: 14,000 lb Real: 9,600 lb Gloria del [PERSON_NAME] 2 2 plat.…" at bounding box center [1395, 555] width 101 height 535
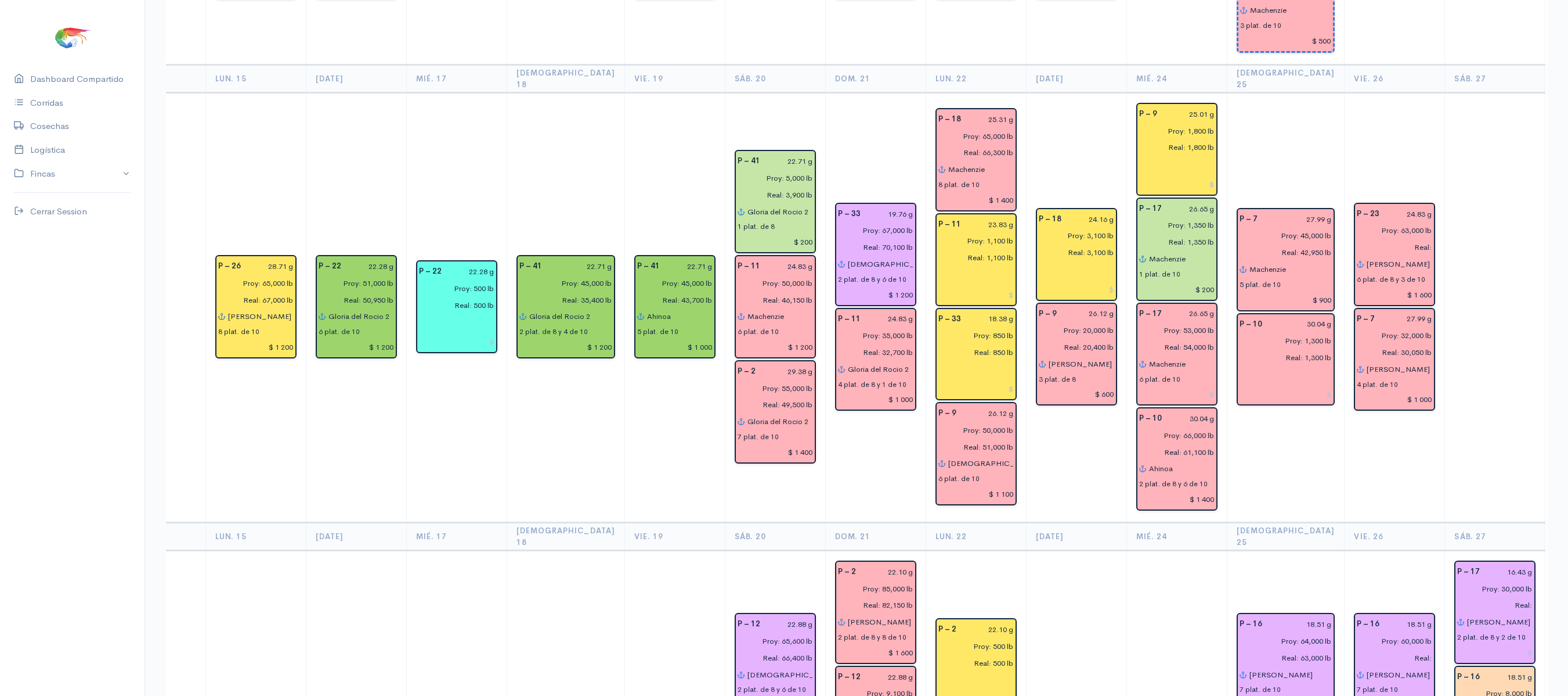
scroll to position [342, 0]
click at [1383, 240] on input "Real:" at bounding box center [1390, 248] width 82 height 17
type input "Real: 63,450 lb"
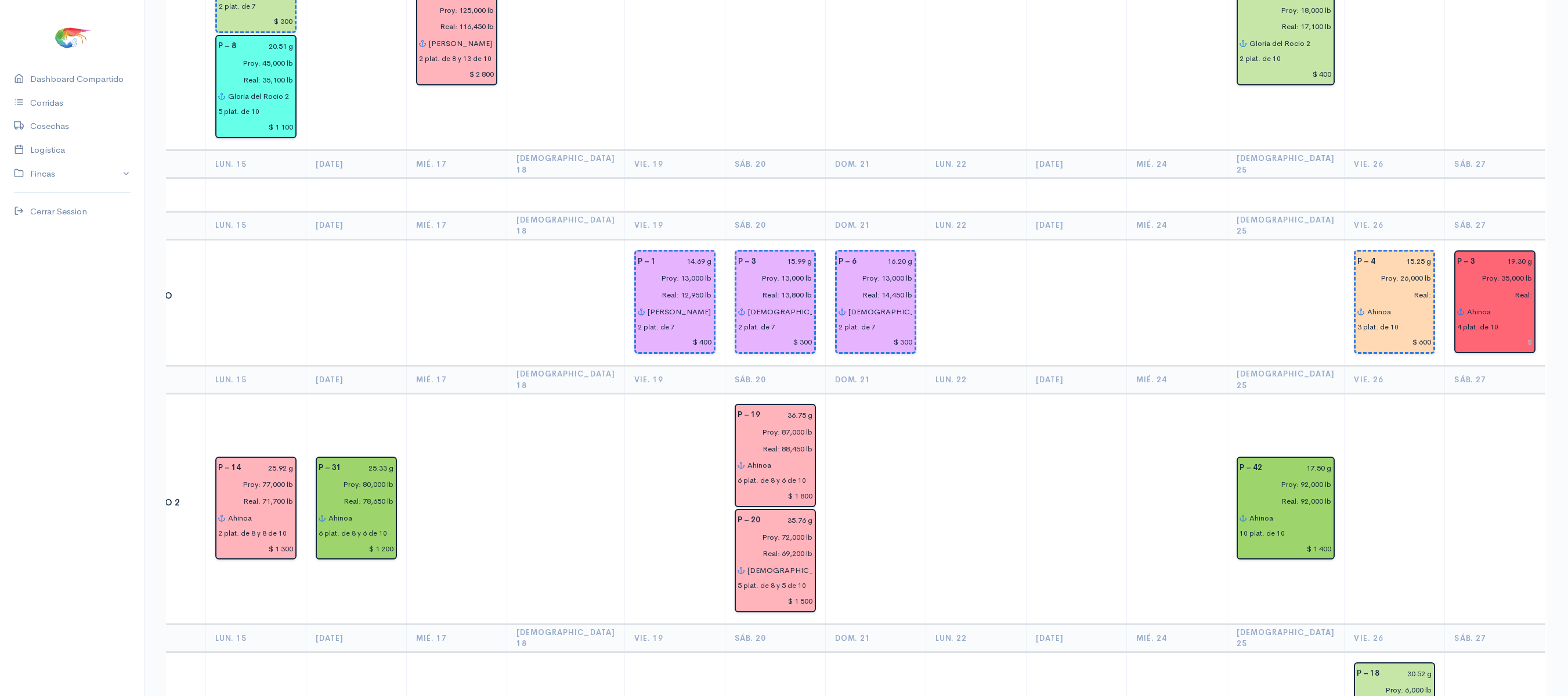
scroll to position [1235, 0]
click at [1385, 695] on input "Real:" at bounding box center [1390, 705] width 82 height 17
type input "Real: 5,250 lb"
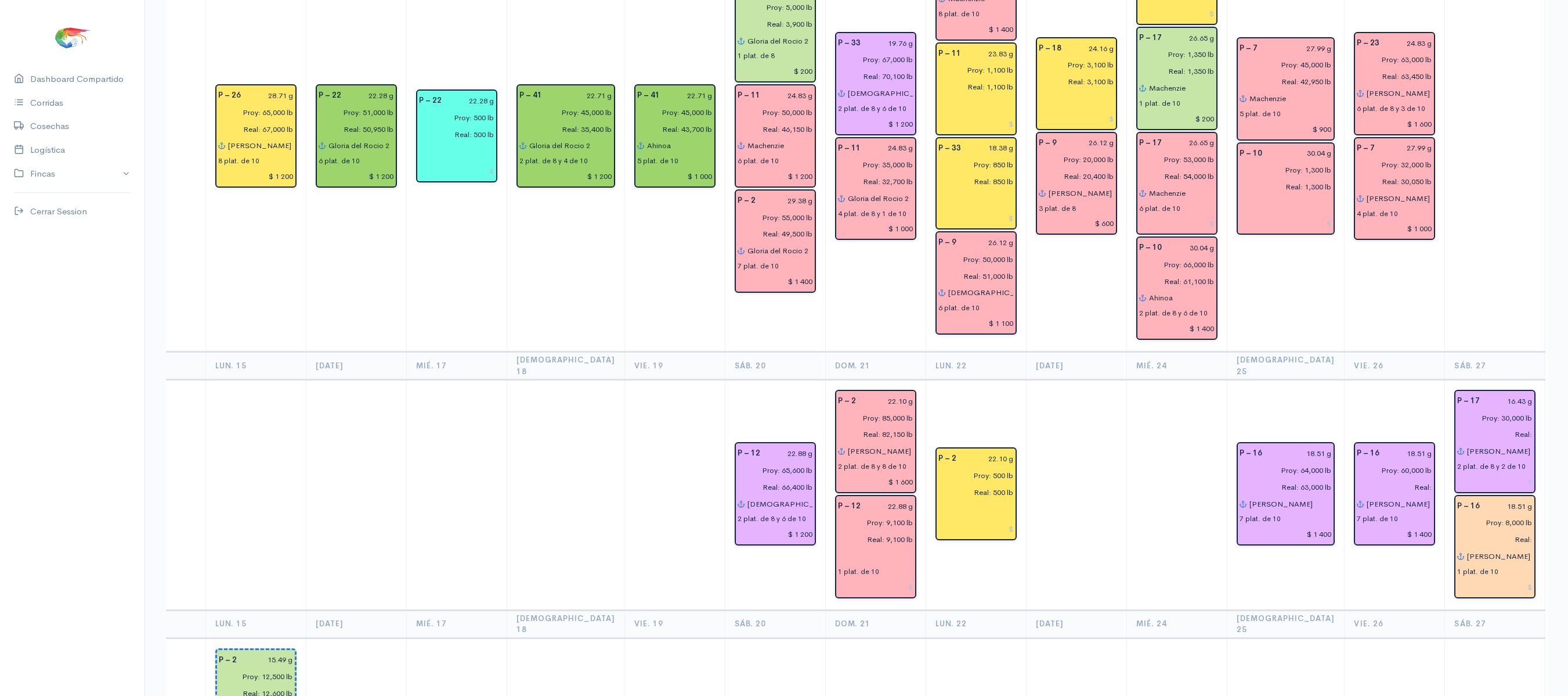
scroll to position [516, 0]
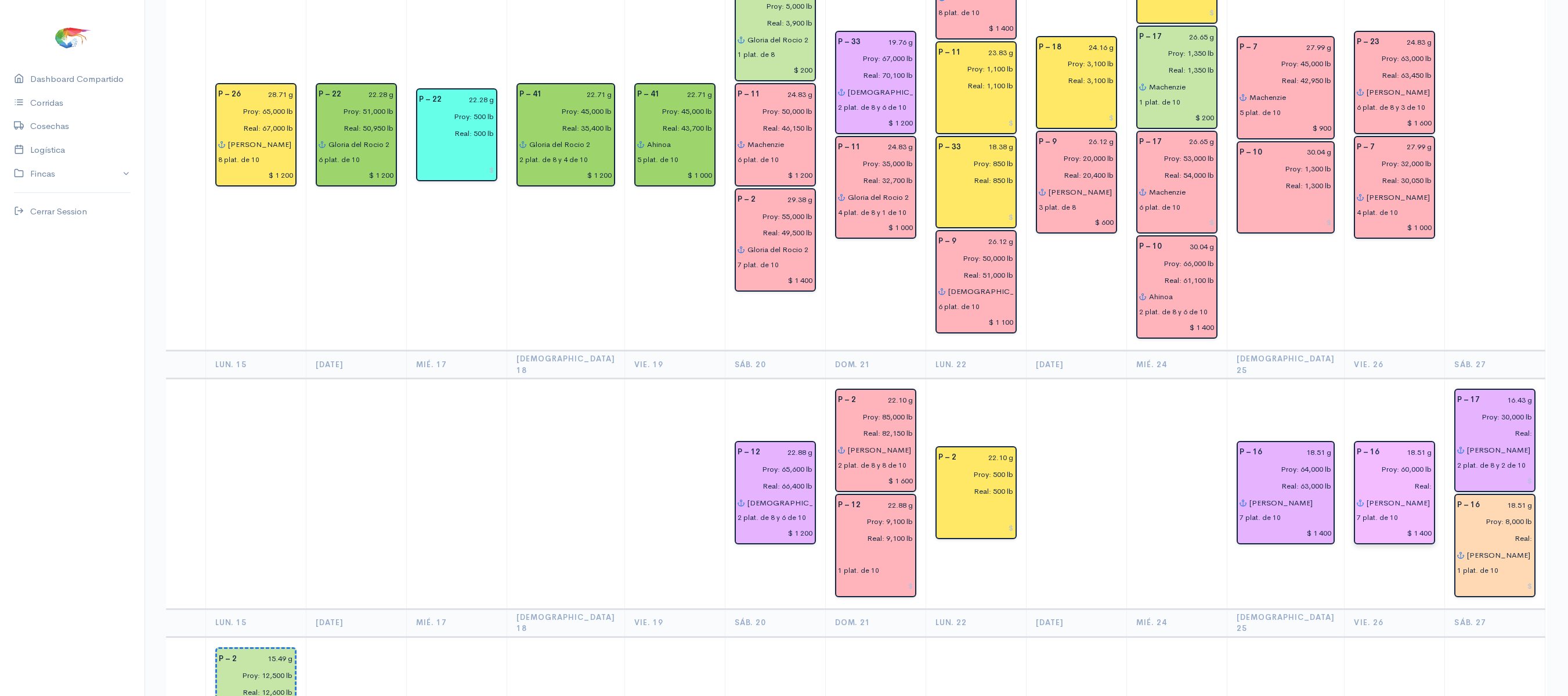
click at [1390, 478] on input "Real:" at bounding box center [1390, 486] width 82 height 17
type input "Real: 56,000 lb"
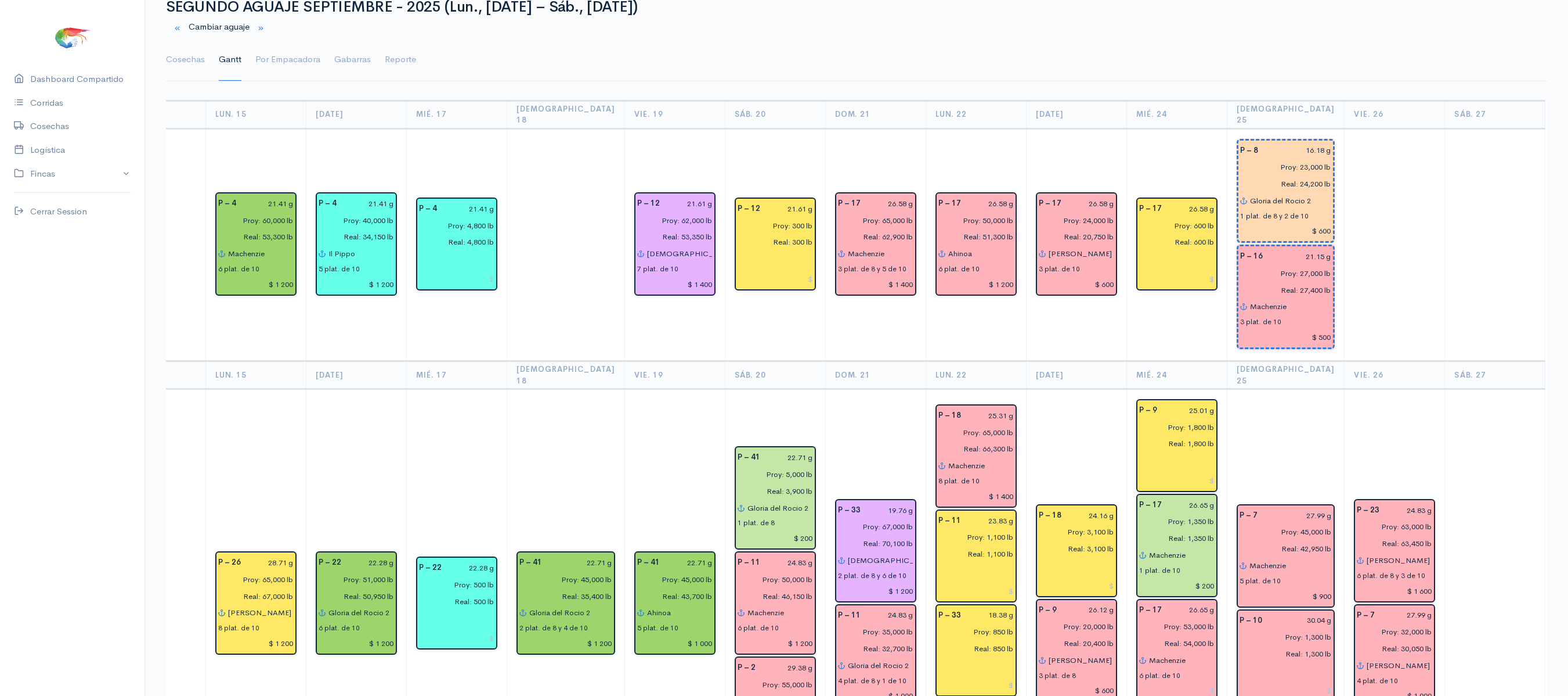
scroll to position [0, 0]
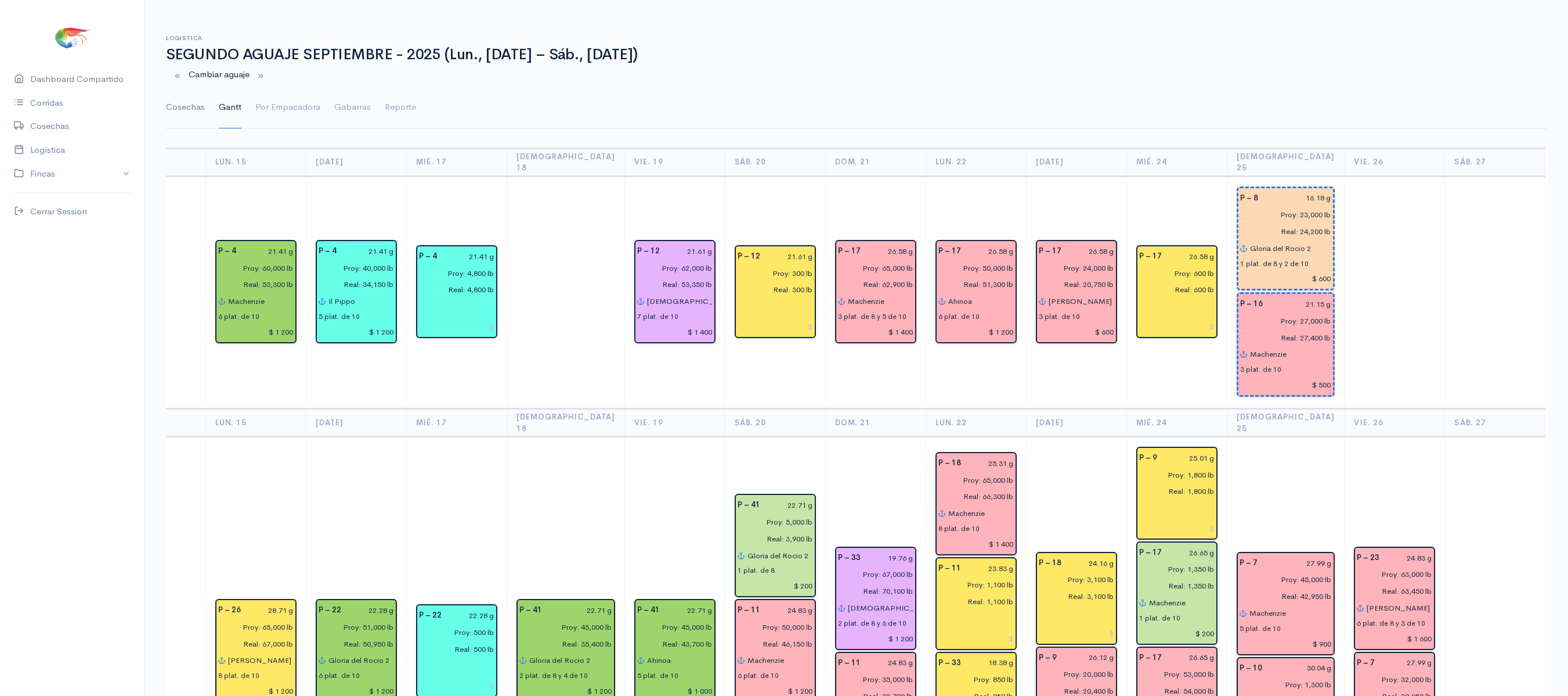
click at [185, 111] on link "Cosechas" at bounding box center [186, 107] width 39 height 42
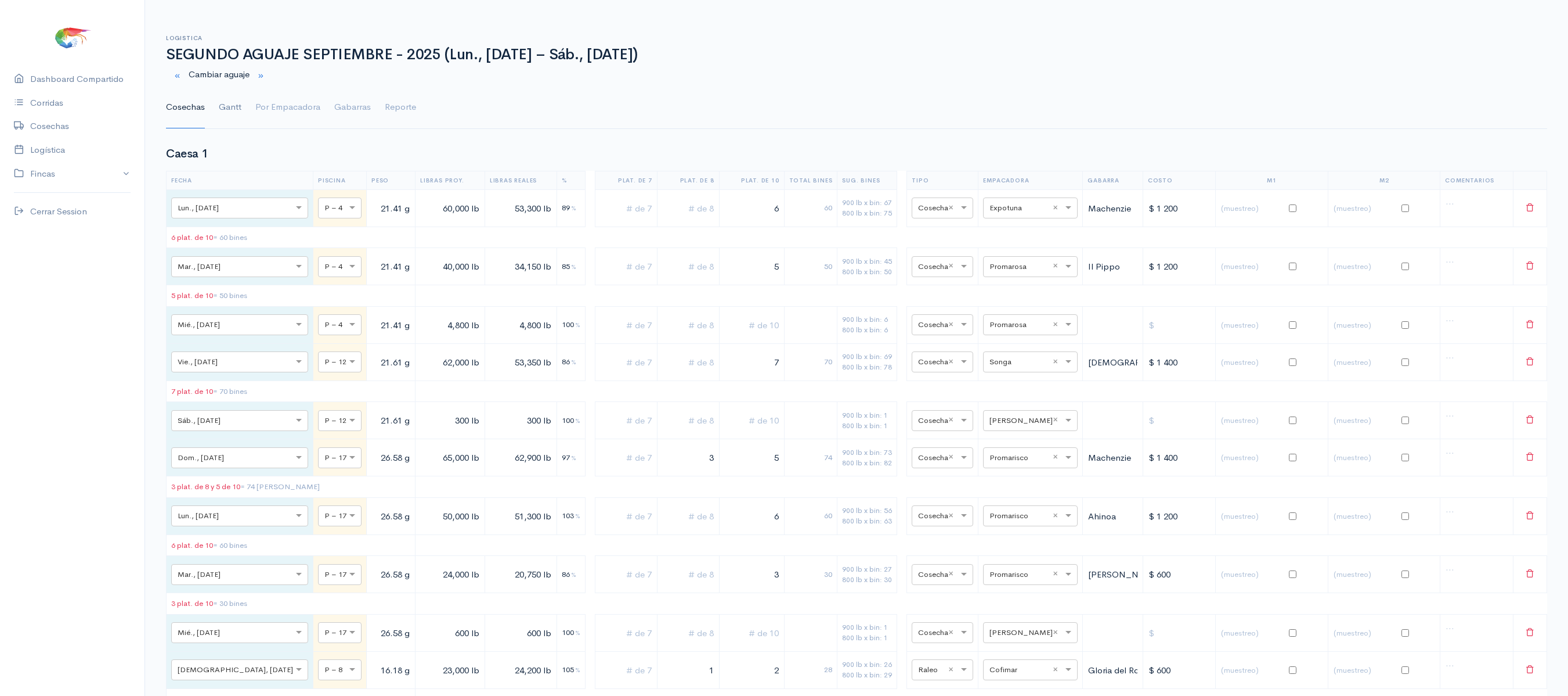
click at [231, 111] on link "Gantt" at bounding box center [231, 107] width 23 height 42
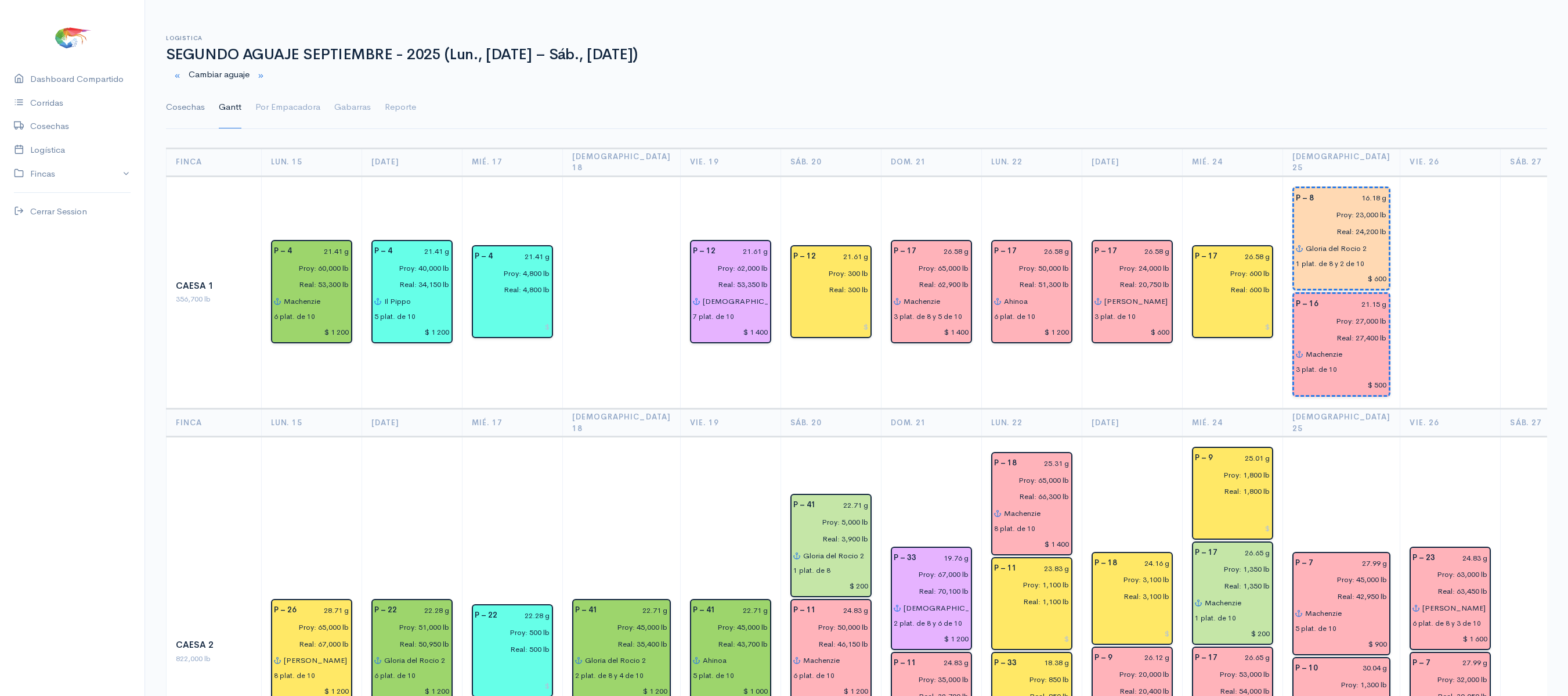
click at [177, 116] on link "Cosechas" at bounding box center [186, 107] width 39 height 42
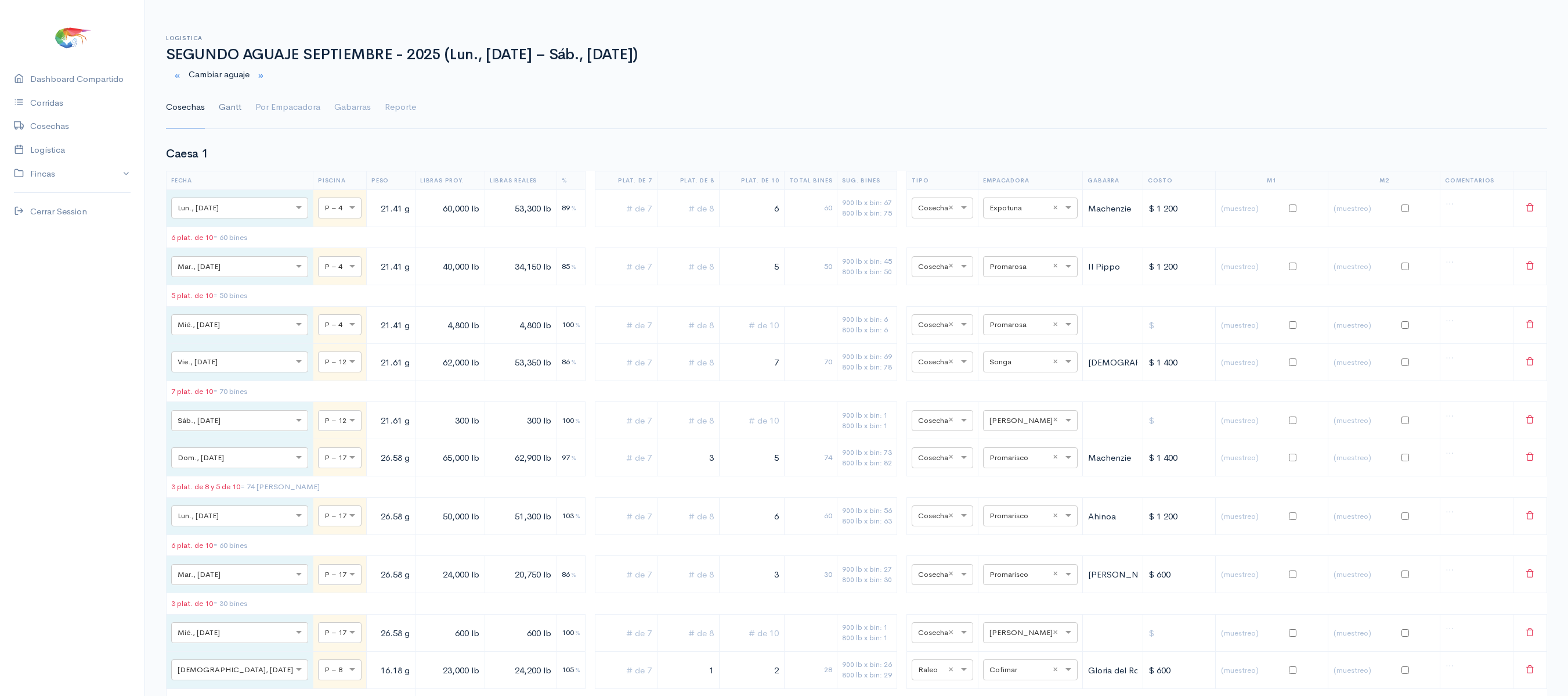
click at [224, 118] on link "Gantt" at bounding box center [231, 107] width 23 height 42
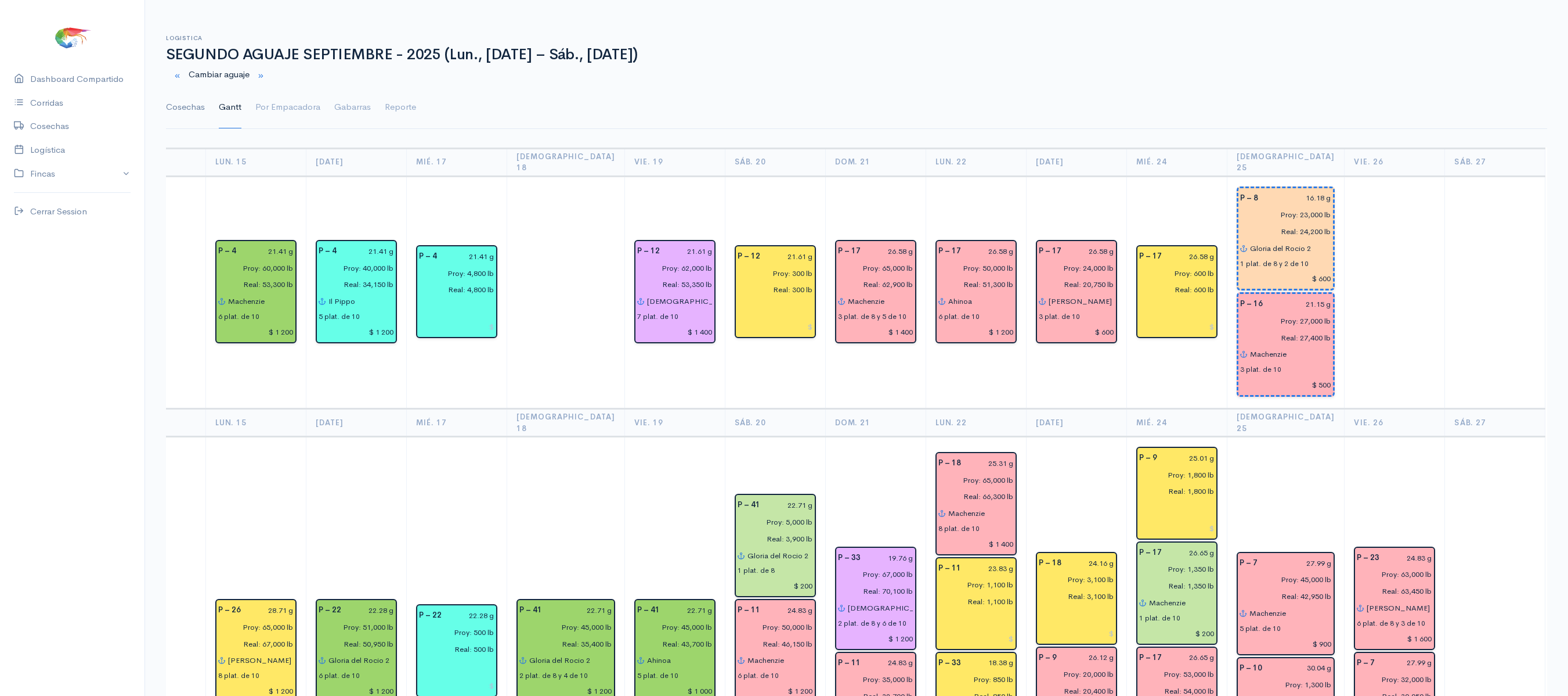
click at [185, 100] on link "Cosechas" at bounding box center [186, 107] width 39 height 42
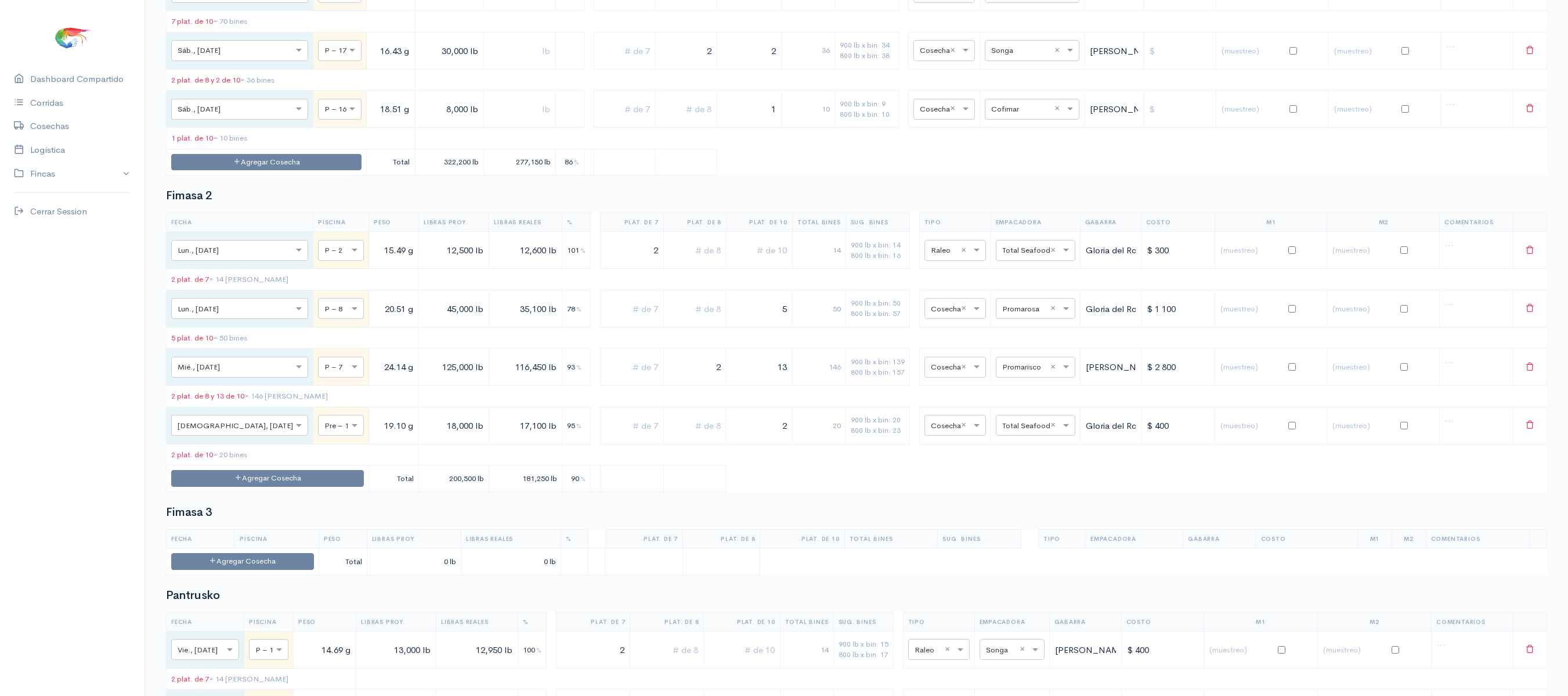
scroll to position [2503, 0]
click at [271, 172] on button "Agregar Cosecha" at bounding box center [266, 163] width 190 height 17
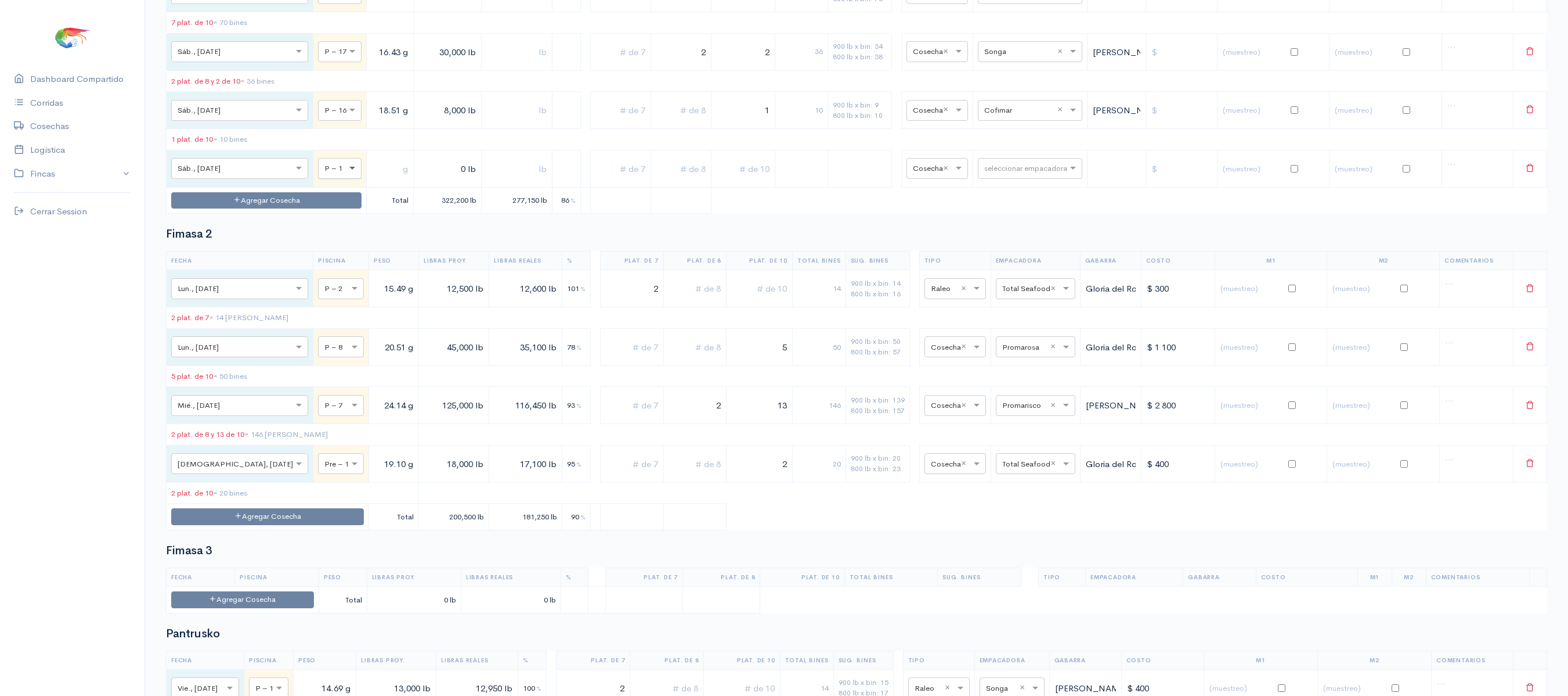
click at [346, 174] on span at bounding box center [354, 168] width 14 height 11
type input "16"
click at [371, 180] on input "text" at bounding box center [390, 168] width 37 height 24
type input "18.41 g"
click at [418, 180] on input "0 lb" at bounding box center [447, 168] width 58 height 24
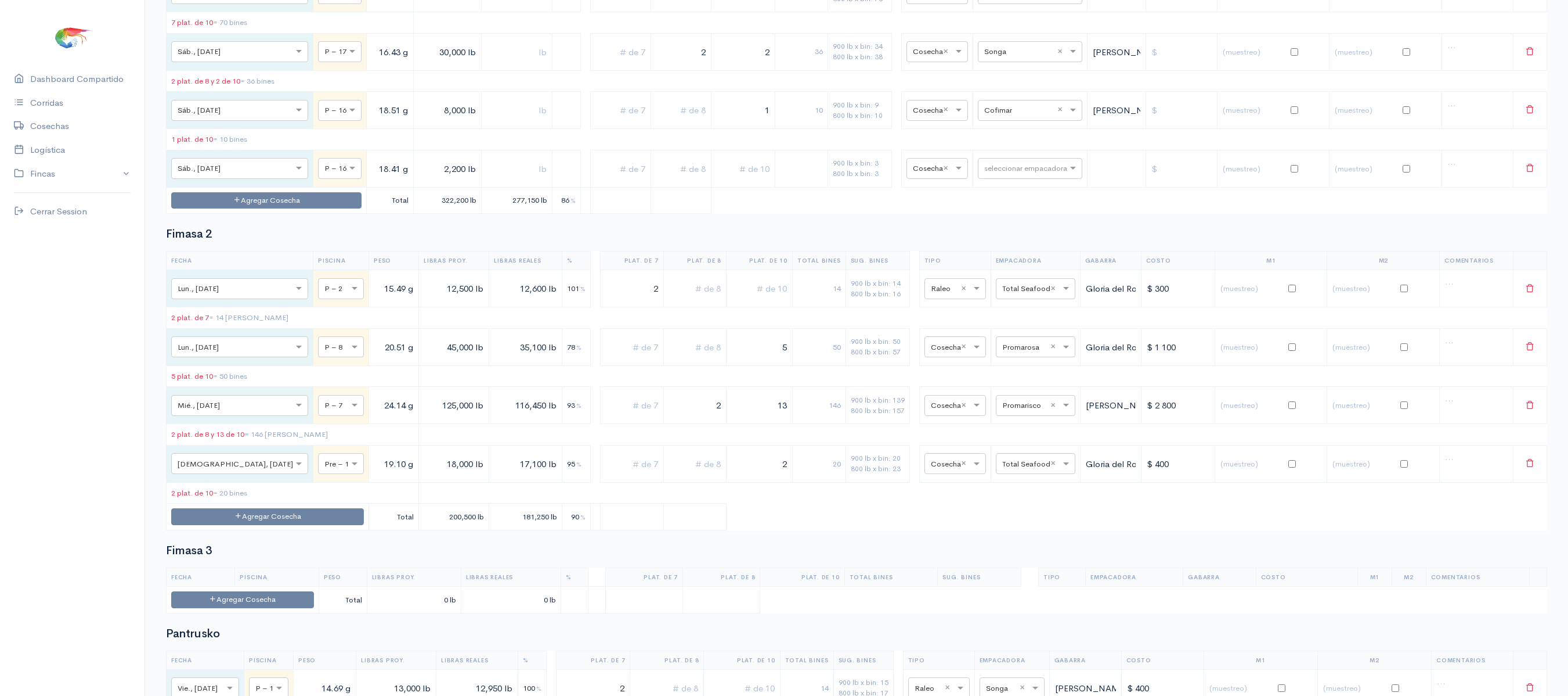
type input "2,200 lb"
click at [493, 180] on input "text" at bounding box center [516, 168] width 61 height 24
type input "2,200 lb"
click at [985, 174] on input "text" at bounding box center [1020, 168] width 71 height 12
type input "v"
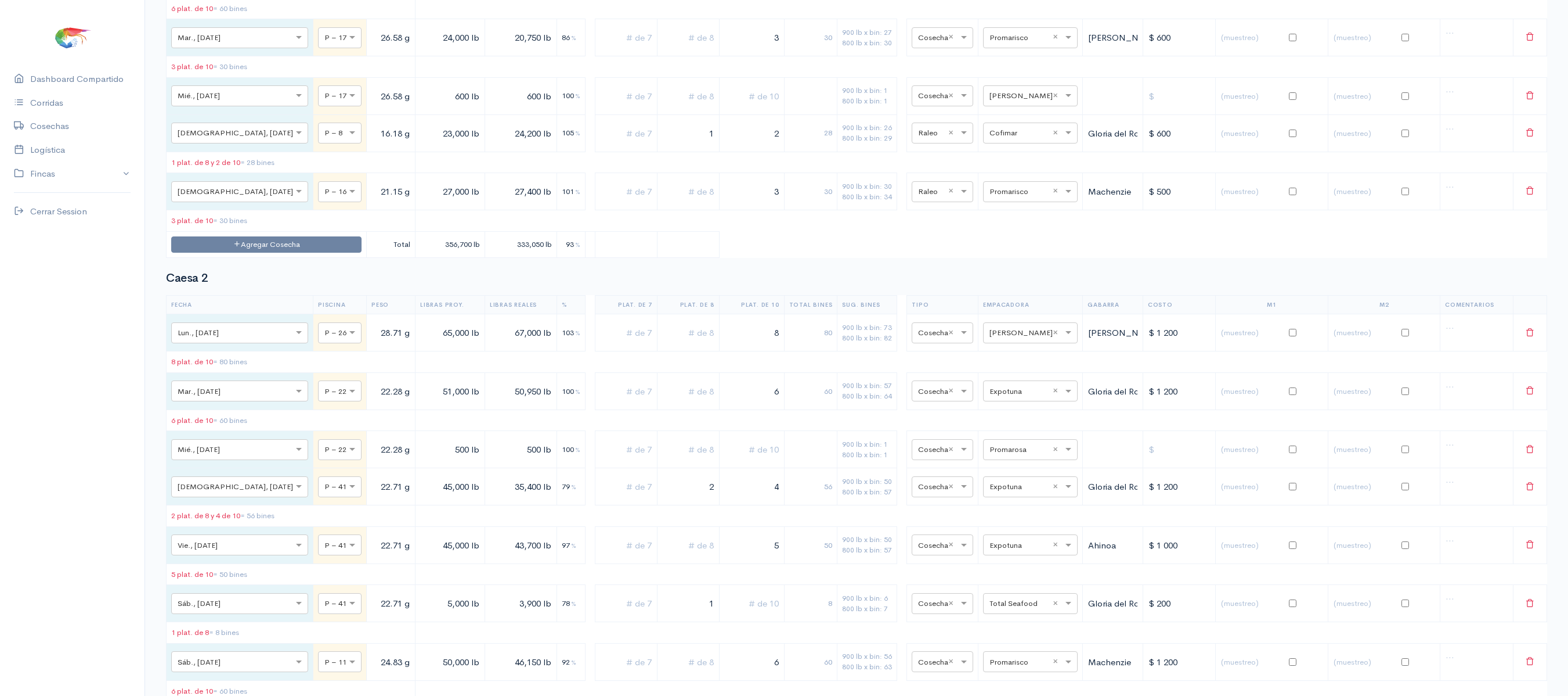
scroll to position [0, 0]
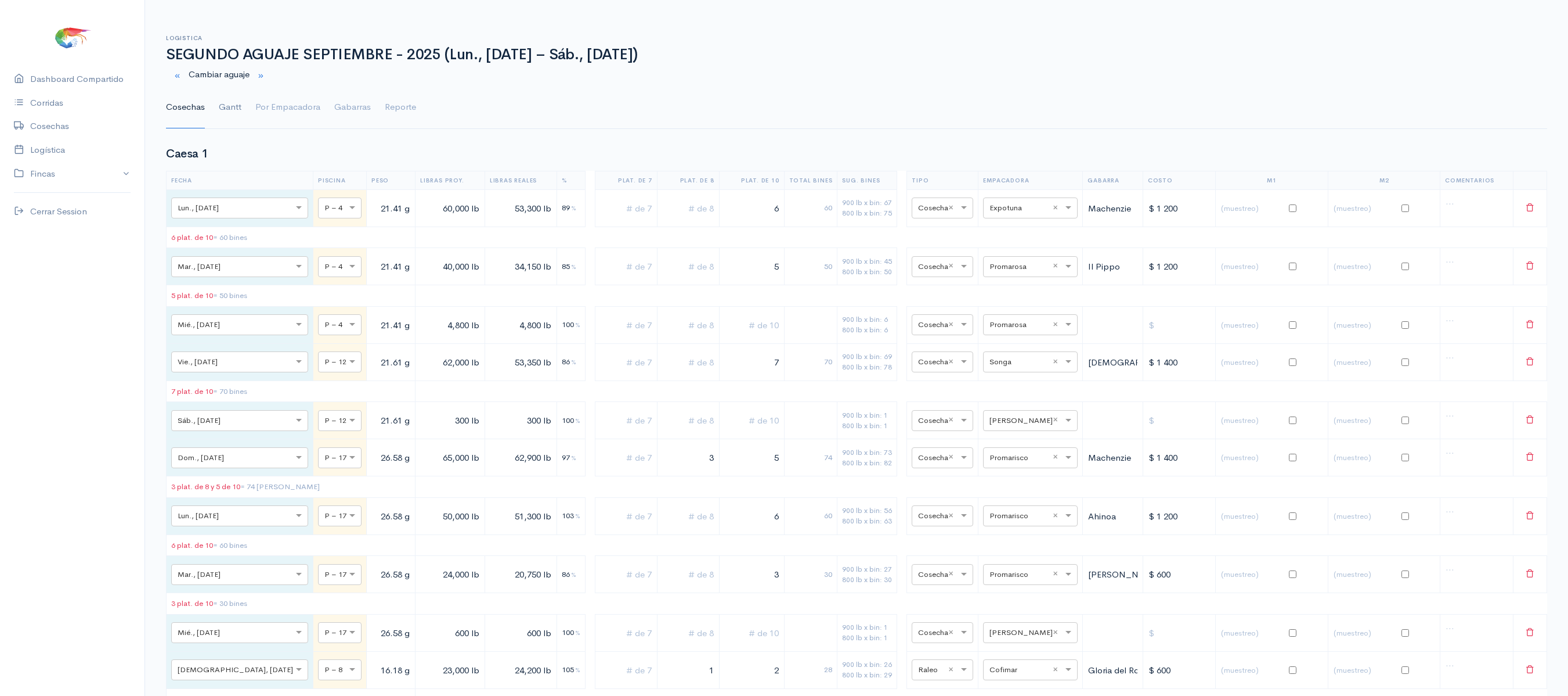
click at [234, 118] on link "Gantt" at bounding box center [231, 107] width 23 height 42
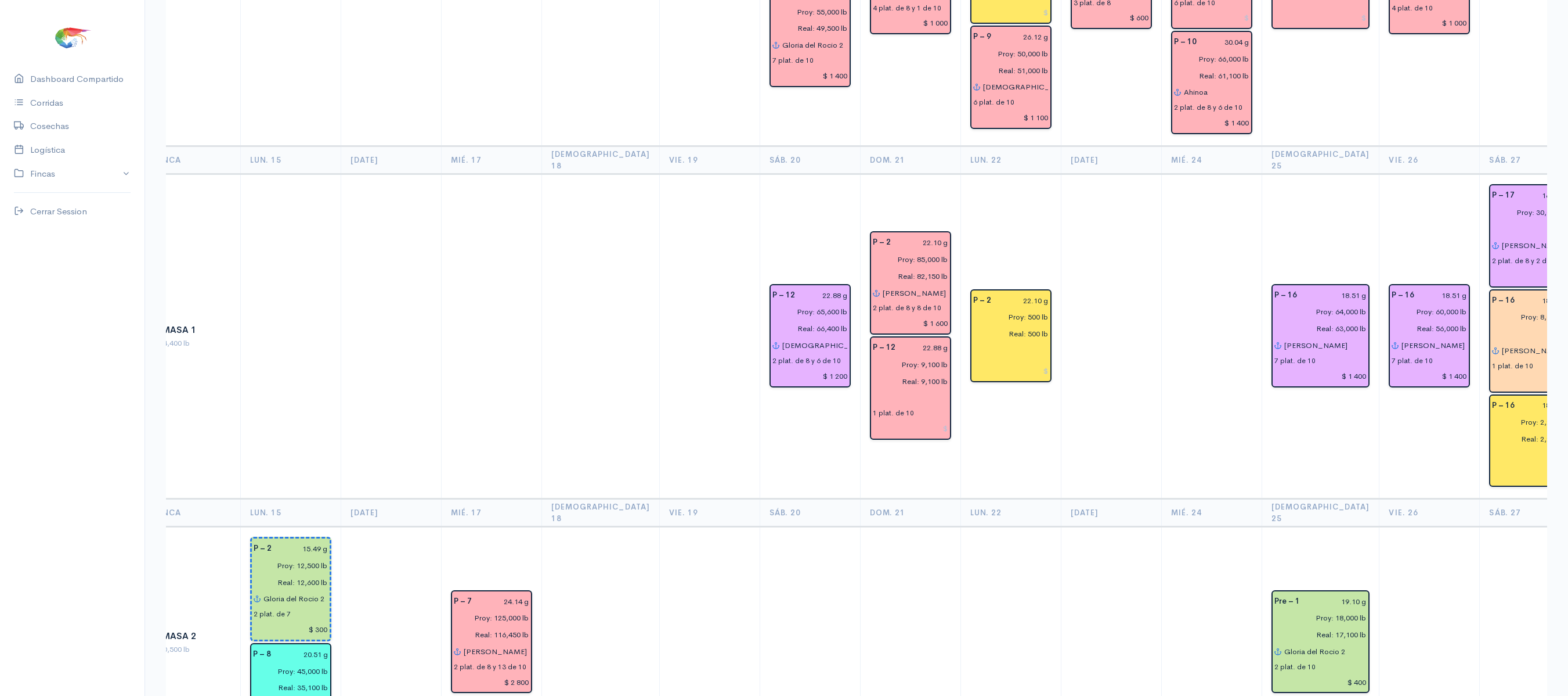
scroll to position [721, 0]
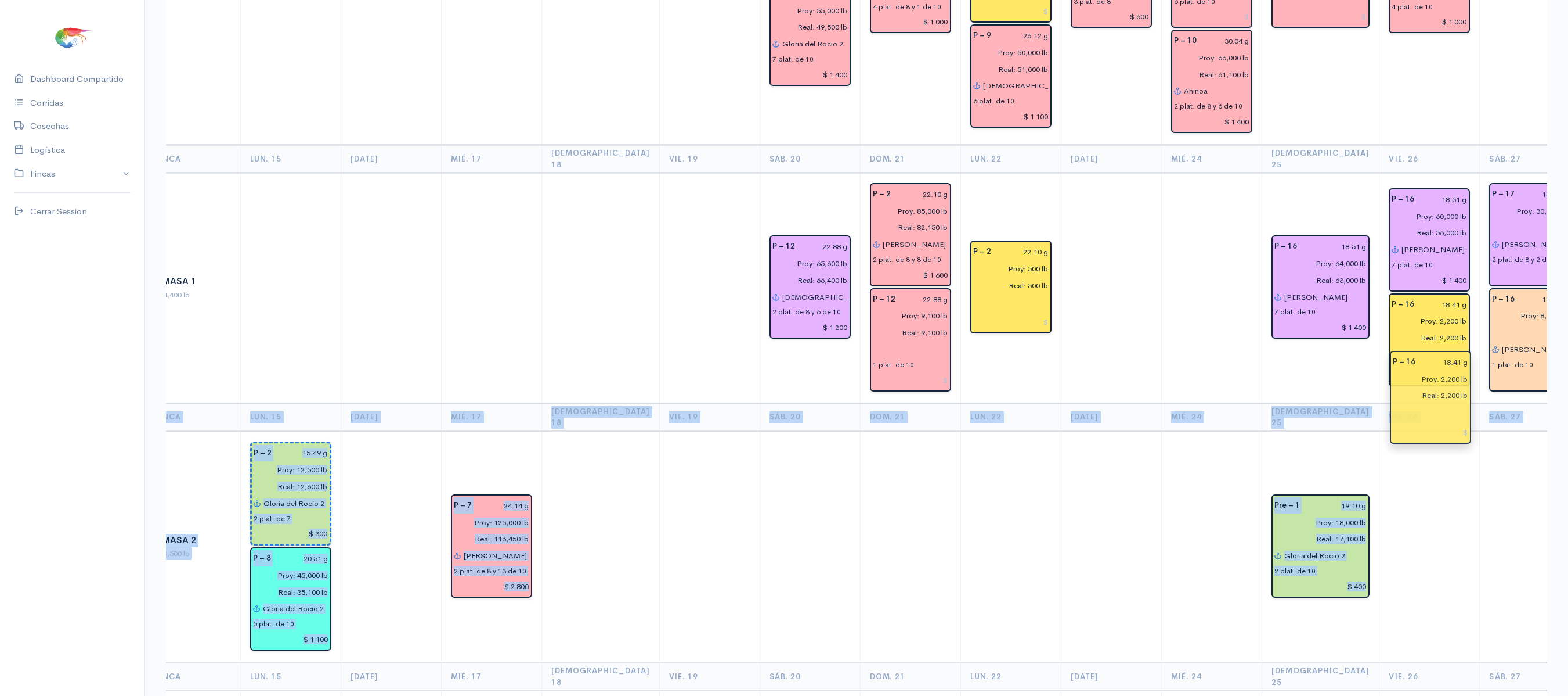
drag, startPoint x: 1472, startPoint y: 420, endPoint x: 1410, endPoint y: 416, distance: 62.1
click at [1430, 463] on td at bounding box center [1430, 547] width 101 height 232
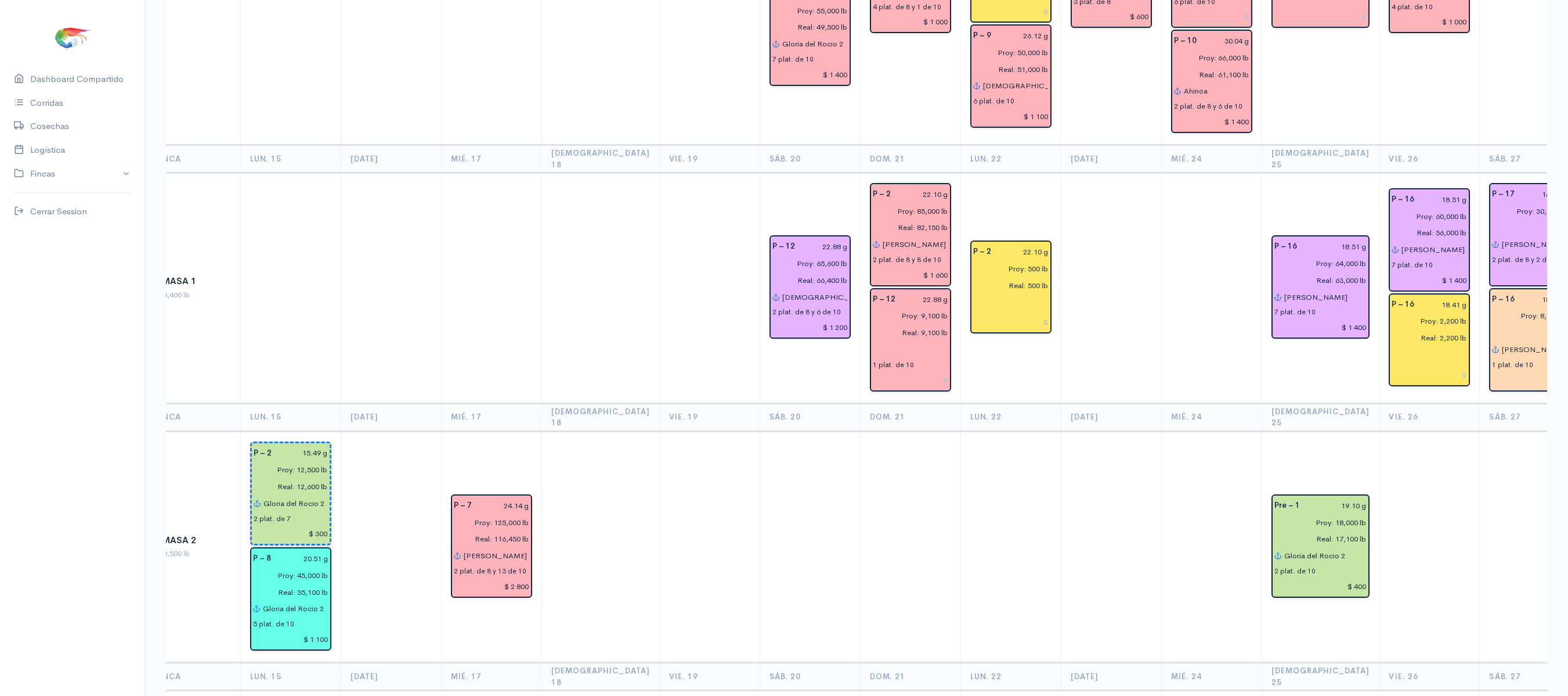
click at [1480, 489] on td at bounding box center [1530, 547] width 101 height 232
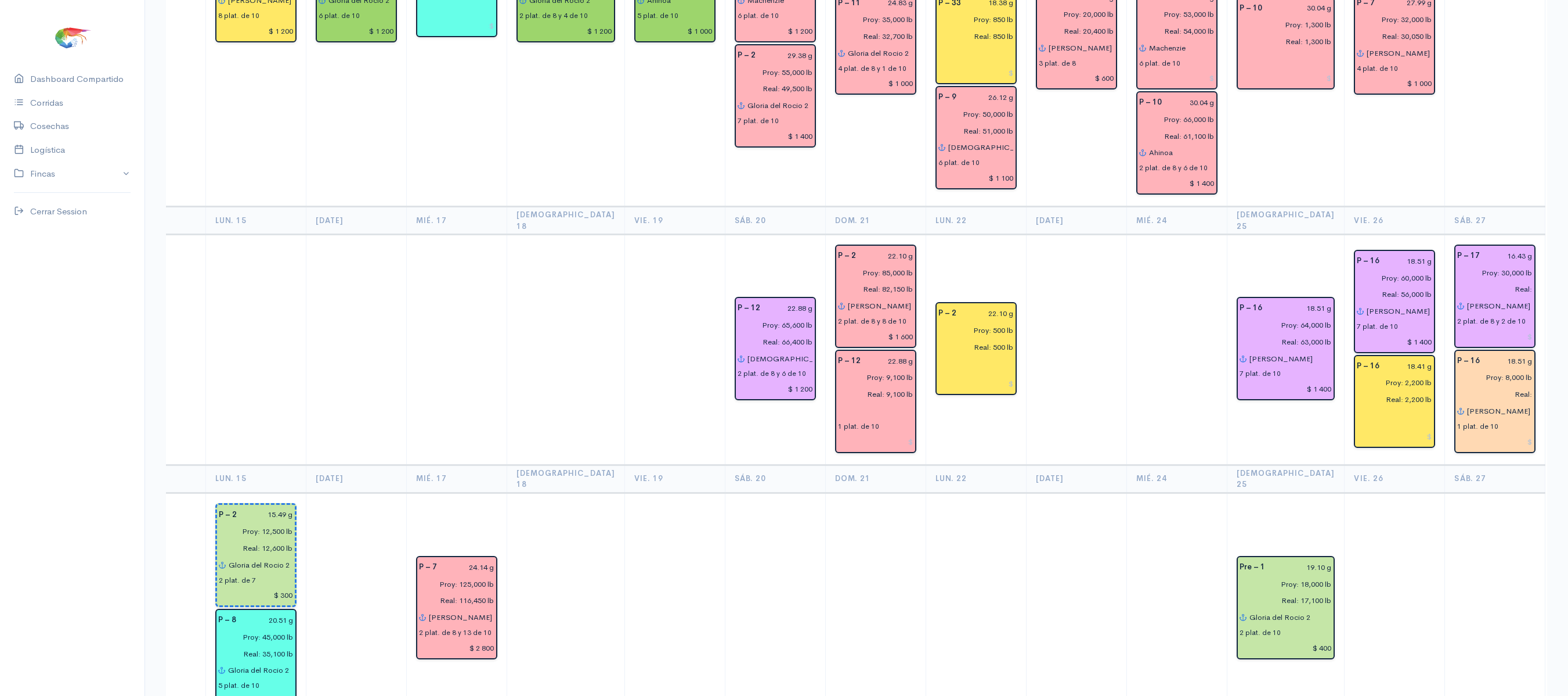
scroll to position [661, 0]
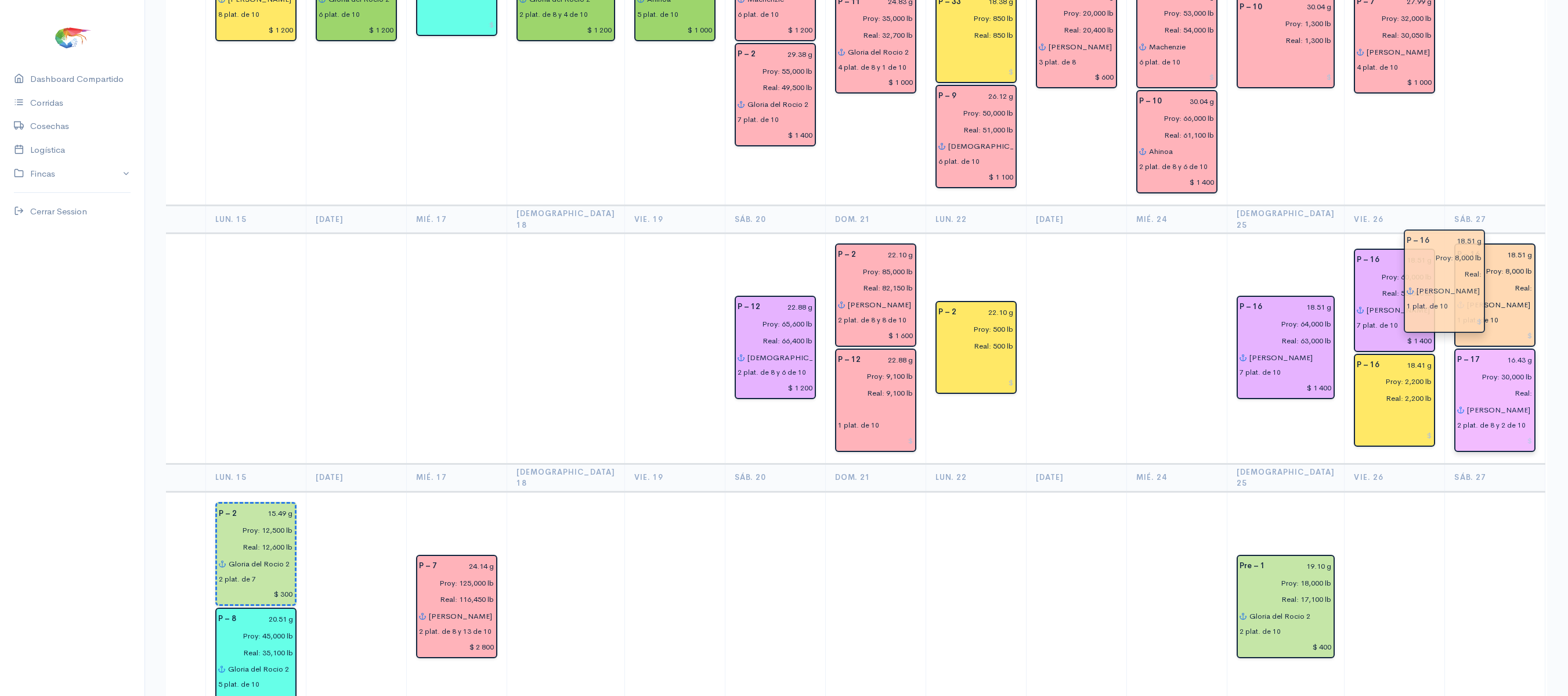
drag, startPoint x: 1432, startPoint y: 364, endPoint x: 1422, endPoint y: 308, distance: 56.9
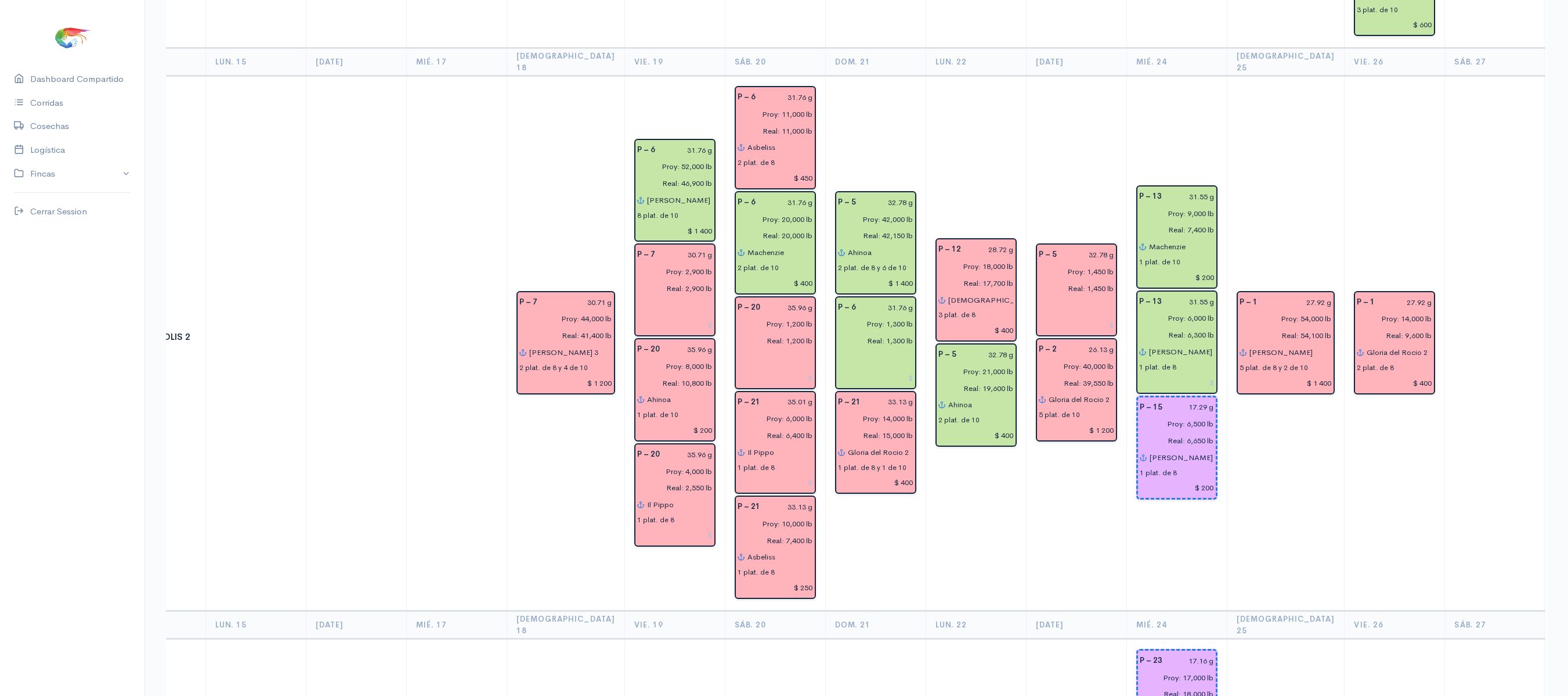
scroll to position [2562, 0]
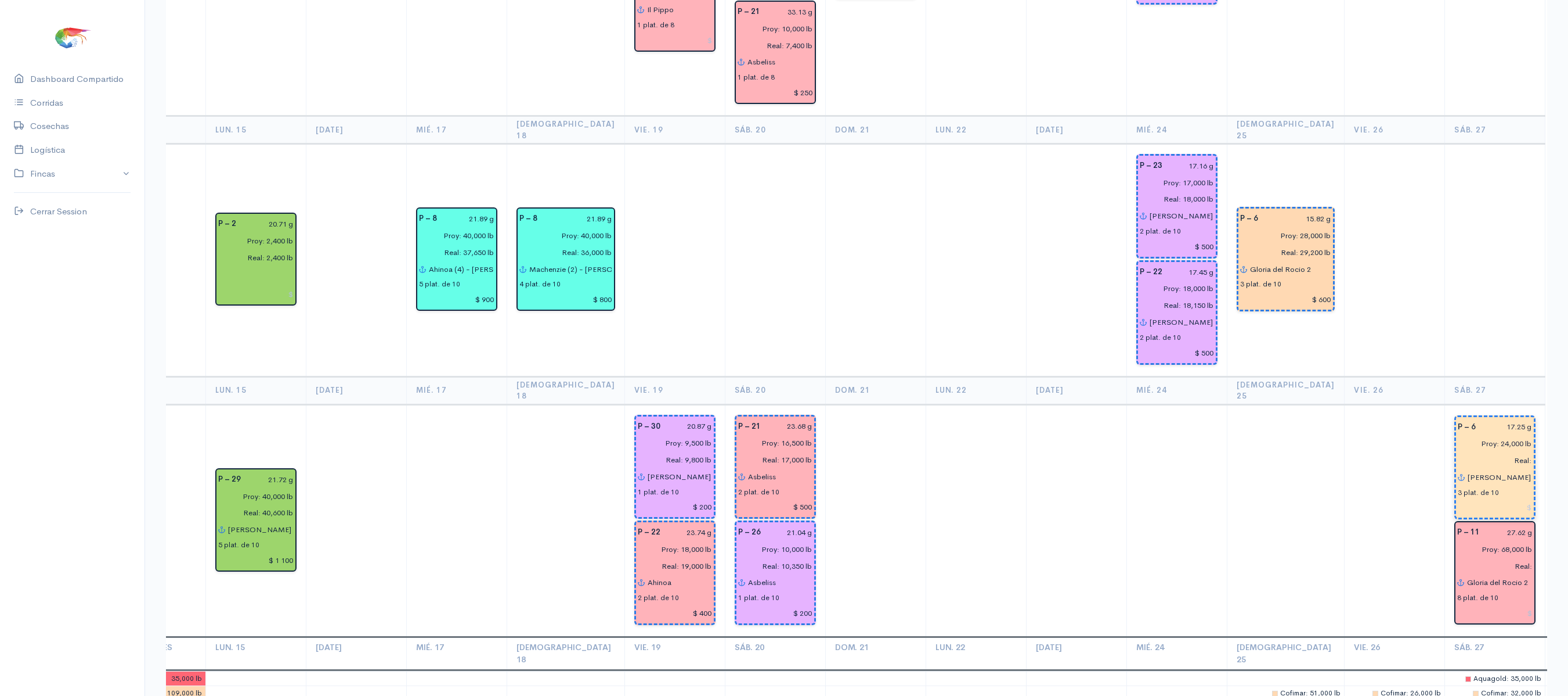
click at [1487, 452] on input "Real:" at bounding box center [1491, 460] width 81 height 17
type input "Real: 24,000 lb"
click at [1490, 418] on input "17.25 g" at bounding box center [1508, 426] width 49 height 17
click at [1483, 418] on input "17.25 g" at bounding box center [1508, 426] width 49 height 17
click at [1486, 418] on input "19.25 g" at bounding box center [1508, 426] width 49 height 17
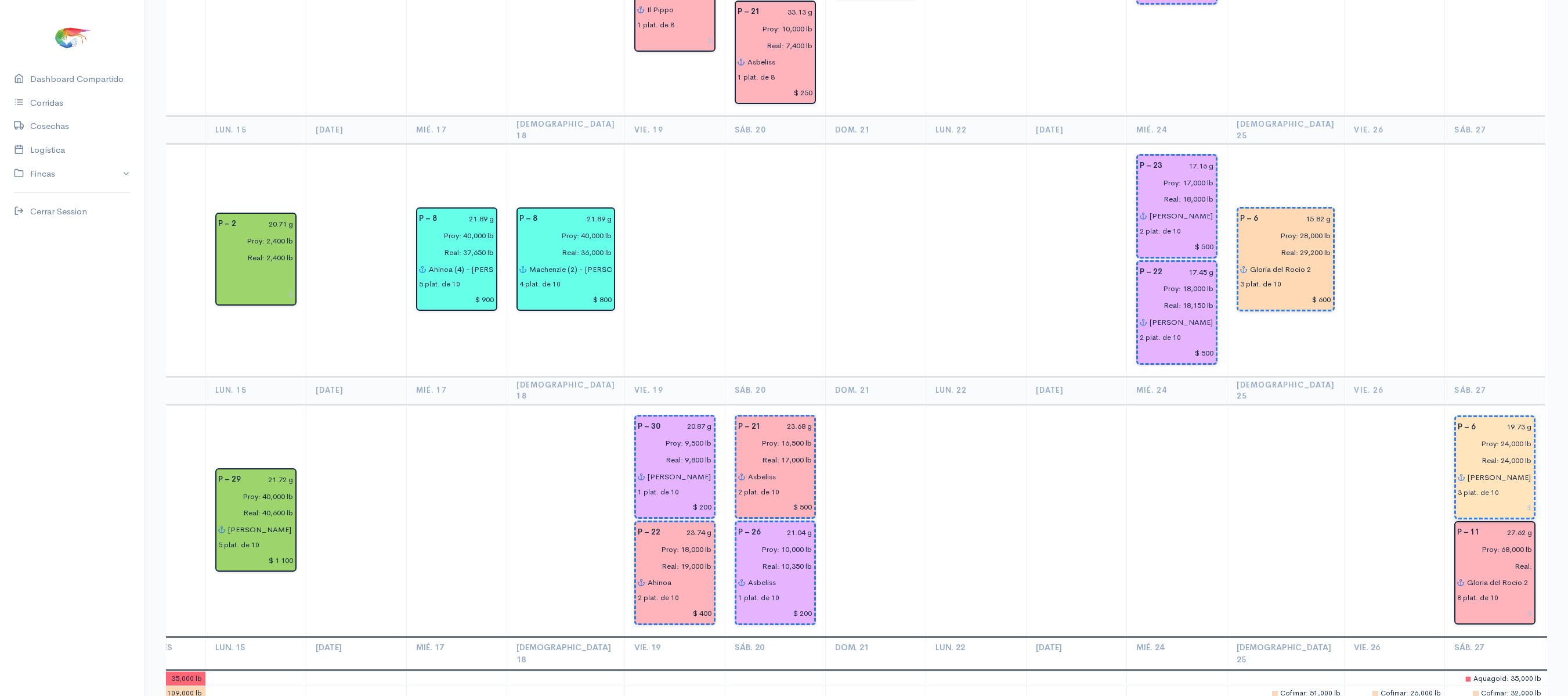
type input "19.73 g"
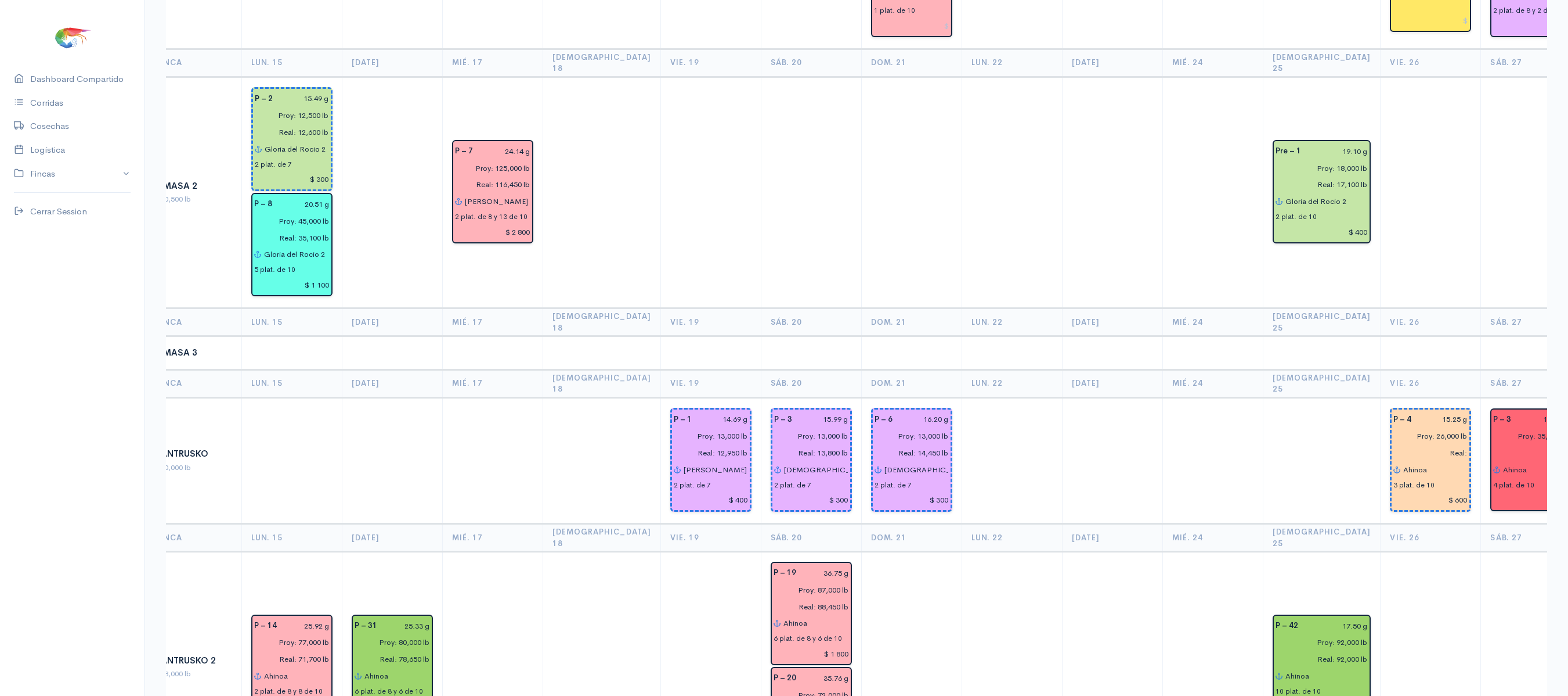
scroll to position [0, 19]
click at [1424, 444] on input "Real:" at bounding box center [1428, 452] width 81 height 17
type input "Real: 26,950 lb"
click at [1397, 336] on td at bounding box center [1432, 353] width 101 height 34
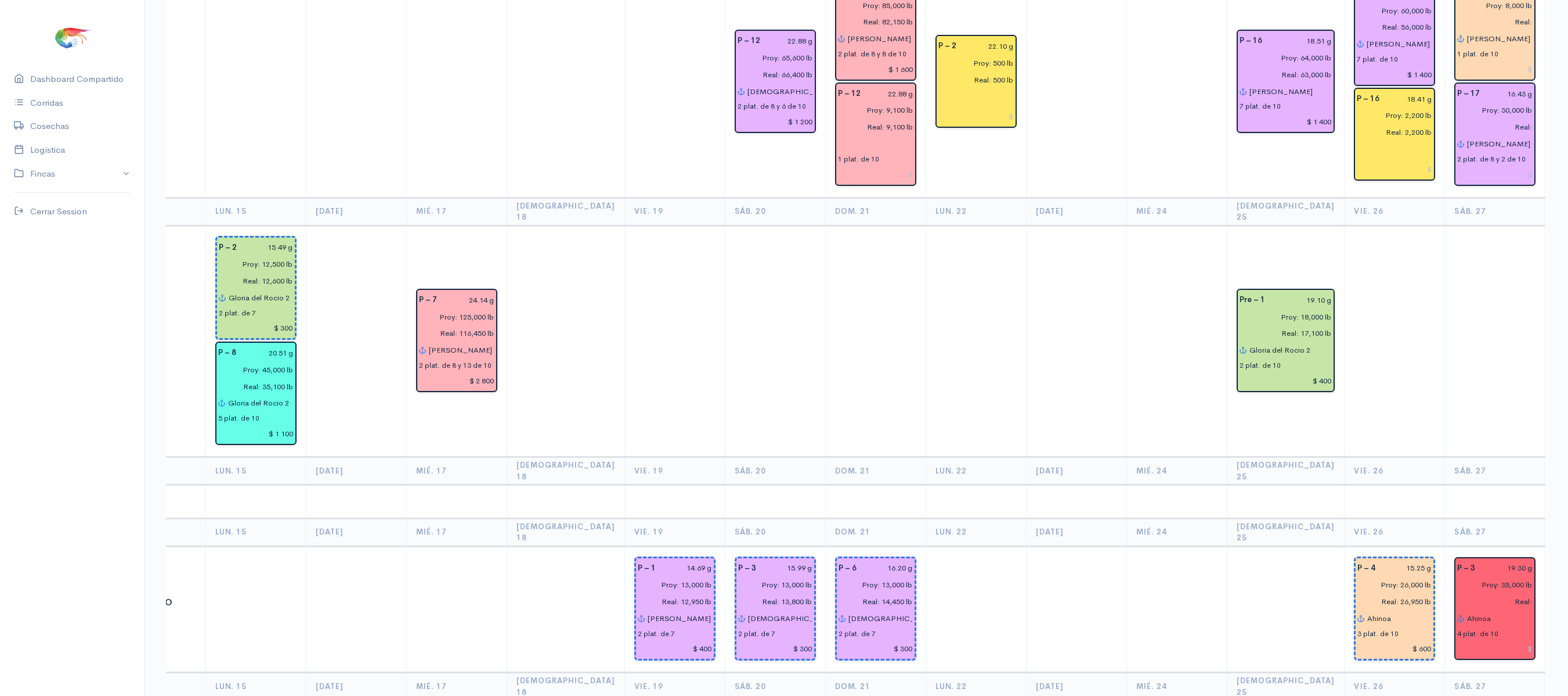
scroll to position [928, 0]
click at [1493, 592] on input "Real:" at bounding box center [1491, 600] width 82 height 17
type input "Real: 20,200 lb"
click at [1482, 639] on input at bounding box center [1495, 647] width 75 height 17
type input "$ 1 000"
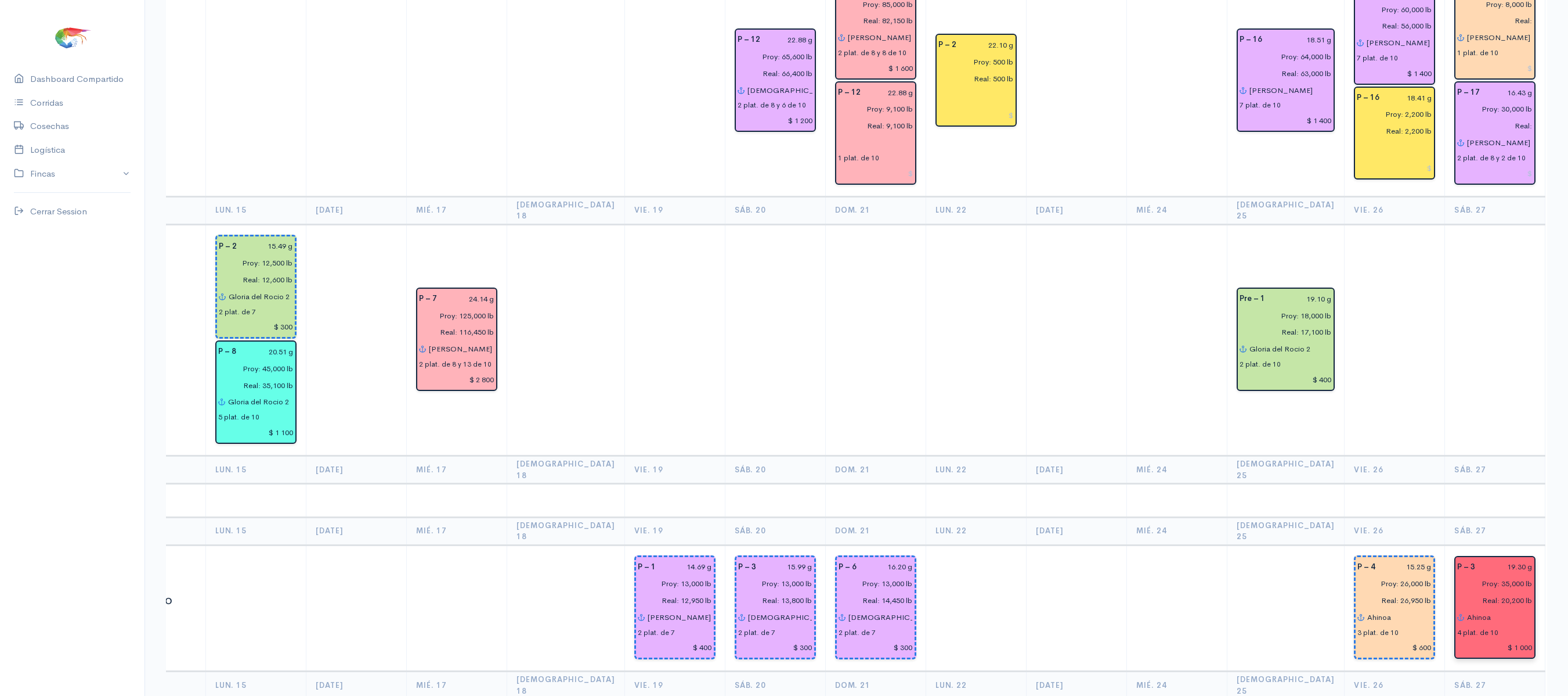
click at [1471, 592] on input "Real: 20,200 lb" at bounding box center [1491, 600] width 82 height 17
click at [1468, 575] on input "Proy: 35,000 lb" at bounding box center [1491, 583] width 82 height 17
type input "Proy: 32,000 lb"
click at [1449, 455] on th "Sáb. 27" at bounding box center [1496, 470] width 101 height 28
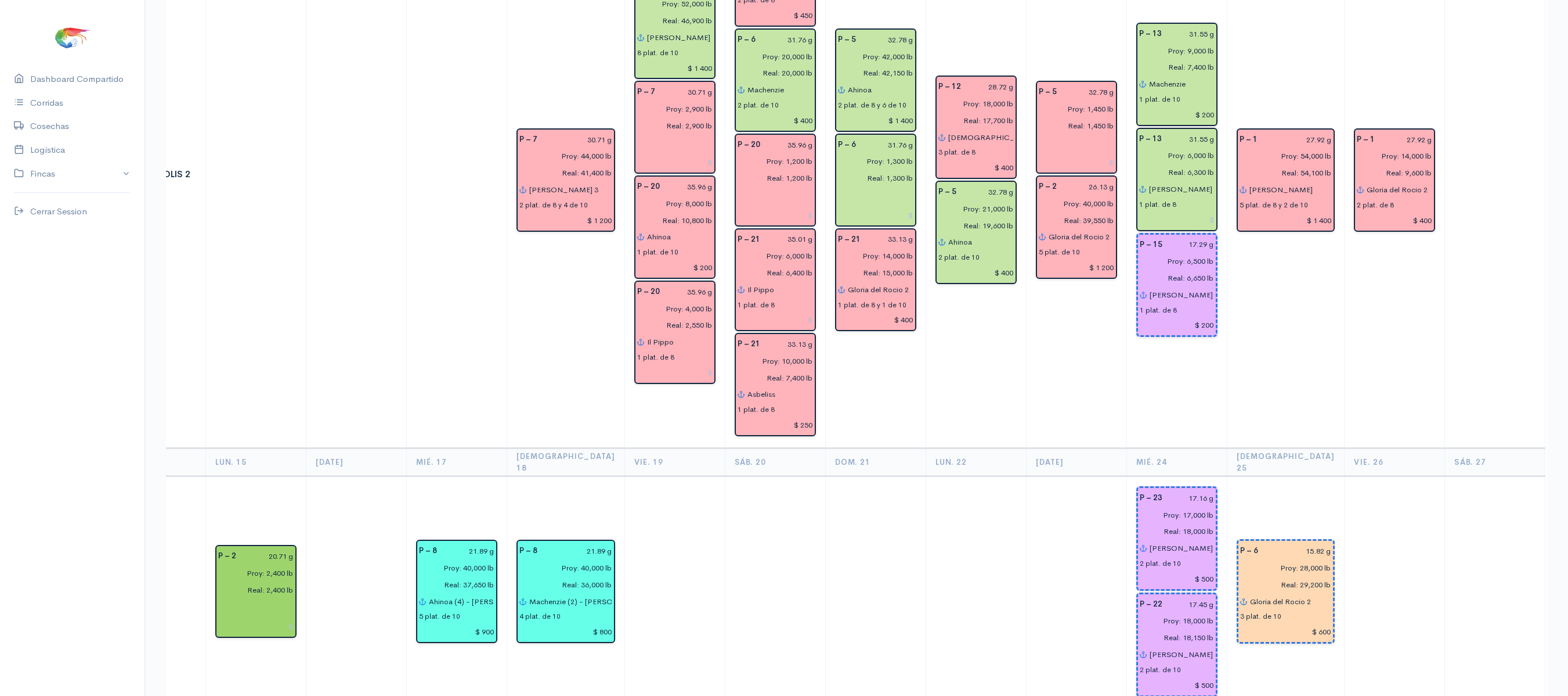
scroll to position [2562, 0]
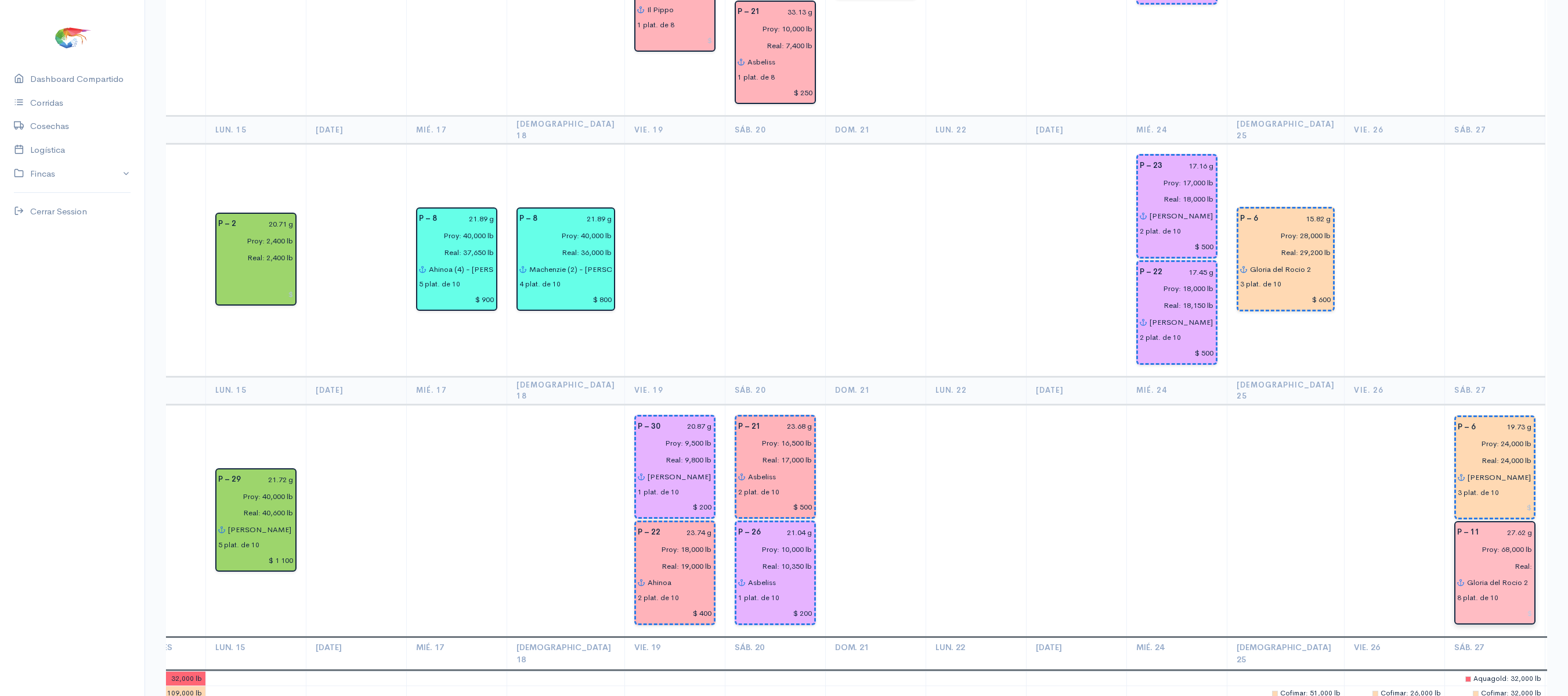
click at [1488, 540] on input "Proy: 68,000 lb" at bounding box center [1491, 548] width 82 height 17
click at [1491, 557] on input "Real:" at bounding box center [1491, 565] width 82 height 17
type input "Real: 54,950 lb"
click at [1468, 540] on input "Proy: 68,000 lb" at bounding box center [1491, 548] width 82 height 17
type input "Proy: 65,000 lb"
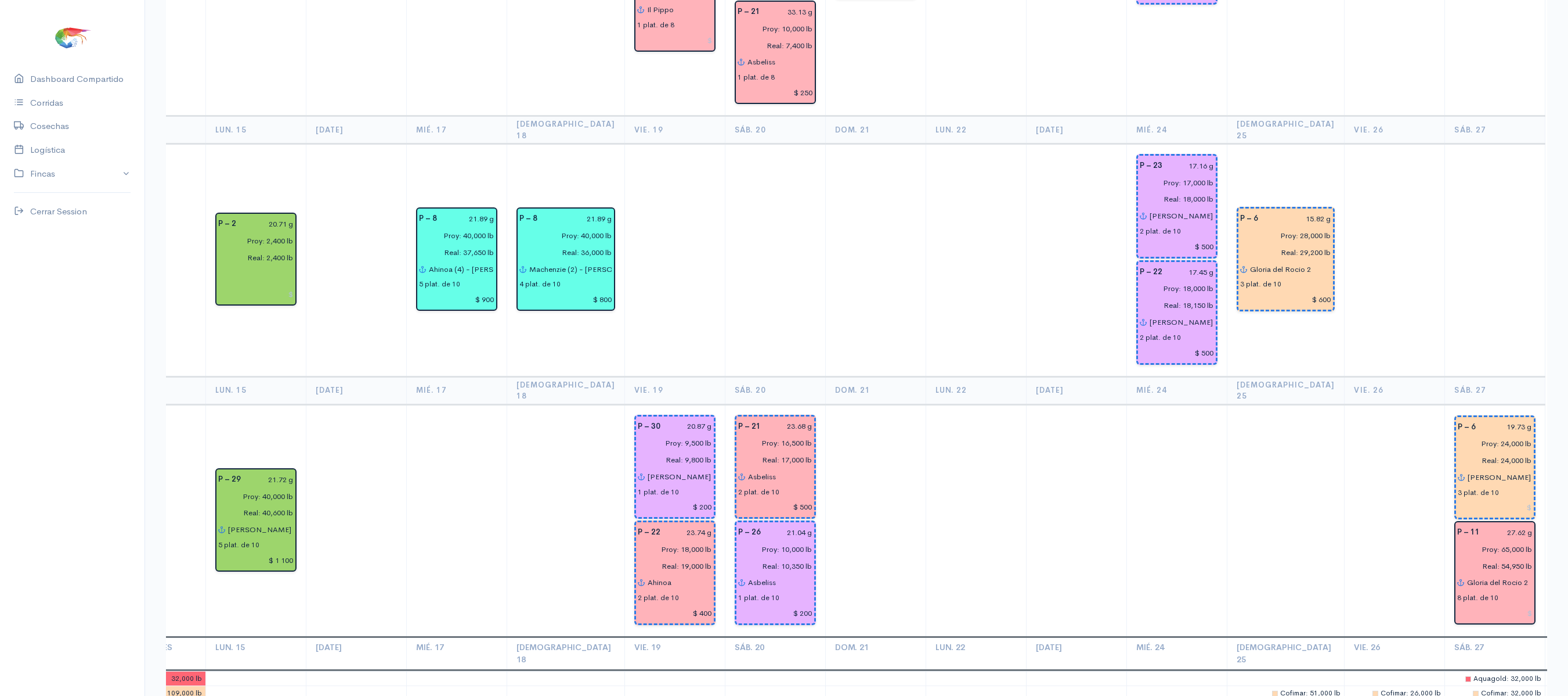
click at [1449, 192] on td at bounding box center [1496, 260] width 101 height 233
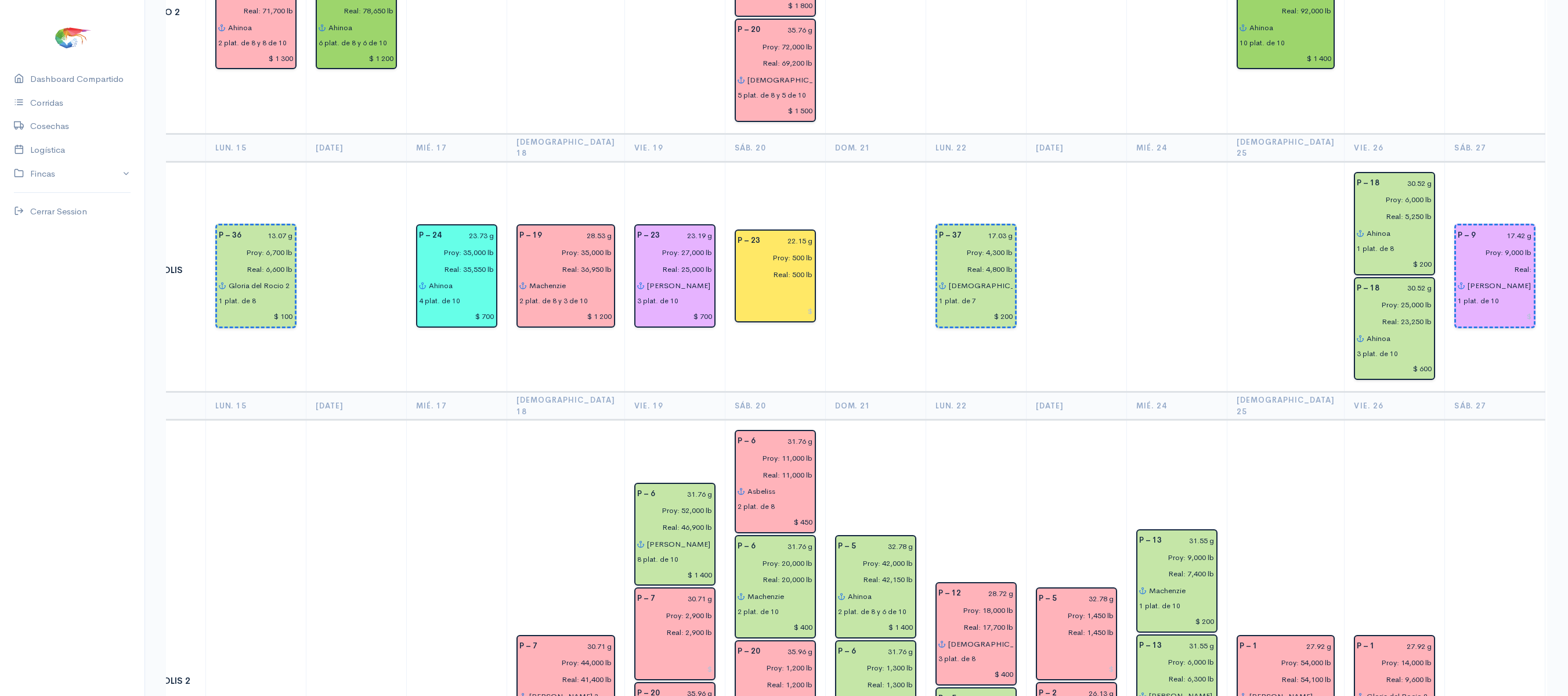
scroll to position [1717, 0]
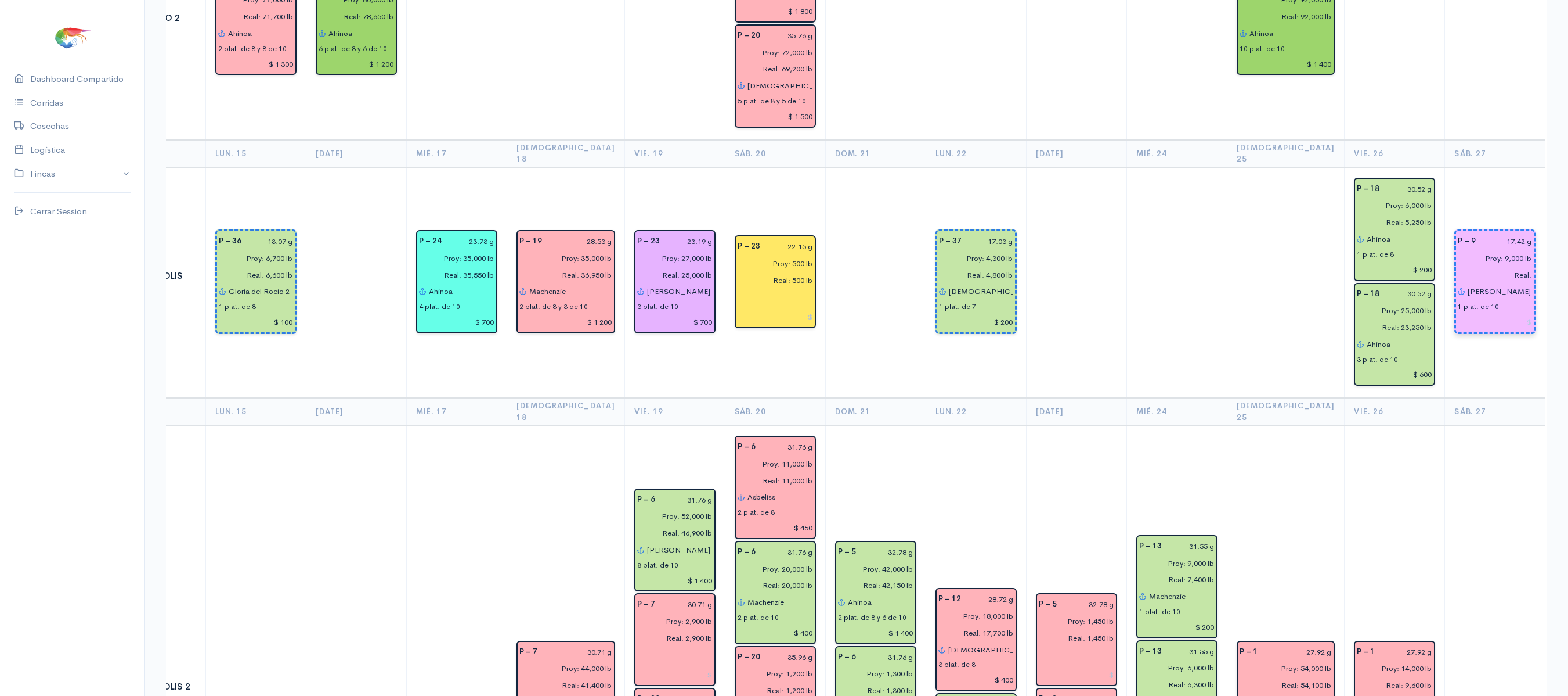
click at [1488, 266] on input "Real:" at bounding box center [1491, 274] width 81 height 17
type input "Real: 9,050 lb"
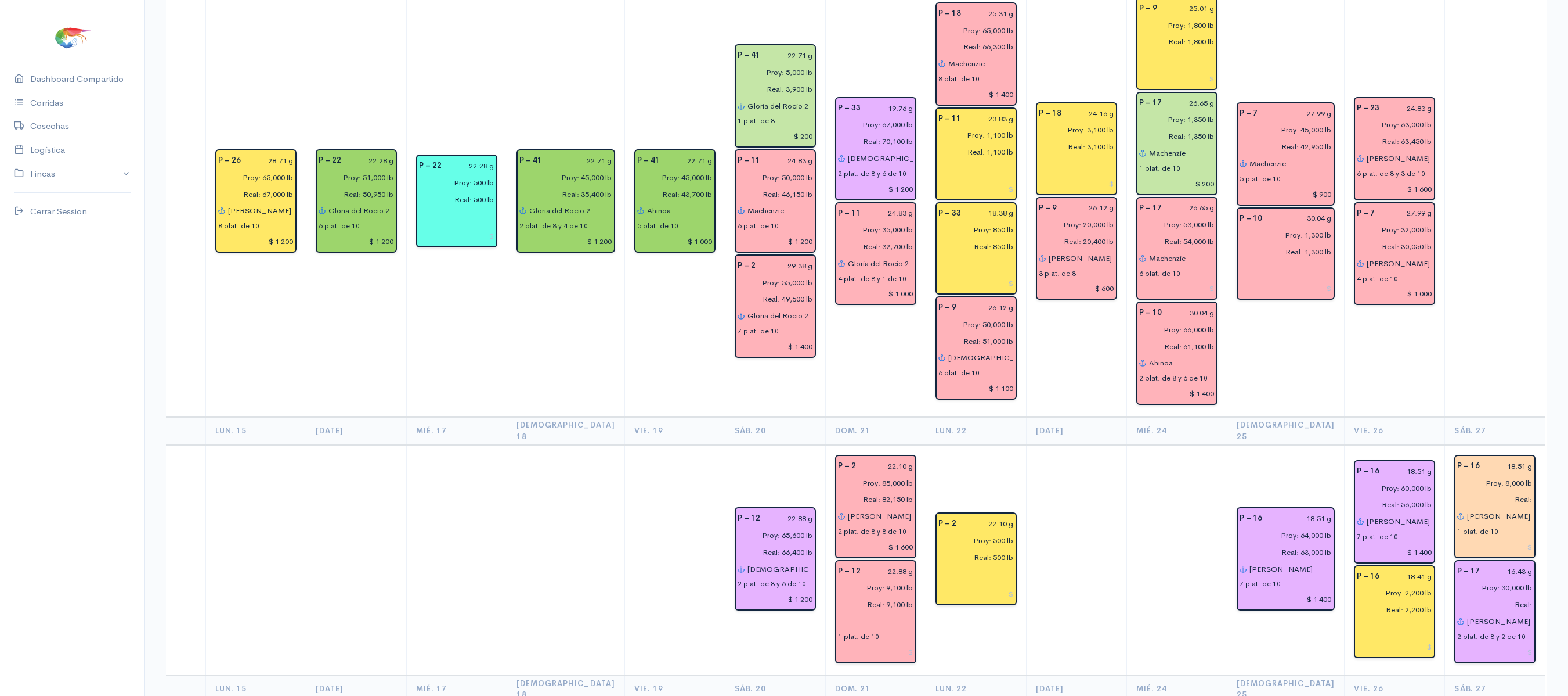
scroll to position [424, 0]
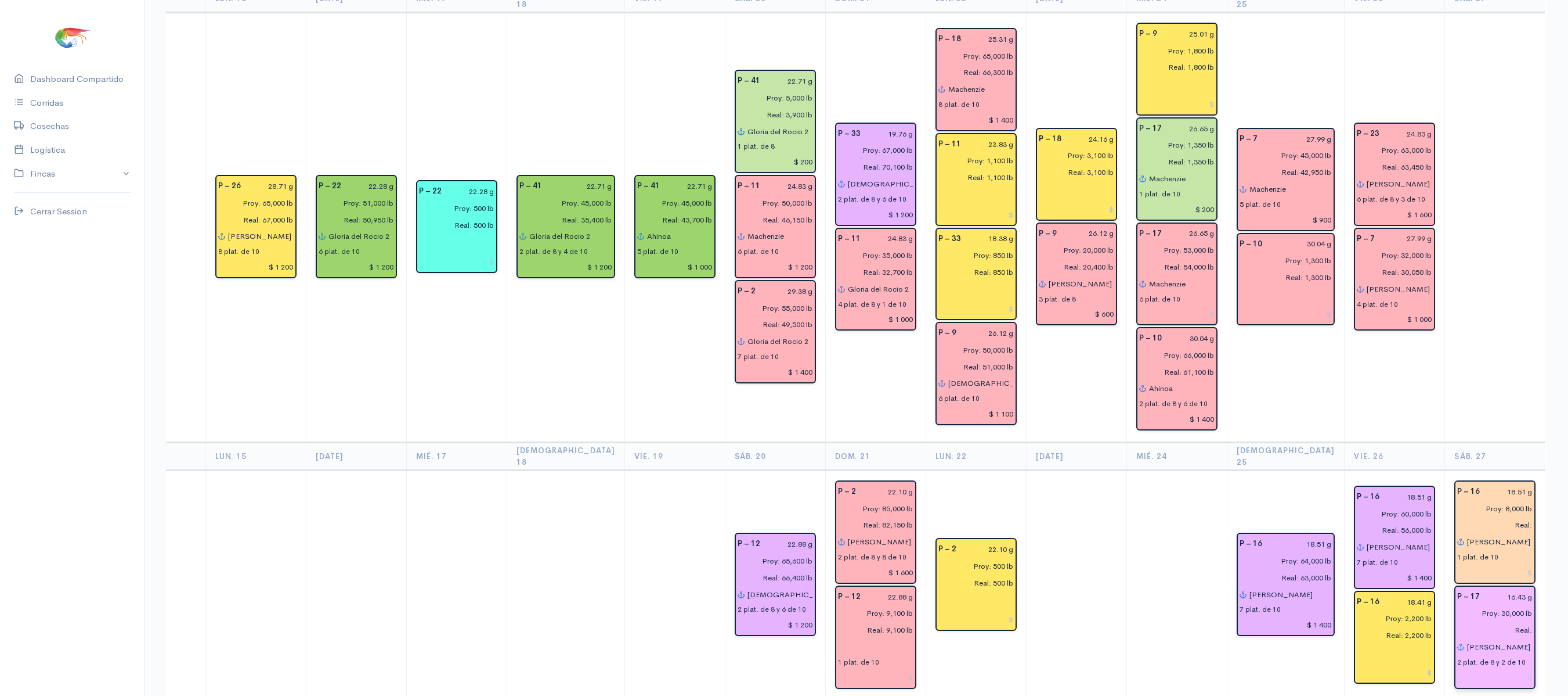
click at [1494, 622] on input "Real:" at bounding box center [1491, 630] width 82 height 17
type input "Real: 27,400 lb"
click at [1485, 516] on input "Real:" at bounding box center [1491, 524] width 82 height 17
type input "Real: 4,900 lb"
click at [1468, 500] on input "Proy: 8,000 lb" at bounding box center [1491, 508] width 82 height 17
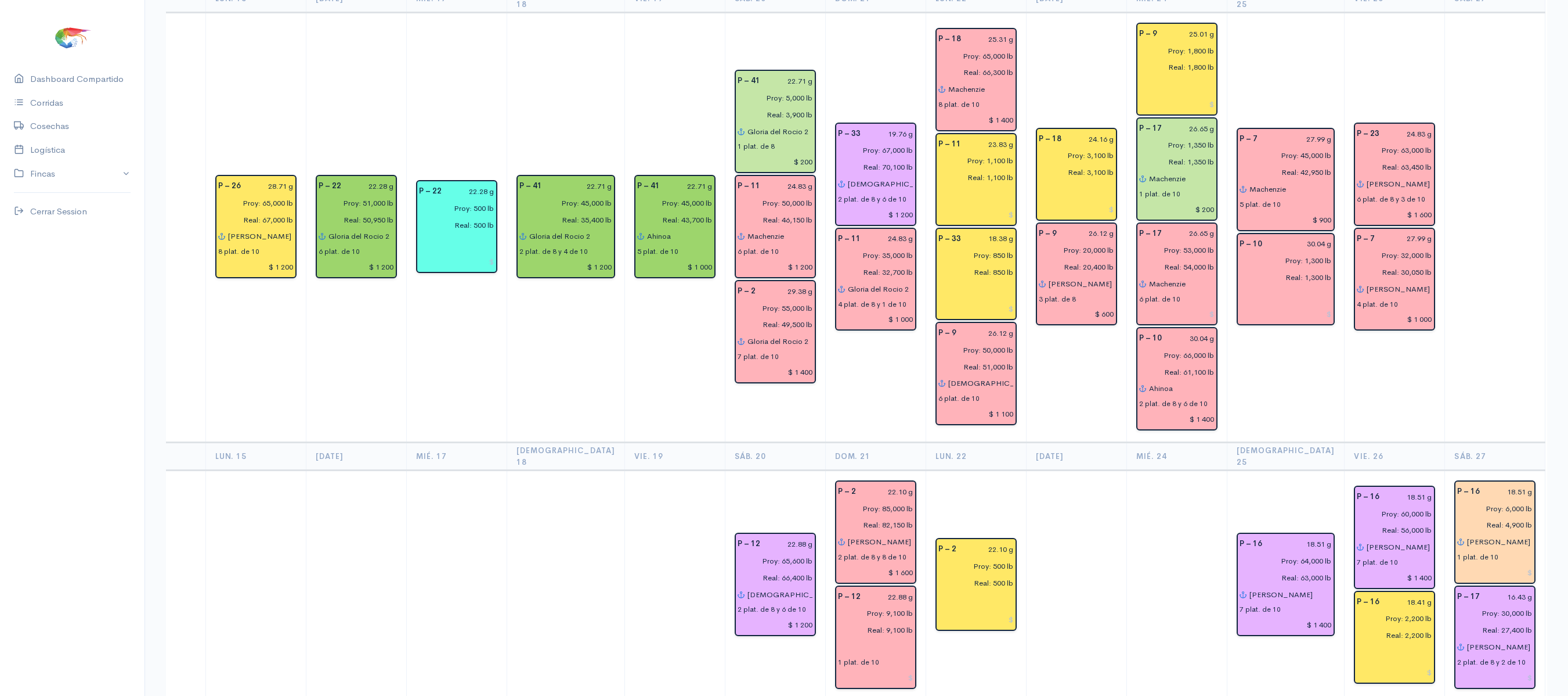
type input "Proy: 6,000 lb"
click at [1386, 368] on td "P – 23 24.83 g Proy: 63,000 lb Real: 63,450 lb Gloria del [PERSON_NAME] 2 (6) -…" at bounding box center [1395, 227] width 101 height 430
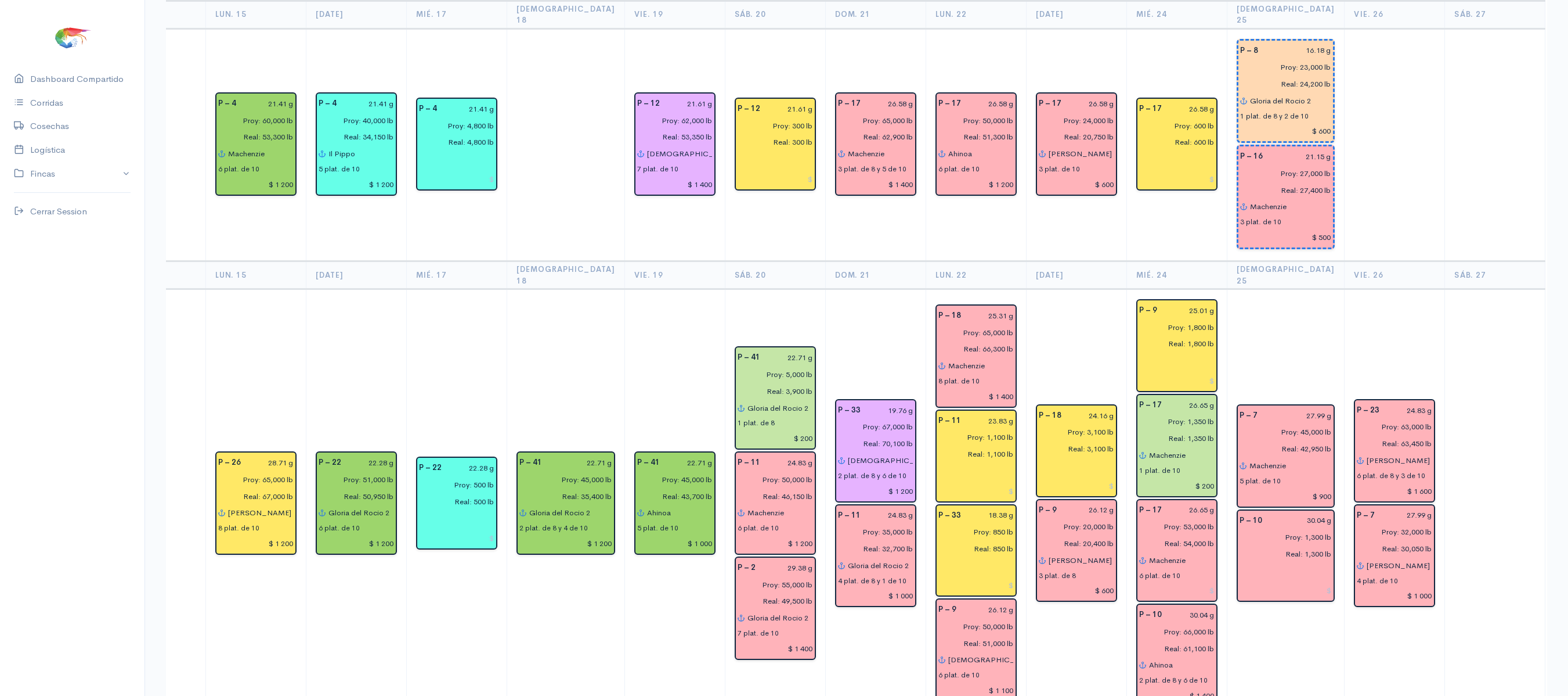
scroll to position [0, 0]
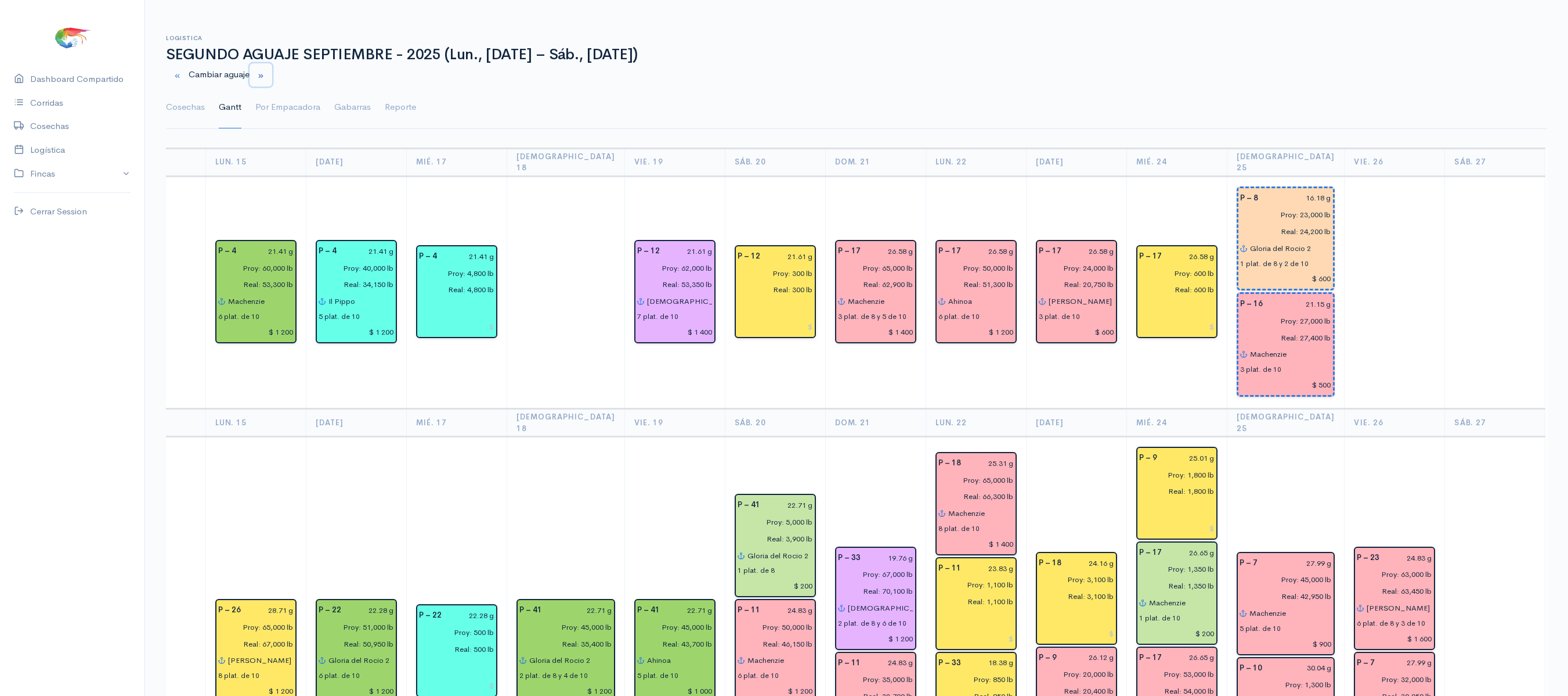
click at [272, 82] on button "button" at bounding box center [261, 75] width 23 height 24
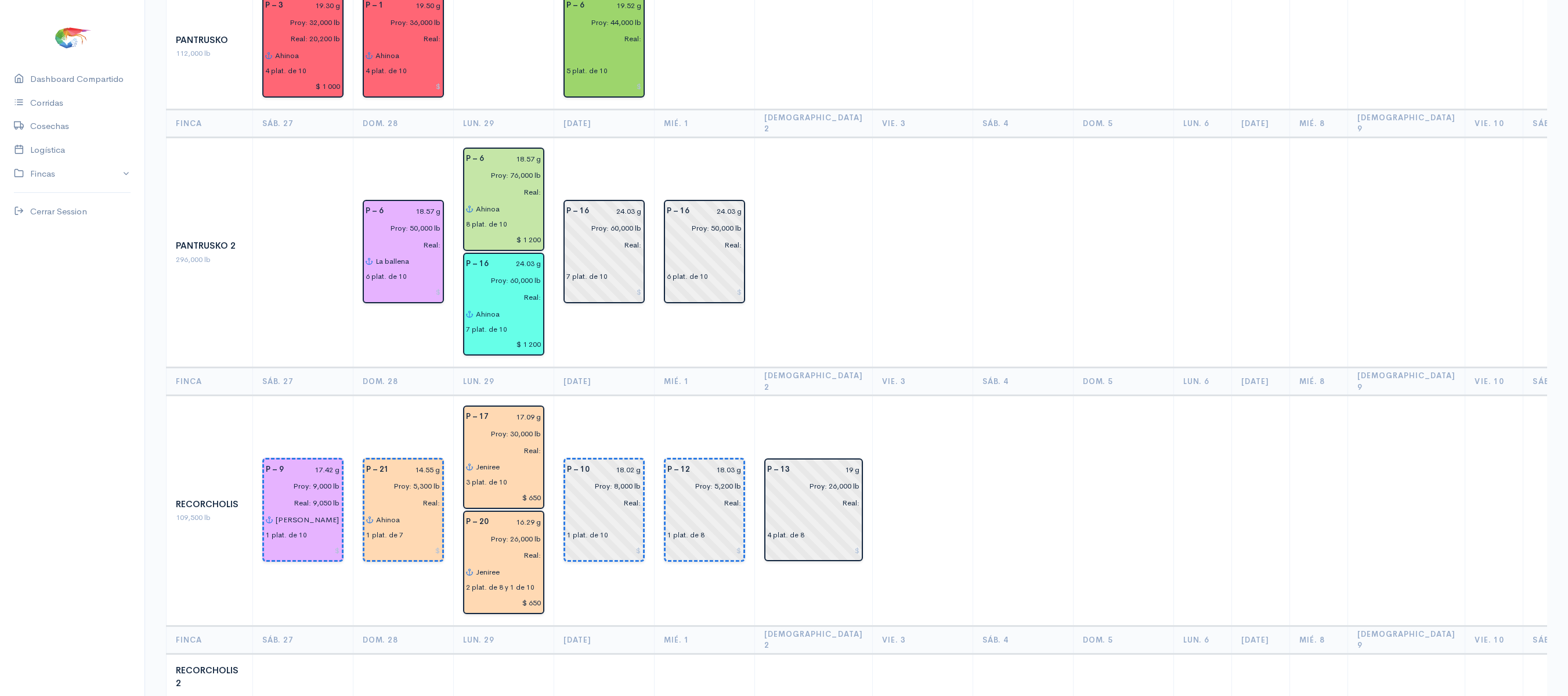
scroll to position [1759, 0]
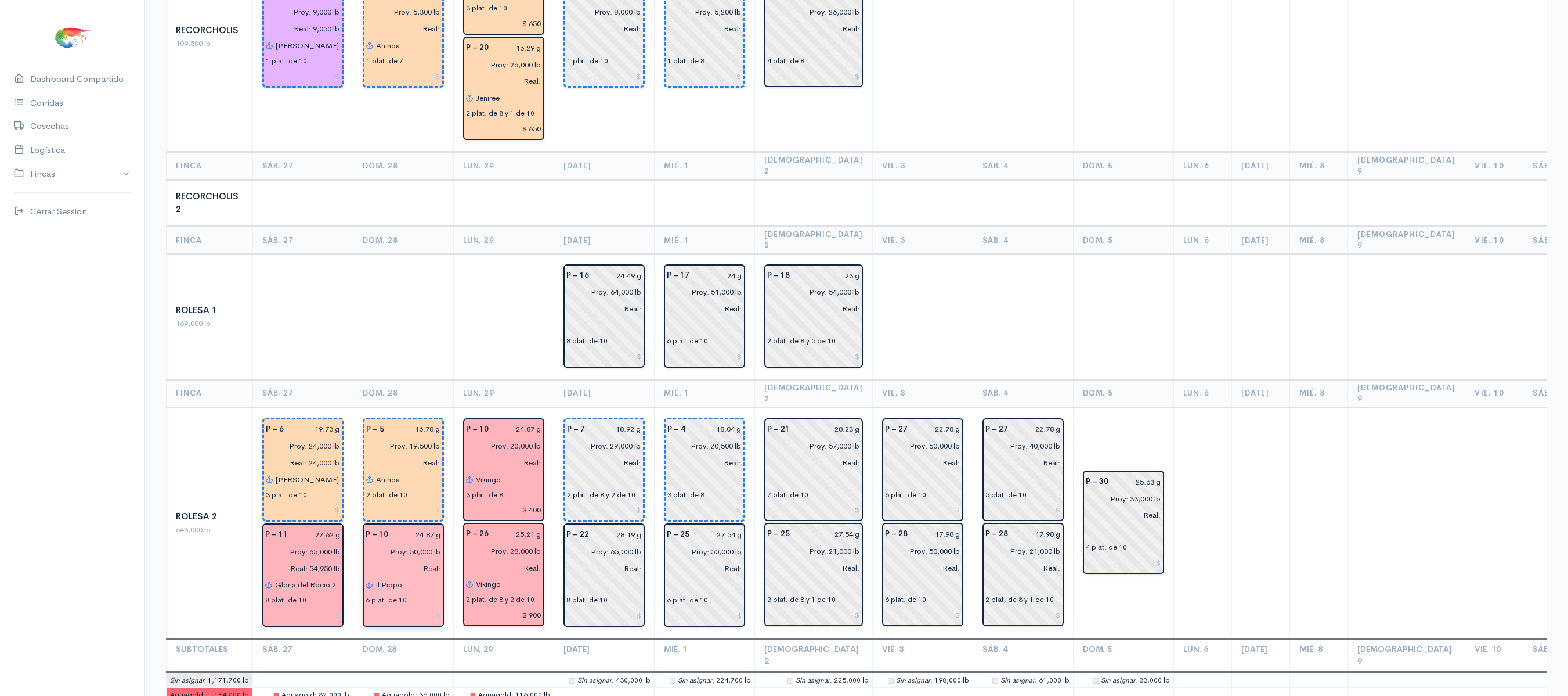
click at [438, 560] on input "Real:" at bounding box center [400, 568] width 82 height 17
type input "Real: 51,000 lb"
click at [431, 454] on input "Real:" at bounding box center [400, 462] width 81 height 17
type input "Real: 17,800 lb"
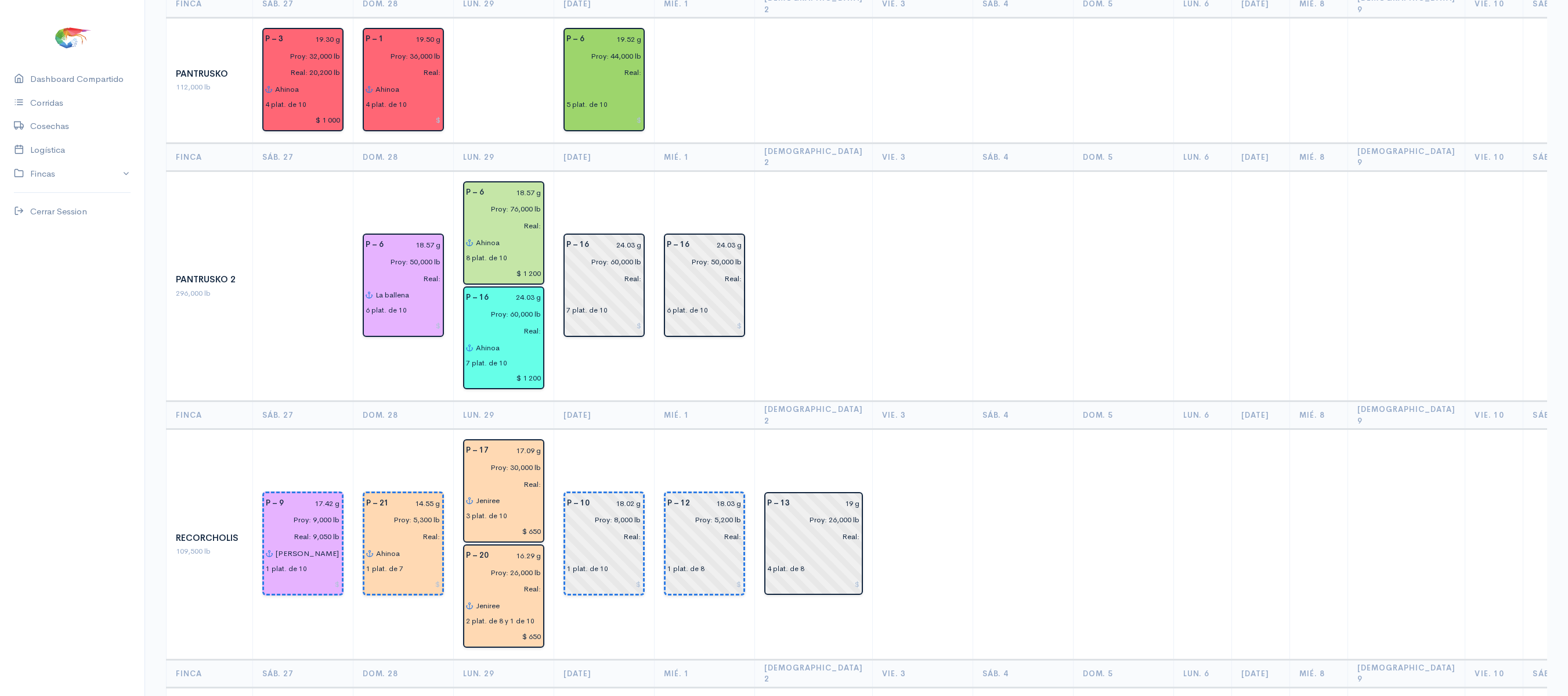
scroll to position [1247, 0]
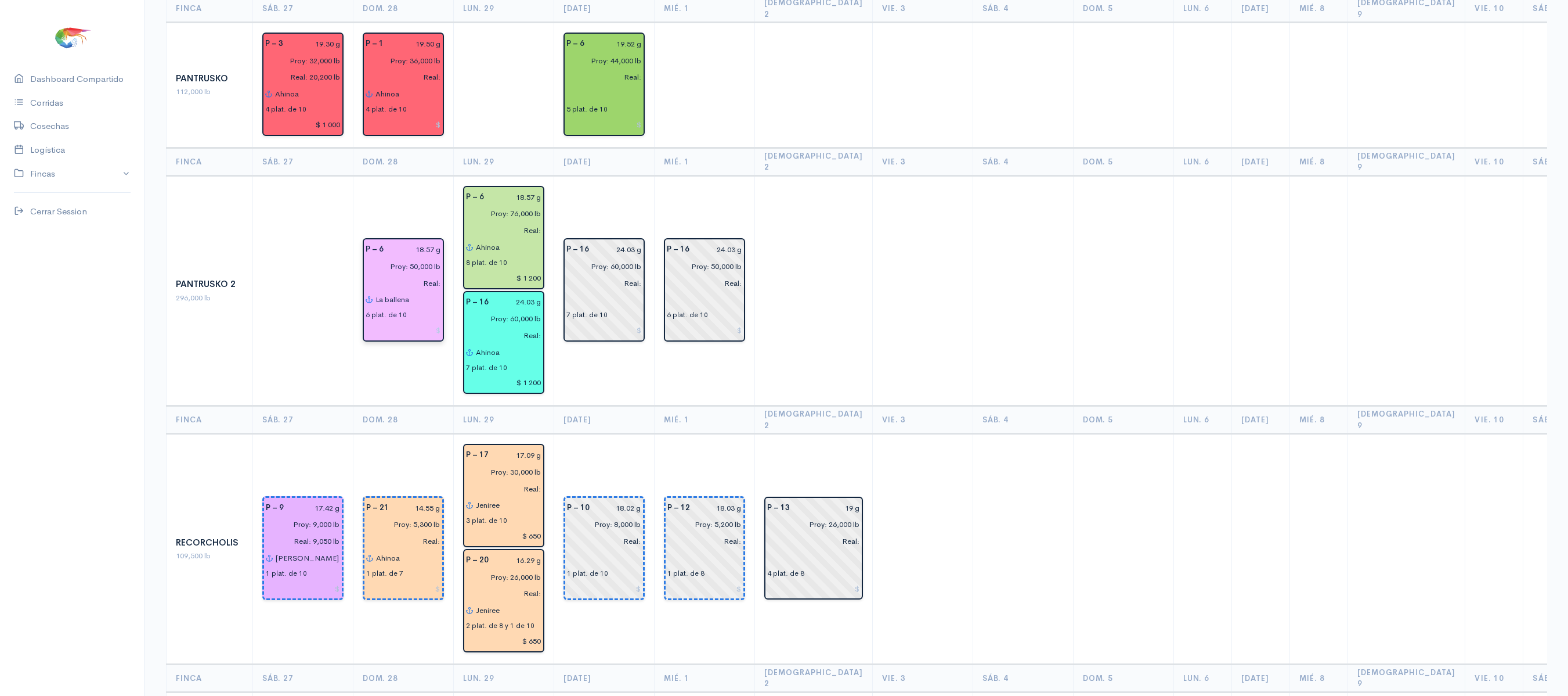
click at [435, 275] on input "Real:" at bounding box center [400, 283] width 82 height 17
type input "Real: 54,000 lb"
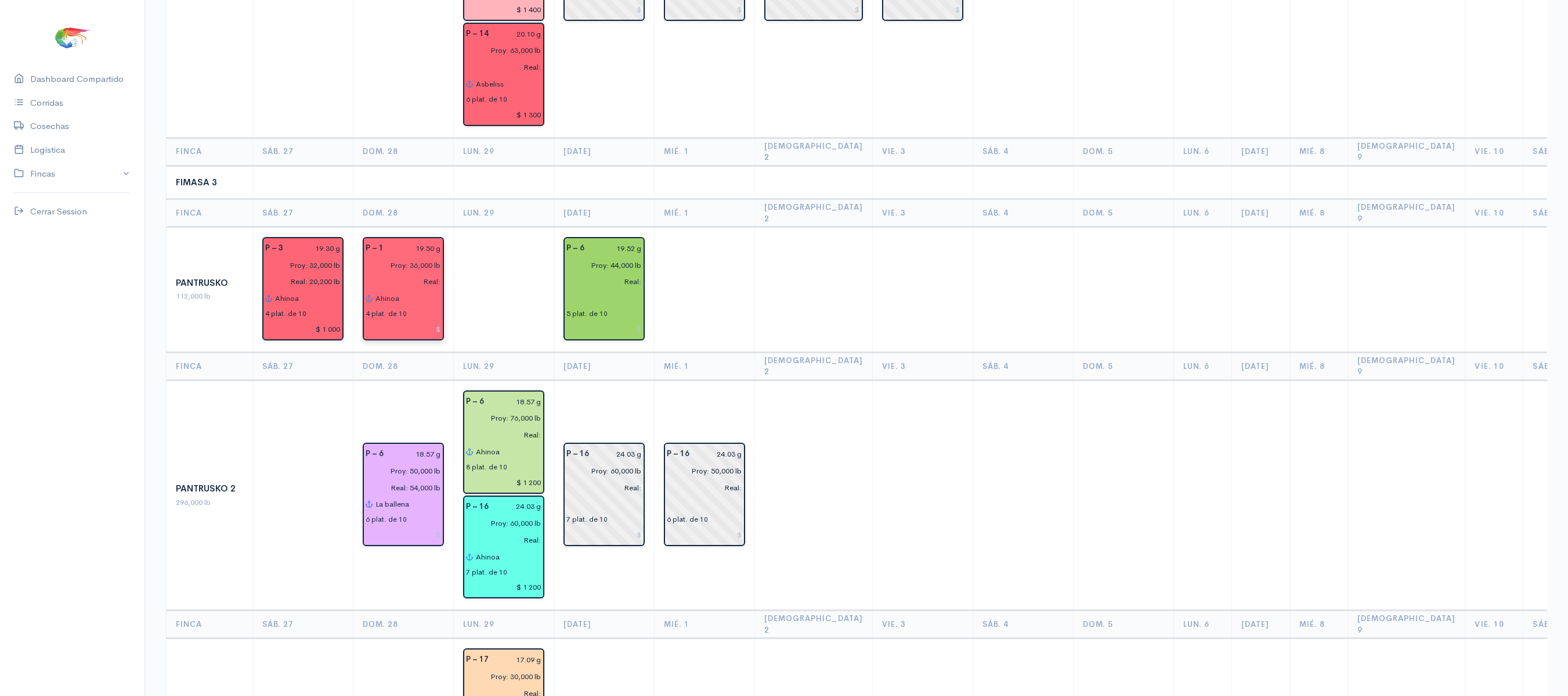
scroll to position [1032, 0]
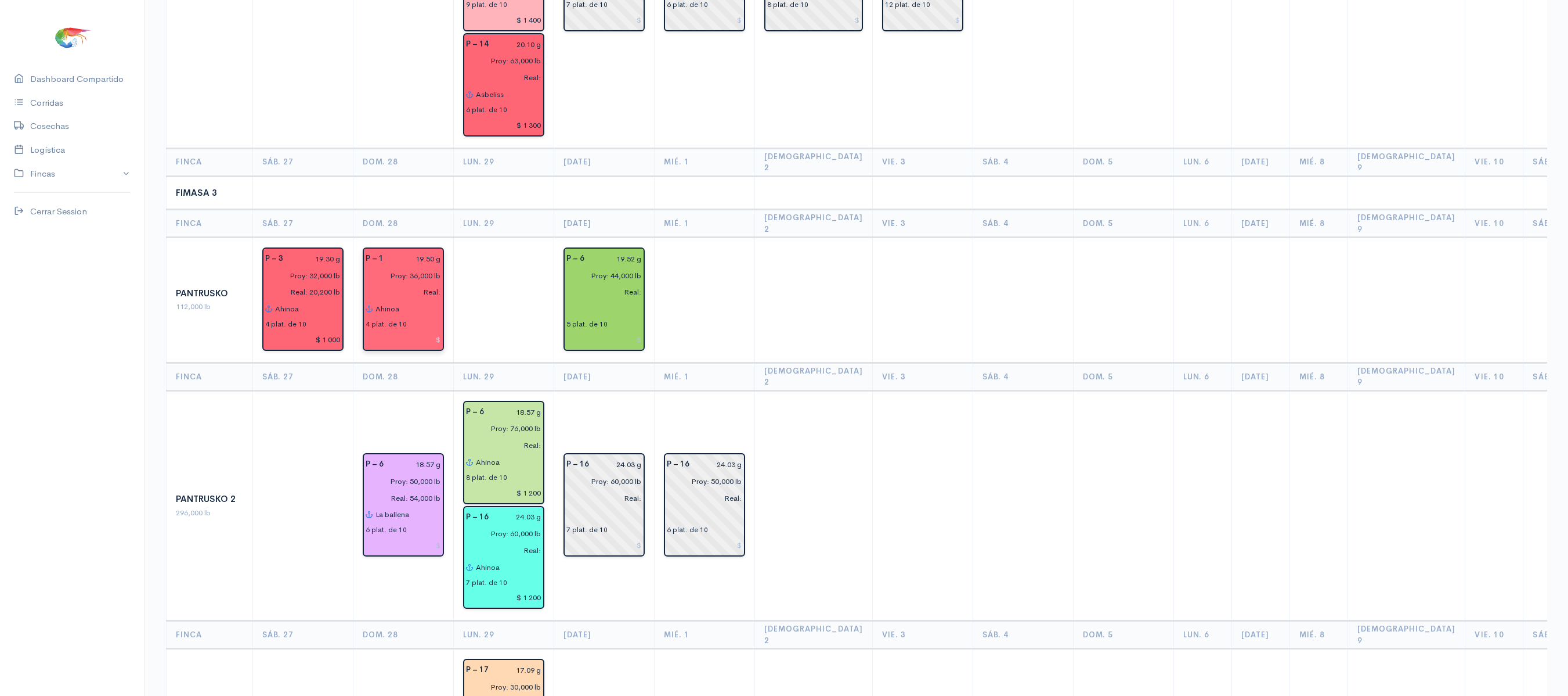
click at [434, 284] on input "Real:" at bounding box center [400, 292] width 82 height 17
type input "Real: 28,200 lb"
click at [415, 267] on input "Proy: 36,000 lb" at bounding box center [400, 275] width 82 height 17
type input "Proy: 34,000 lb"
click at [508, 264] on td at bounding box center [504, 301] width 101 height 126
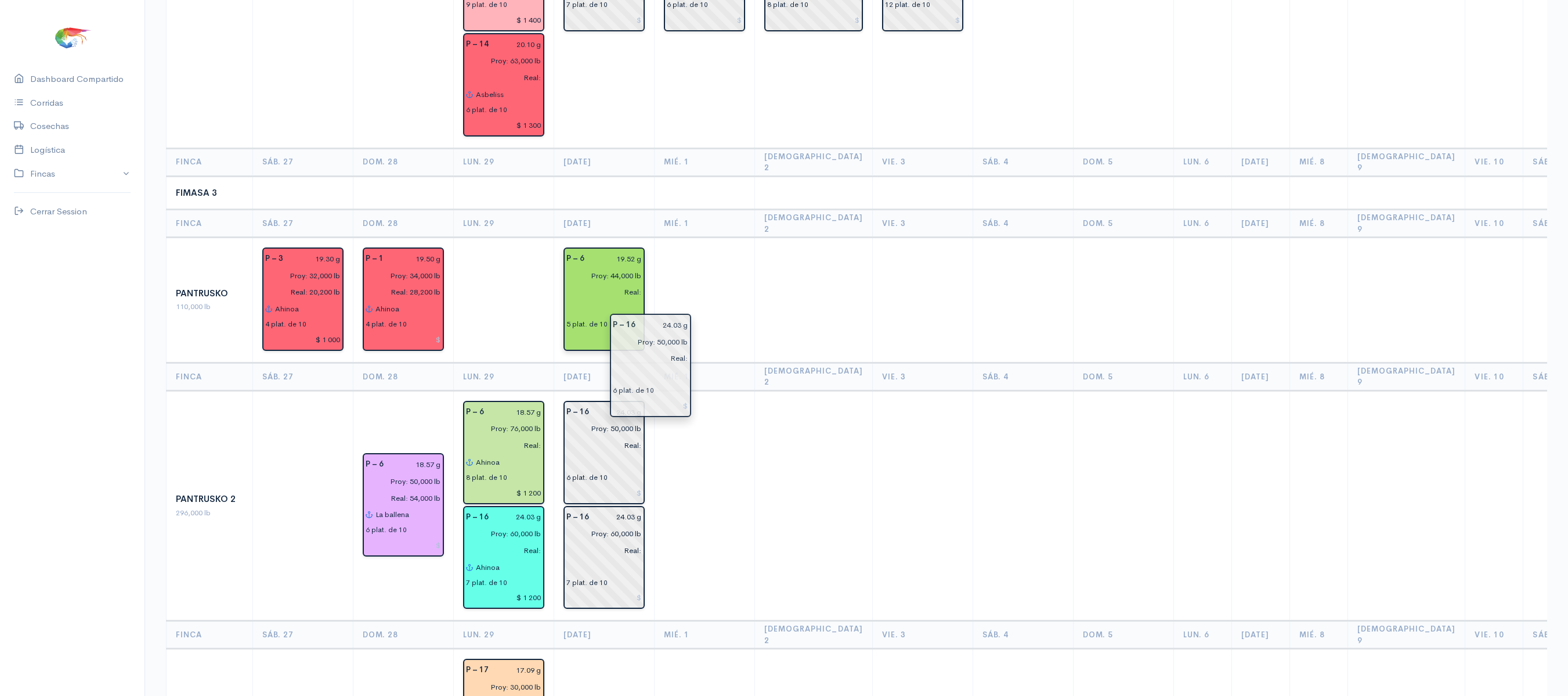
drag, startPoint x: 664, startPoint y: 383, endPoint x: 585, endPoint y: 275, distance: 133.8
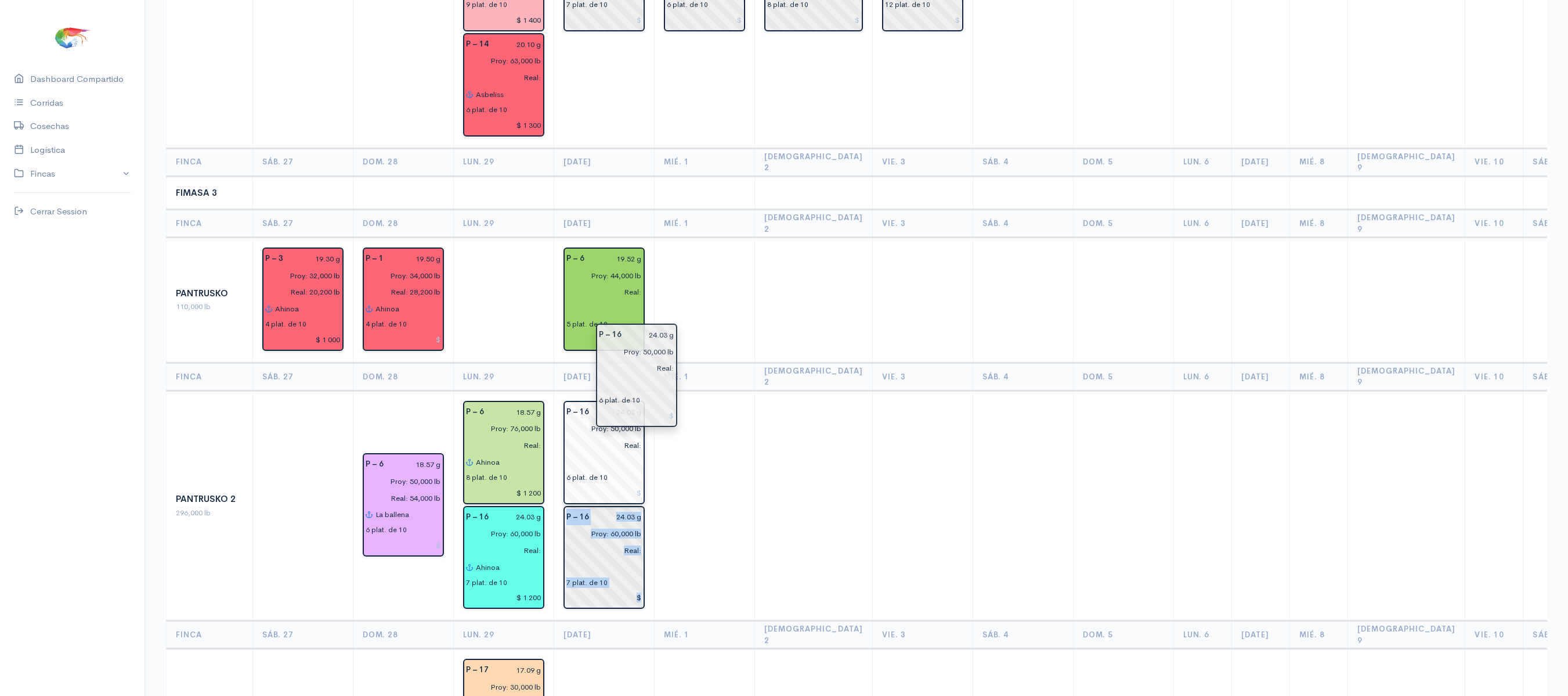
drag, startPoint x: 614, startPoint y: 370, endPoint x: 704, endPoint y: 430, distance: 108.2
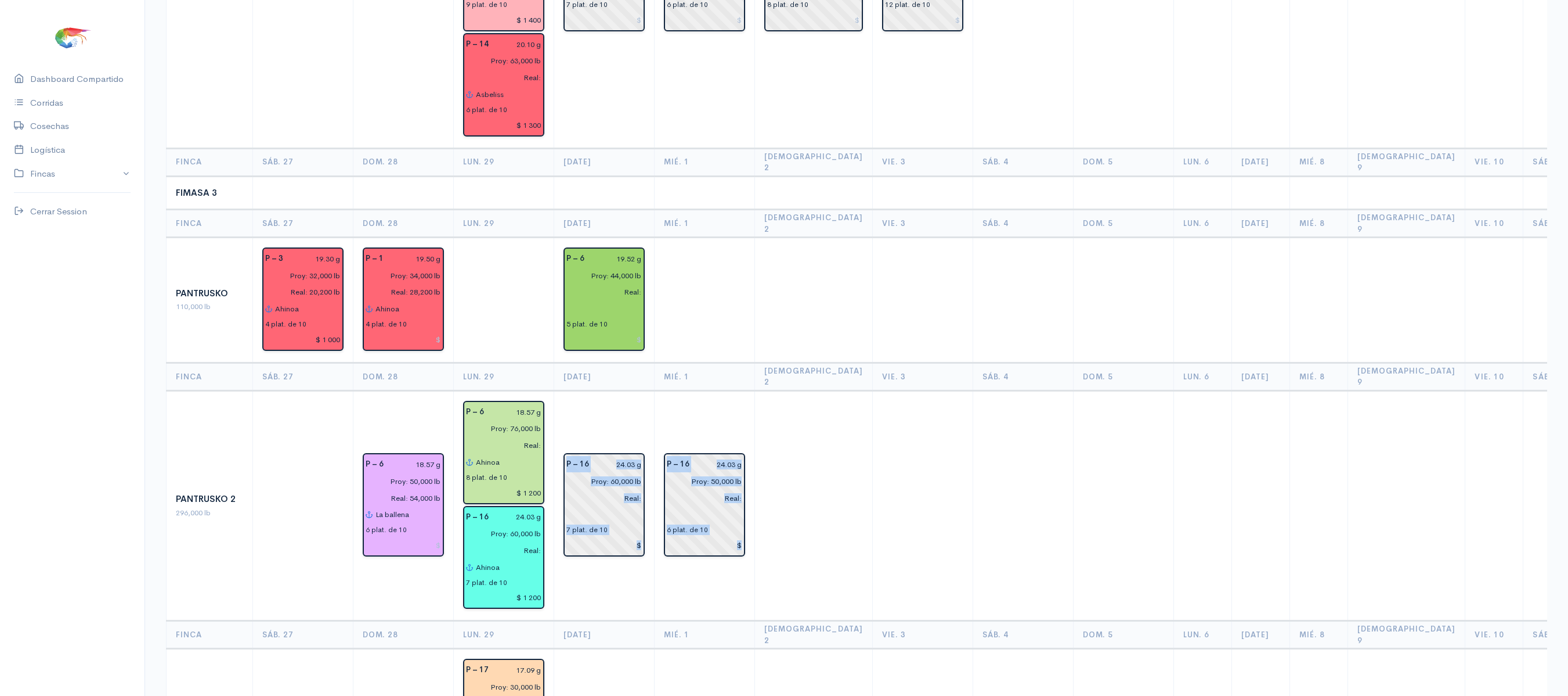
click at [683, 390] on td "P – 16 24.03 g Proy: 50,000 lb Real: 6 plat. de 10" at bounding box center [705, 505] width 101 height 231
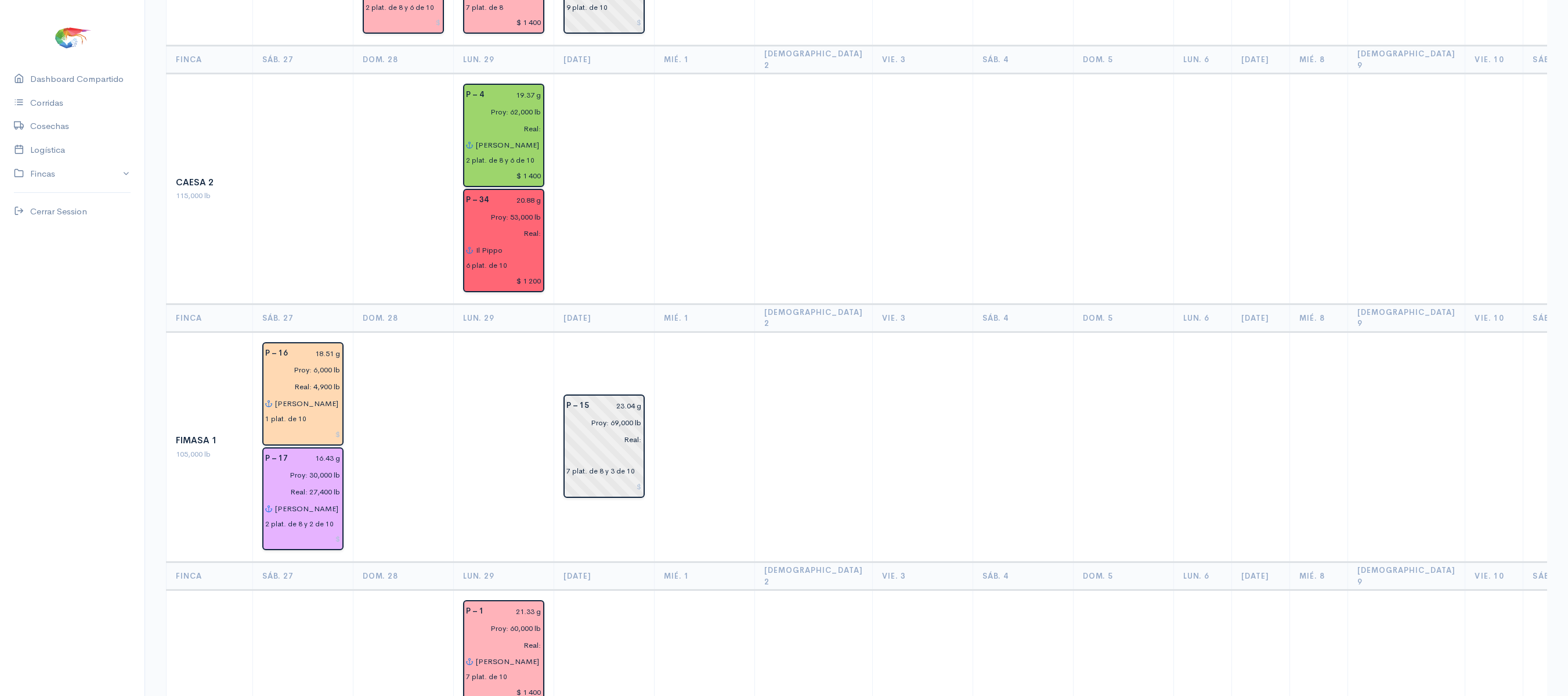
scroll to position [0, 0]
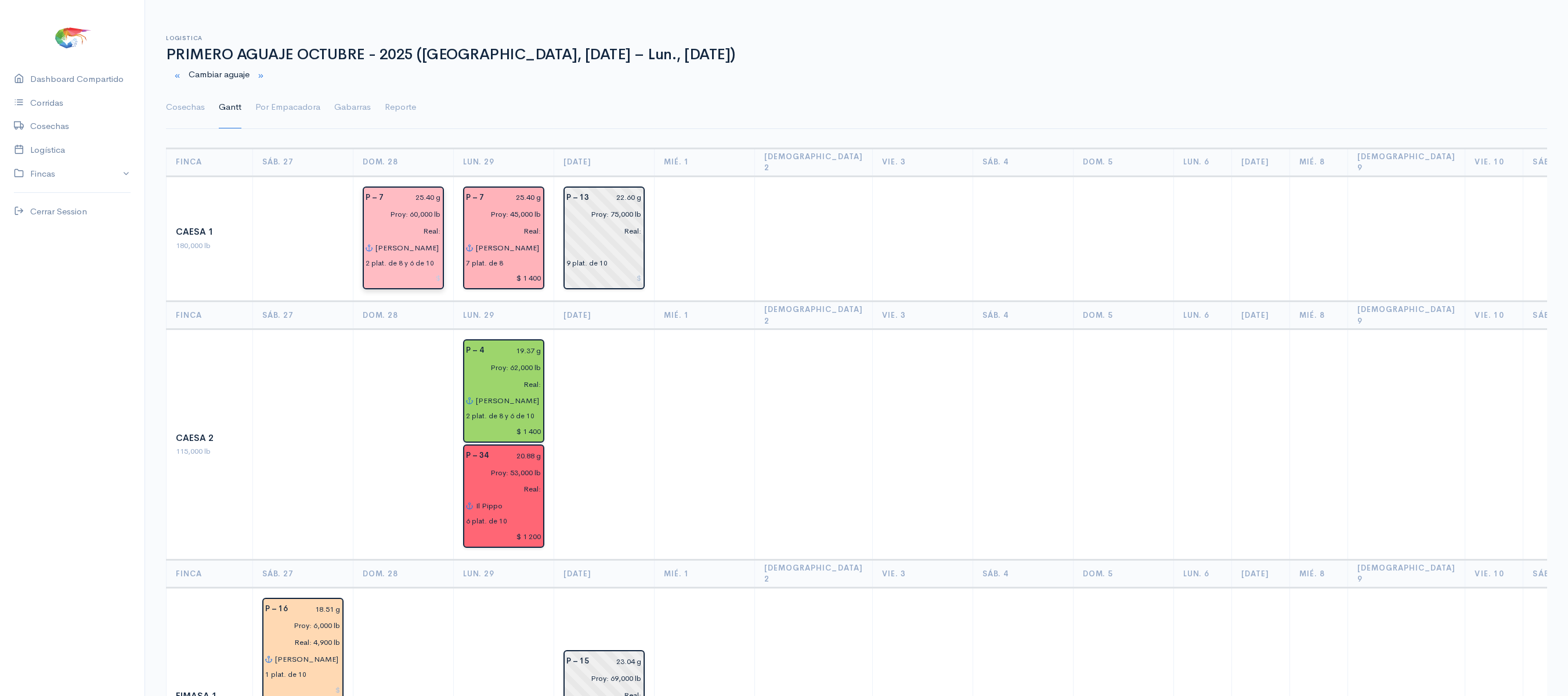
click at [425, 222] on input "Real:" at bounding box center [400, 230] width 82 height 17
type input "Real: 58,400 lb"
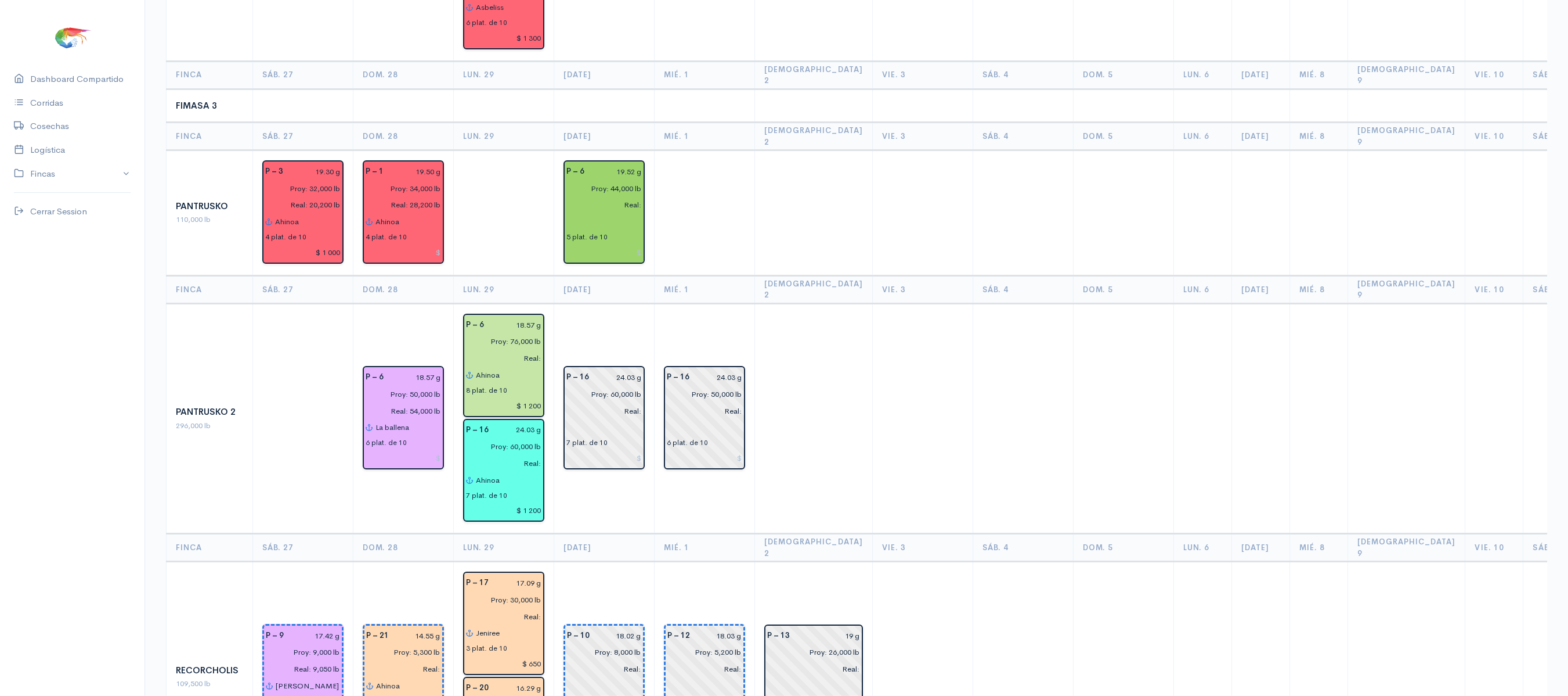
scroll to position [1119, 0]
click at [431, 662] on input "Real:" at bounding box center [400, 669] width 81 height 17
type input "Real: 5,500 lb"
click at [931, 379] on td at bounding box center [923, 419] width 101 height 231
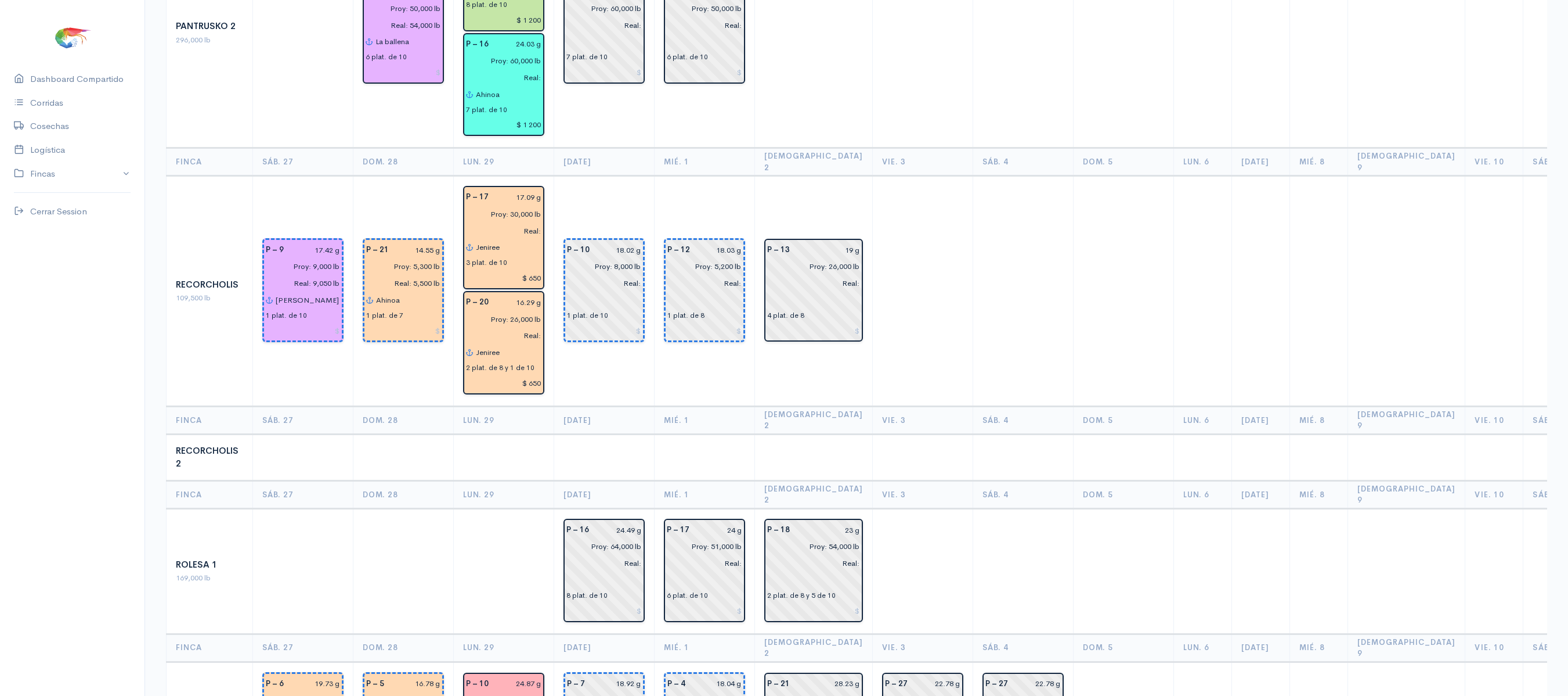
scroll to position [1759, 0]
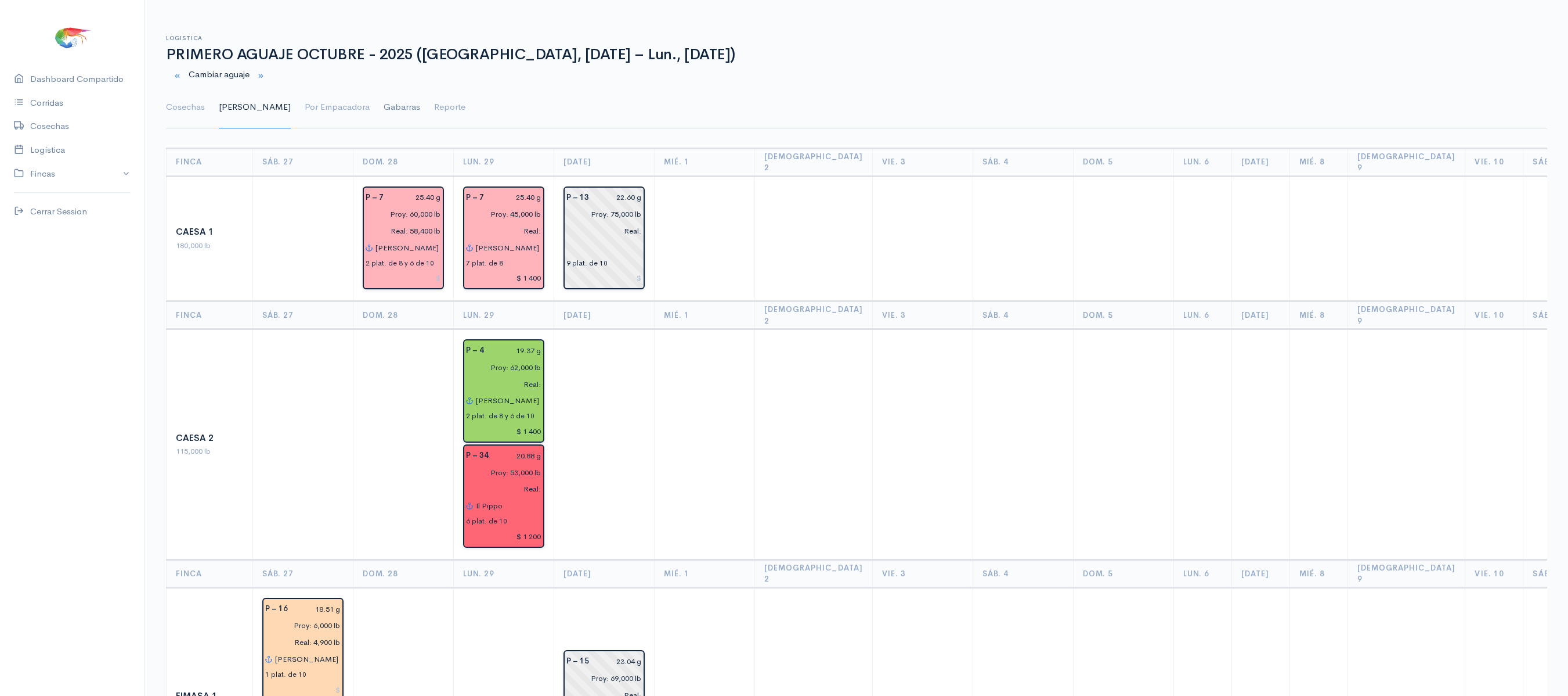
drag, startPoint x: 180, startPoint y: 114, endPoint x: 346, endPoint y: 126, distance: 166.4
click at [180, 114] on link "Cosechas" at bounding box center [186, 107] width 39 height 42
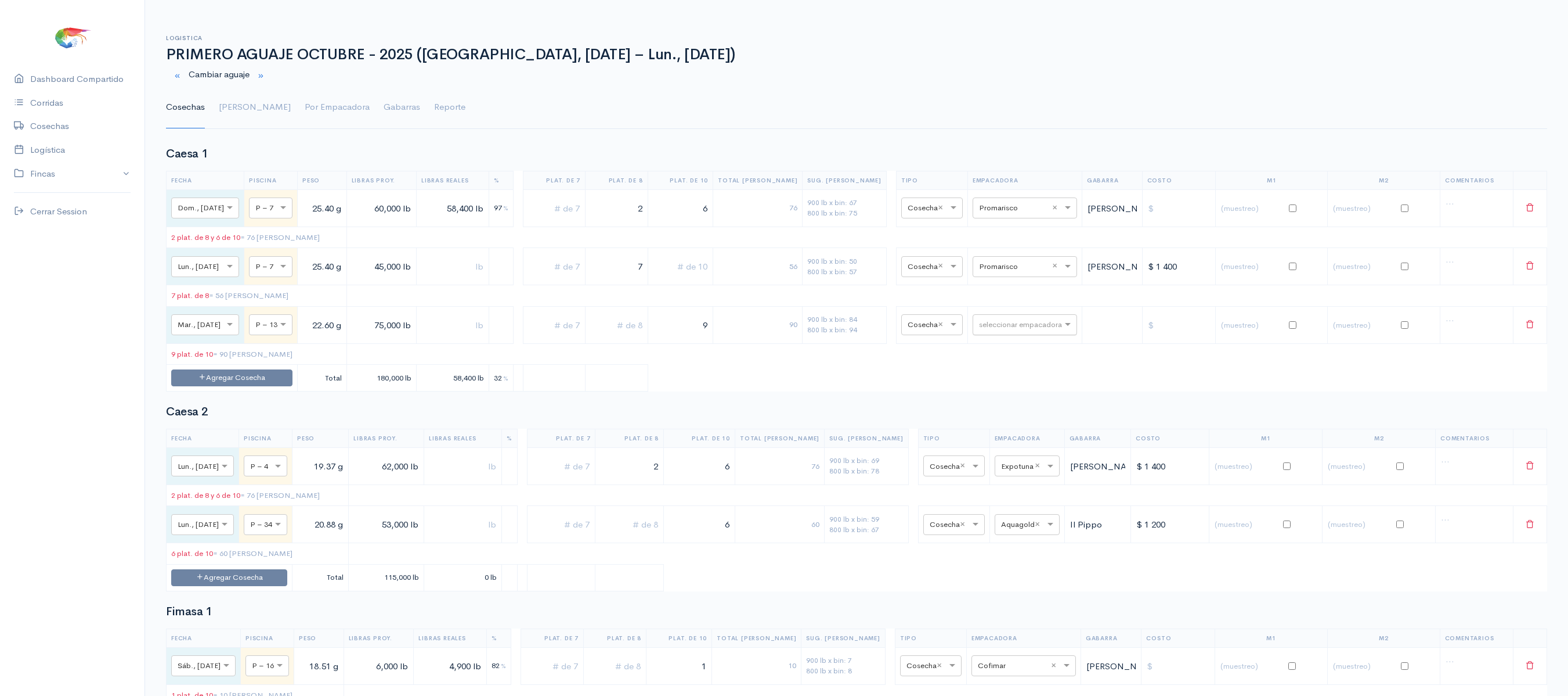
click at [997, 331] on input "text" at bounding box center [1015, 324] width 71 height 12
type input "pro"
click at [996, 364] on div "Promarisco" at bounding box center [1015, 356] width 104 height 23
click at [224, 112] on link "Gantt" at bounding box center [255, 107] width 72 height 42
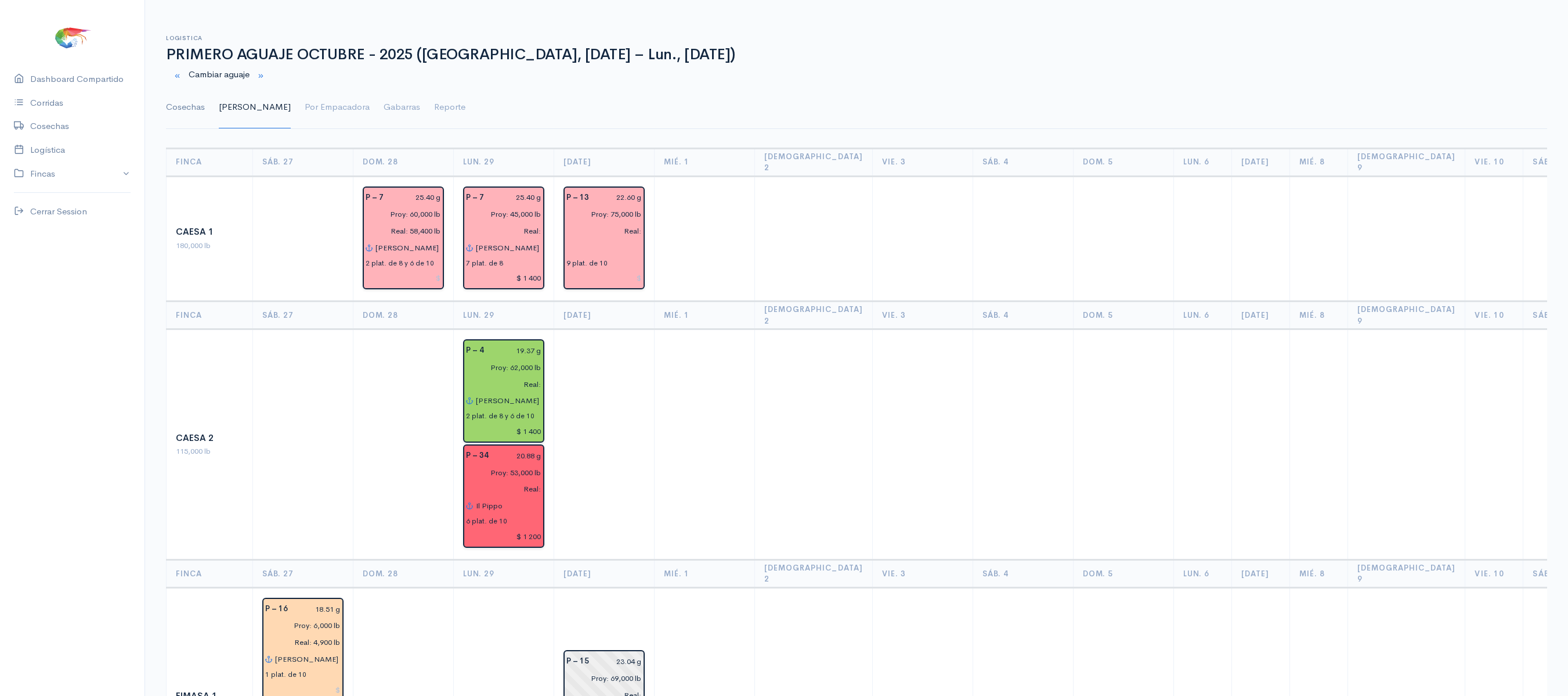
click at [195, 105] on link "Cosechas" at bounding box center [186, 107] width 39 height 42
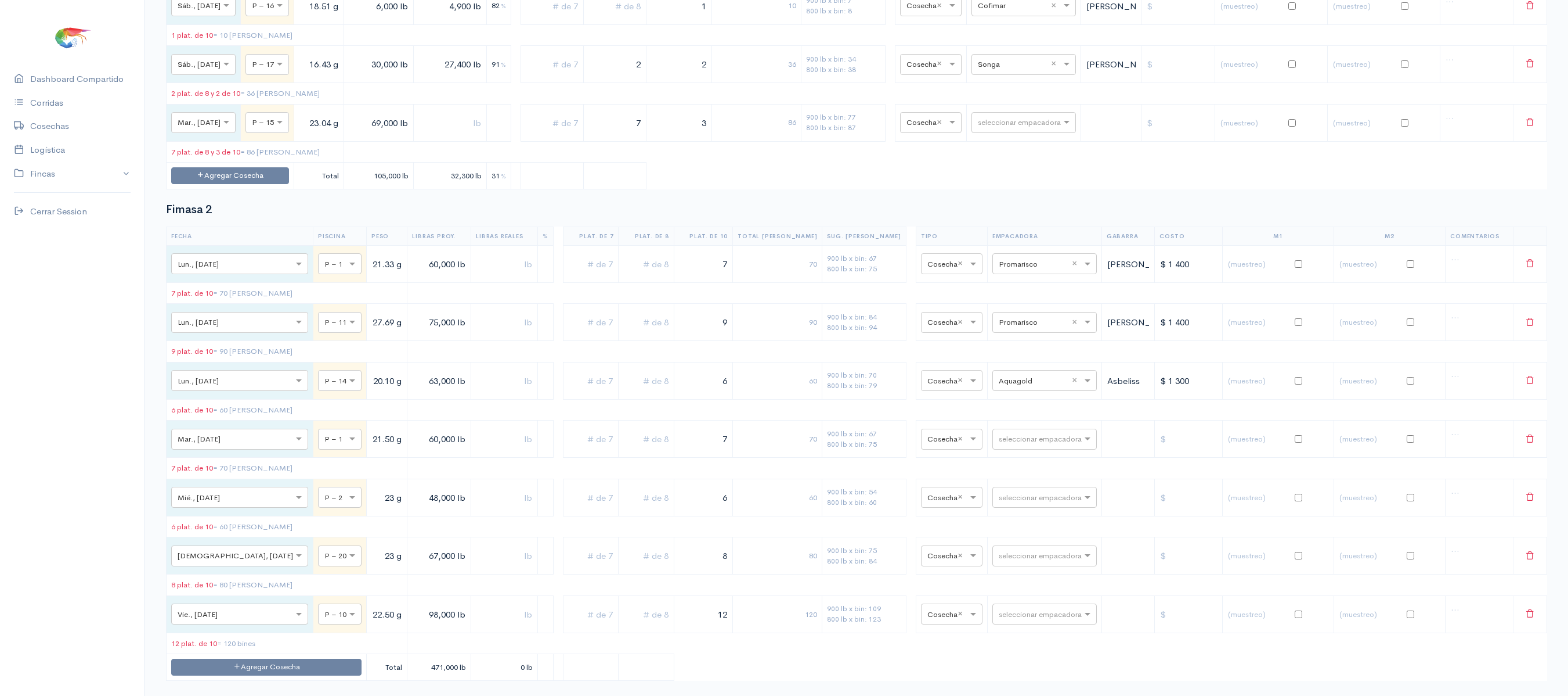
scroll to position [659, 0]
click at [998, 129] on input "text" at bounding box center [1013, 123] width 71 height 12
type input "pro"
click at [1004, 167] on span "Promarisco" at bounding box center [990, 171] width 44 height 11
click at [999, 446] on input "text" at bounding box center [1034, 440] width 71 height 12
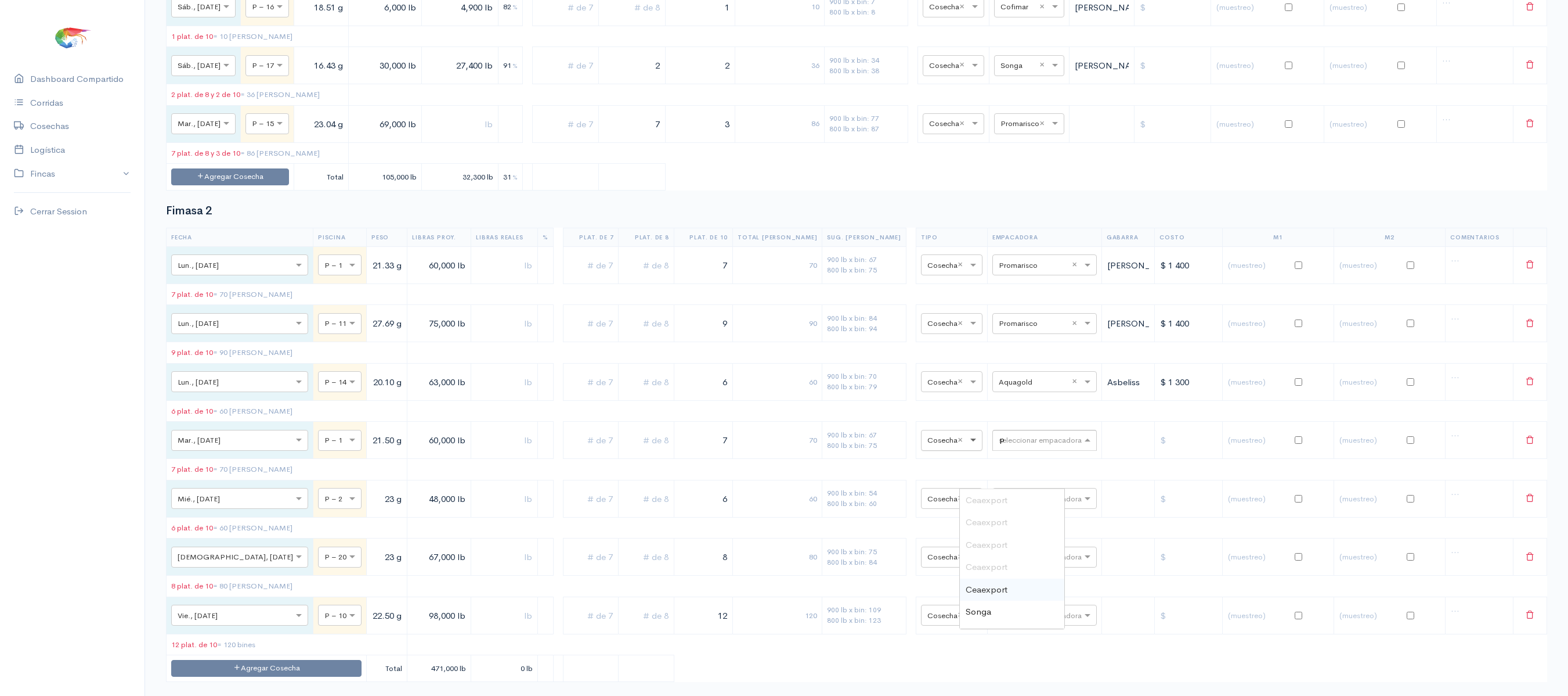
type input "pr"
click at [990, 498] on span "Promarisco" at bounding box center [988, 500] width 44 height 11
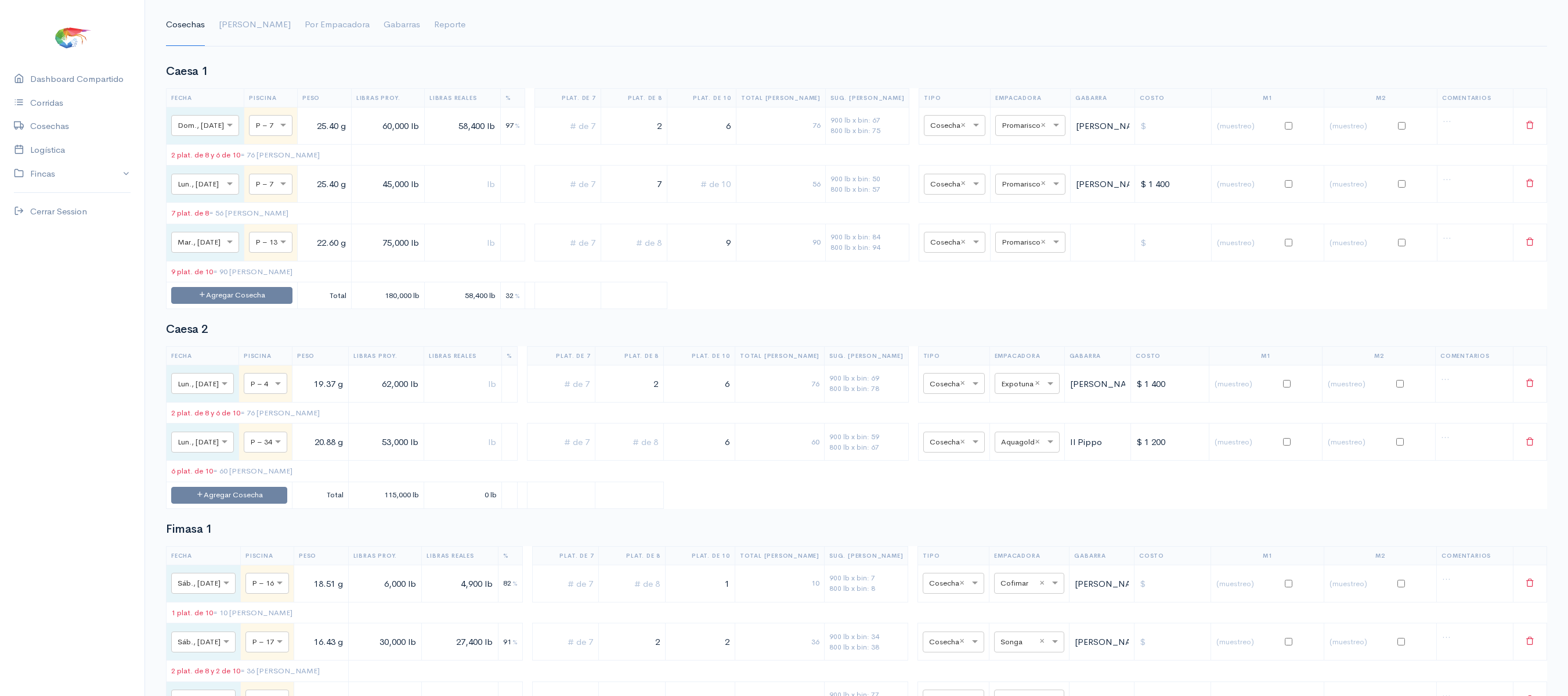
scroll to position [0, 0]
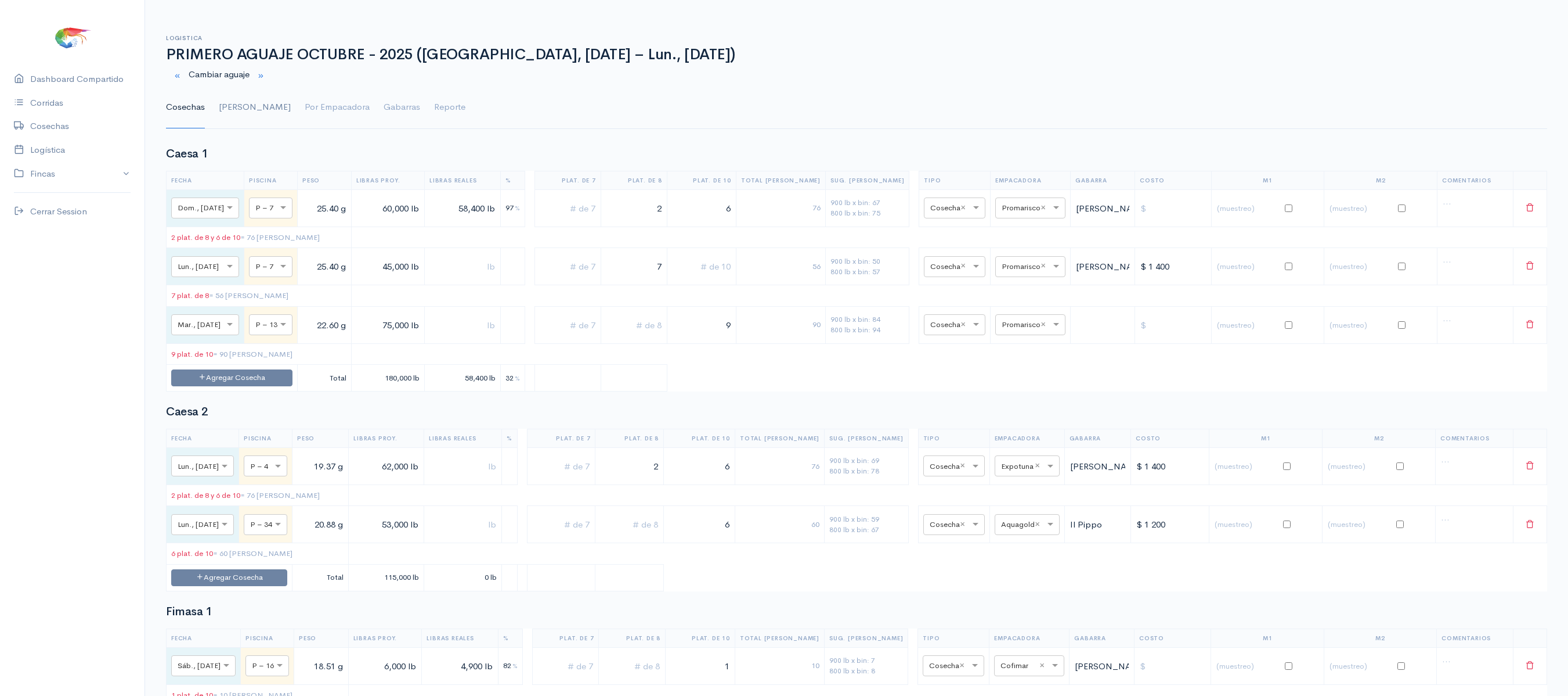
drag, startPoint x: 237, startPoint y: 114, endPoint x: 230, endPoint y: 103, distance: 13.0
click at [230, 103] on link "Gantt" at bounding box center [255, 107] width 72 height 42
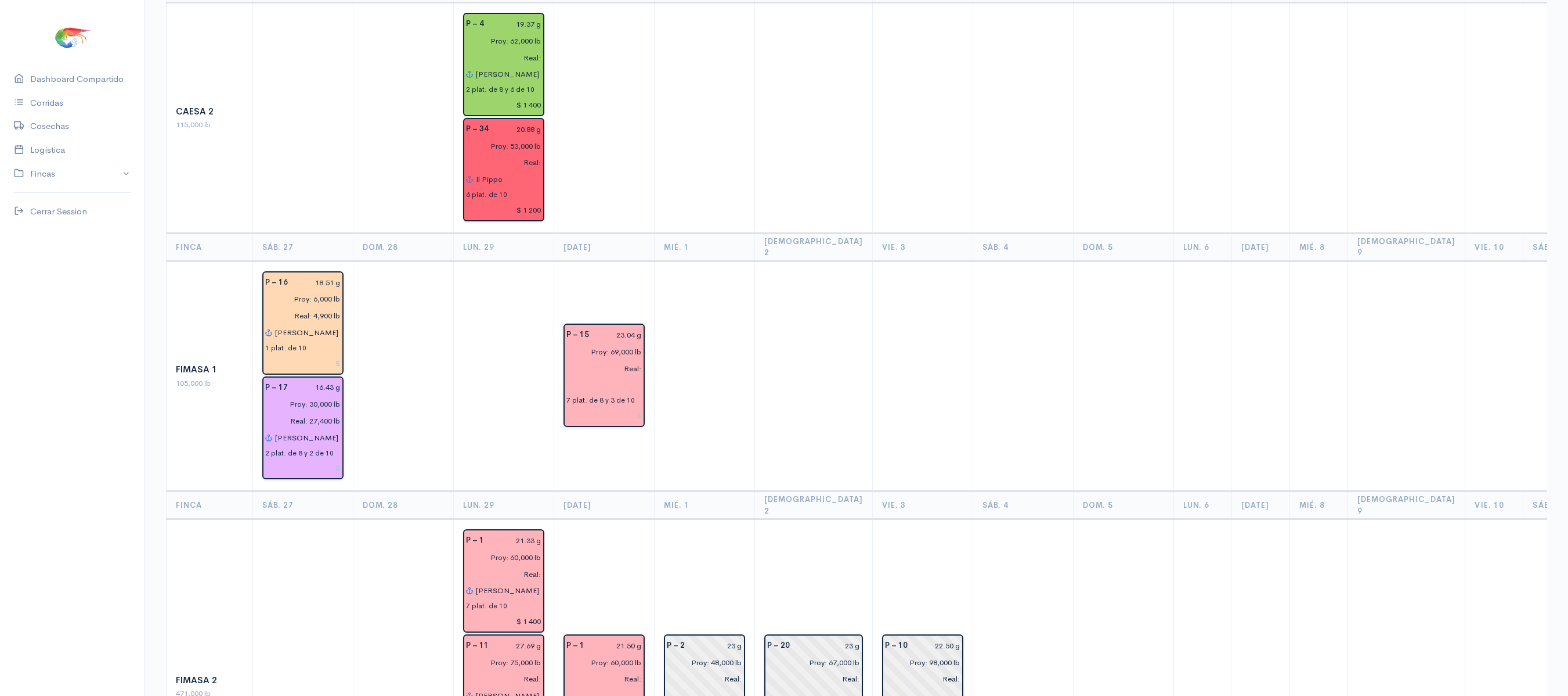
scroll to position [21, 0]
